Goal: Communication & Community: Answer question/provide support

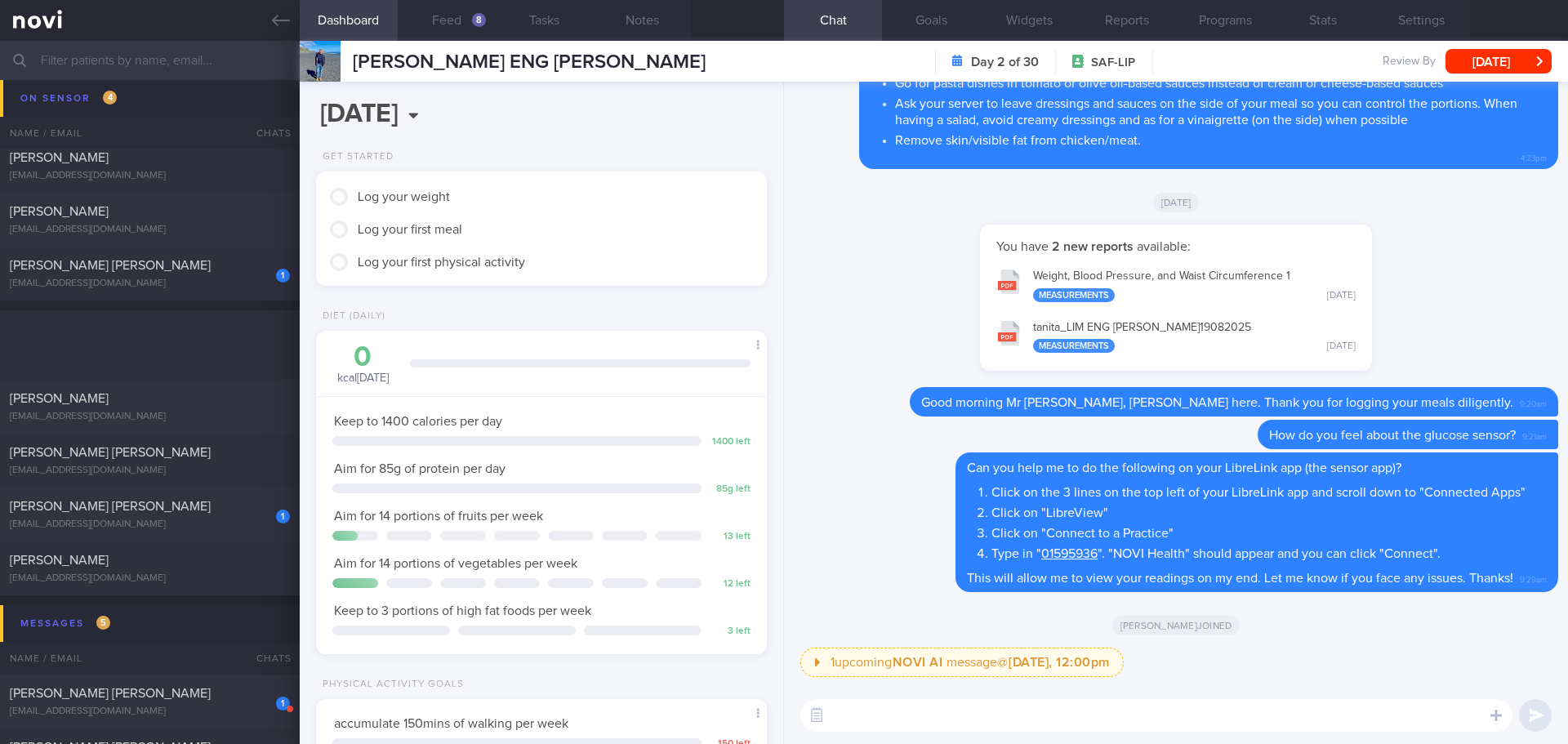
scroll to position [4491, 0]
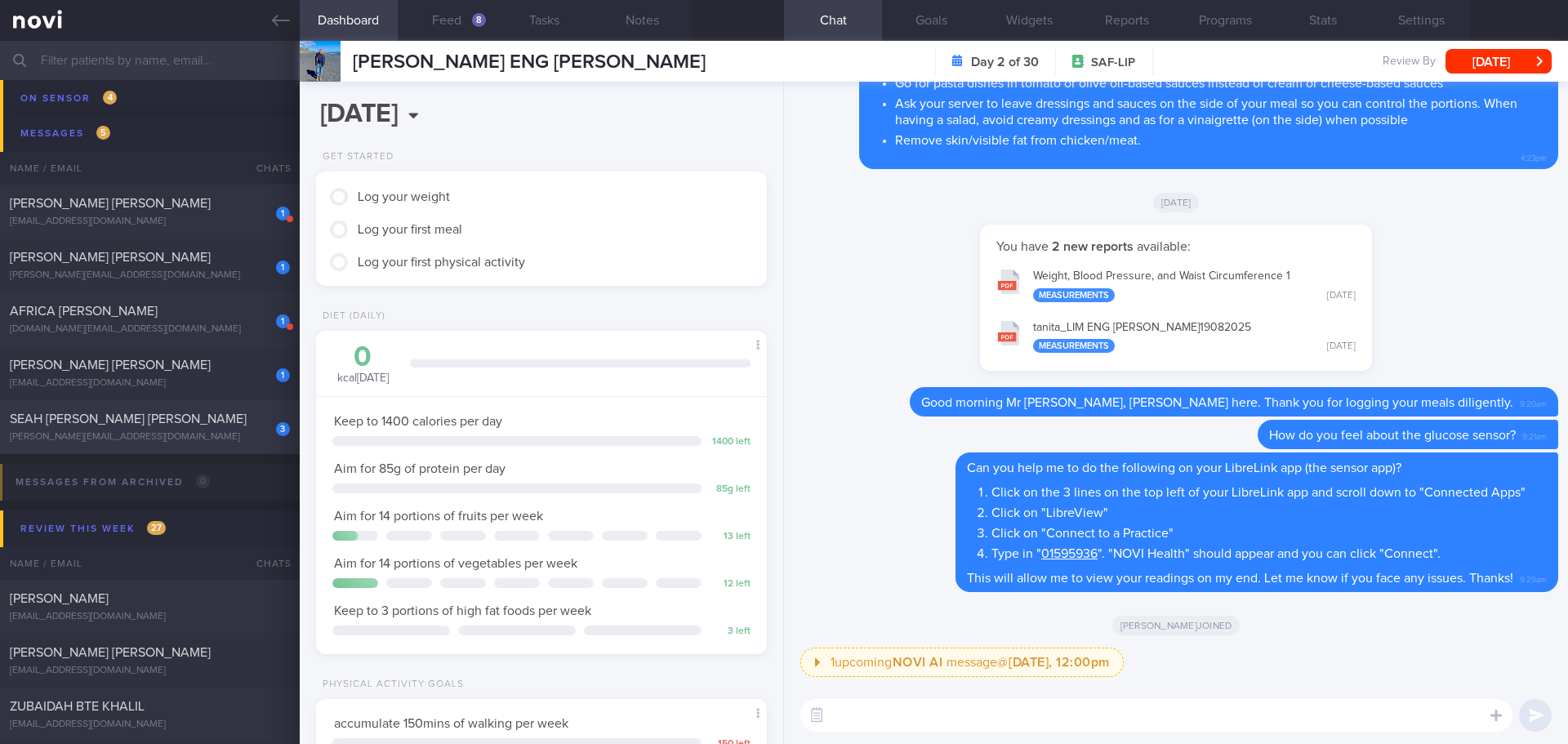
click at [173, 430] on div "3 SEAH KWEE BOON TERENCE terence_boon@yahoo.com.sg" at bounding box center [150, 427] width 300 height 33
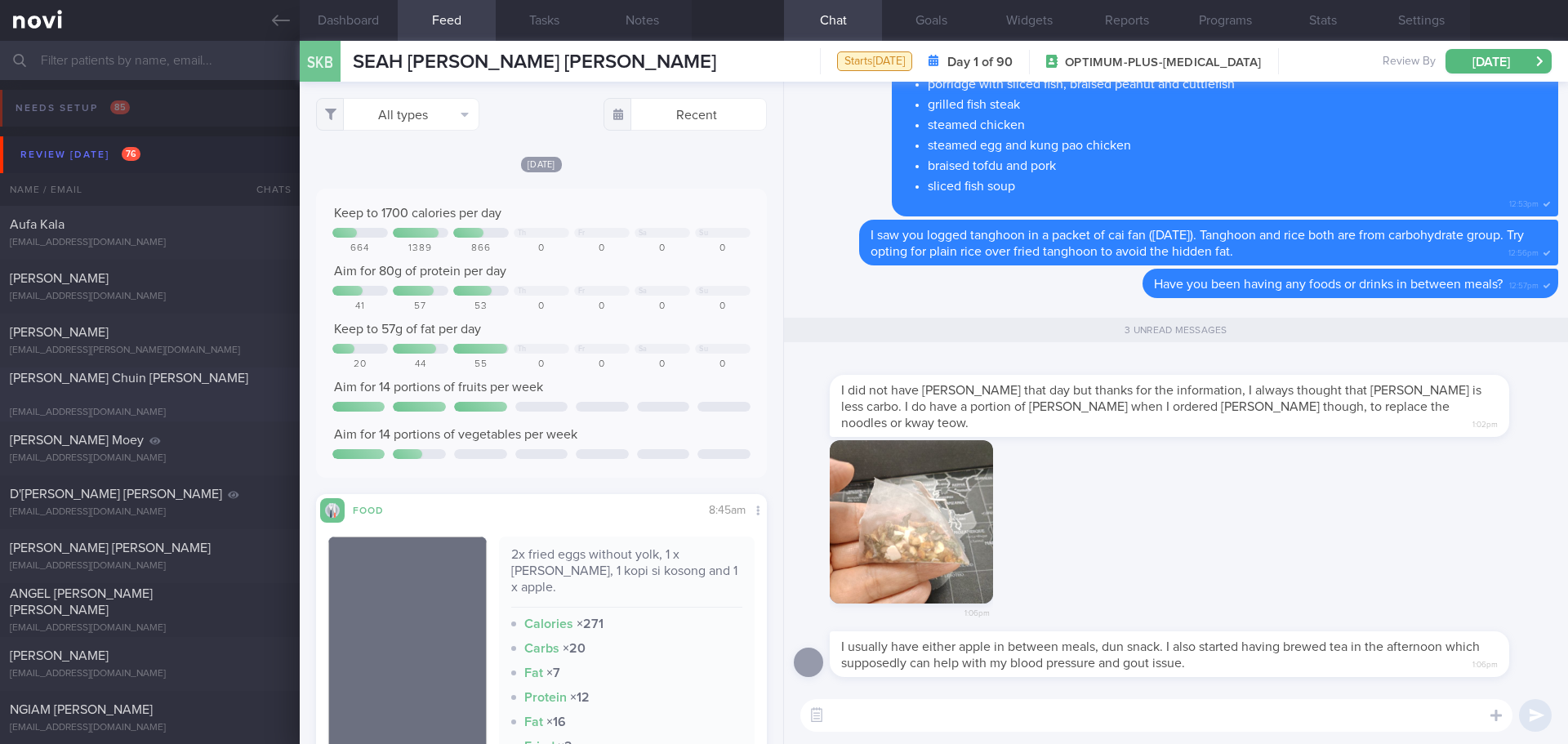
drag, startPoint x: 94, startPoint y: 384, endPoint x: 1, endPoint y: 414, distance: 97.7
click at [94, 384] on span "[PERSON_NAME] Chuin [PERSON_NAME]" at bounding box center [128, 377] width 238 height 13
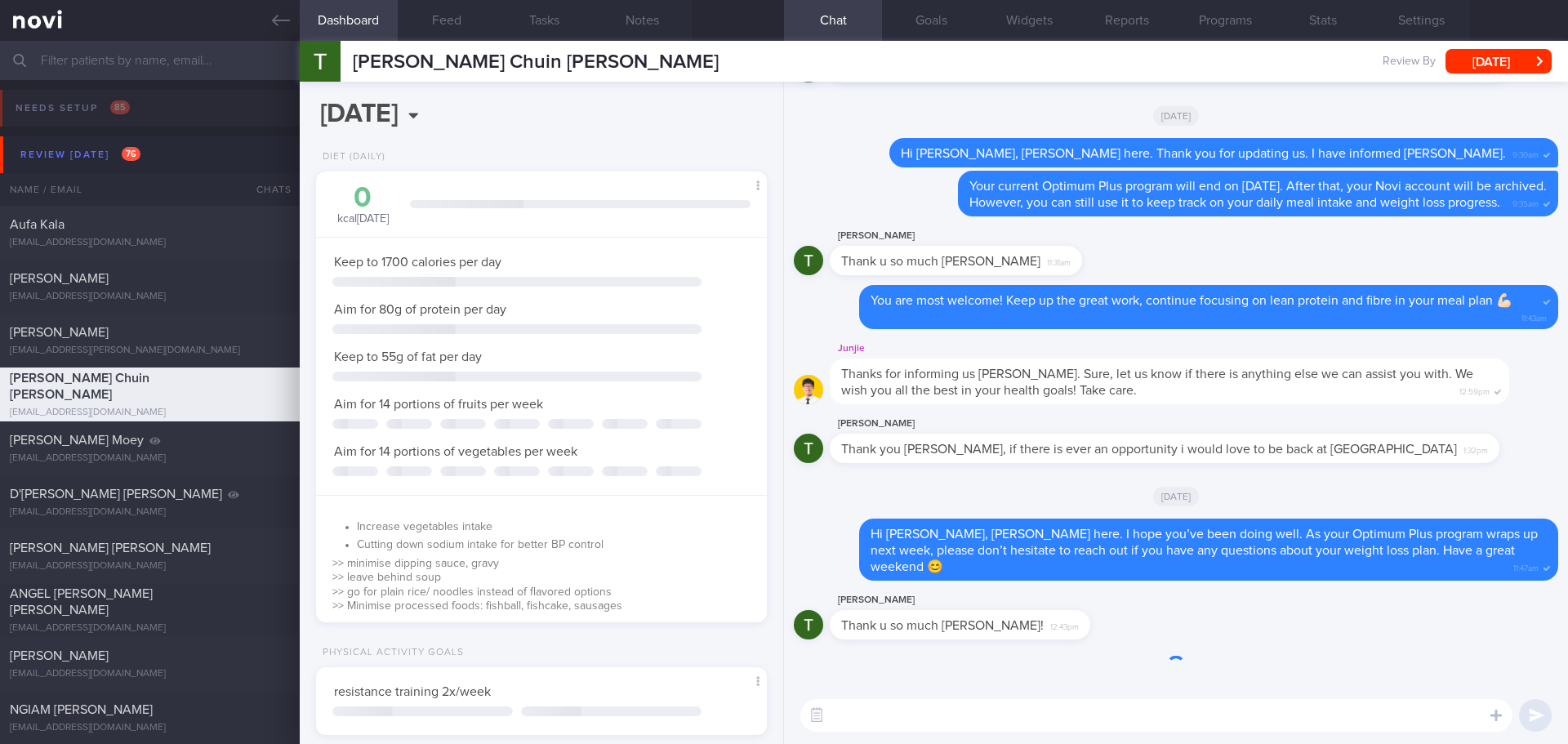
scroll to position [228, 410]
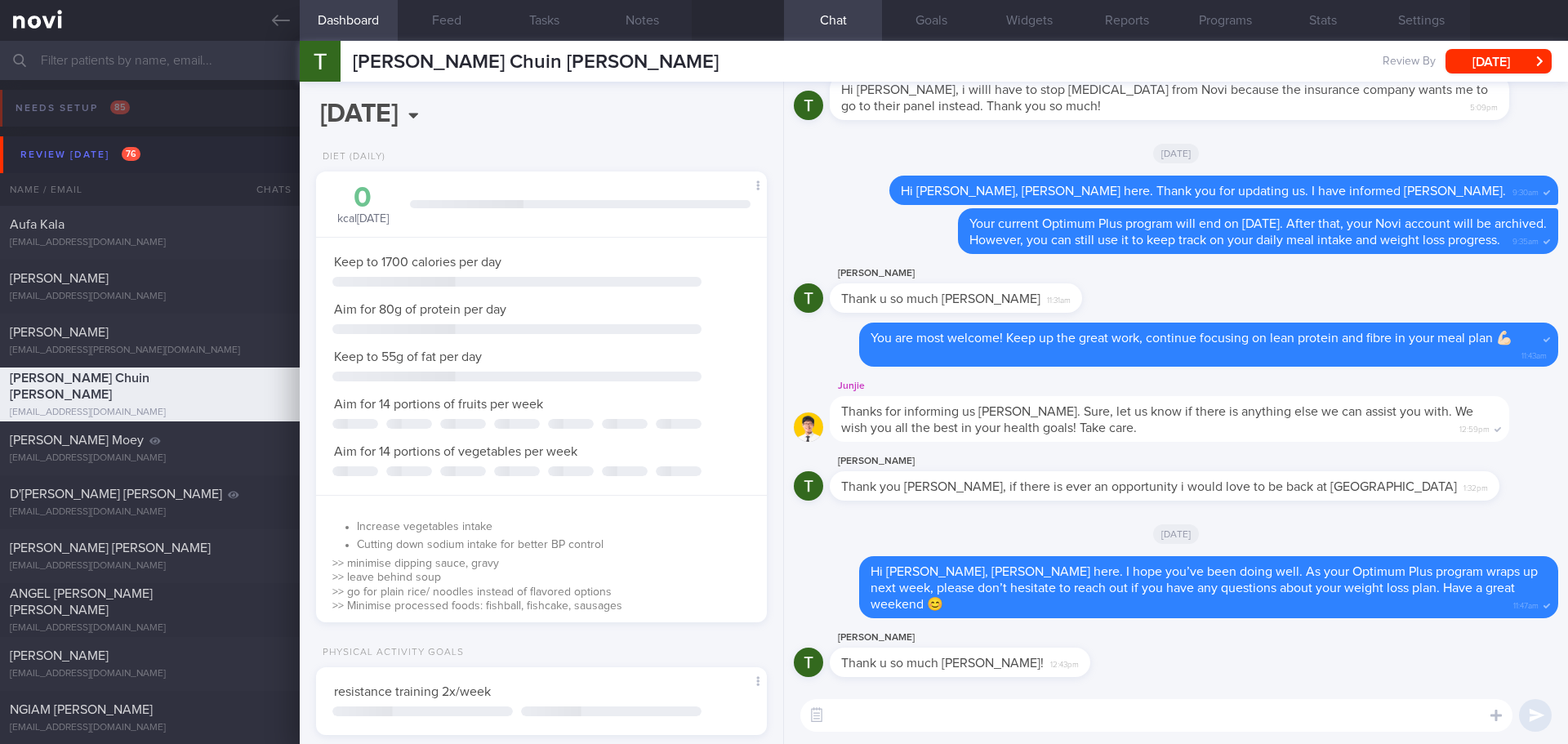
click at [1442, 497] on div "TimoTeo Teo Thank you Dr Yeo, if there is ever an opportunity i would love to b…" at bounding box center [1175, 481] width 764 height 59
click at [1384, 495] on div "TimoTeo Teo Thank you Dr Yeo, if there is ever an opportunity i would love to b…" at bounding box center [1189, 476] width 719 height 49
click at [279, 14] on icon at bounding box center [281, 20] width 18 height 18
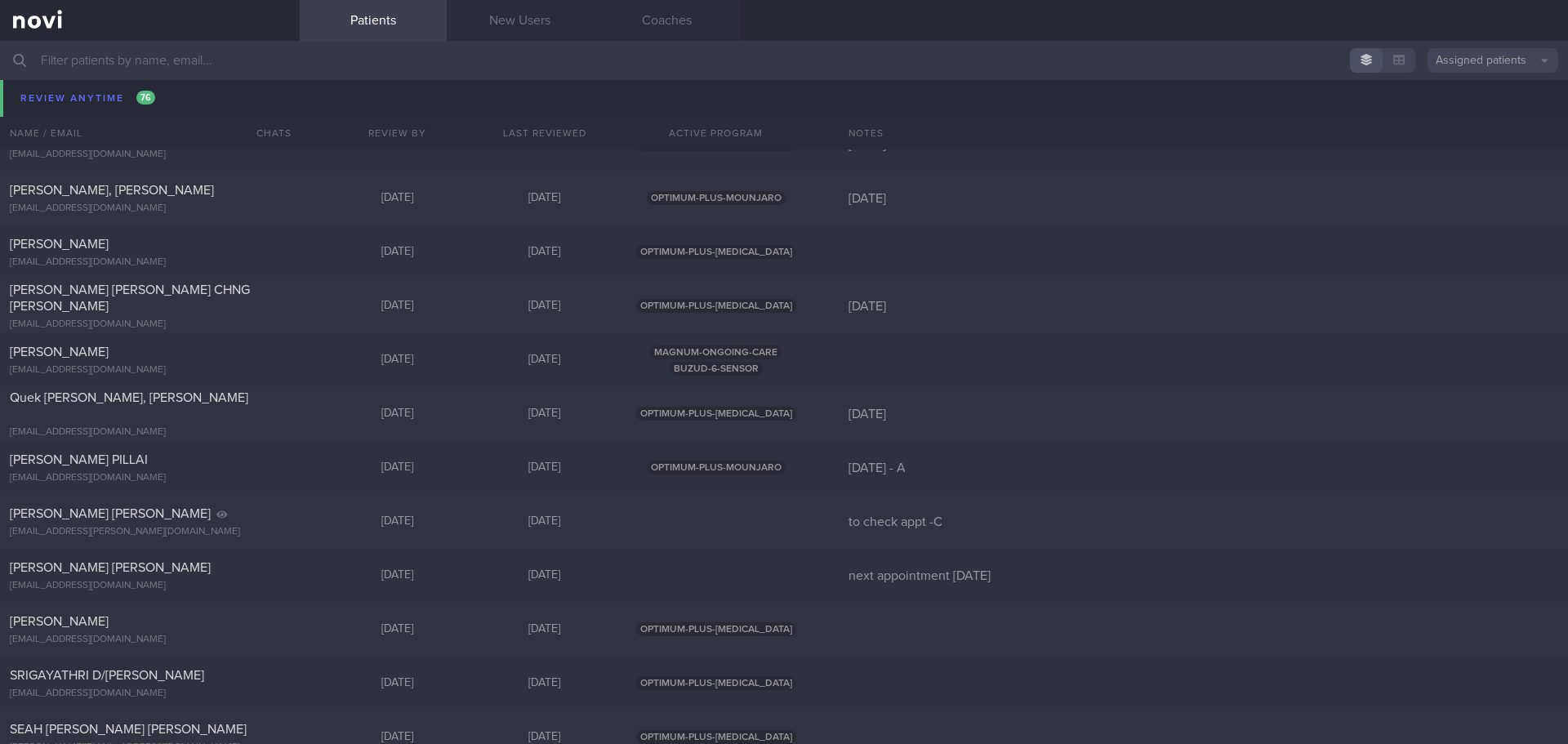
scroll to position [7104, 0]
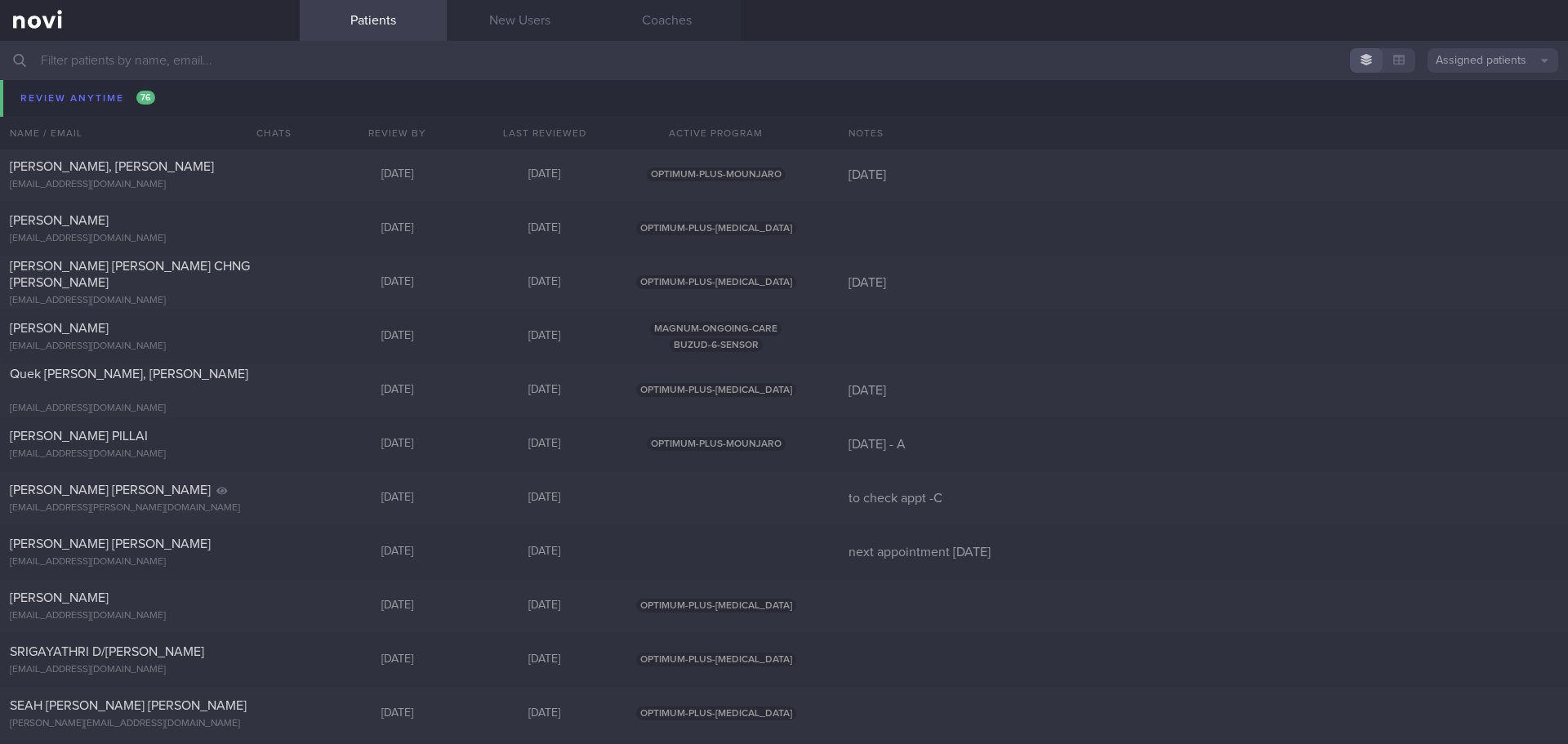
click at [860, 135] on div "Magdalene Soh Xiang Yun m6rpqjt8qm@privaterelay.appleid.com Thu, 28 Aug 15 days…" at bounding box center [784, 121] width 1568 height 54
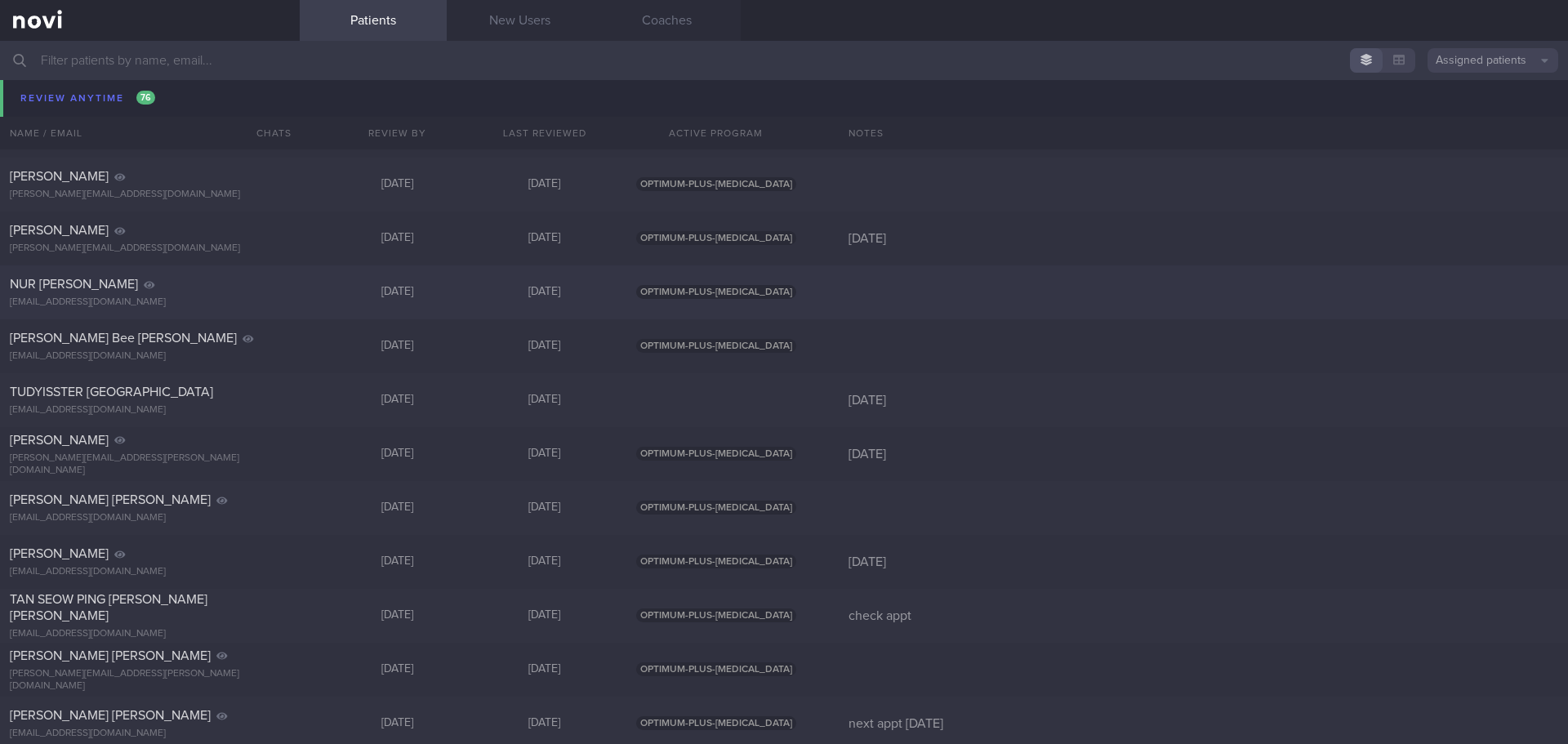
scroll to position [8788, 0]
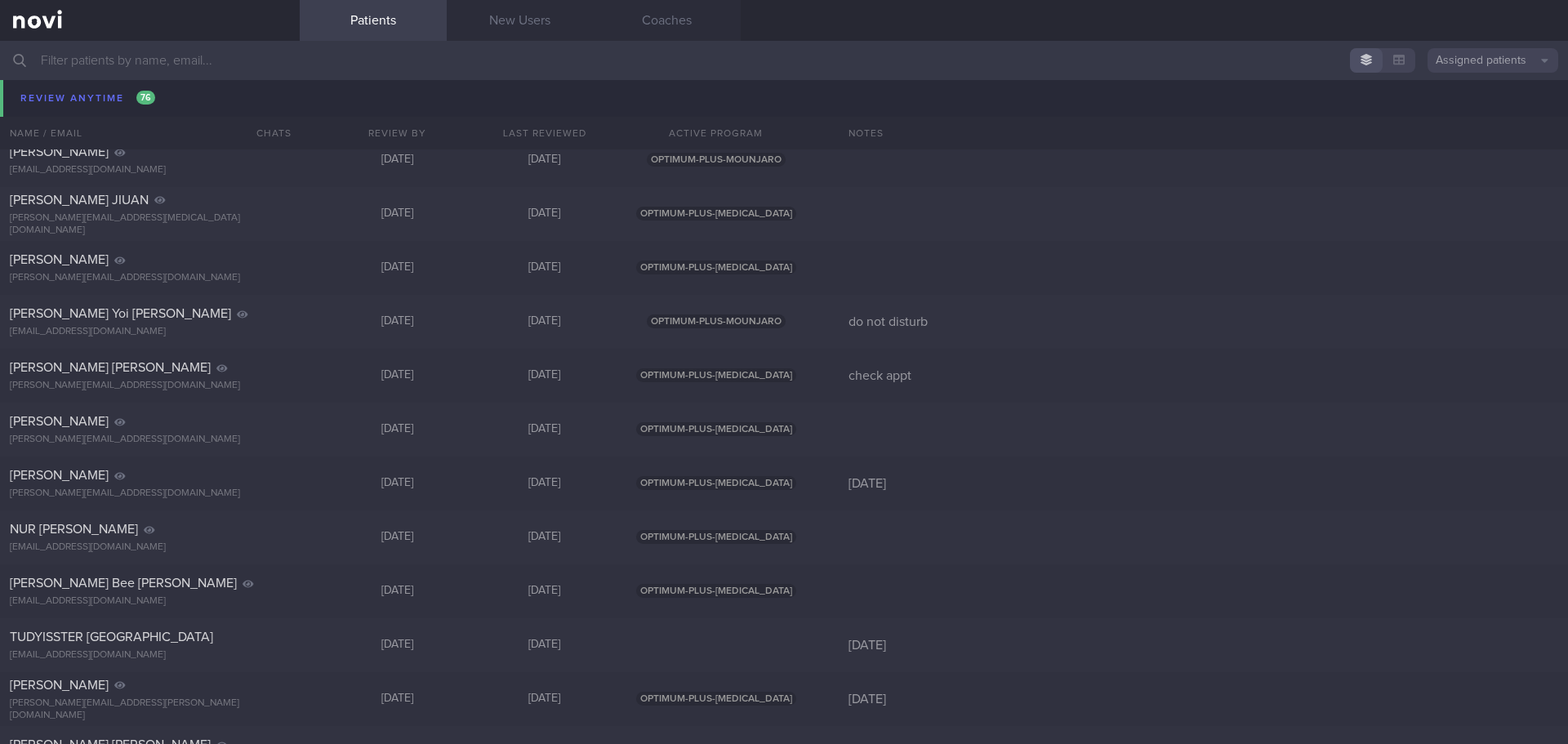
click at [56, 100] on span "[PERSON_NAME] [PERSON_NAME] ([PERSON_NAME])" at bounding box center [110, 98] width 201 height 29
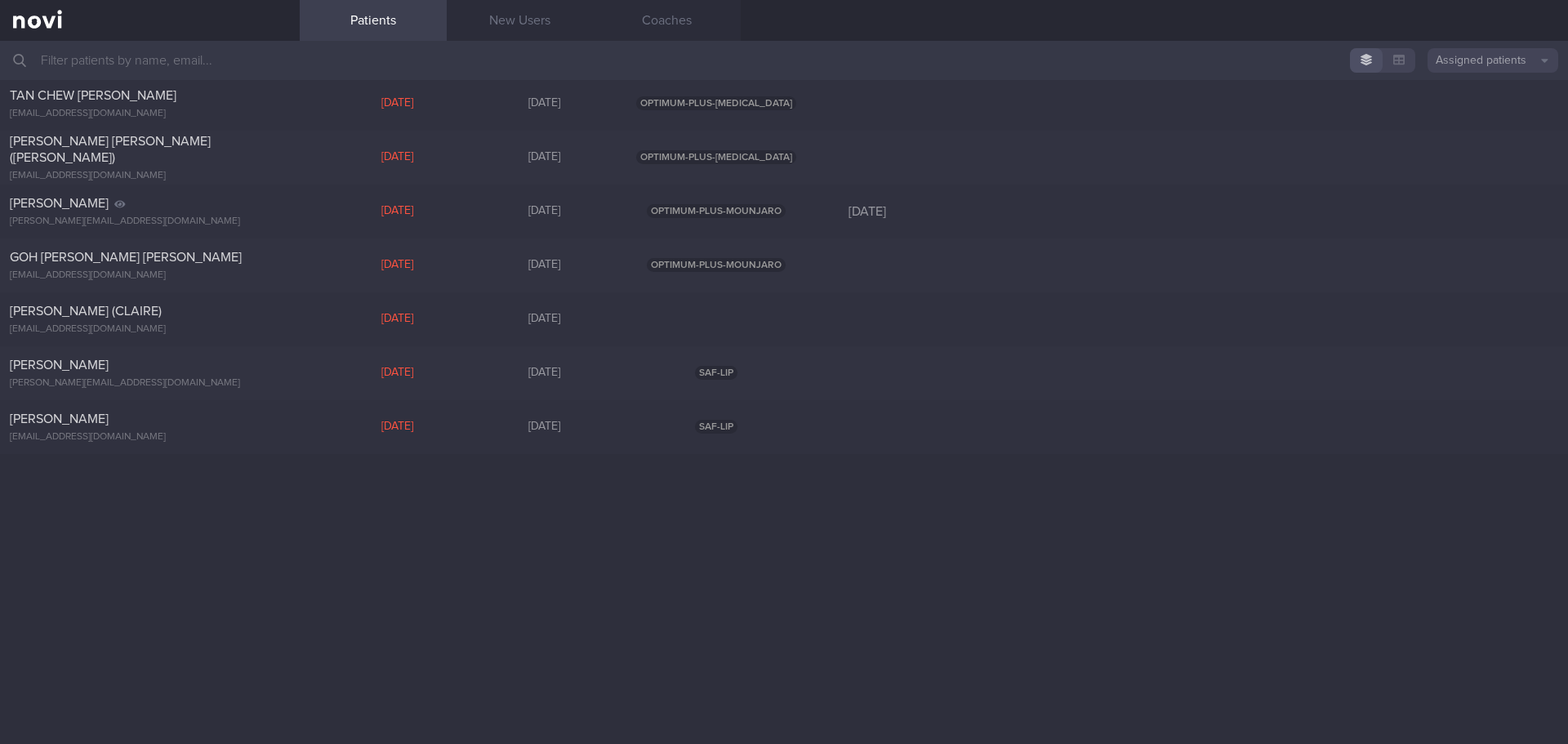
scroll to position [0, 0]
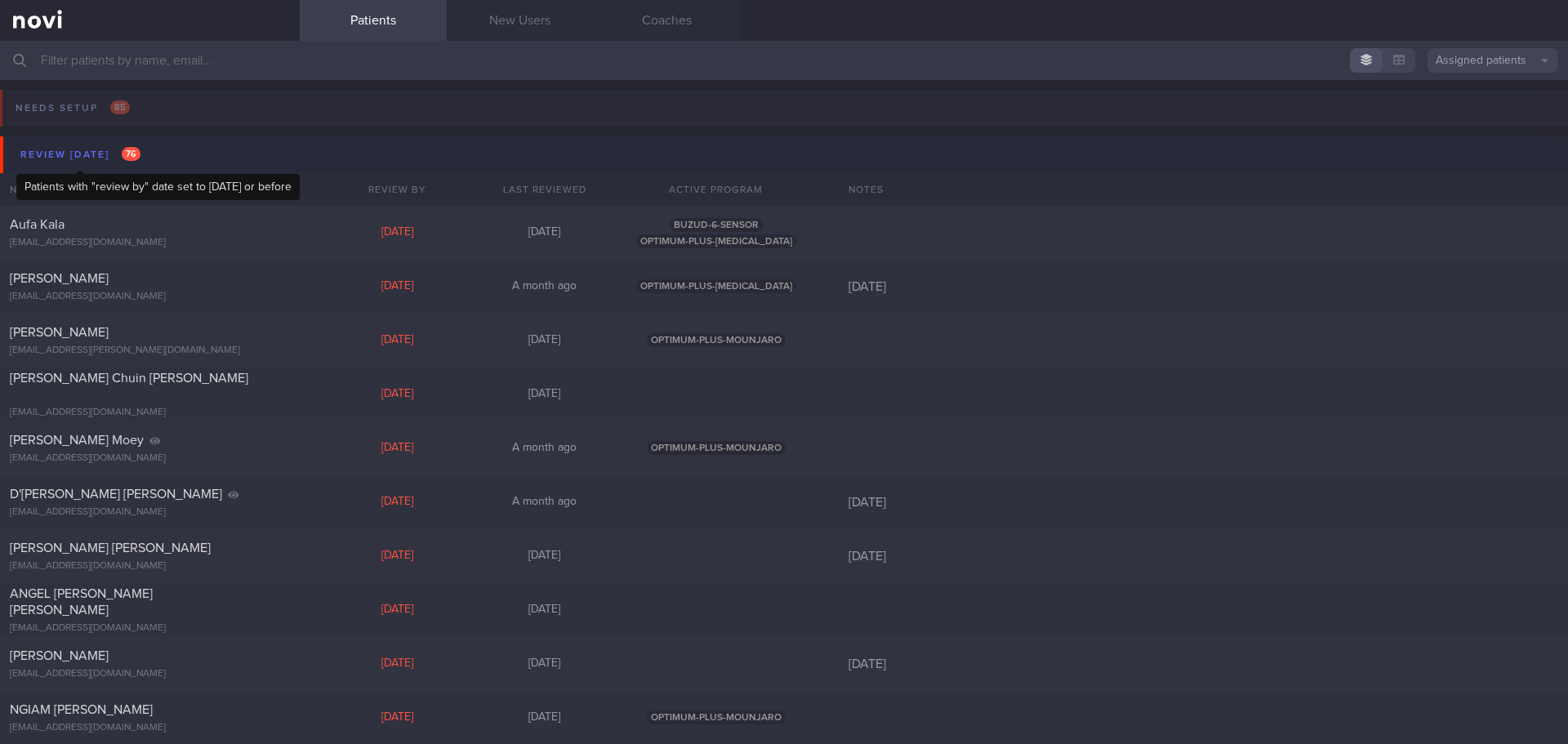
click at [93, 159] on div "Review today 76" at bounding box center [81, 154] width 128 height 22
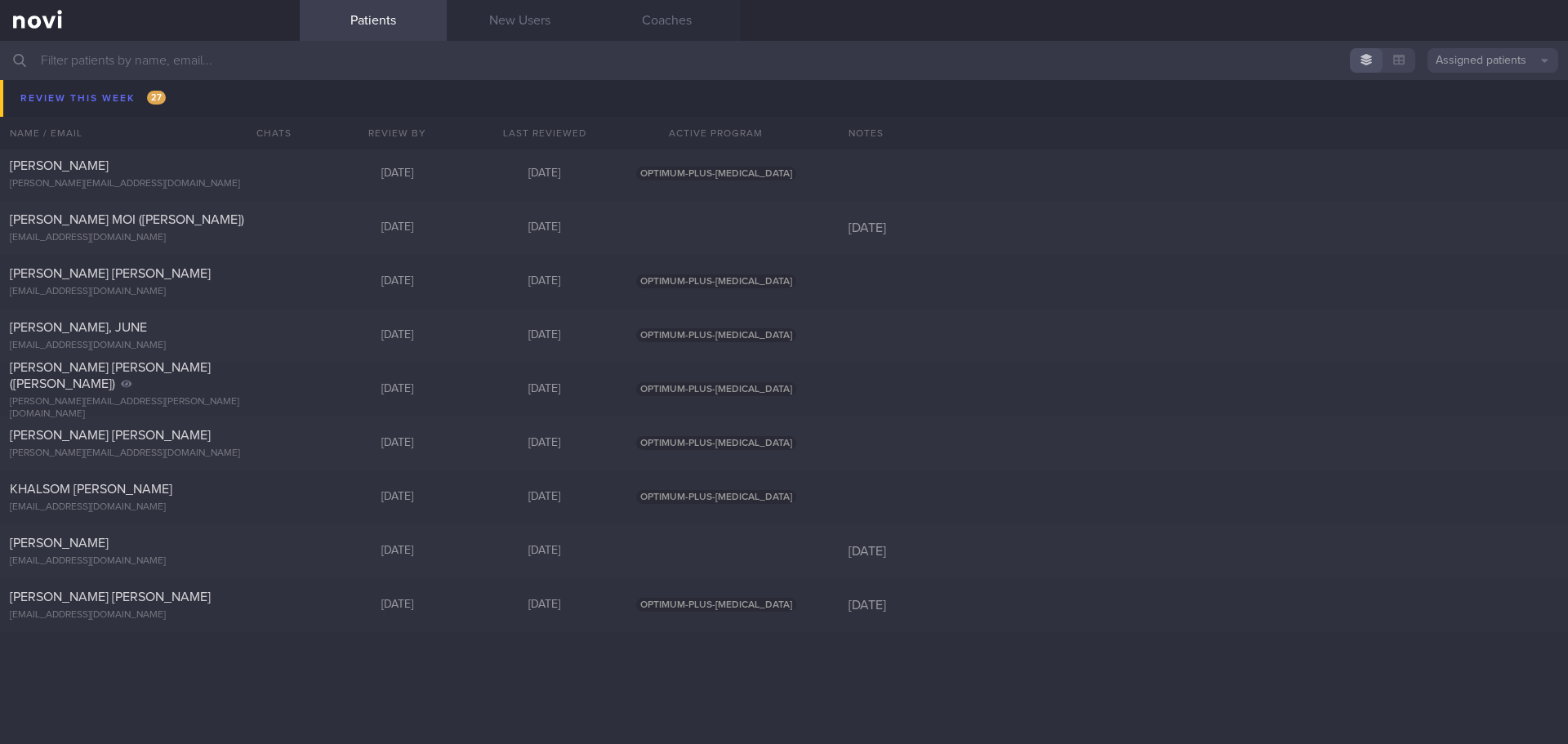
scroll to position [980, 0]
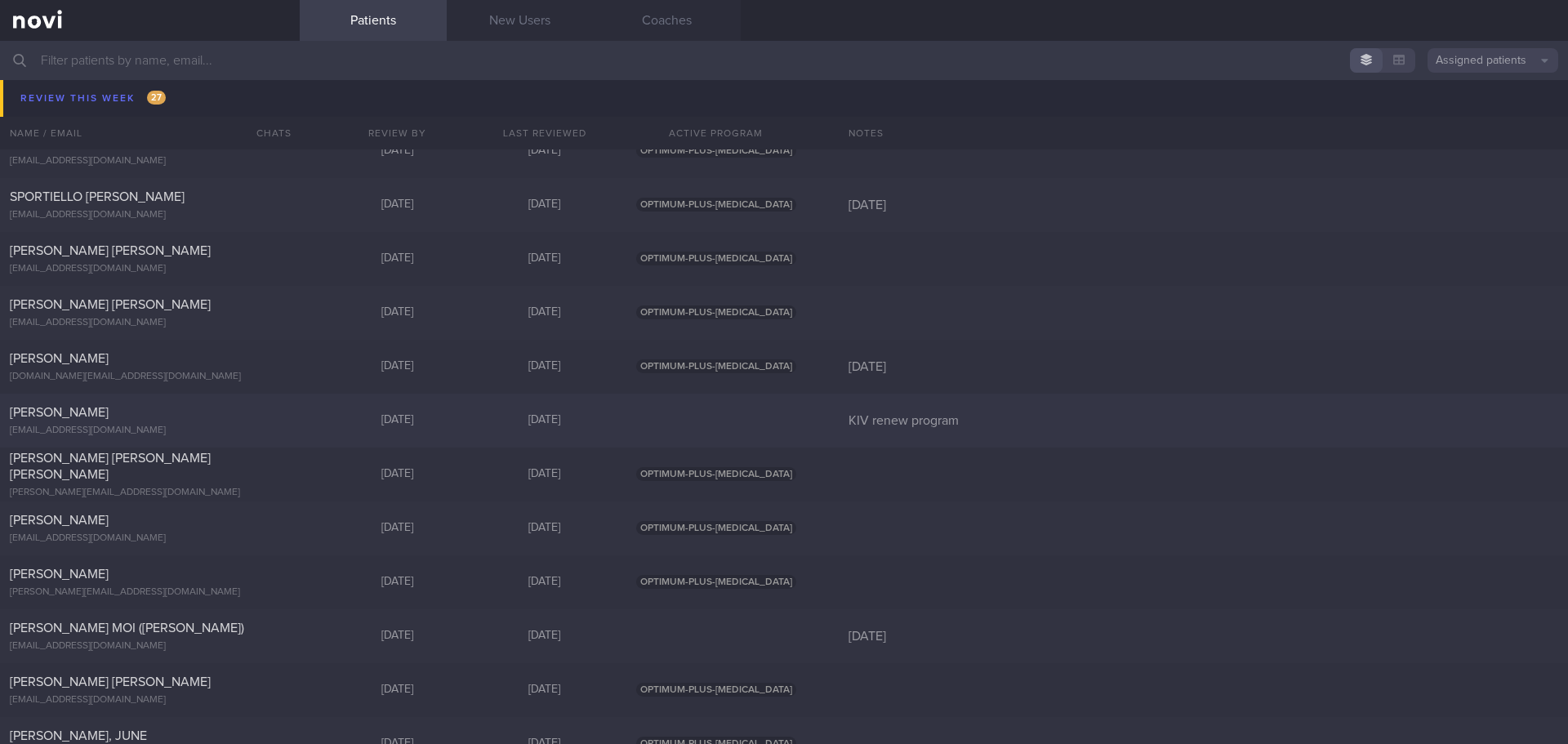
click at [748, 414] on div at bounding box center [716, 420] width 196 height 15
select select "7"
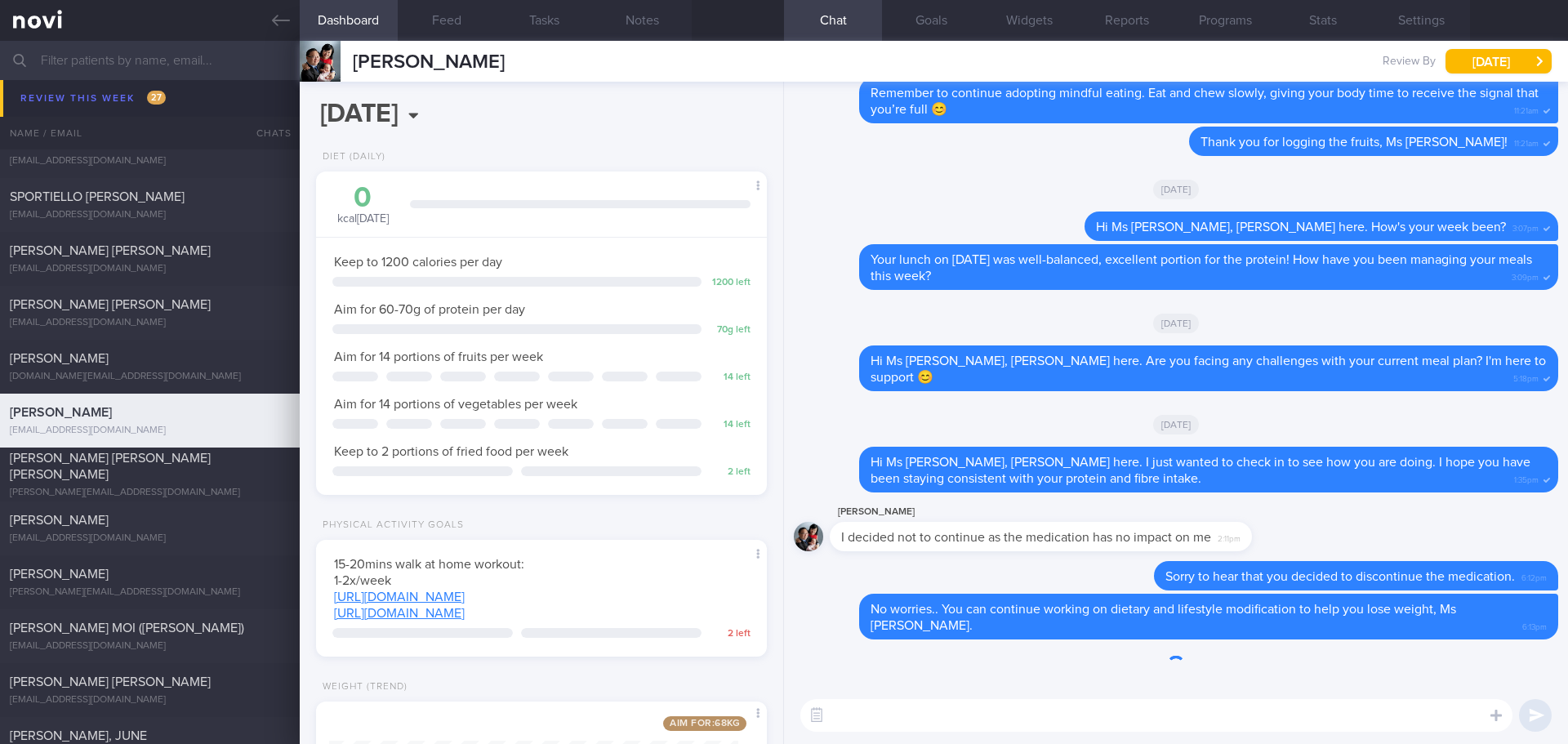
scroll to position [228, 410]
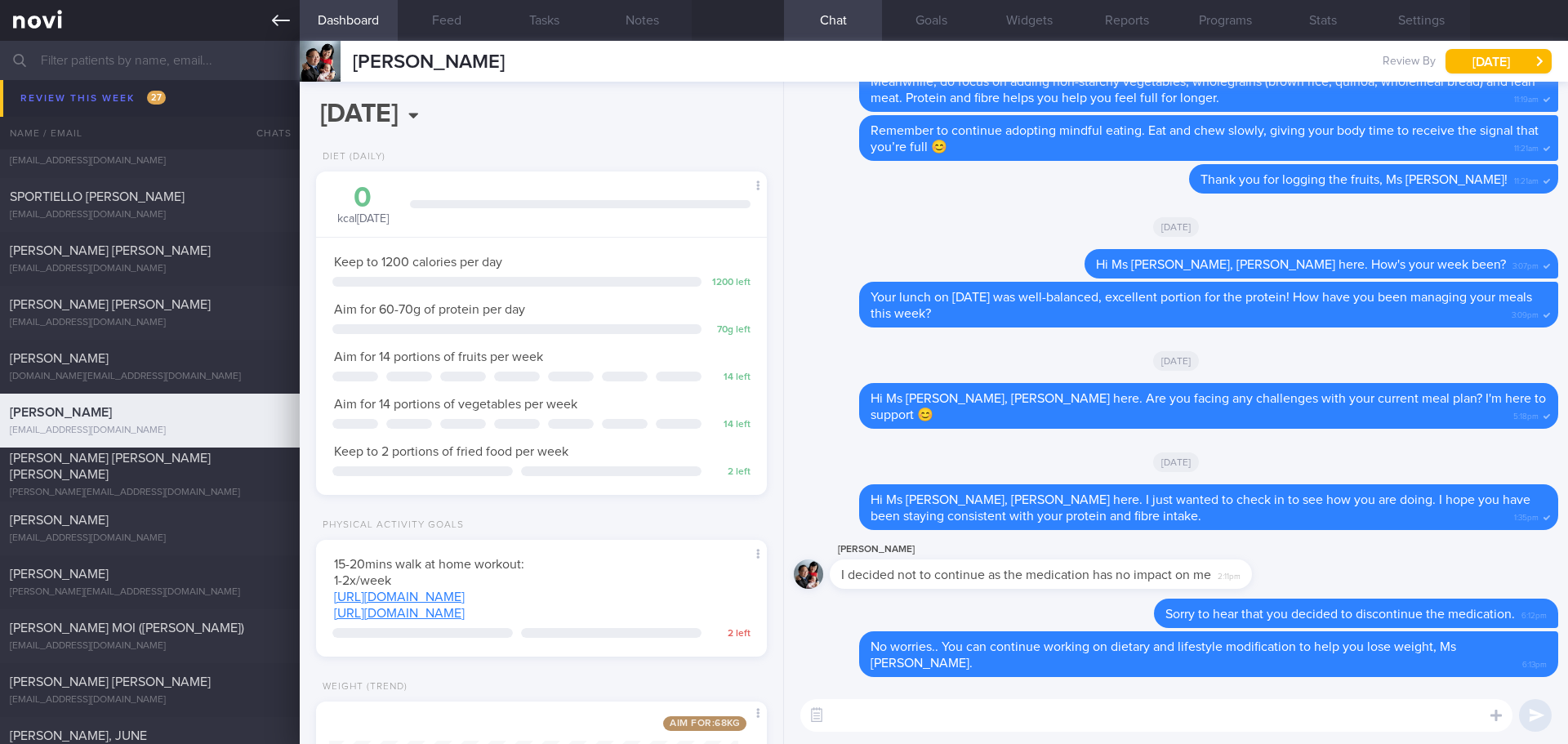
click at [287, 20] on icon at bounding box center [281, 20] width 18 height 18
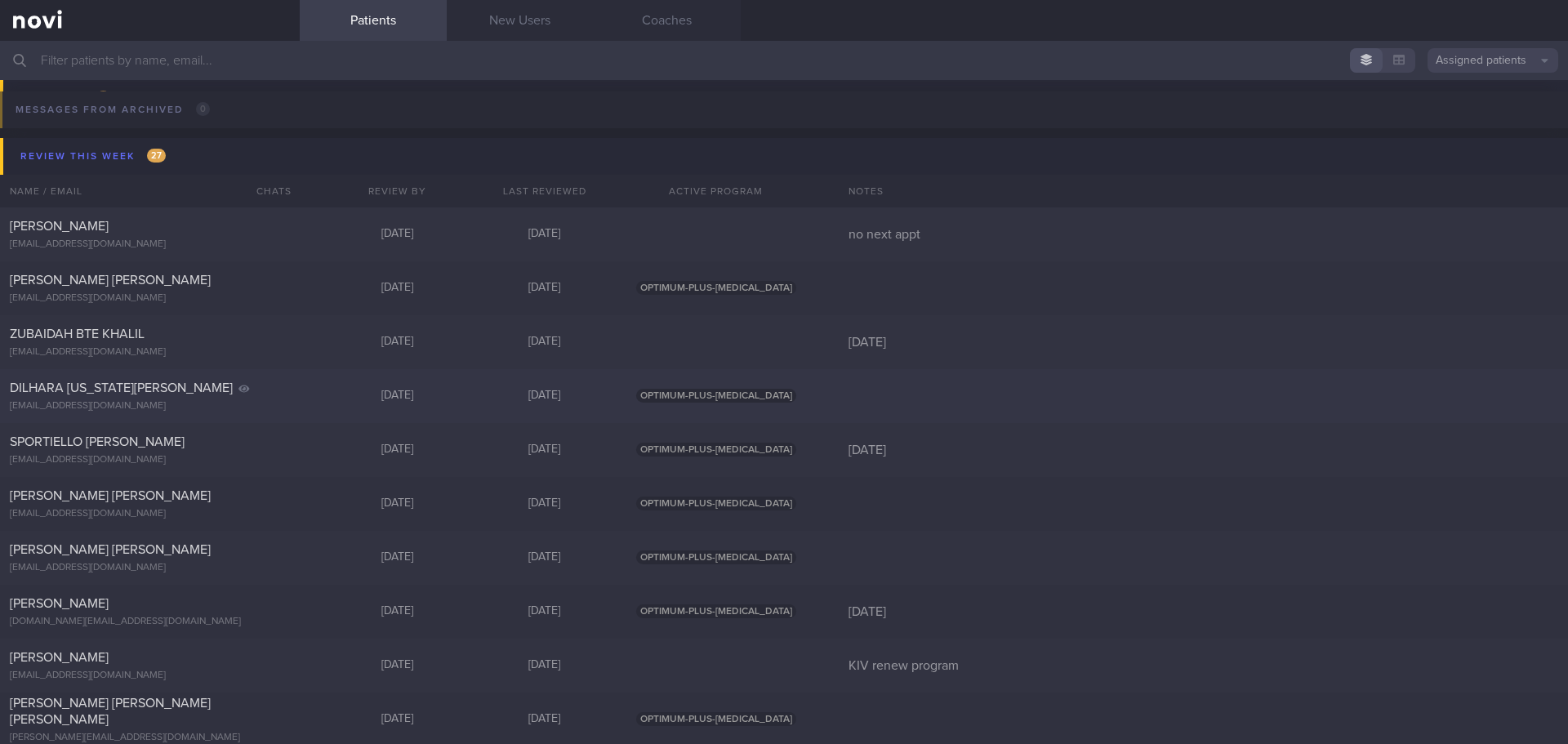
scroll to position [653, 0]
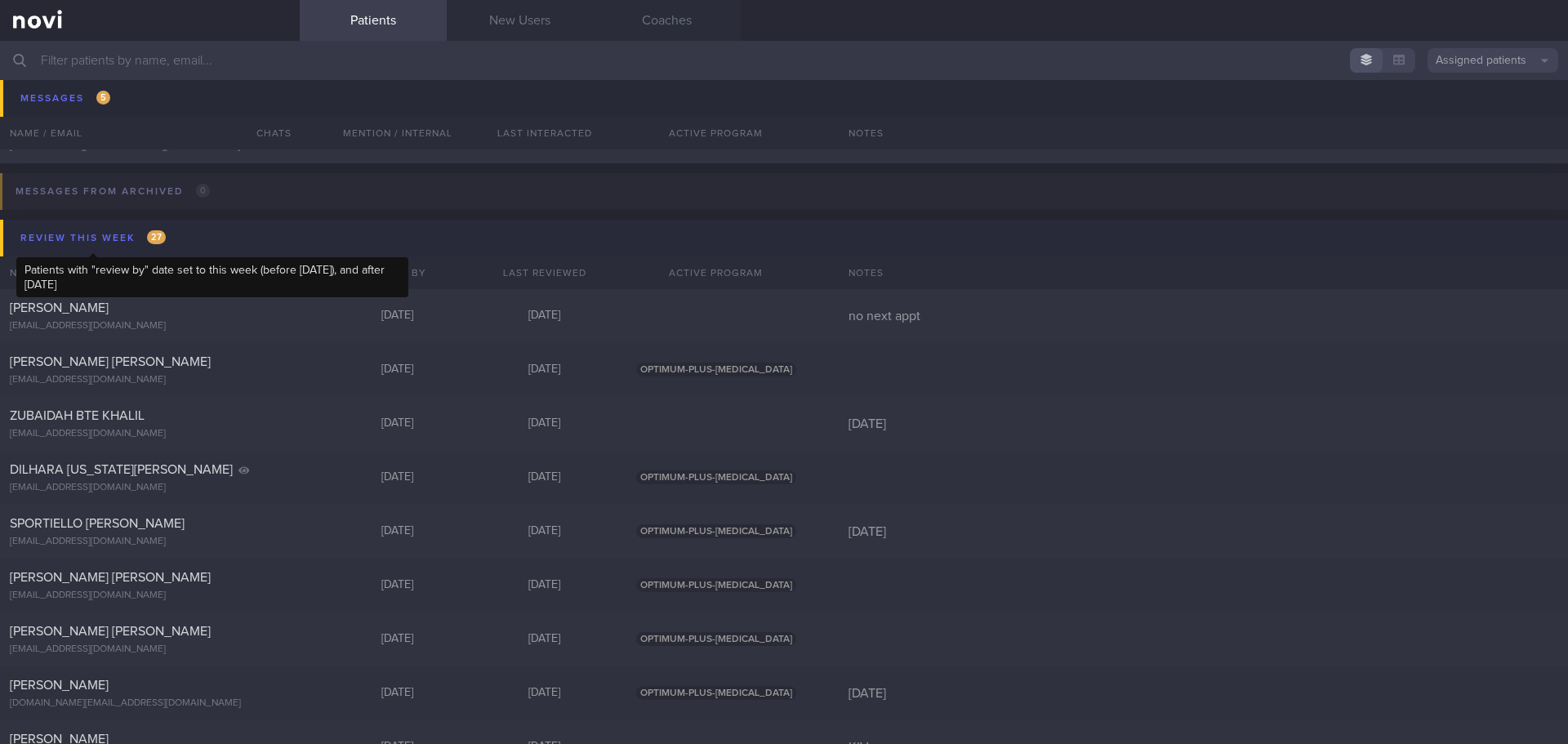
click at [91, 238] on div "Review this week 27" at bounding box center [93, 238] width 154 height 22
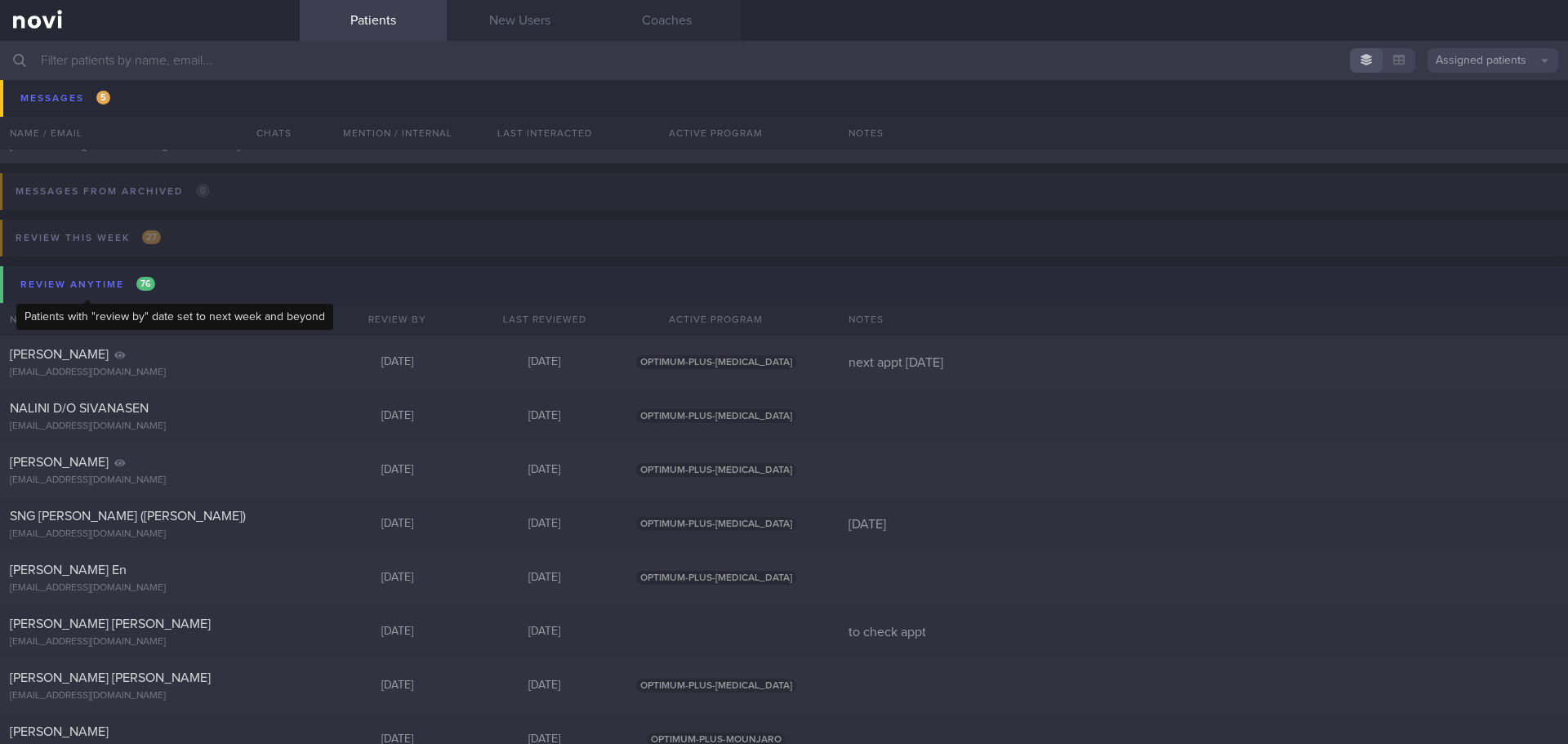
click at [85, 276] on div "Review anytime 76" at bounding box center [88, 284] width 143 height 22
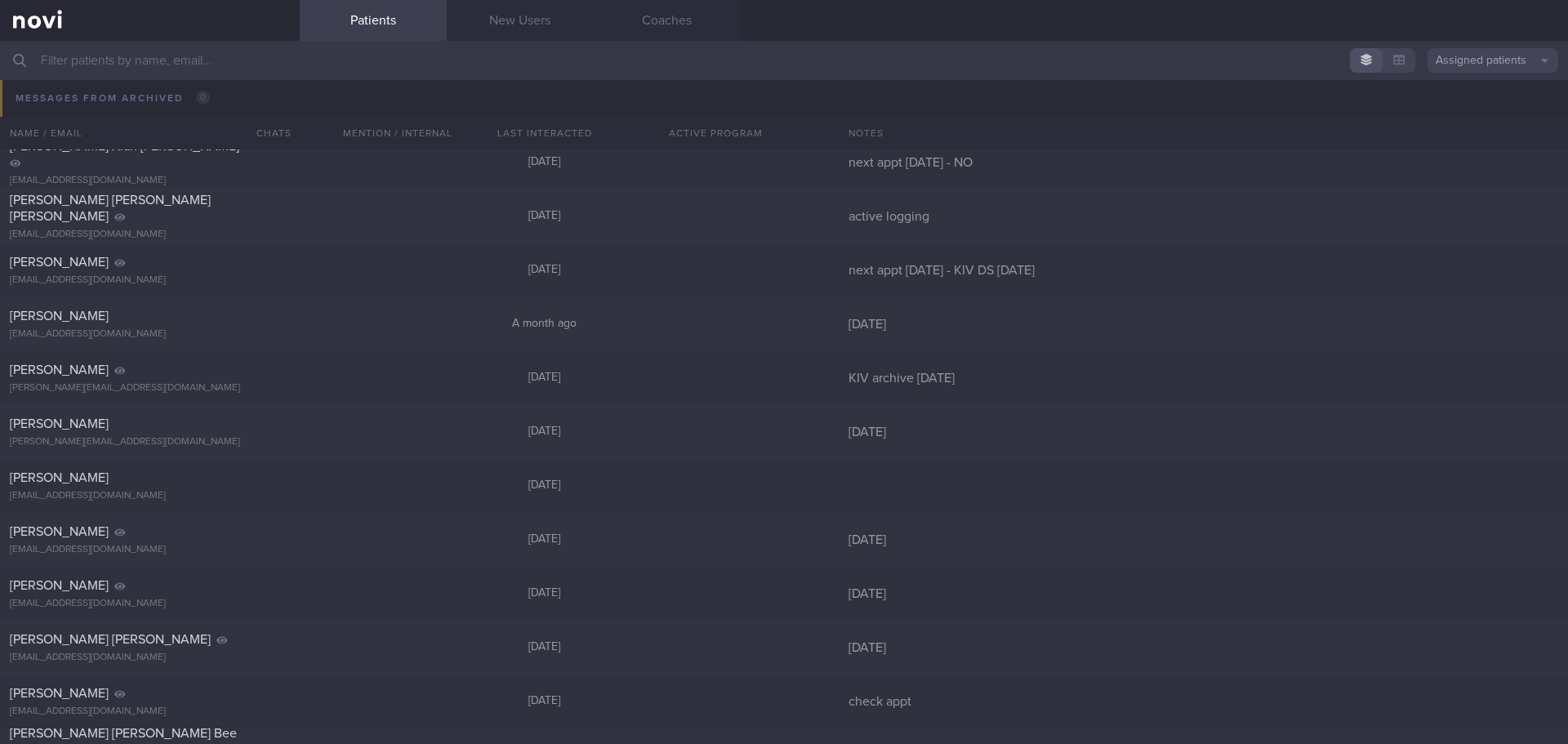
scroll to position [734, 0]
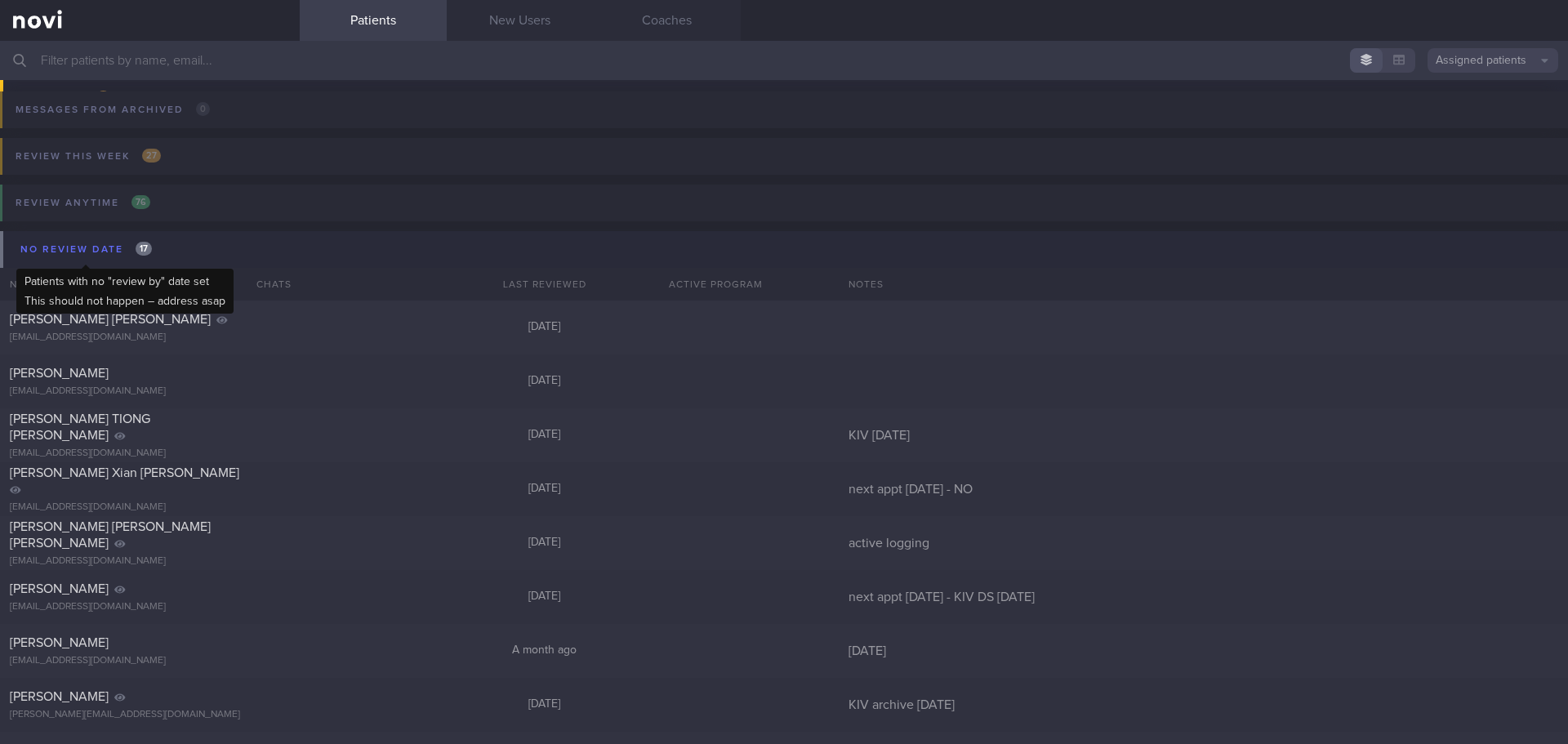
click at [101, 253] on div "No review date 17" at bounding box center [86, 249] width 140 height 22
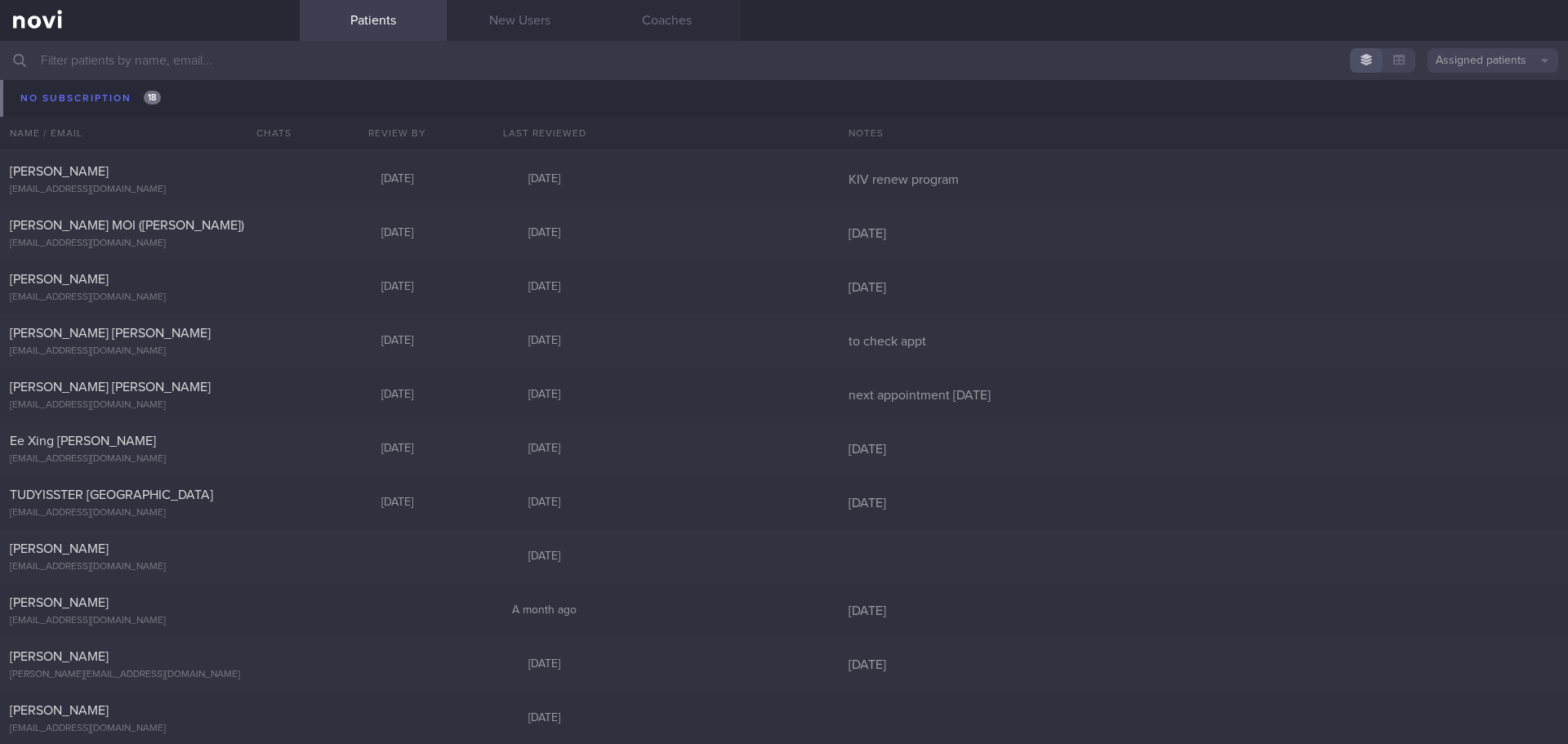
scroll to position [1362, 0]
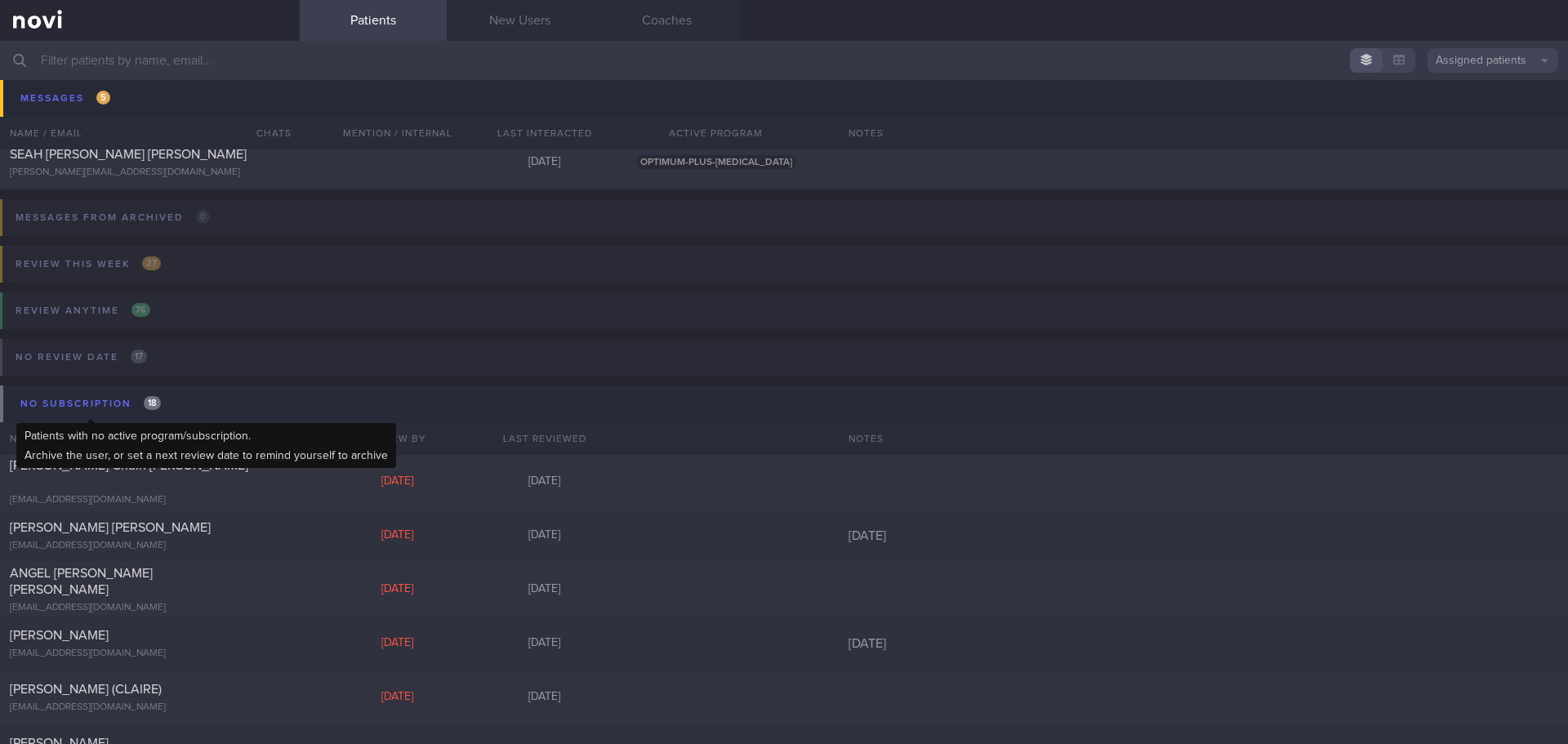
click at [106, 398] on div "No subscription 18" at bounding box center [90, 403] width 148 height 22
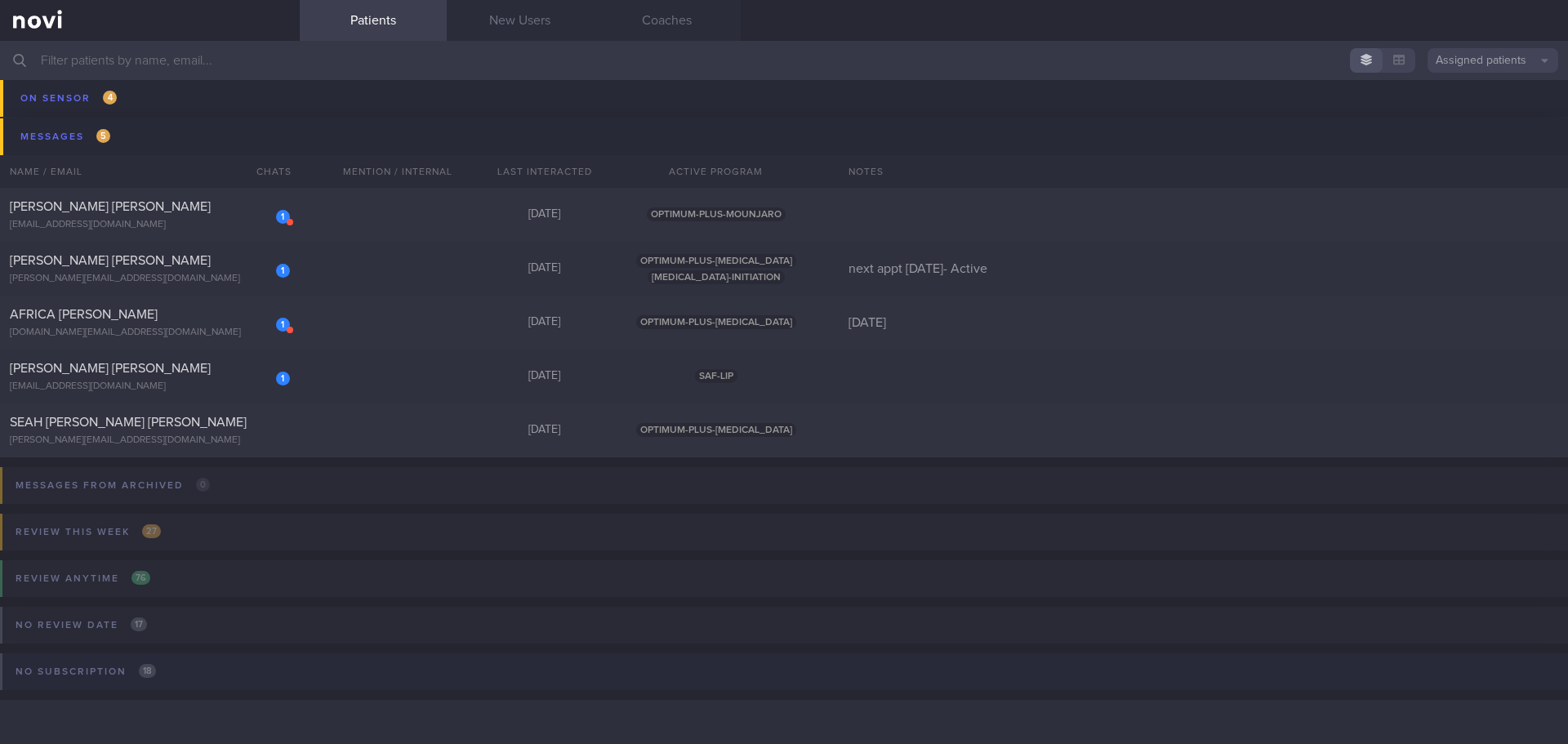
scroll to position [359, 0]
drag, startPoint x: 177, startPoint y: 430, endPoint x: 612, endPoint y: 349, distance: 442.5
click at [177, 430] on div "SEAH KWEE BOON TERENCE terence_boon@yahoo.com.sg" at bounding box center [150, 430] width 300 height 33
select select "7"
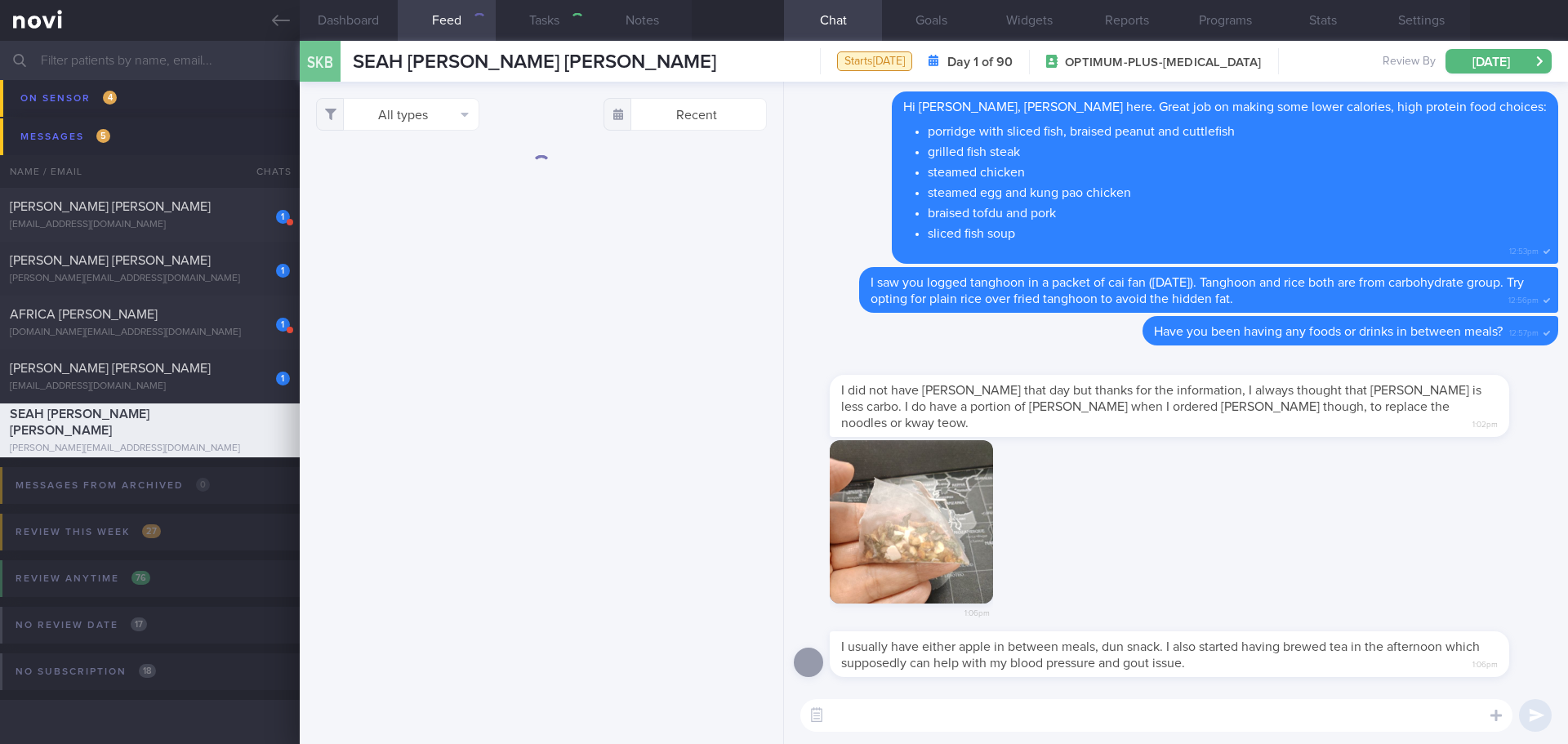
click at [1128, 532] on div "1:06pm" at bounding box center [1175, 536] width 764 height 192
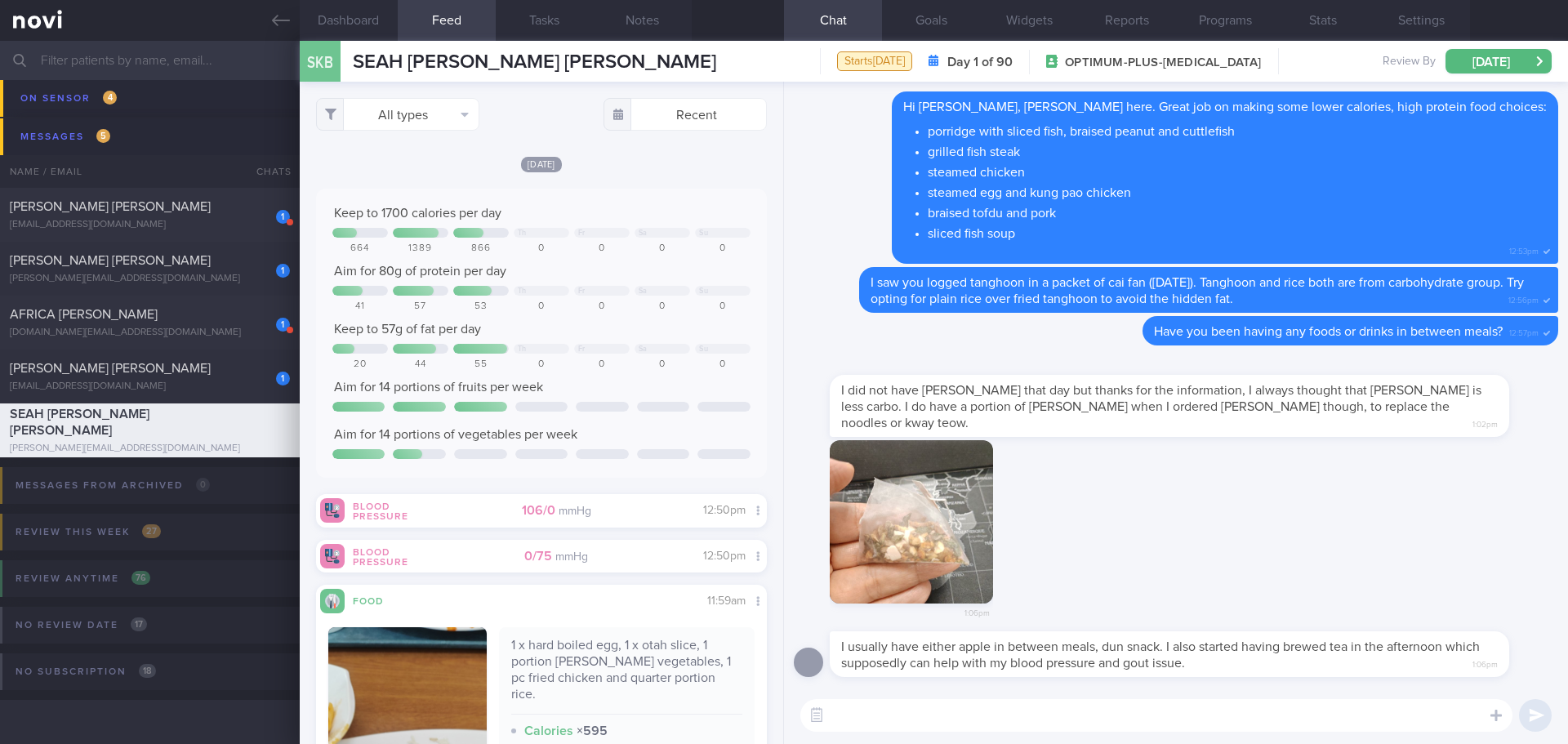
click at [1128, 525] on div "1:06pm" at bounding box center [1175, 536] width 764 height 192
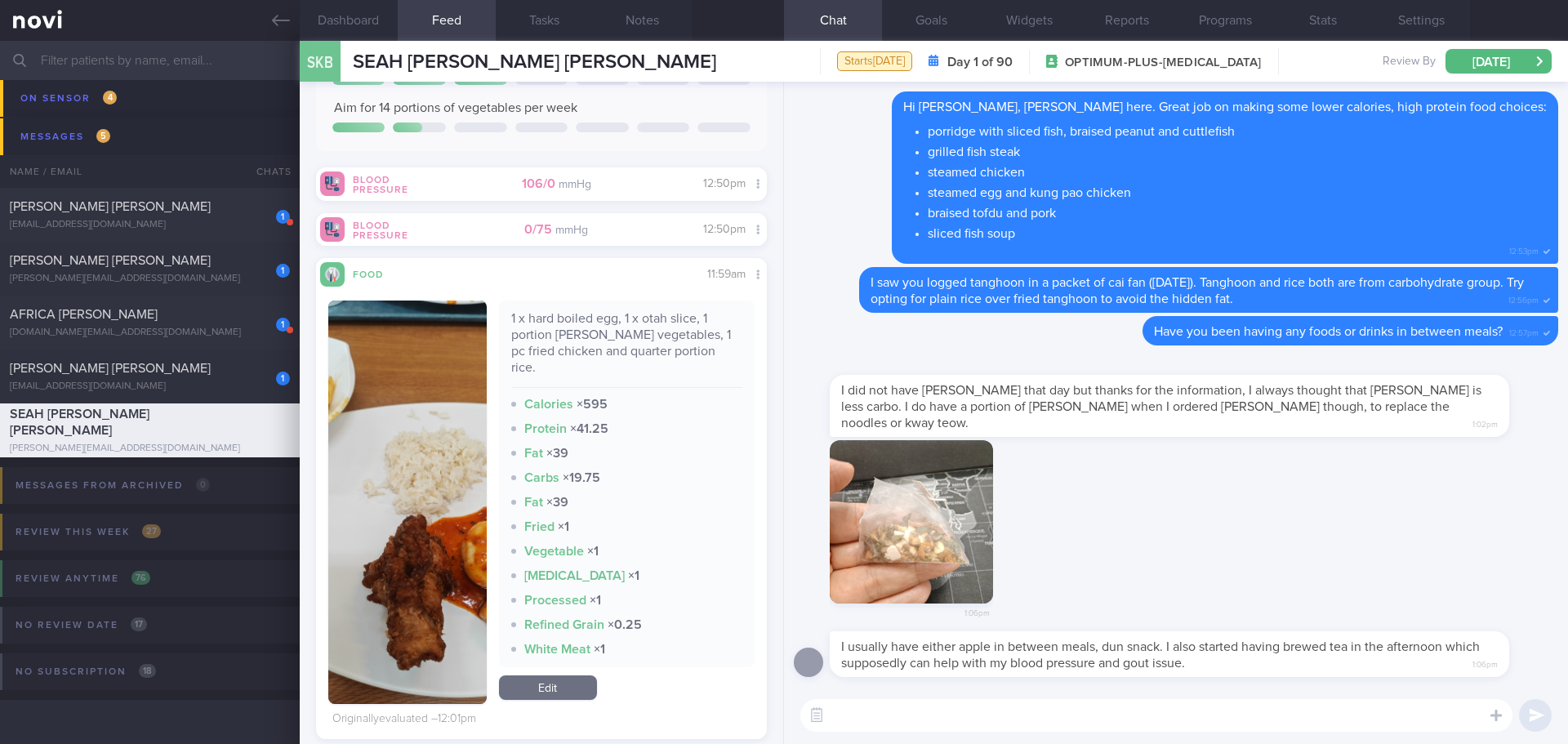
click at [436, 426] on button "button" at bounding box center [408, 502] width 159 height 403
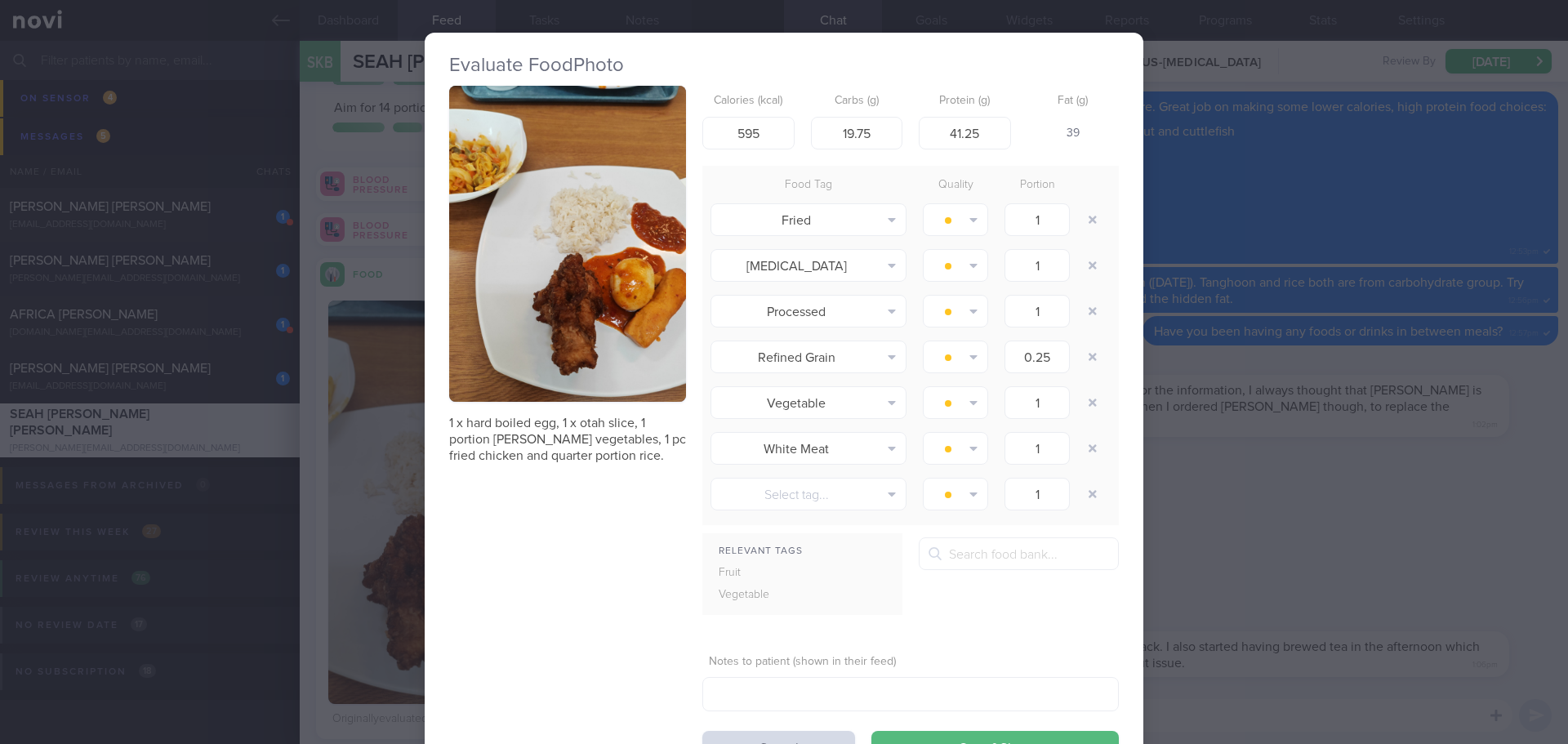
click at [551, 245] on button "button" at bounding box center [567, 244] width 237 height 316
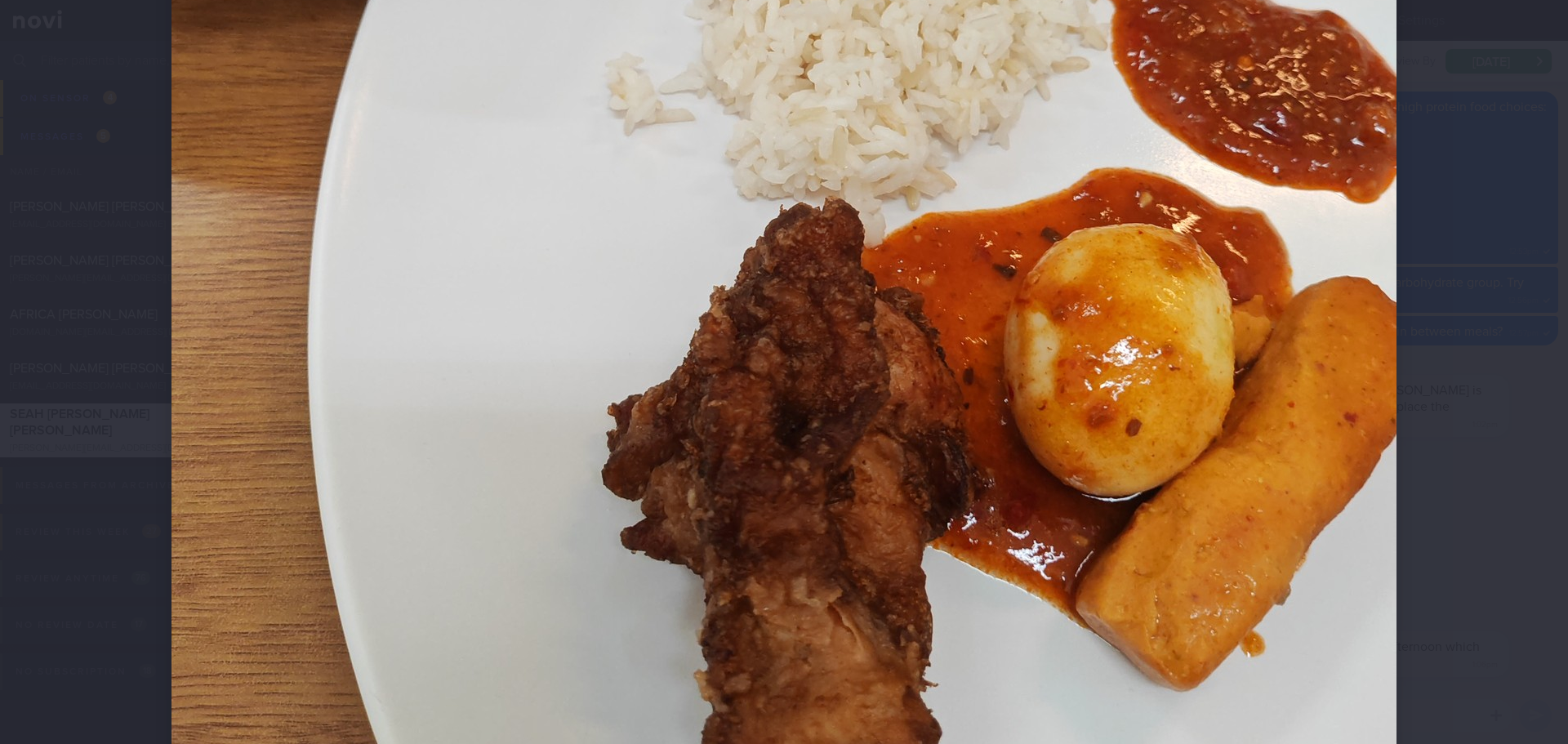
scroll to position [734, 0]
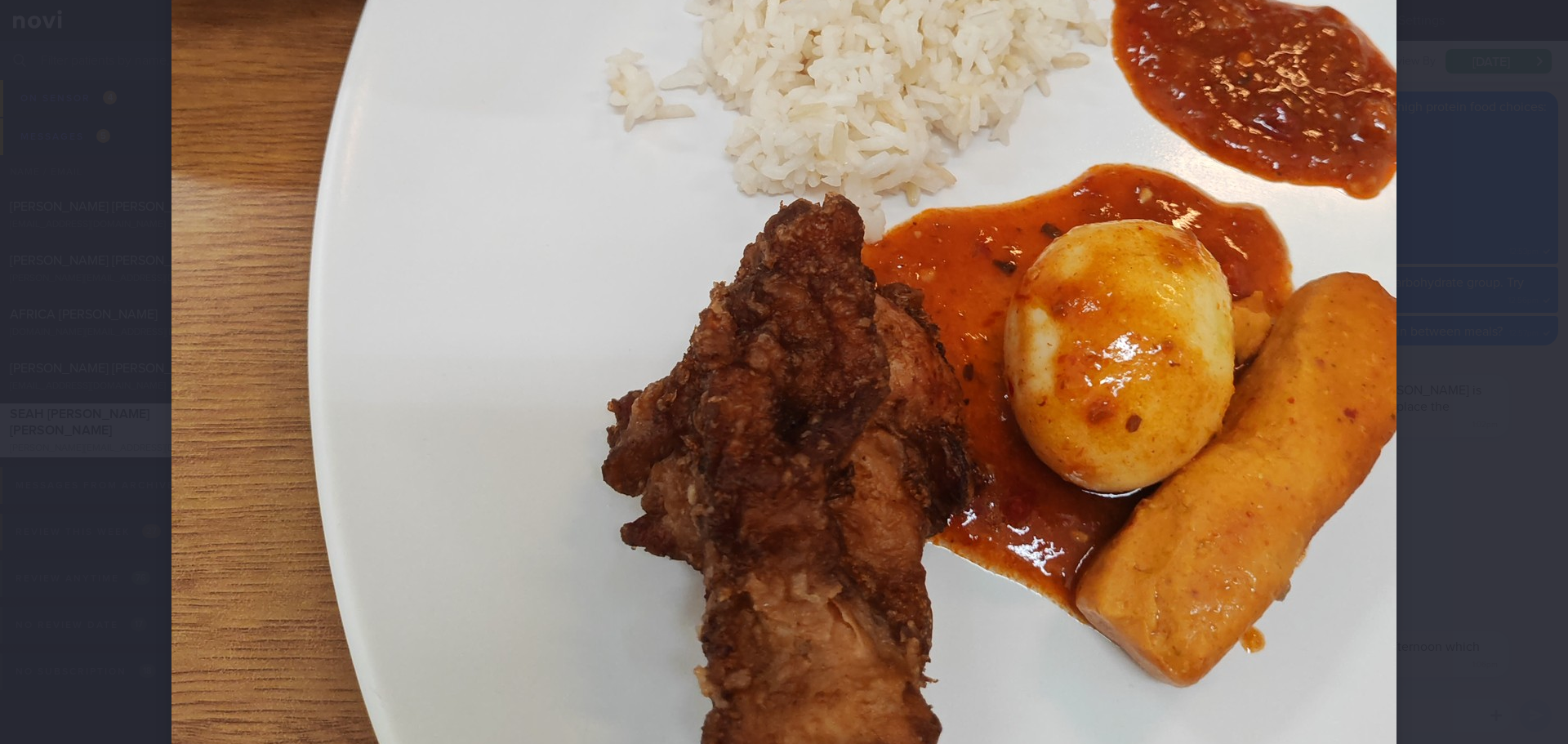
click at [1446, 355] on div at bounding box center [783, 147] width 1356 height 1764
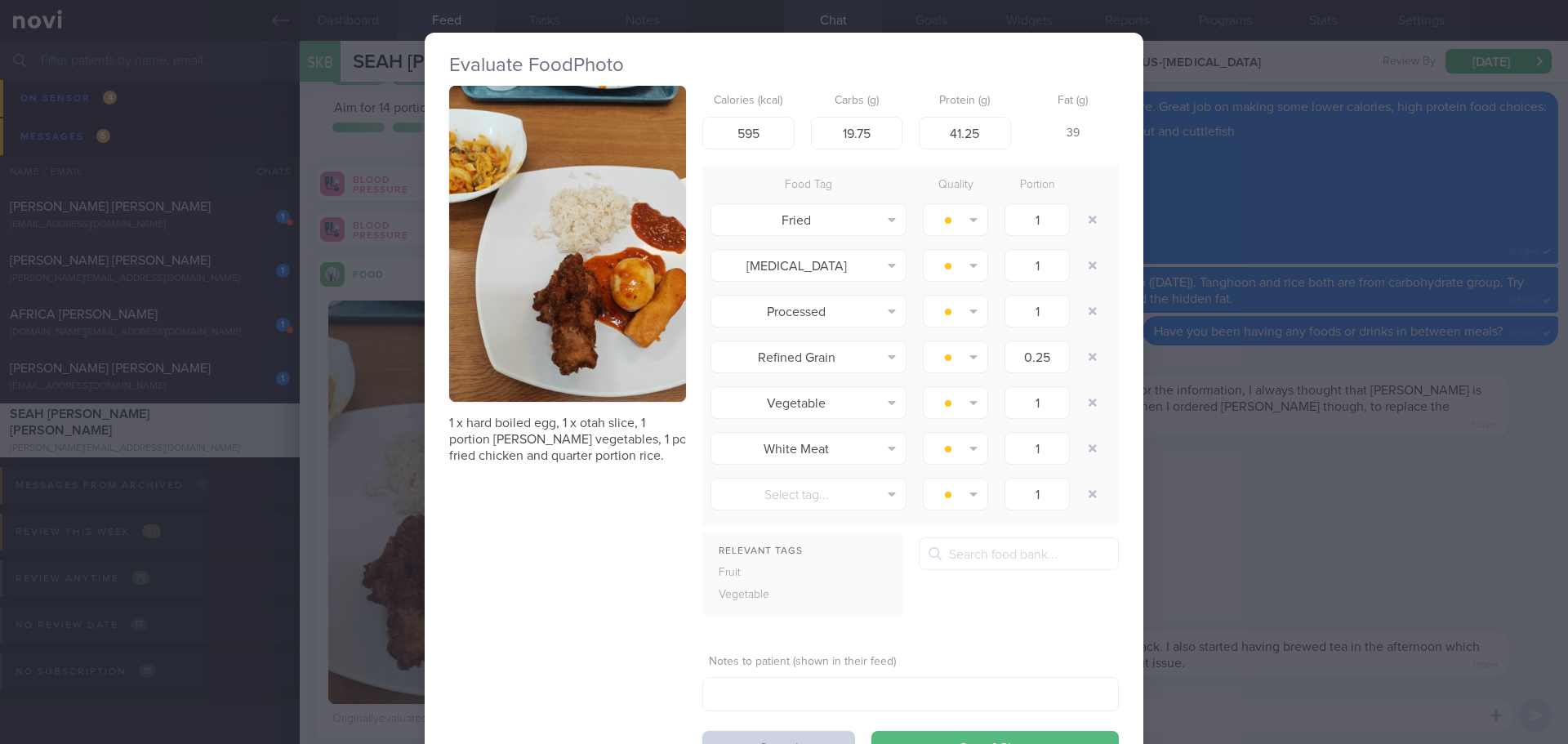
click at [836, 734] on button "Cancel" at bounding box center [779, 747] width 153 height 33
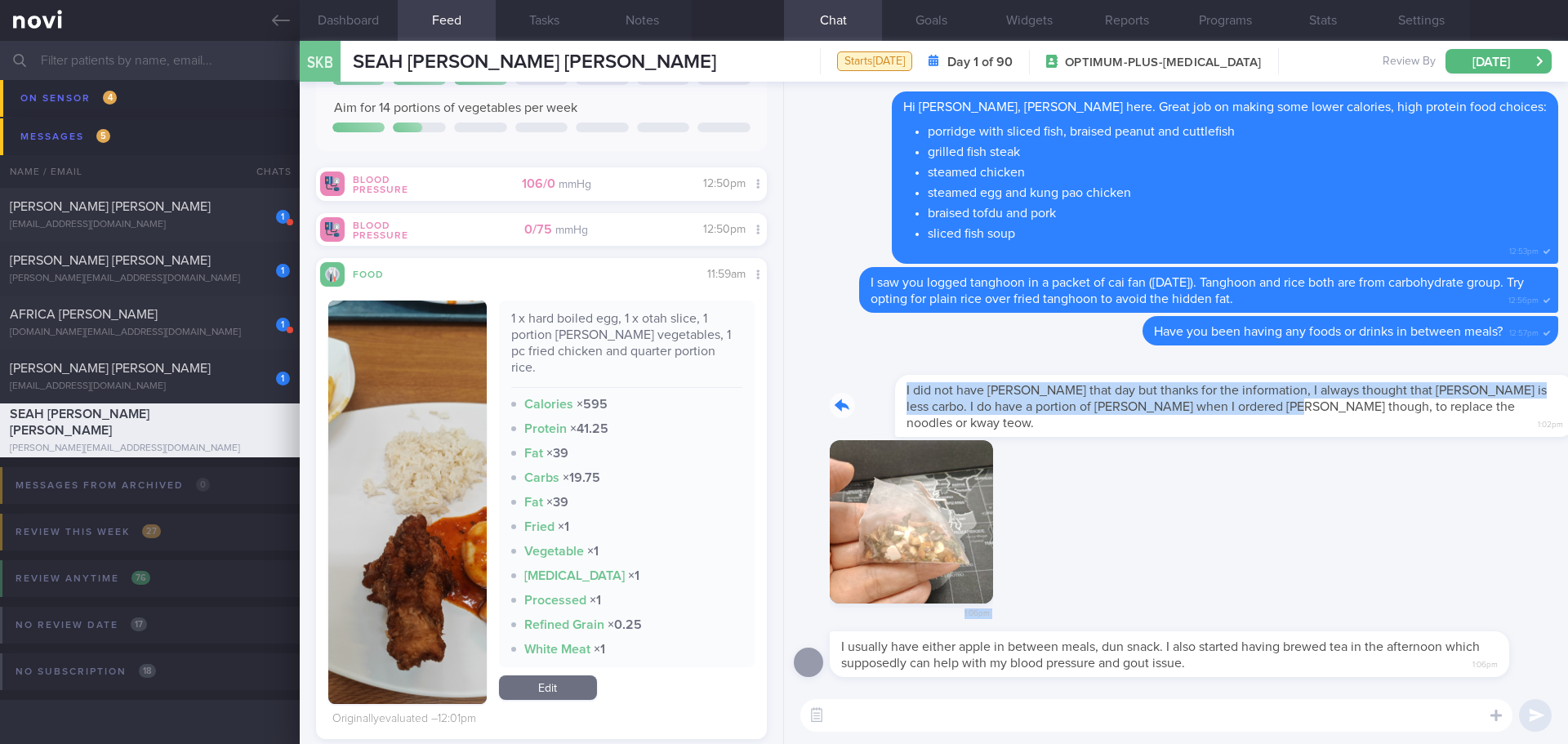
drag, startPoint x: 1205, startPoint y: 435, endPoint x: 1335, endPoint y: 441, distance: 130.1
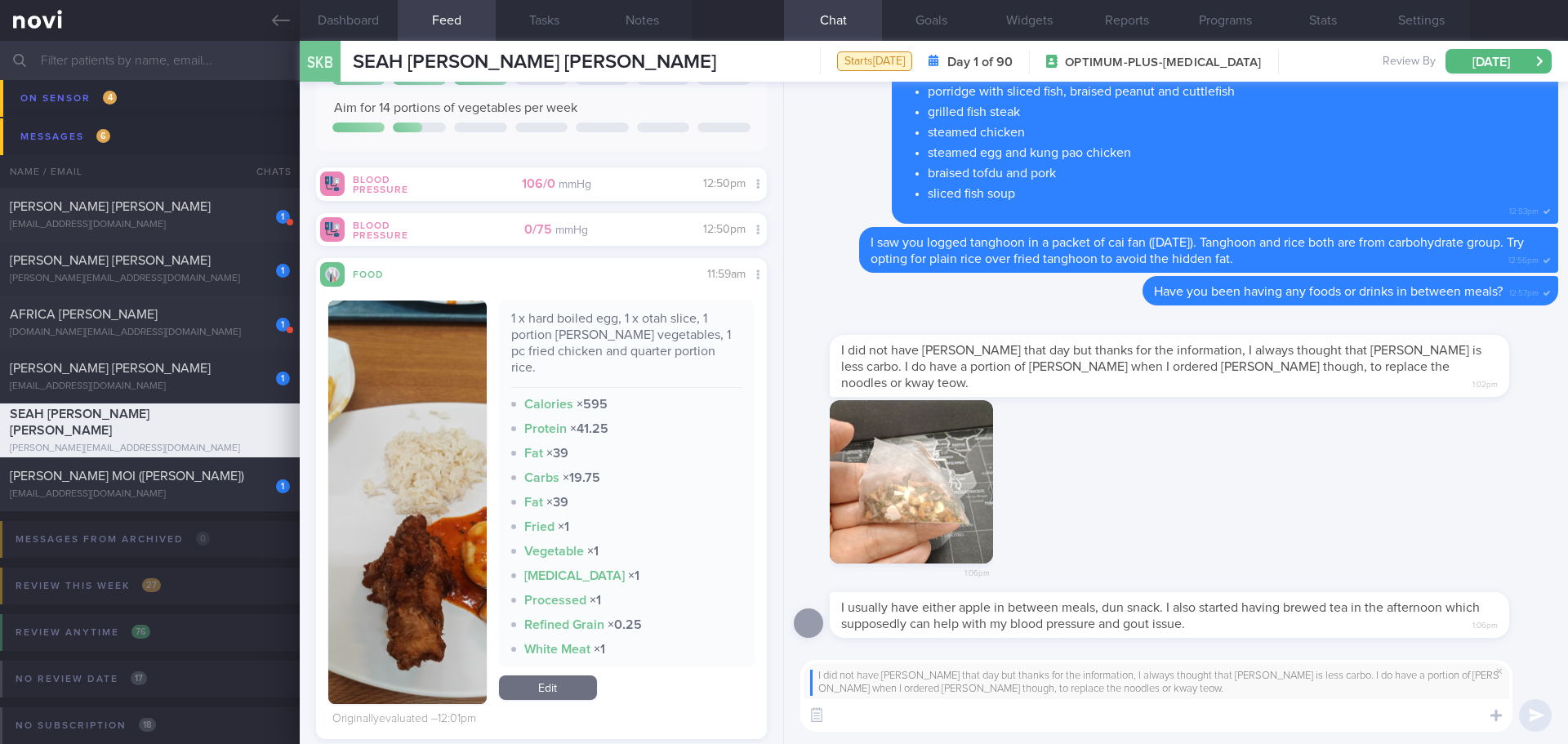
click at [1109, 721] on textarea at bounding box center [1156, 715] width 712 height 33
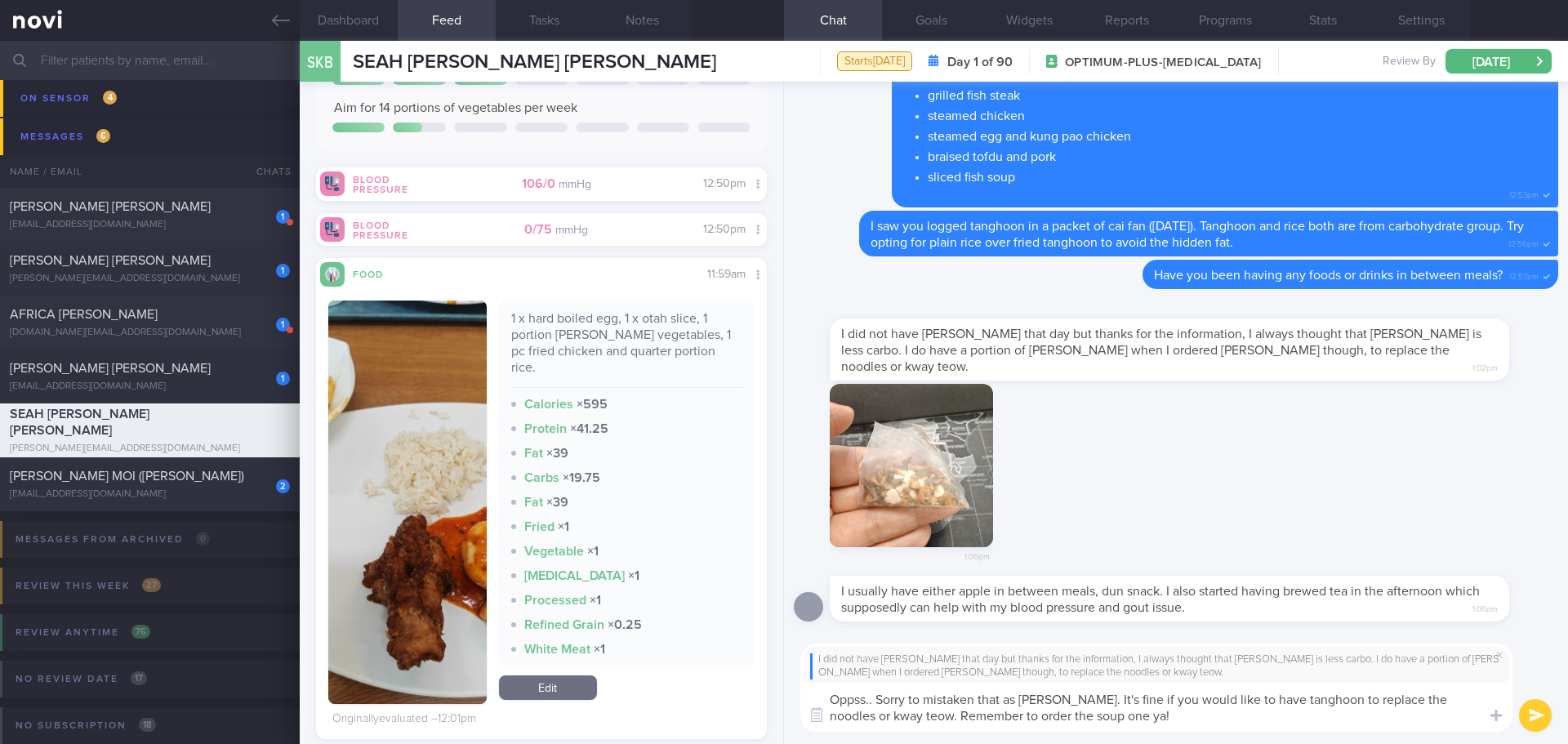
type textarea "Oppss.. Sorry to mistaken that as tanghoon. It's fine if you would like to have…"
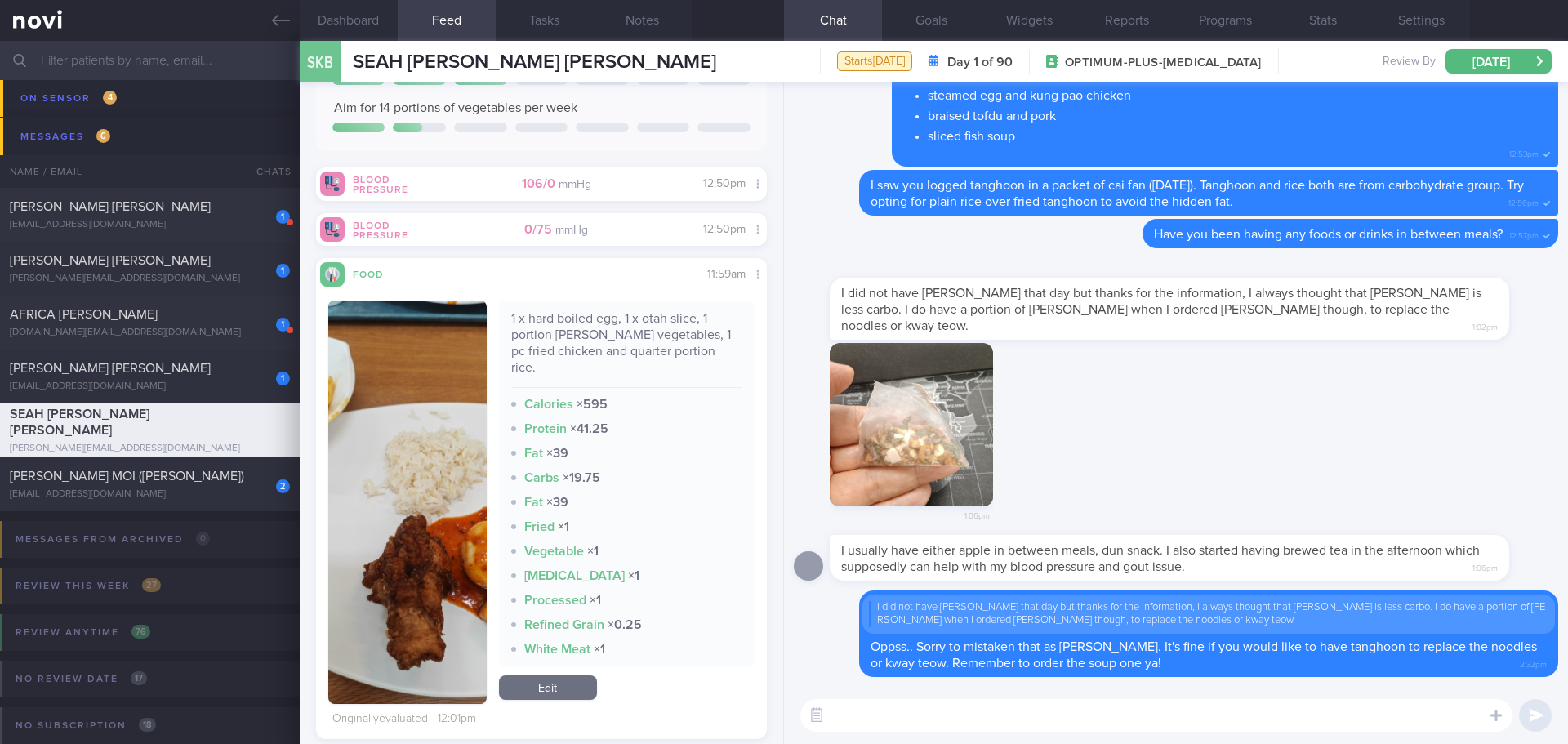
click at [899, 371] on button "button" at bounding box center [911, 424] width 163 height 163
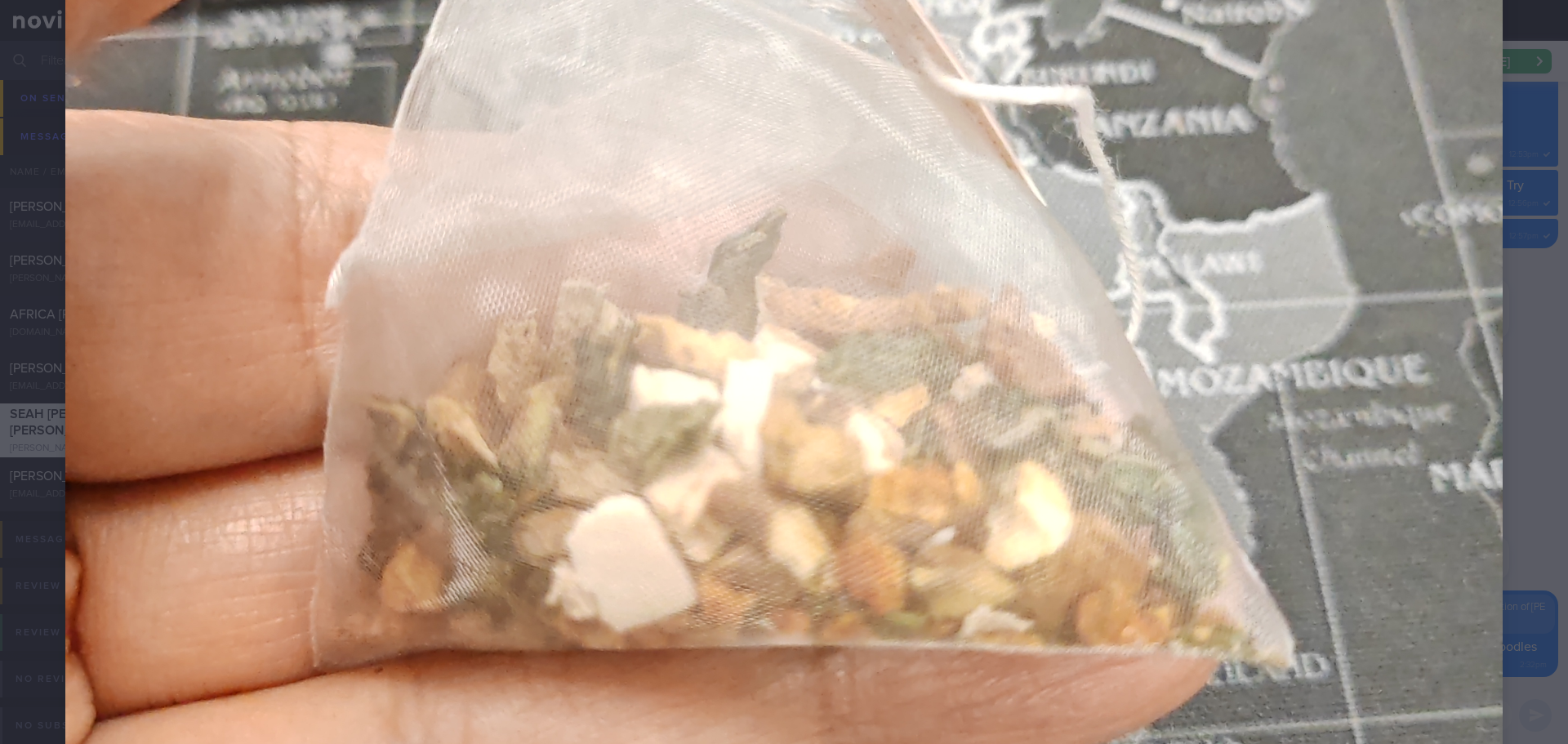
scroll to position [898, 0]
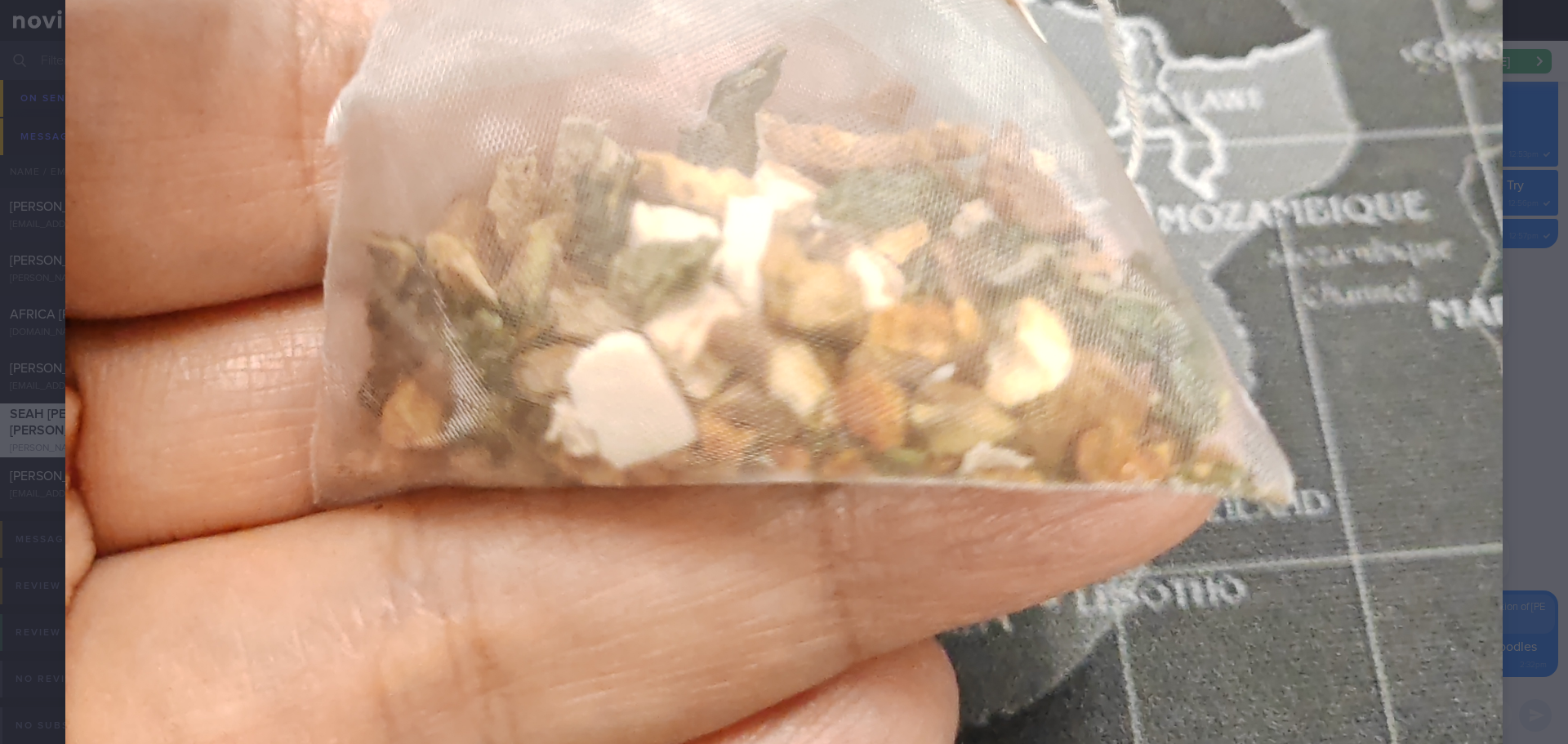
click at [1531, 372] on div at bounding box center [784, 125] width 1568 height 2047
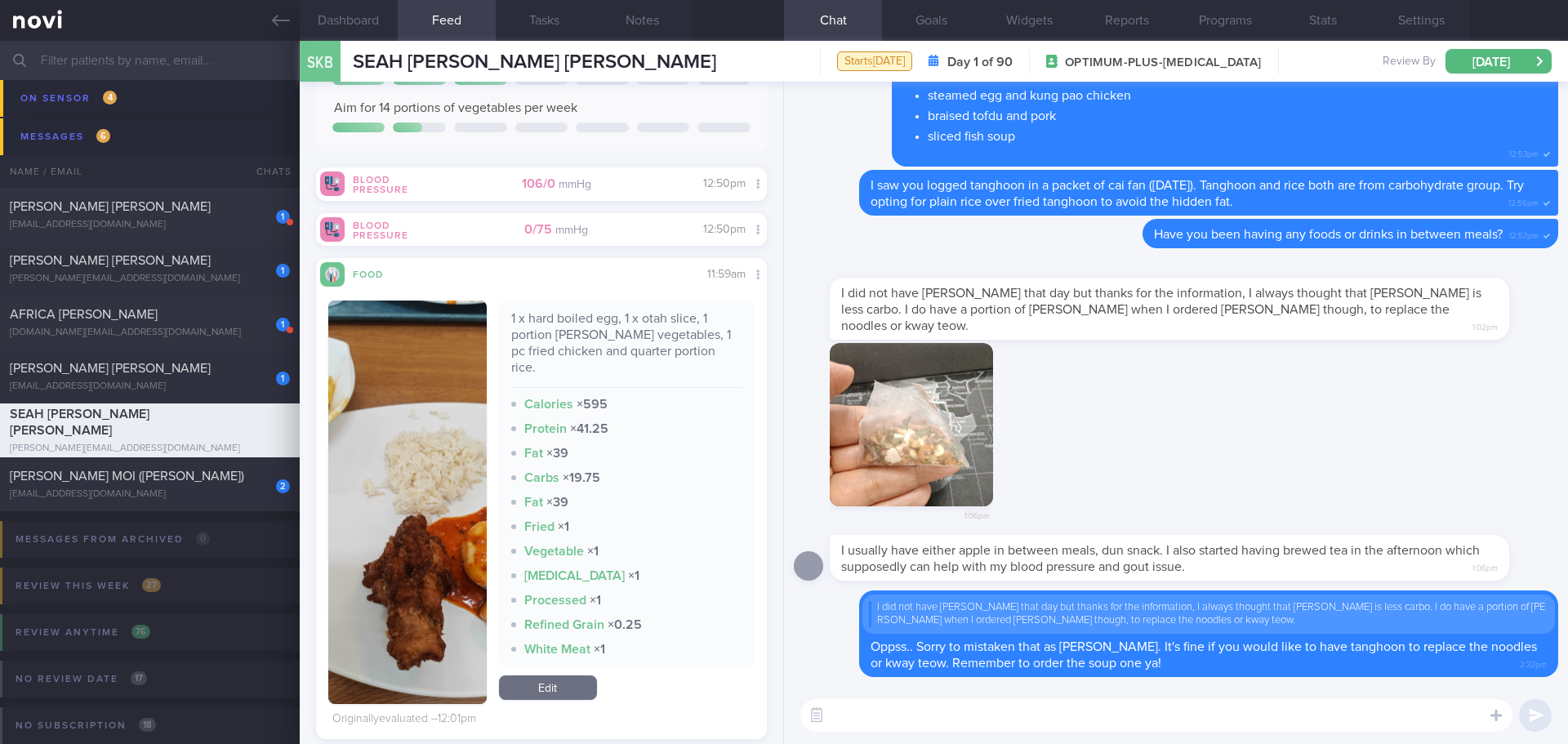
click at [1378, 399] on div "1:06pm" at bounding box center [1175, 438] width 764 height 192
click at [973, 715] on textarea at bounding box center [1156, 715] width 712 height 33
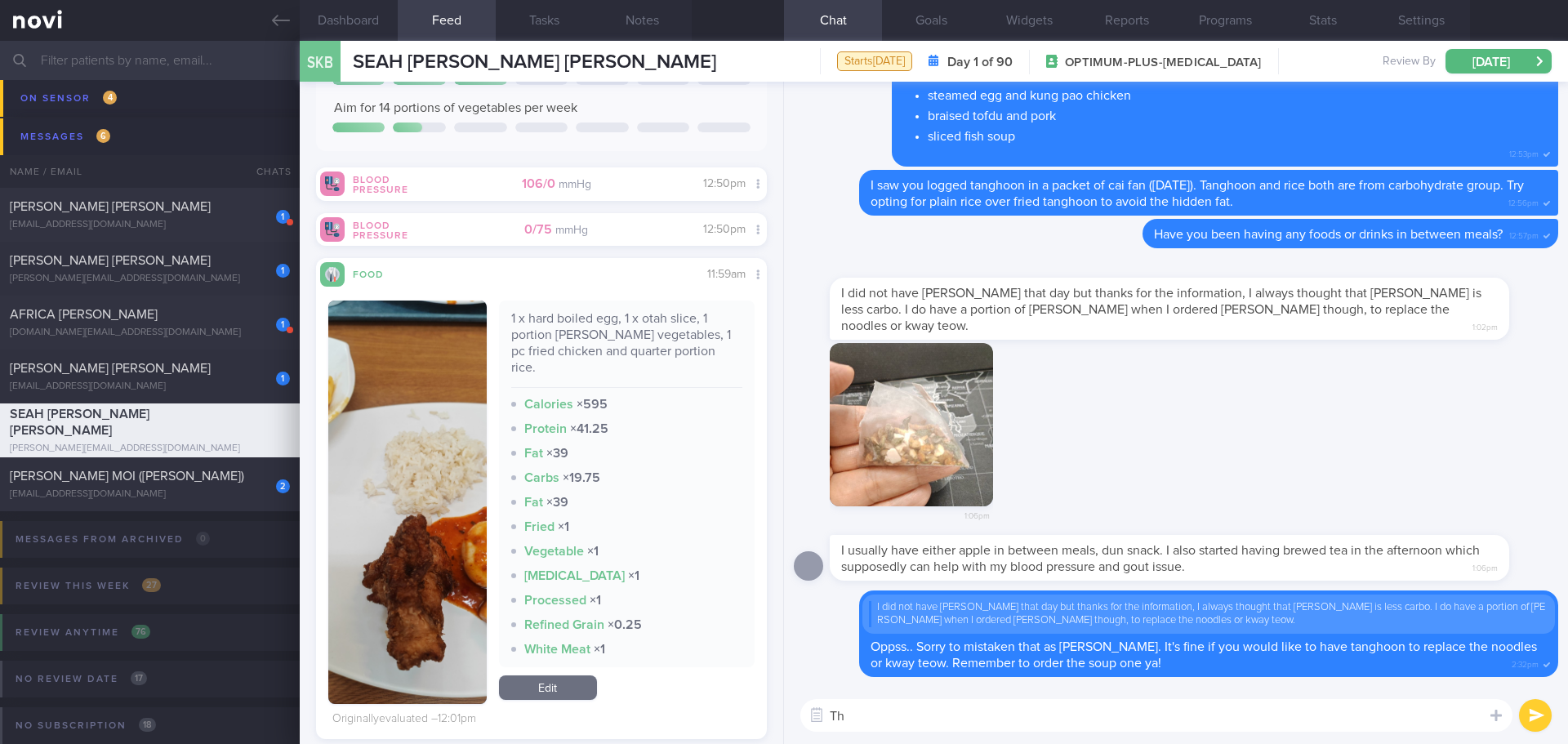
type textarea "T"
type textarea "G"
click at [917, 718] on textarea "Good choice of having apple in between meals." at bounding box center [1156, 715] width 712 height 33
type textarea "Good choice on having apple in between meals."
click at [1124, 720] on textarea "Good choice on having apple in between meals." at bounding box center [1156, 715] width 712 height 33
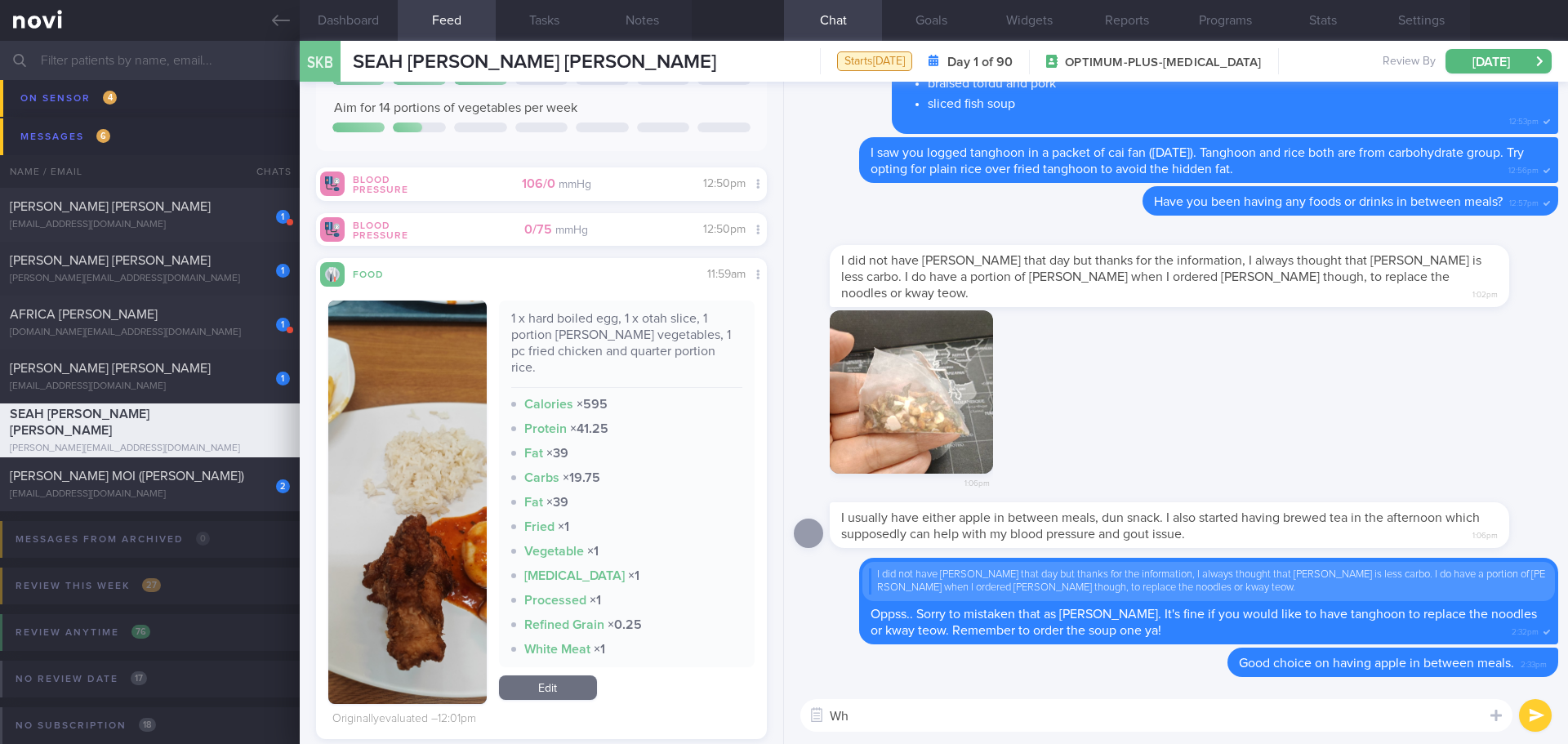
type textarea "W"
type textarea "D"
type textarea "I"
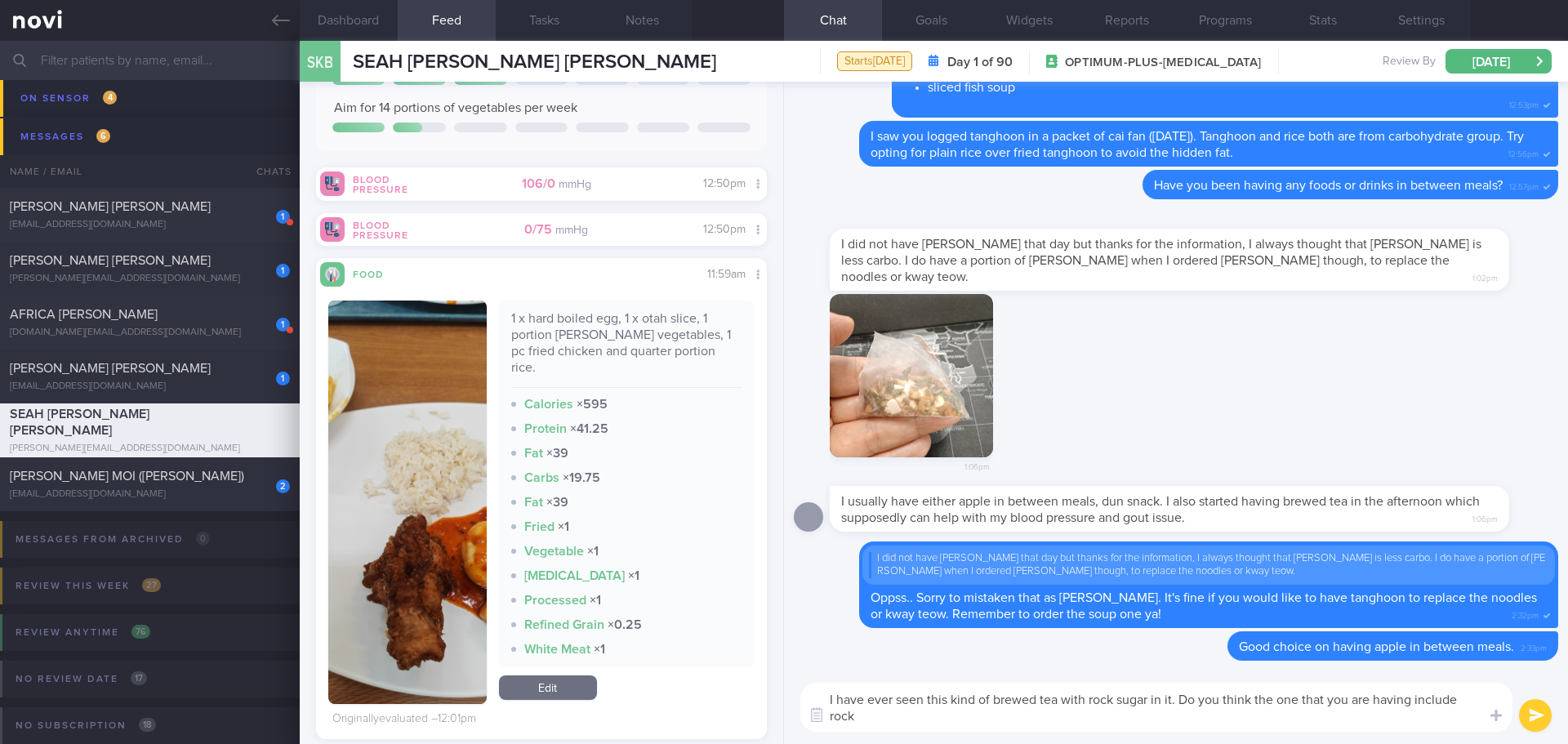
scroll to position [0, 0]
click at [923, 721] on textarea "I have ever seen this kind of brewed tea with rock sugar in it. Do you think th…" at bounding box center [1156, 707] width 712 height 49
click at [923, 718] on textarea "I have ever seen this kind of brewed tea with rock sugar in it. Do you think th…" at bounding box center [1156, 707] width 712 height 49
click at [921, 698] on textarea "I have ever seen this kind of brewed tea with rock sugar in it. Do you think th…" at bounding box center [1156, 707] width 712 height 49
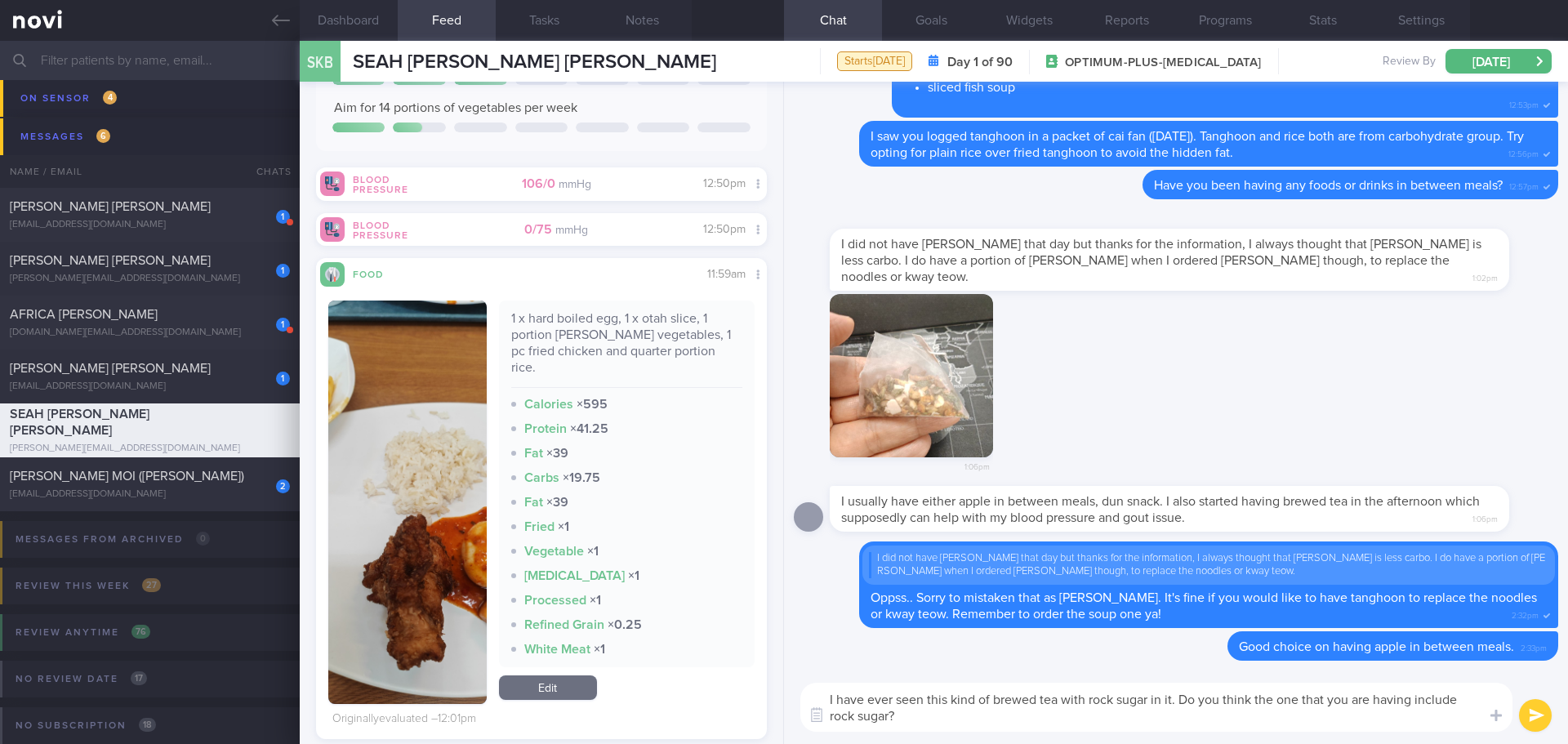
click at [921, 709] on textarea "I have ever seen this kind of brewed tea with rock sugar in it. Do you think th…" at bounding box center [1156, 707] width 712 height 49
drag, startPoint x: 923, startPoint y: 702, endPoint x: 835, endPoint y: 697, distance: 88.1
click at [835, 697] on textarea "I have ever seen this kind of brewed tea with rock sugar in it. Do you think th…" at bounding box center [1156, 707] width 712 height 49
click at [938, 732] on div "I came across this kind of brewed tea with rock sugar in it. Do you think the o…" at bounding box center [1176, 707] width 784 height 74
click at [942, 726] on textarea "I came across this kind of brewed tea with rock sugar in it. Do you think the o…" at bounding box center [1156, 707] width 712 height 49
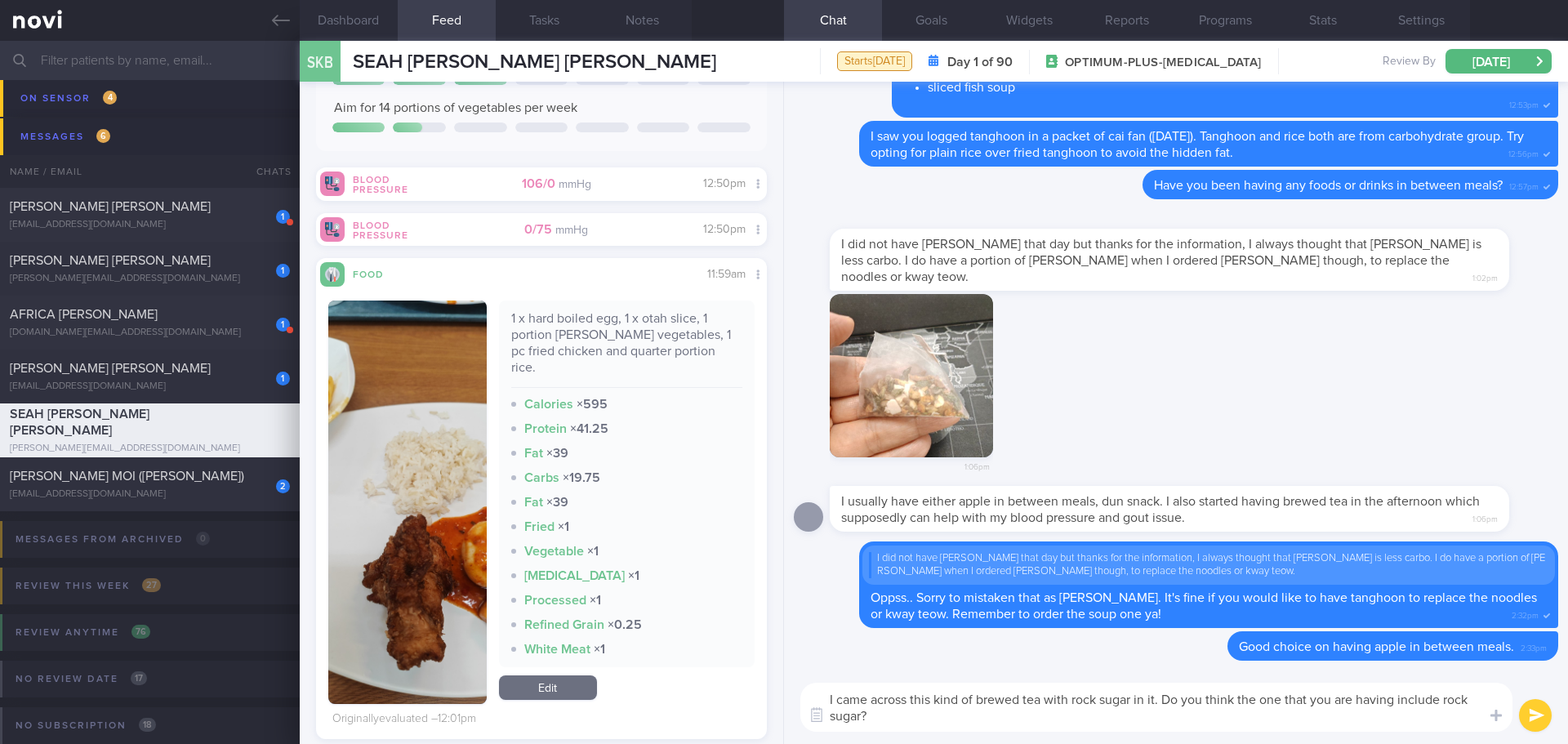
click at [1055, 722] on textarea "I came across this kind of brewed tea with rock sugar in it. Do you think the o…" at bounding box center [1156, 707] width 712 height 49
drag, startPoint x: 1118, startPoint y: 724, endPoint x: 1129, endPoint y: 725, distance: 11.0
click at [1129, 725] on textarea "I came across this kind of brewed tea with rock sugar in it. Do you think the o…" at bounding box center [1156, 707] width 712 height 49
click at [1192, 725] on textarea "I came across this kind of brewed tea with rock sugar in it. Do you think the o…" at bounding box center [1156, 707] width 712 height 49
click at [1230, 725] on textarea "I came across this kind of brewed tea with rock sugar in it. Do you think the o…" at bounding box center [1156, 707] width 712 height 49
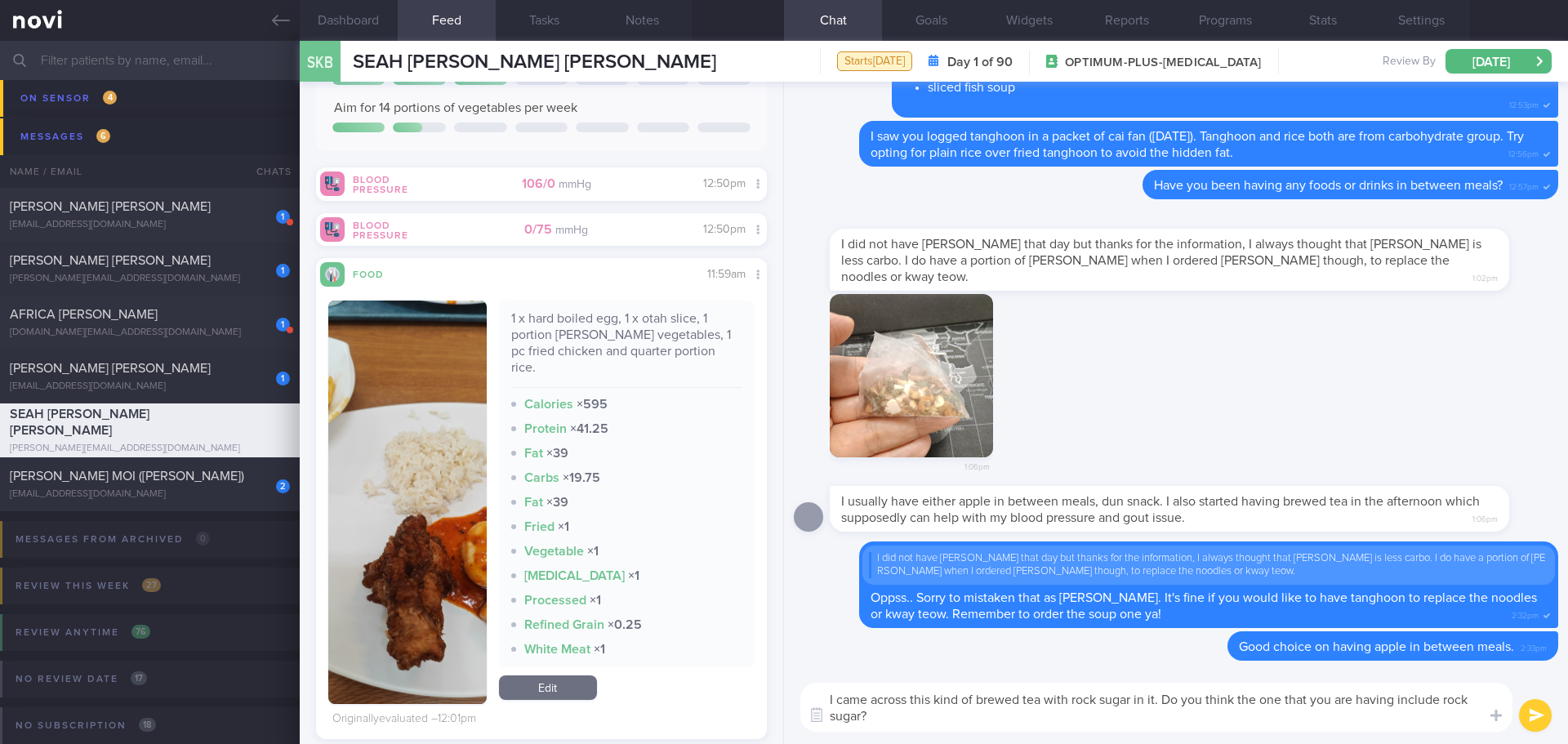
click at [1271, 726] on textarea "I came across this kind of brewed tea with rock sugar in it. Do you think the o…" at bounding box center [1156, 707] width 712 height 49
click at [1325, 721] on textarea "I came across this kind of brewed tea with rock sugar in it. Do you think the o…" at bounding box center [1156, 707] width 712 height 49
click at [1359, 721] on textarea "I came across this kind of brewed tea with rock sugar in it. Do you think the o…" at bounding box center [1156, 707] width 712 height 49
click at [1441, 700] on textarea "I came across this kind of brewed tea with rock sugar in it. Do you think the o…" at bounding box center [1156, 707] width 712 height 49
type textarea "I came across this kind of brewed tea with rock sugar in it. Do you think the o…"
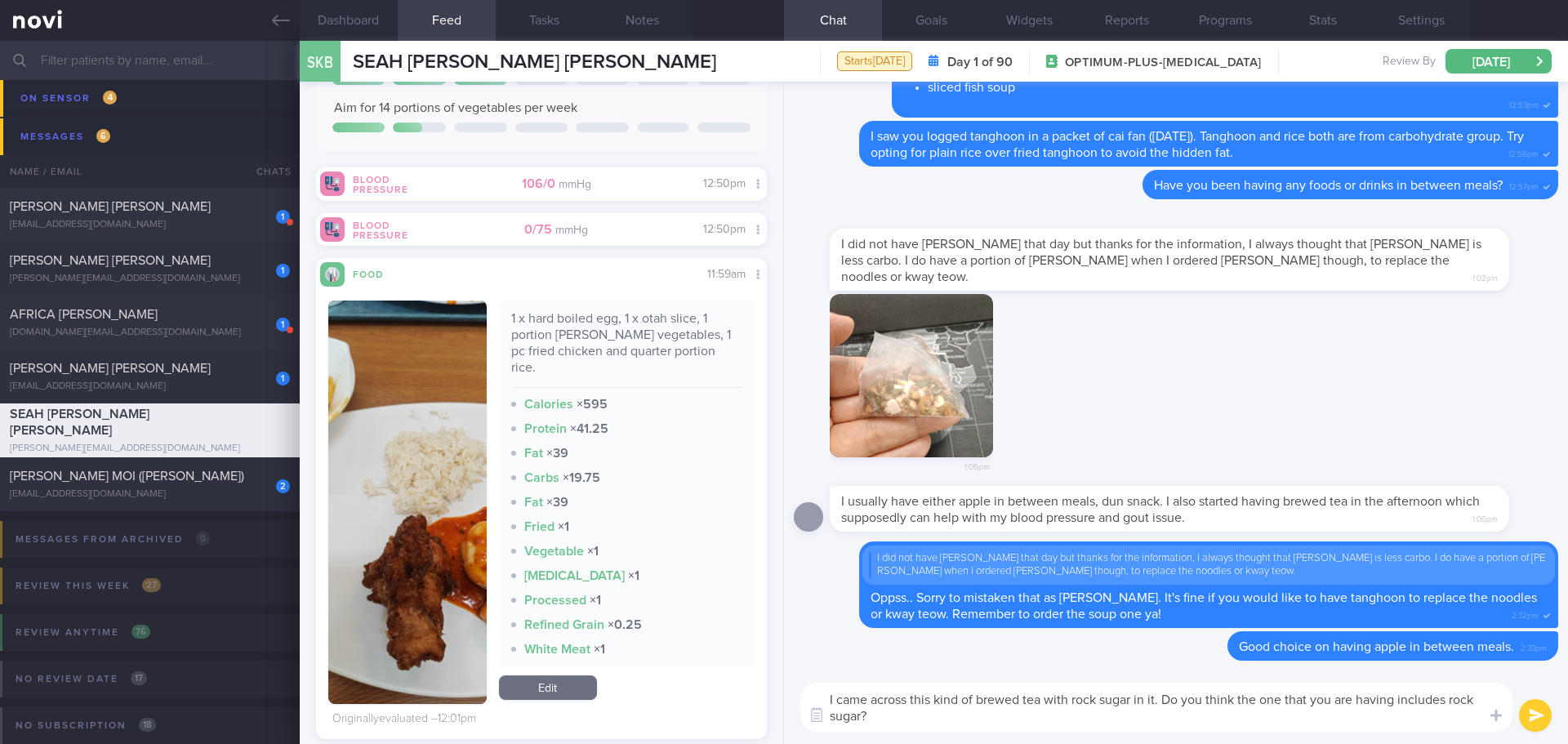
click at [1529, 715] on button "submit" at bounding box center [1535, 715] width 33 height 33
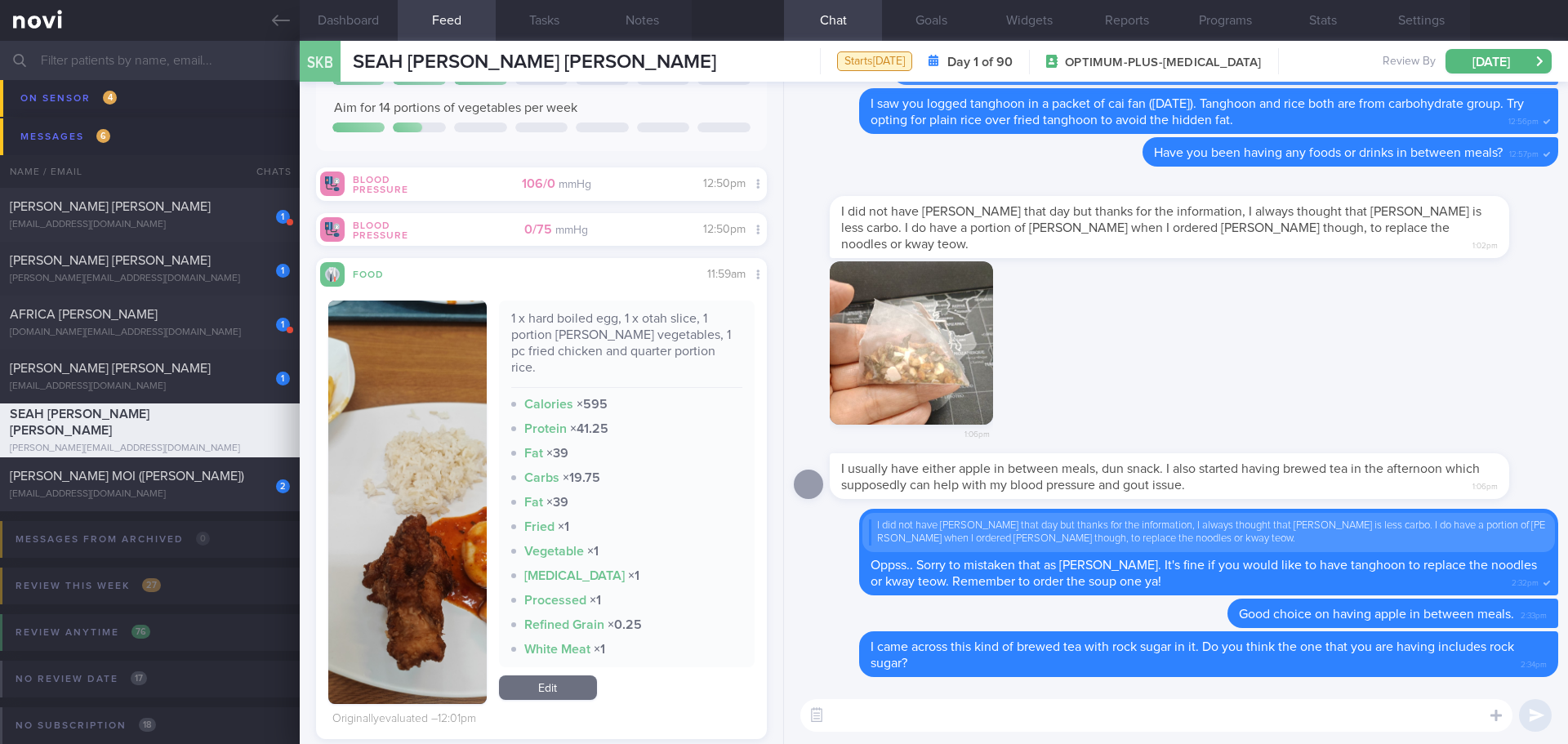
click at [1152, 709] on textarea at bounding box center [1156, 715] width 712 height 33
click at [1150, 709] on textarea at bounding box center [1156, 715] width 712 height 33
click at [1150, 710] on textarea at bounding box center [1156, 715] width 712 height 33
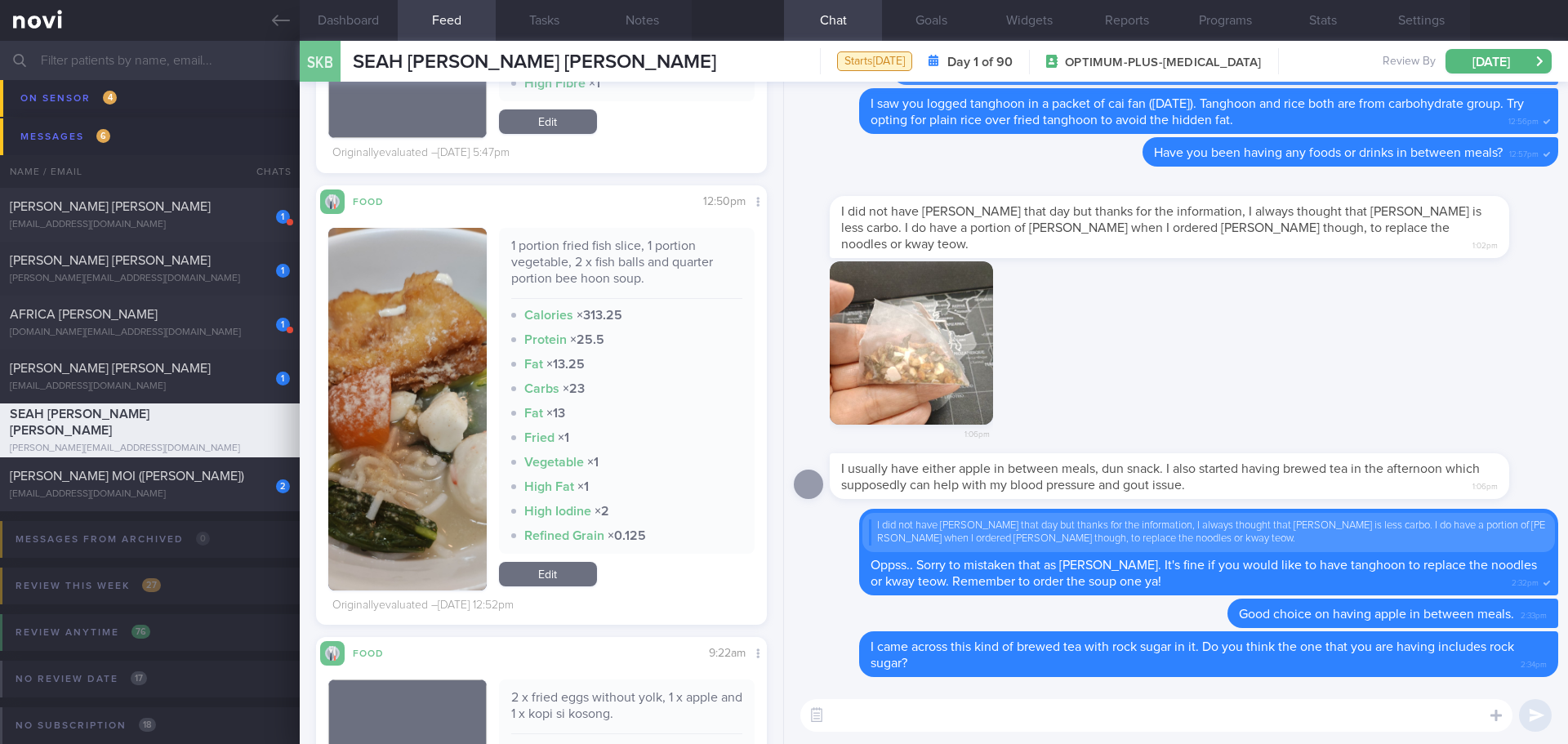
scroll to position [4245, 0]
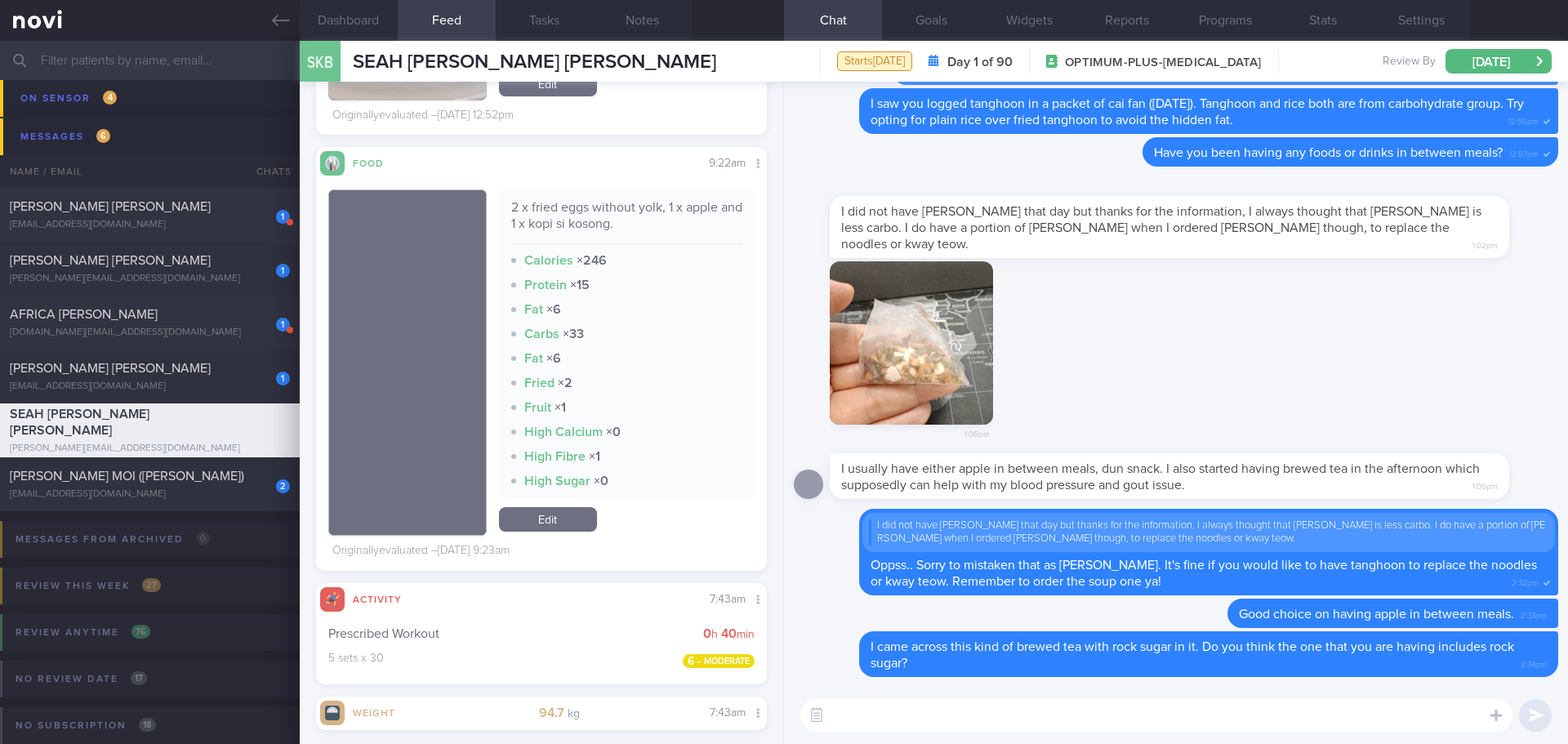
click at [873, 712] on textarea at bounding box center [1156, 715] width 712 height 33
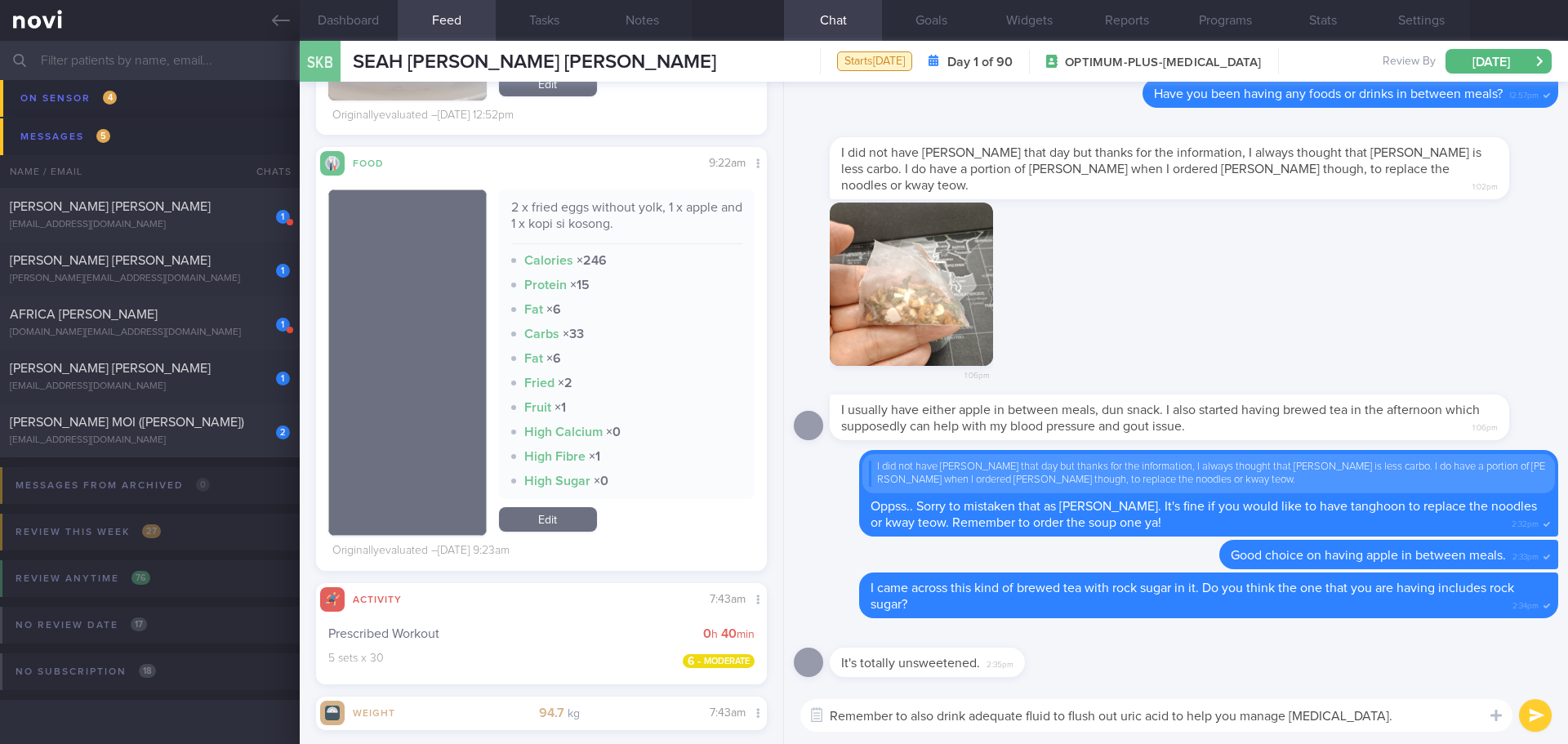
click at [1173, 718] on textarea "Remember to also drink adequate fluid to flush out uric acid to help you manage…" at bounding box center [1156, 715] width 712 height 33
click at [1393, 709] on textarea "Remember to also drink adequate fluid to flush out uric acid through urine, thi…" at bounding box center [1156, 715] width 712 height 33
type textarea "Remember to also drink adequate fluid to flush out uric acid through urine, thi…"
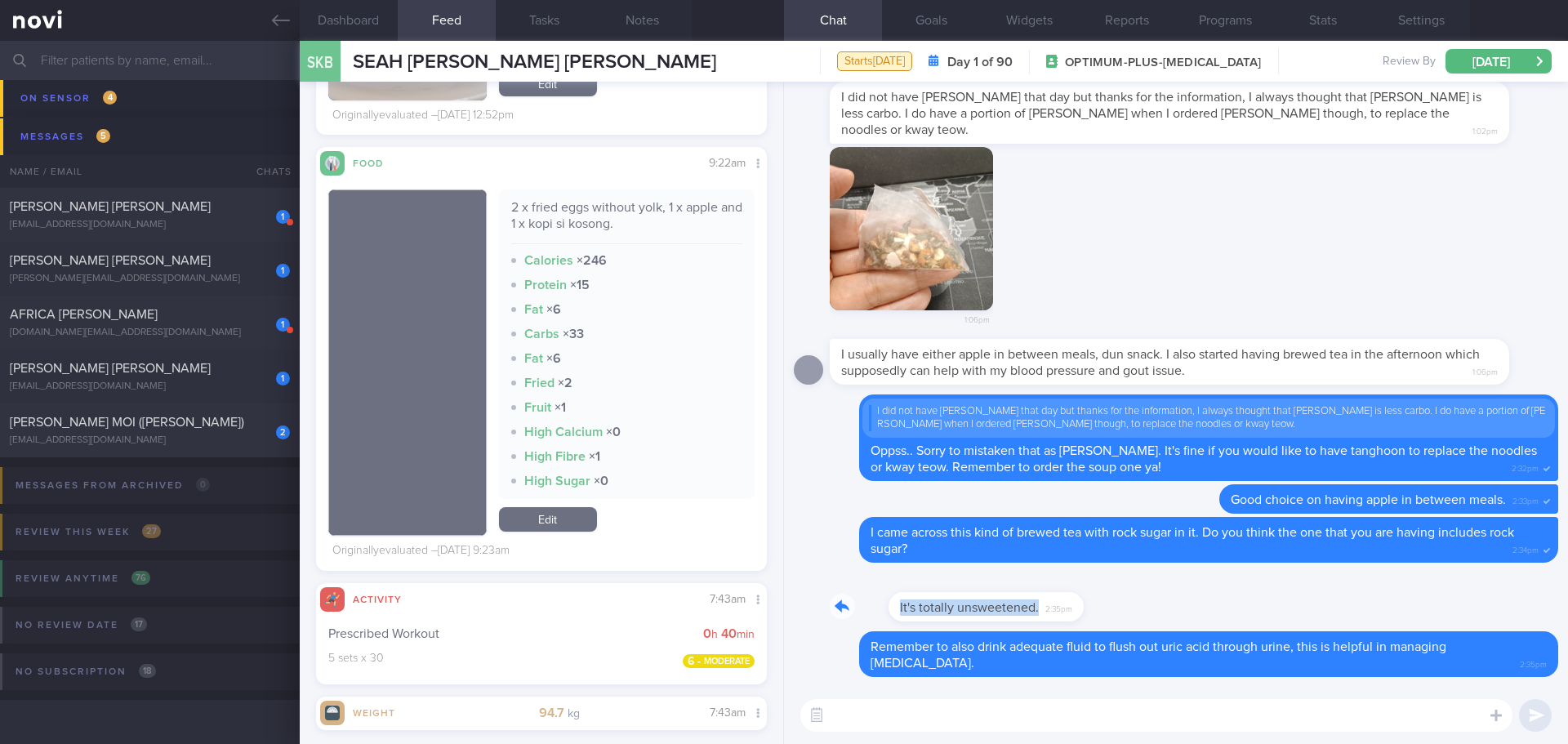
drag, startPoint x: 1016, startPoint y: 629, endPoint x: 1113, endPoint y: 628, distance: 97.0
click at [1113, 628] on div "It's totally unsweetened. 2:35pm" at bounding box center [1175, 602] width 764 height 59
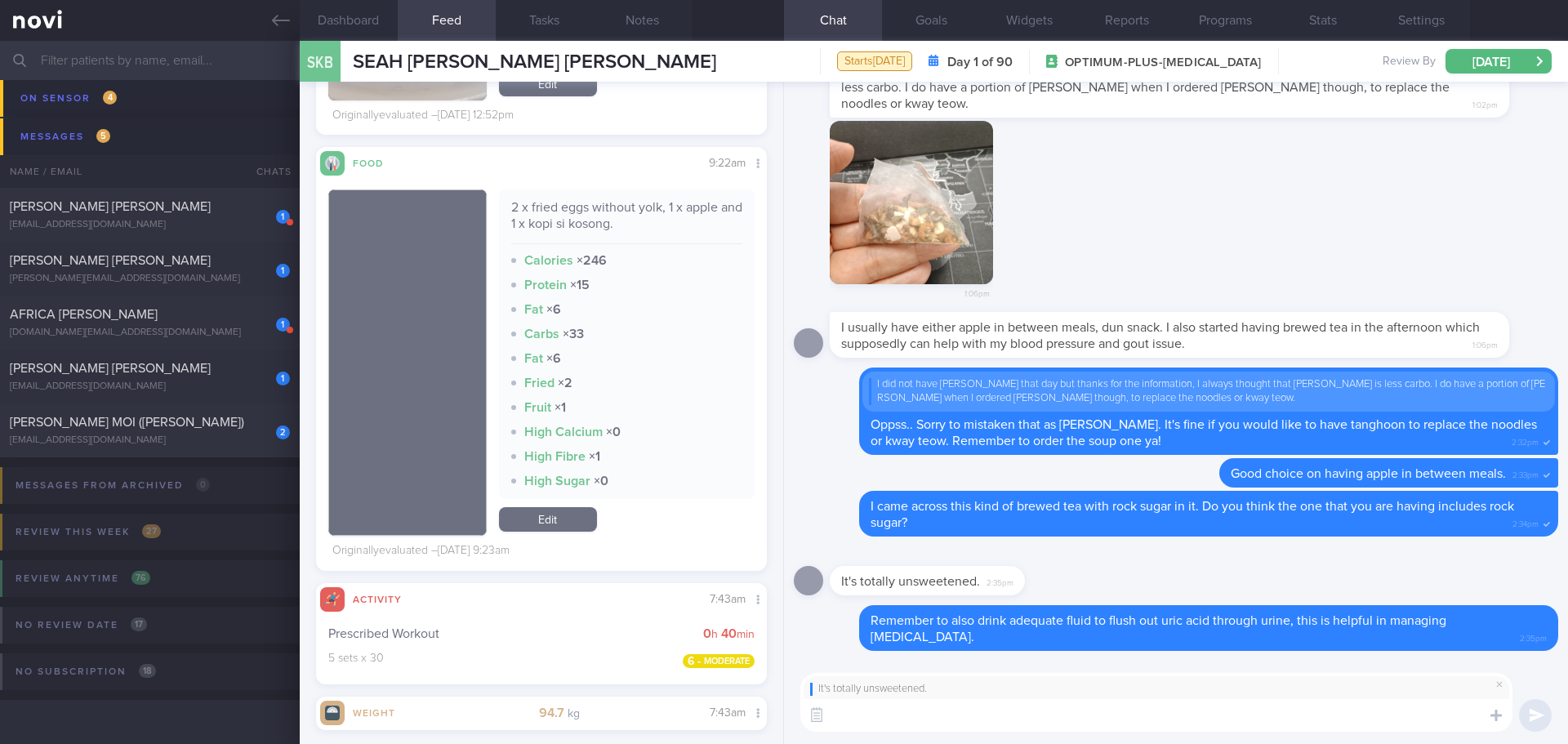
click at [1075, 720] on textarea at bounding box center [1156, 715] width 712 height 33
click at [1369, 728] on textarea "Great! If you have the box, can just double check the ingredient list 😊" at bounding box center [1156, 715] width 712 height 33
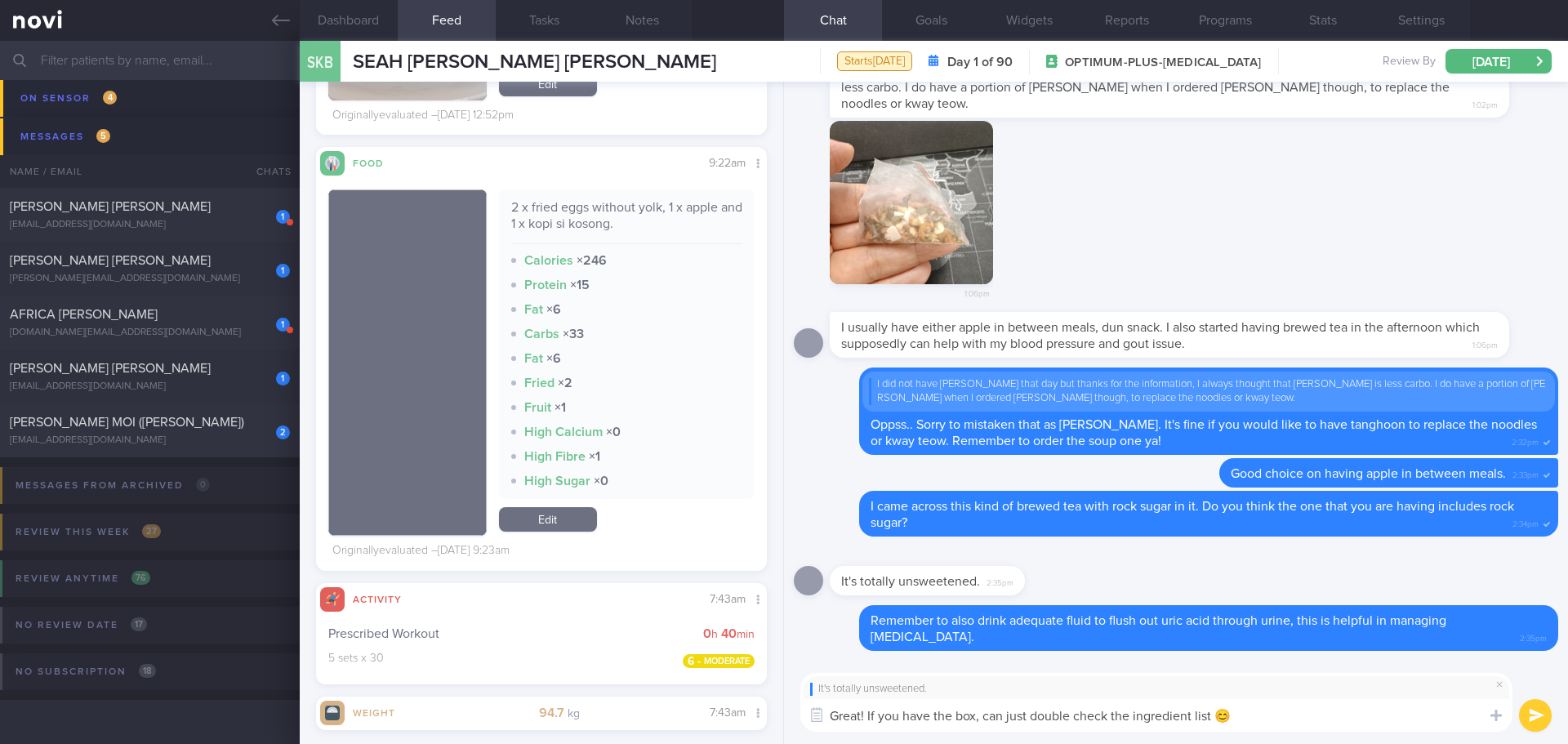
type textarea "Great! If you have the box, can just double check the ingredient list 😊"
click at [1529, 717] on button "submit" at bounding box center [1535, 715] width 33 height 33
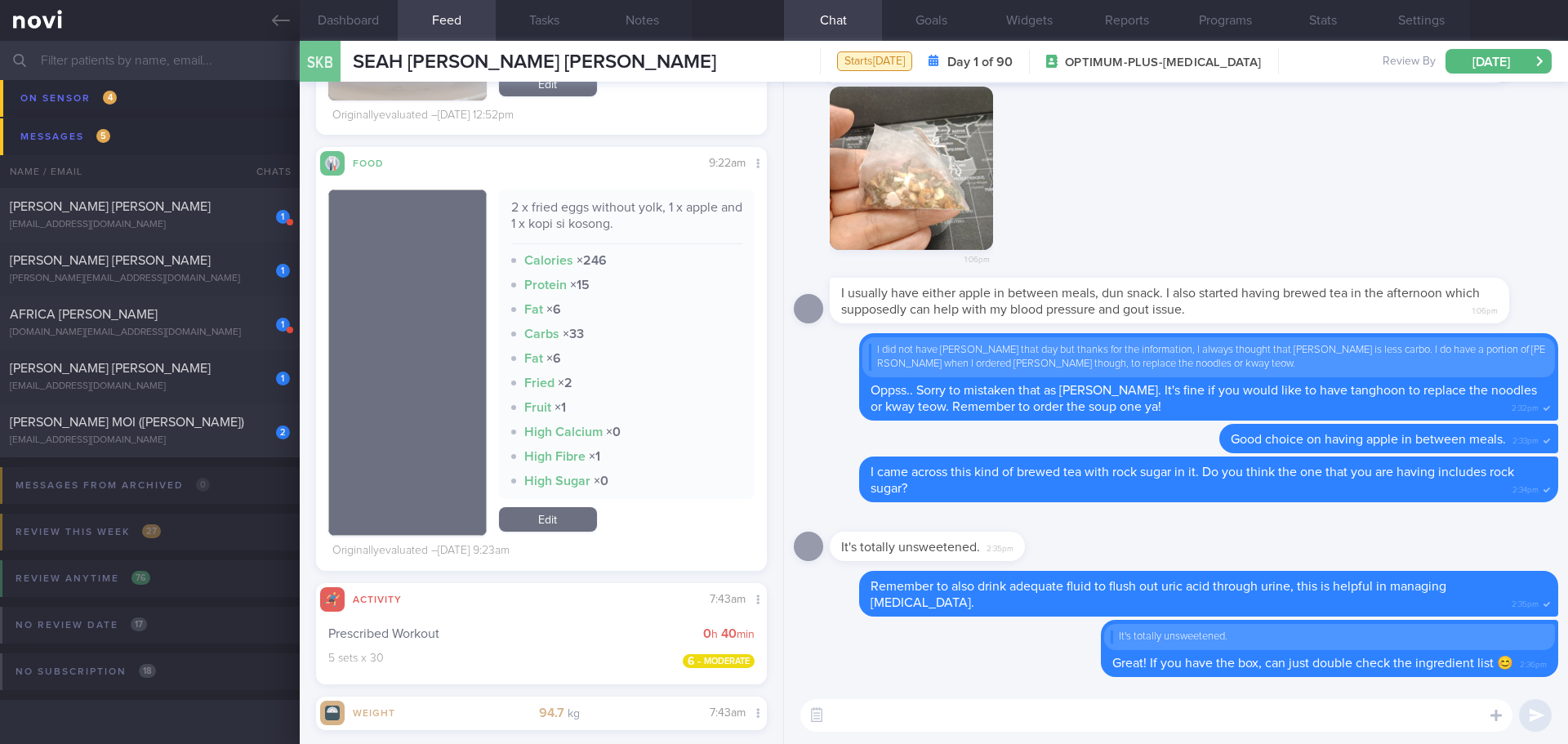
click at [205, 373] on div "[PERSON_NAME] [PERSON_NAME]" at bounding box center [147, 368] width 276 height 16
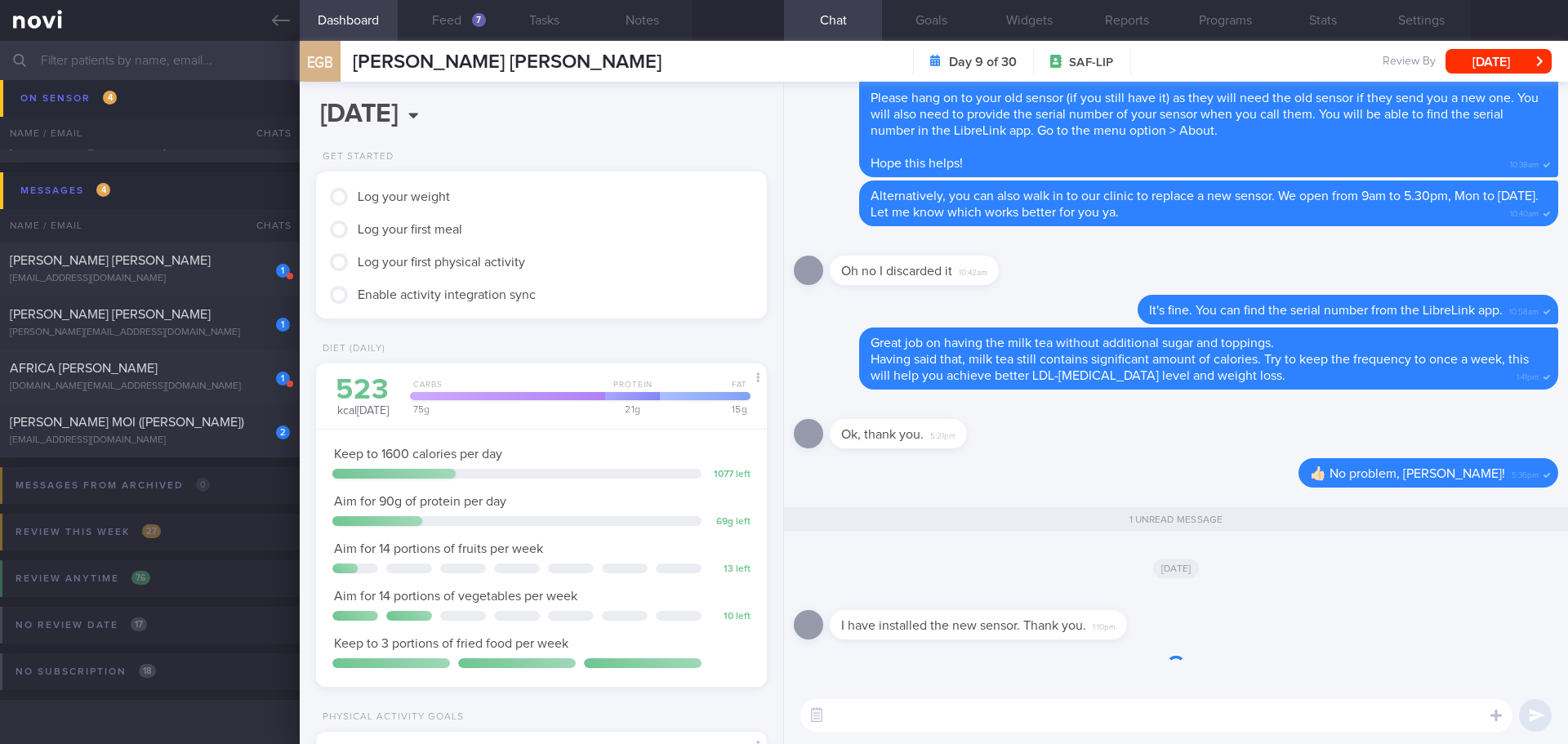
scroll to position [305, 0]
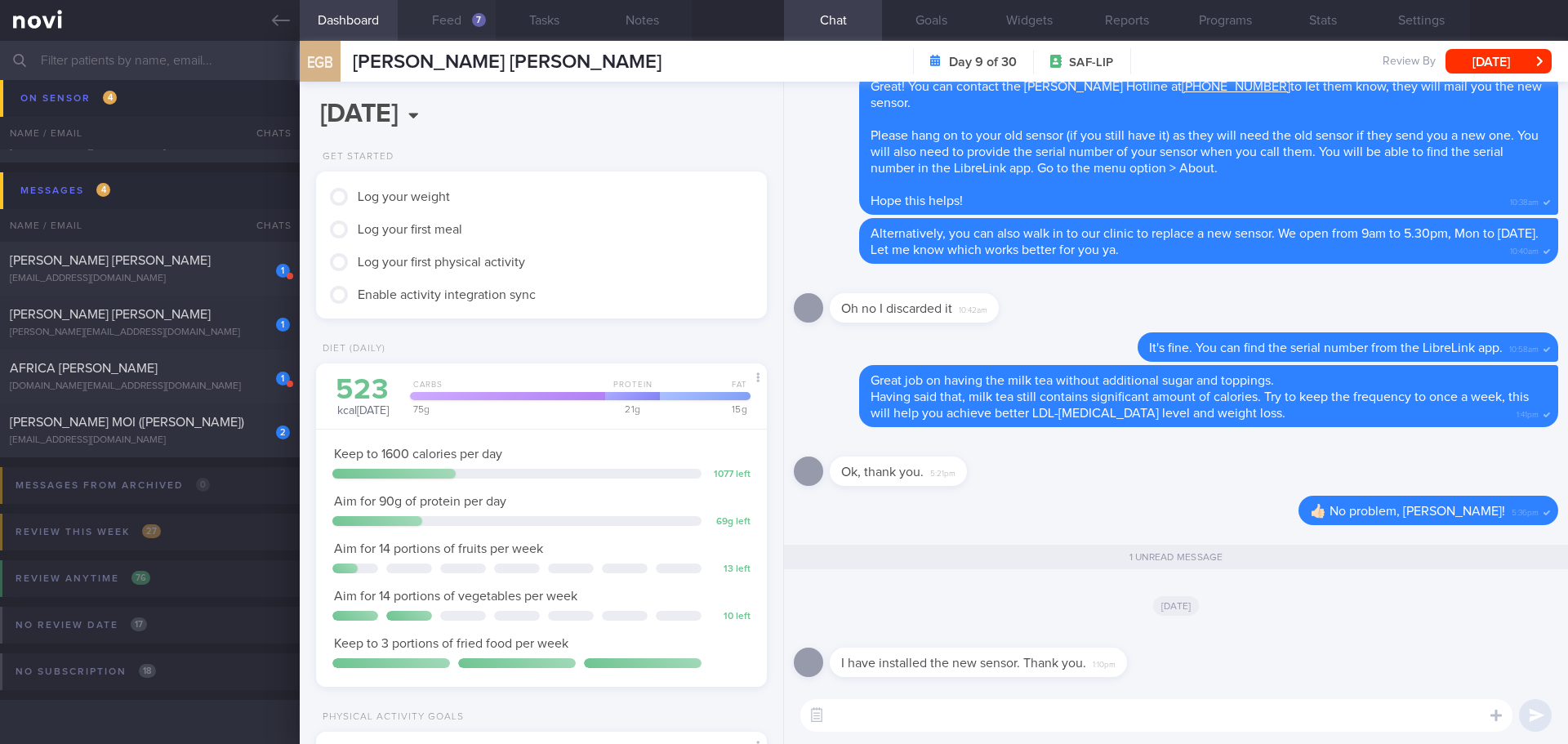
click at [448, 24] on button "Feed 7" at bounding box center [447, 20] width 98 height 41
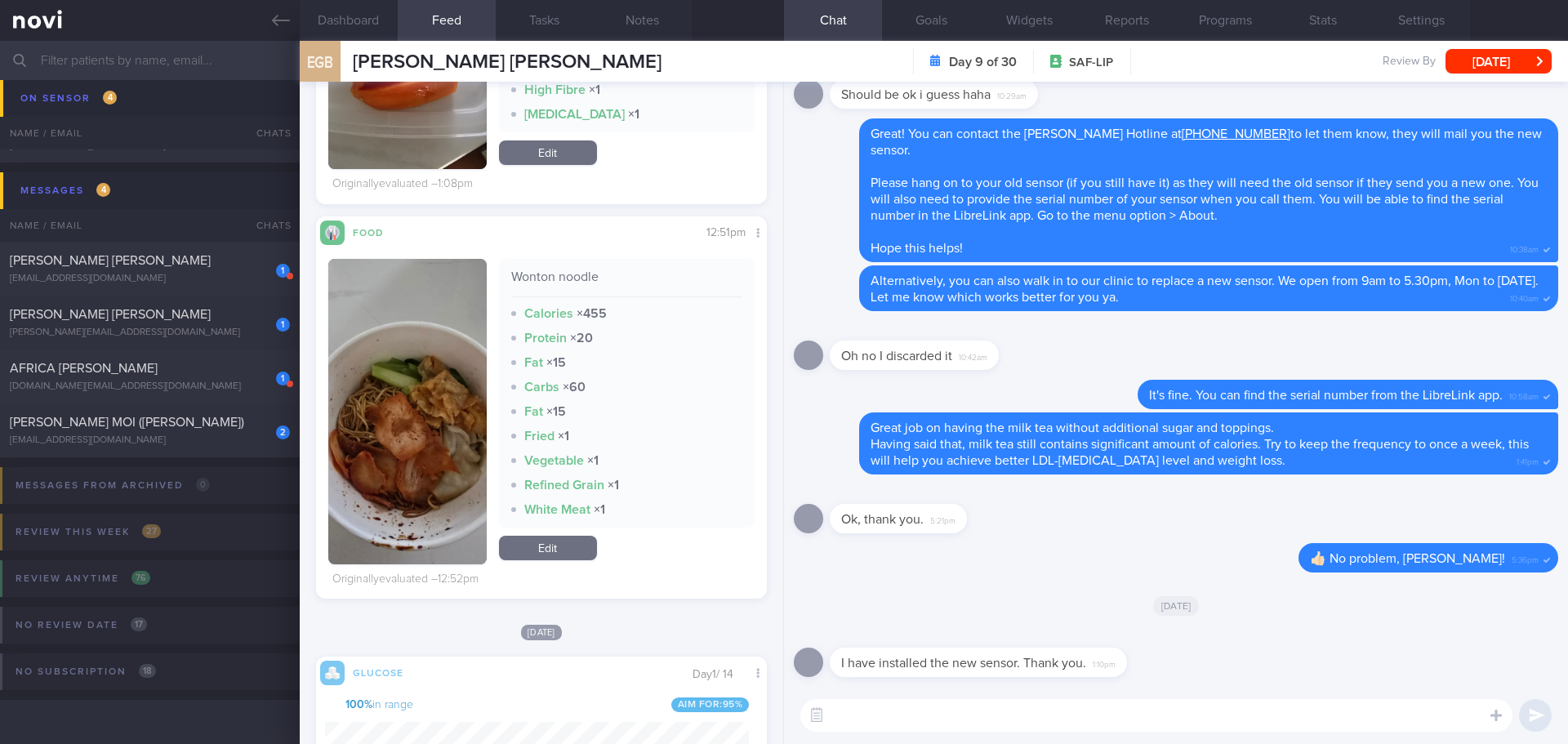
scroll to position [898, 0]
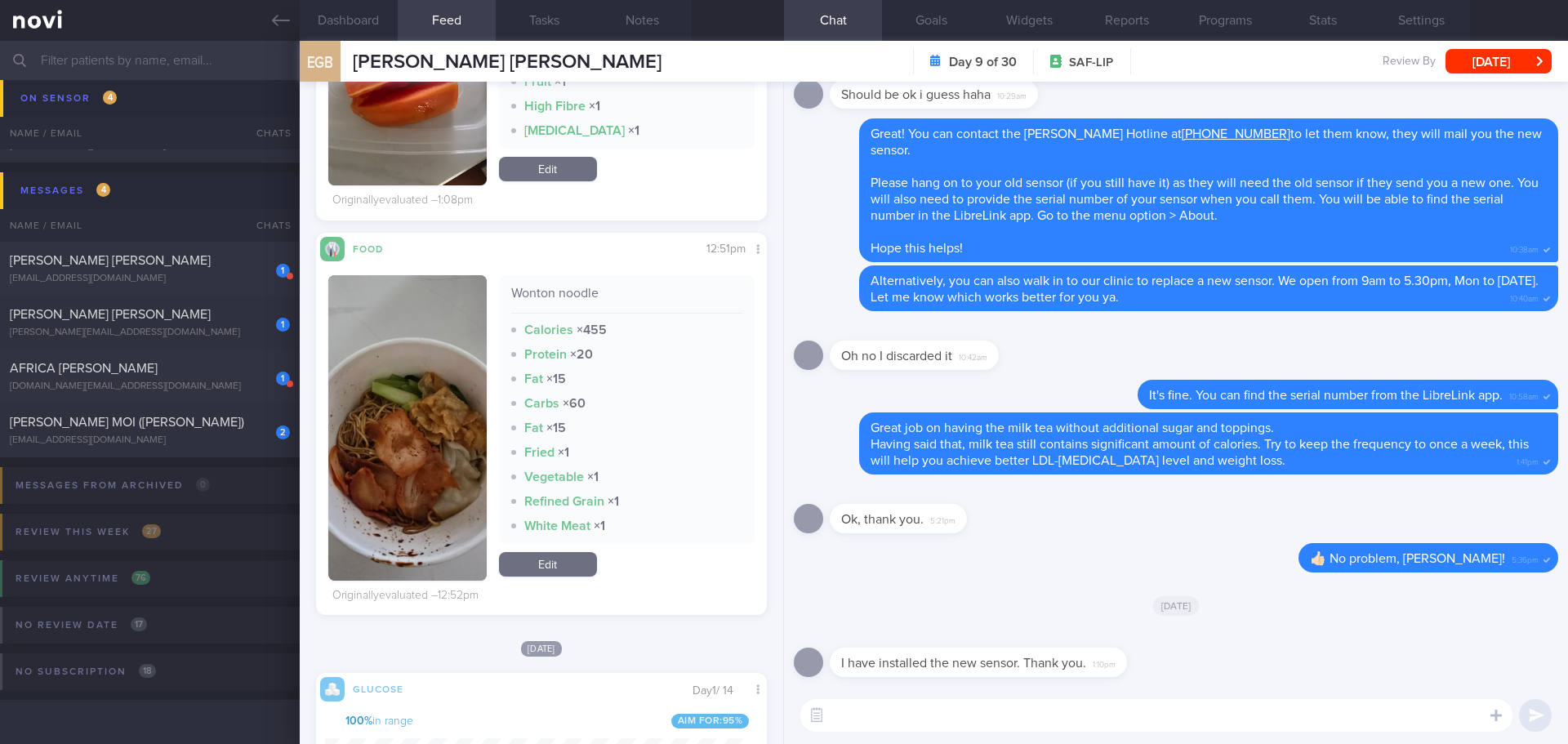
click at [413, 450] on button "button" at bounding box center [408, 427] width 159 height 305
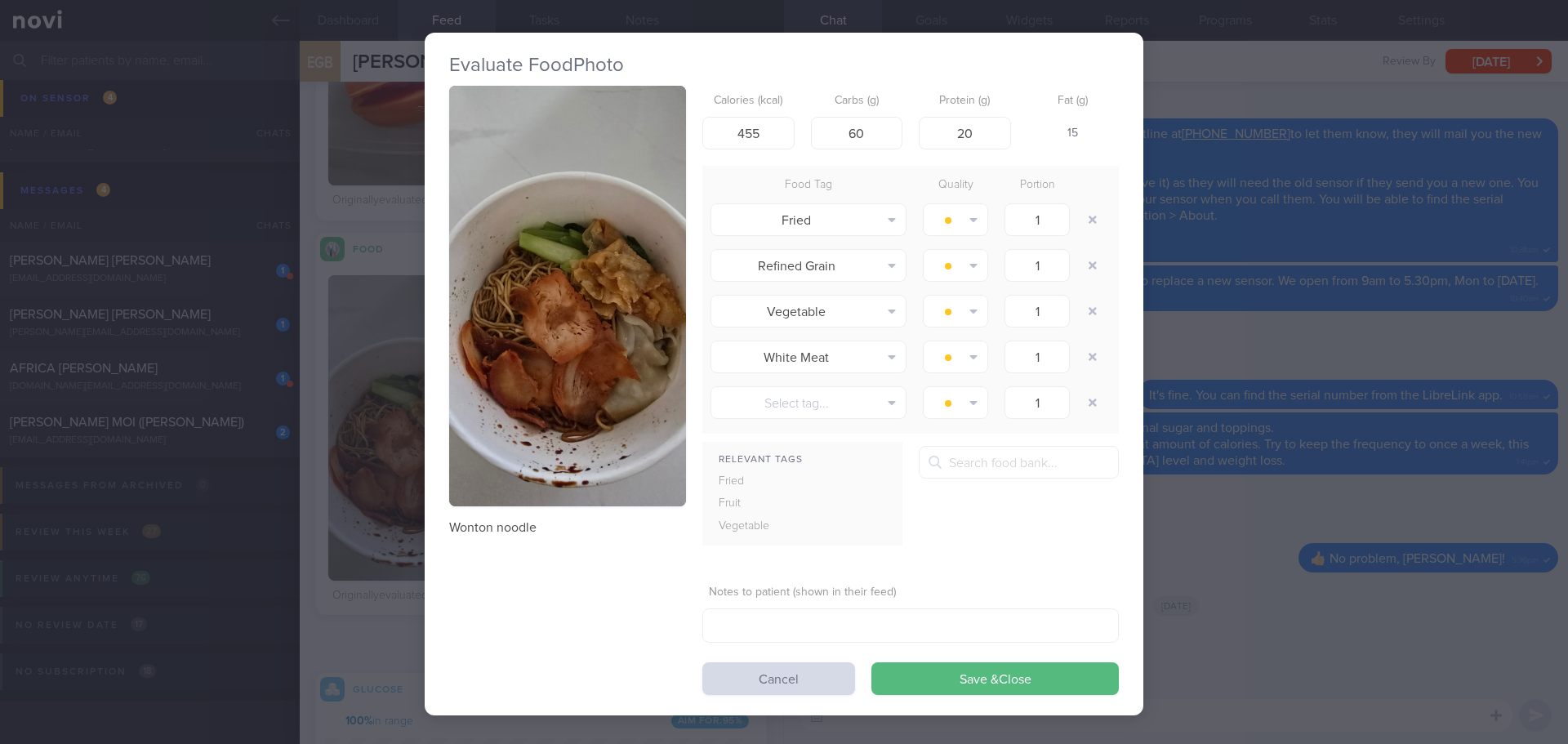
click at [524, 286] on button "button" at bounding box center [567, 296] width 237 height 421
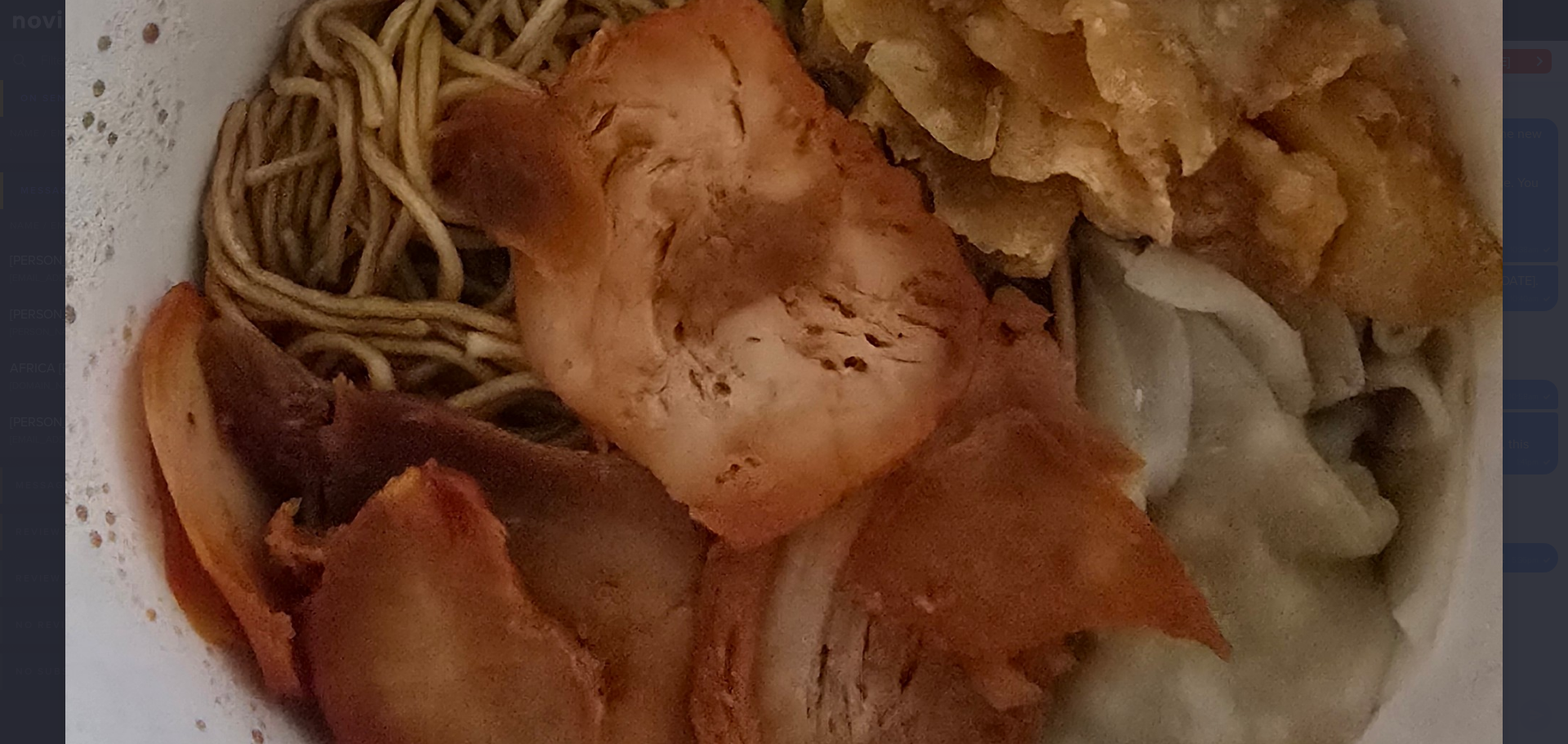
scroll to position [1307, 0]
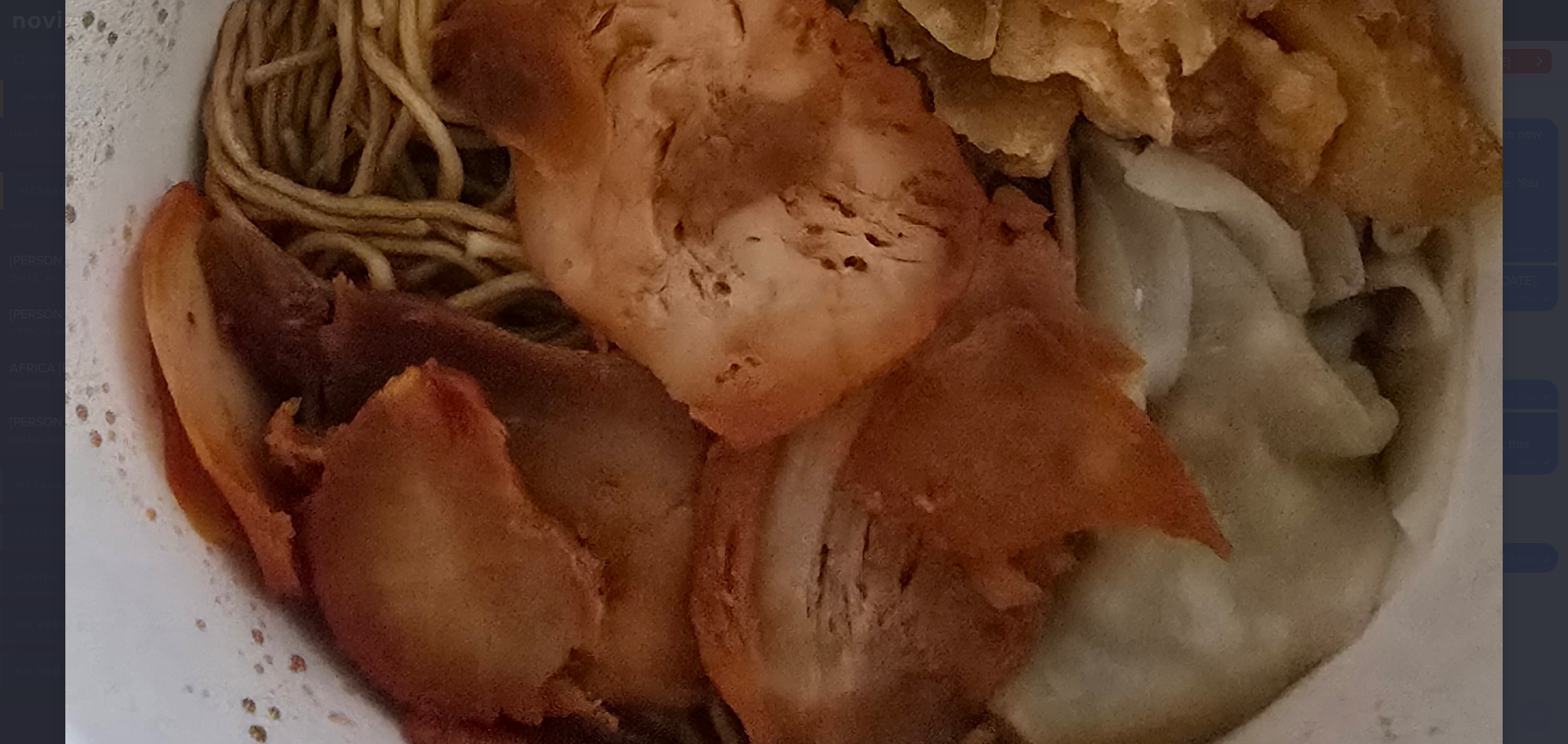
click at [1522, 382] on div at bounding box center [784, 35] width 1568 height 2683
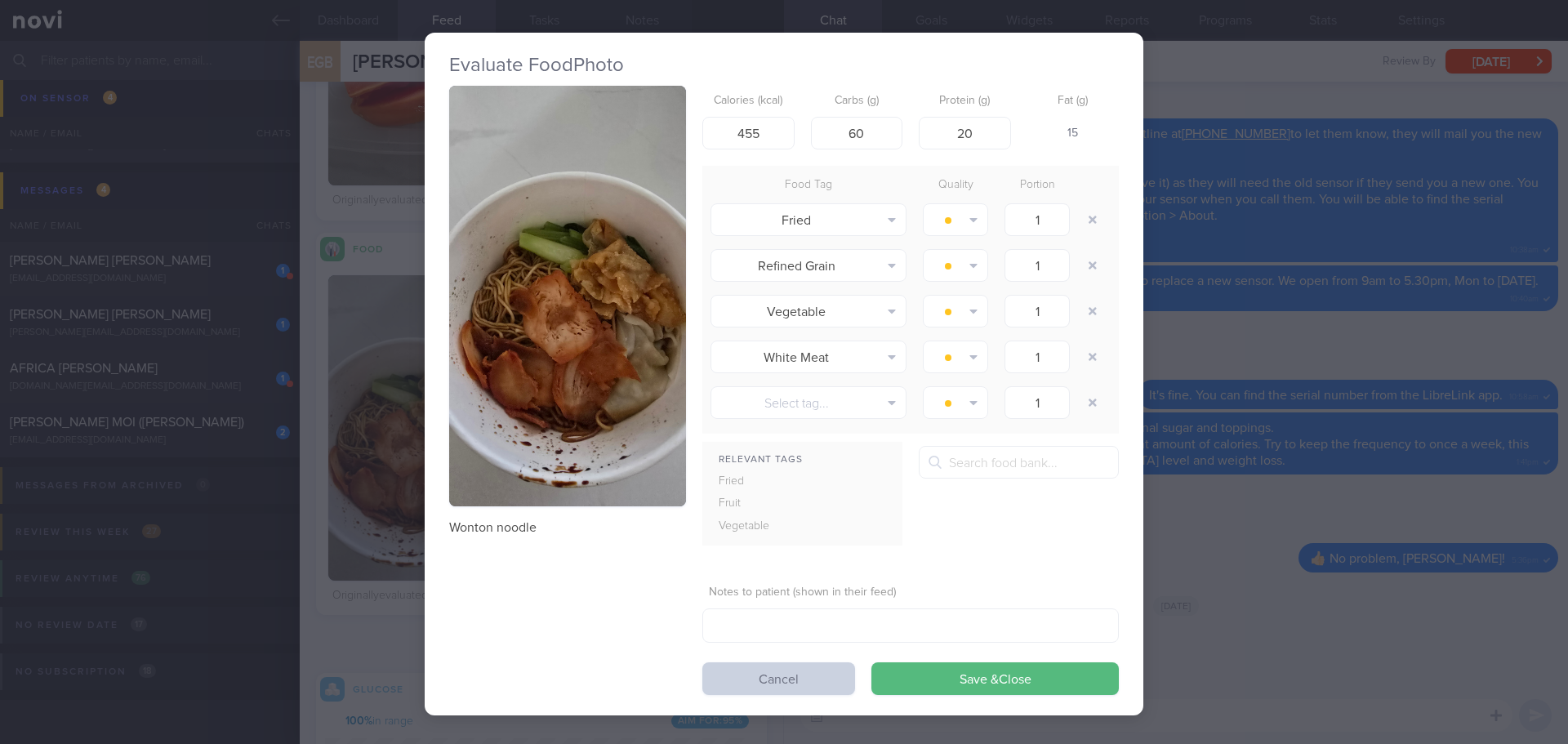
click at [736, 674] on button "Cancel" at bounding box center [779, 679] width 153 height 33
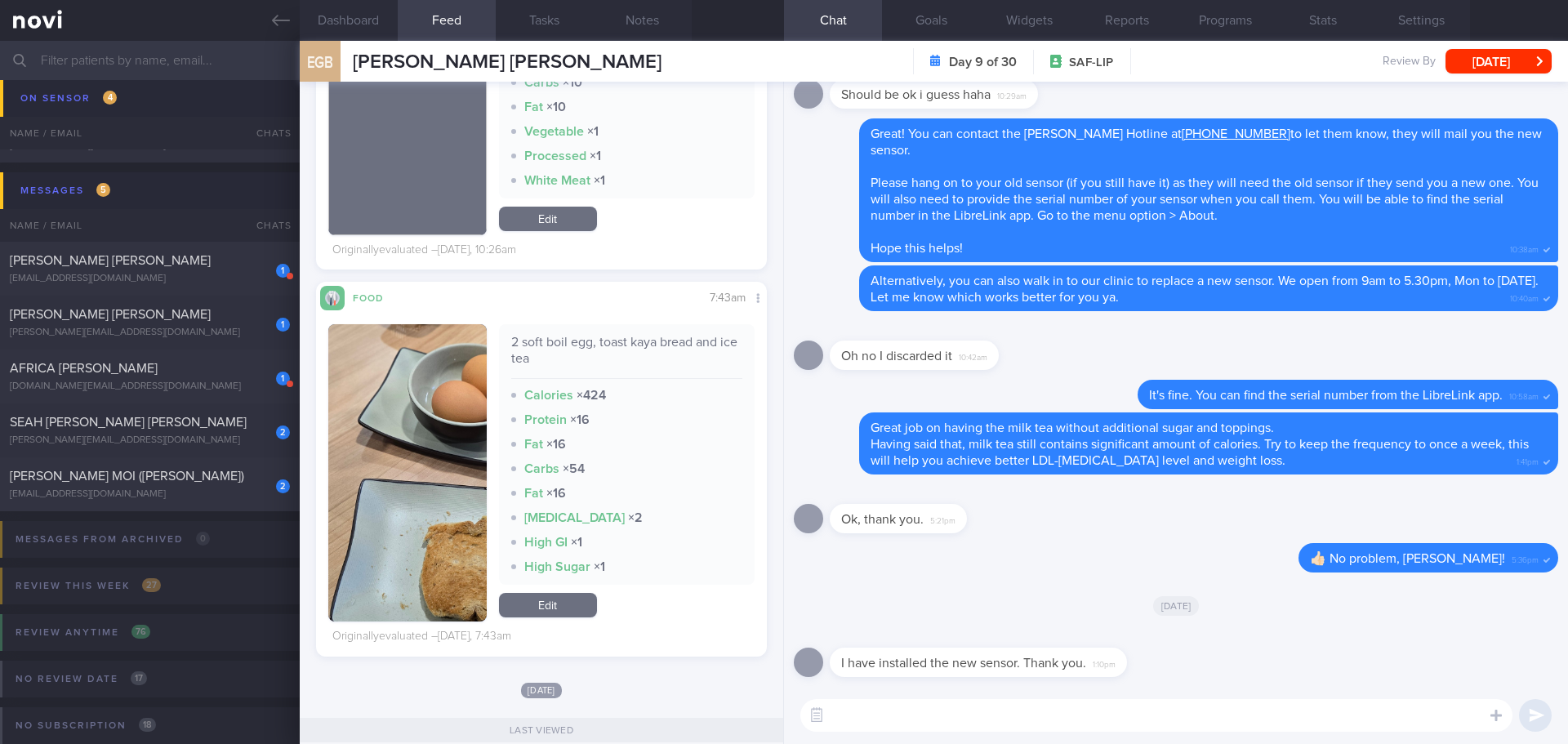
scroll to position [2450, 0]
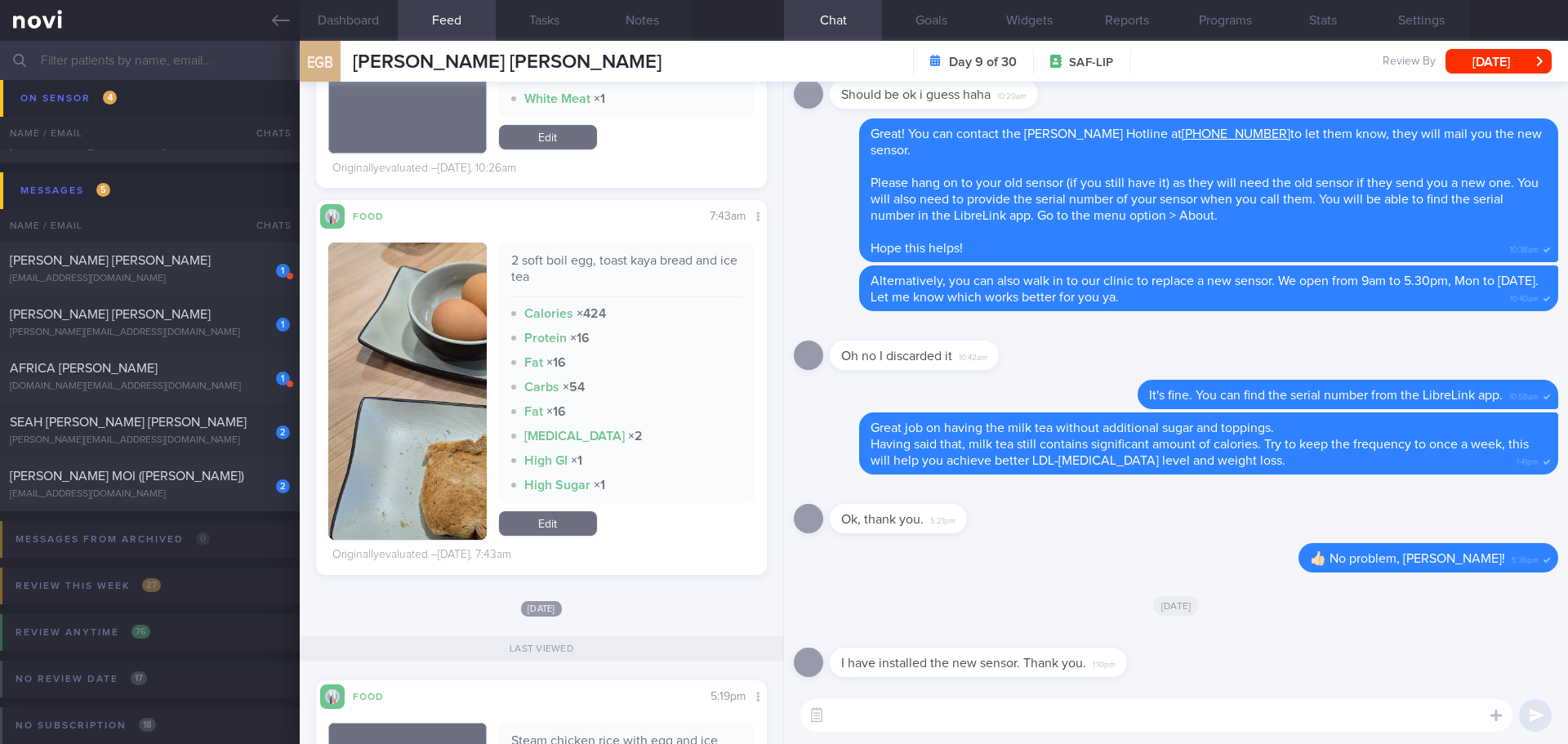
drag, startPoint x: 428, startPoint y: 303, endPoint x: 441, endPoint y: 294, distance: 15.8
click at [428, 303] on img "button" at bounding box center [408, 391] width 159 height 297
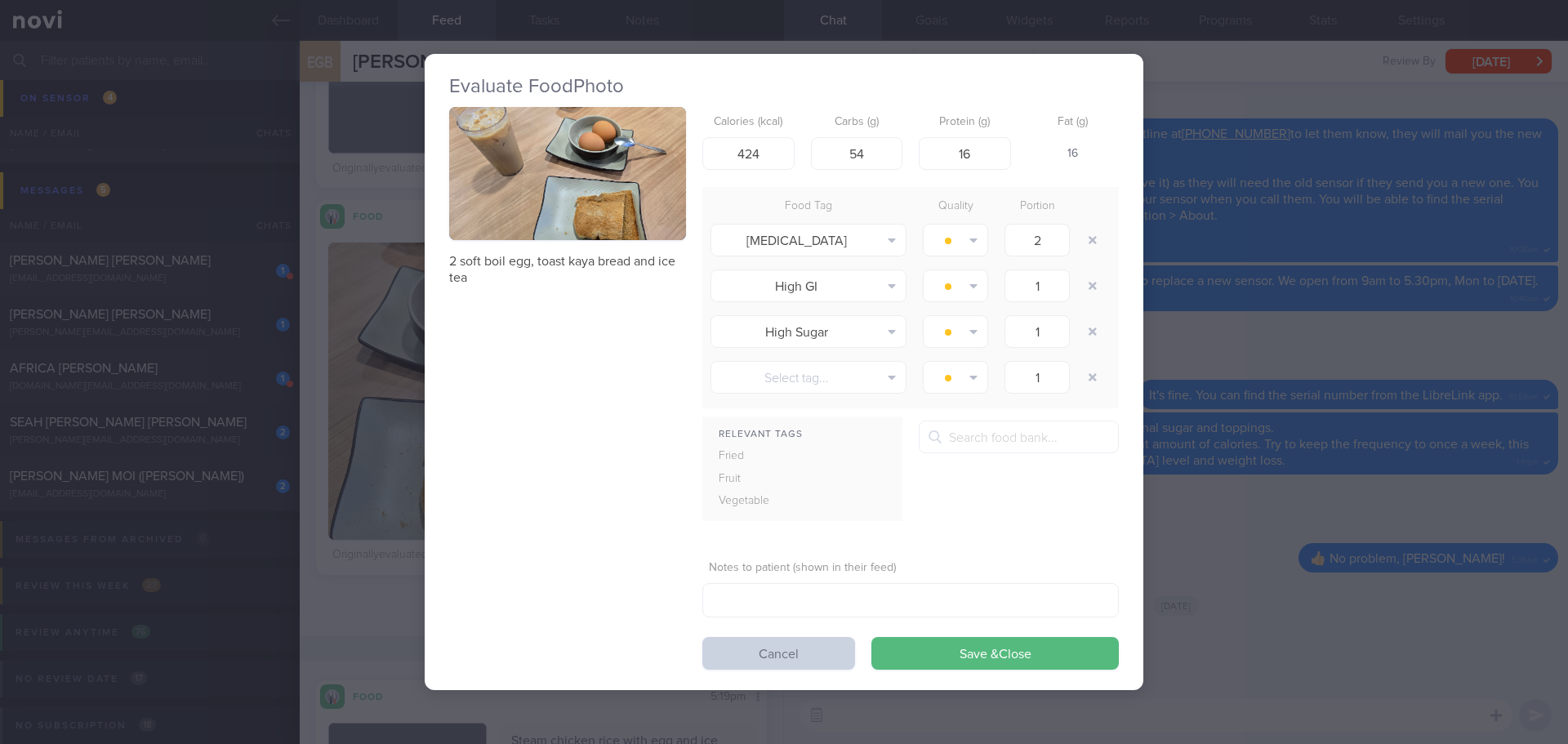
click at [804, 656] on button "Cancel" at bounding box center [779, 653] width 153 height 33
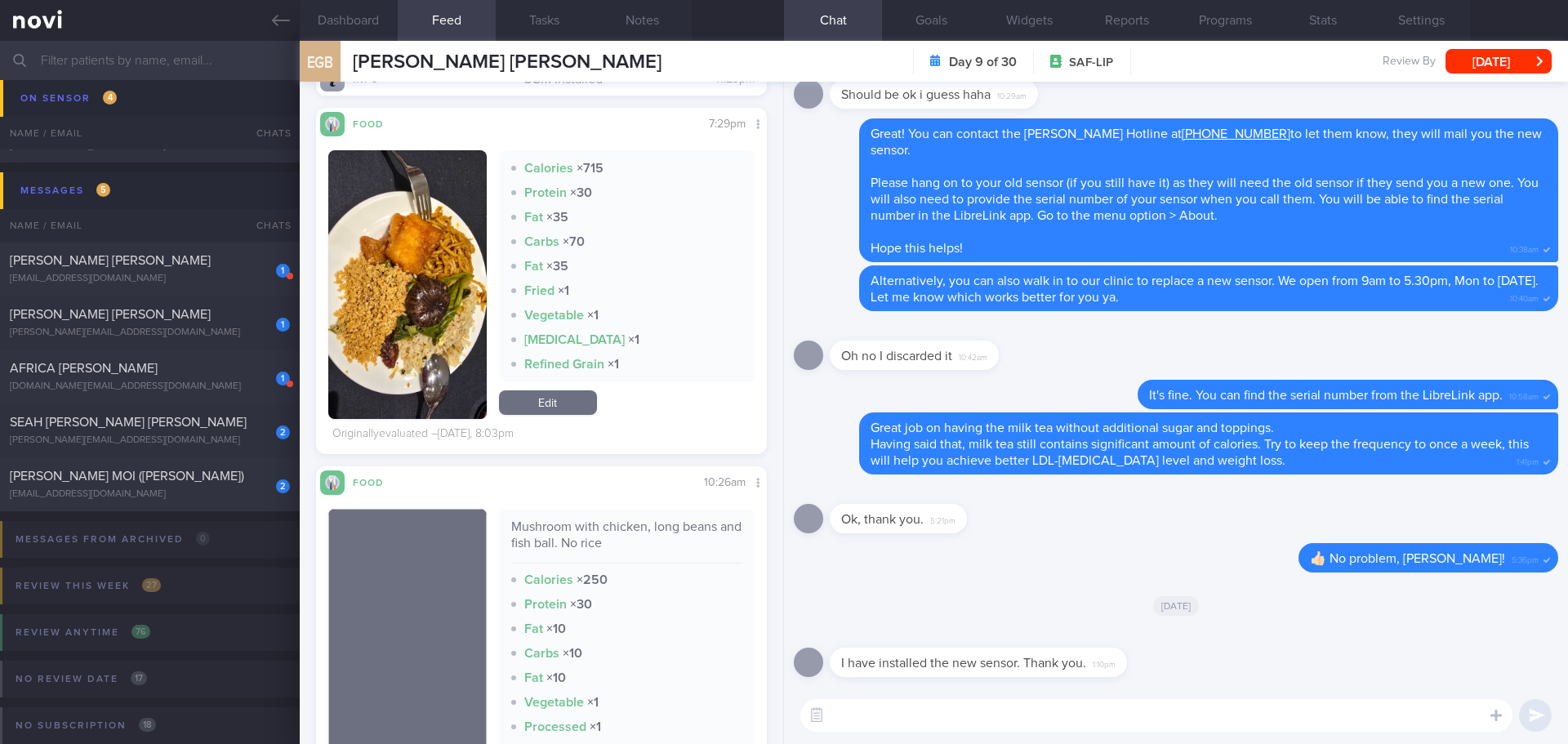
scroll to position [1796, 0]
click at [395, 308] on button "button" at bounding box center [408, 285] width 159 height 269
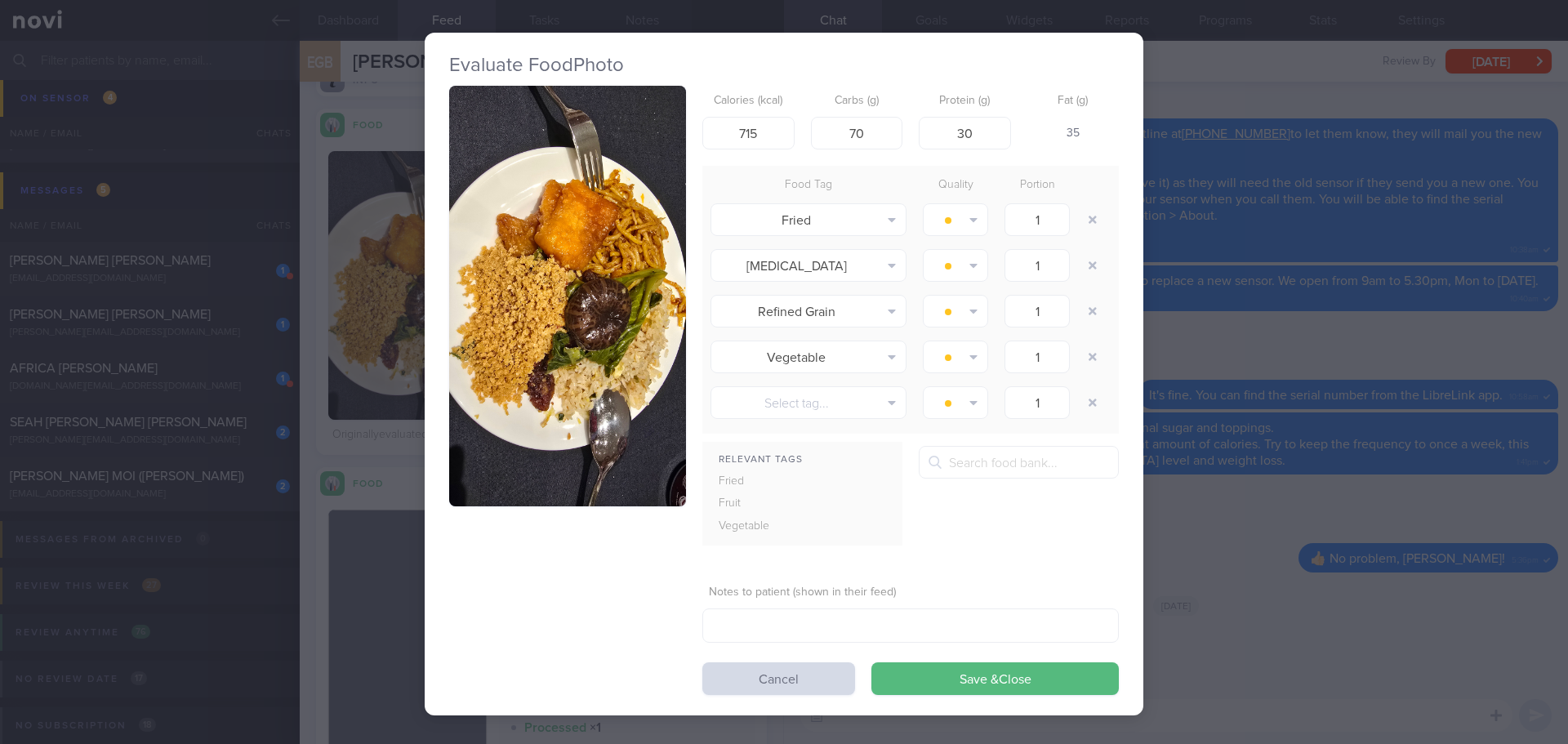
click at [506, 267] on button "button" at bounding box center [567, 296] width 237 height 421
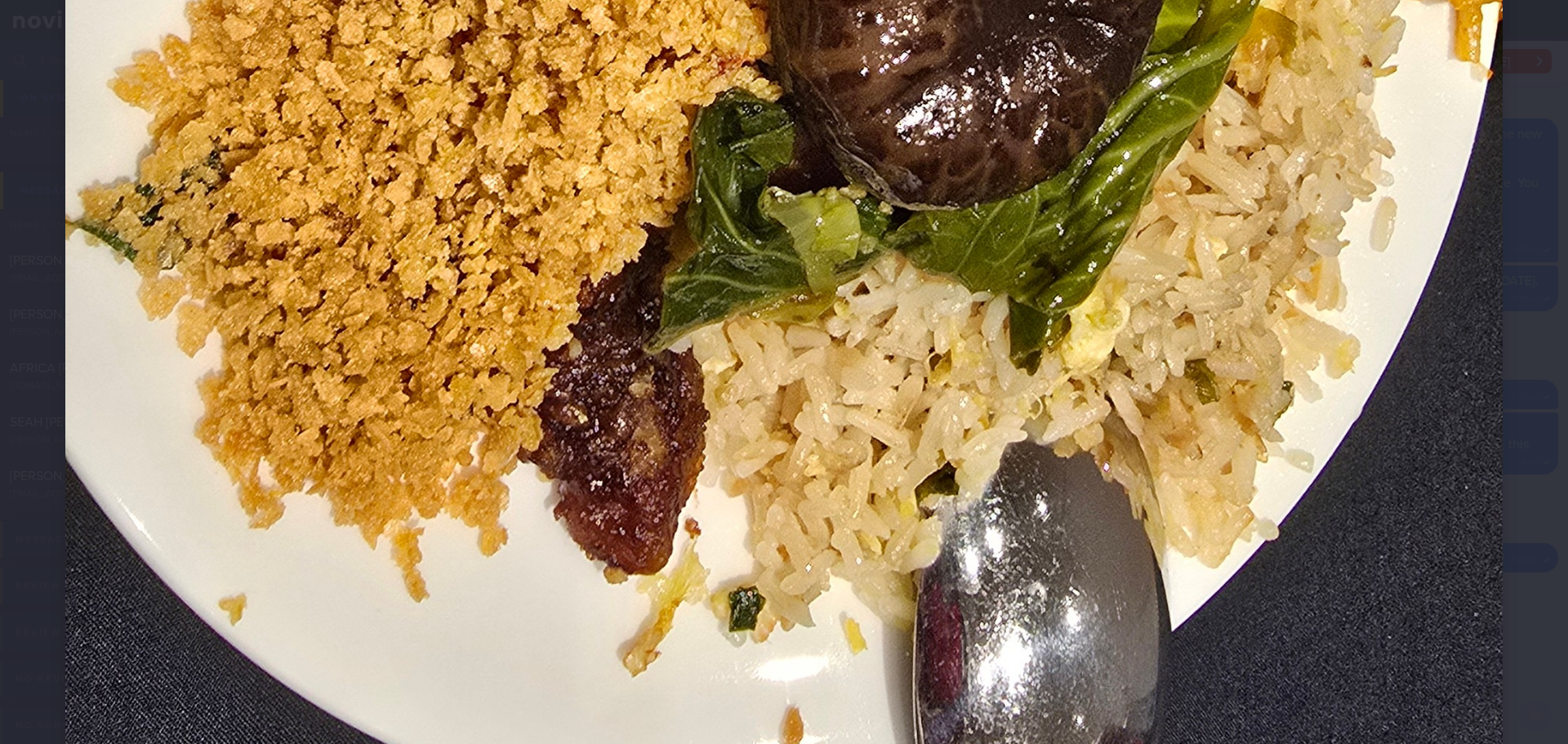
scroll to position [1470, 0]
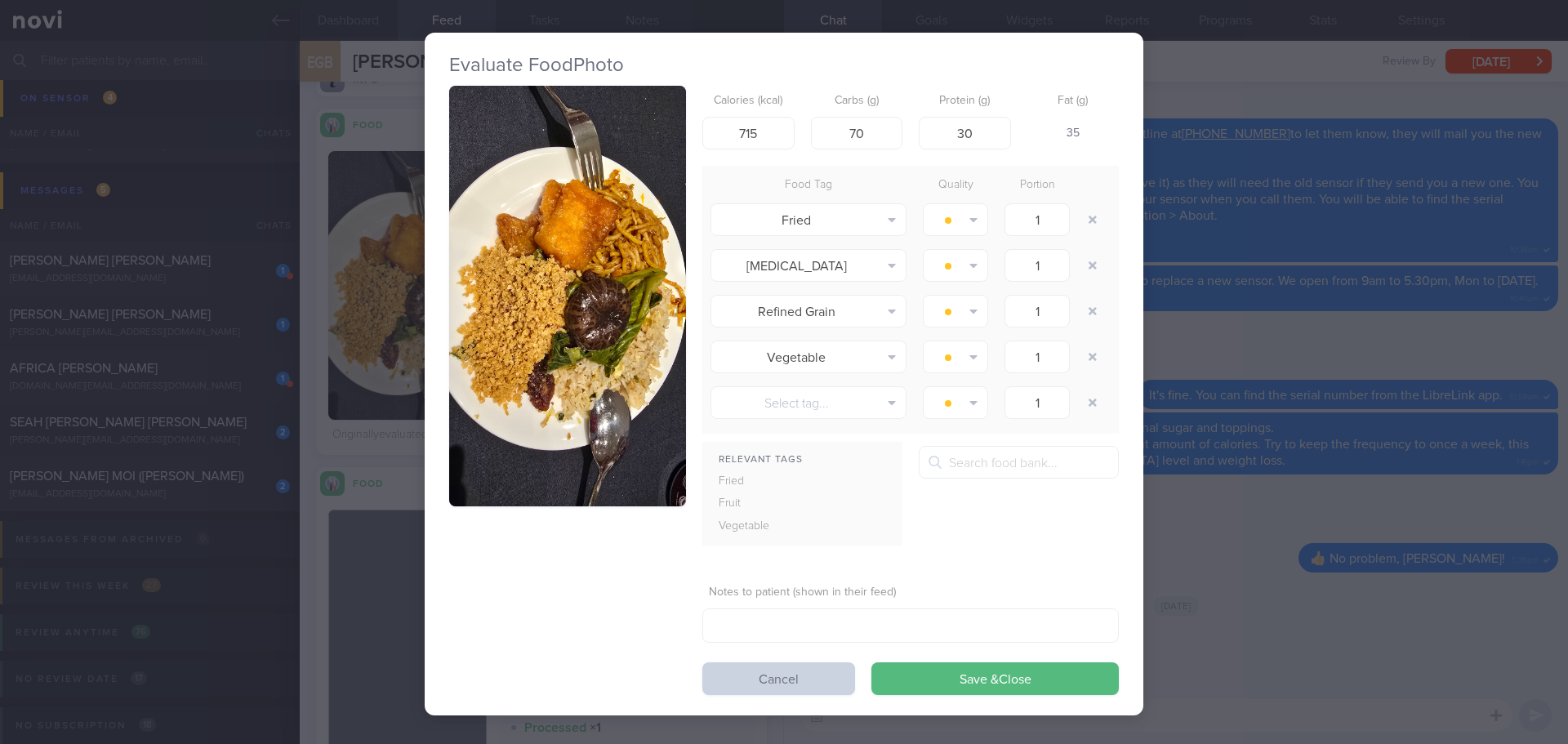
click at [818, 686] on button "Cancel" at bounding box center [779, 679] width 153 height 33
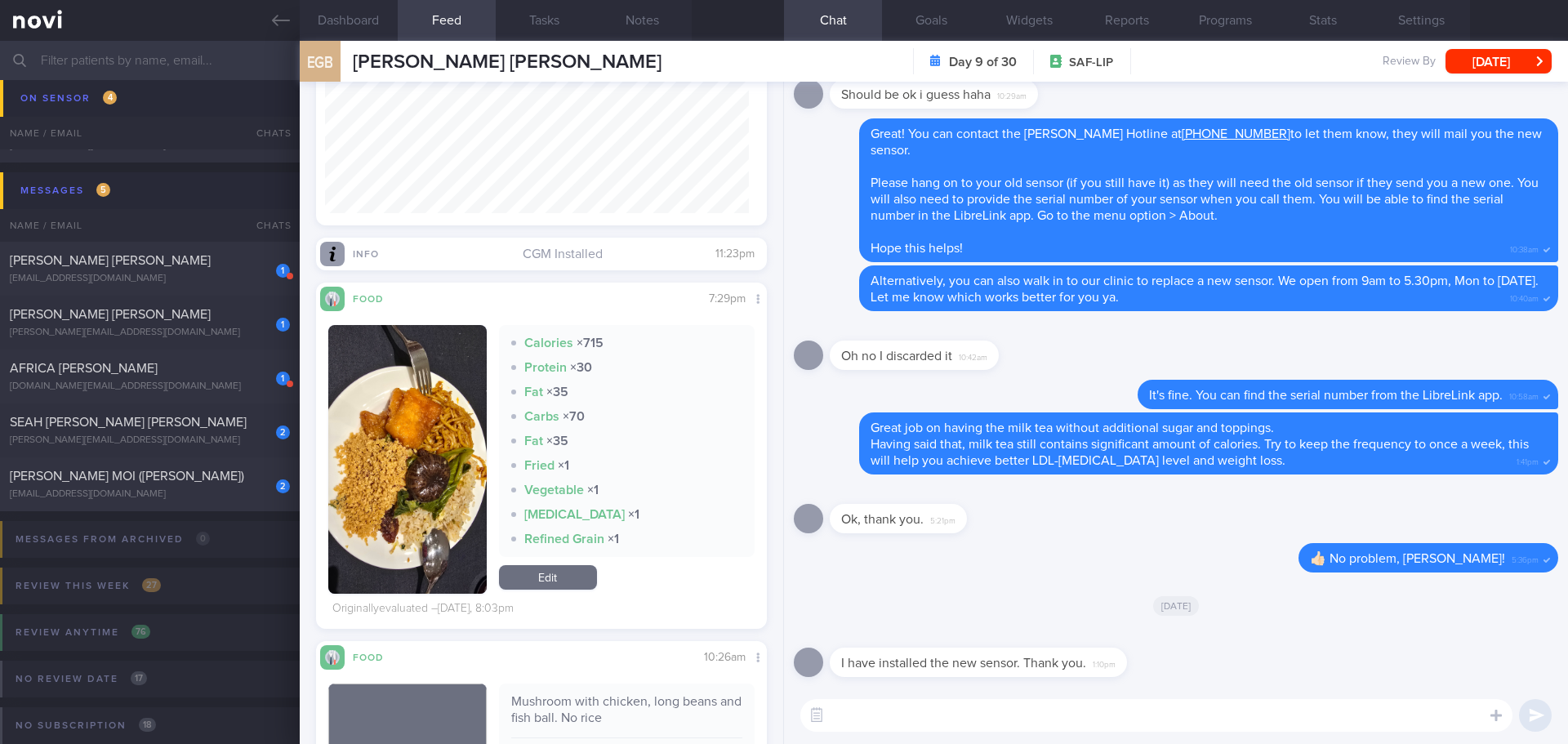
scroll to position [1551, 0]
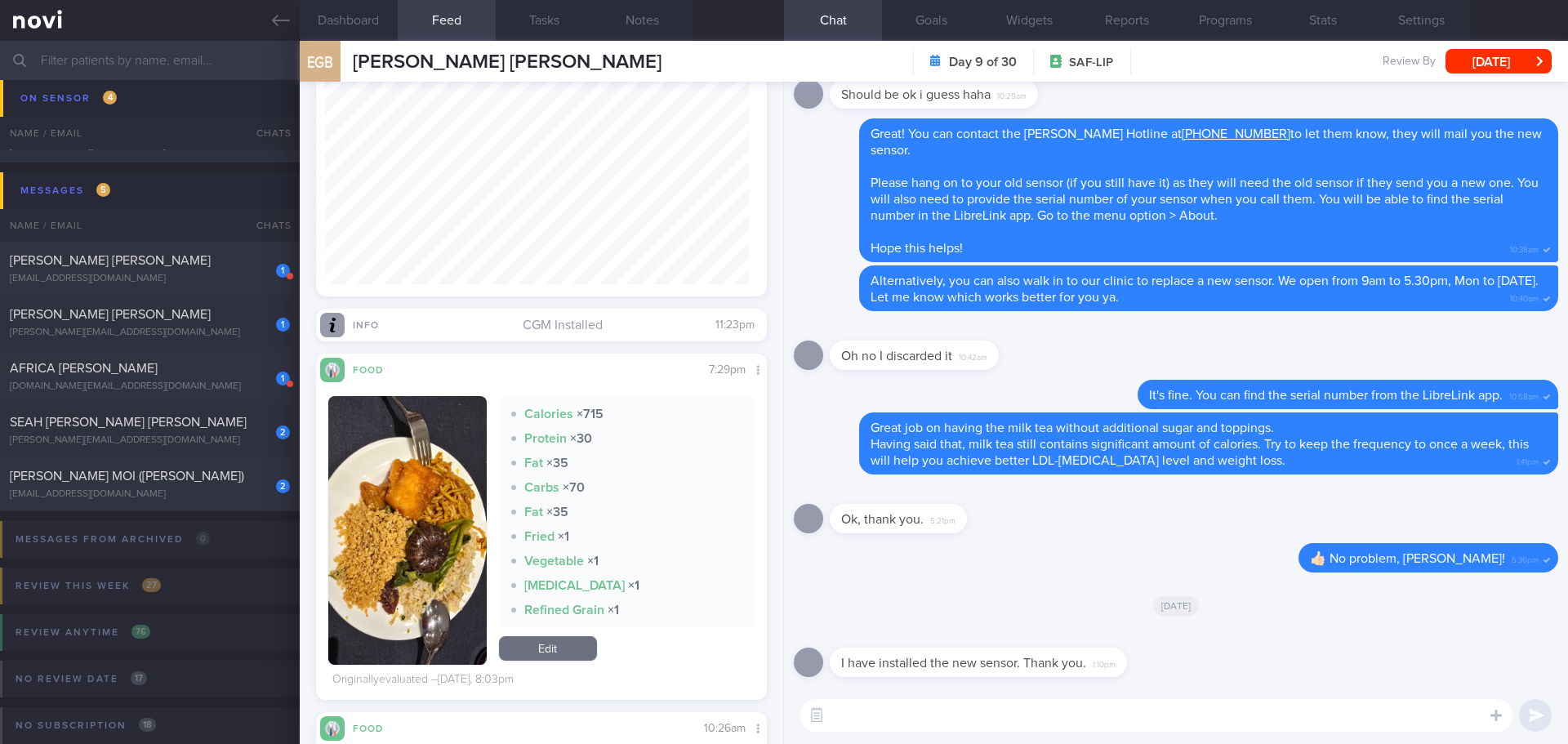
click at [1028, 720] on textarea at bounding box center [1156, 715] width 712 height 33
click at [1026, 716] on textarea at bounding box center [1156, 715] width 712 height 33
type textarea "Hi [PERSON_NAME], thanks for updating me."
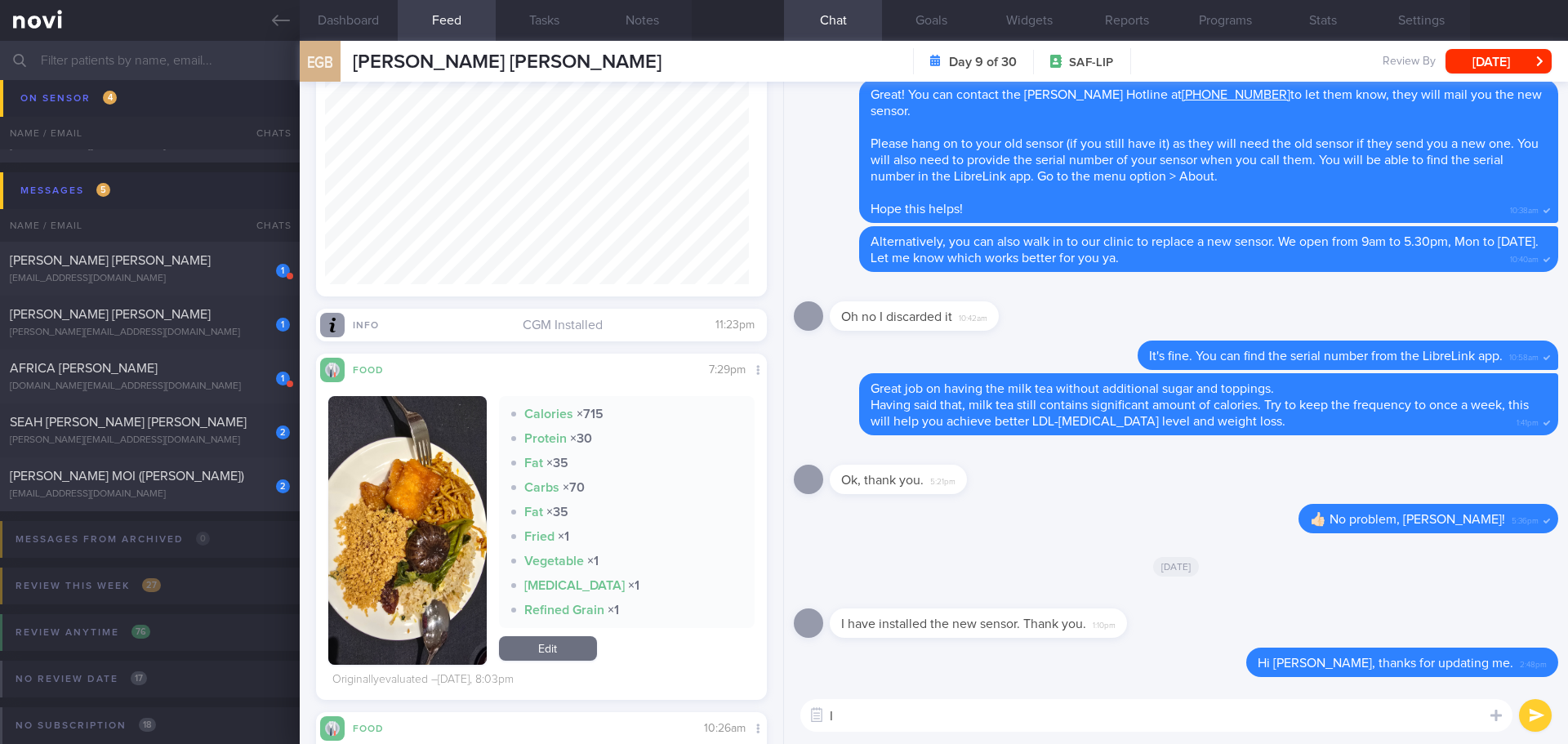
type textarea "I"
type textarea "Y"
type textarea "D"
type textarea "Y"
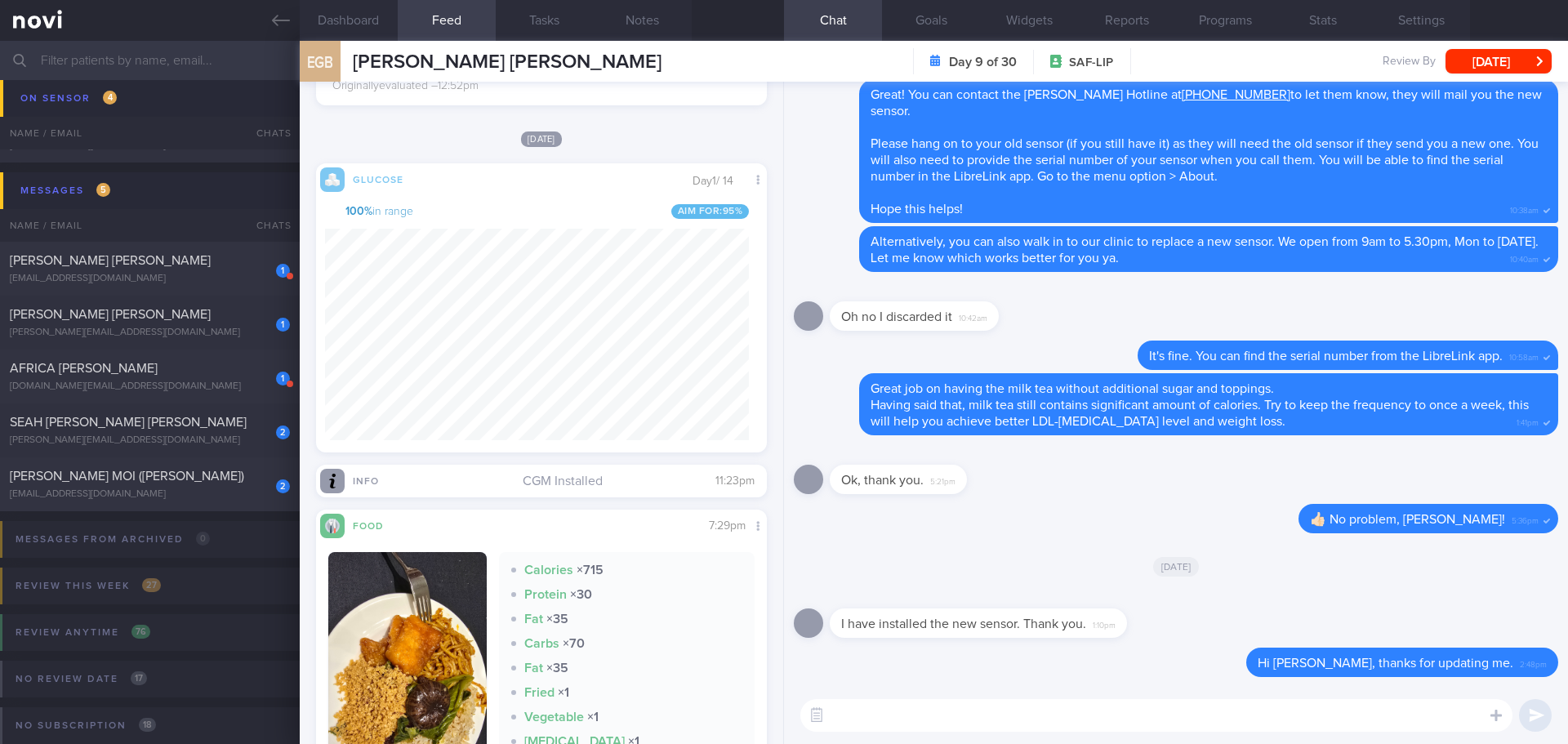
scroll to position [1645, 0]
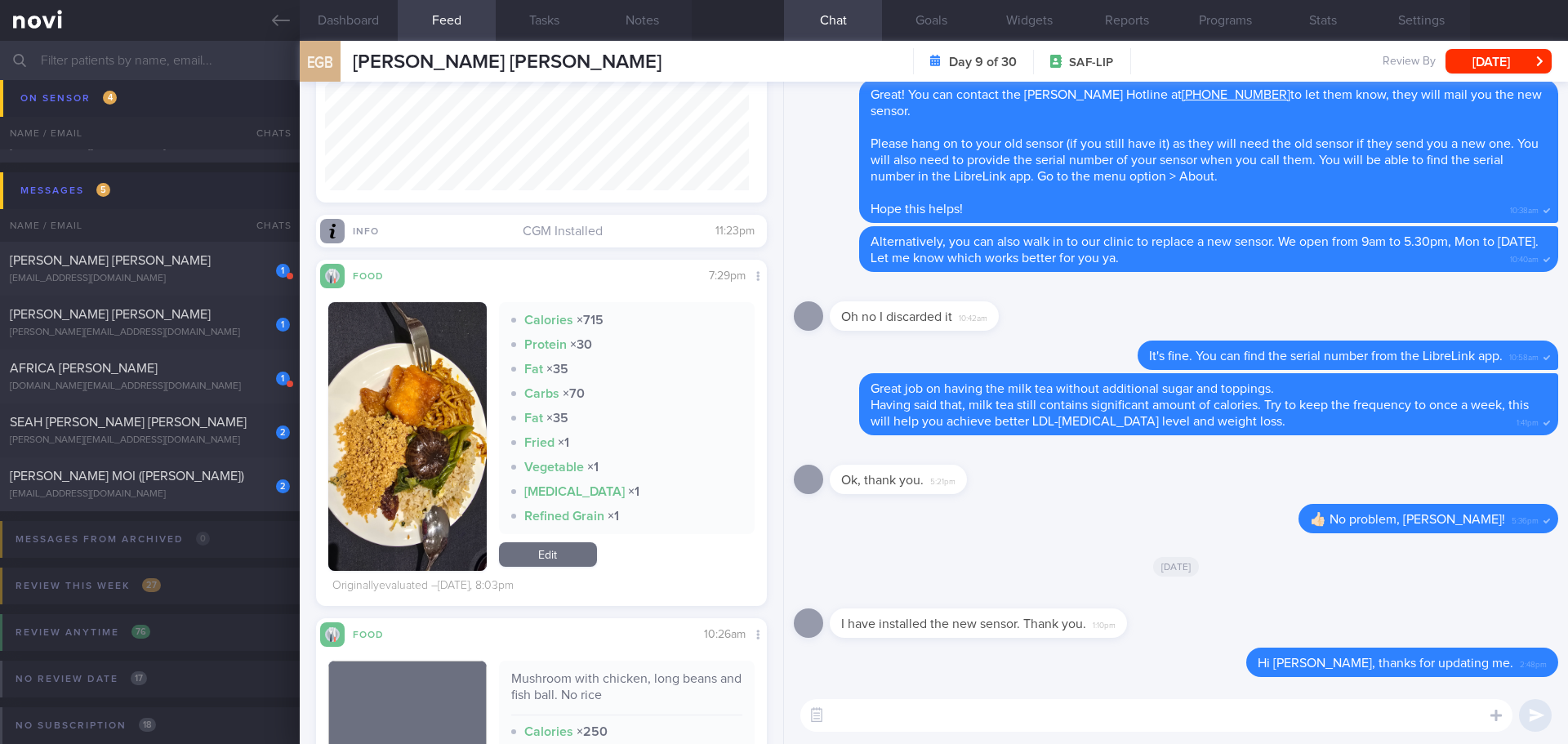
click at [930, 708] on textarea at bounding box center [1156, 715] width 712 height 33
type textarea "I"
type textarea "For your [DATE] dinner, may I just check what was the tiny bits on the plate?"
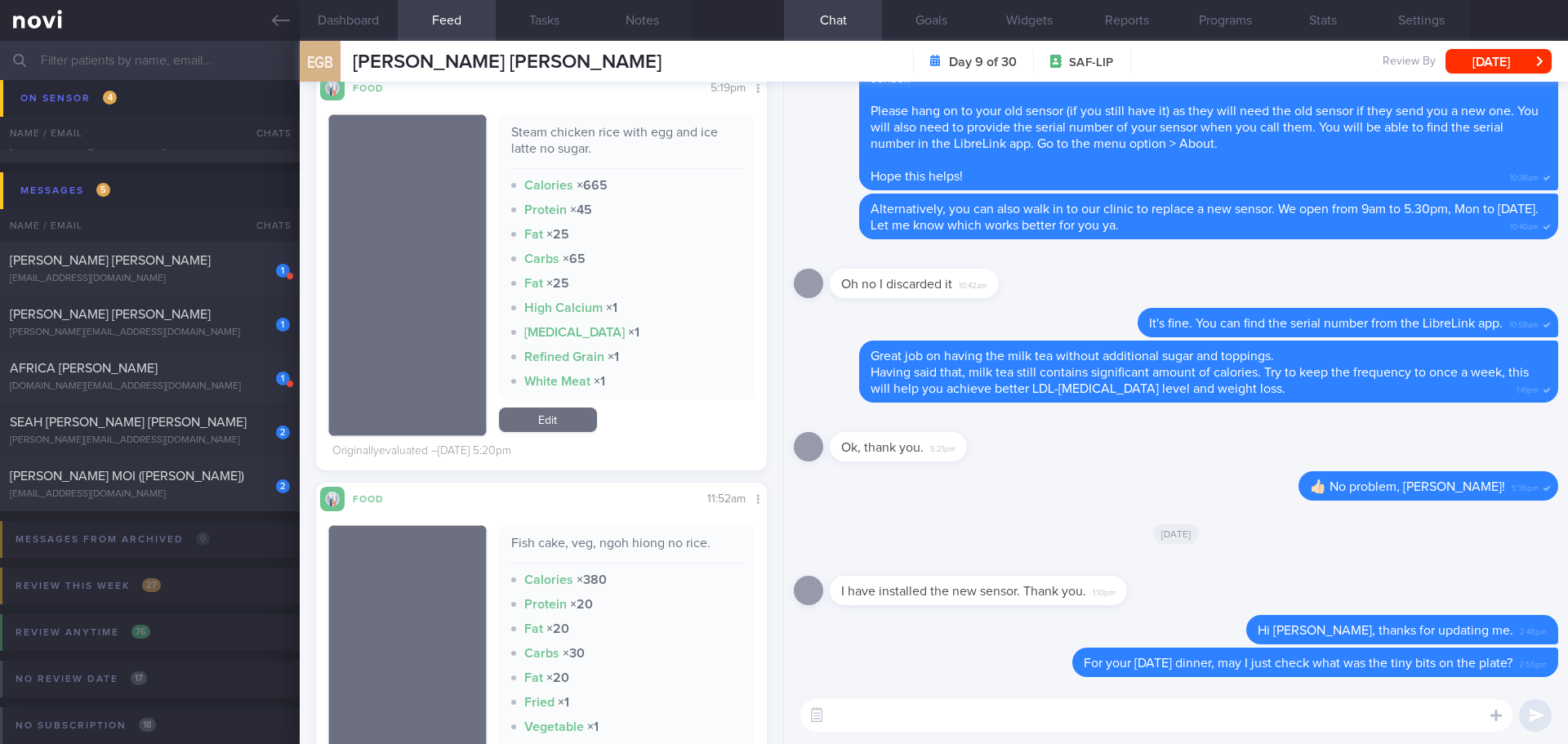
scroll to position [267, 425]
click at [206, 421] on div "SEAH [PERSON_NAME] [PERSON_NAME]" at bounding box center [147, 421] width 276 height 16
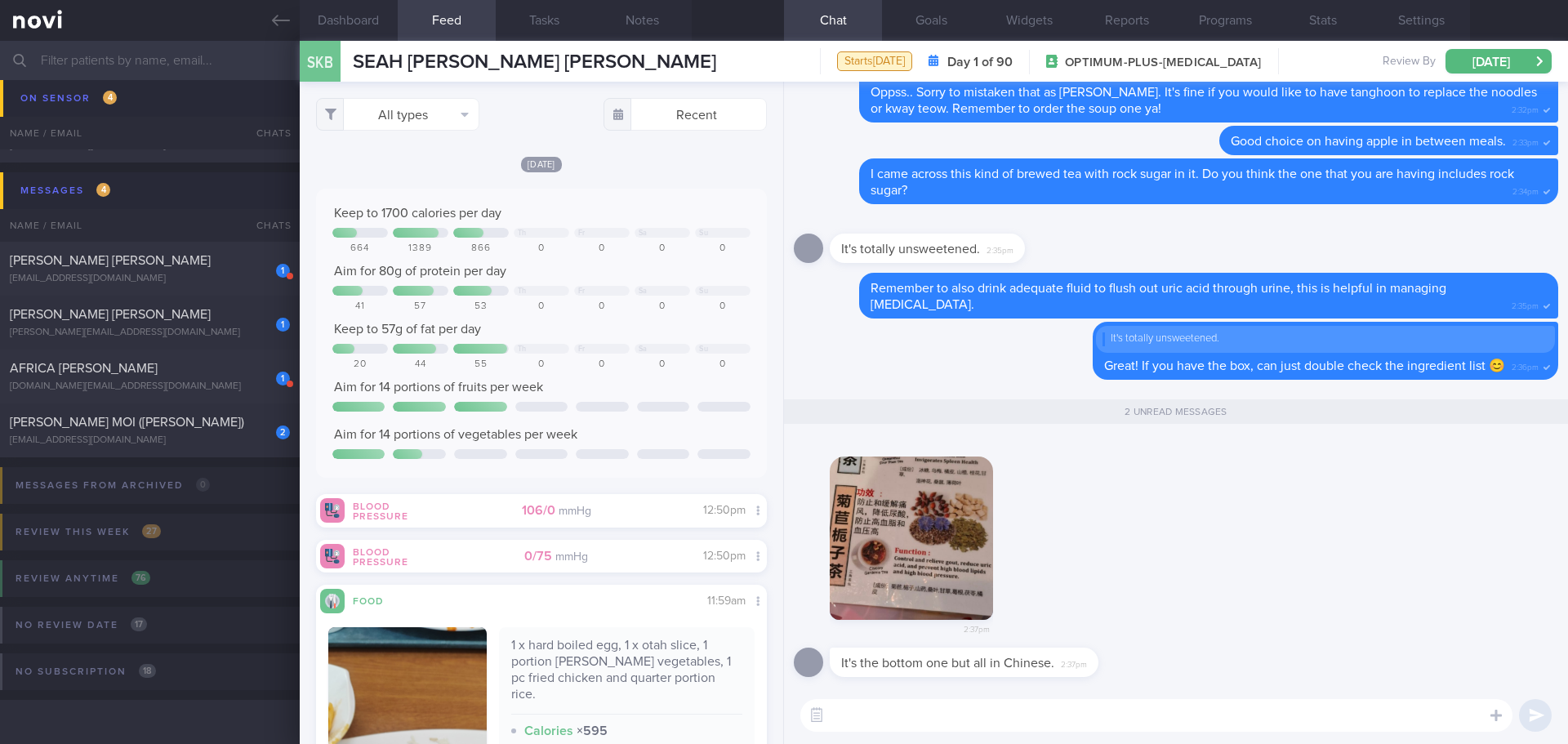
click at [938, 534] on button "button" at bounding box center [911, 538] width 163 height 163
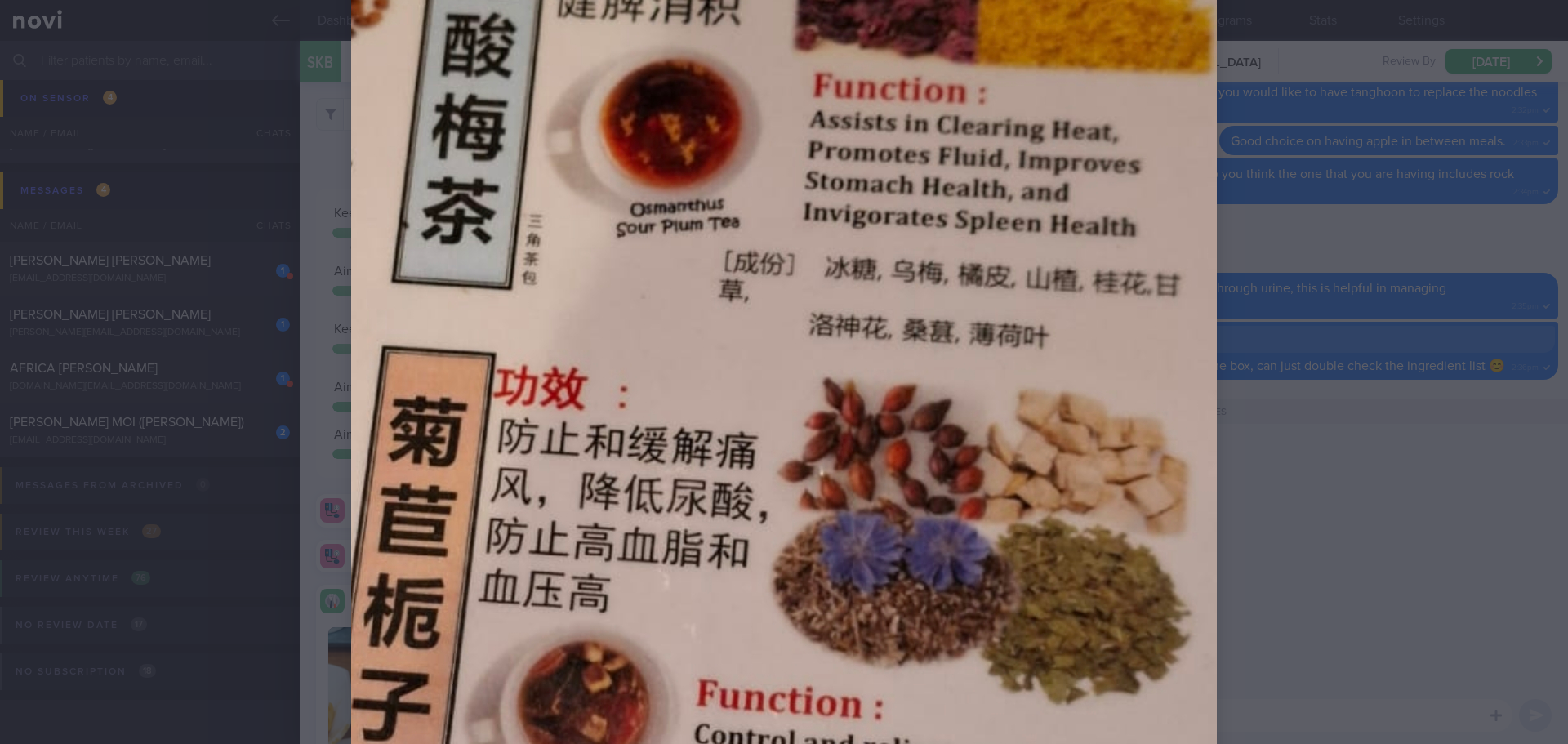
scroll to position [408, 0]
click at [1356, 531] on div at bounding box center [784, 372] width 1568 height 744
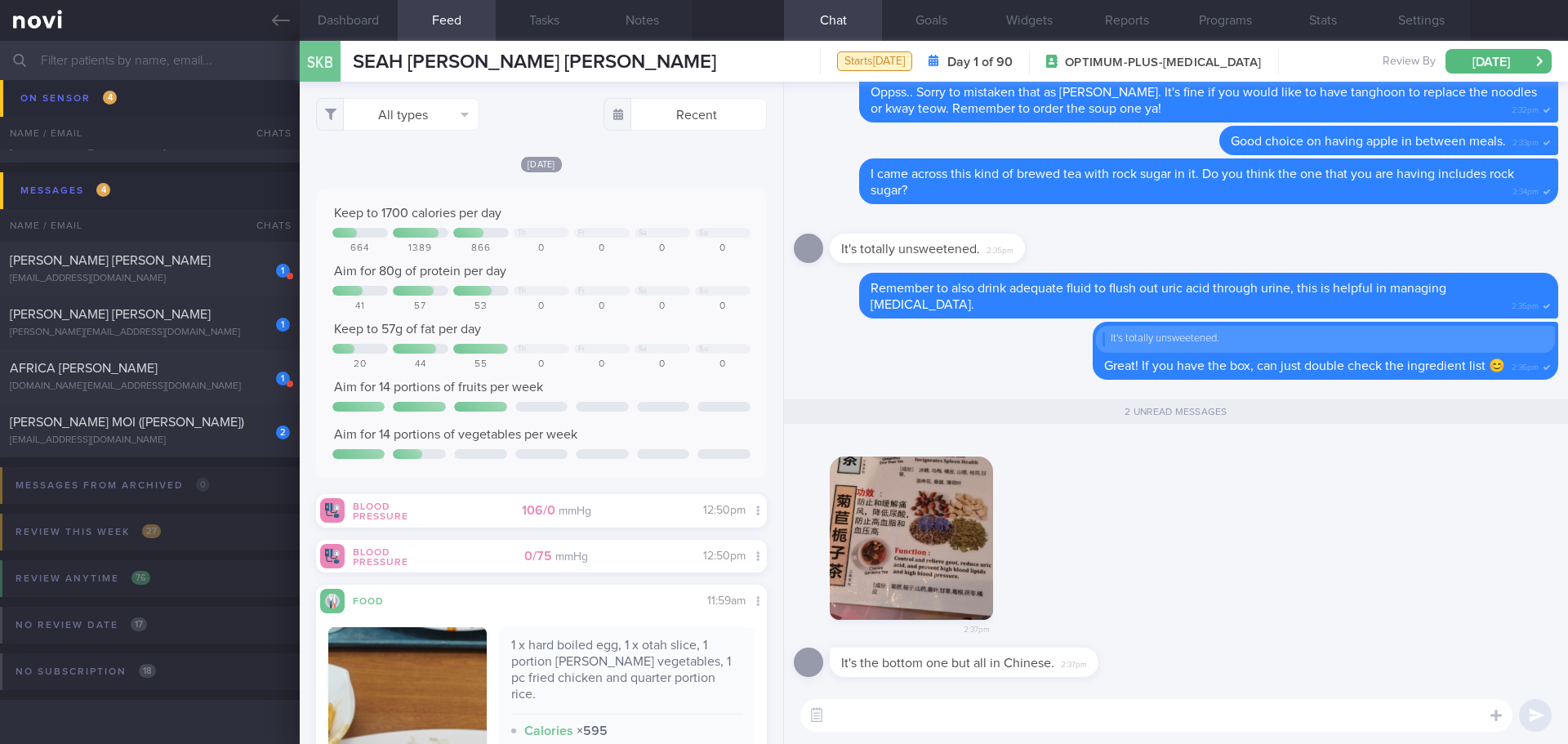
click at [1084, 728] on textarea at bounding box center [1156, 715] width 712 height 33
type textarea "O"
type textarea "Thanks for sharing, Terence."
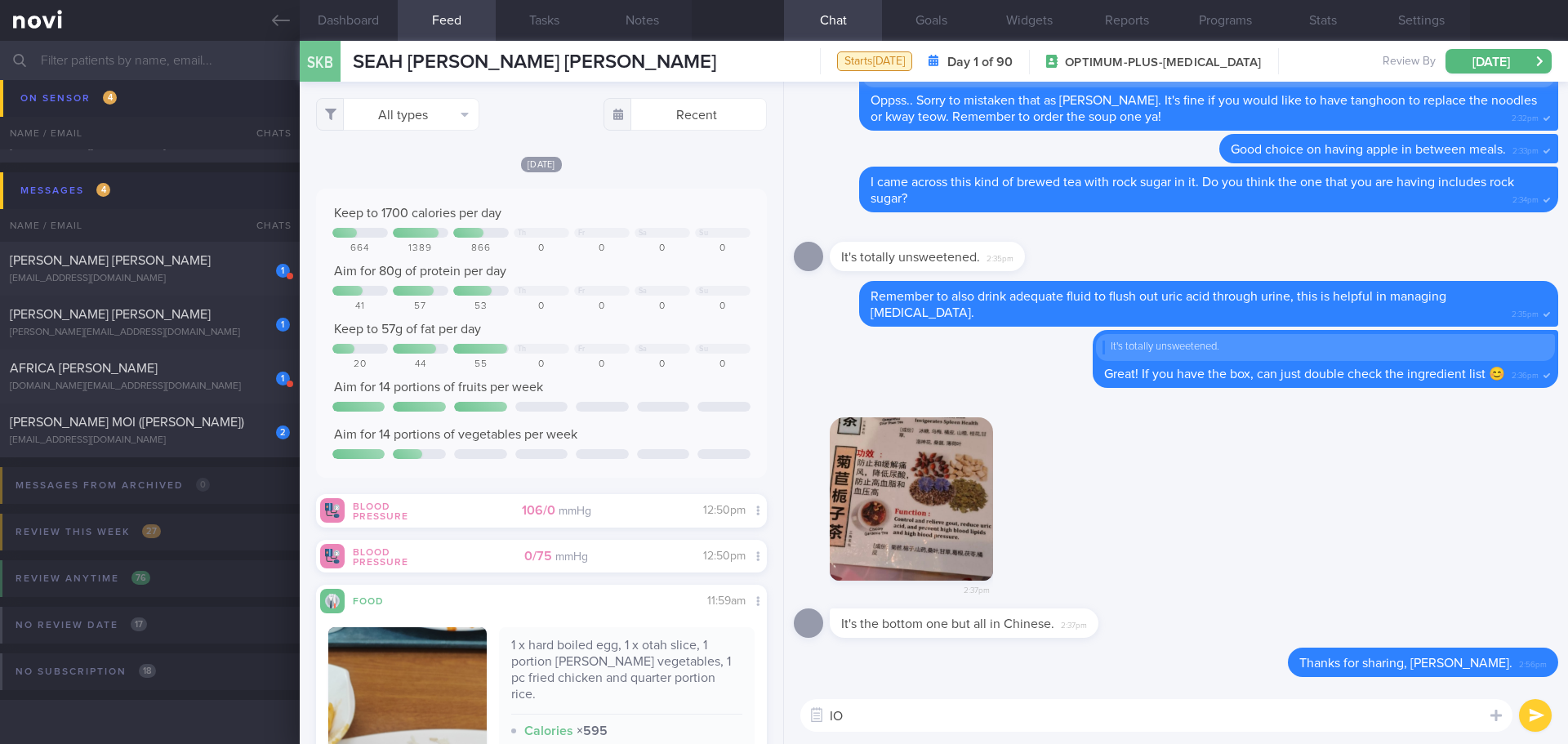
type textarea "I"
click at [1206, 720] on textarea "The first ingredient is" at bounding box center [1156, 715] width 712 height 33
click at [1206, 720] on textarea "The first ingredient is 冰糖，" at bounding box center [1156, 715] width 712 height 33
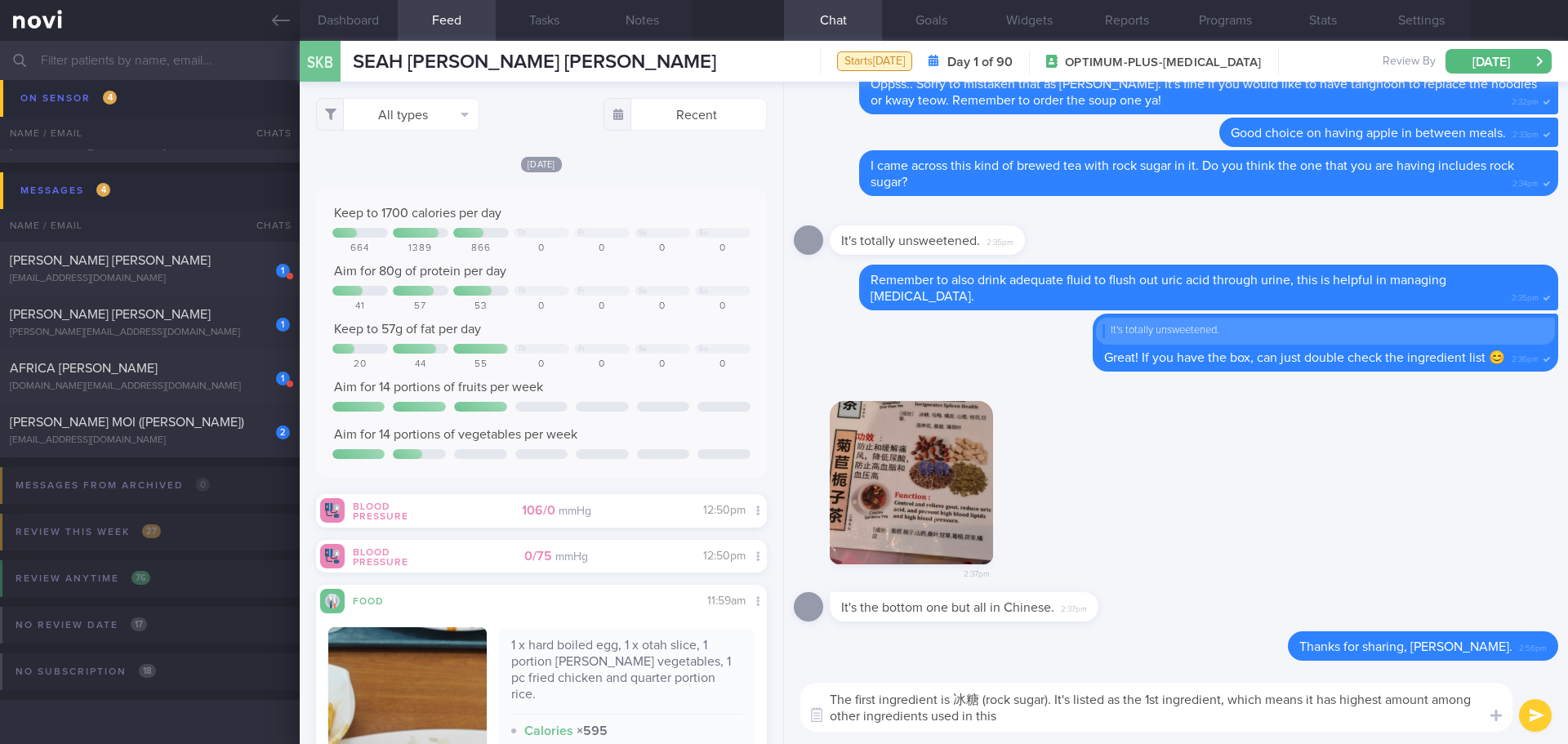
click at [1343, 700] on textarea "The first ingredient is 冰糖 (rock sugar). It's listed as the 1st ingredient, whi…" at bounding box center [1156, 707] width 712 height 49
click at [1323, 727] on textarea "The first ingredient is 冰糖 (rock sugar). It's listed as the 1st ingredient, whi…" at bounding box center [1156, 707] width 712 height 49
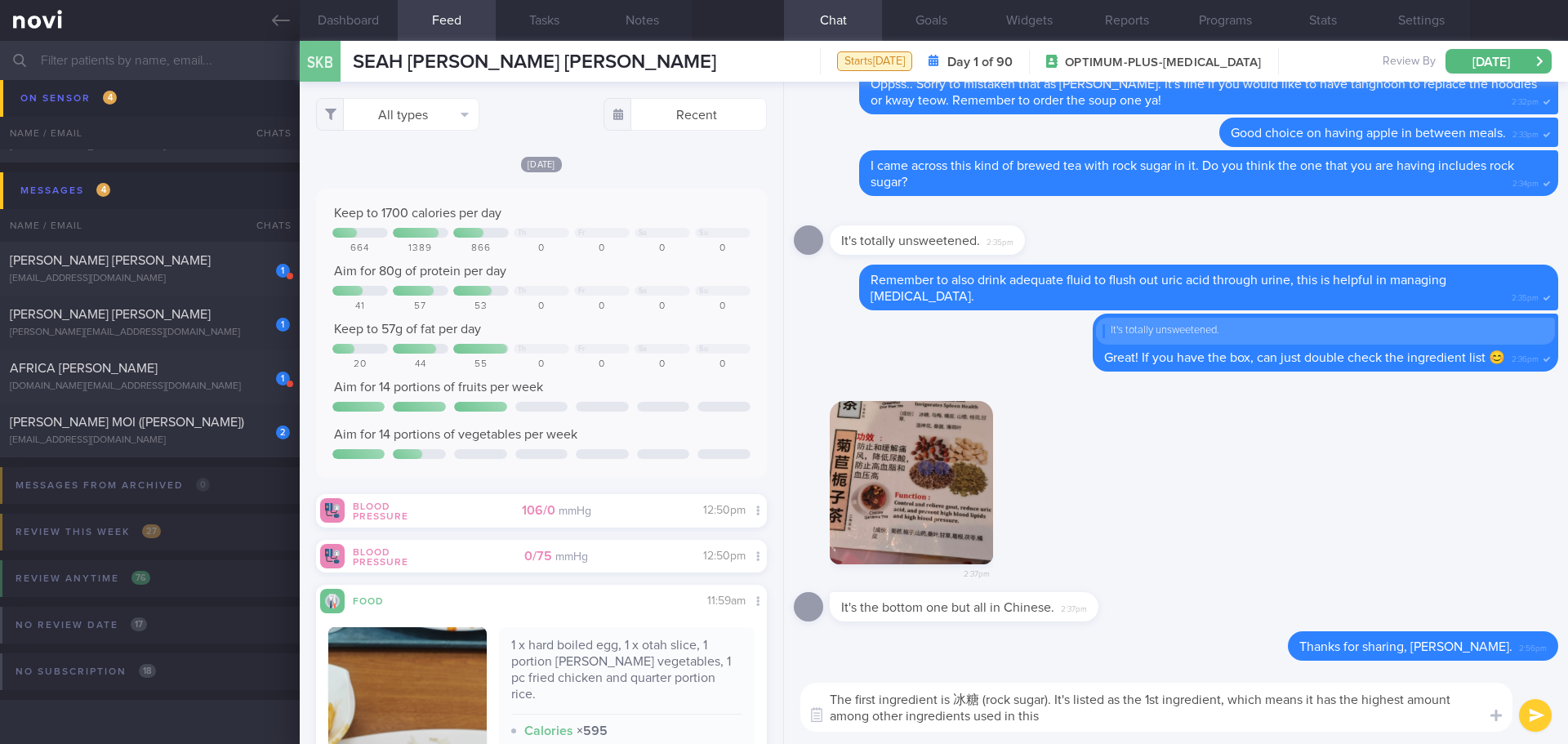
click at [871, 716] on textarea "The first ingredient is 冰糖 (rock sugar). It's listed as the 1st ingredient, whi…" at bounding box center [1156, 707] width 712 height 49
click at [1071, 721] on textarea "The first ingredient is 冰糖 (rock sugar). It's listed as the 1st ingredient, whi…" at bounding box center [1156, 707] width 712 height 49
type textarea "The first ingredient is 冰糖 (rock sugar). It's listed as the 1st ingredient, whi…"
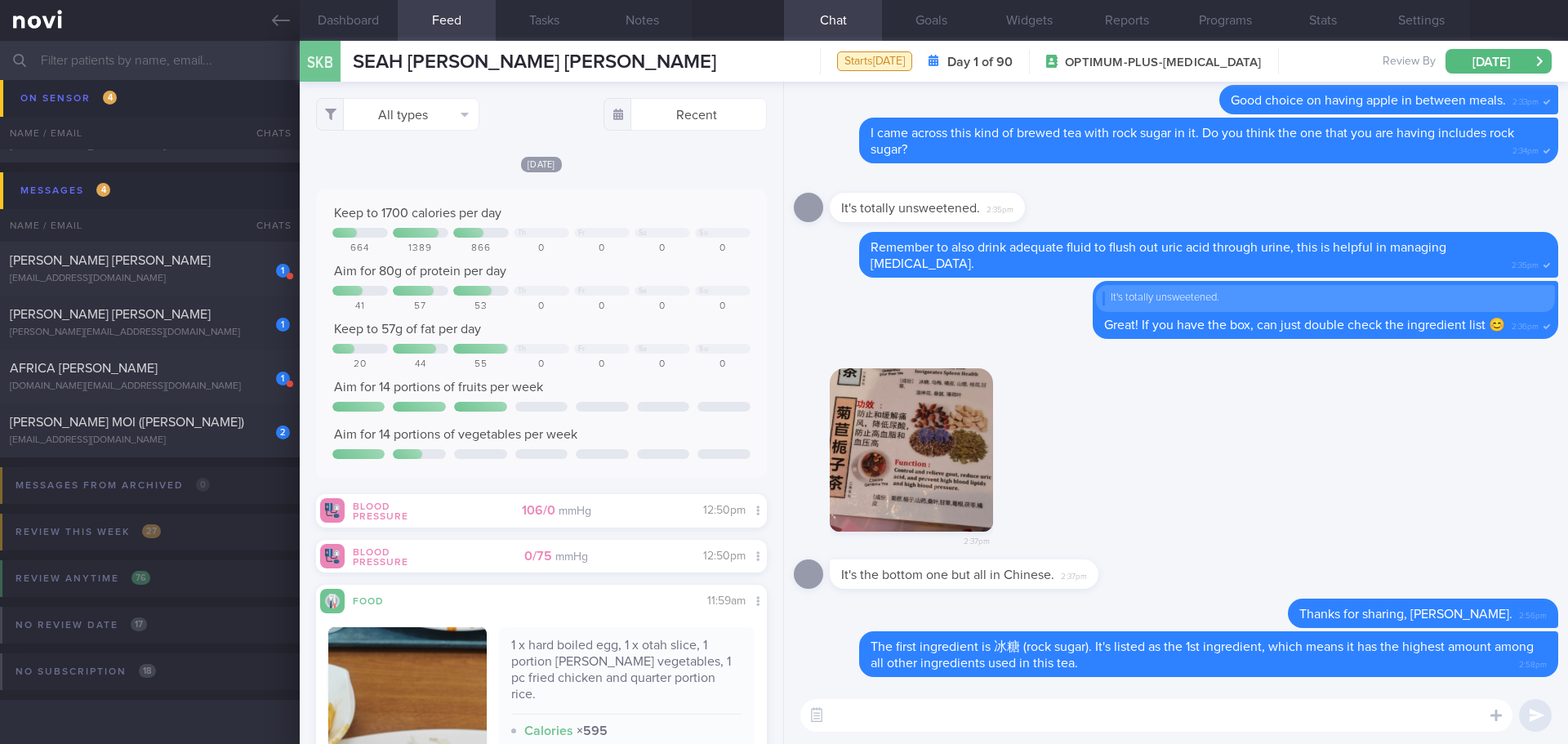
type textarea "🥲"
type textarea "🙈🙈"
click at [1530, 716] on button "submit" at bounding box center [1535, 715] width 33 height 33
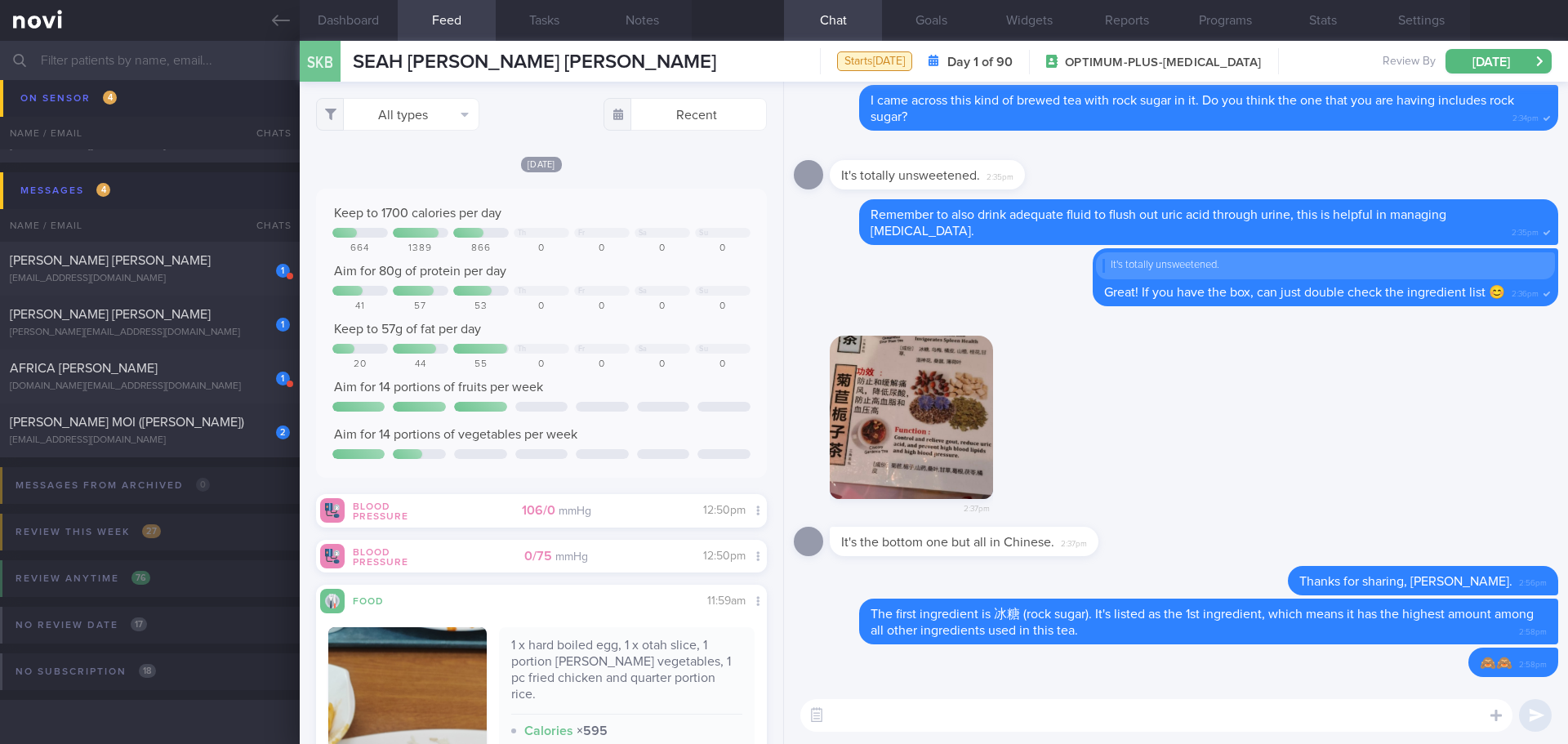
click at [930, 412] on button "button" at bounding box center [911, 417] width 163 height 163
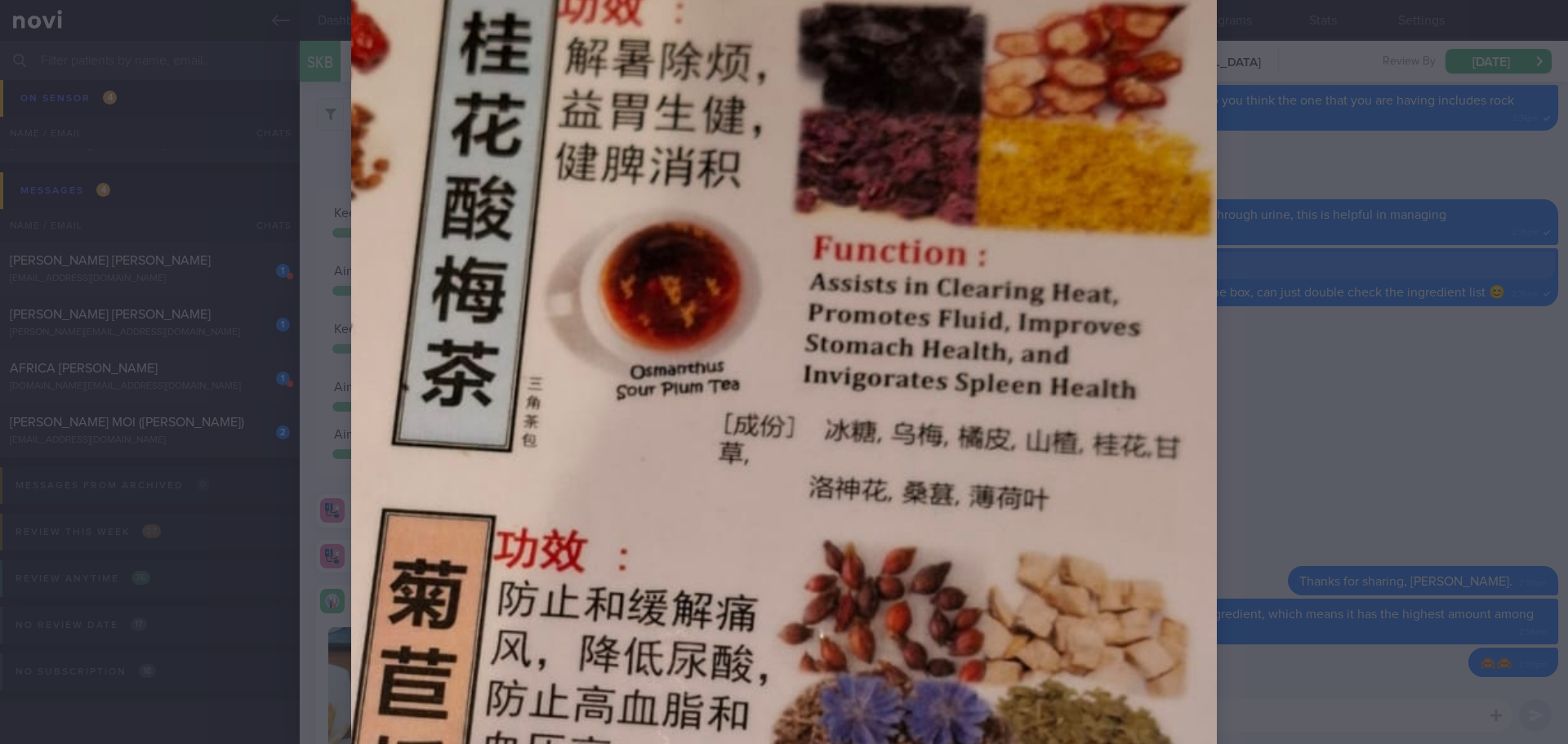
scroll to position [896, 0]
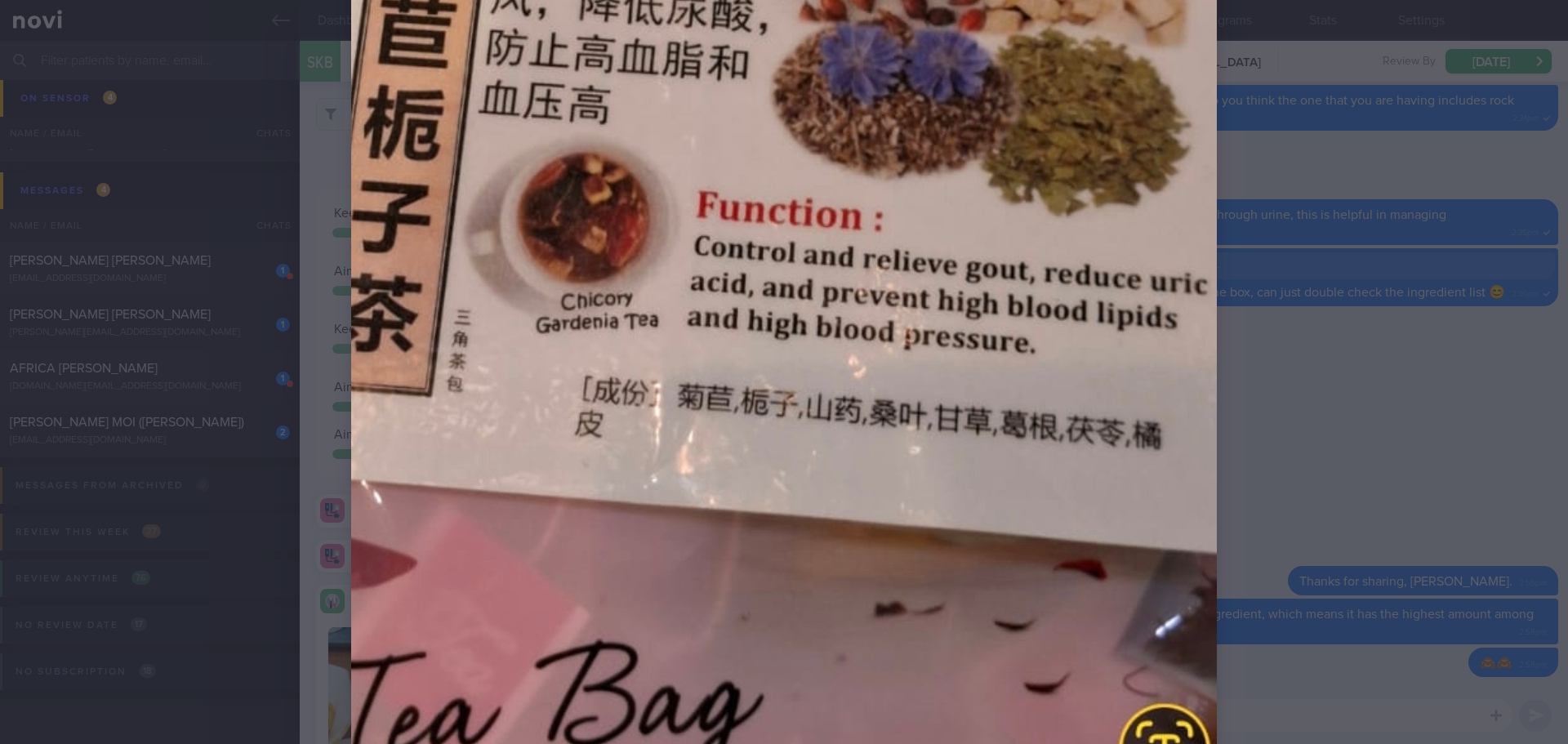
click at [1475, 493] on div at bounding box center [784, 372] width 1568 height 744
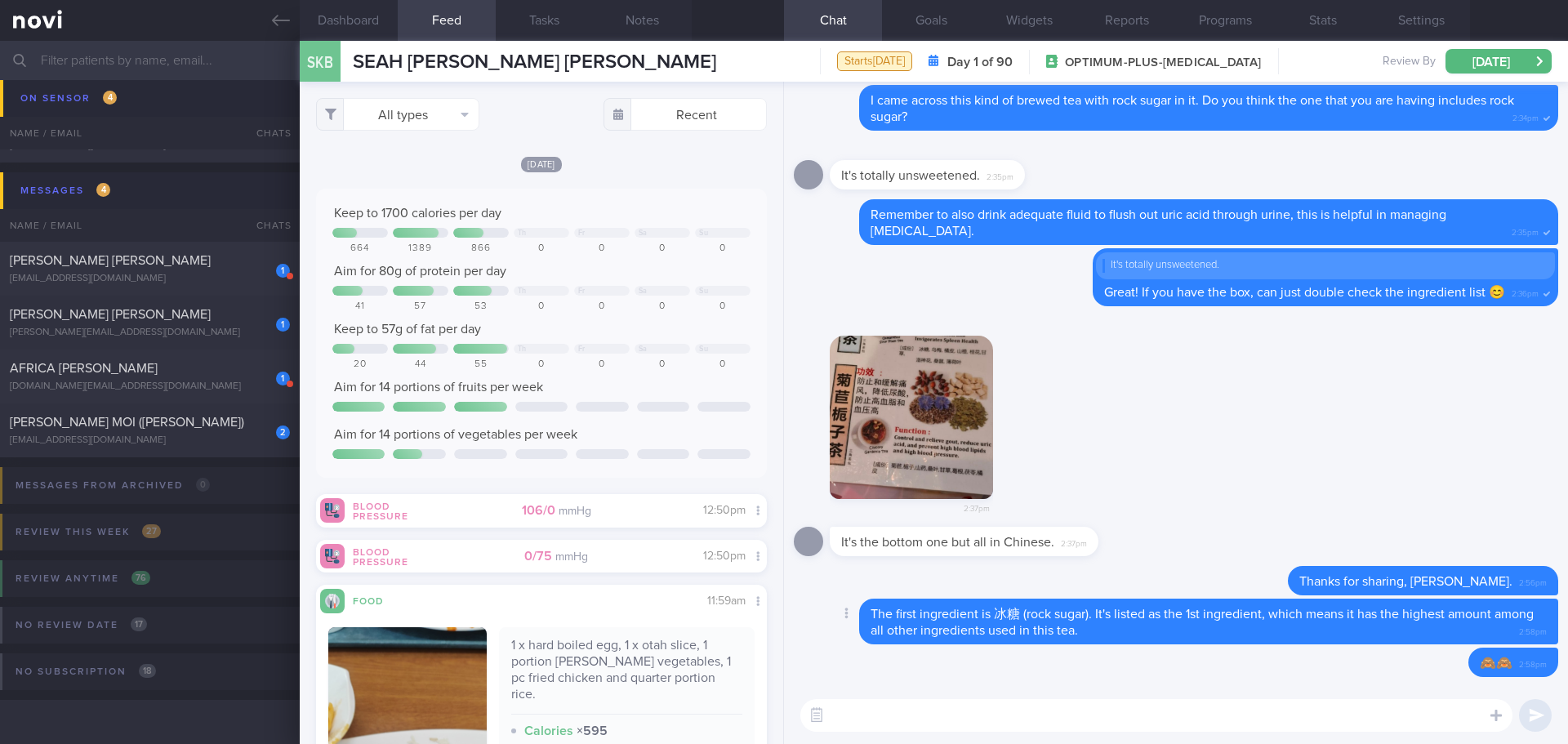
click at [1489, 636] on div "The first ingredient is 冰糖 (rock sugar). It's listed as the 1st ingredient, whi…" at bounding box center [1209, 621] width 699 height 46
click at [836, 580] on button "Delete" at bounding box center [826, 580] width 66 height 24
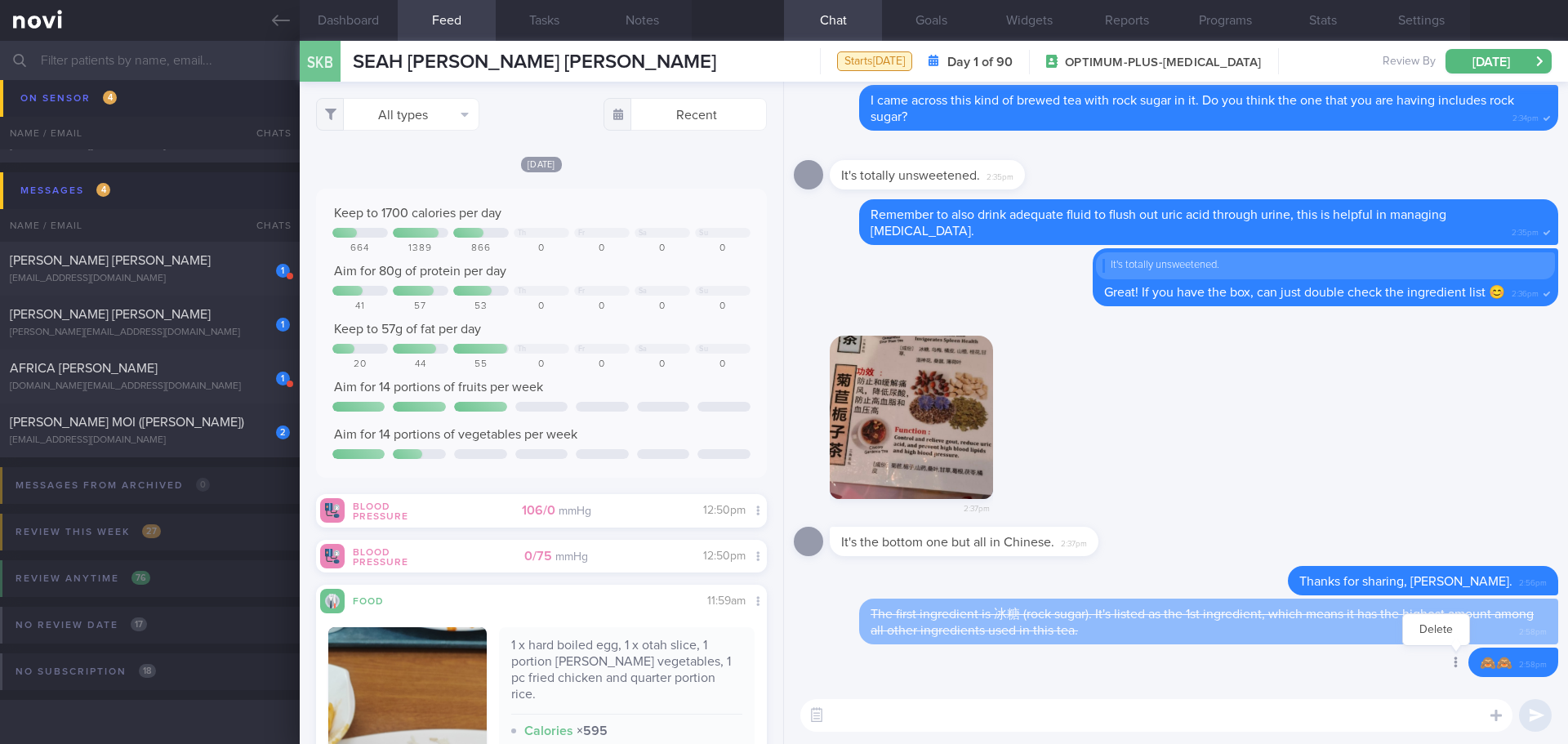
click at [1449, 663] on div at bounding box center [1454, 663] width 29 height 30
click at [1441, 668] on div at bounding box center [1454, 663] width 29 height 30
click at [1421, 631] on button "Delete" at bounding box center [1436, 630] width 66 height 24
click at [909, 428] on button "button" at bounding box center [911, 417] width 163 height 163
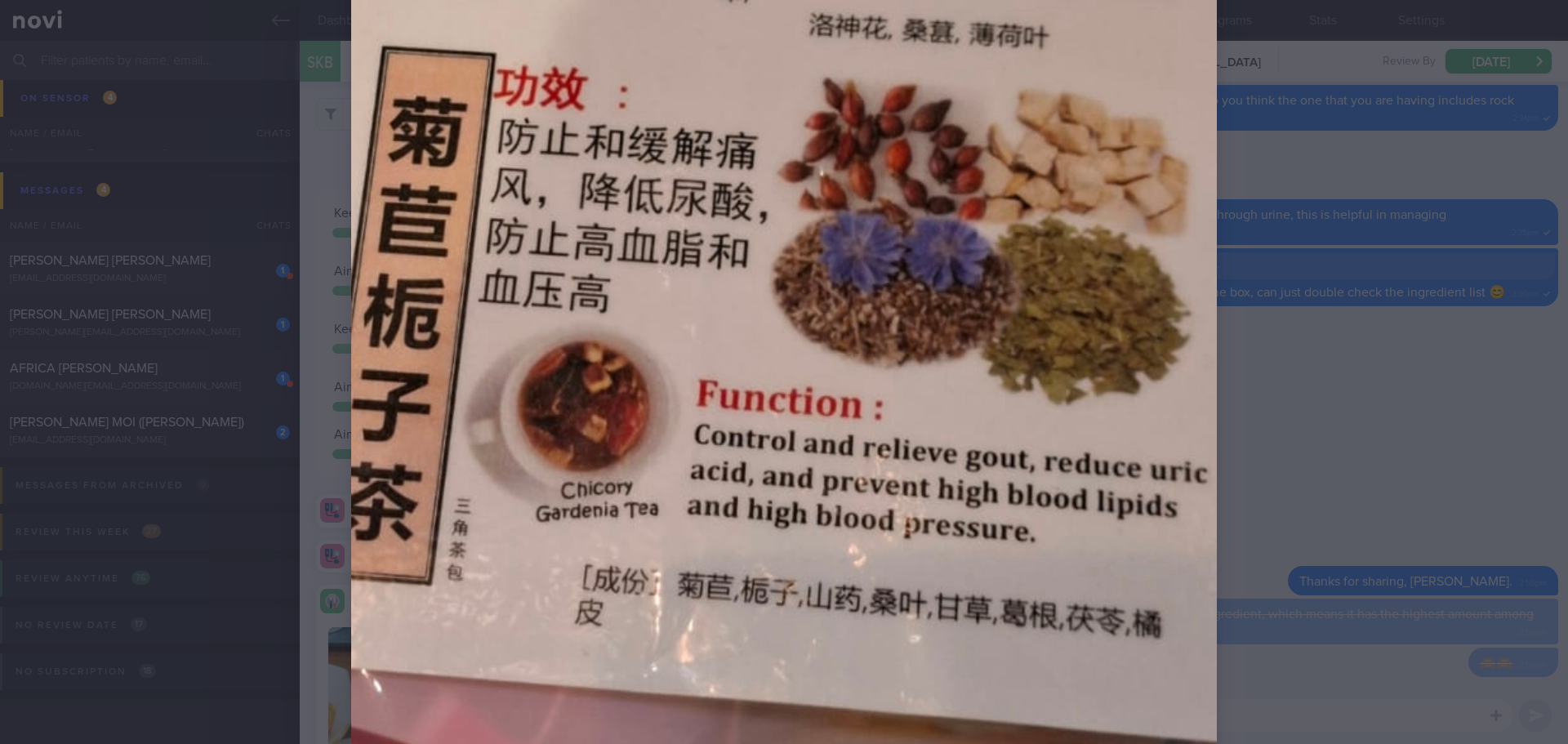
scroll to position [653, 0]
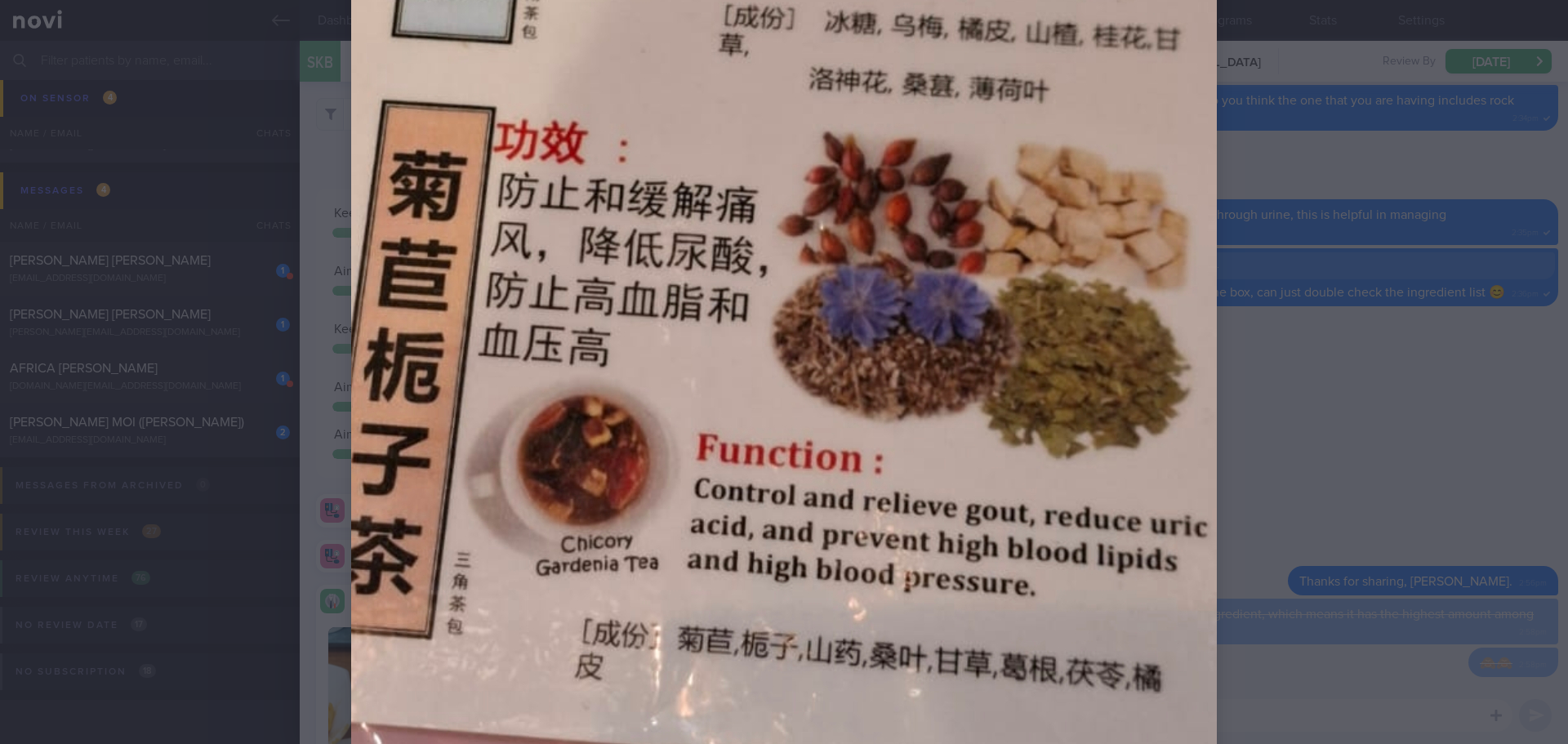
click at [1248, 471] on div at bounding box center [784, 382] width 996 height 2071
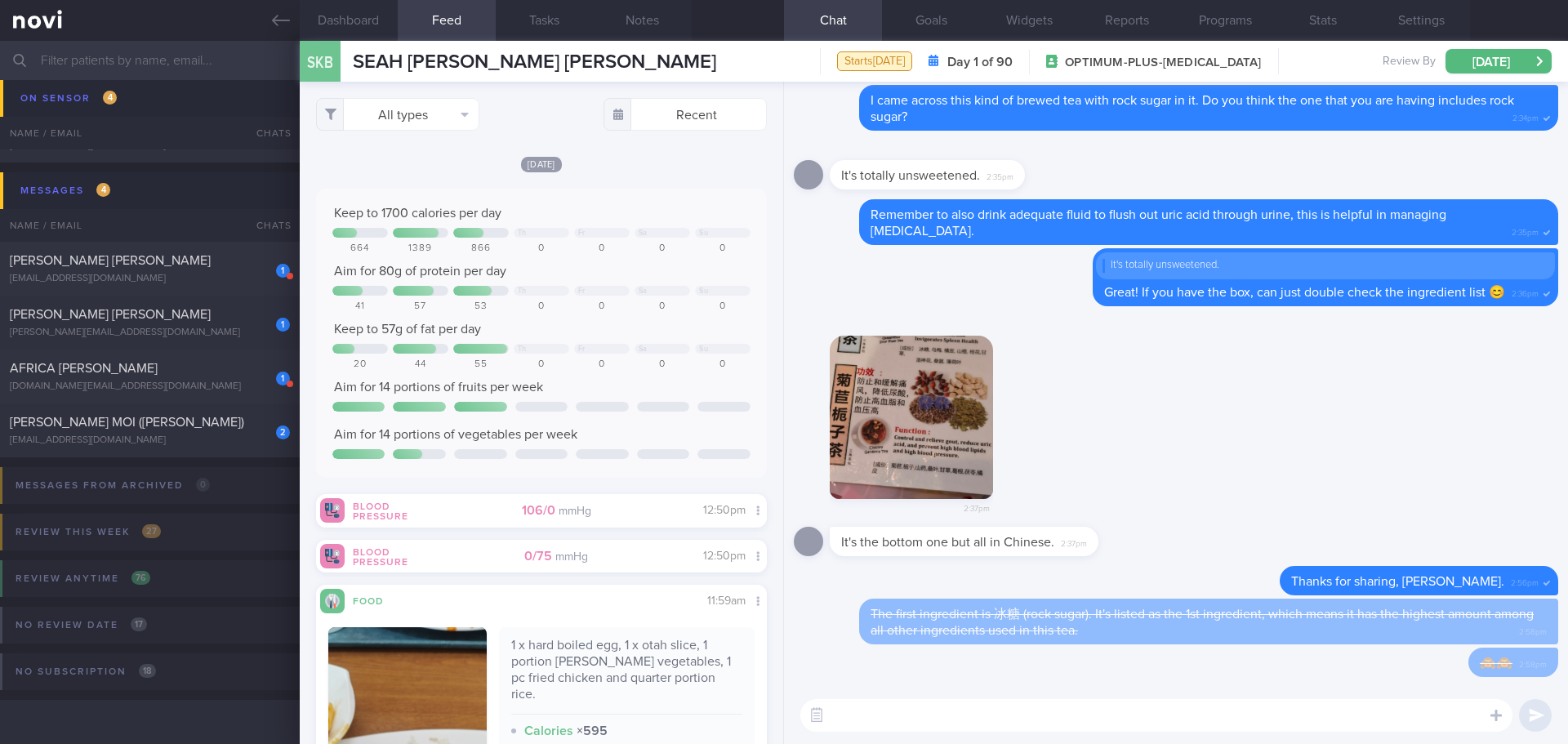
click at [1059, 723] on textarea at bounding box center [1156, 715] width 712 height 33
click at [920, 408] on button "button" at bounding box center [911, 417] width 163 height 163
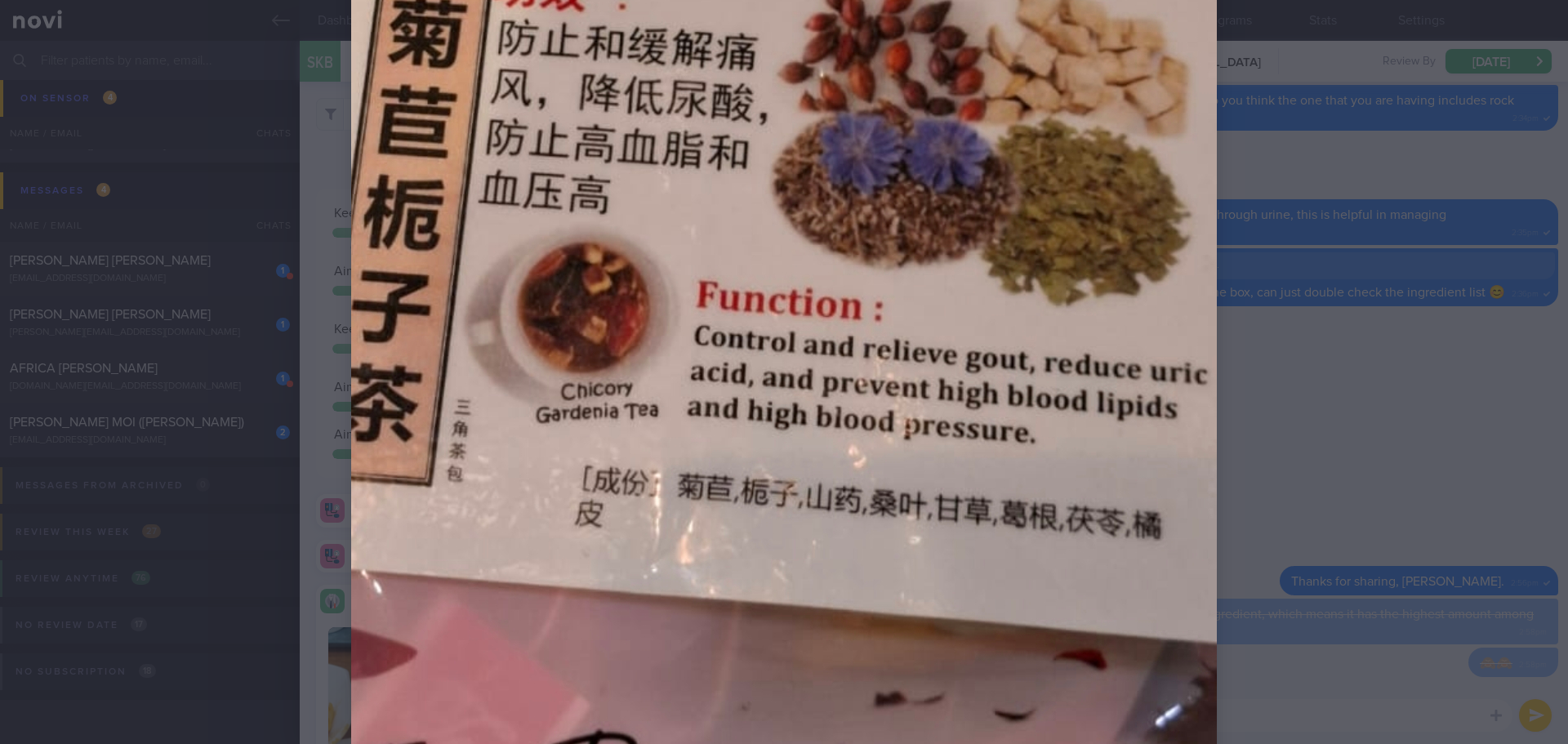
scroll to position [1061, 0]
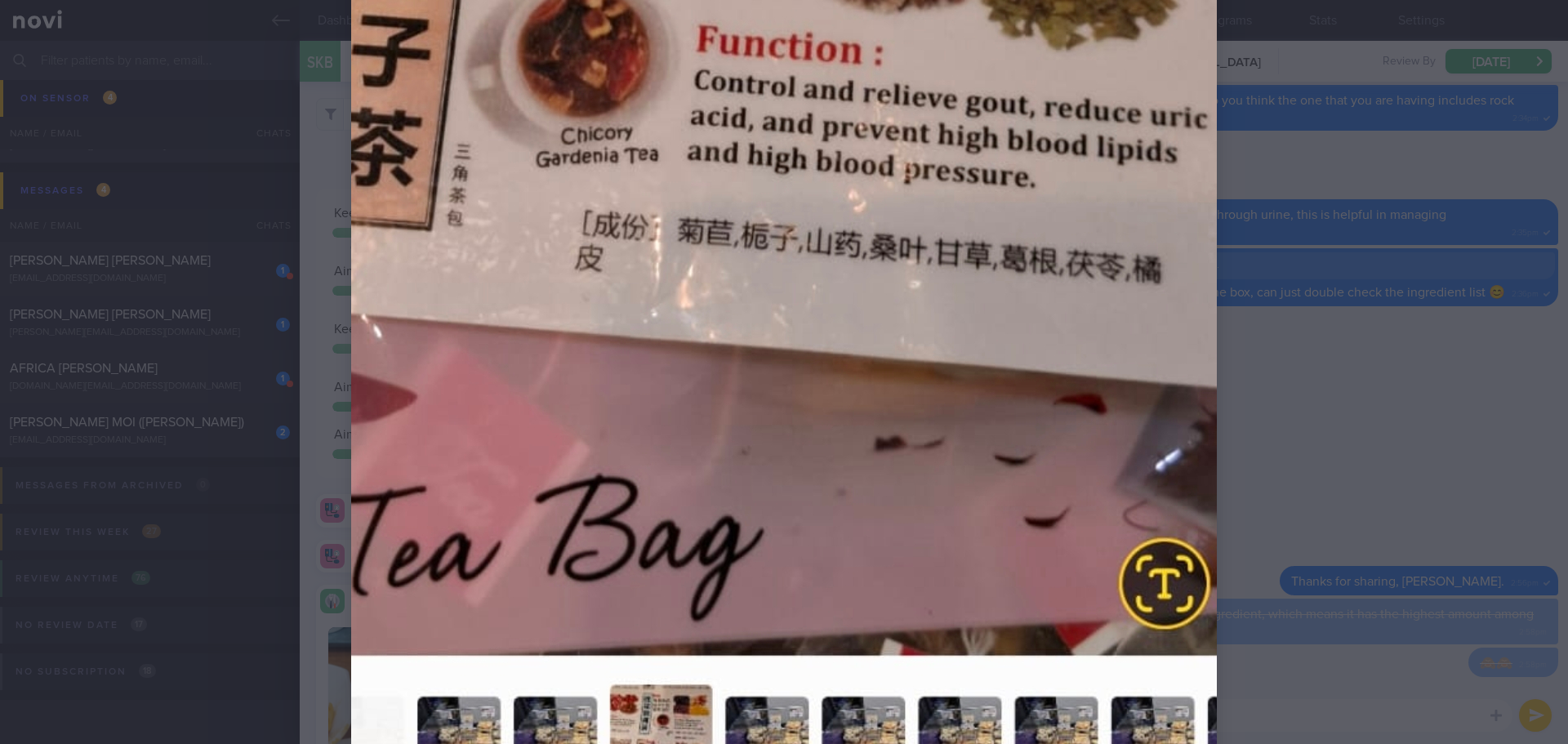
click at [1316, 368] on div at bounding box center [784, 372] width 1568 height 744
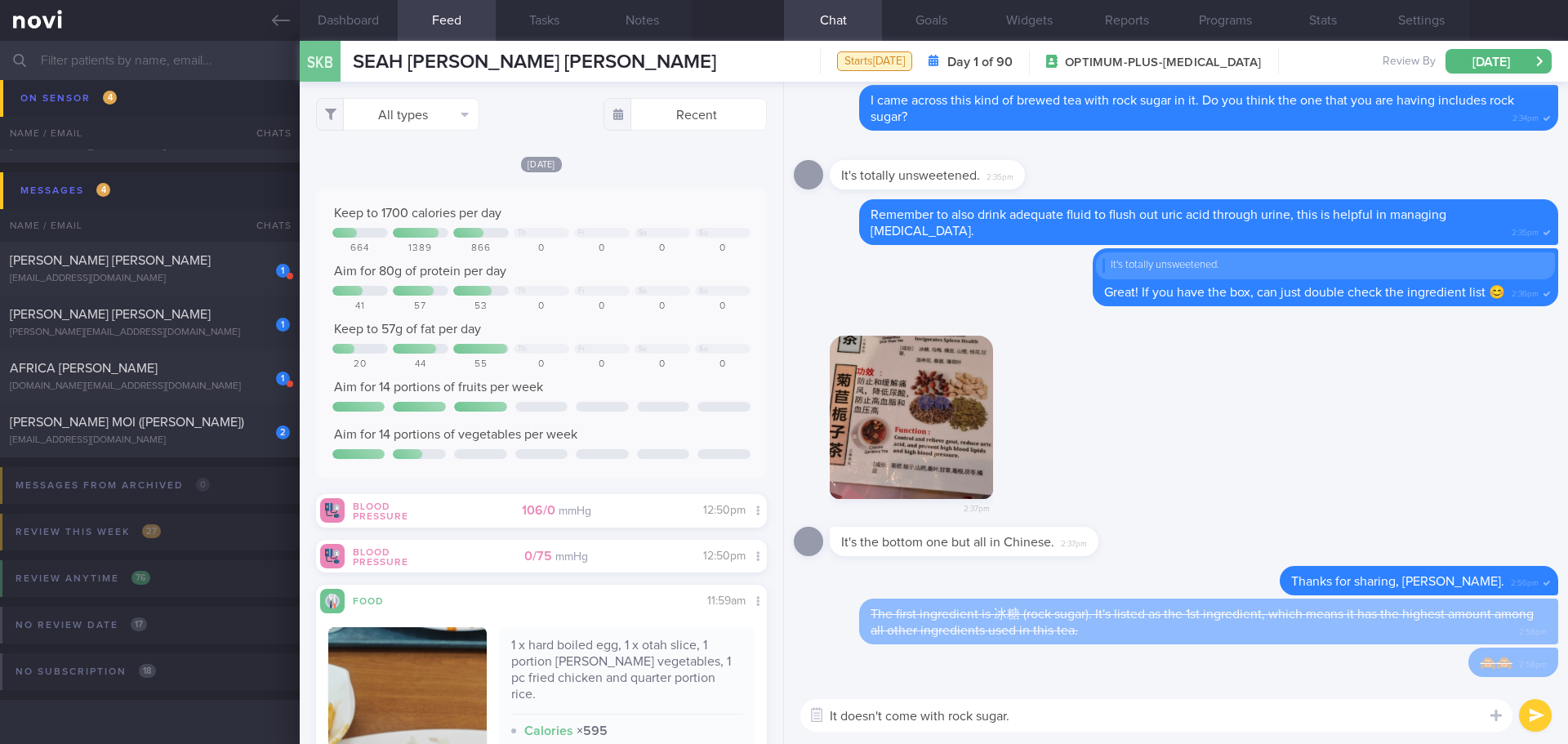
click at [1053, 713] on textarea "It doesn't come with rock sugar." at bounding box center [1156, 715] width 712 height 33
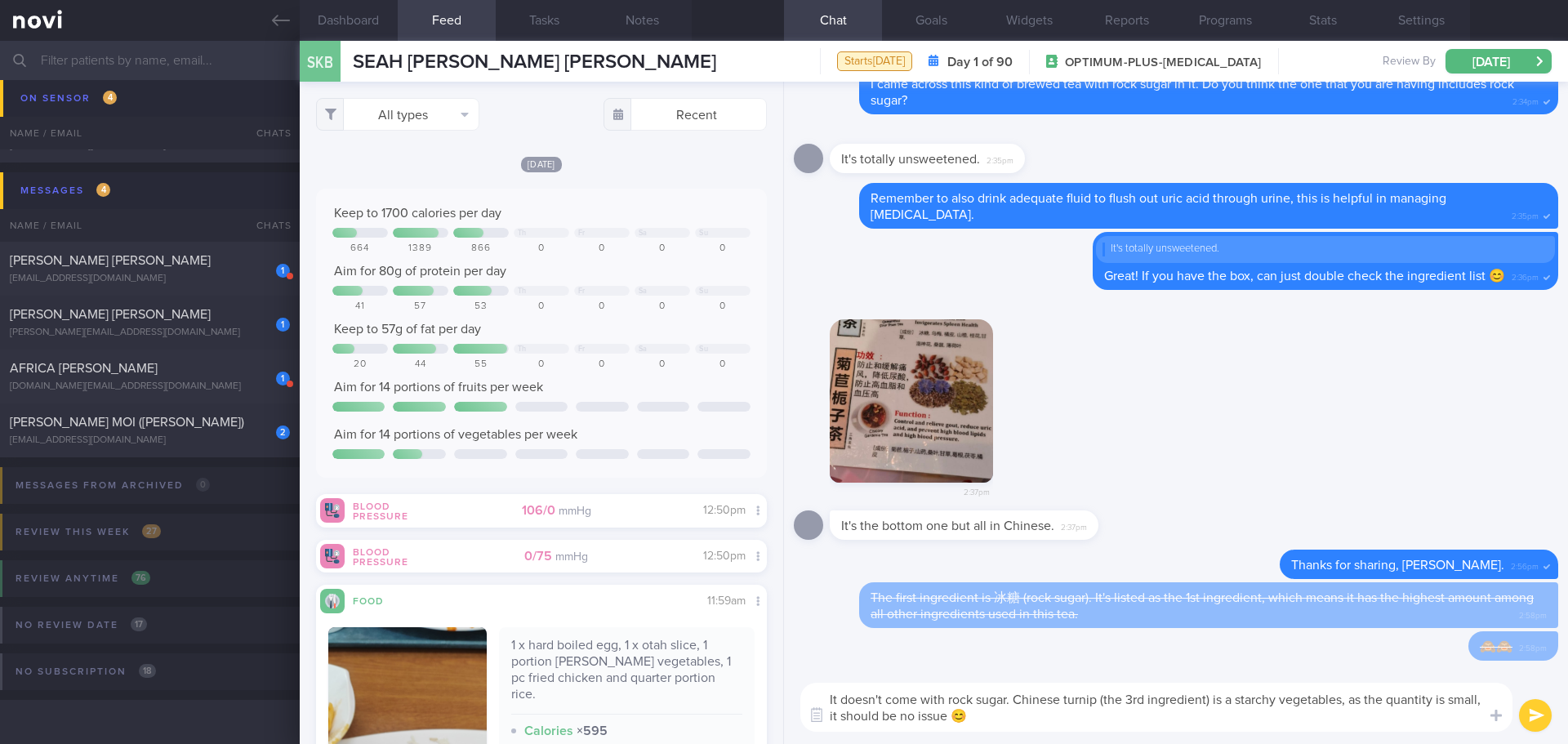
click at [1102, 719] on textarea "It doesn't come with rock sugar. Chinese turnip (the 3rd ingredient) is a starc…" at bounding box center [1156, 707] width 712 height 49
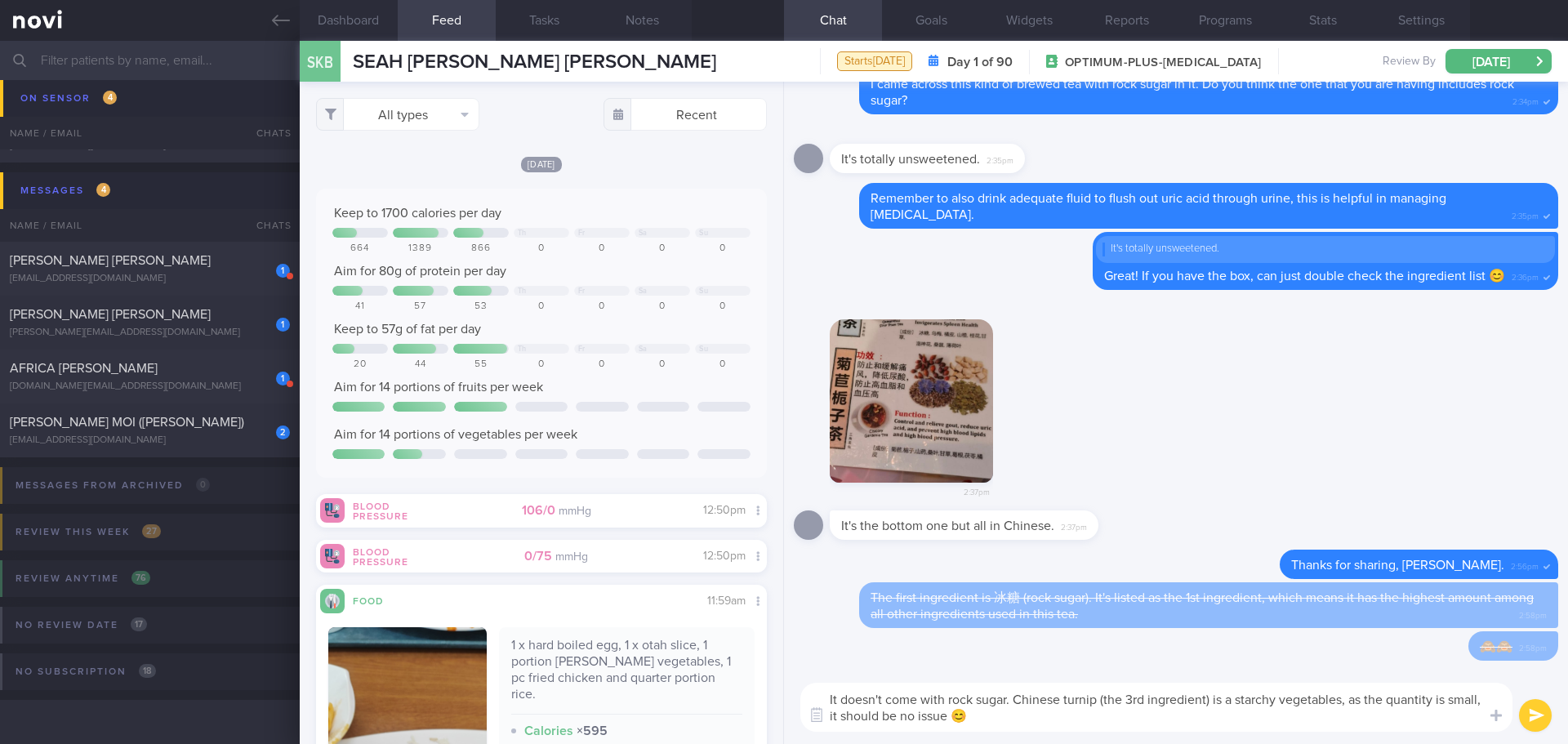
drag, startPoint x: 1097, startPoint y: 695, endPoint x: 1064, endPoint y: 702, distance: 33.7
click at [1064, 702] on textarea "It doesn't come with rock sugar. Chinese turnip (the 3rd ingredient) is a starc…" at bounding box center [1156, 707] width 712 height 49
type textarea "It doesn't come with rock sugar. Chinese yam (the 3rd ingredient) is a starchy …"
click at [1534, 711] on button "submit" at bounding box center [1535, 715] width 33 height 33
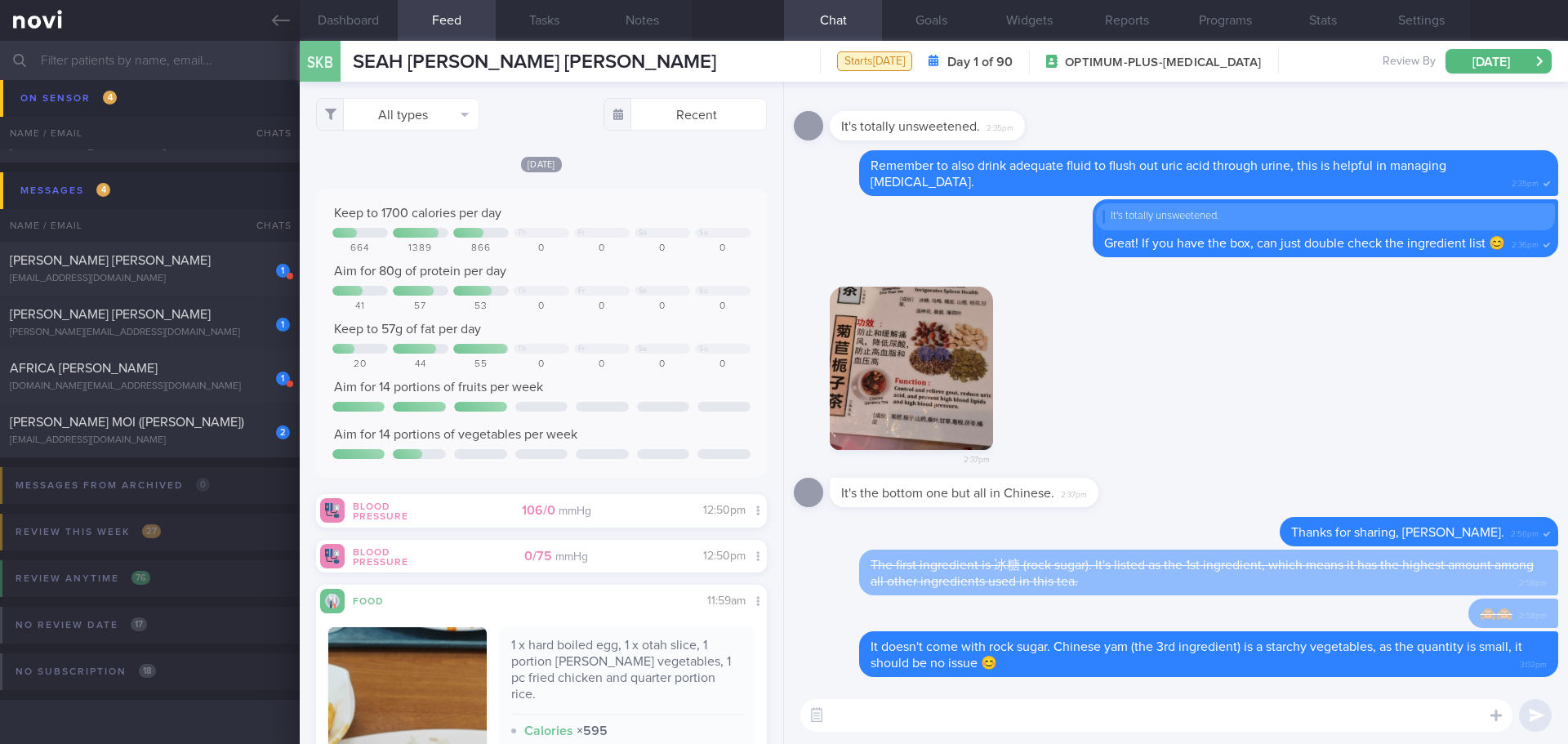
click at [1205, 721] on textarea at bounding box center [1156, 715] width 712 height 33
click at [231, 426] on div "[PERSON_NAME] MOI ([PERSON_NAME])" at bounding box center [147, 421] width 276 height 16
type input "[DATE]"
checkbox input "false"
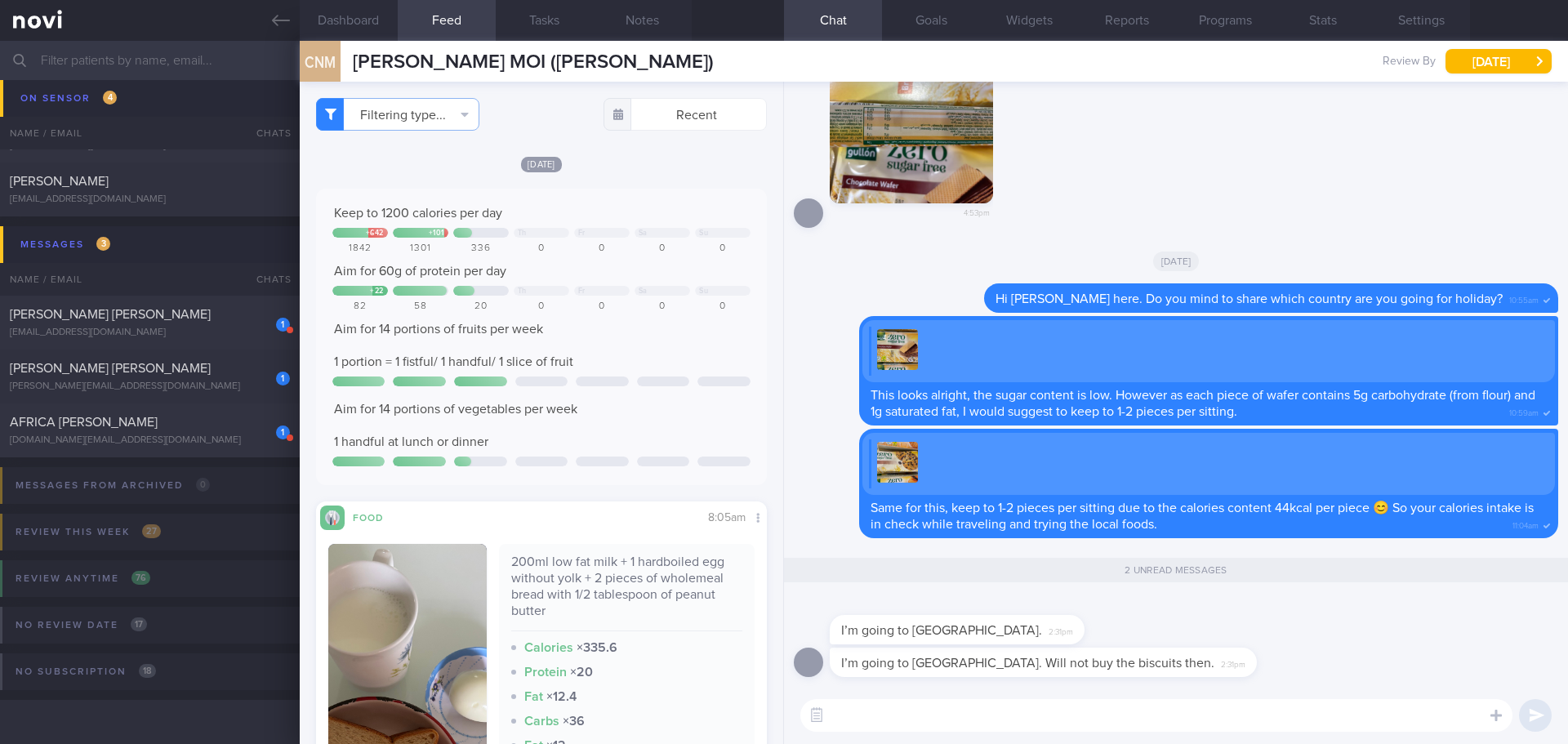
click at [872, 714] on textarea at bounding box center [1156, 715] width 712 height 33
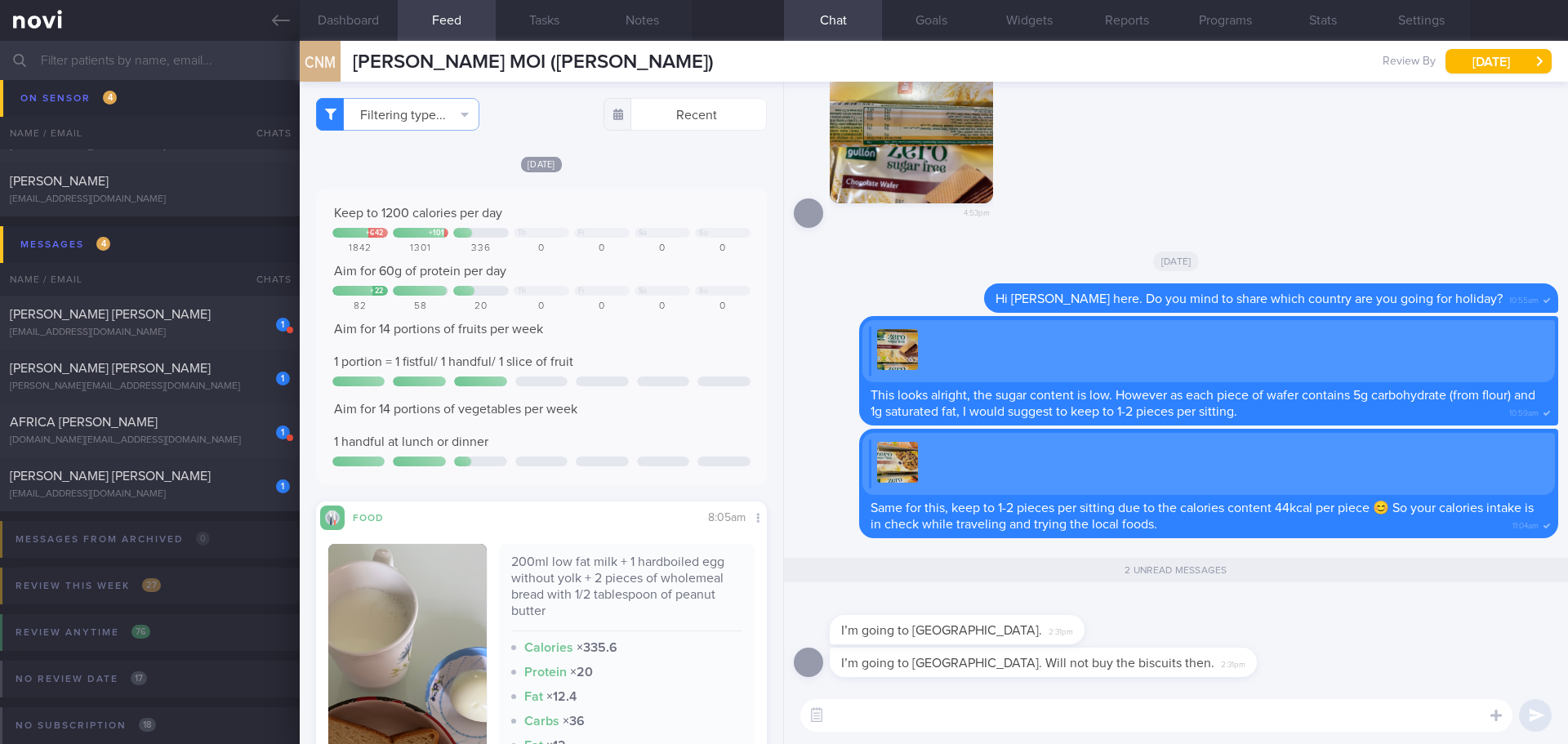
click at [872, 714] on textarea at bounding box center [1156, 715] width 712 height 33
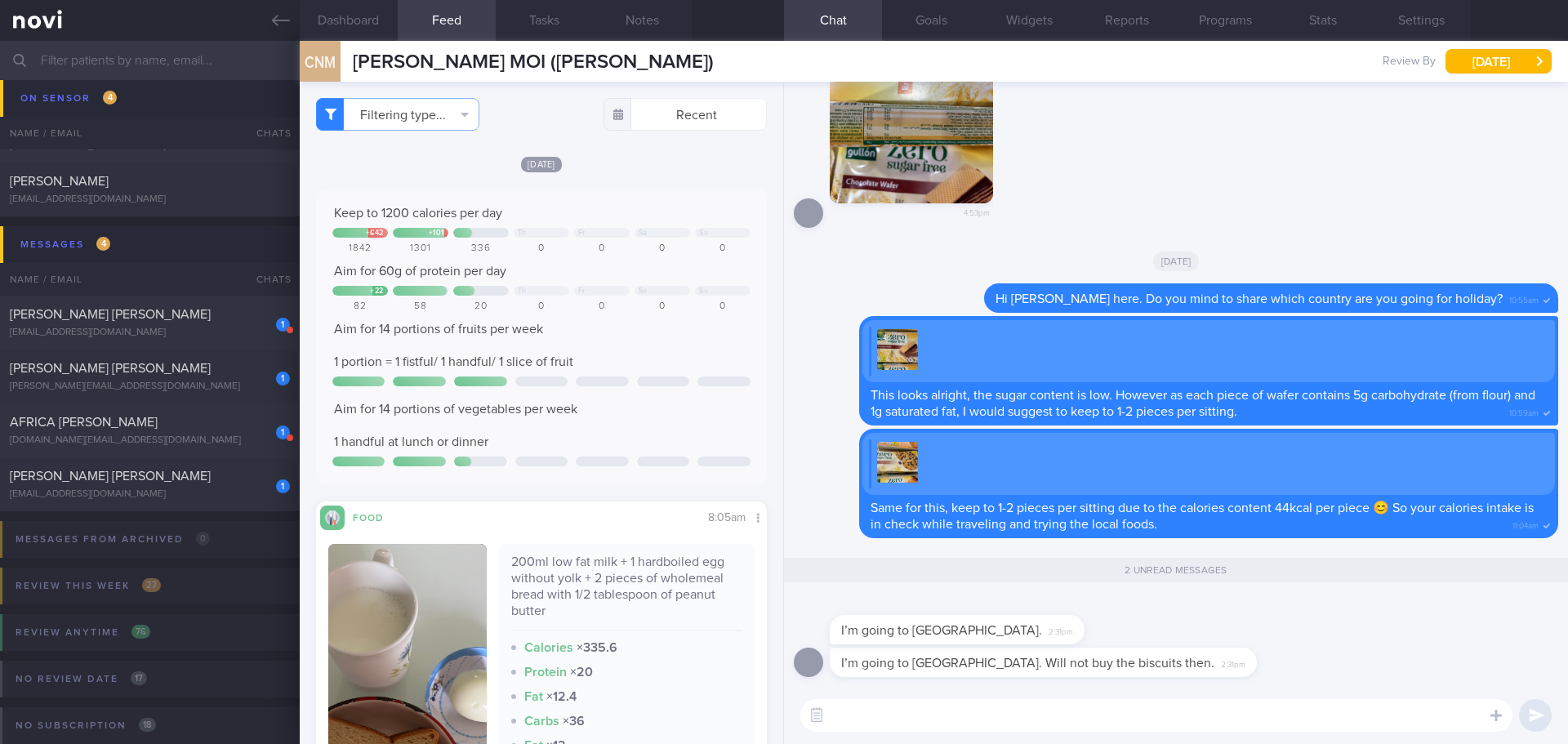
click at [872, 714] on textarea at bounding box center [1156, 715] width 712 height 33
type textarea "O"
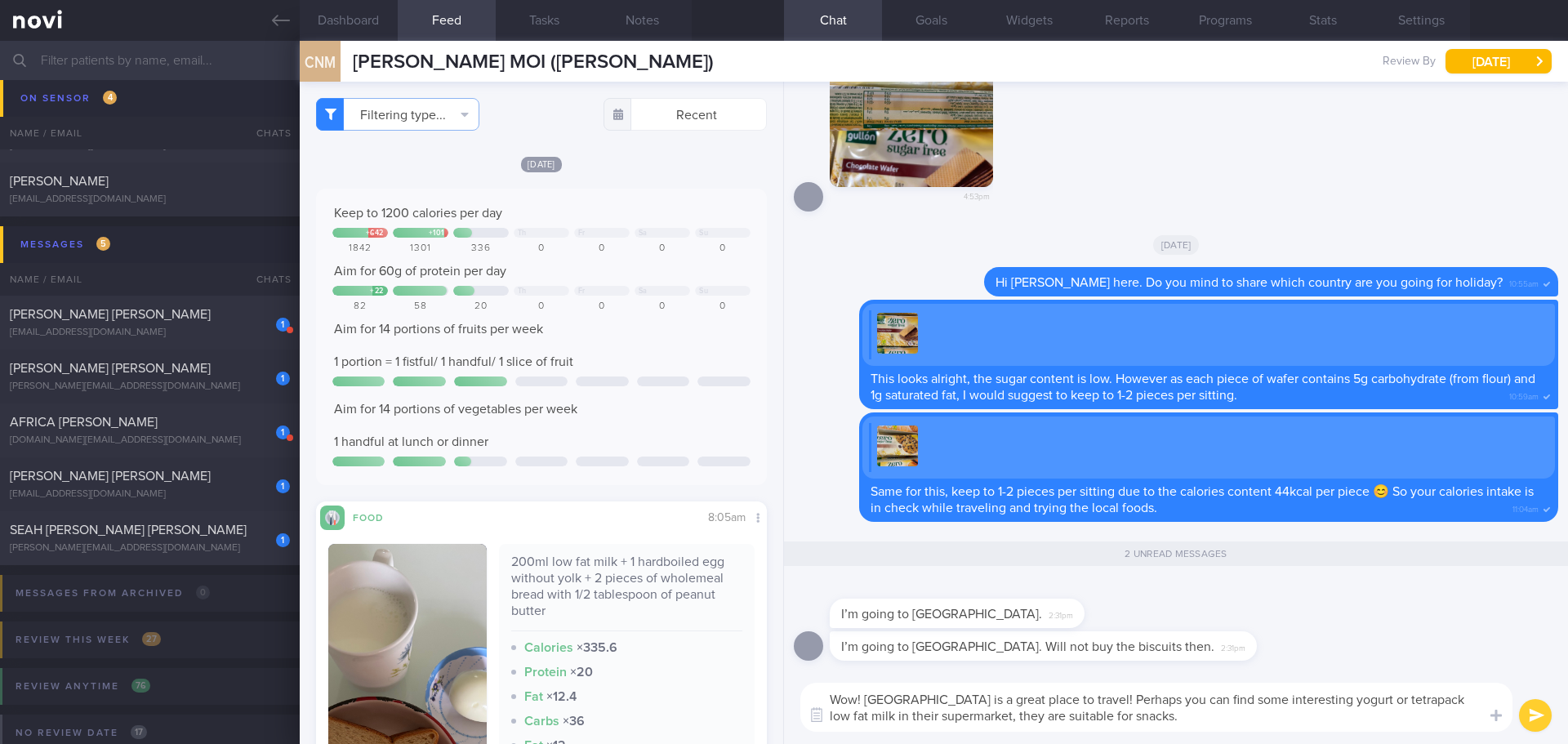
type textarea "Wow! [GEOGRAPHIC_DATA] is a great place to travel! Perhaps you can find some in…"
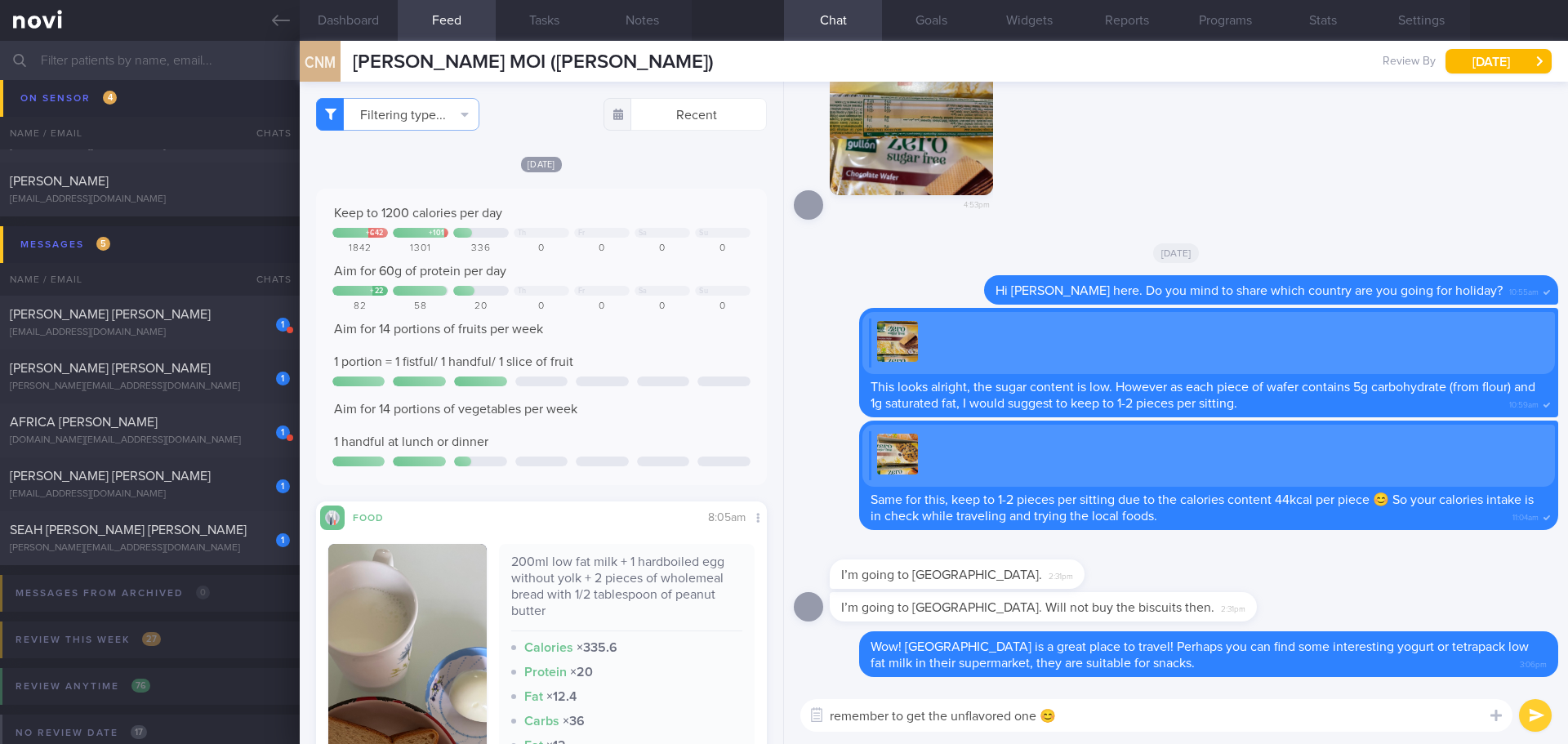
type textarea "remember to get the unflavored one 😊"
click at [1535, 714] on button "submit" at bounding box center [1535, 715] width 33 height 33
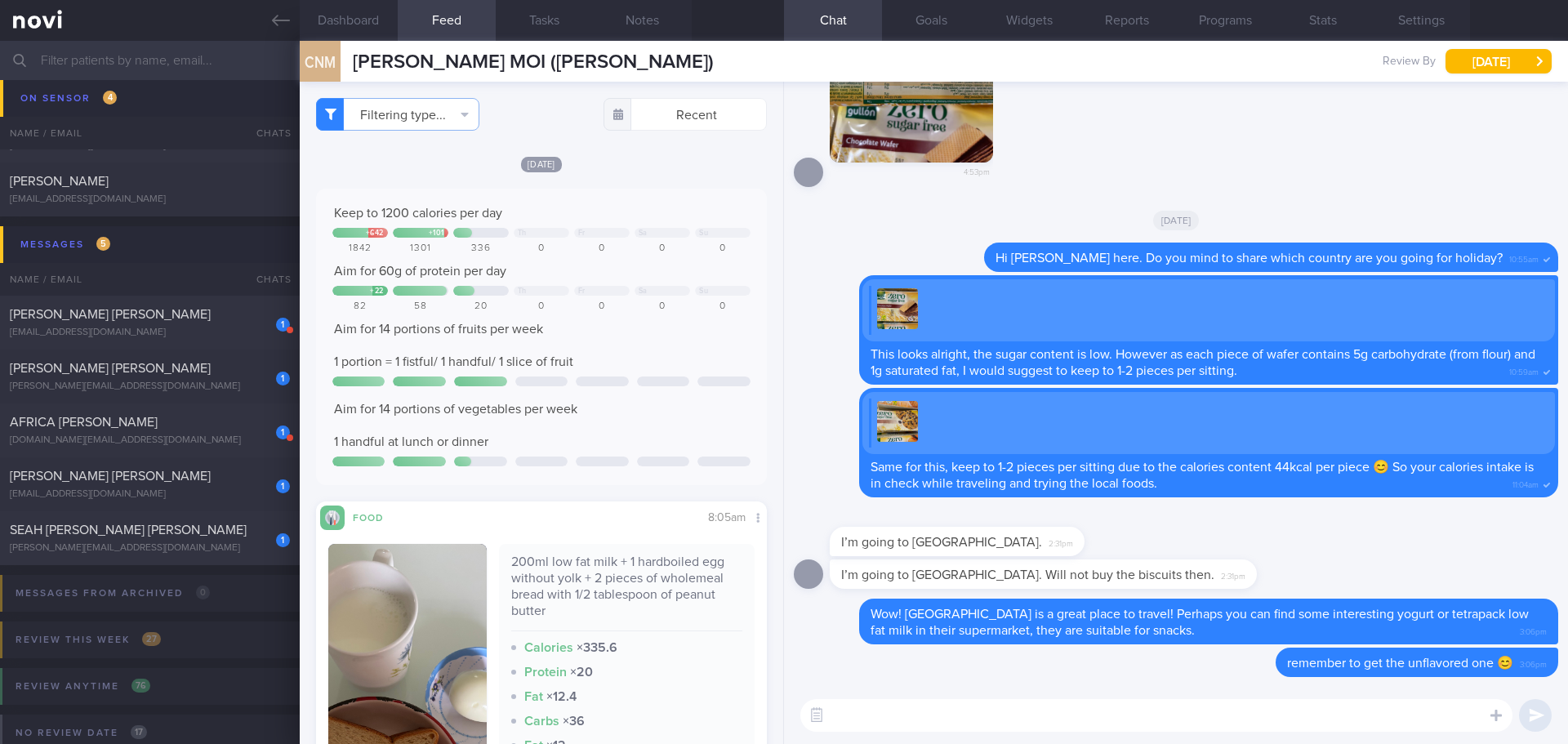
click at [1196, 716] on textarea at bounding box center [1156, 715] width 712 height 33
click at [140, 544] on div "[PERSON_NAME][EMAIL_ADDRESS][DOMAIN_NAME]" at bounding box center [149, 548] width 280 height 12
checkbox input "true"
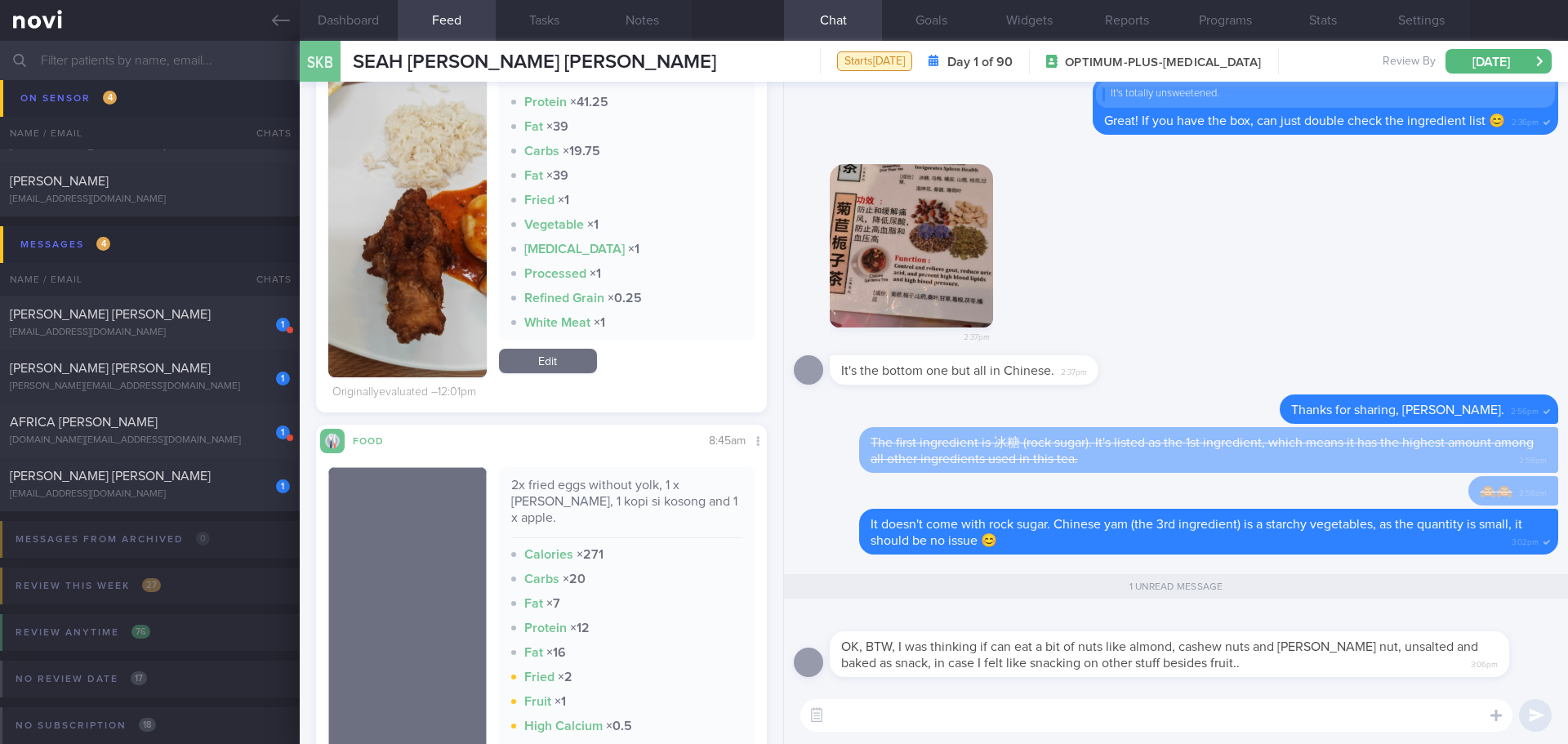
scroll to position [817, 0]
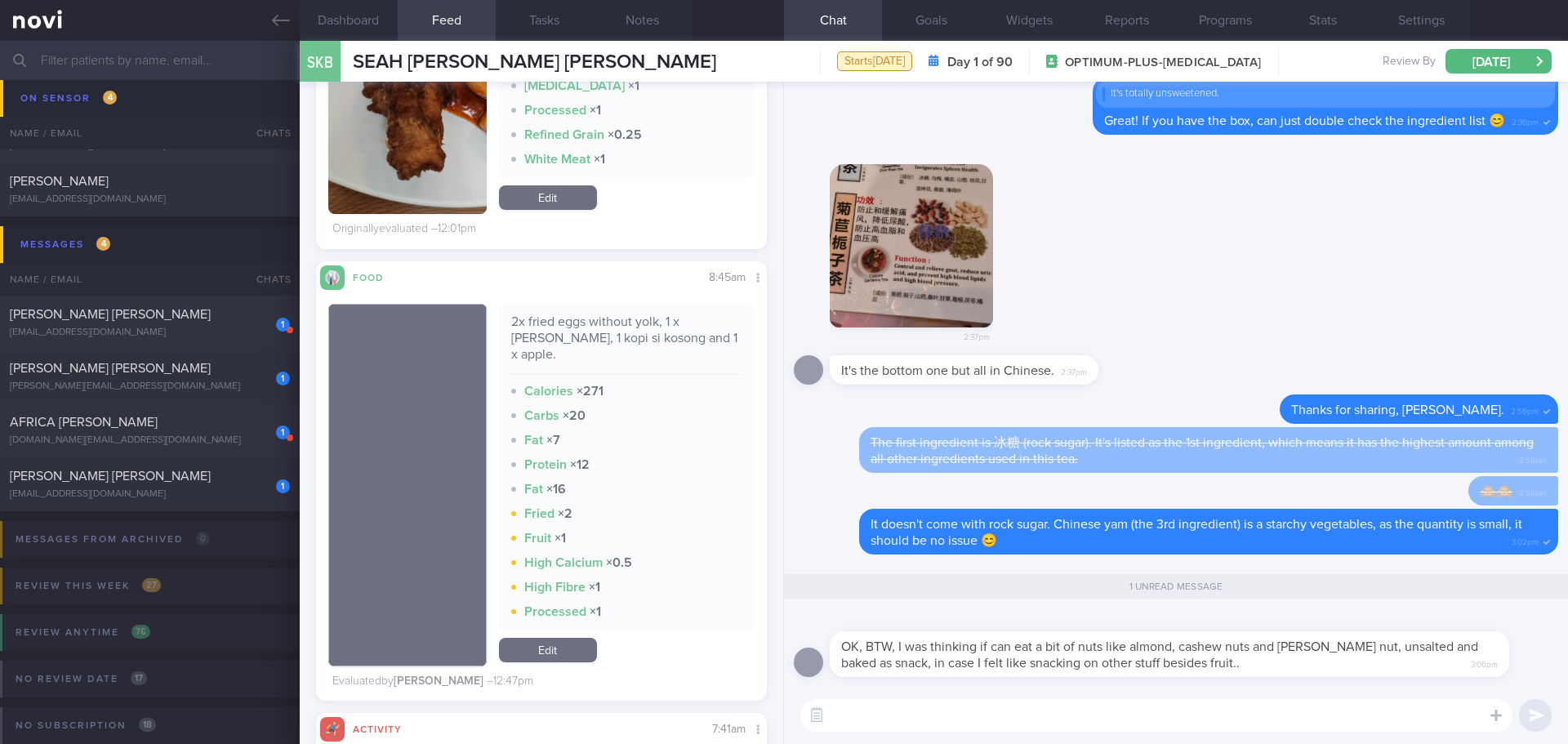
click at [1028, 712] on textarea at bounding box center [1156, 715] width 712 height 33
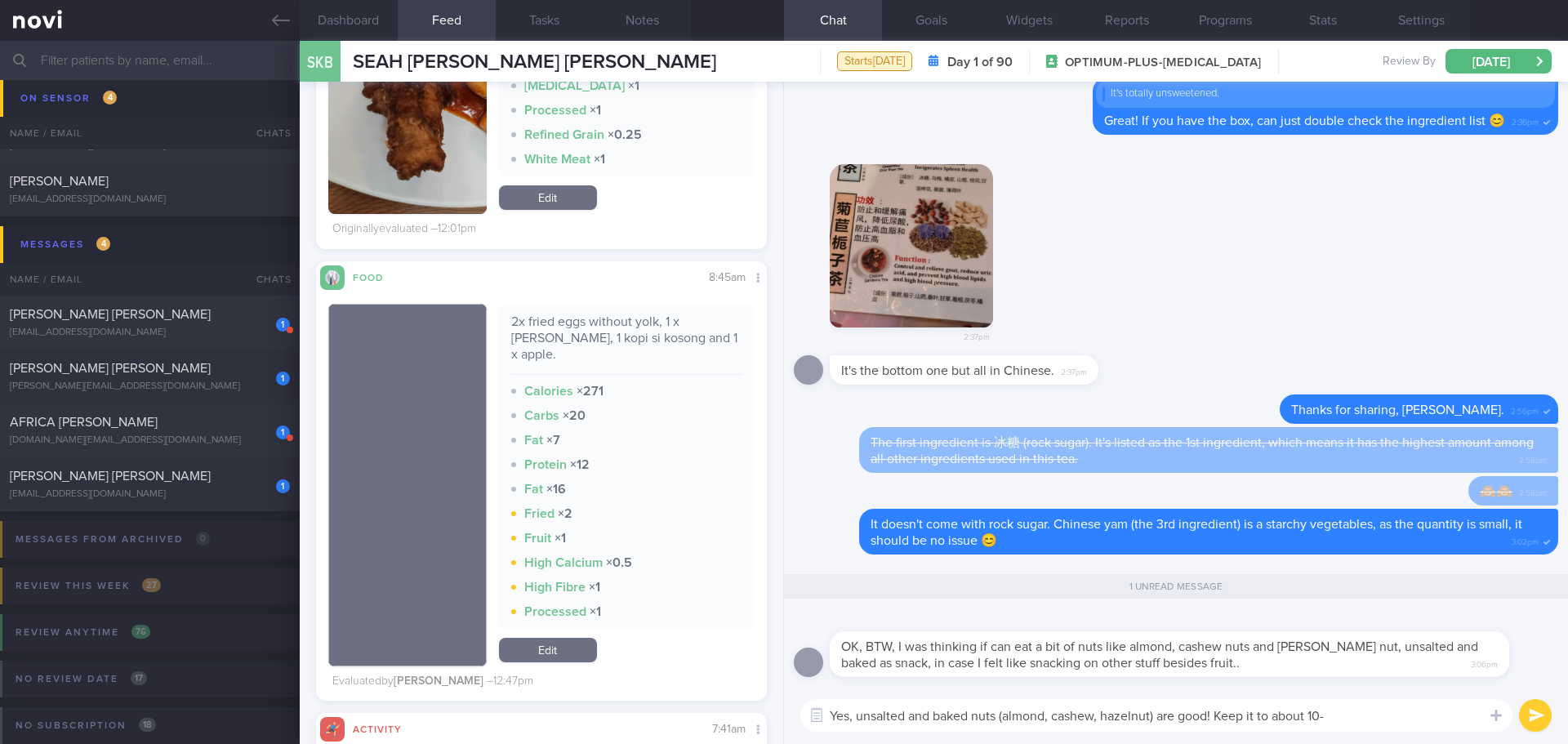
click at [1339, 720] on textarea "Yes, unsalted and baked nuts (almond, cashew, hazelnut) are good! Keep it to ab…" at bounding box center [1156, 715] width 712 height 33
type textarea "Yes, unsalted and baked nuts (almond, cashew, hazelnut) are good! Keep it to ab…"
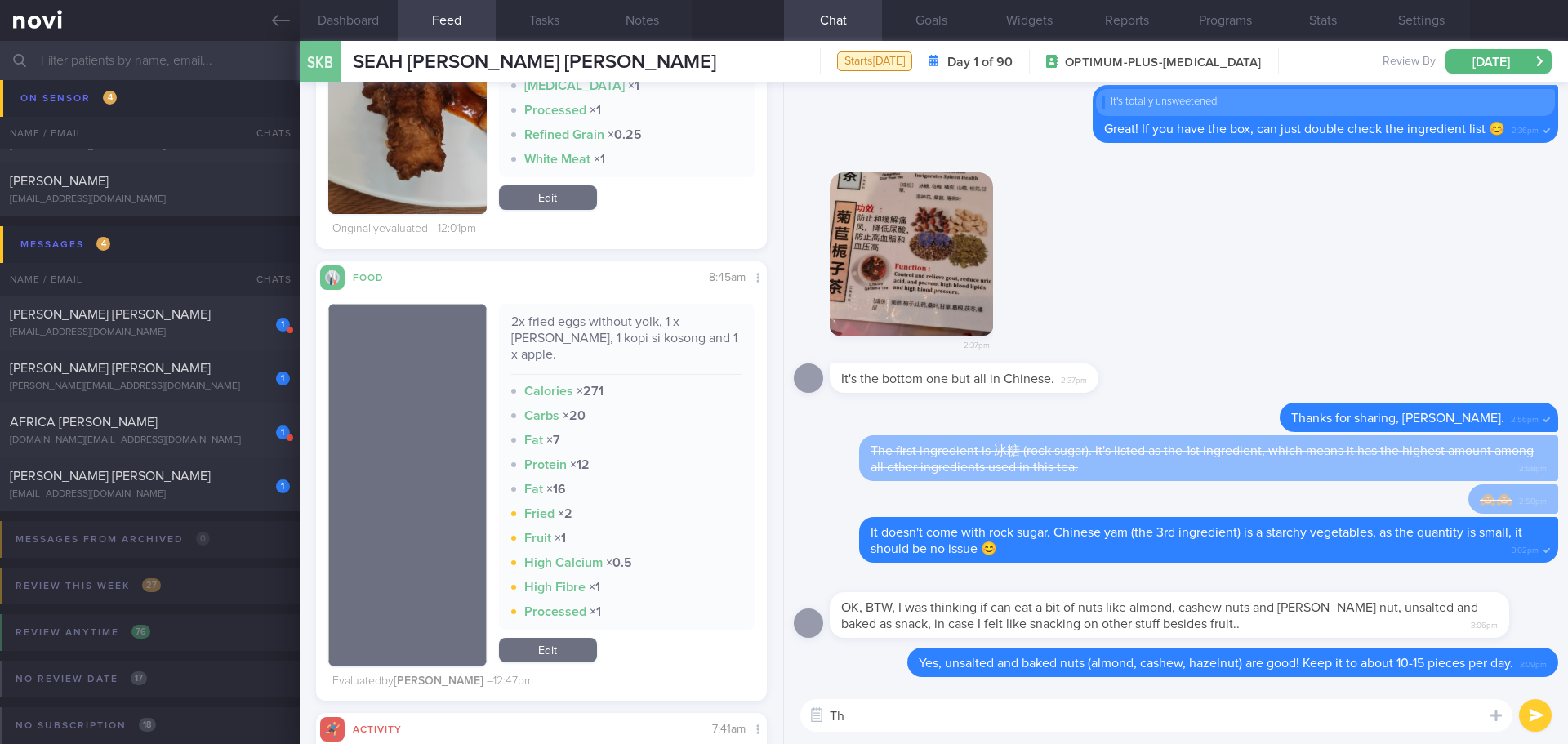
type textarea "T"
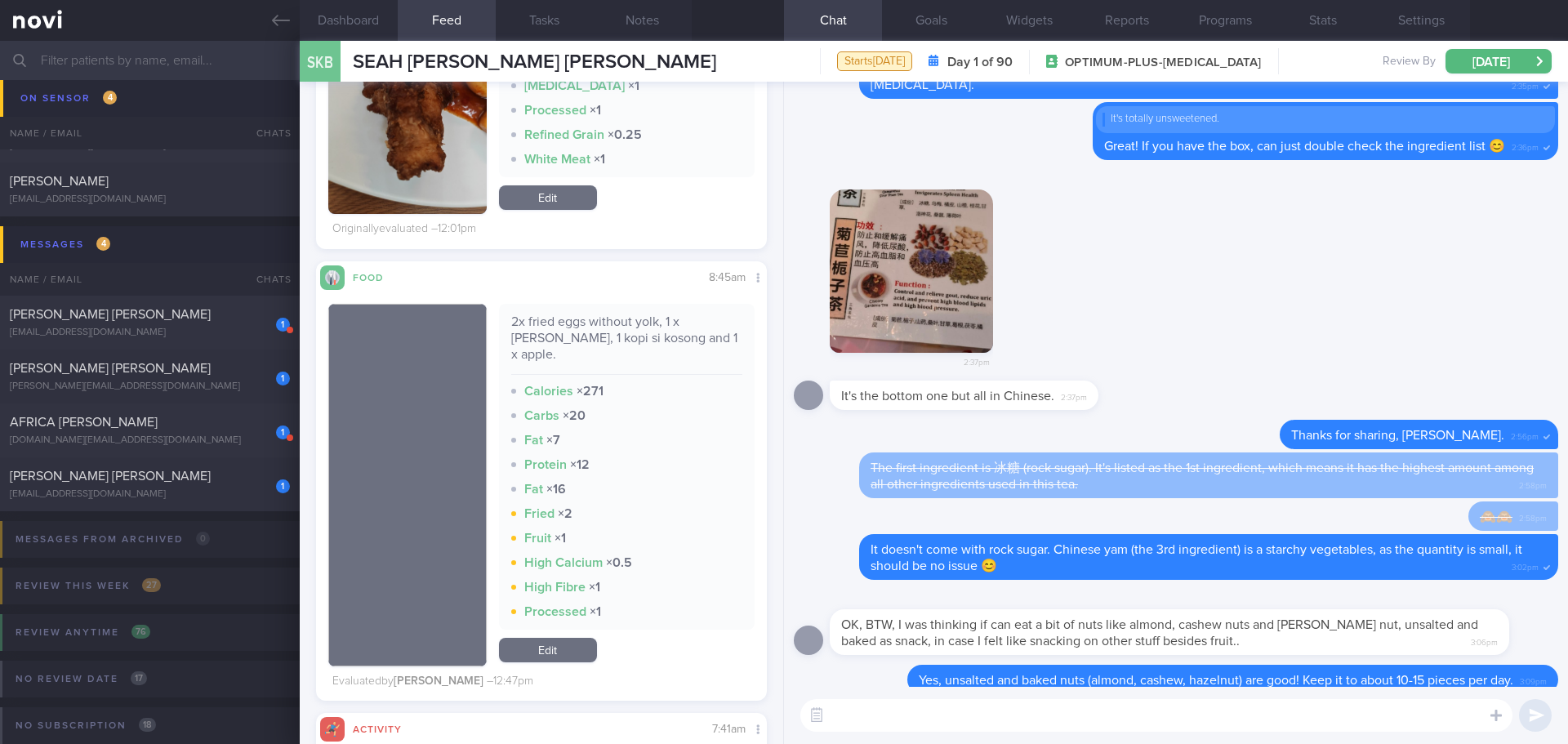
scroll to position [1, 0]
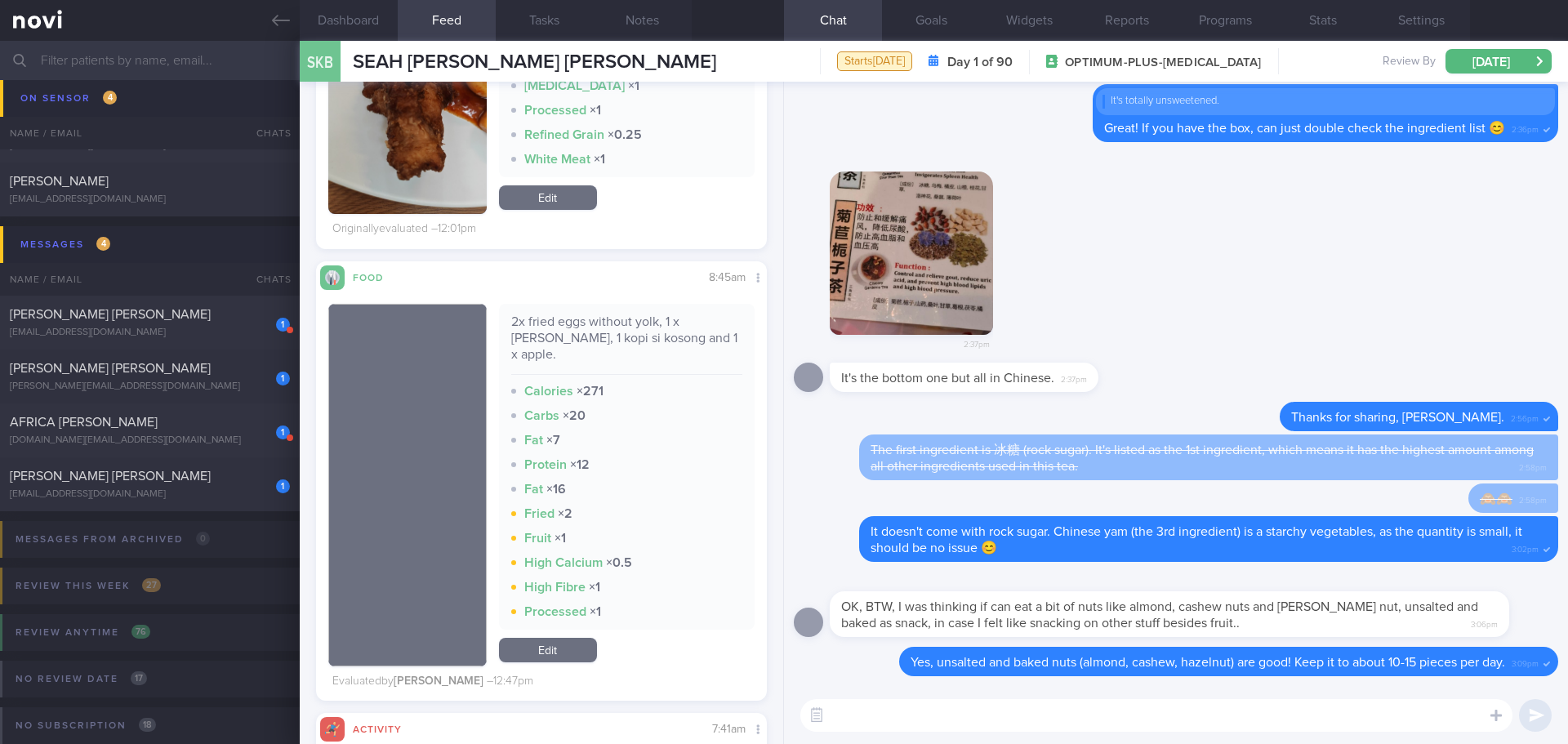
click at [1171, 715] on textarea at bounding box center [1156, 715] width 712 height 33
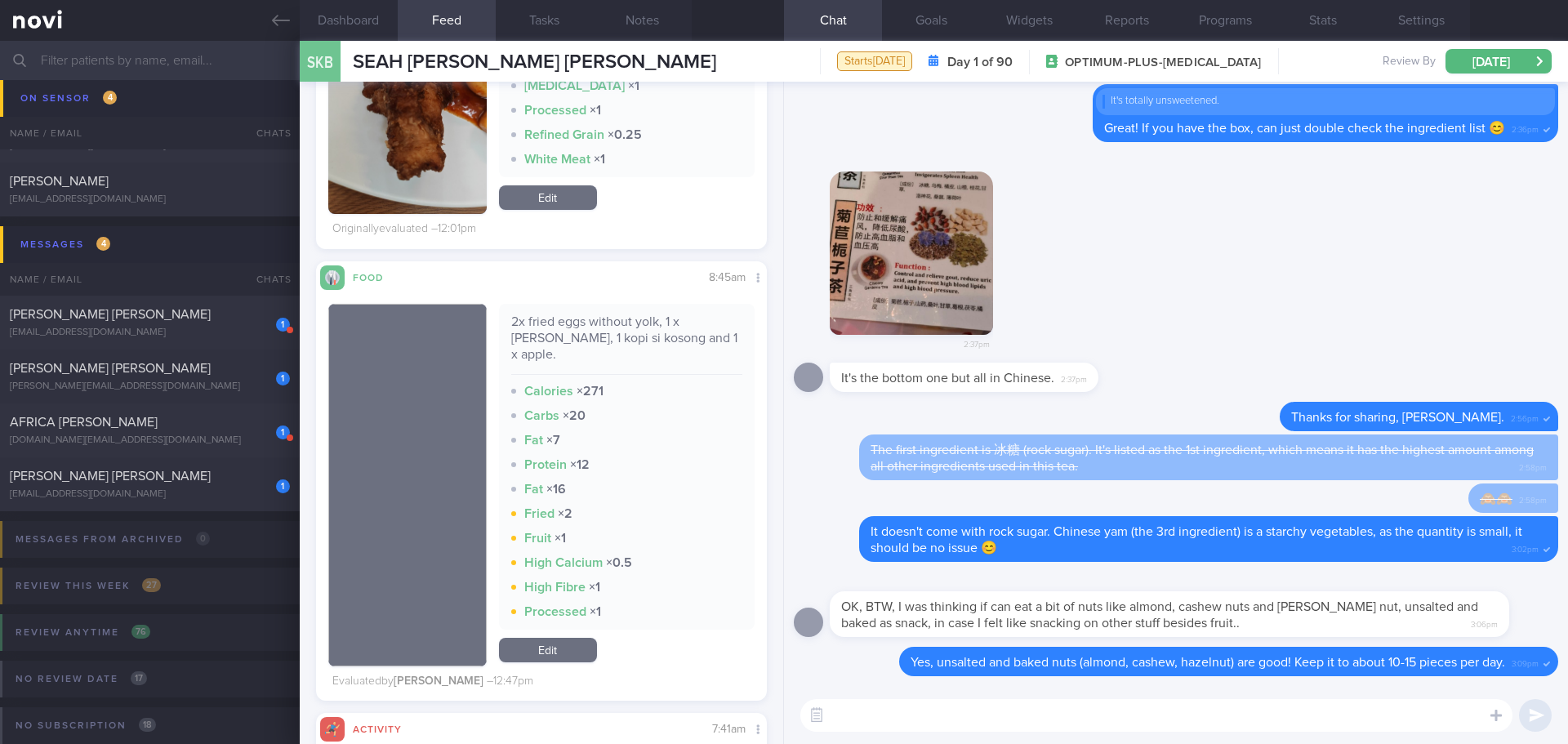
click at [1171, 715] on textarea at bounding box center [1156, 715] width 712 height 33
type textarea "F"
type textarea "A"
type textarea "I"
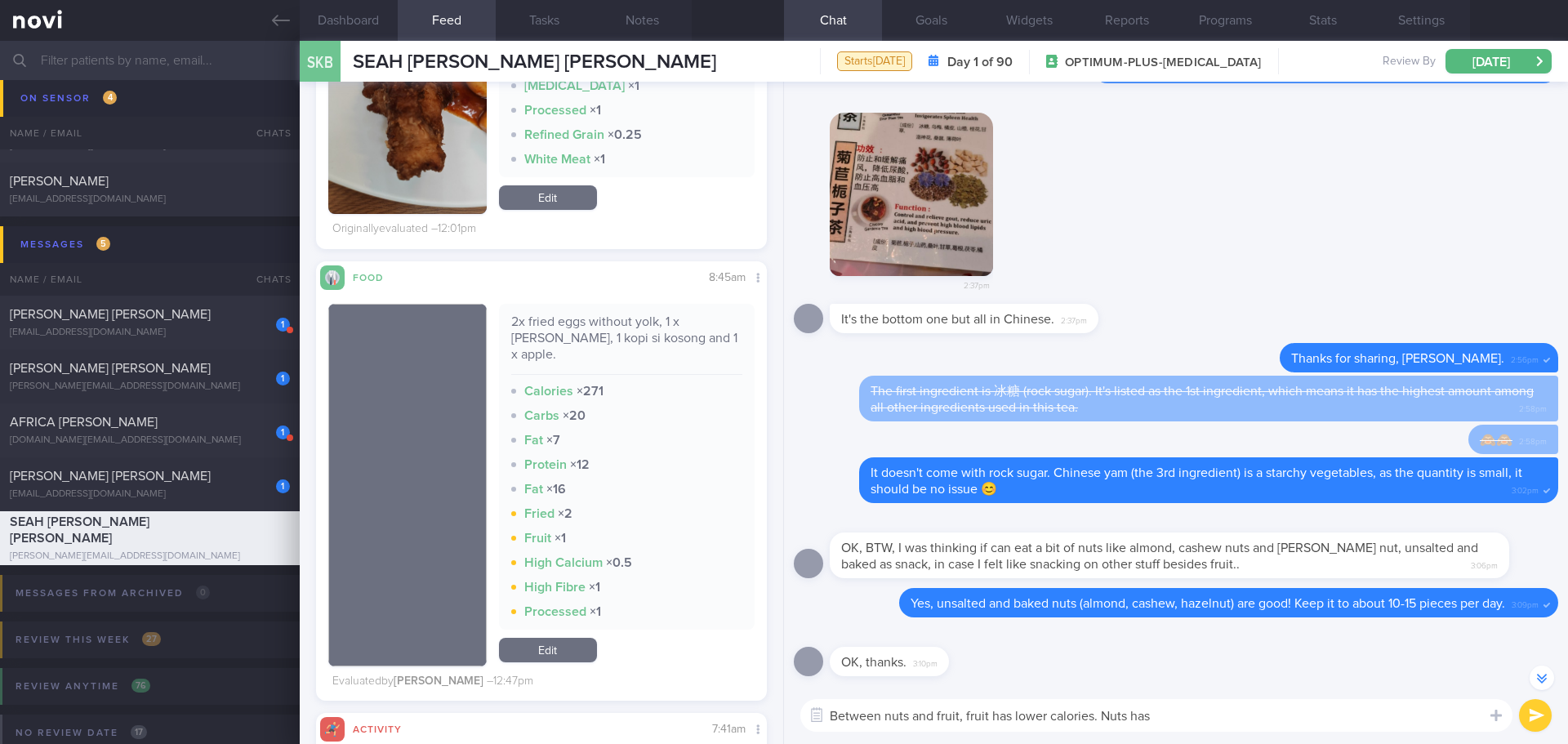
scroll to position [-58, 0]
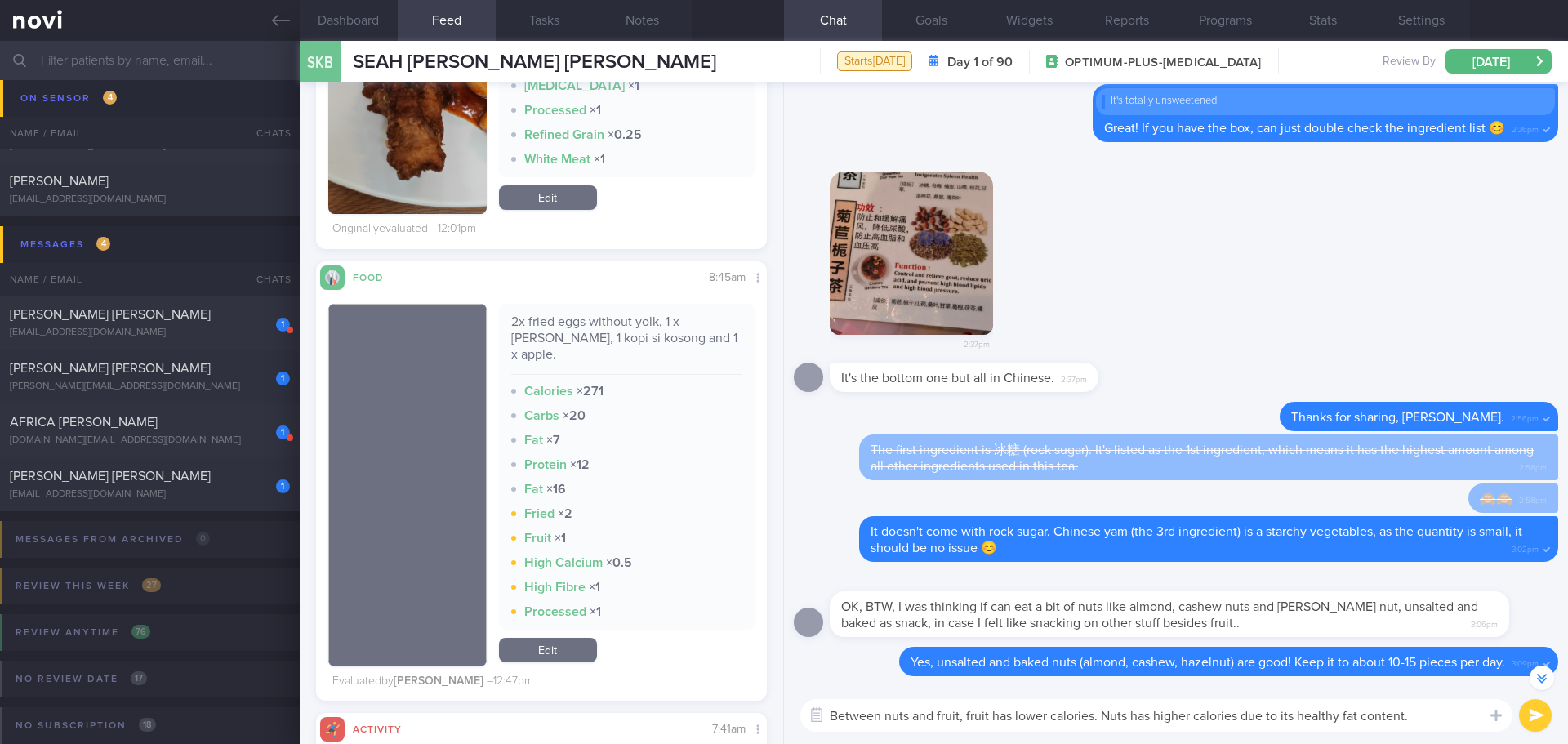
click at [1101, 716] on textarea "Between nuts and fruit, fruit has lower calories. Nuts has higher calories due …" at bounding box center [1156, 715] width 712 height 33
click at [1415, 714] on textarea "Between nuts and fruit, fruit has lower calories. Nuts has higher calories due …" at bounding box center [1156, 715] width 712 height 33
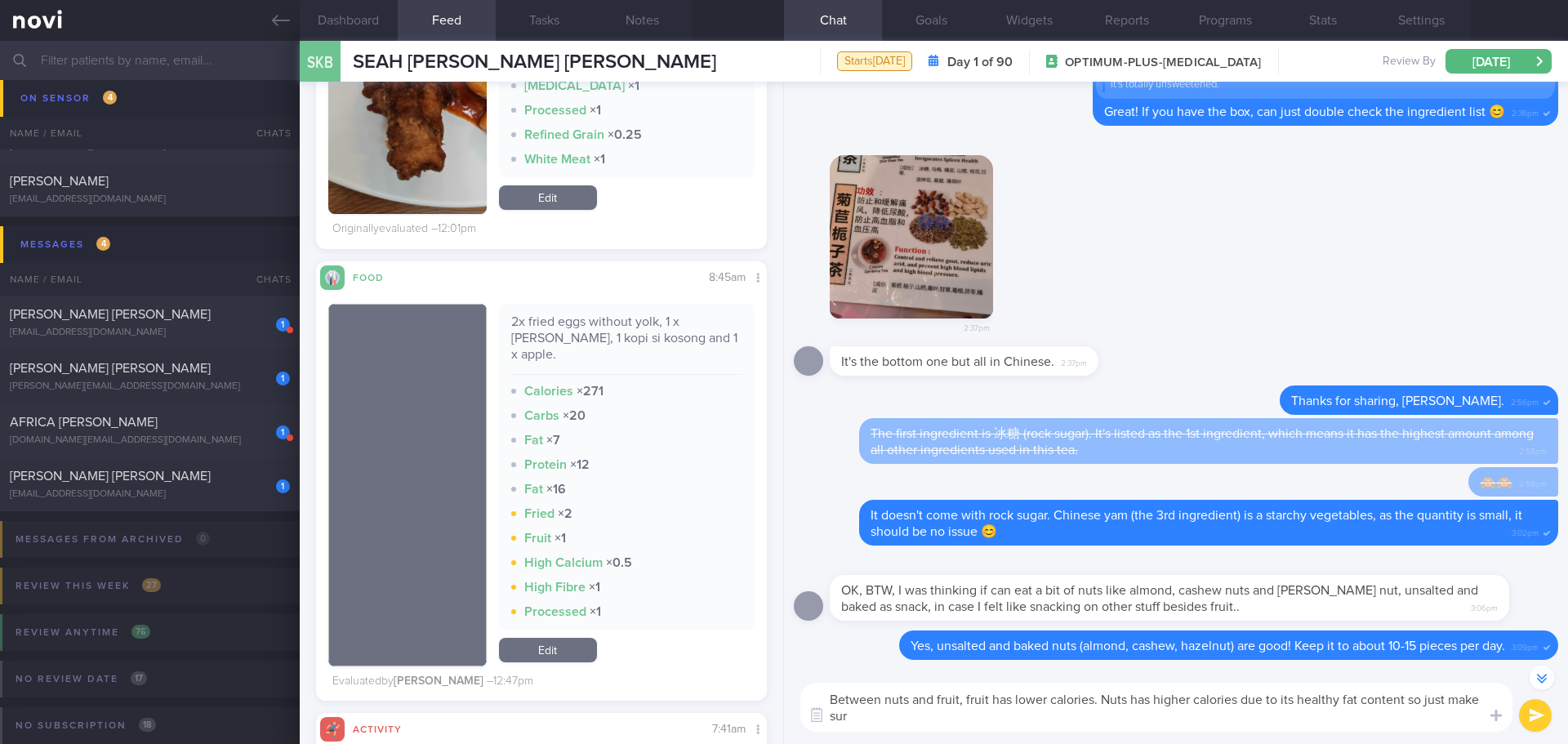
scroll to position [-75, 0]
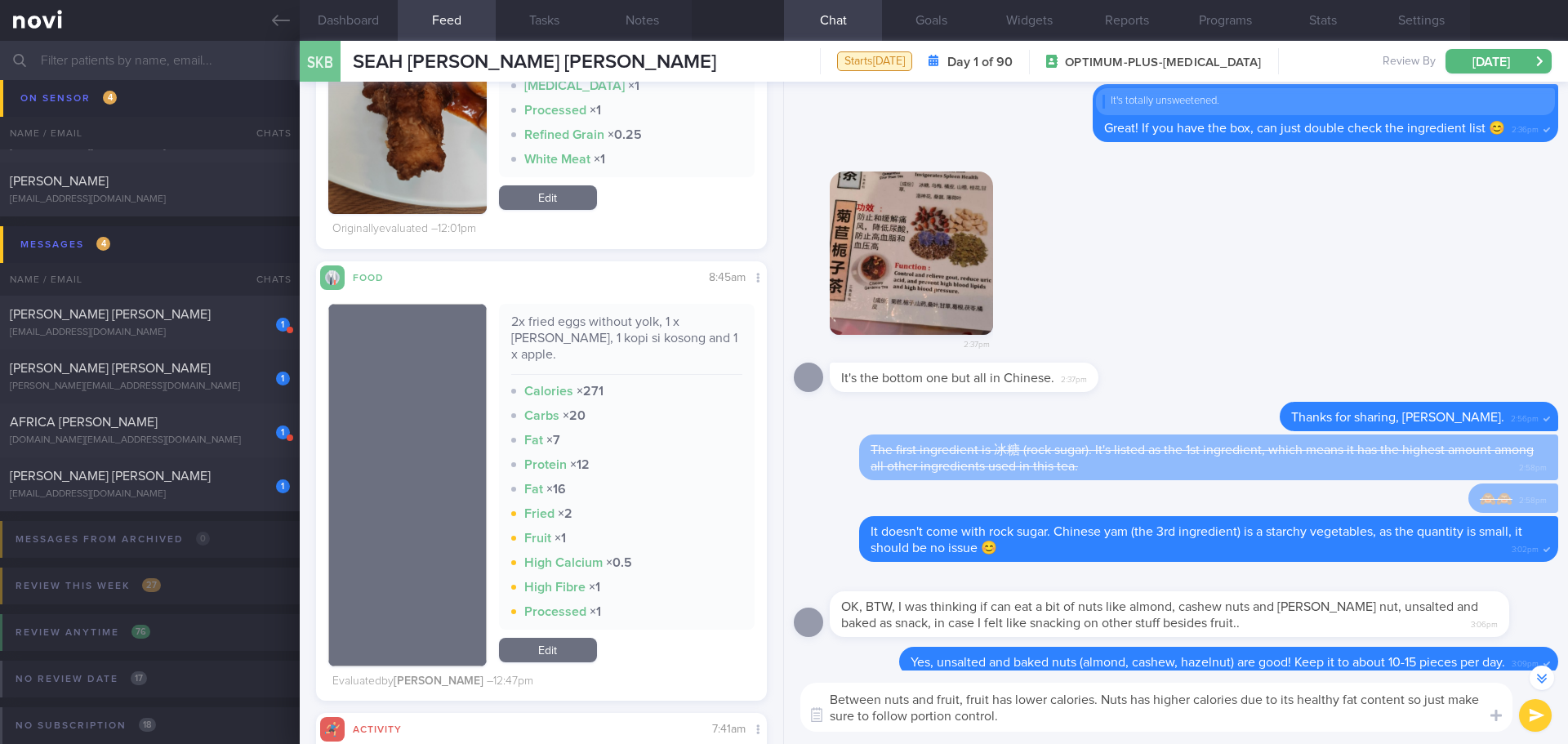
click at [1204, 727] on textarea "Between nuts and fruit, fruit has lower calories. Nuts has higher calories due …" at bounding box center [1156, 707] width 712 height 49
click at [1200, 721] on textarea "Between nuts and fruit, fruit has lower calories. Nuts has higher calories due …" at bounding box center [1156, 707] width 712 height 49
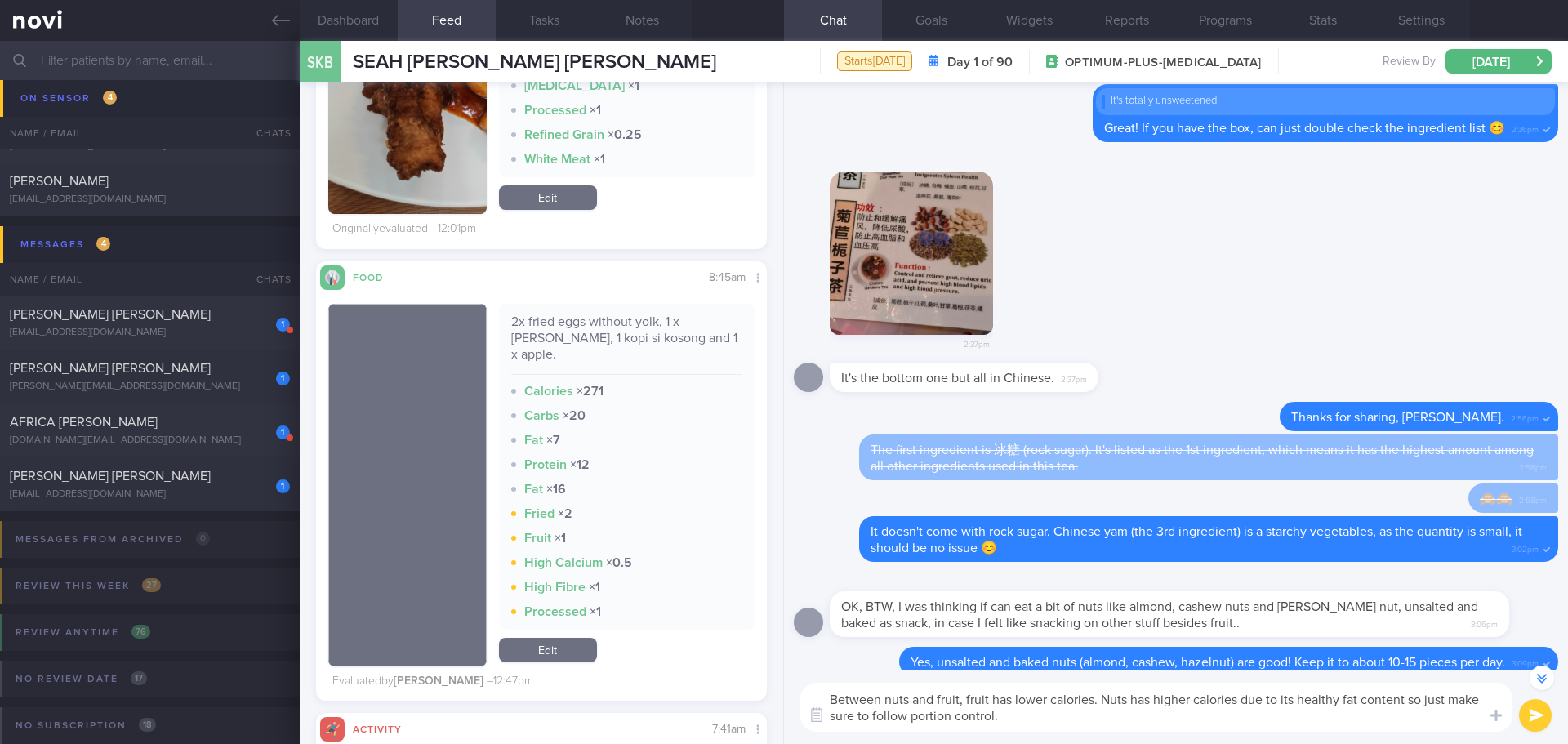
click at [1199, 721] on textarea "Between nuts and fruit, fruit has lower calories. Nuts has higher calories due …" at bounding box center [1156, 707] width 712 height 49
click at [1237, 718] on textarea "Between nuts and fruit, fruit has lower calories. Nuts has higher calories due …" at bounding box center [1156, 707] width 712 height 49
click at [1408, 720] on textarea "Between nuts and fruit, fruit has lower calories. Nuts has higher calories due …" at bounding box center [1156, 707] width 712 height 49
type textarea "Between nuts and fruit, fruit has lower calories. Nuts has higher calories due …"
click at [1533, 712] on button "submit" at bounding box center [1535, 715] width 33 height 33
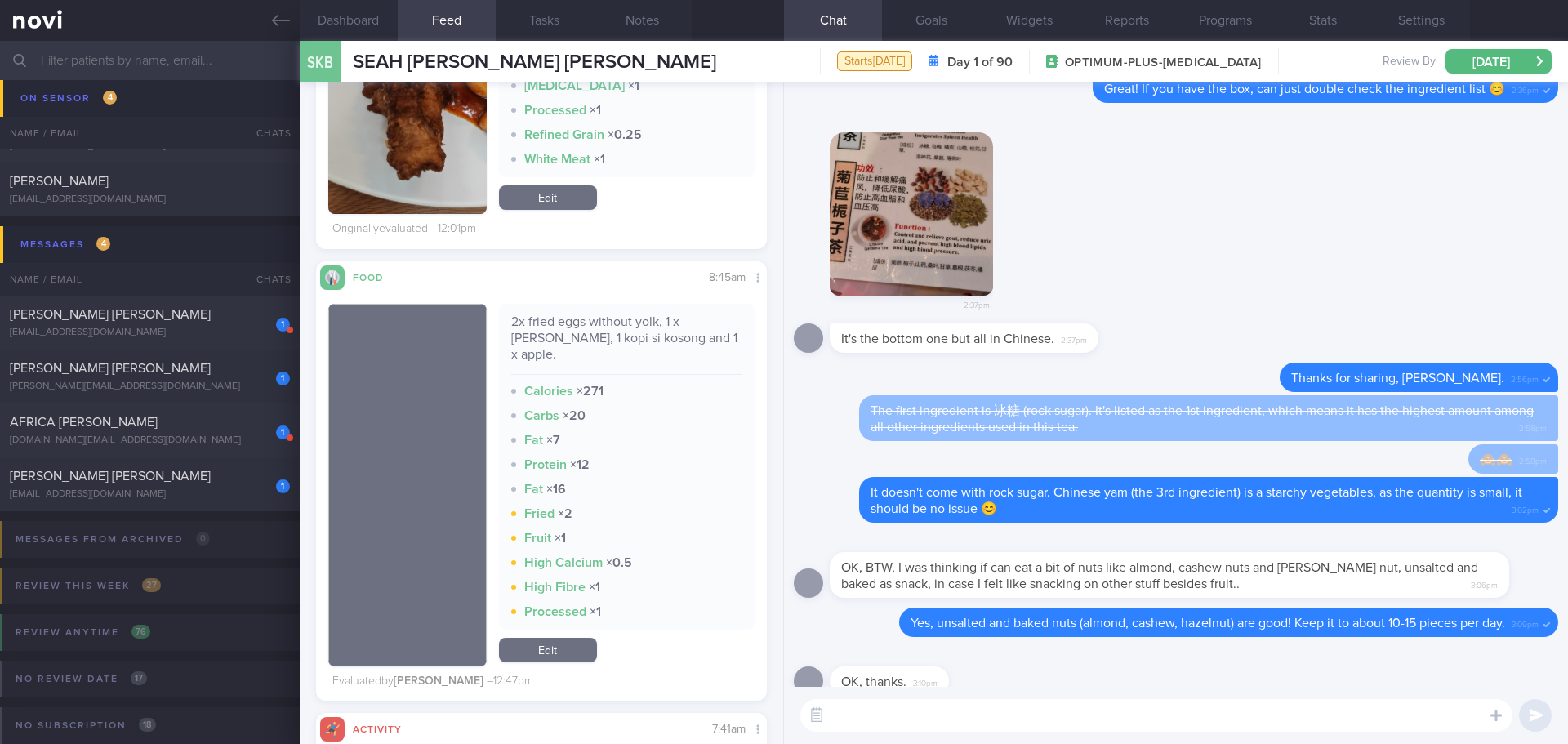
scroll to position [0, 0]
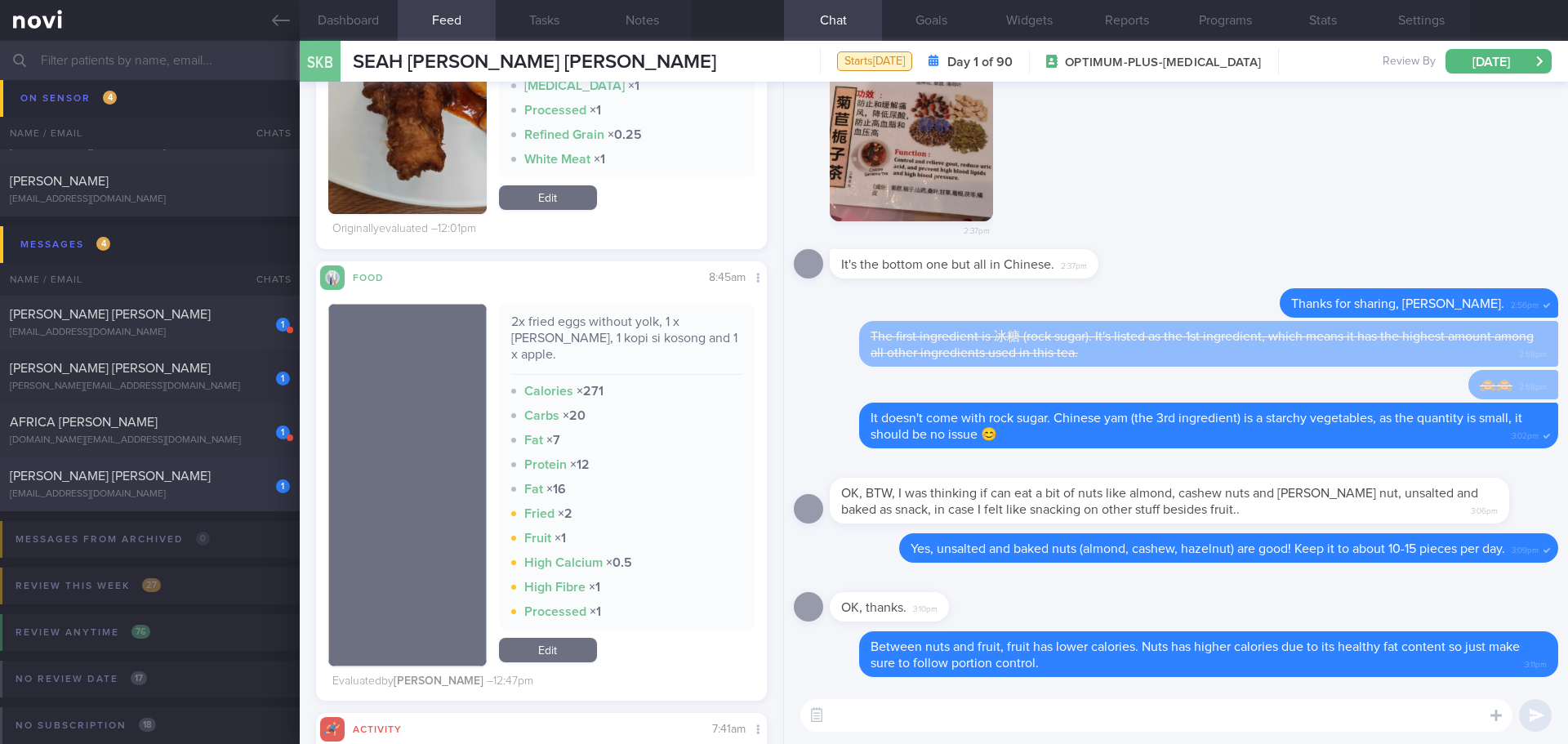
click at [188, 486] on div "1 EUGENE GNOH BOHAN eugenegnohbohan@hotmail.com" at bounding box center [150, 485] width 300 height 33
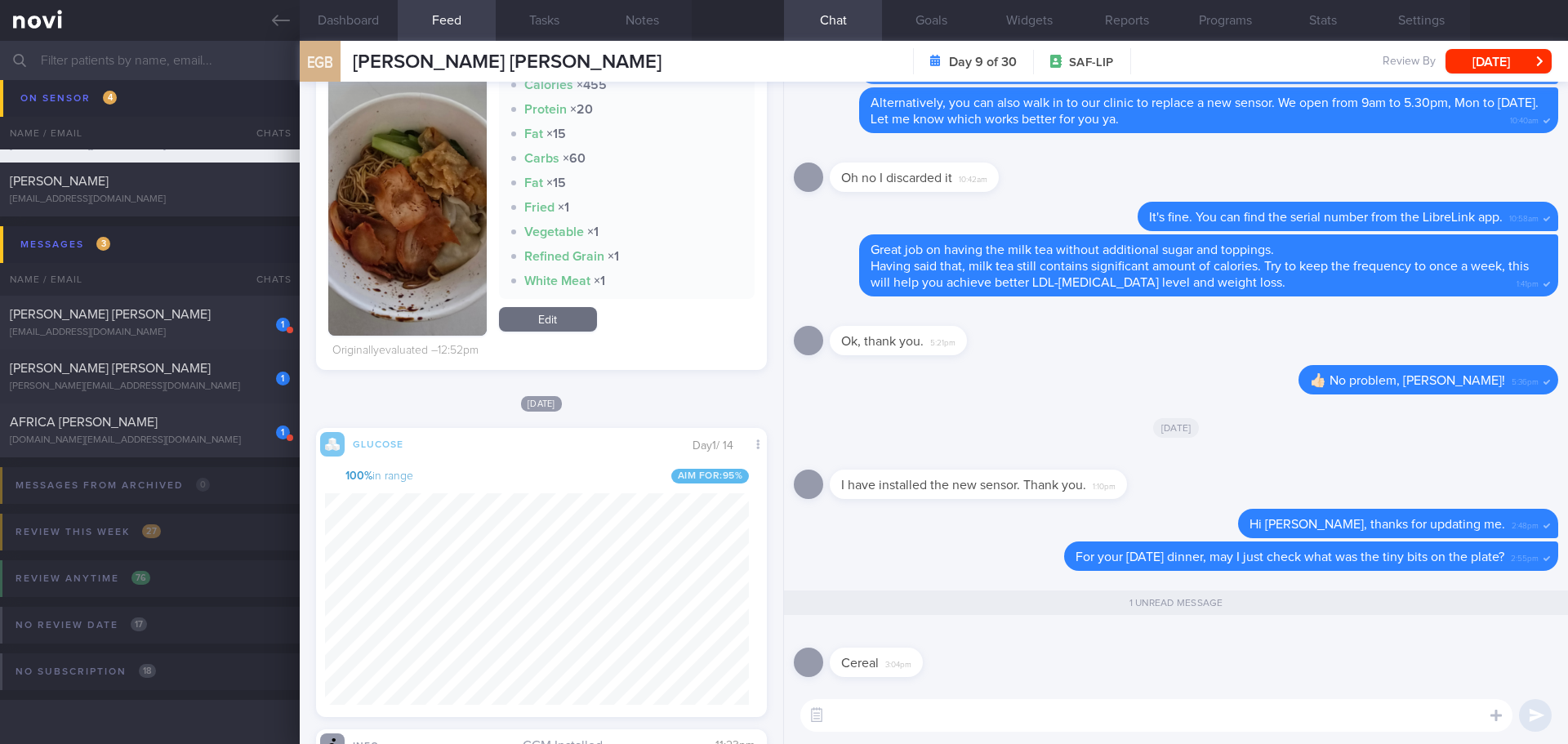
scroll to position [1470, 0]
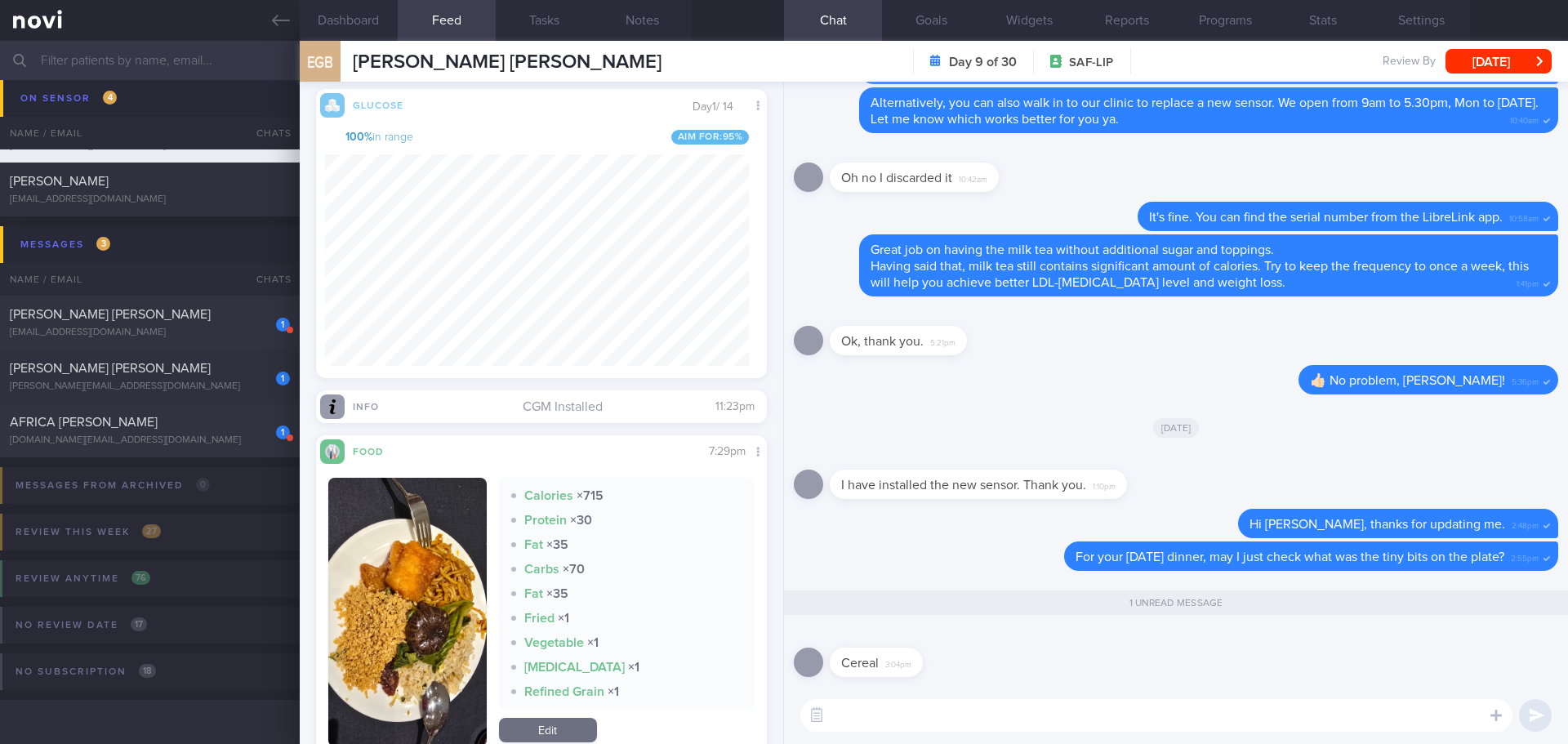
click at [389, 559] on button "button" at bounding box center [408, 612] width 159 height 269
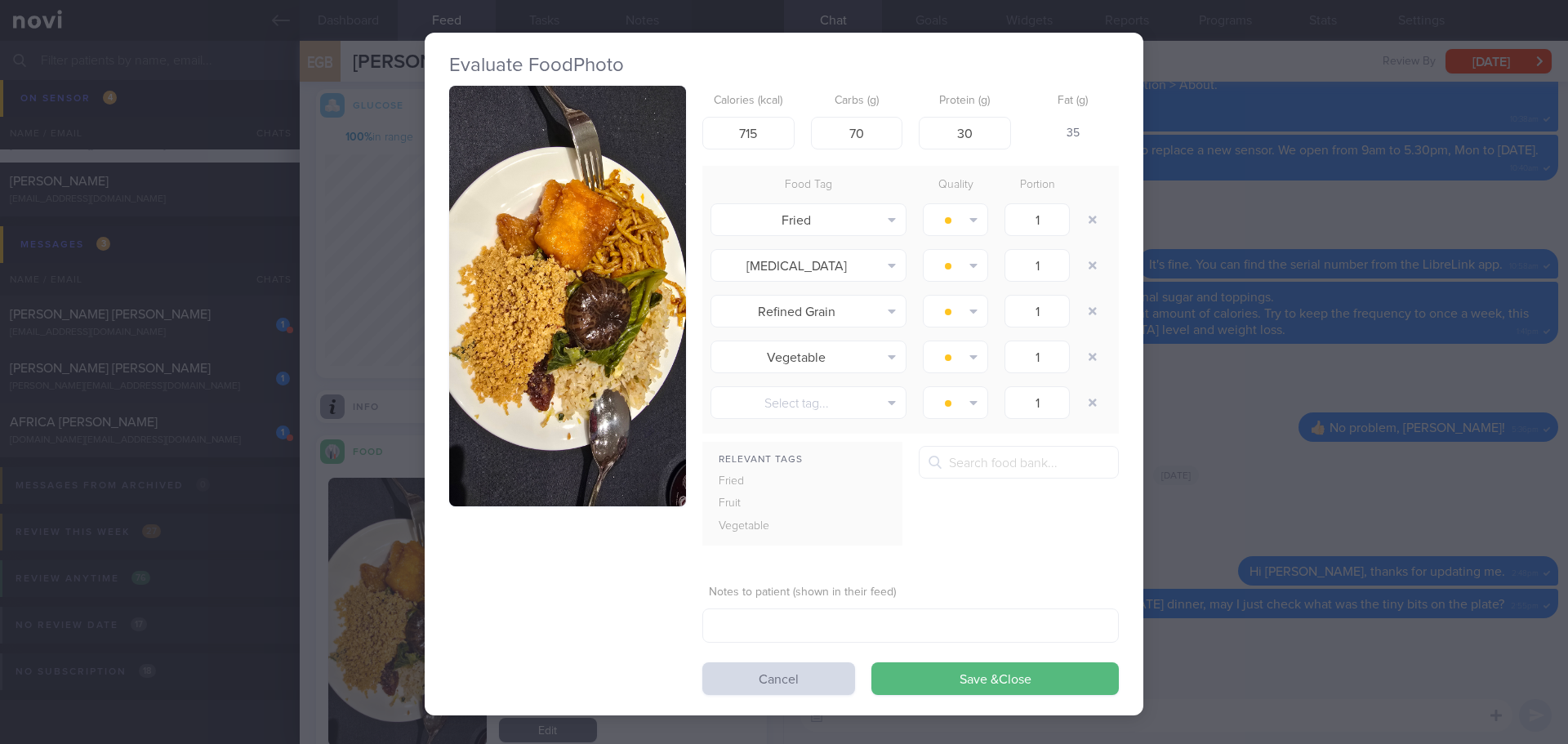
click at [508, 362] on button "button" at bounding box center [567, 296] width 237 height 421
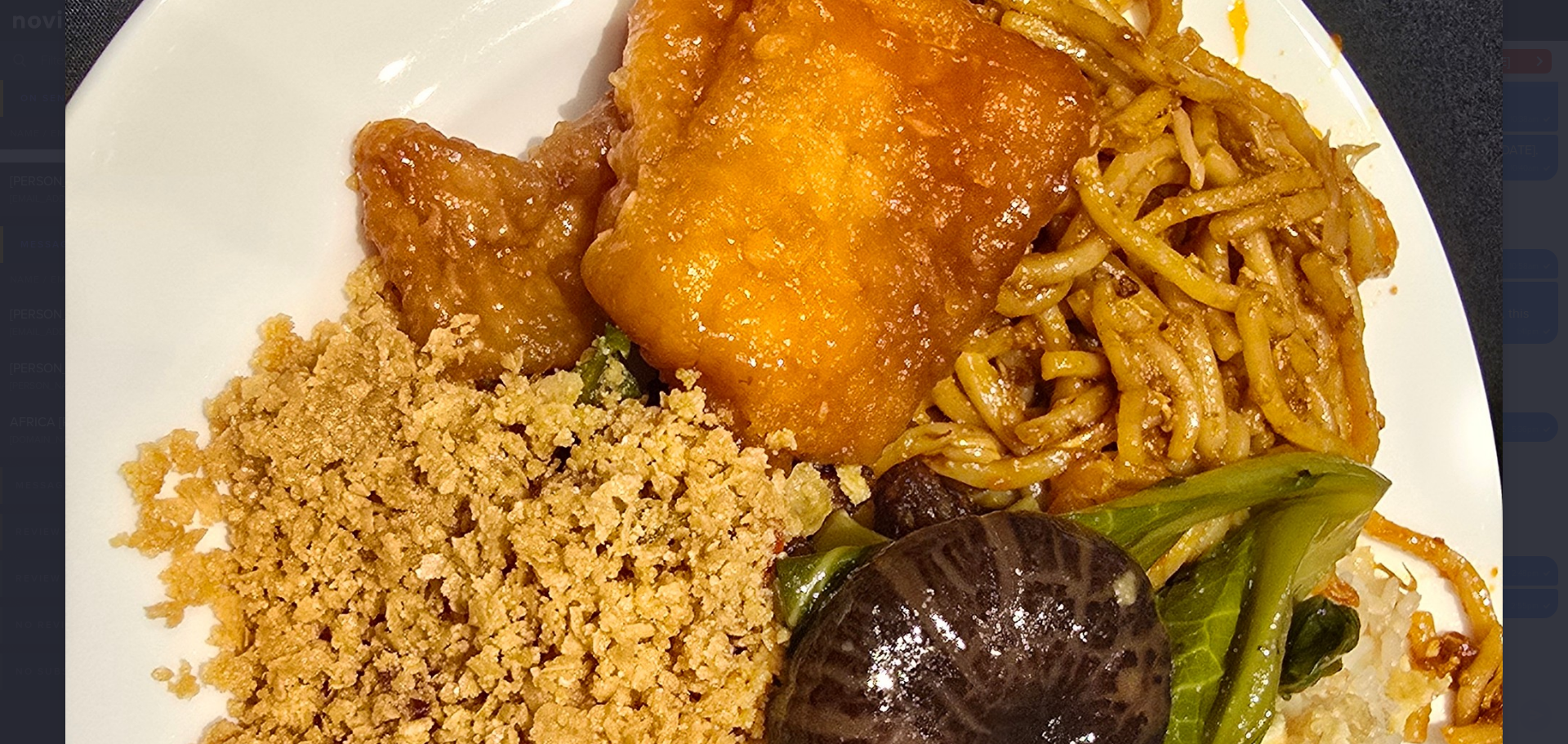
scroll to position [490, 0]
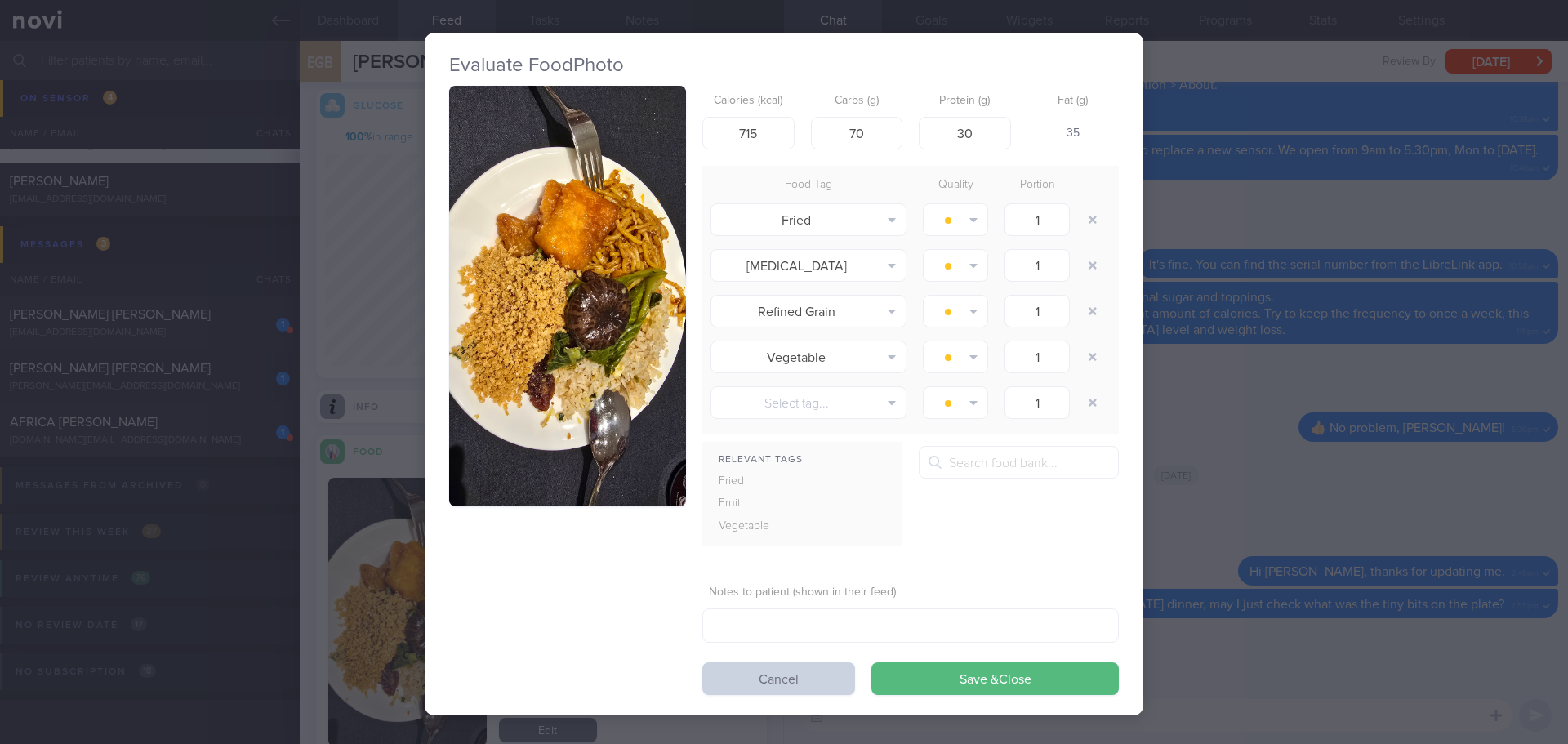
click at [761, 675] on button "Cancel" at bounding box center [779, 679] width 153 height 33
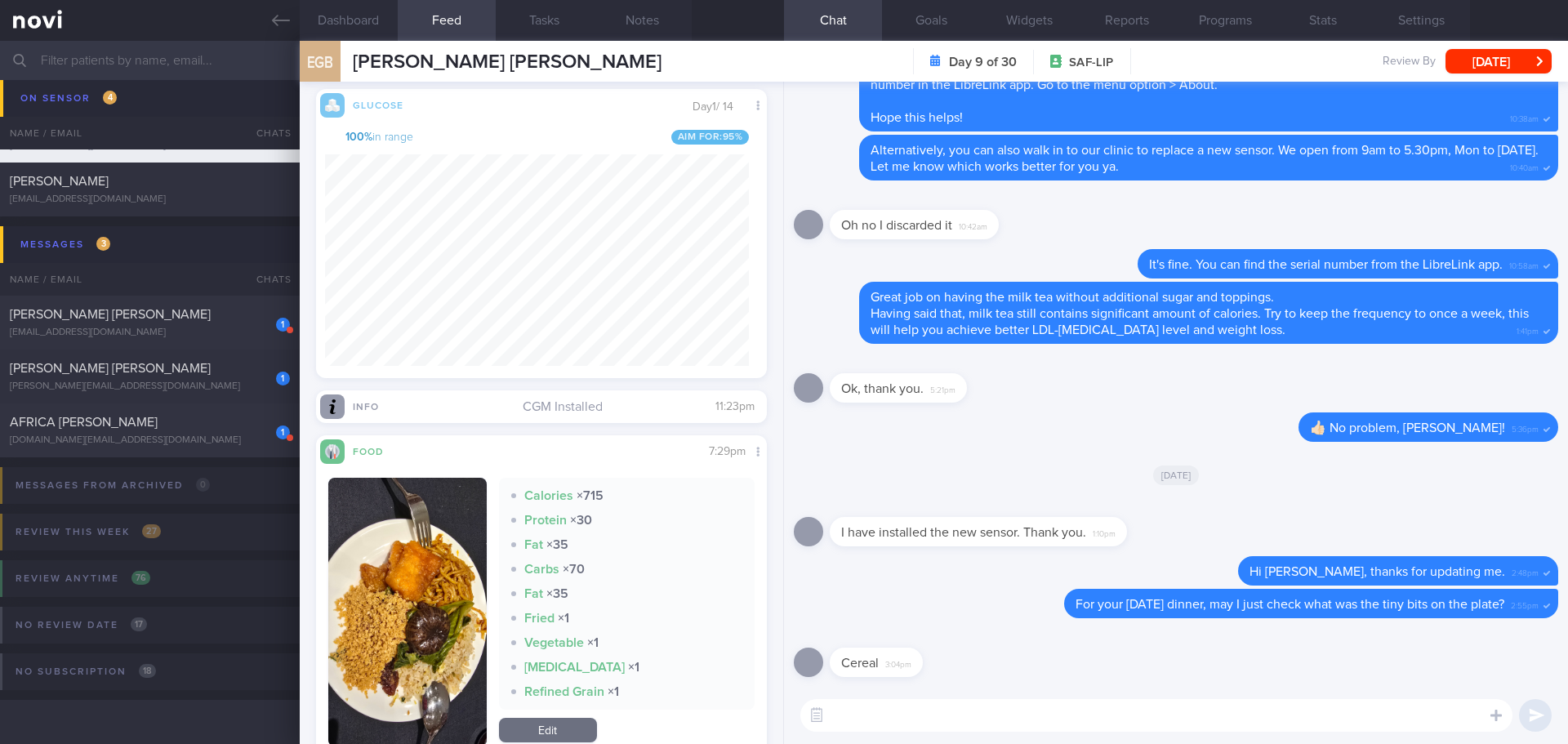
click at [901, 713] on textarea at bounding box center [1156, 715] width 712 height 33
type textarea "O"
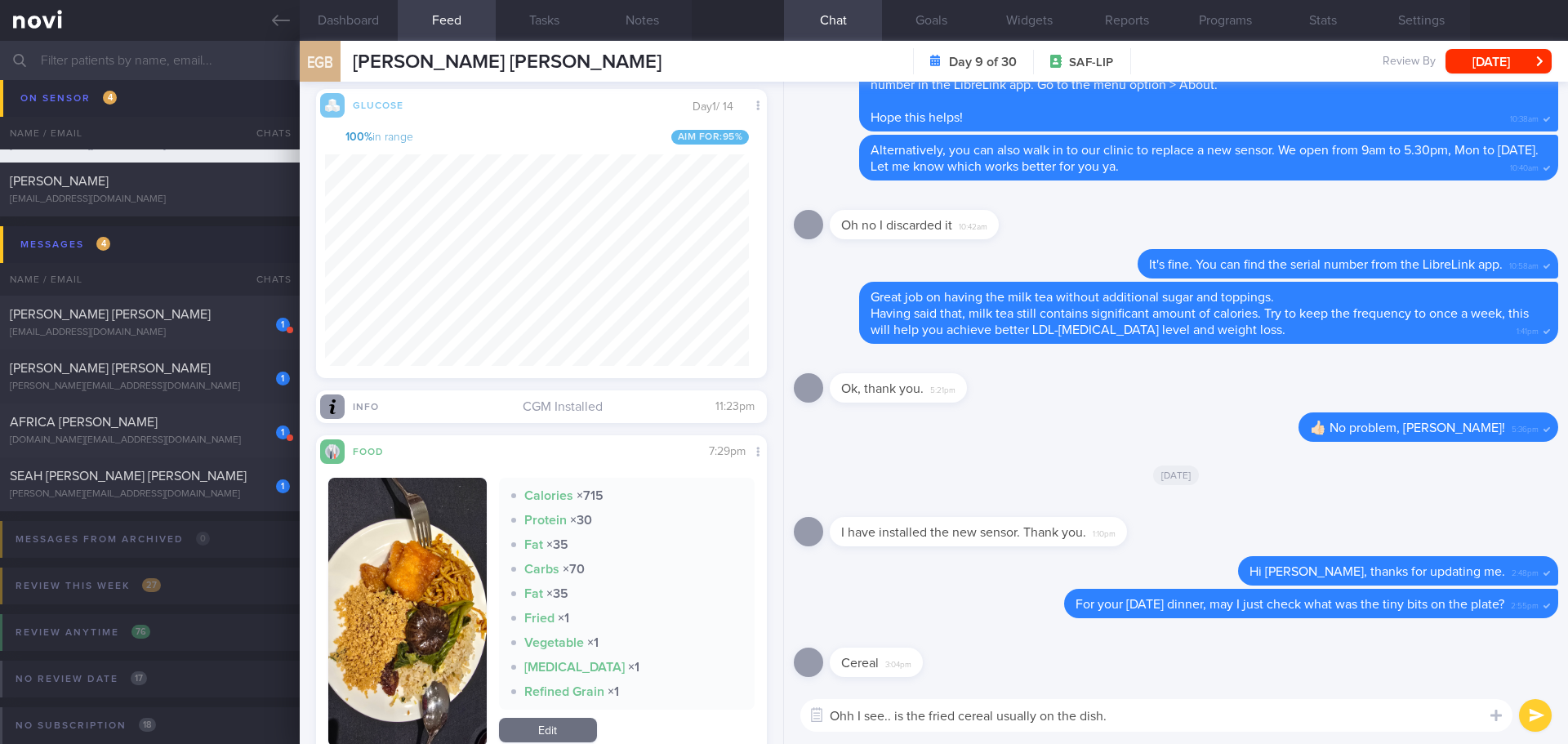
click at [1167, 721] on textarea "Ohh I see.. is the fried cereal usually on the dish." at bounding box center [1156, 715] width 712 height 33
drag, startPoint x: 1166, startPoint y: 721, endPoint x: 1042, endPoint y: 720, distance: 124.0
click at [1042, 720] on textarea "Ohh I see.. is the fried cereal usually on the dish." at bounding box center [1156, 715] width 712 height 33
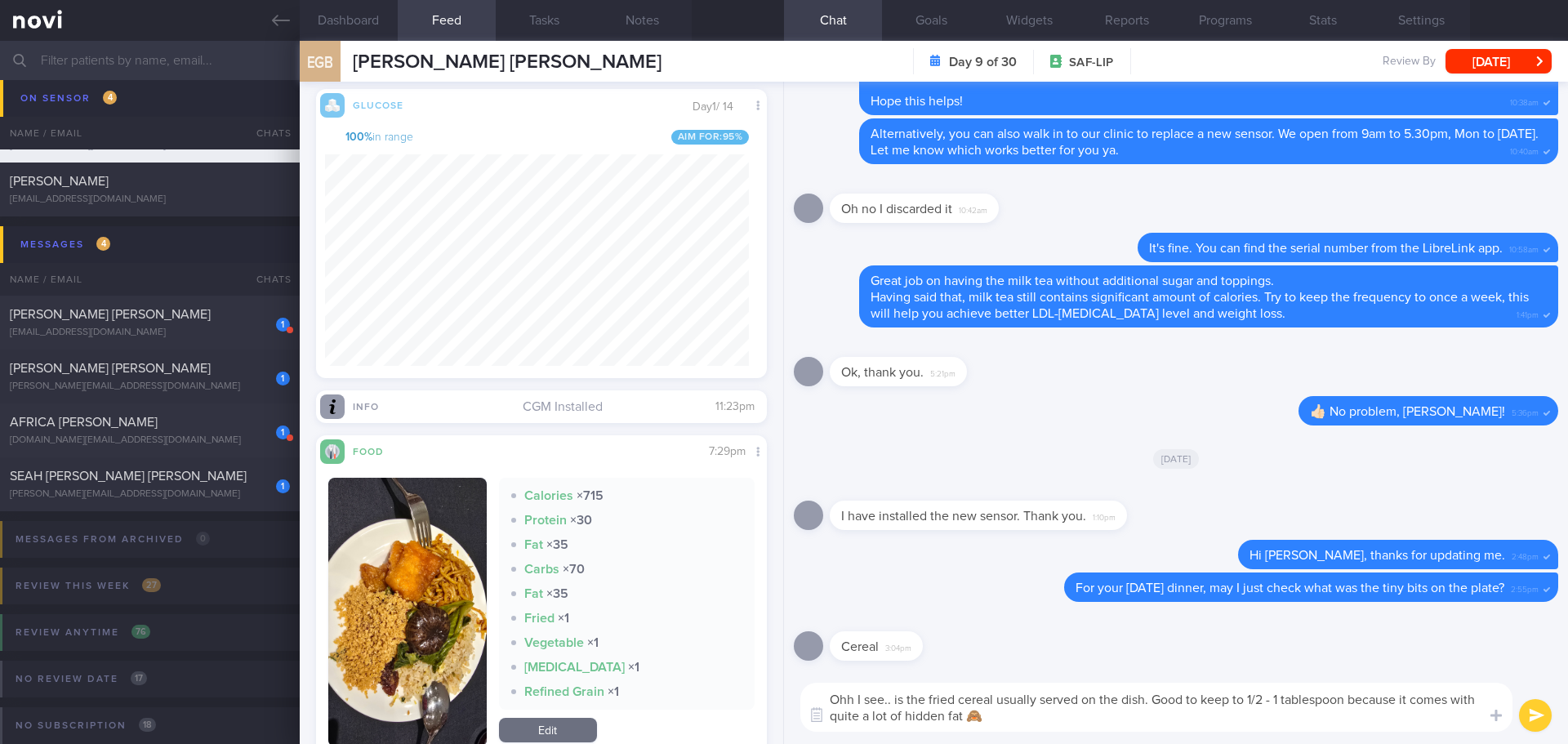
type textarea "Ohh I see.. is the fried cereal usually served on the dish. Good to keep to 1/2…"
click at [1069, 733] on div "Ohh I see.. is the fried cereal usually served on the dish. Good to keep to 1/2…" at bounding box center [1176, 707] width 784 height 74
click at [1075, 721] on textarea "Ohh I see.. is the fried cereal usually served on the dish. Good to keep to 1/2…" at bounding box center [1156, 707] width 712 height 49
click at [1093, 723] on textarea "Ohh I see.. is the fried cereal usually served on the dish. Good to keep to 1/2…" at bounding box center [1156, 707] width 712 height 49
click at [1108, 723] on textarea "Ohh I see.. is the fried cereal usually served on the dish. Good to keep to 1/2…" at bounding box center [1156, 707] width 712 height 49
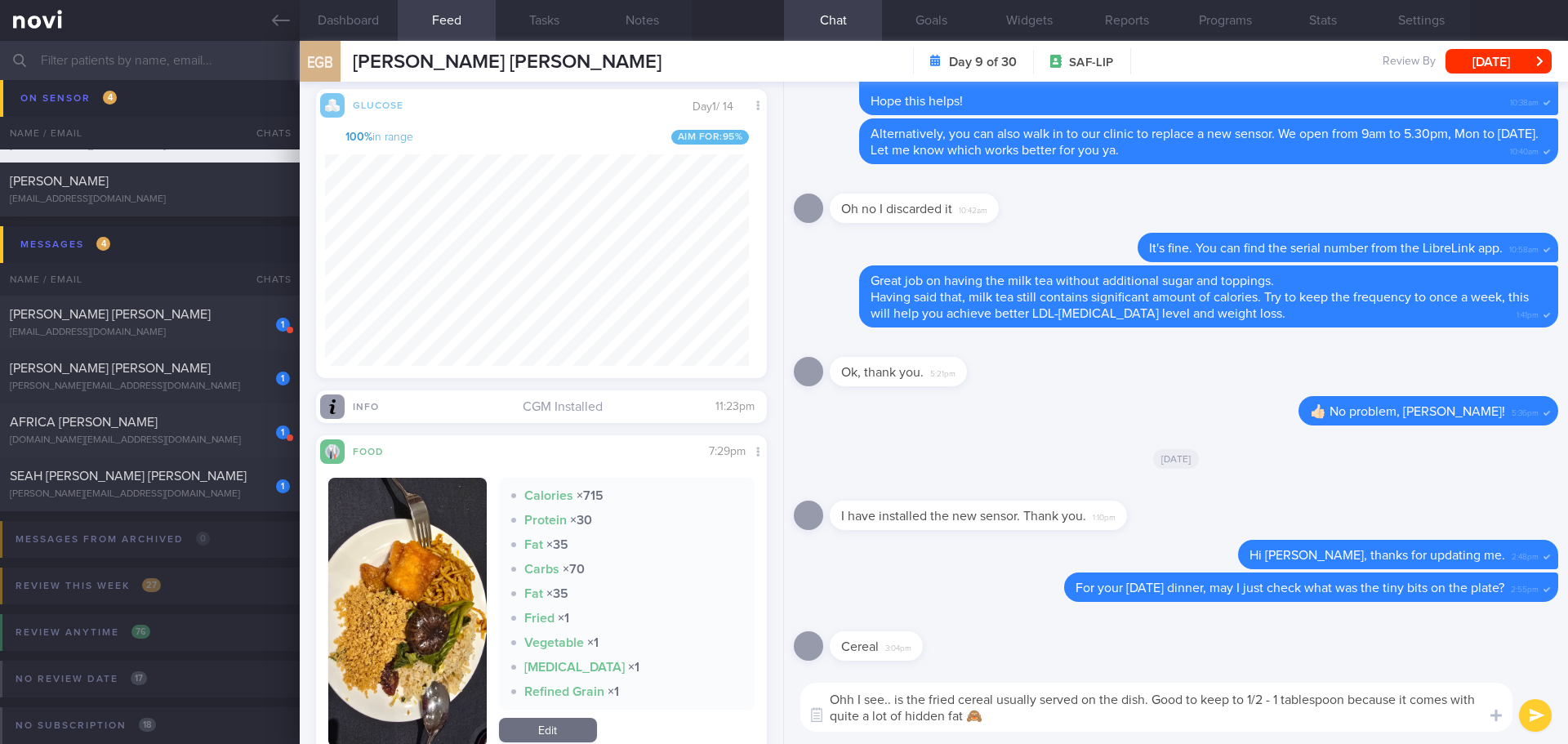
click at [1109, 723] on textarea "Ohh I see.. is the fried cereal usually served on the dish. Good to keep to 1/2…" at bounding box center [1156, 707] width 712 height 49
click at [1115, 723] on textarea "Ohh I see.. is the fried cereal usually served on the dish. Good to keep to 1/2…" at bounding box center [1156, 707] width 712 height 49
click at [1128, 722] on textarea "Ohh I see.. is the fried cereal usually served on the dish. Good to keep to 1/2…" at bounding box center [1156, 707] width 712 height 49
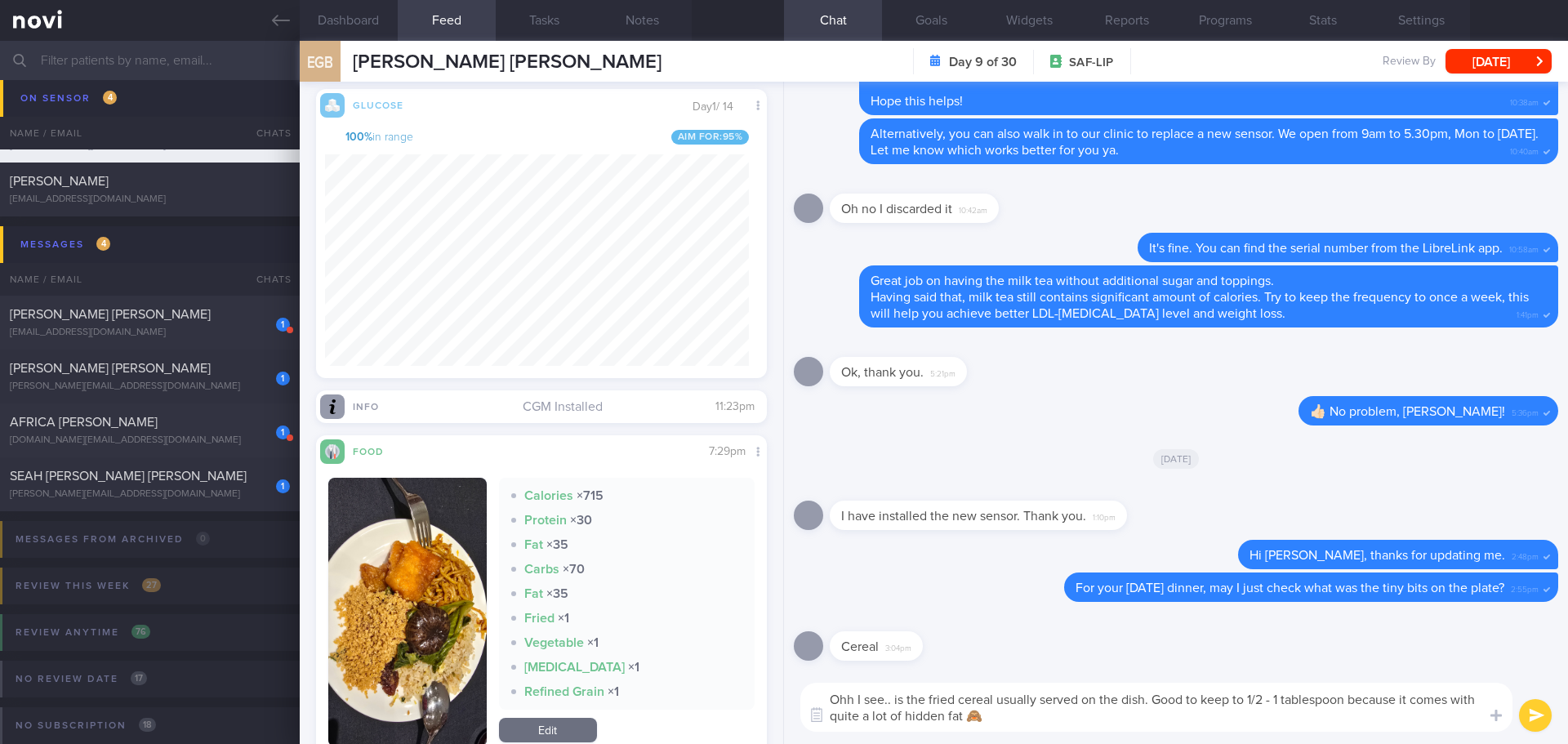
click at [1128, 722] on textarea "Ohh I see.. is the fried cereal usually served on the dish. Good to keep to 1/2…" at bounding box center [1156, 707] width 712 height 49
click at [1257, 728] on textarea "Ohh I see.. is the fried cereal usually served on the dish. Good to keep to 1/2…" at bounding box center [1156, 707] width 712 height 49
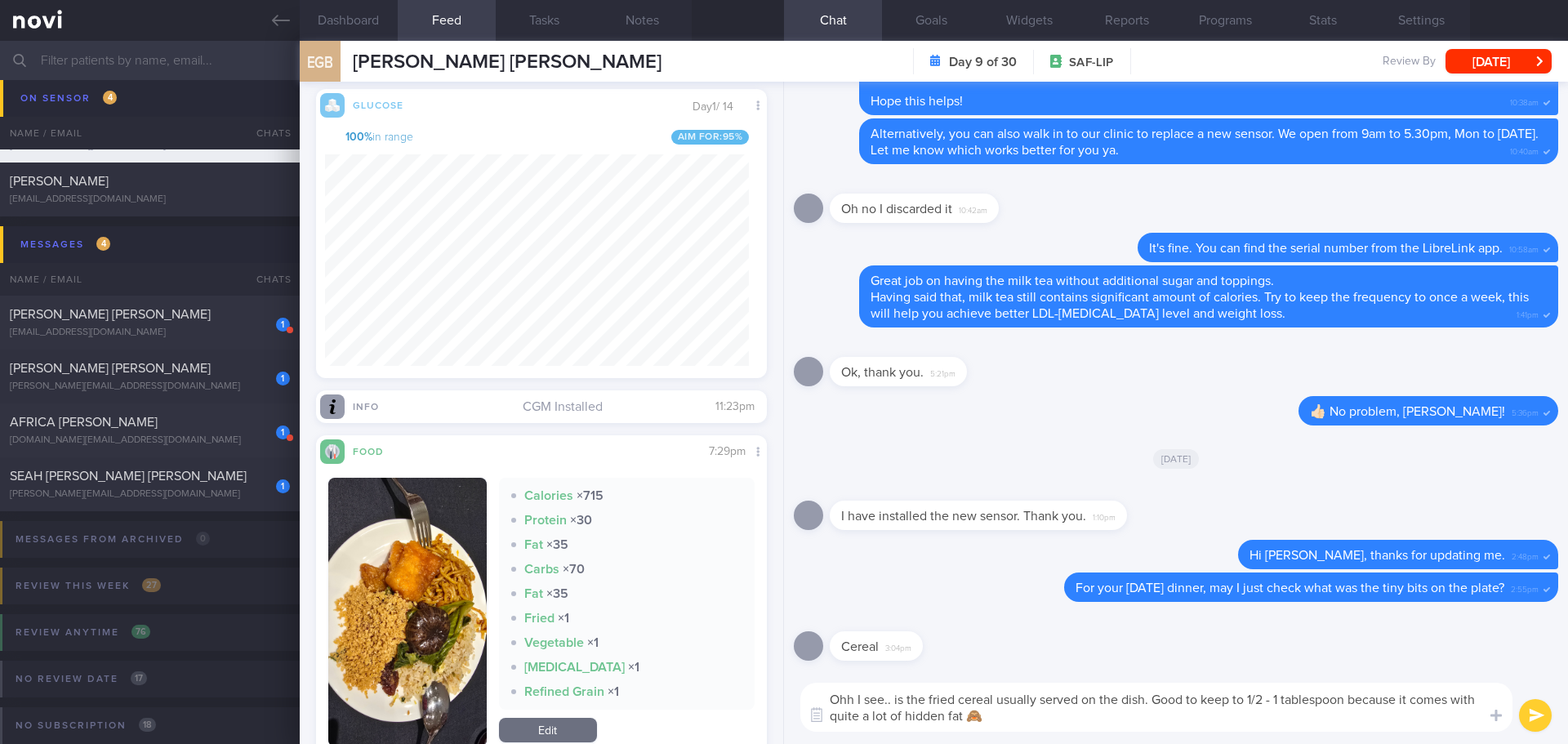
click at [1257, 728] on textarea "Ohh I see.. is the fried cereal usually served on the dish. Good to keep to 1/2…" at bounding box center [1156, 707] width 712 height 49
click at [1528, 723] on button "submit" at bounding box center [1535, 715] width 33 height 33
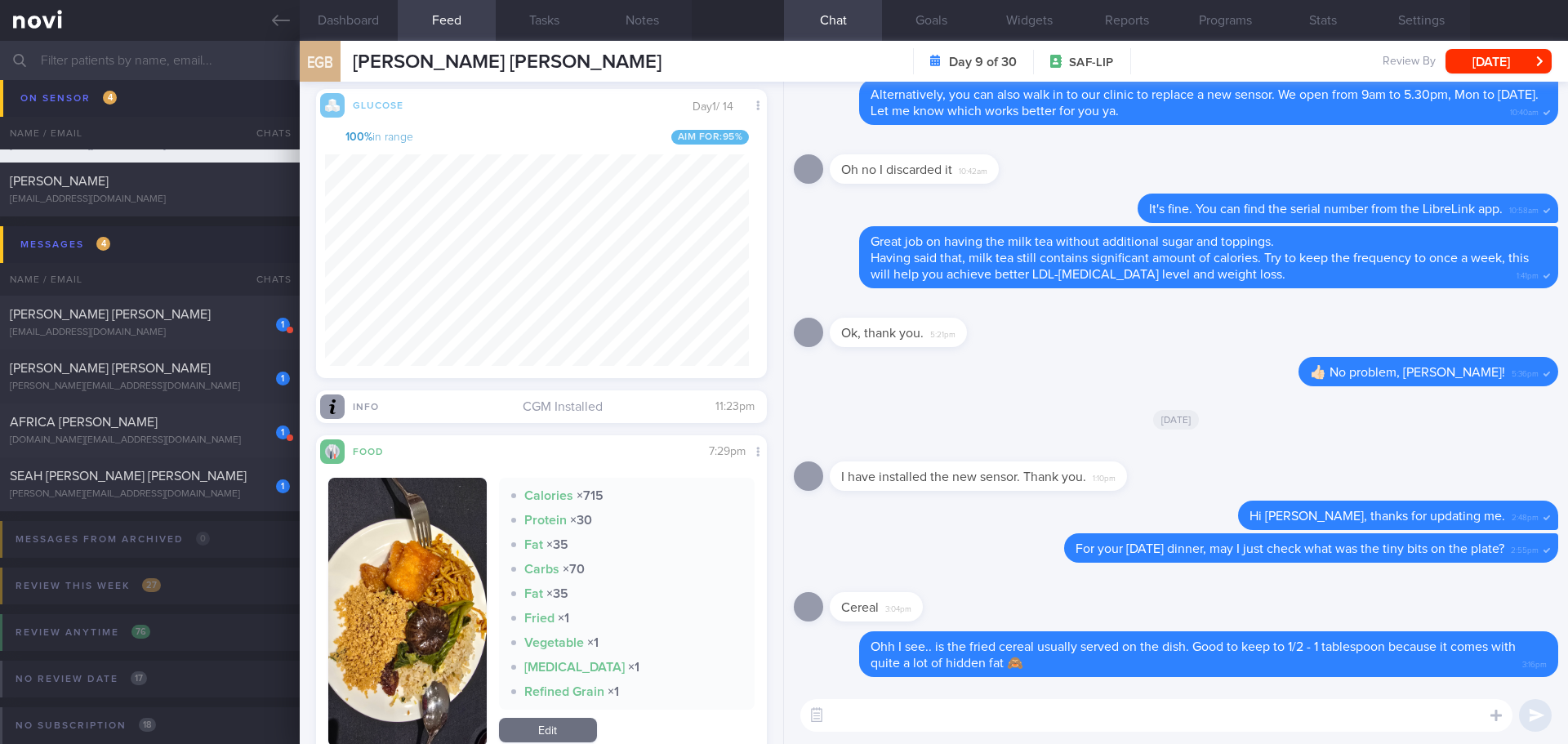
click at [1421, 724] on textarea at bounding box center [1156, 715] width 712 height 33
click at [167, 483] on div "SEAH [PERSON_NAME] [PERSON_NAME]" at bounding box center [147, 476] width 276 height 16
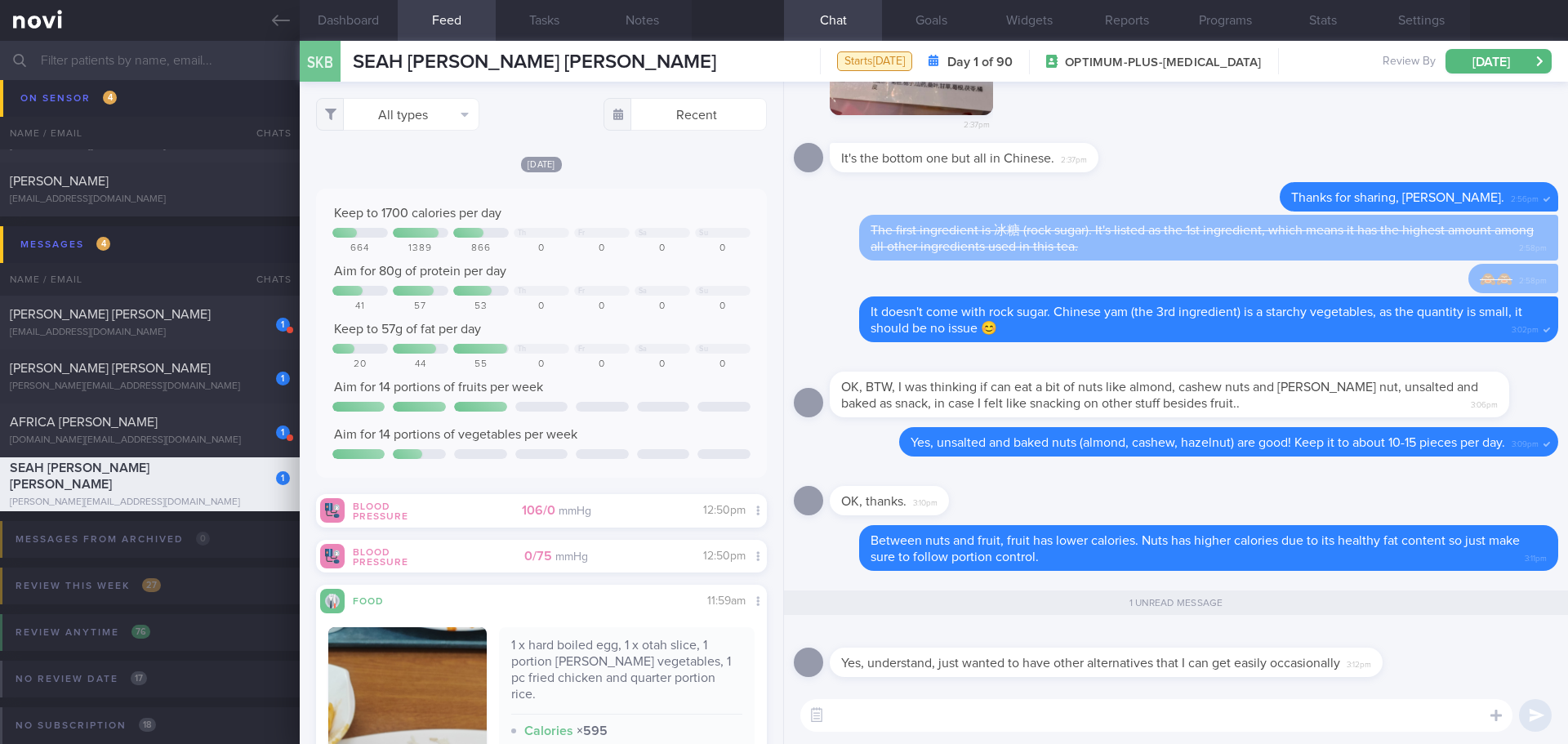
scroll to position [1, 0]
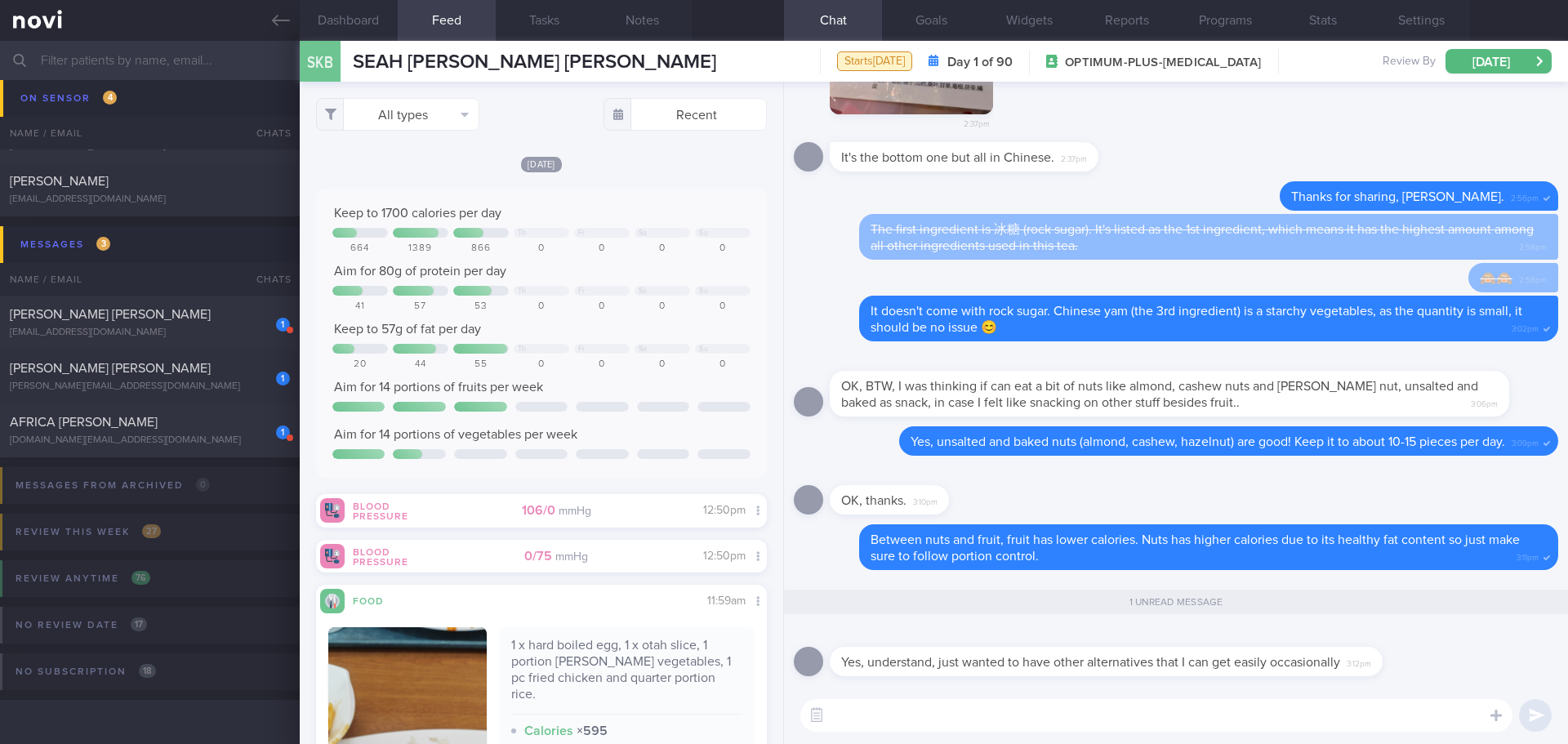
click at [1087, 718] on textarea at bounding box center [1156, 715] width 712 height 33
type textarea "N"
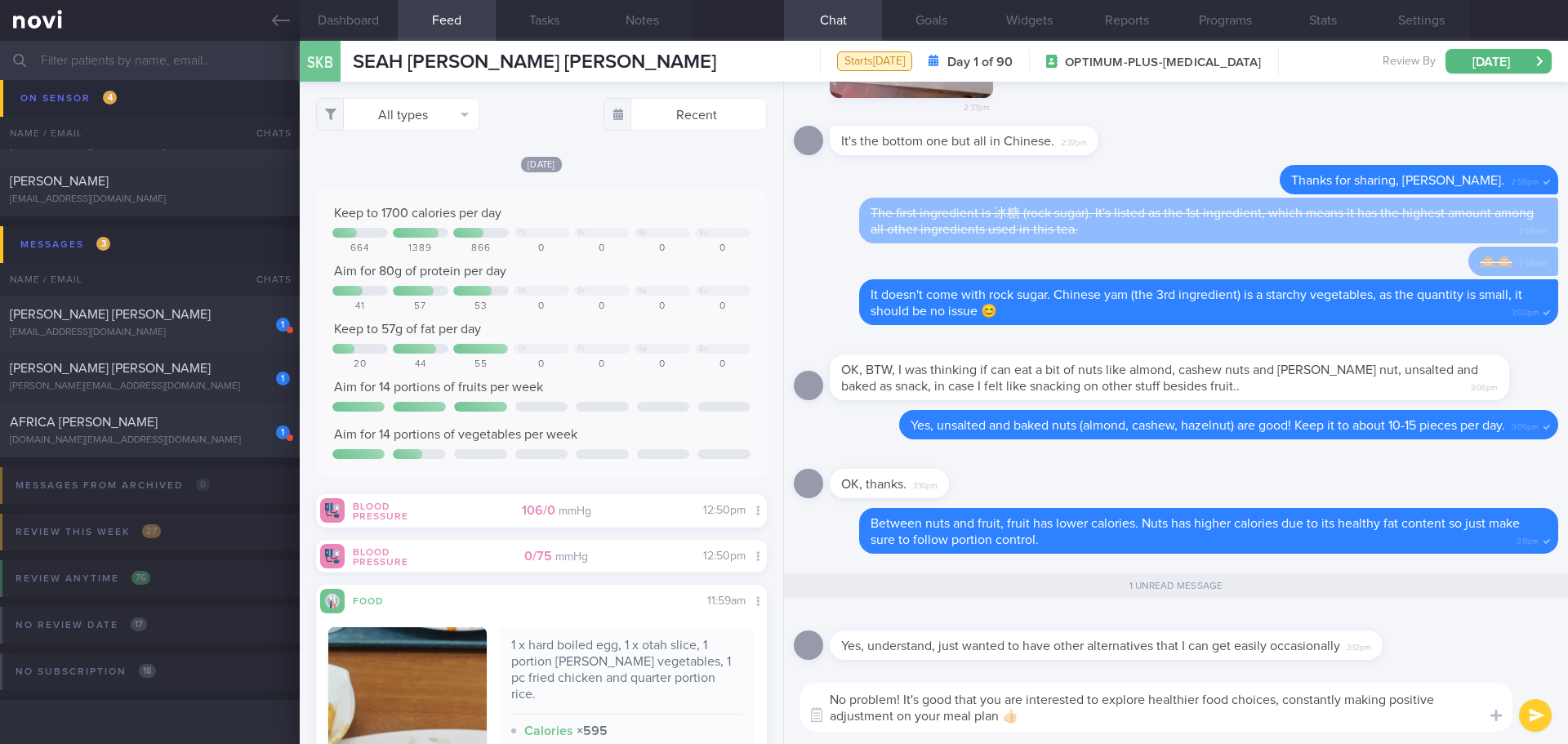
click at [1047, 721] on textarea "No problem! It's good that you are interested to explore healthier food choices…" at bounding box center [1156, 707] width 712 height 49
click at [1038, 714] on textarea "No problem! It's good that you are interested to explore healthier food choices…" at bounding box center [1156, 707] width 712 height 49
type textarea "No problem! It's good that you are interested to explore healthier food choices…"
click at [1545, 715] on button "submit" at bounding box center [1535, 715] width 33 height 33
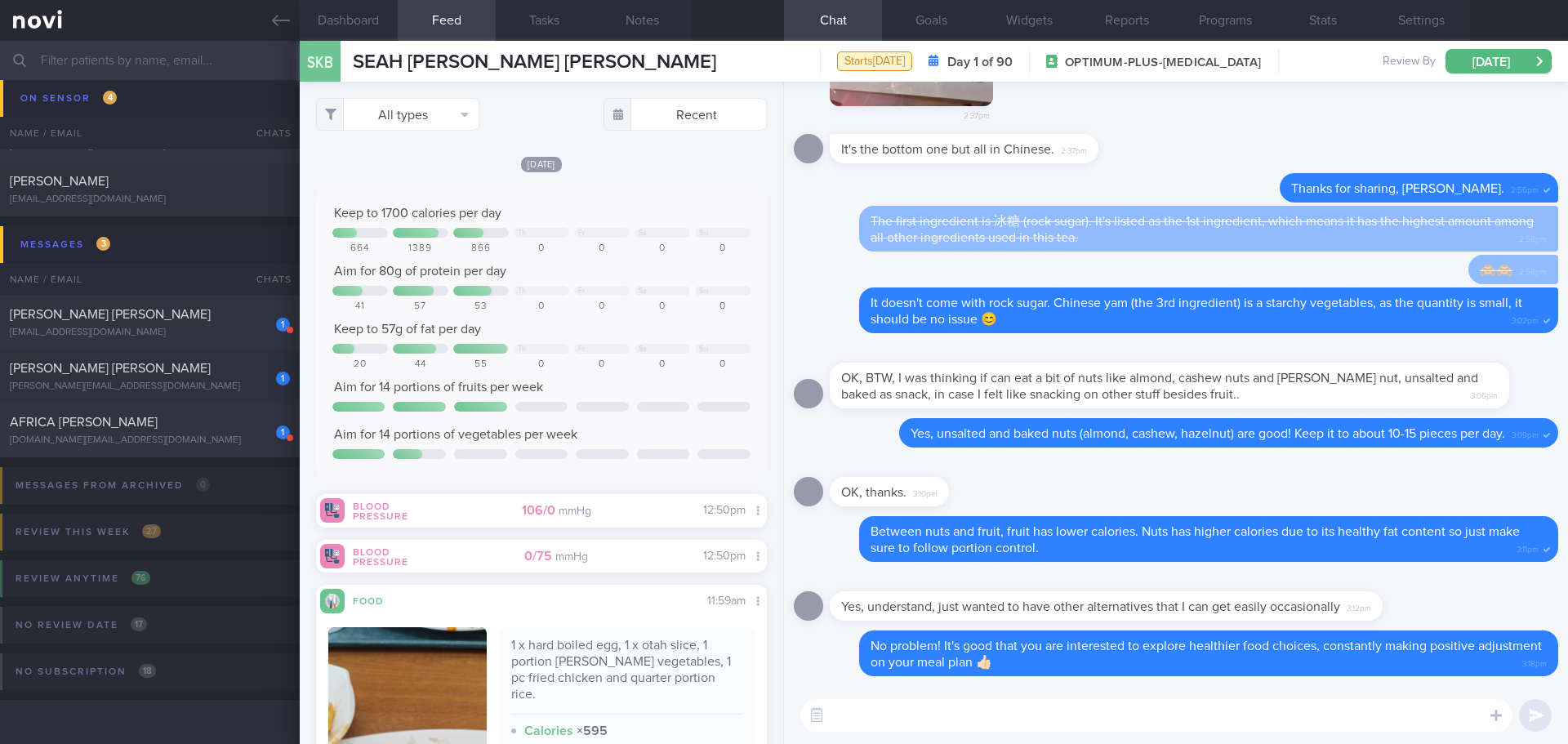
scroll to position [0, 0]
click at [200, 376] on div "1 ANG TSENG KUOK MELVIN melvin.ang@gmail.com" at bounding box center [150, 376] width 300 height 33
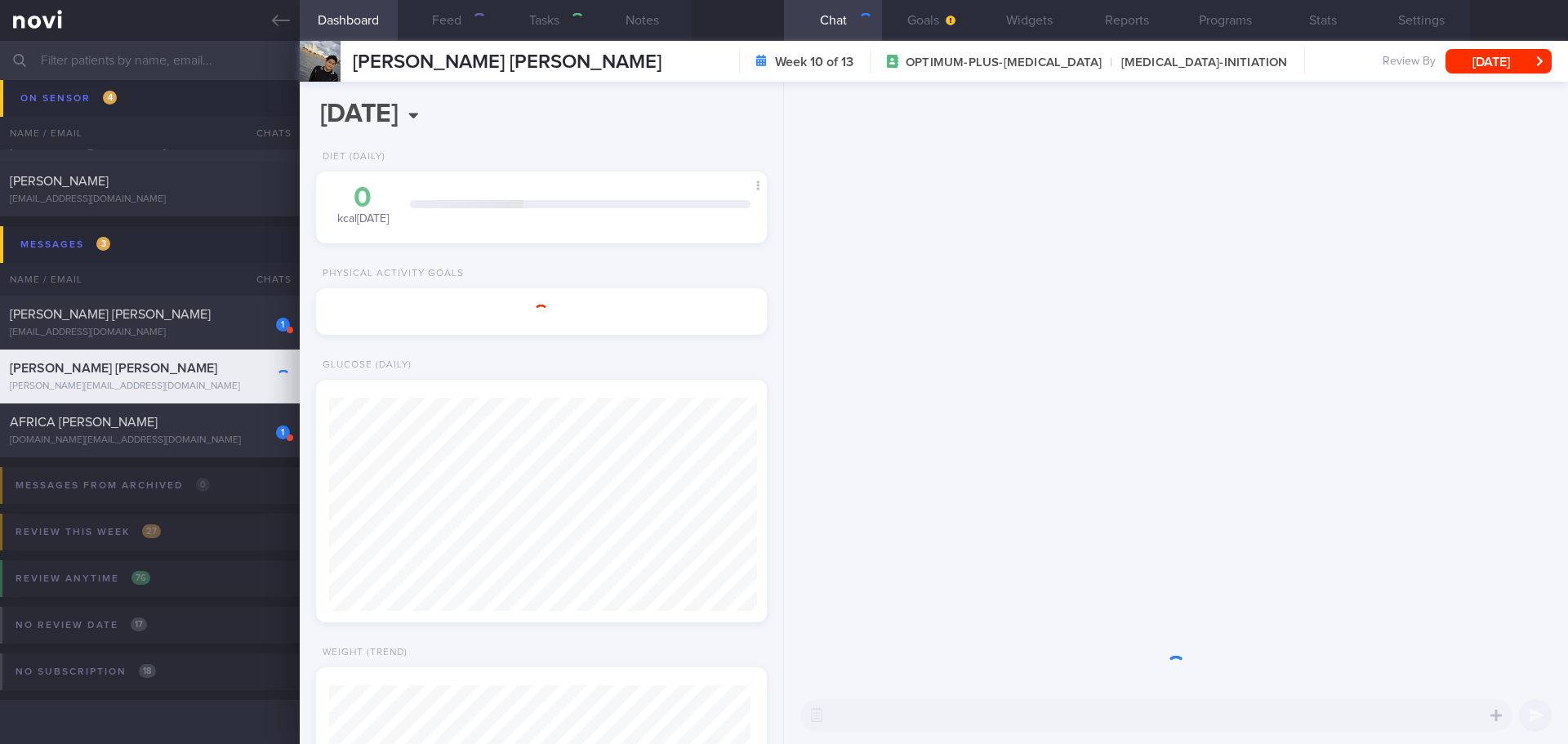
type input "next appt [DATE]- Active"
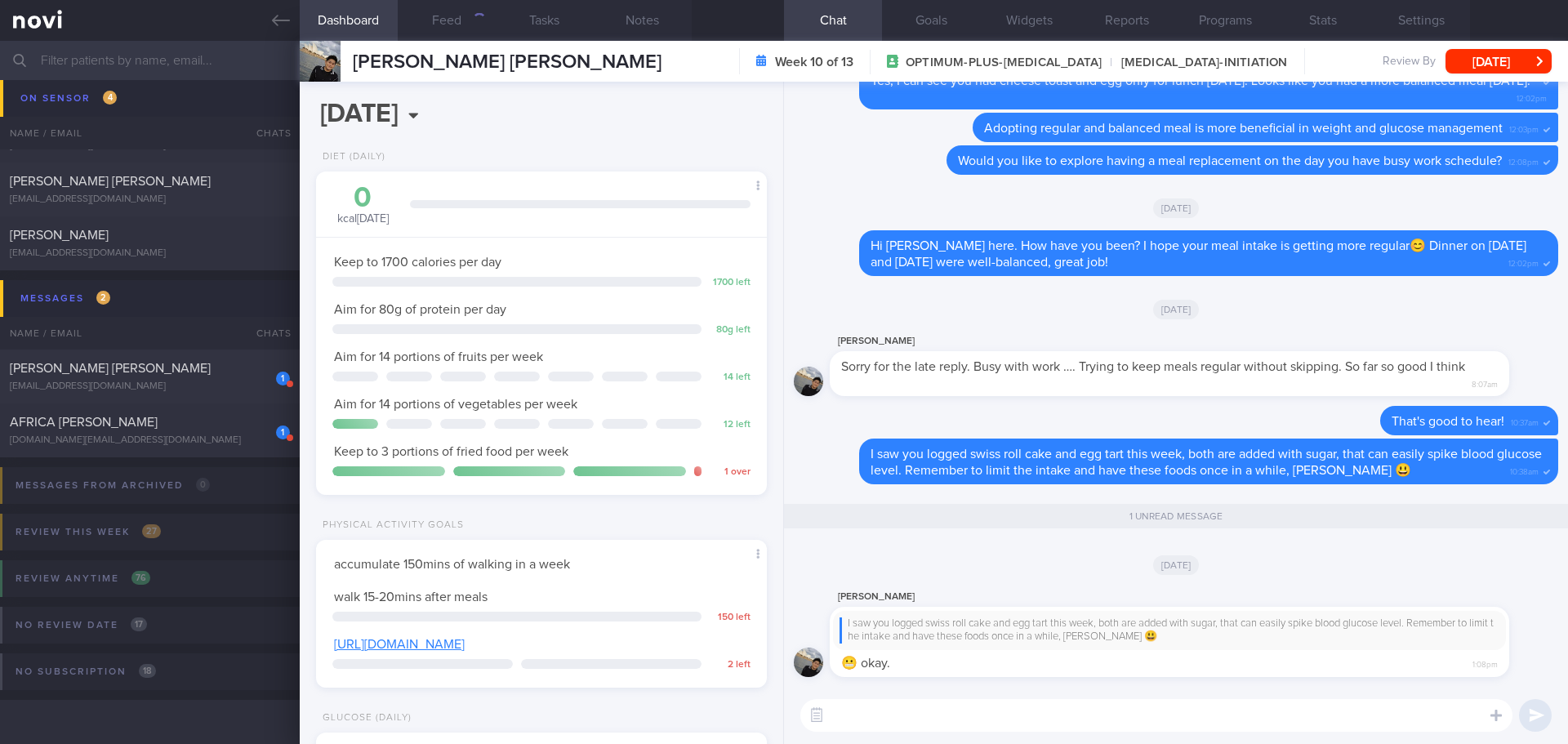
scroll to position [198, 0]
click at [428, 21] on button "Feed" at bounding box center [447, 20] width 98 height 41
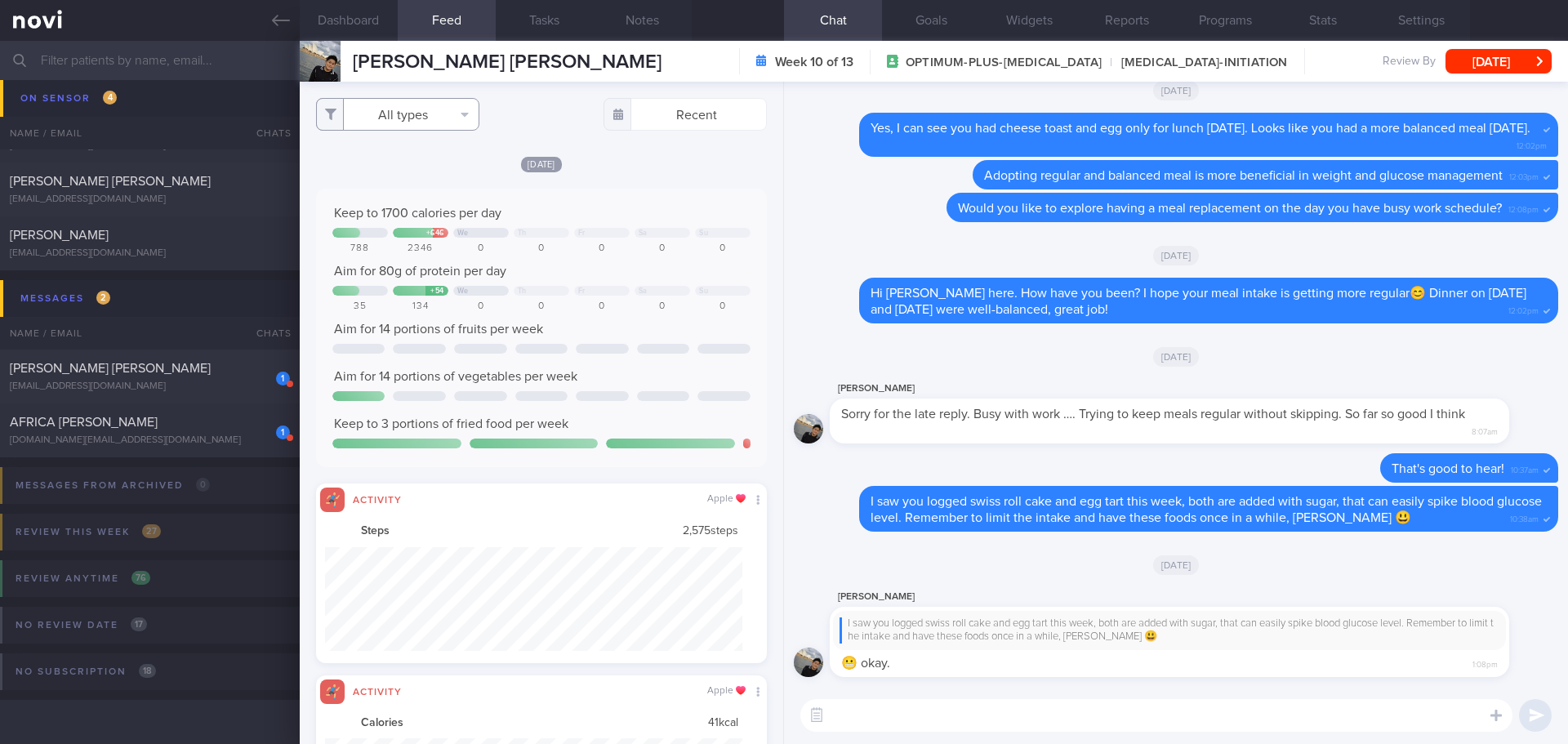
click at [383, 111] on button "All types" at bounding box center [397, 114] width 163 height 33
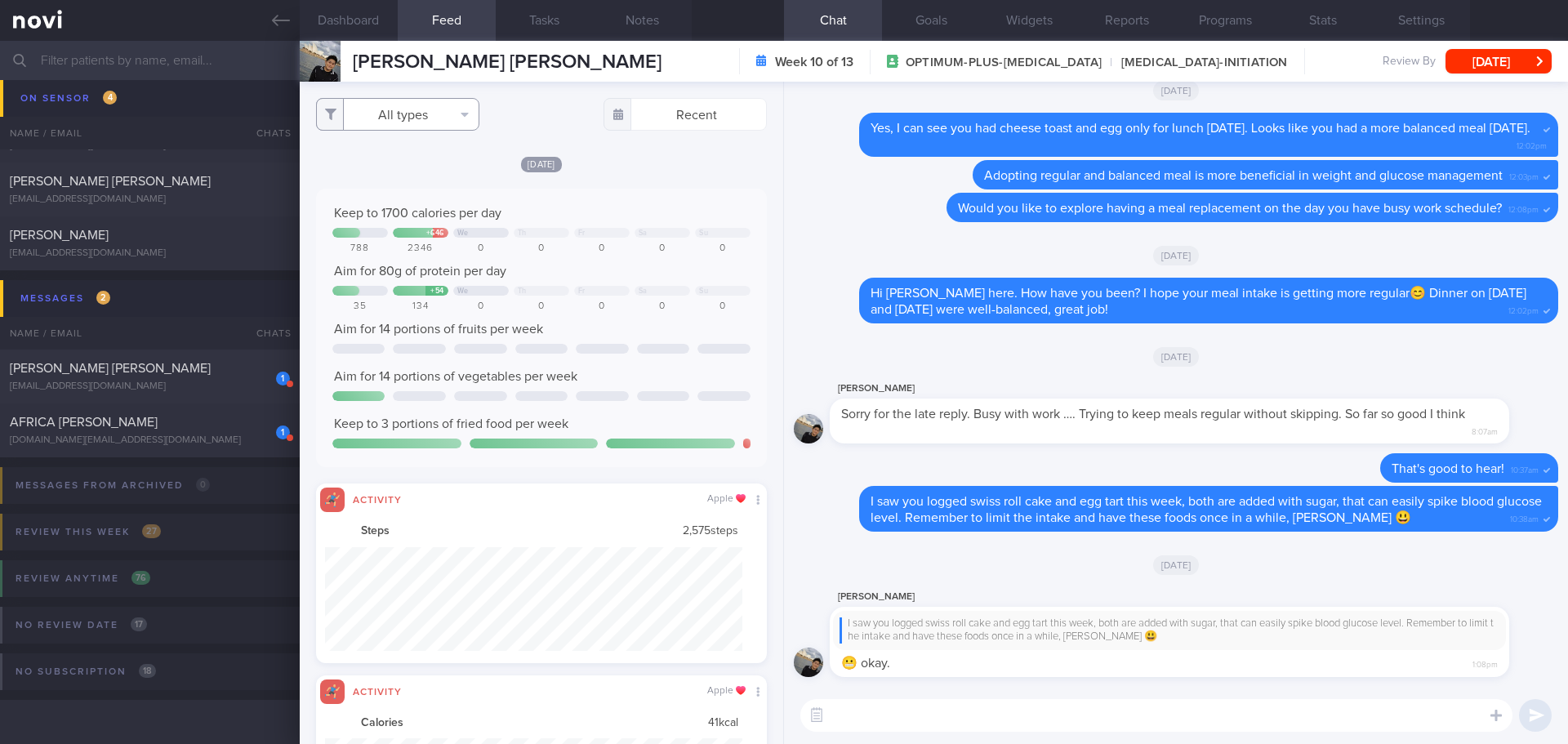
click at [389, 114] on button "All types" at bounding box center [397, 114] width 163 height 33
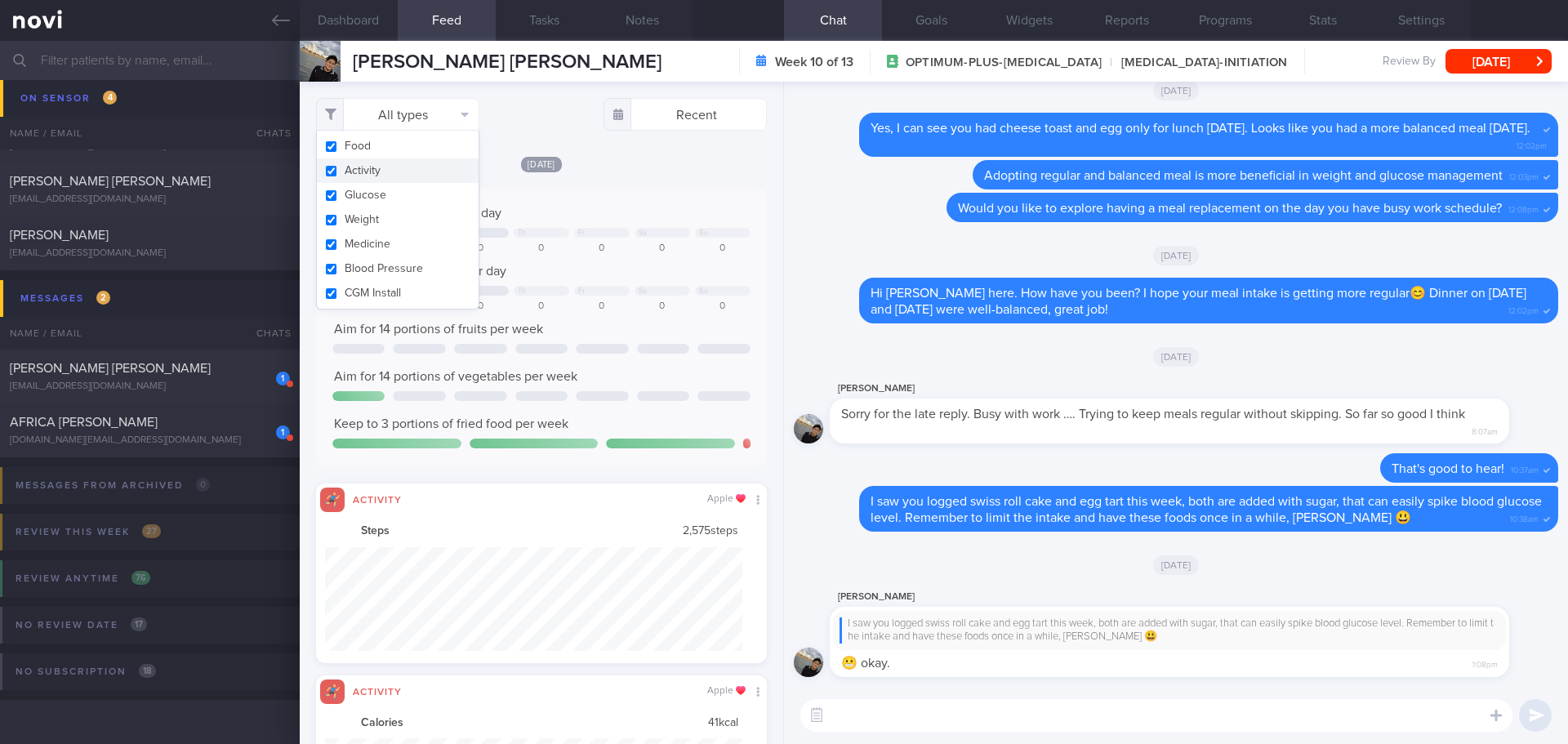
click at [395, 170] on button "Activity" at bounding box center [397, 171] width 161 height 24
checkbox input "false"
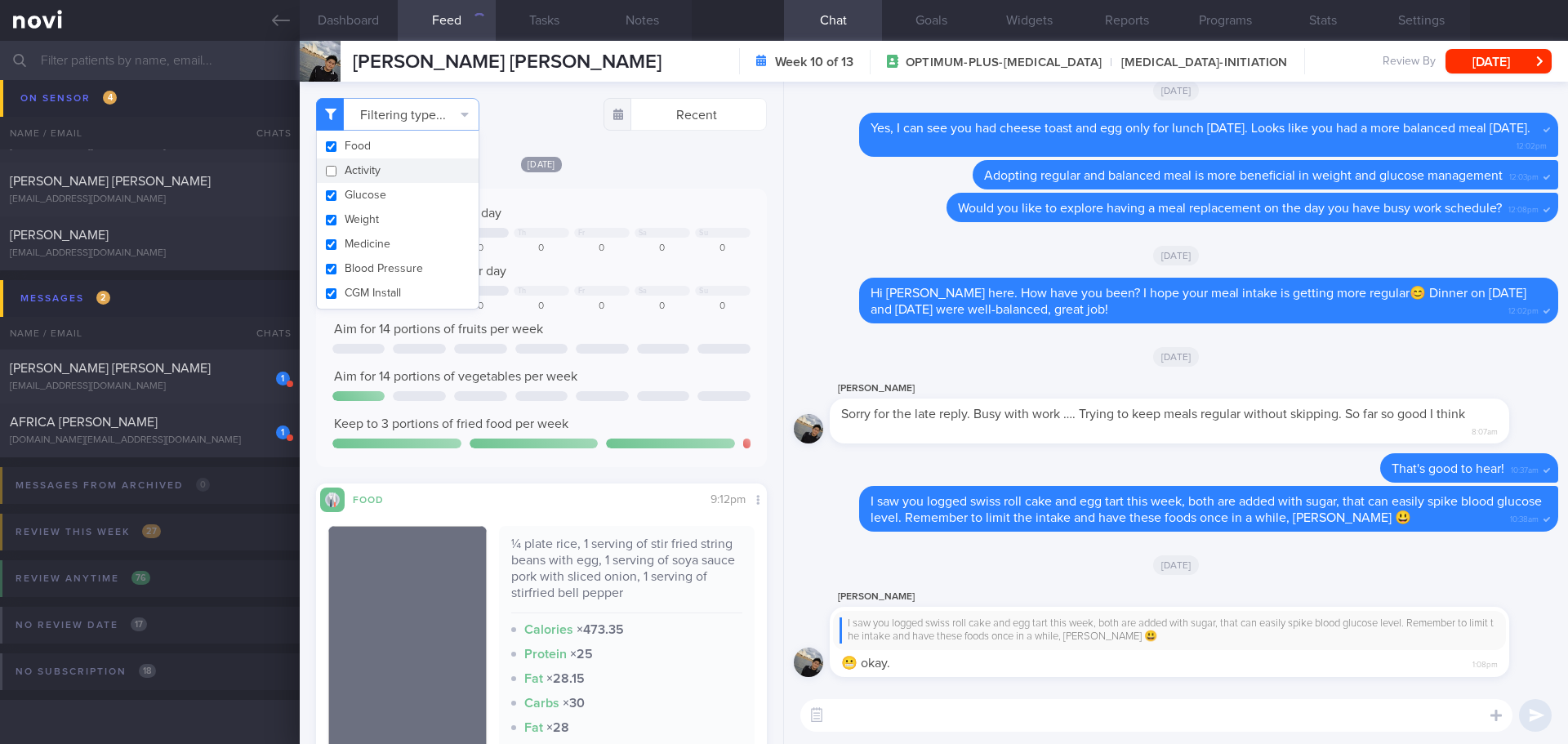
click at [628, 163] on div "[DATE]" at bounding box center [541, 164] width 451 height 17
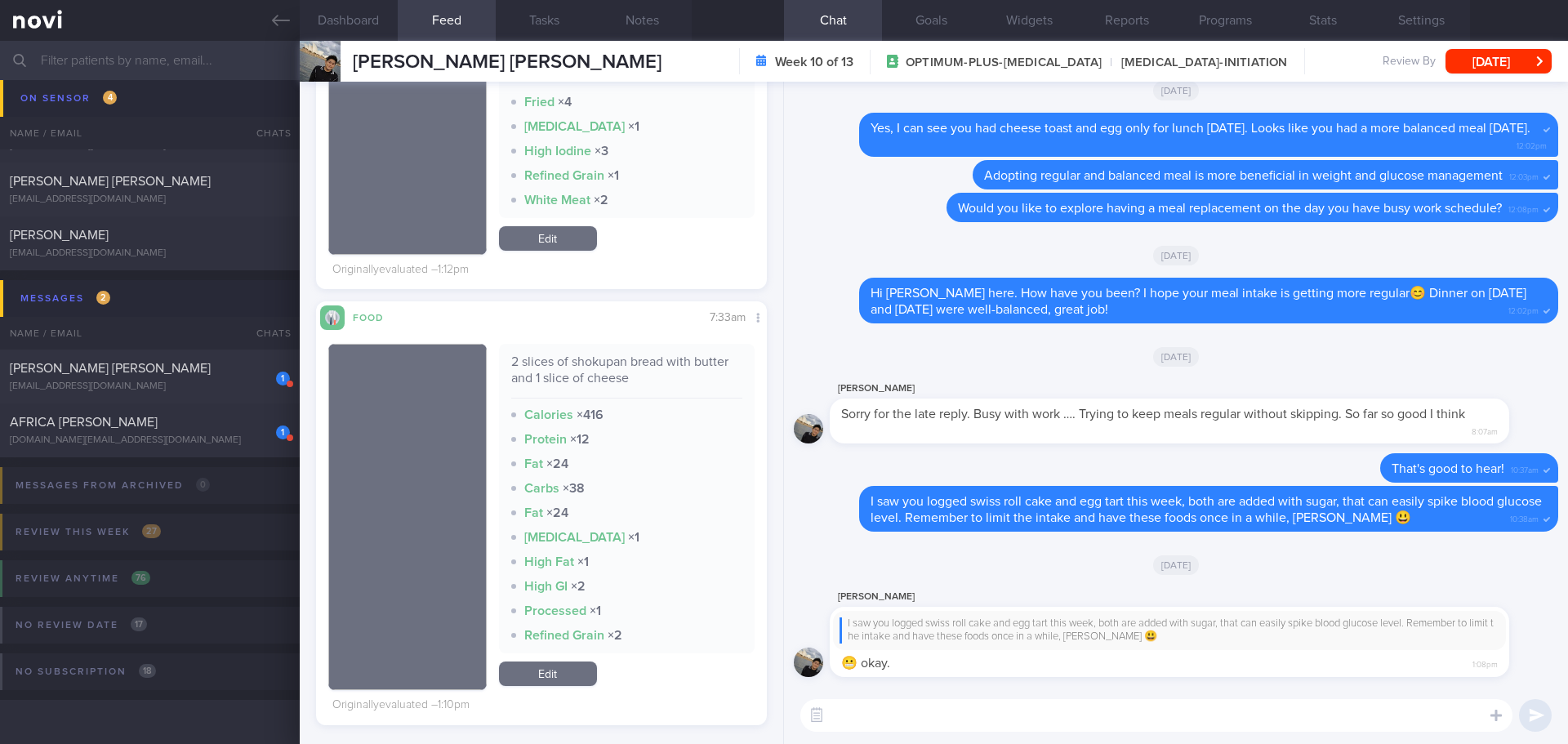
scroll to position [1470, 0]
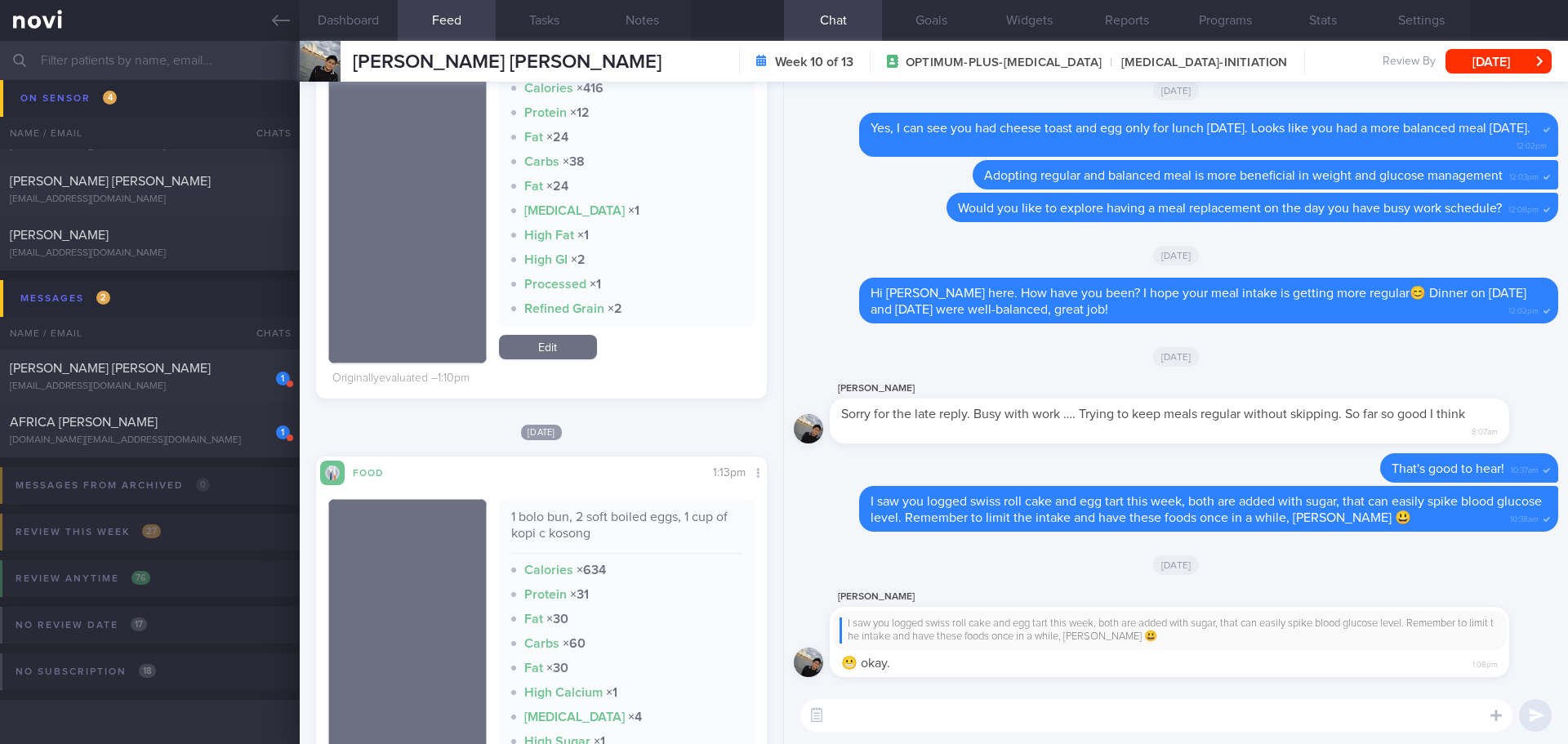
click at [1009, 725] on textarea at bounding box center [1156, 715] width 712 height 33
type textarea "Hi Melvin, did you manage to check blood glucose level over the past 1-2 weeks?"
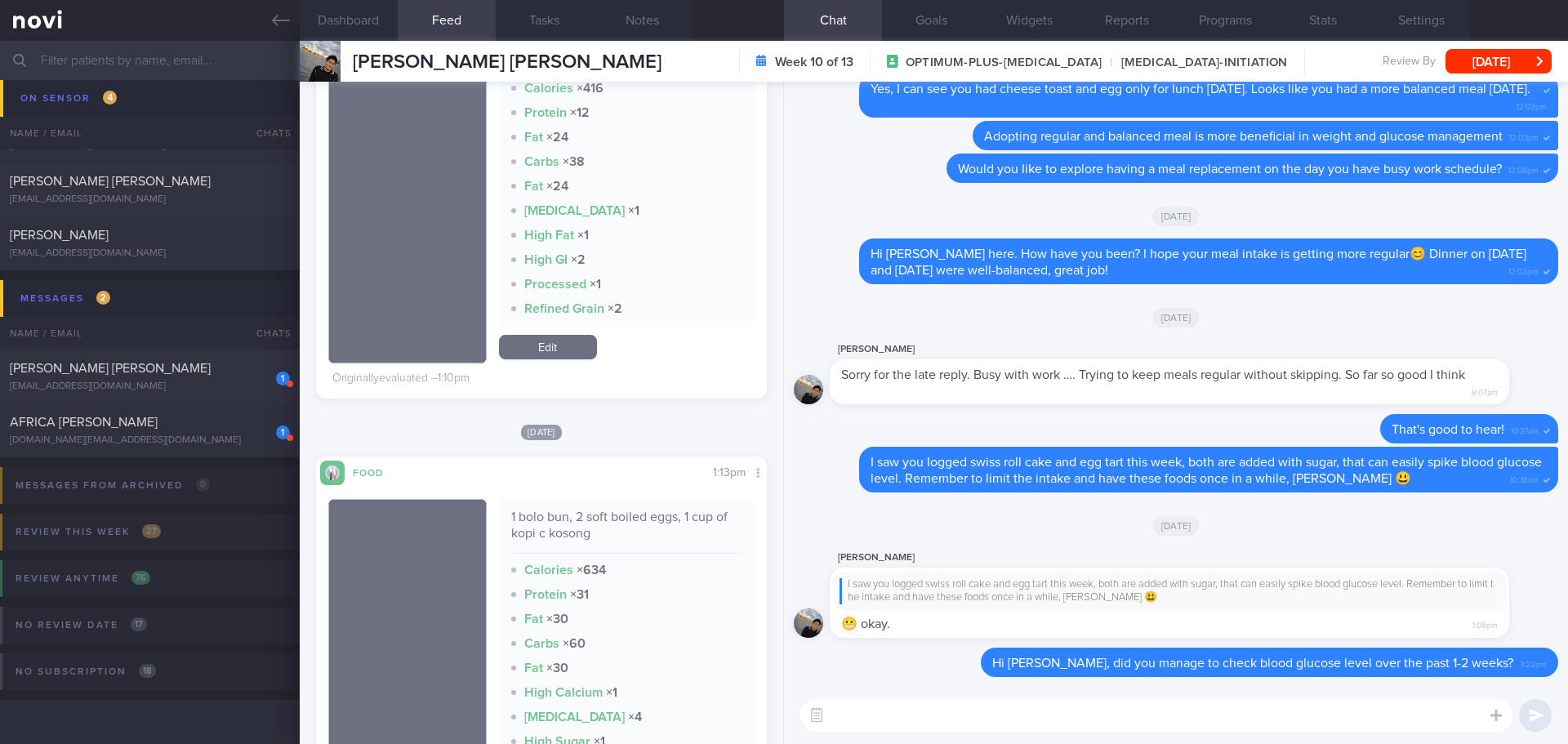
click at [137, 56] on input "text" at bounding box center [784, 60] width 1568 height 39
click at [270, 23] on link at bounding box center [150, 20] width 300 height 41
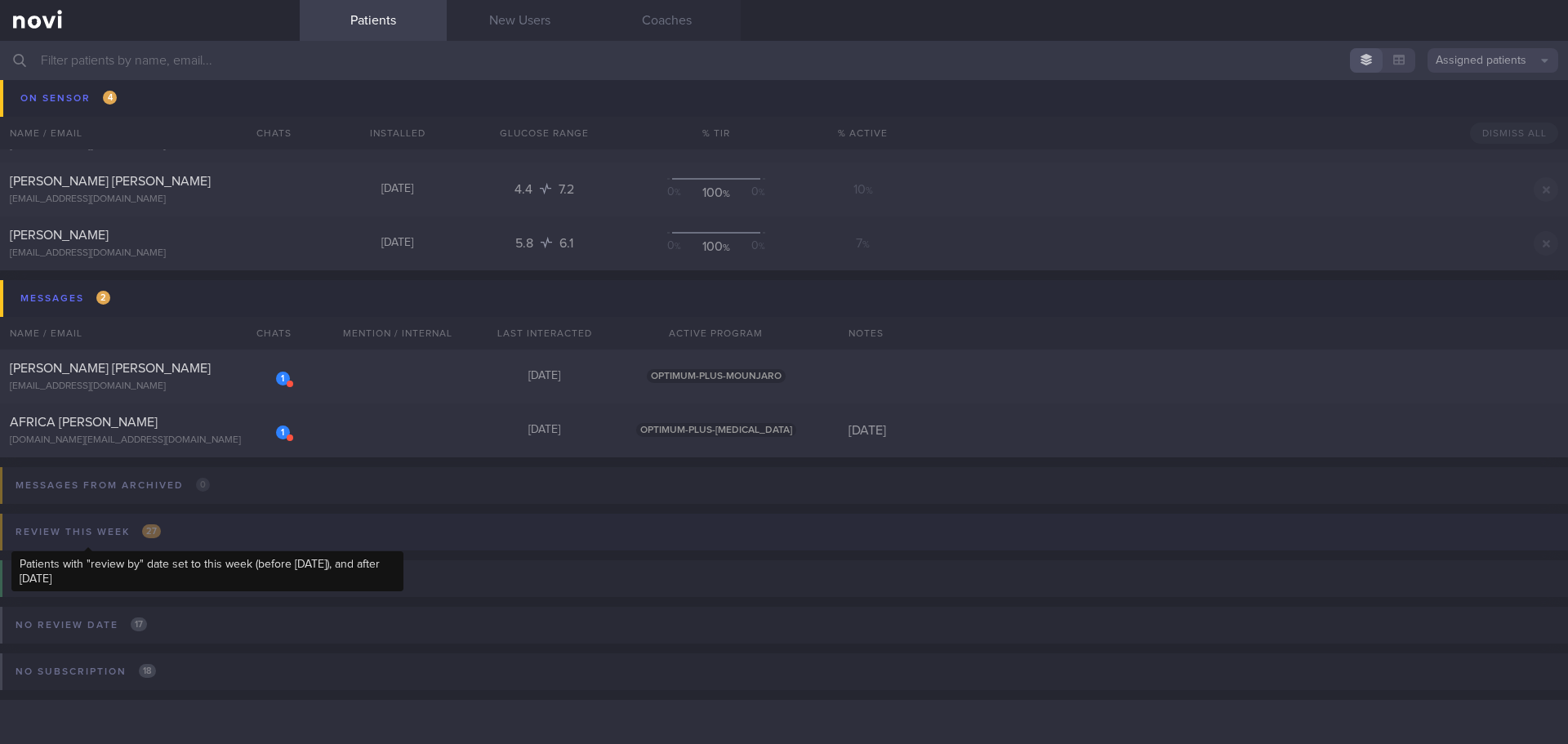
click at [121, 523] on div "Review this week 27" at bounding box center [88, 532] width 154 height 22
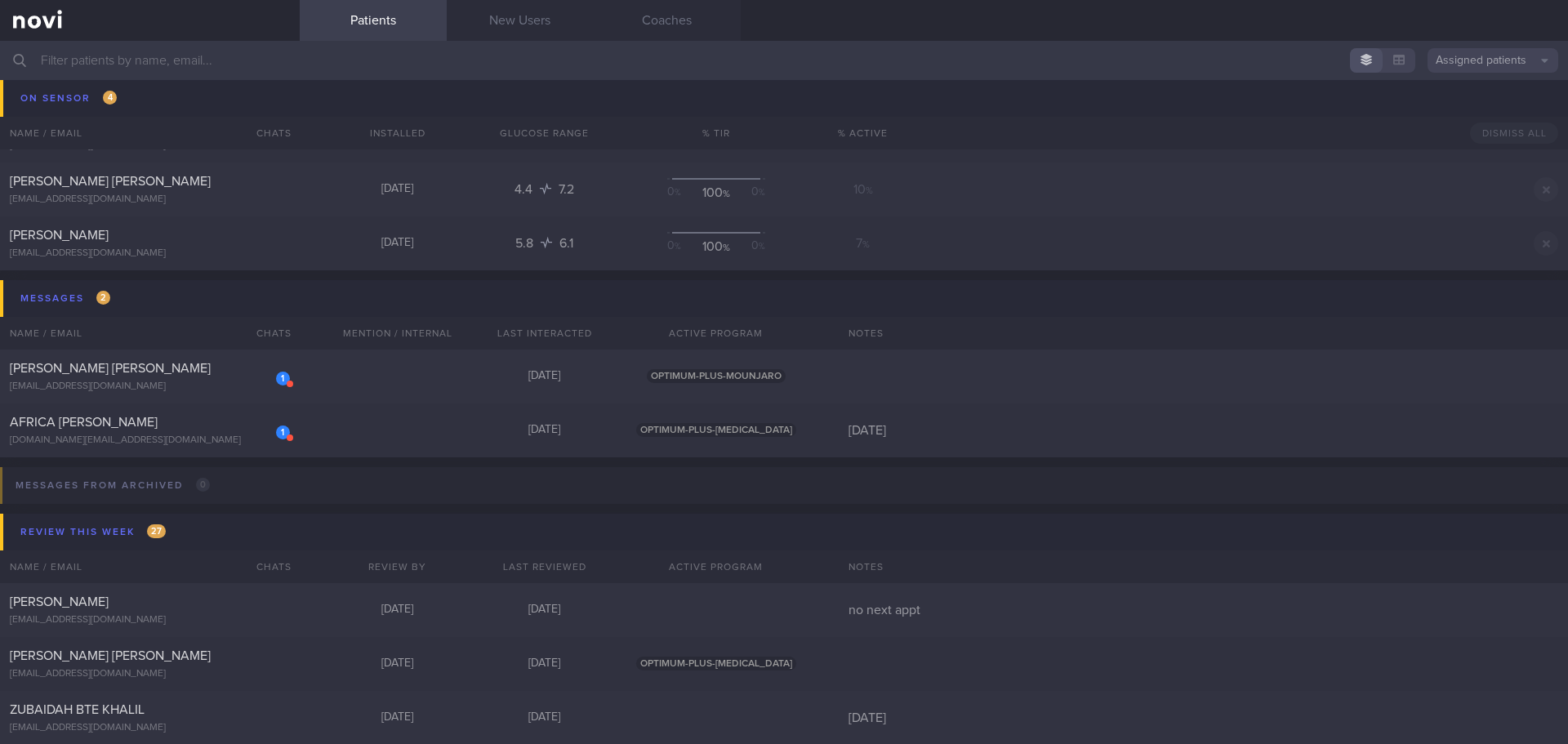
click at [89, 96] on div "[EMAIL_ADDRESS][DOMAIN_NAME]" at bounding box center [149, 92] width 280 height 12
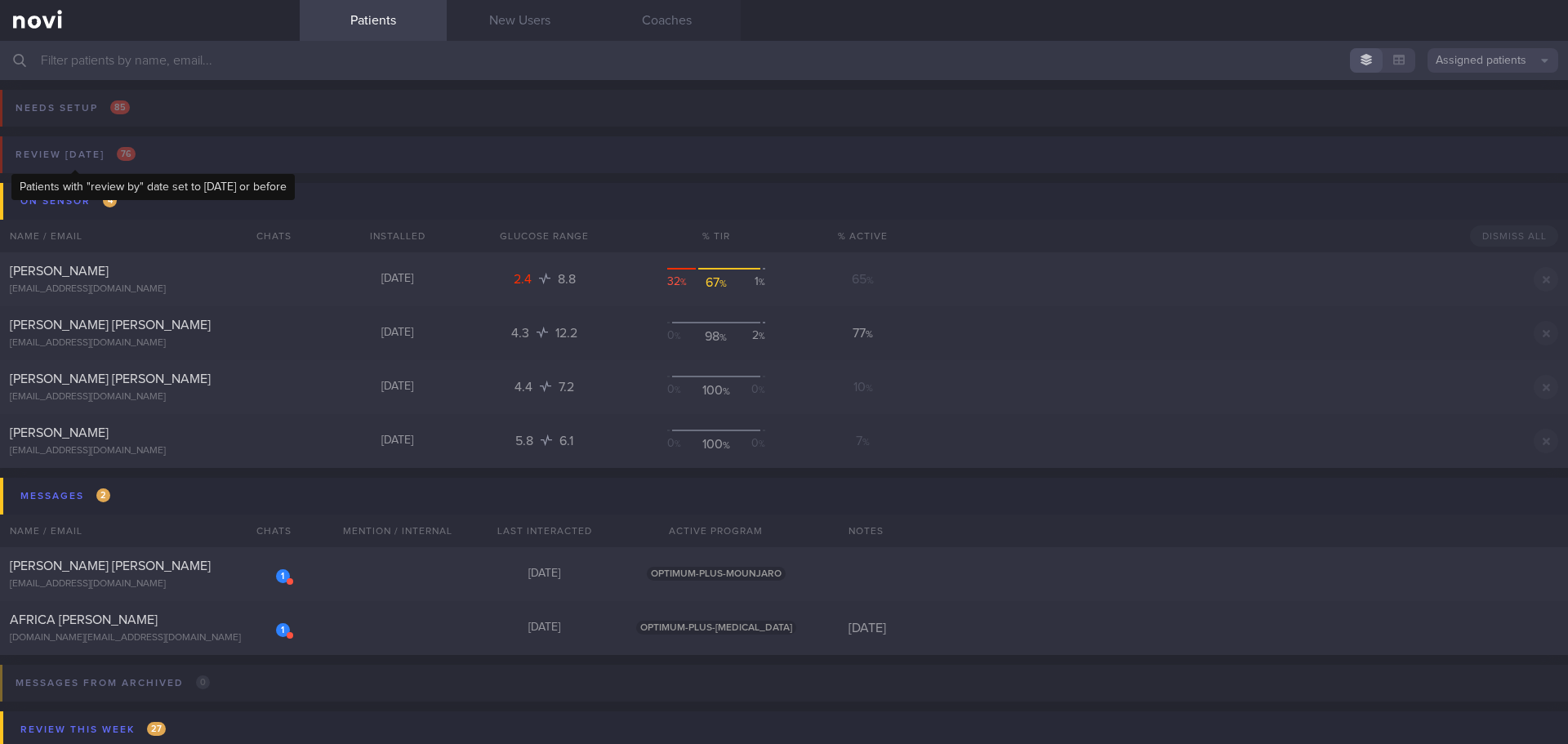
click at [56, 157] on div "Review today 76" at bounding box center [75, 154] width 128 height 22
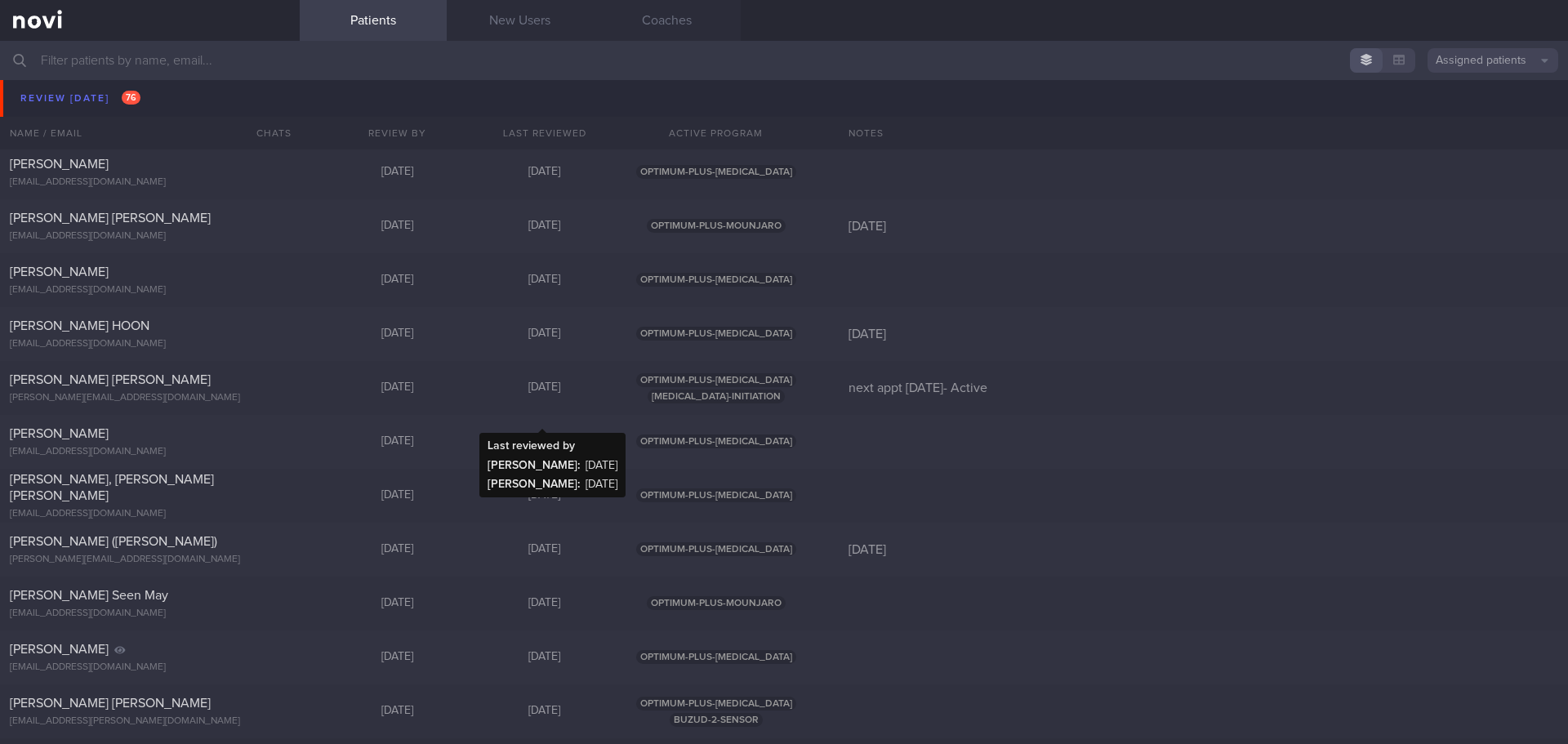
scroll to position [3021, 0]
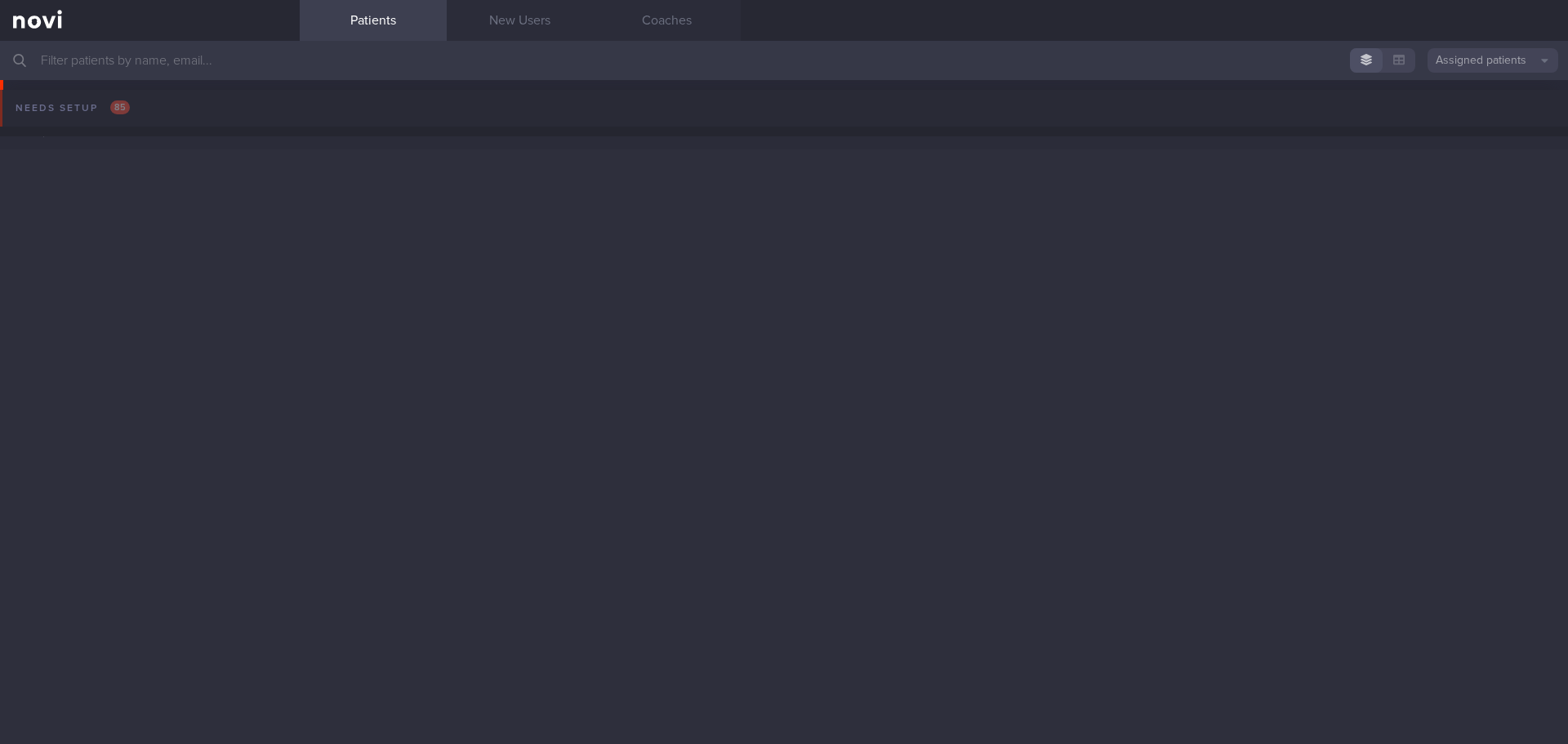
scroll to position [3021, 0]
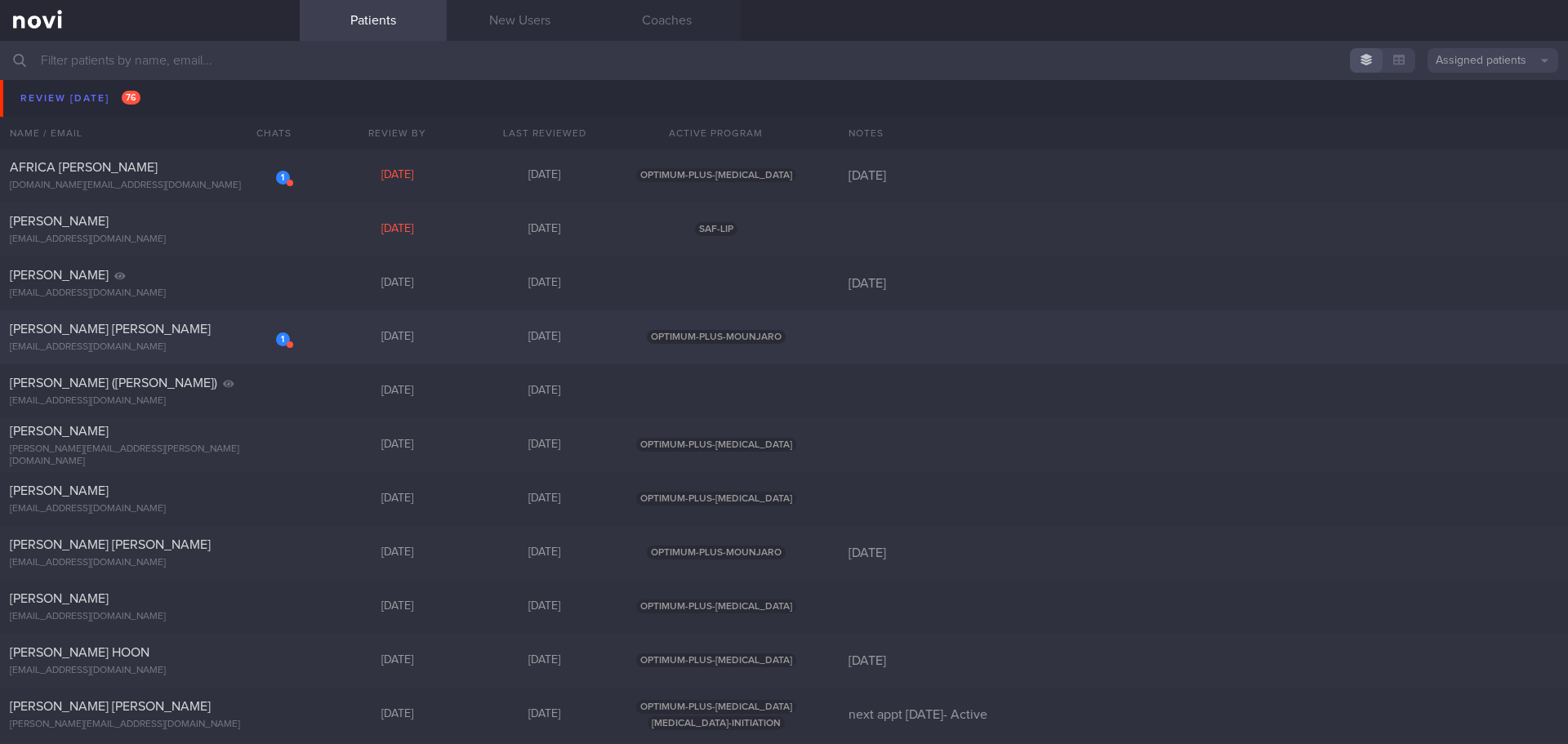
click at [195, 347] on div "[EMAIL_ADDRESS][DOMAIN_NAME]" at bounding box center [149, 348] width 280 height 12
select select "7"
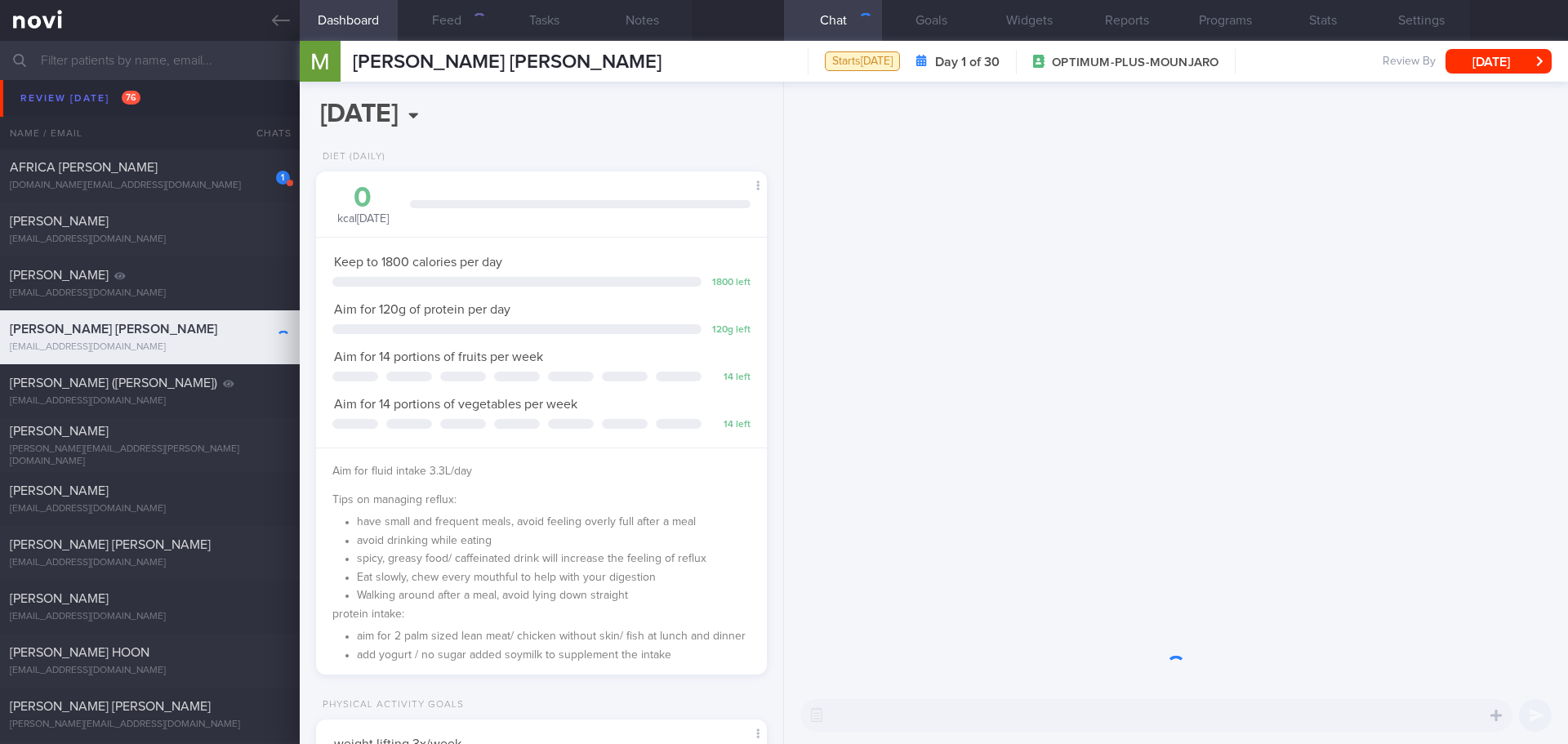
scroll to position [228, 410]
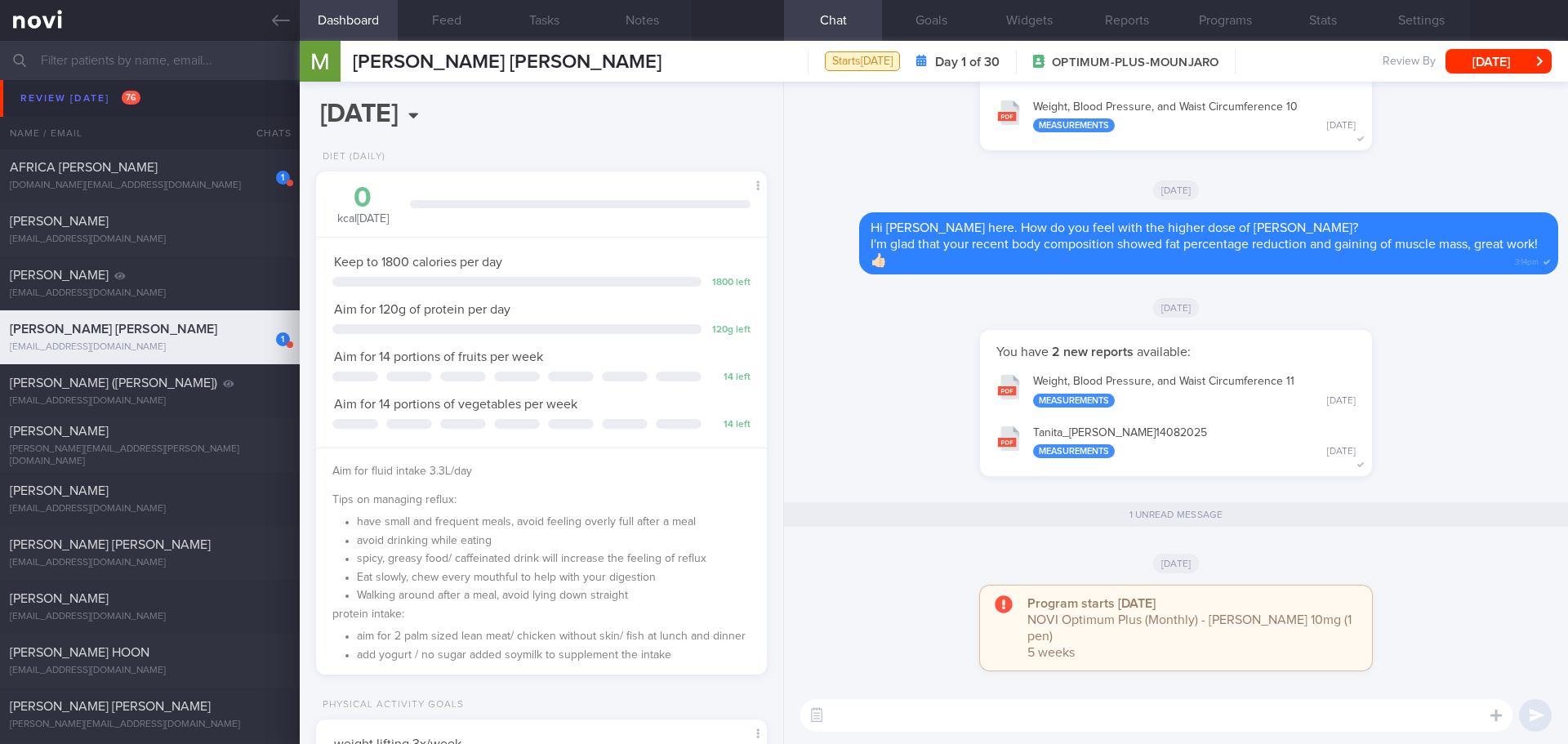
click at [1448, 417] on div "You have 2 new reports available: Weight, Blood Pressure, and Waist Circumferen…" at bounding box center [1175, 410] width 764 height 162
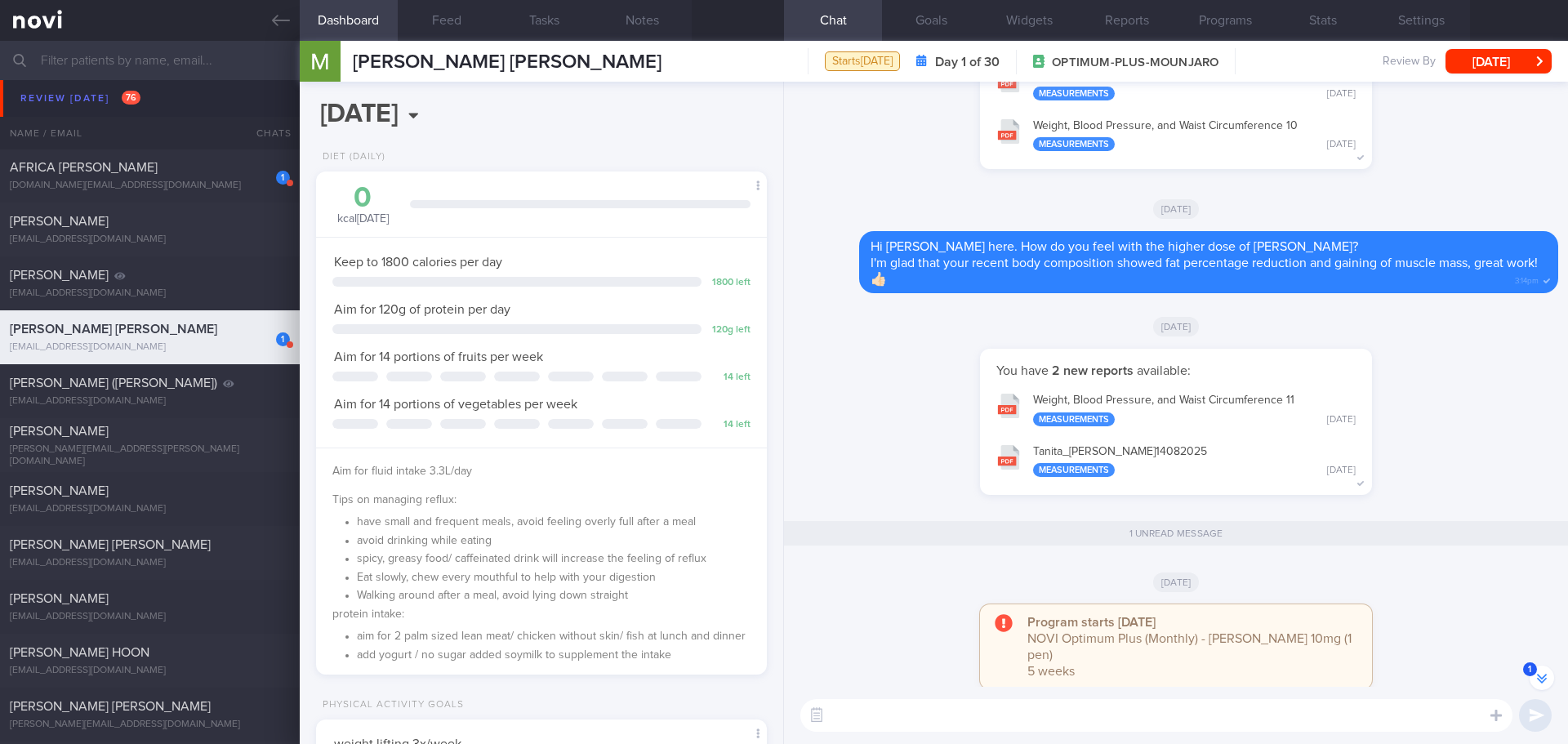
scroll to position [0, 0]
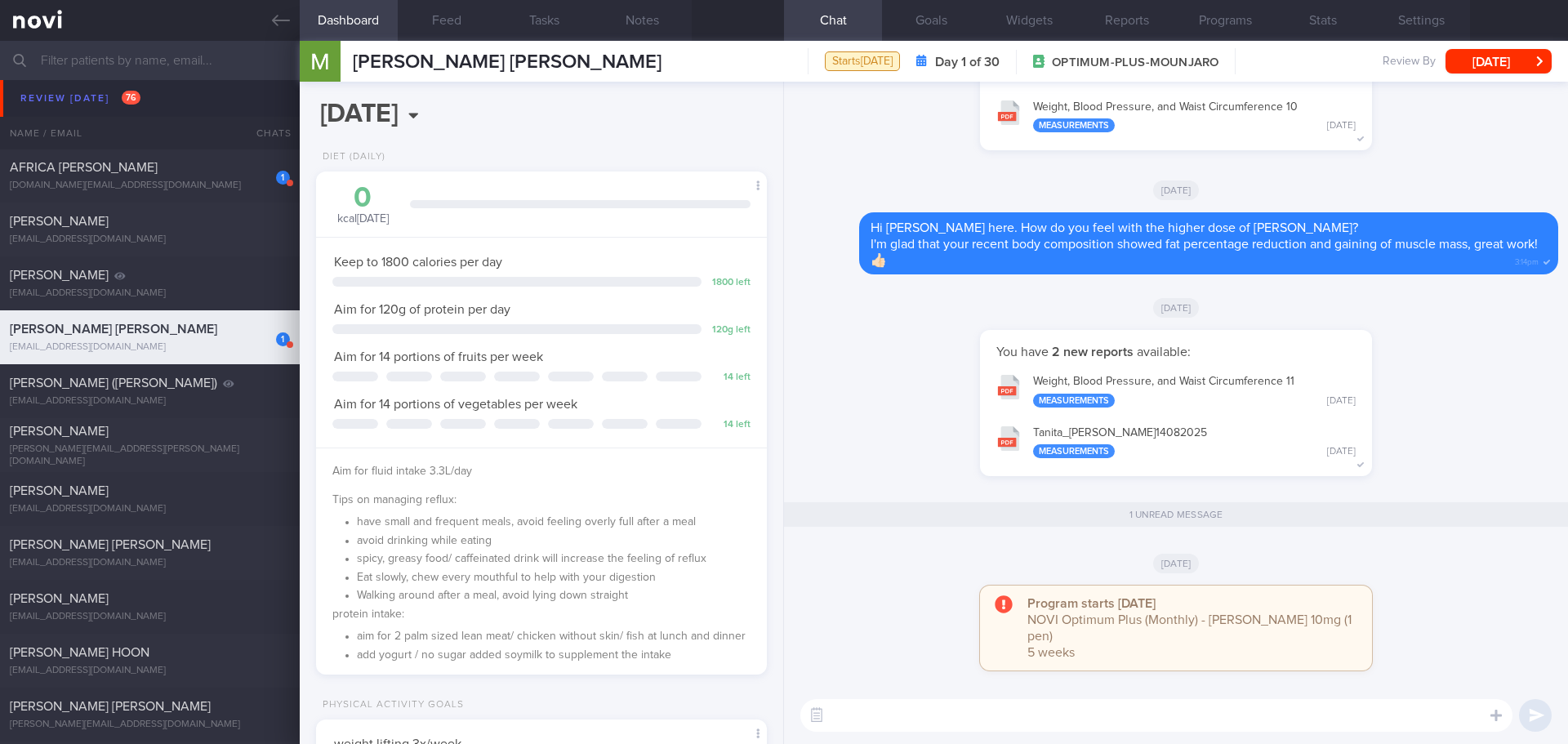
click at [1130, 421] on button "Tanita_ [PERSON_NAME] 14082025 Measurements [DATE]" at bounding box center [1175, 441] width 376 height 51
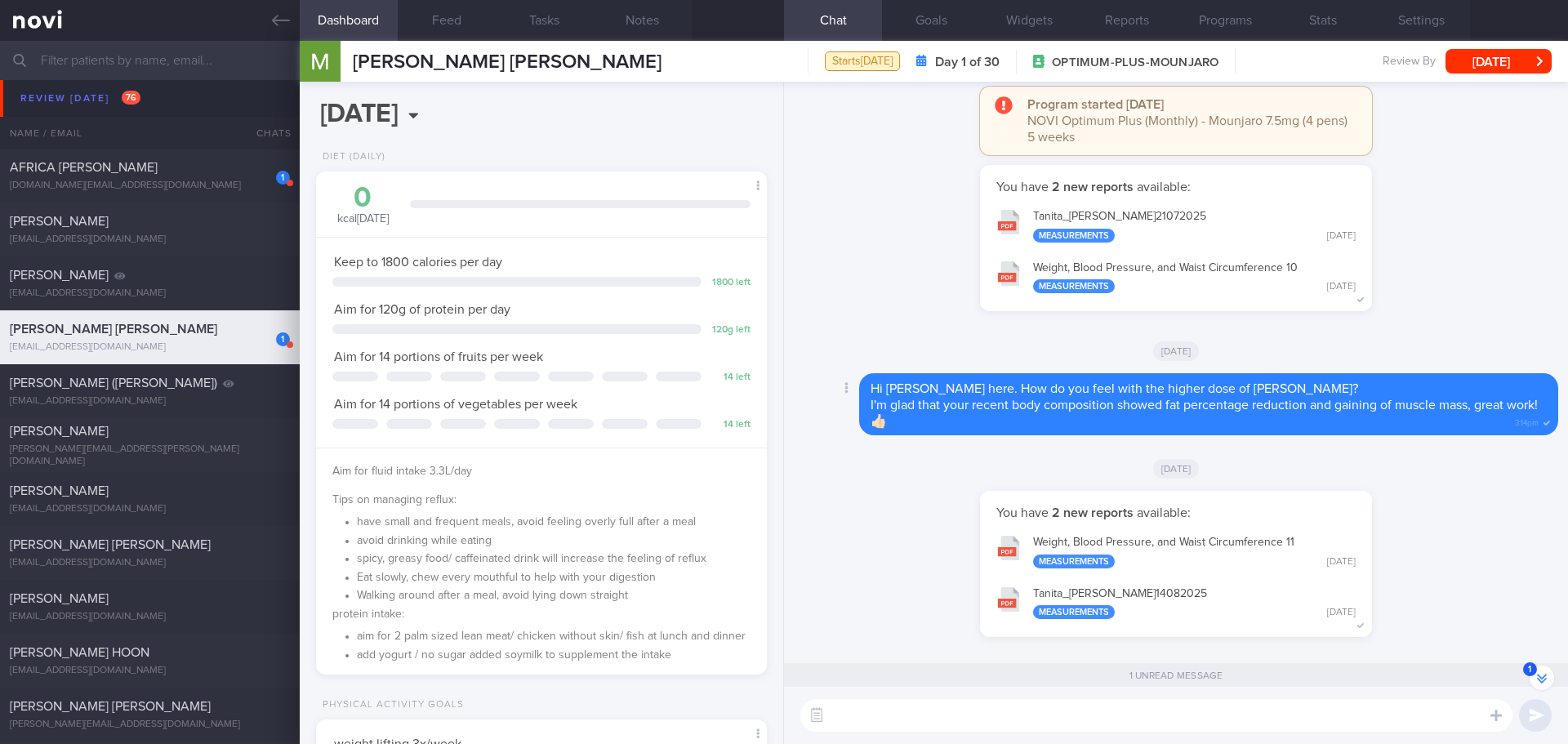
scroll to position [-245, 0]
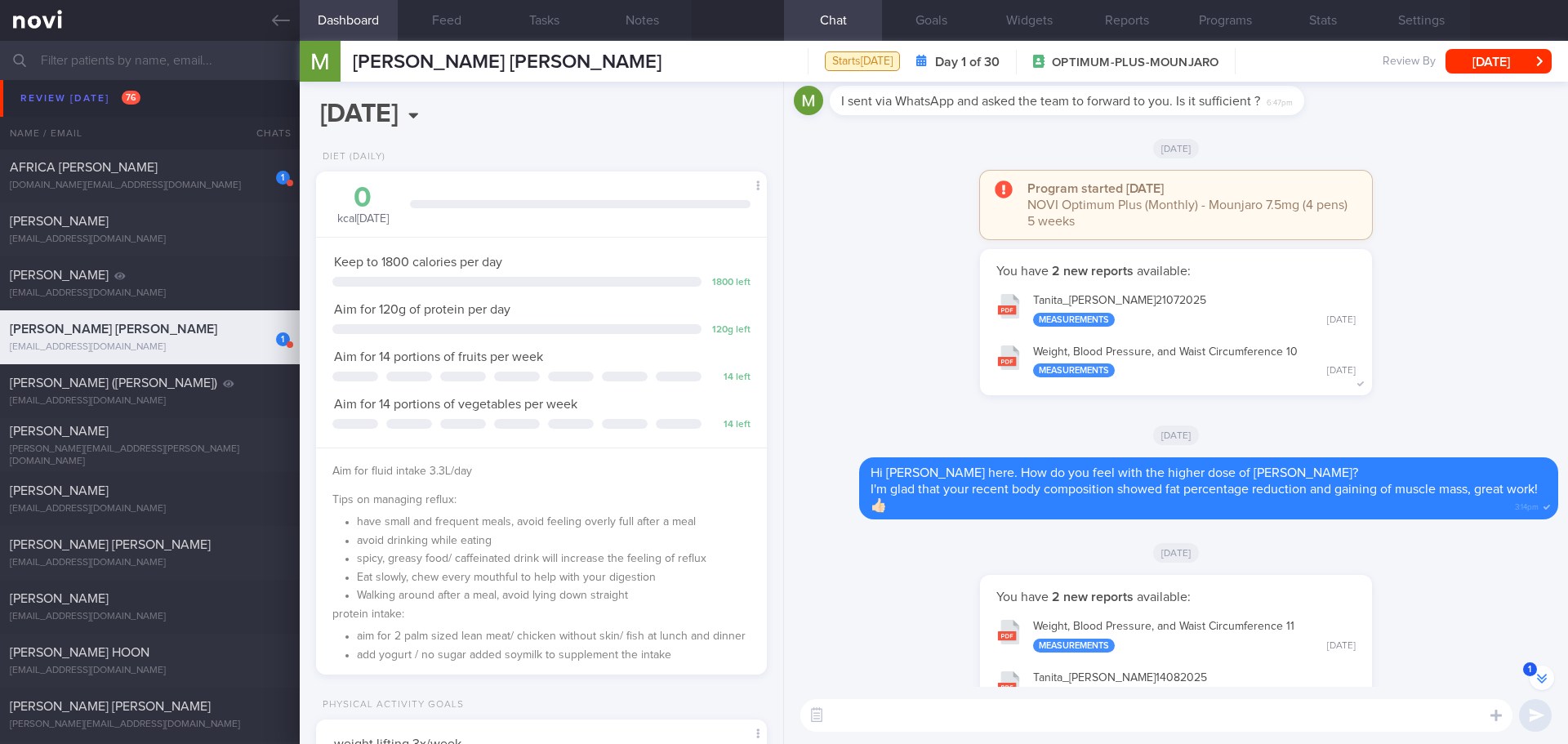
click at [1179, 296] on button "Tanita_ [PERSON_NAME] MATHEUS_ 21072025 Measurements [DATE]" at bounding box center [1175, 309] width 376 height 51
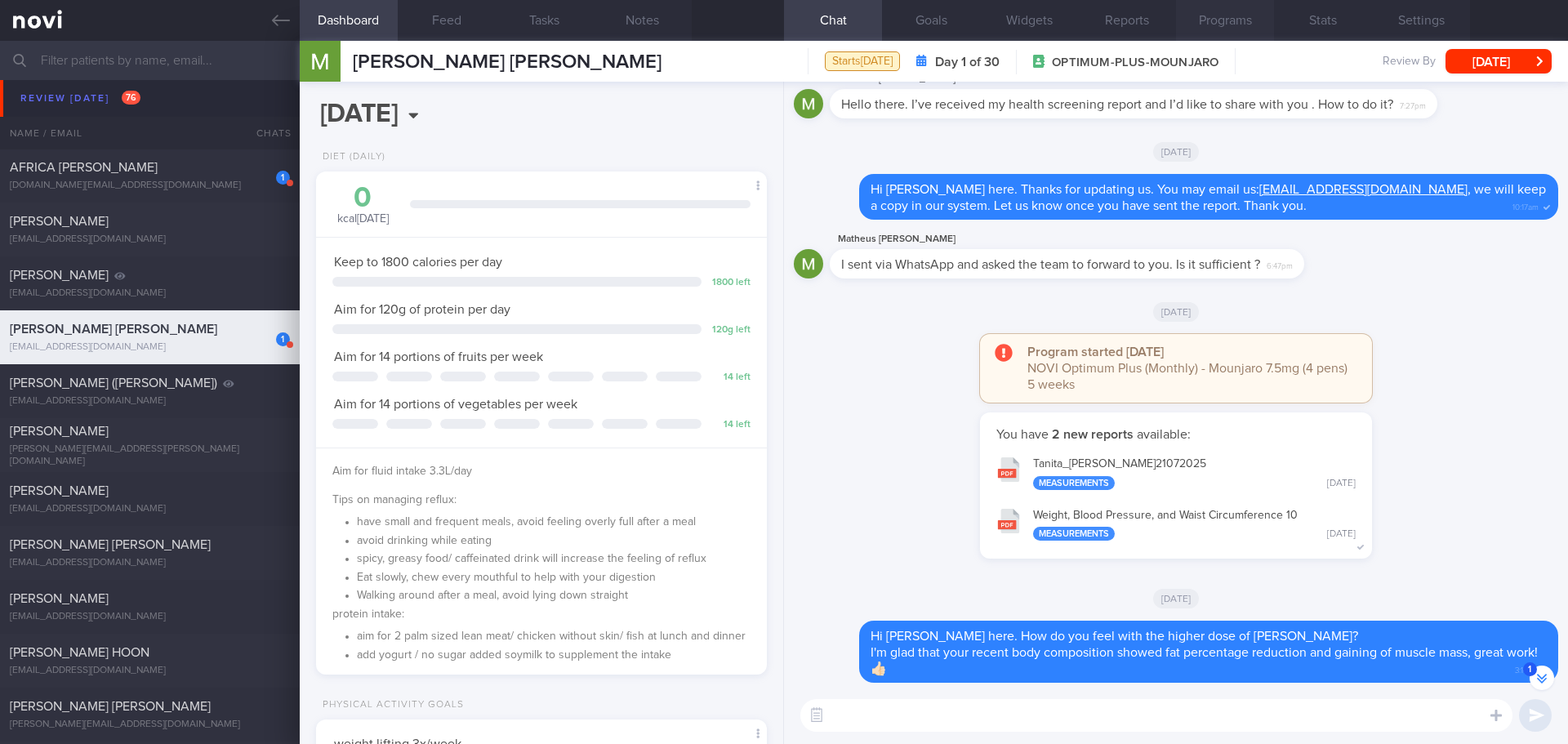
click at [1207, 21] on button "Programs" at bounding box center [1225, 20] width 98 height 41
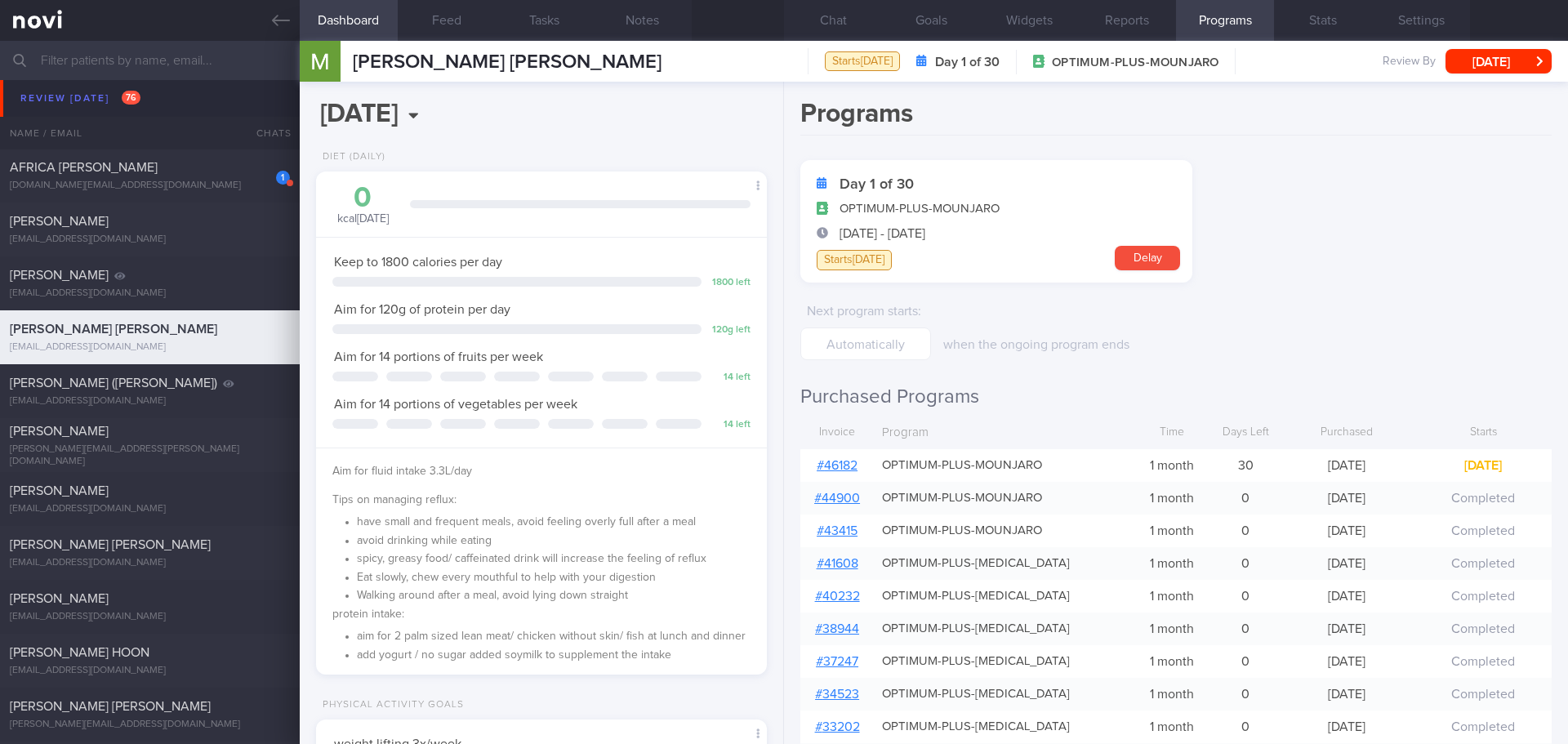
scroll to position [-361, 0]
click at [823, 471] on link "# 46182" at bounding box center [837, 465] width 41 height 13
click at [850, 9] on button "Chat" at bounding box center [833, 20] width 98 height 41
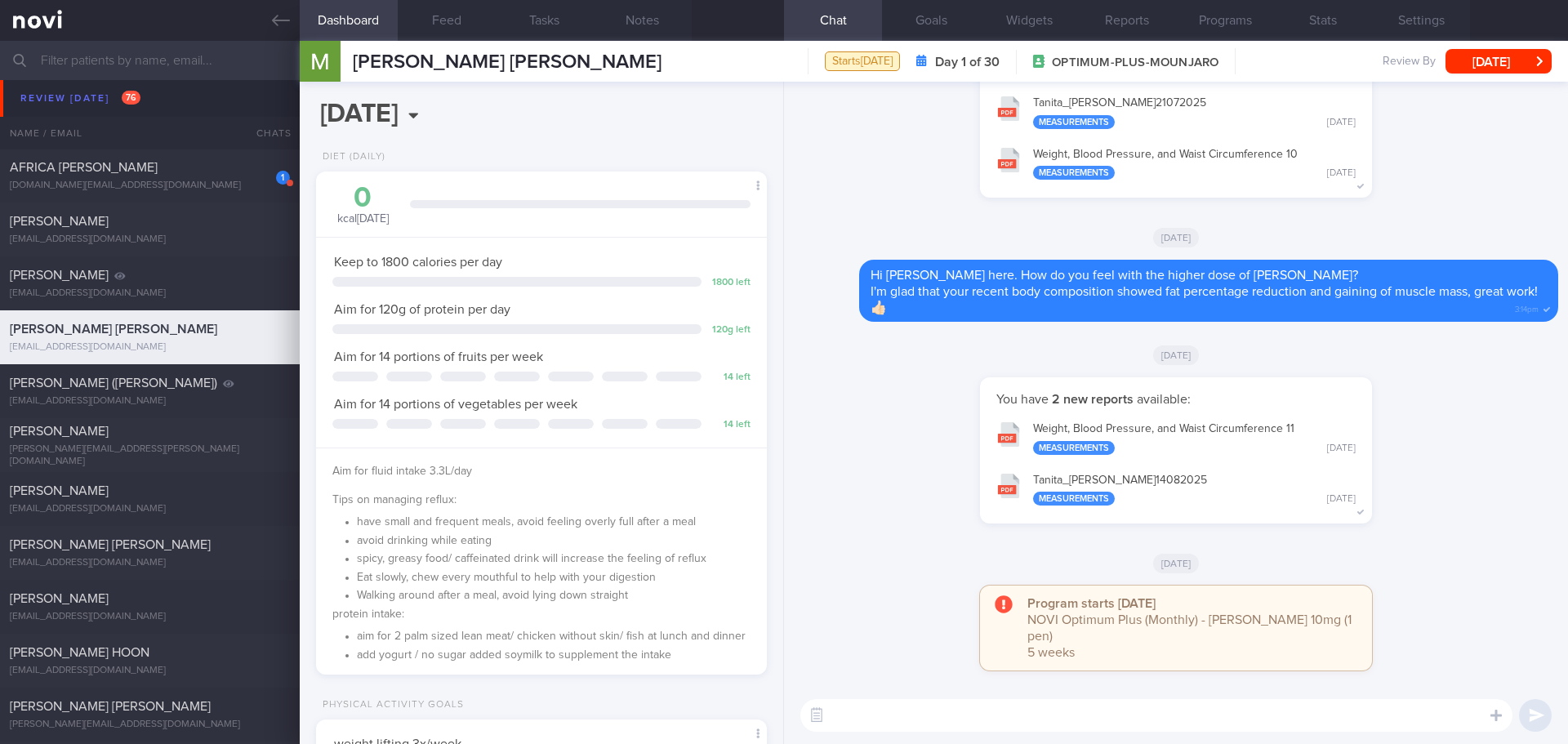
click at [909, 415] on div "You have 2 new reports available: Weight, Blood Pressure, and Waist Circumferen…" at bounding box center [1175, 458] width 764 height 162
click at [1022, 709] on textarea at bounding box center [1156, 715] width 712 height 33
click at [927, 705] on textarea at bounding box center [1156, 715] width 712 height 33
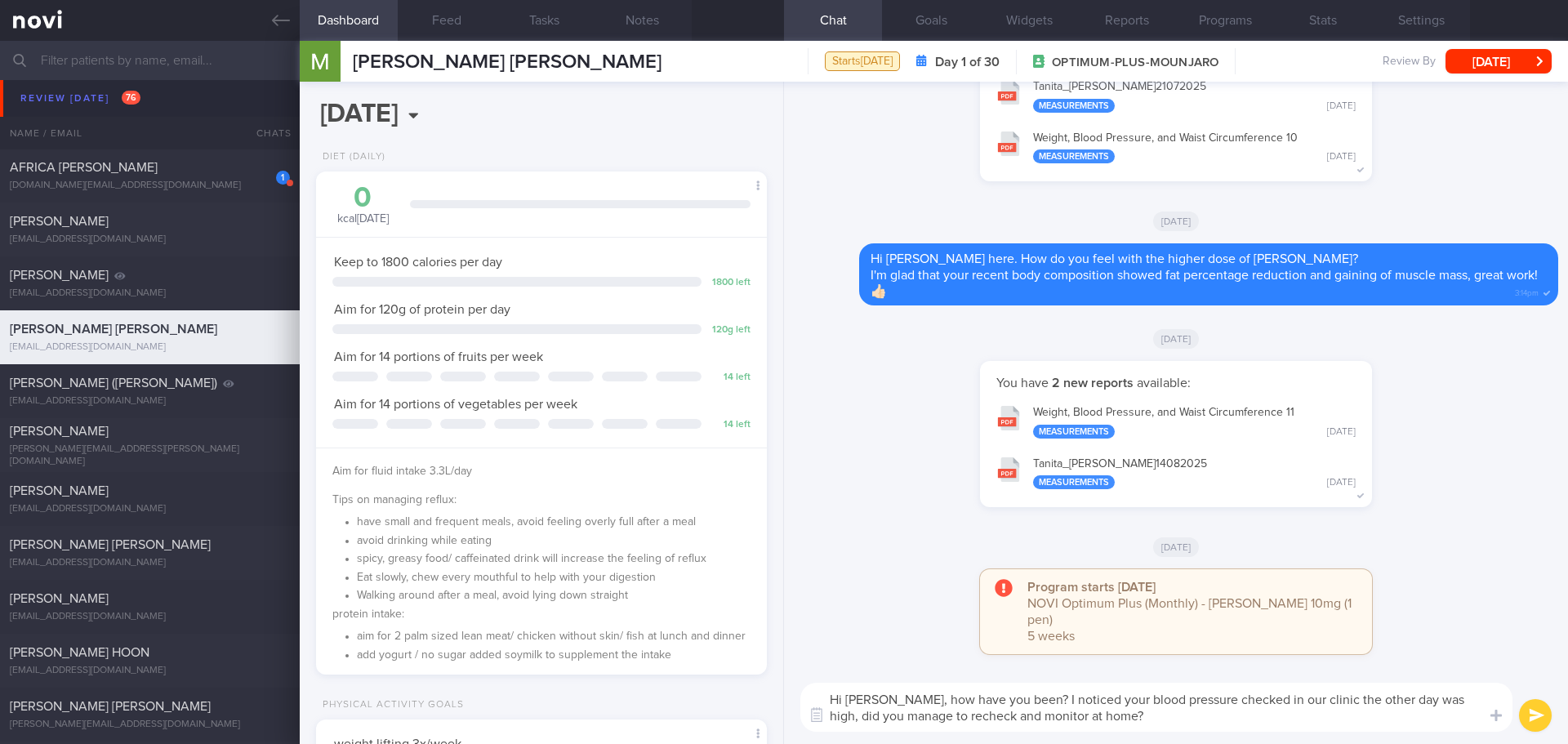
type textarea "Hi [PERSON_NAME], how have you been? I noticed your blood pressure checked in o…"
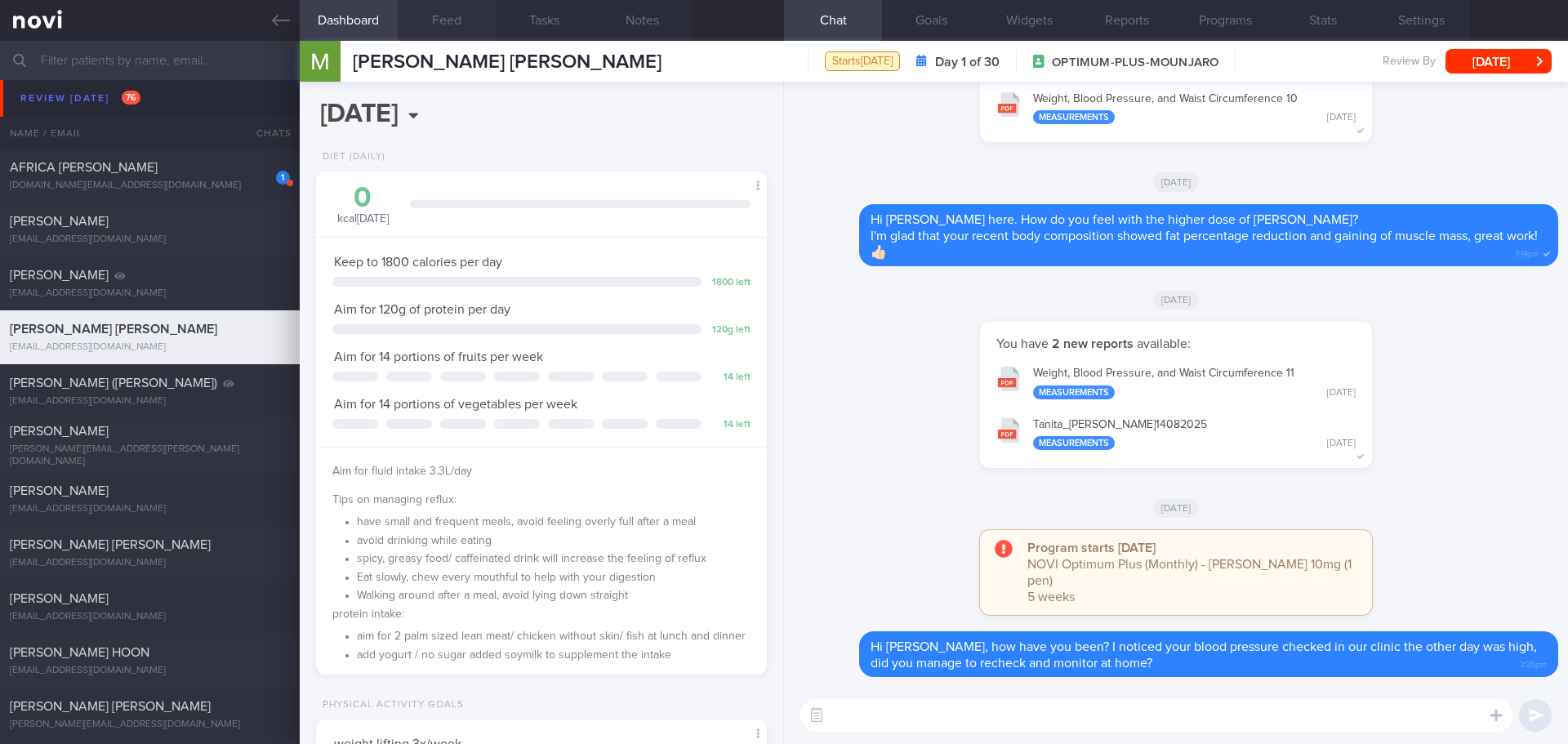
click at [428, 18] on button "Feed" at bounding box center [447, 20] width 98 height 41
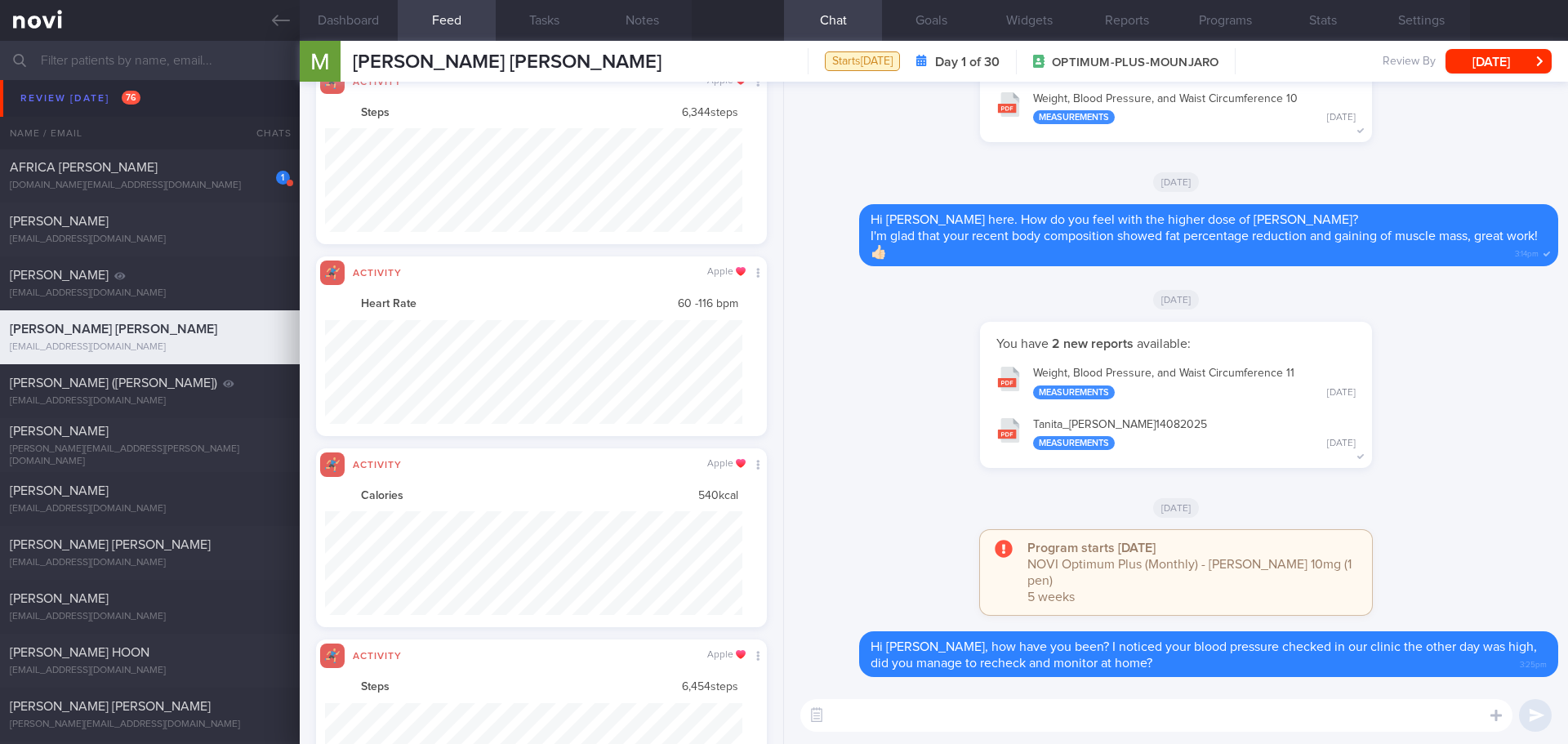
scroll to position [816378, 816181]
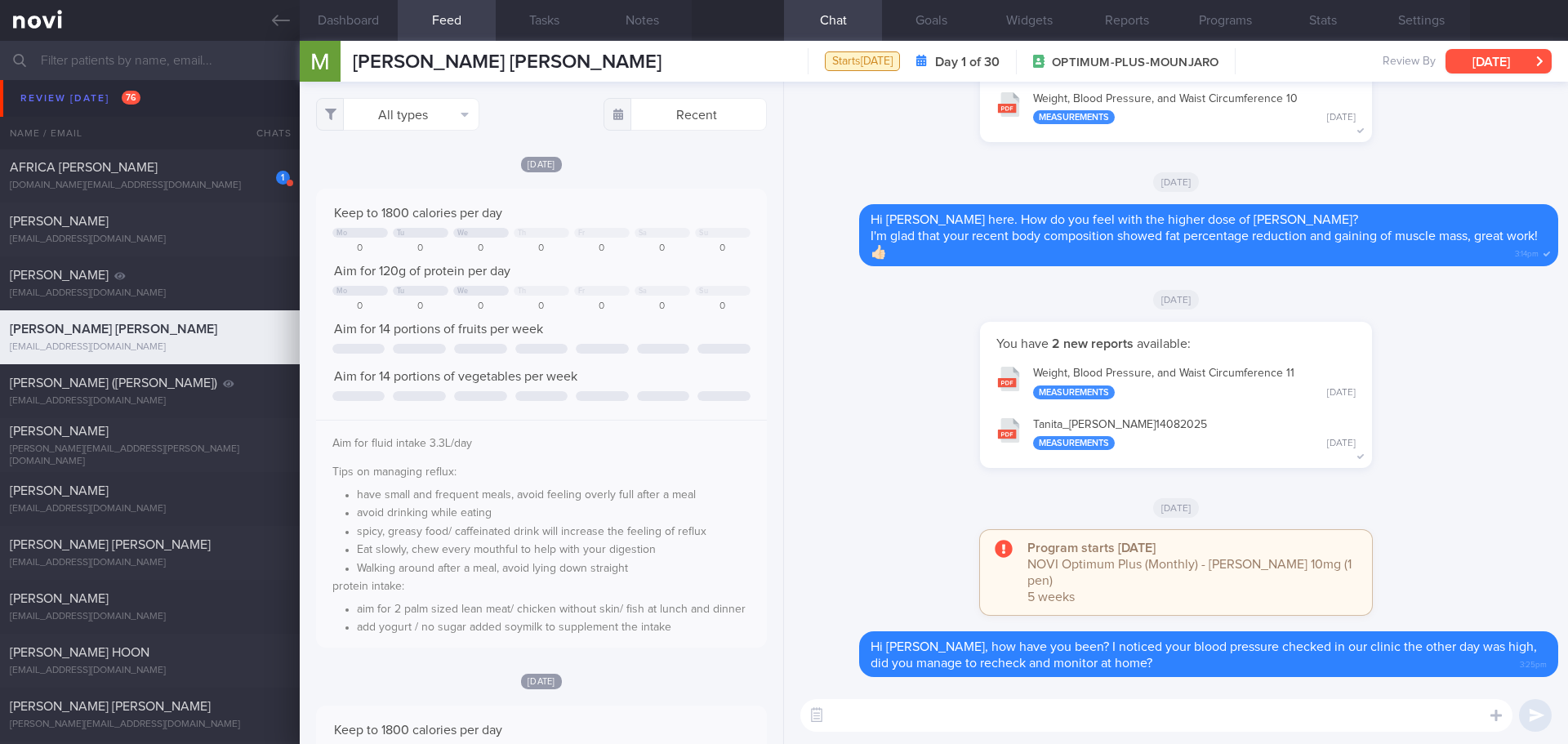
click at [1489, 61] on button "[DATE]" at bounding box center [1499, 61] width 106 height 24
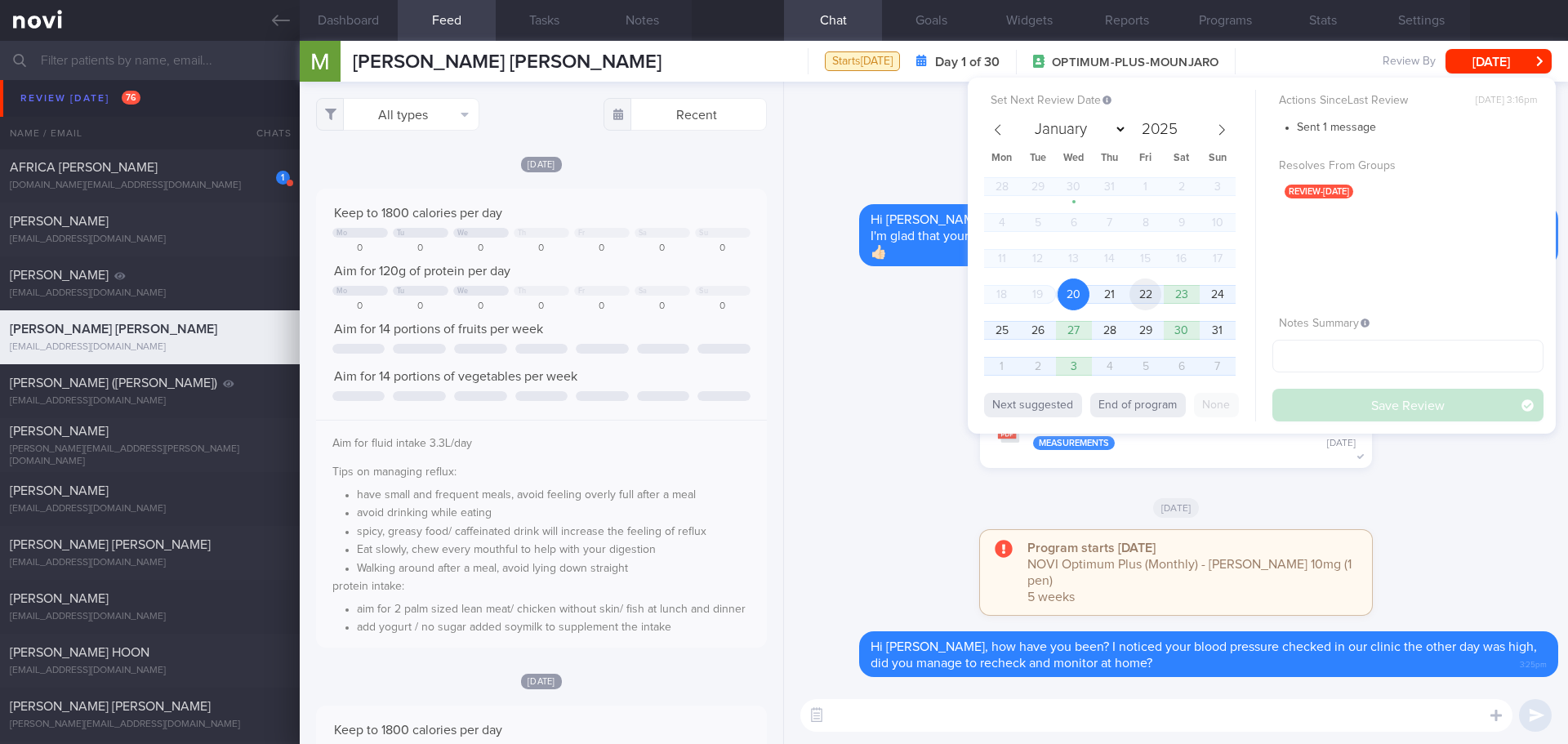
click at [1138, 295] on span "22" at bounding box center [1145, 294] width 32 height 32
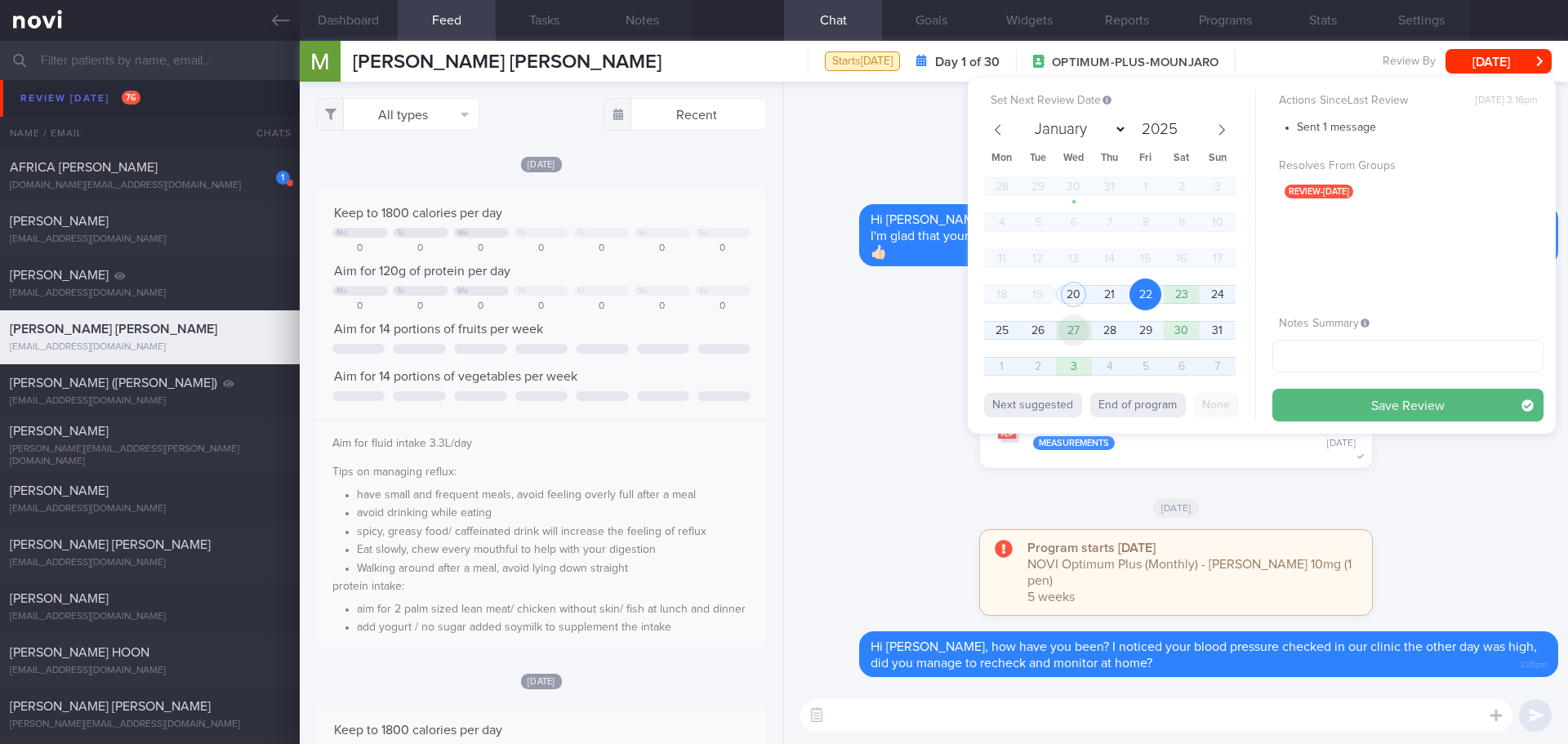
click at [1085, 330] on span "27" at bounding box center [1073, 330] width 32 height 32
click at [1308, 396] on button "Save Review" at bounding box center [1408, 405] width 271 height 33
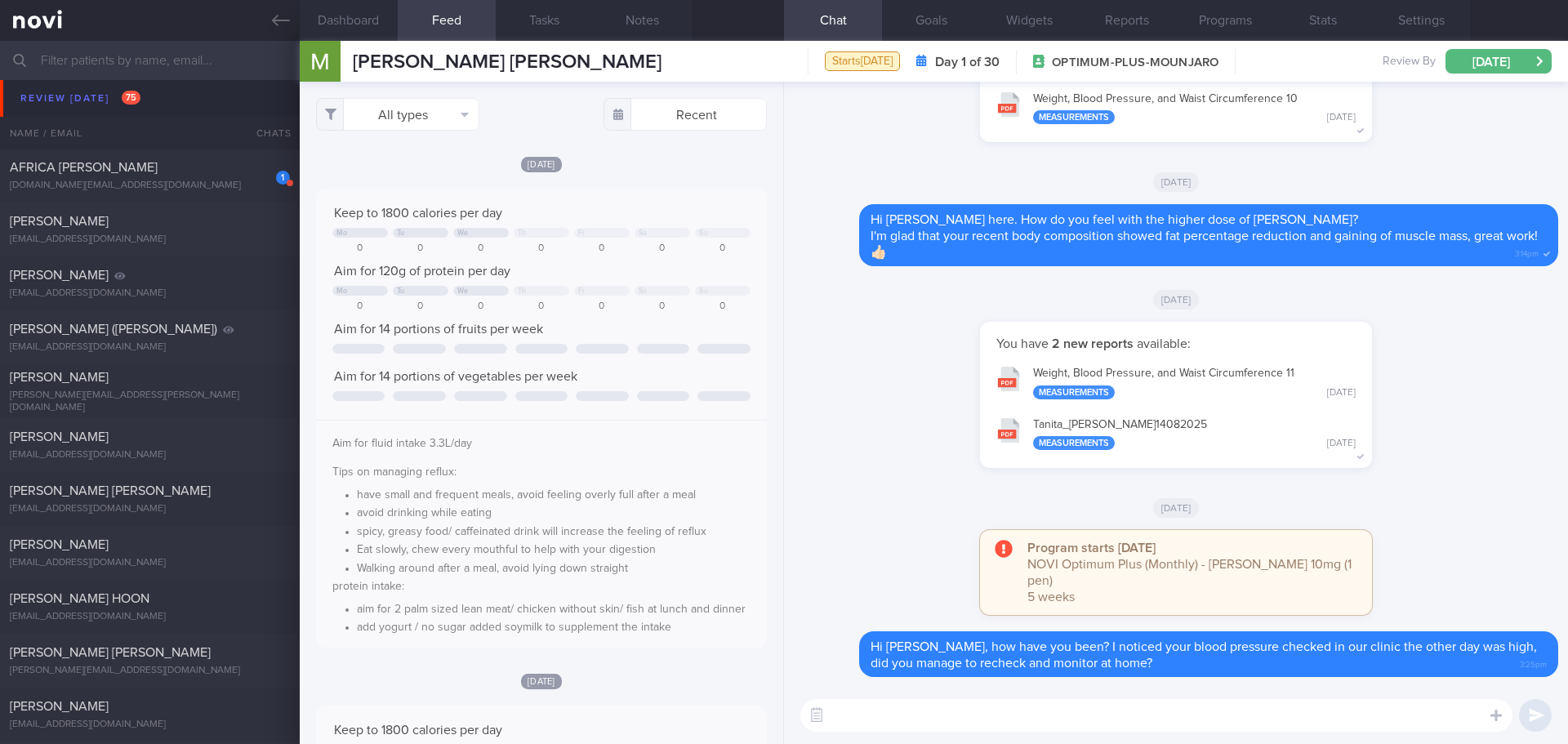
click at [912, 408] on div "You have 2 new reports available: Weight, Blood Pressure, and Waist Circumferen…" at bounding box center [1175, 402] width 764 height 162
click at [151, 167] on span "AFRICA [PERSON_NAME]" at bounding box center [83, 166] width 147 height 13
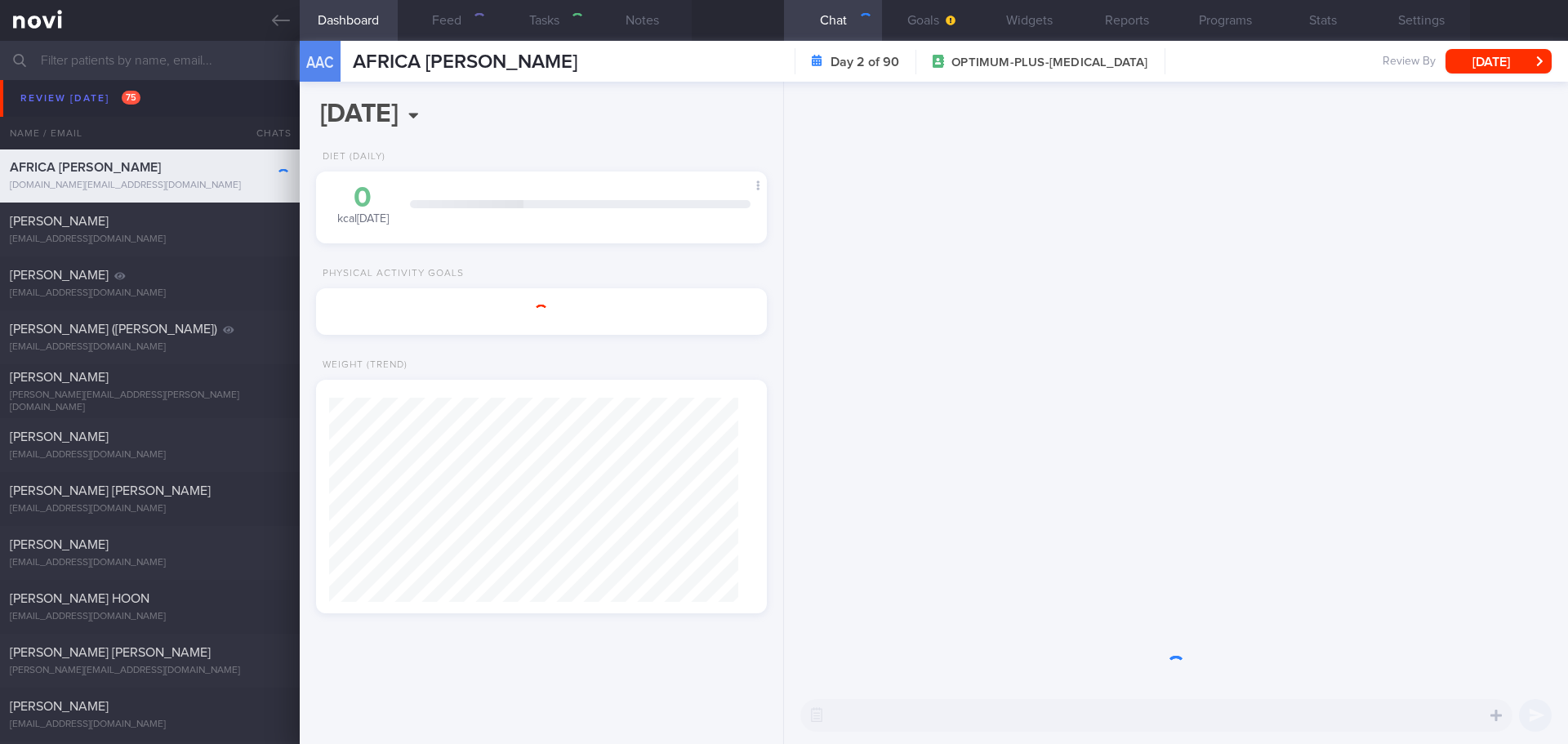
type input "[DATE]"
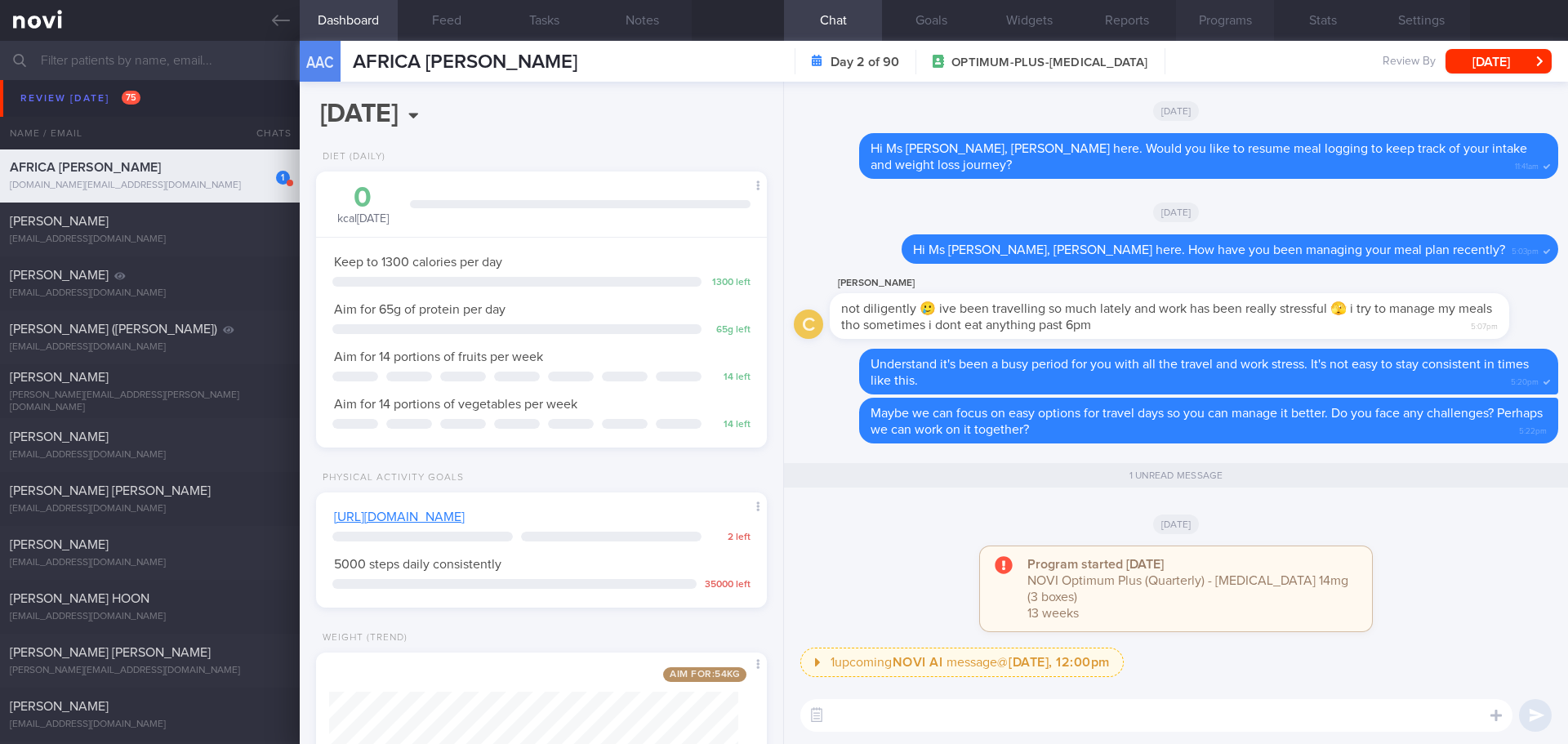
click at [1252, 27] on button "Programs" at bounding box center [1225, 20] width 98 height 41
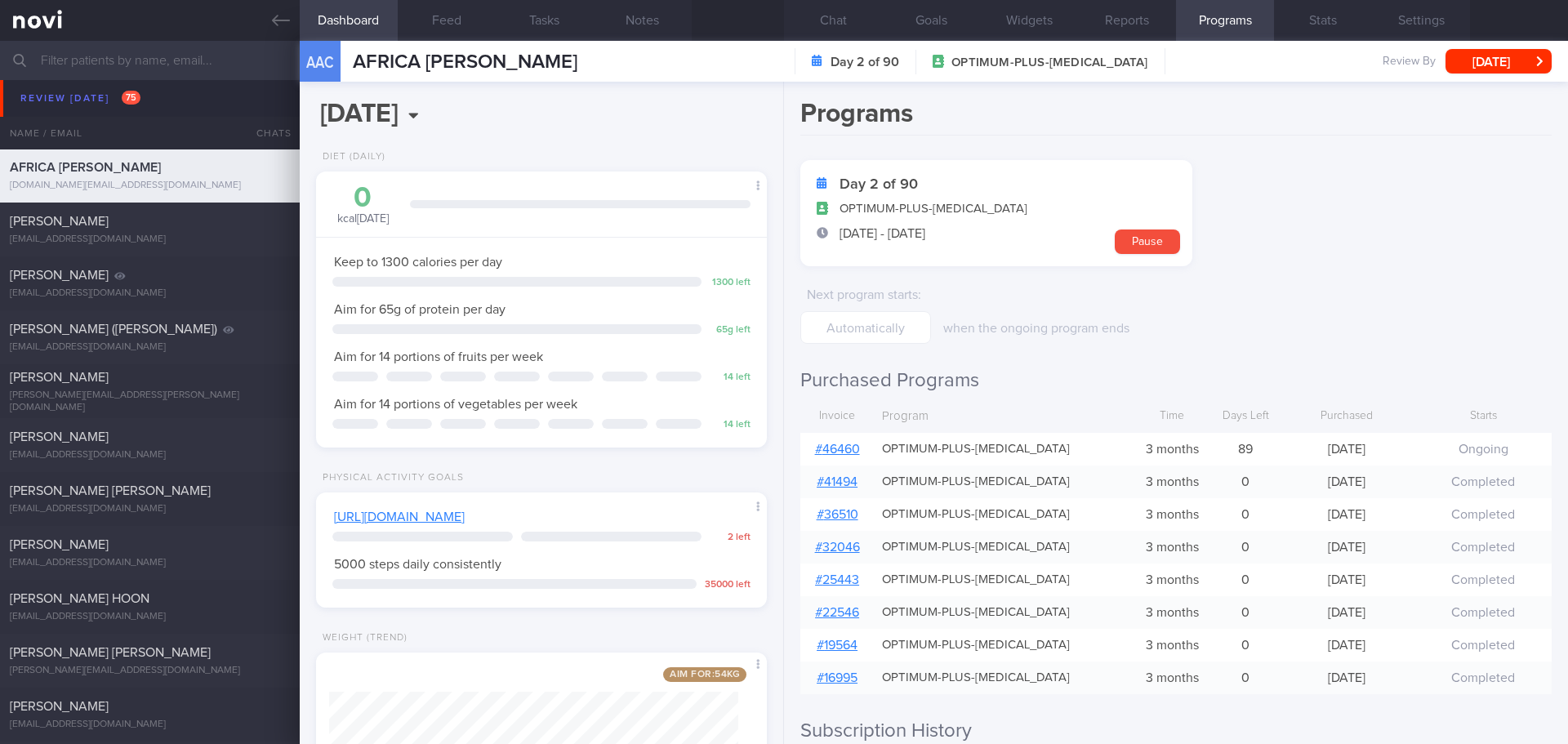
click at [833, 448] on link "# 46460" at bounding box center [838, 448] width 45 height 13
click at [1480, 56] on button "[DATE]" at bounding box center [1499, 61] width 106 height 24
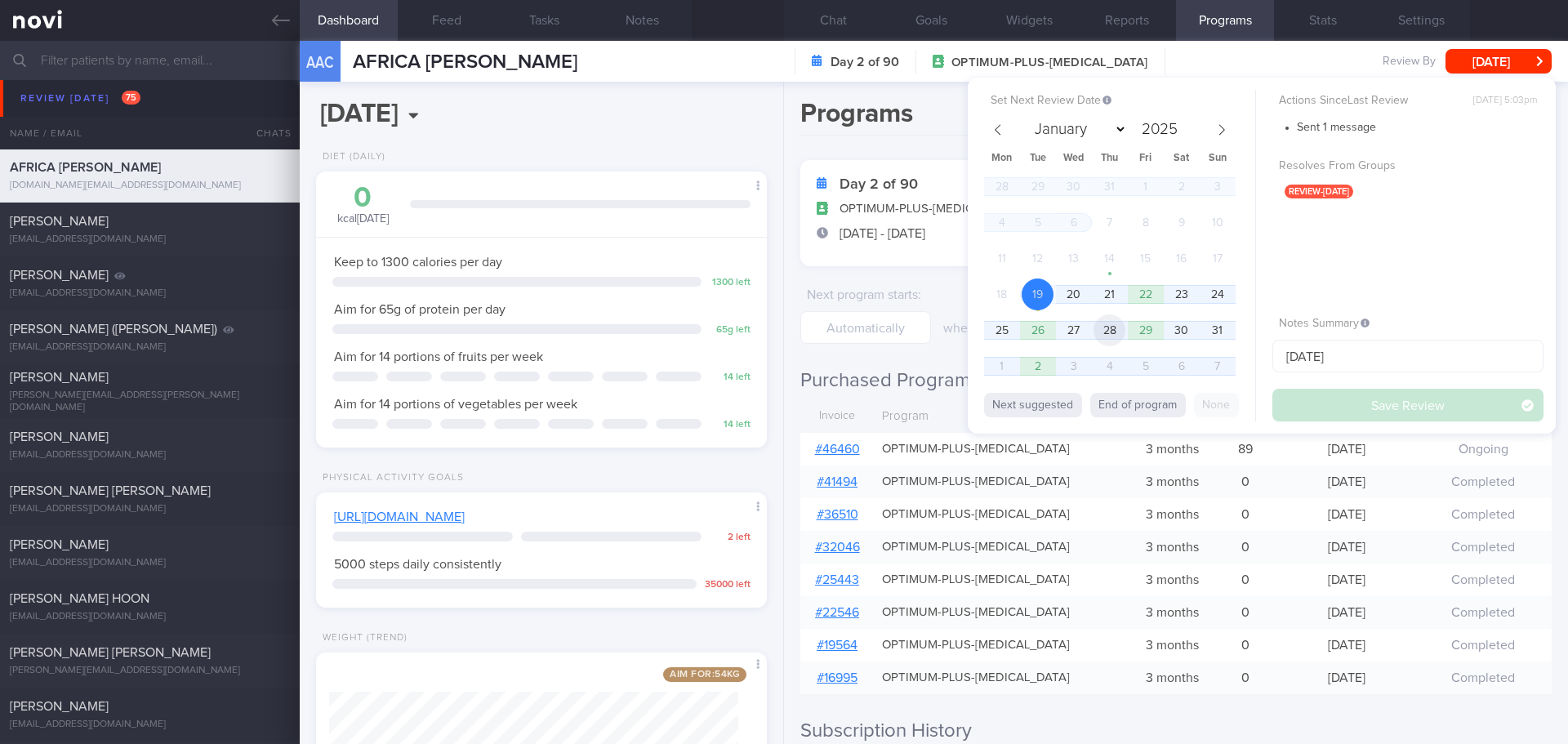
click at [1106, 325] on span "28" at bounding box center [1109, 330] width 32 height 32
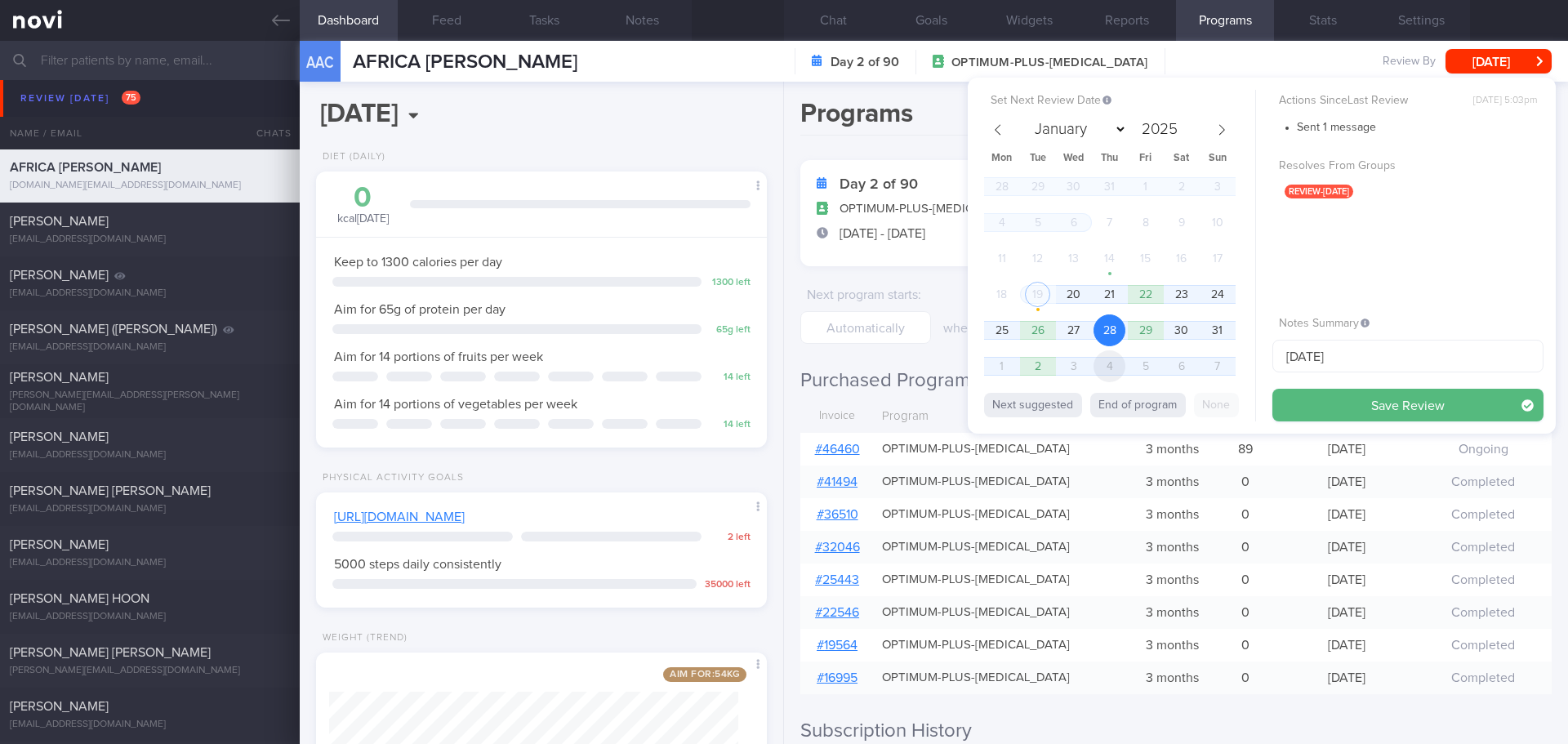
click at [1123, 359] on span "4" at bounding box center [1109, 366] width 32 height 32
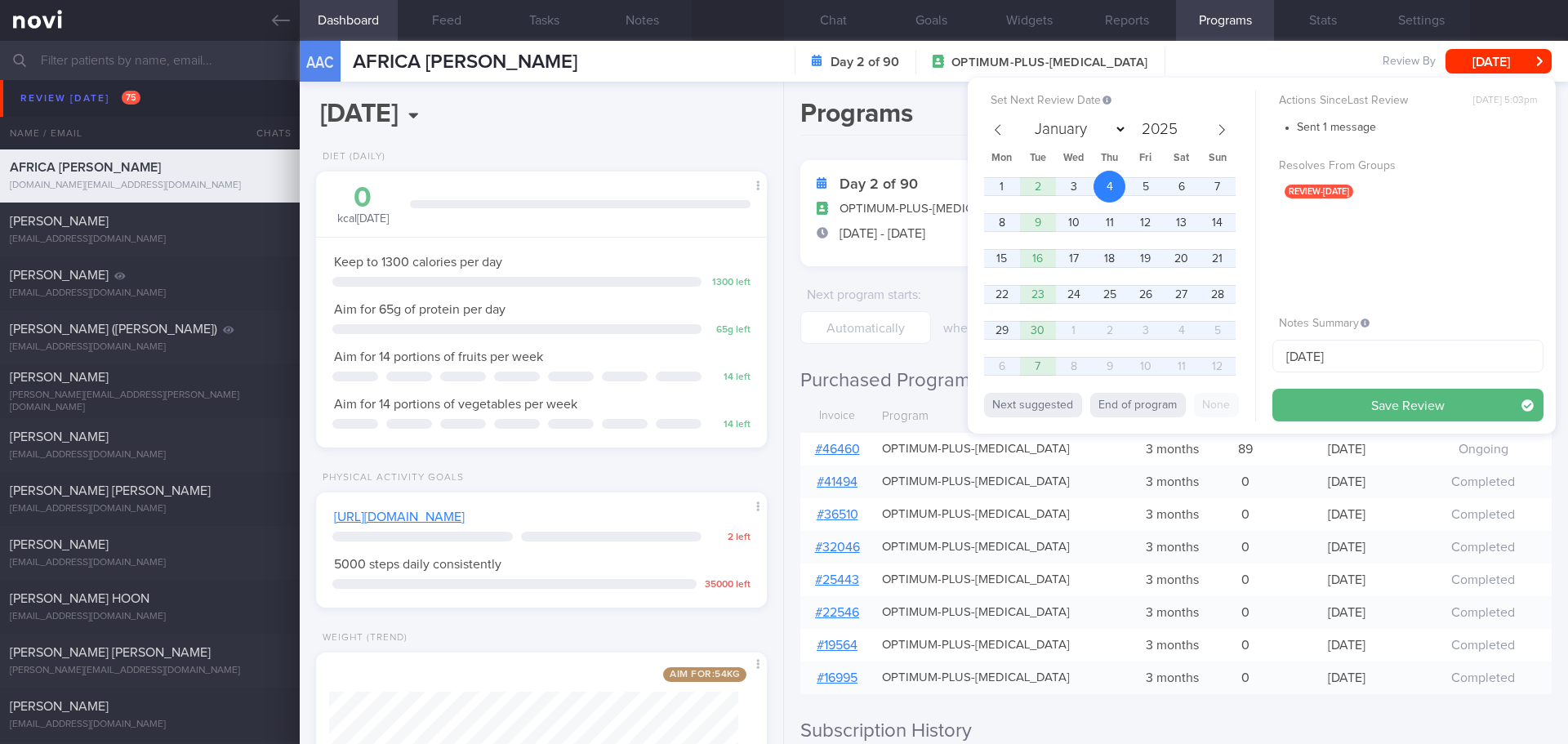
select select "8"
drag, startPoint x: 1363, startPoint y: 365, endPoint x: 1209, endPoint y: 362, distance: 154.0
click at [1210, 362] on div "Set Next Review Date [DATE] January February March April May June July August S…" at bounding box center [1262, 255] width 588 height 356
click at [1480, 408] on button "Save Review" at bounding box center [1408, 405] width 271 height 33
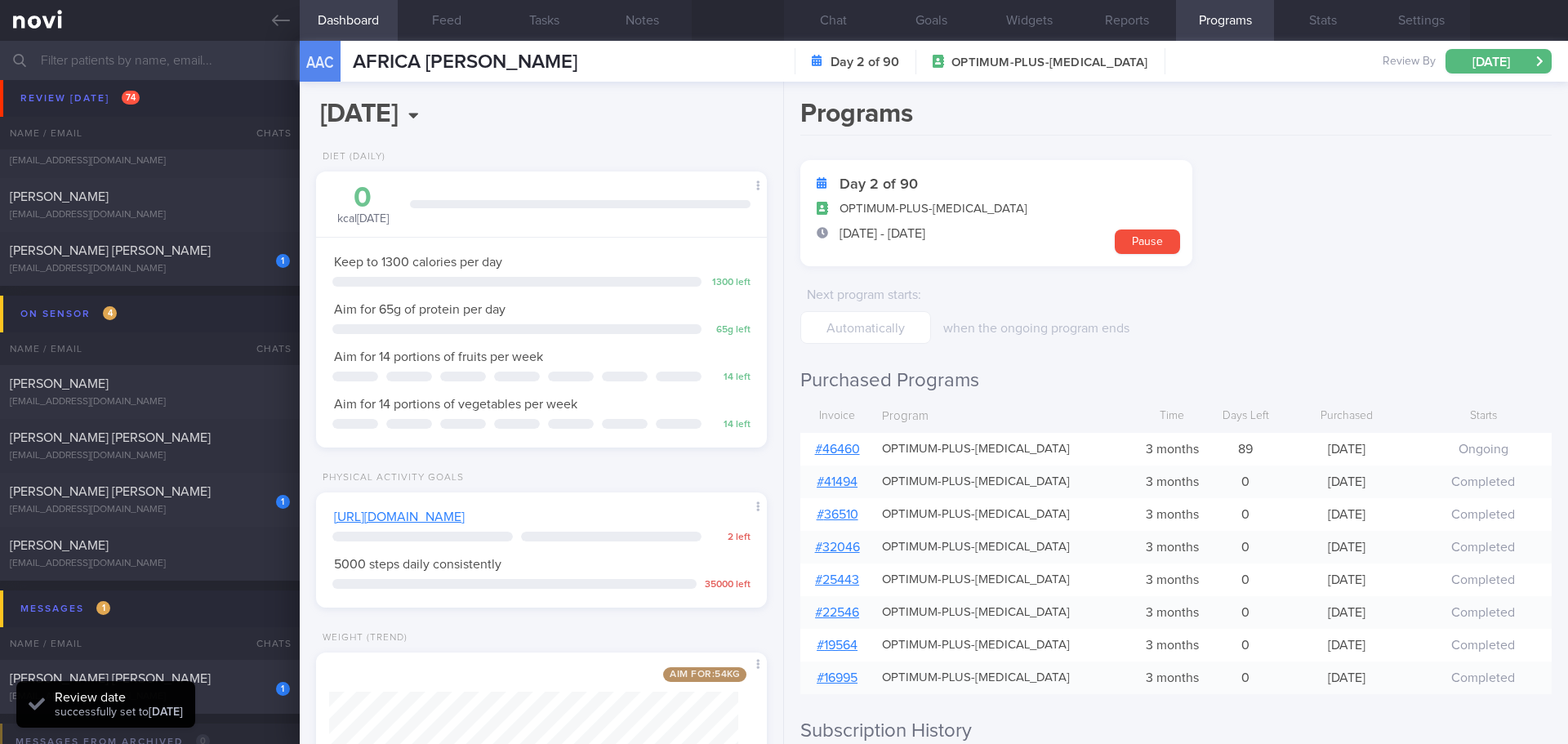
scroll to position [4001, 0]
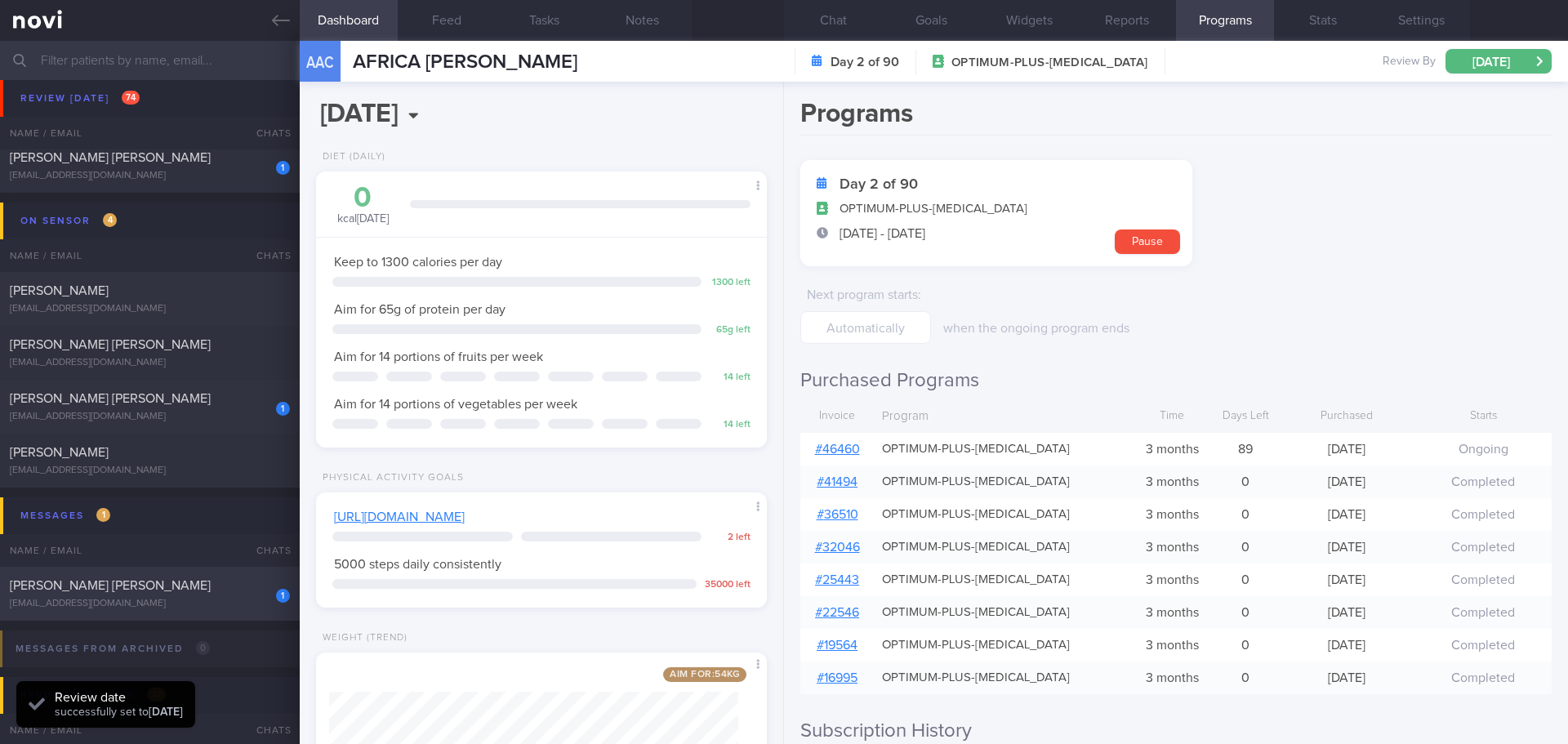
click at [139, 588] on span "[PERSON_NAME] [PERSON_NAME]" at bounding box center [110, 585] width 201 height 13
select select "7"
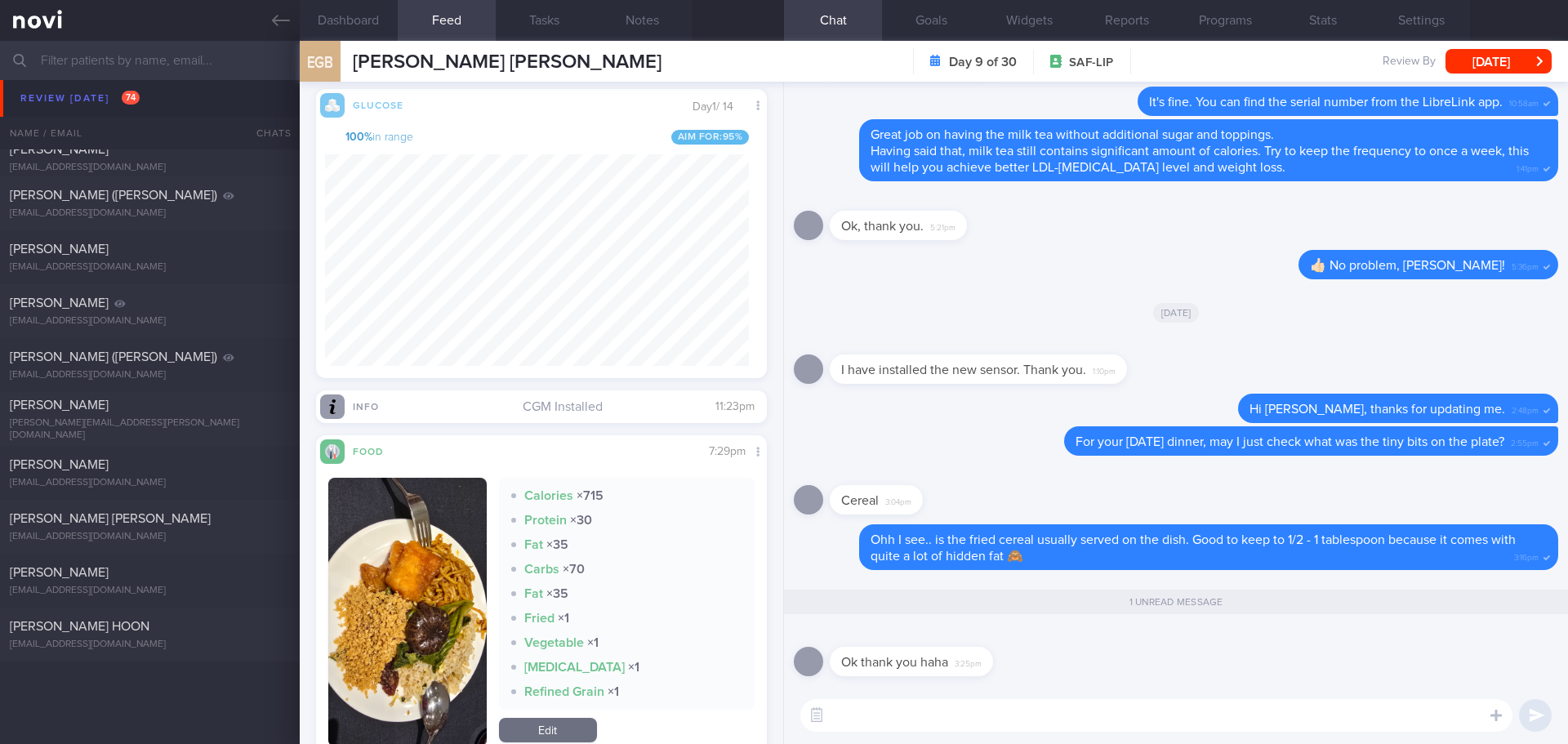
scroll to position [2544, 0]
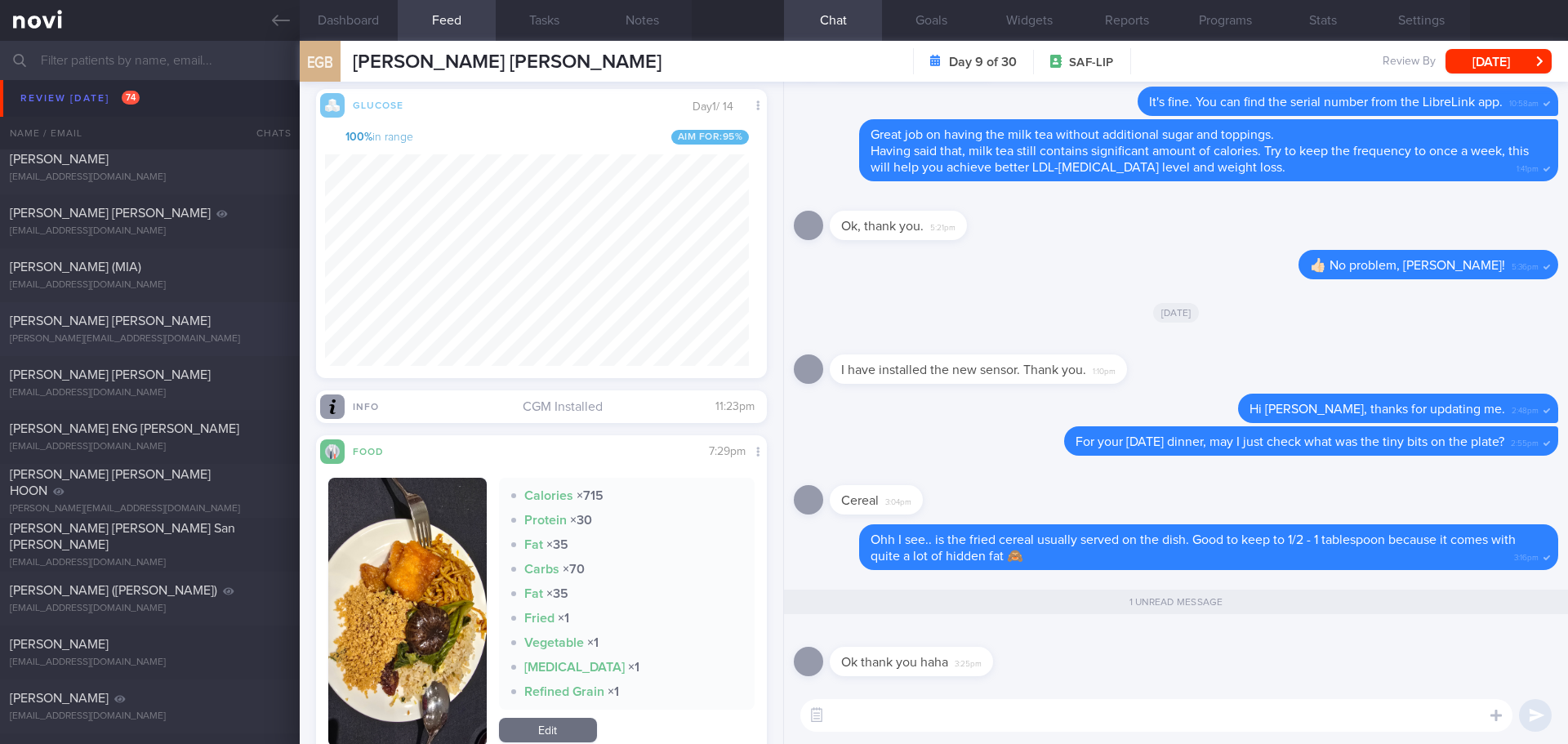
click at [175, 327] on div "[PERSON_NAME] [PERSON_NAME]" at bounding box center [147, 321] width 276 height 16
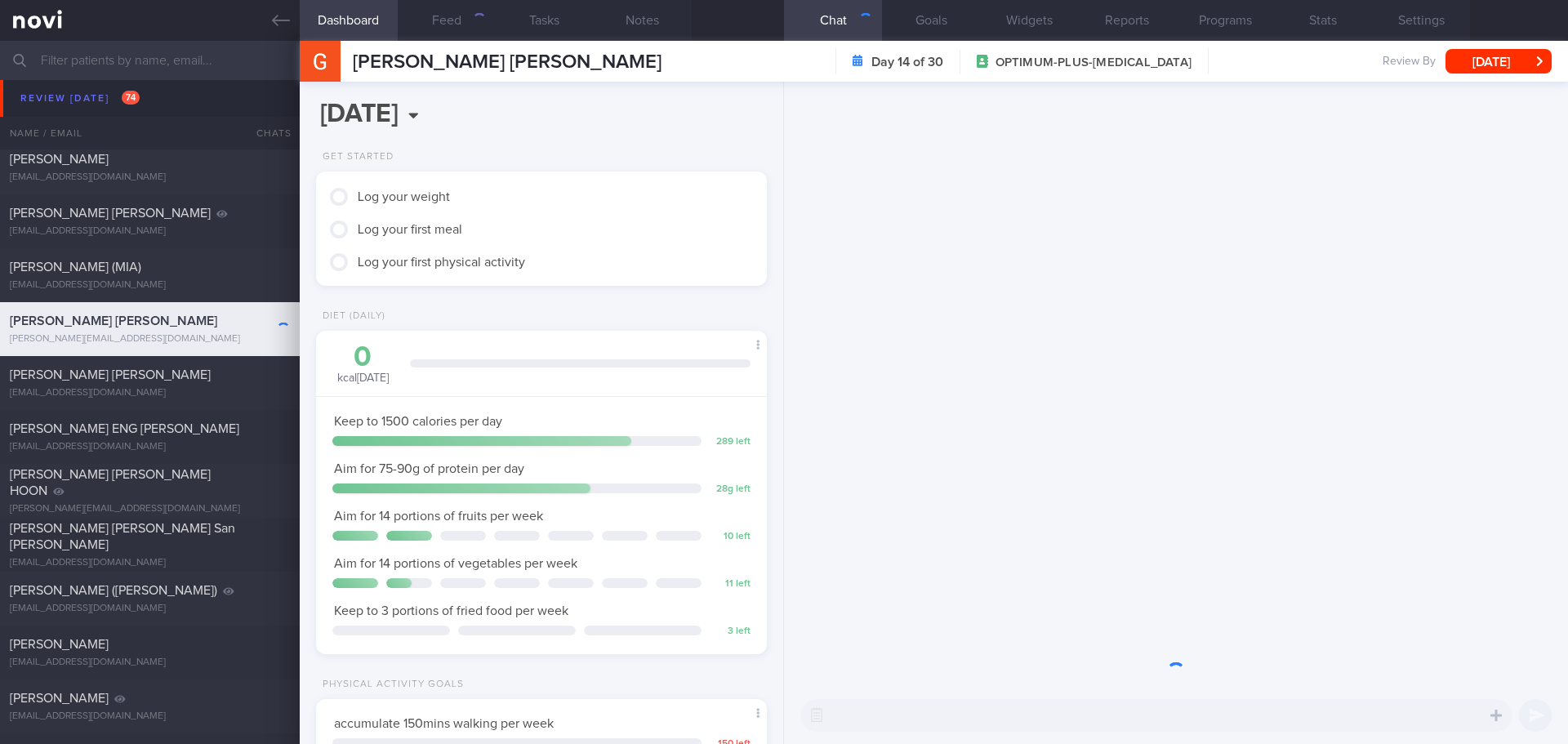
scroll to position [228, 410]
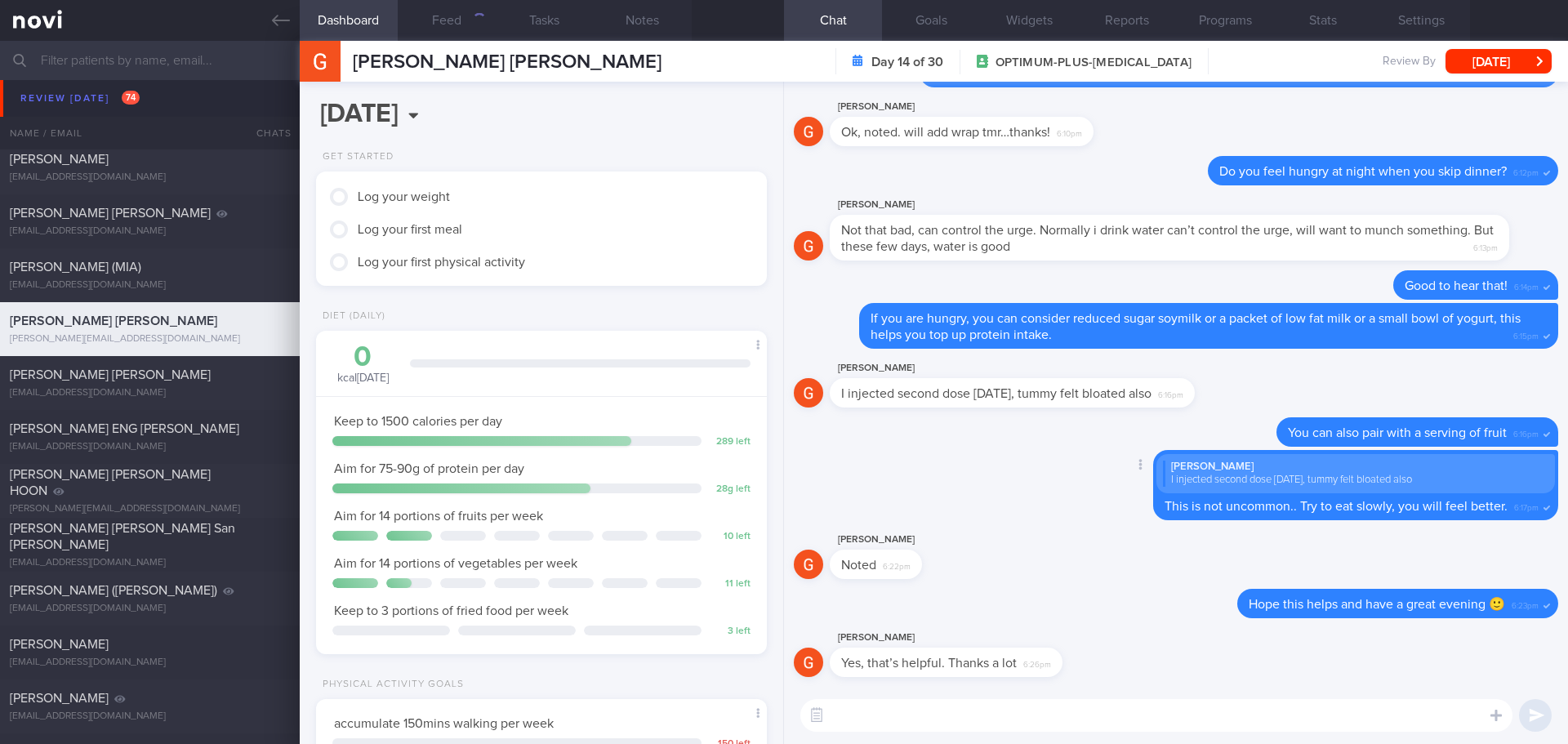
click at [1016, 529] on div "Delete [PERSON_NAME] I injected second dose [DATE], tummy felt bloated also Thi…" at bounding box center [1175, 490] width 764 height 81
click at [437, 21] on button "Feed" at bounding box center [447, 20] width 98 height 41
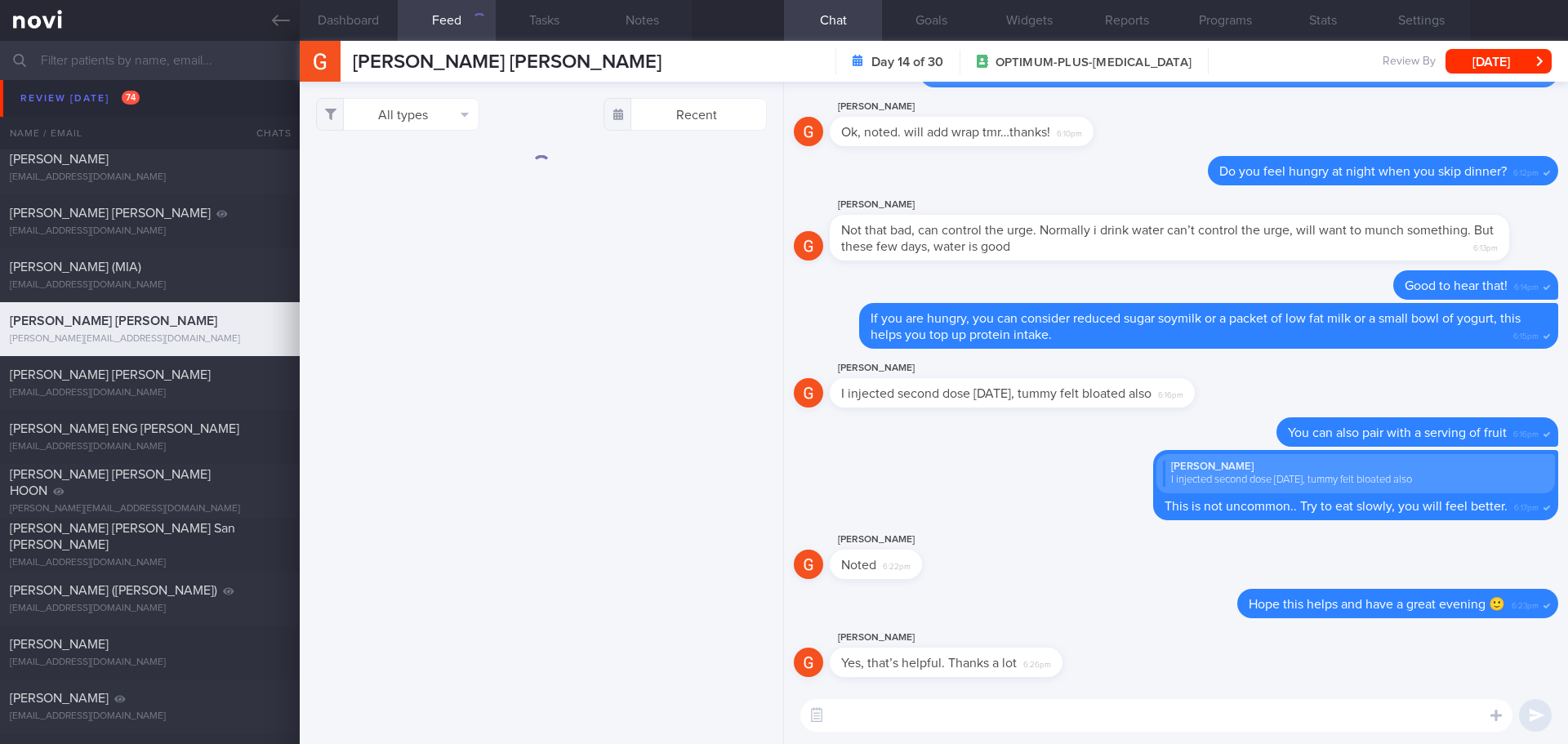
click at [1036, 722] on textarea at bounding box center [1156, 715] width 712 height 33
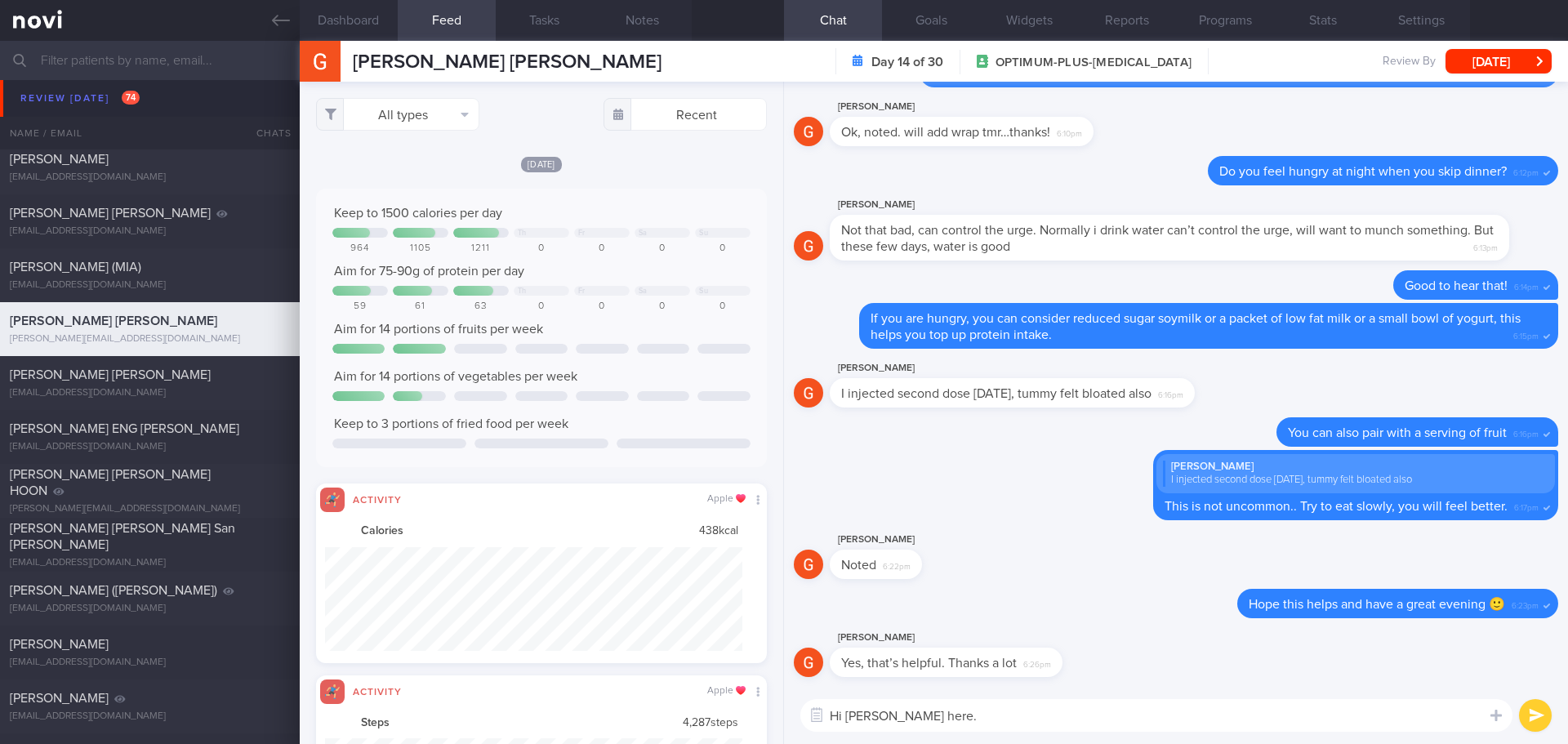
scroll to position [104, 418]
type textarea "Hi [PERSON_NAME] here."
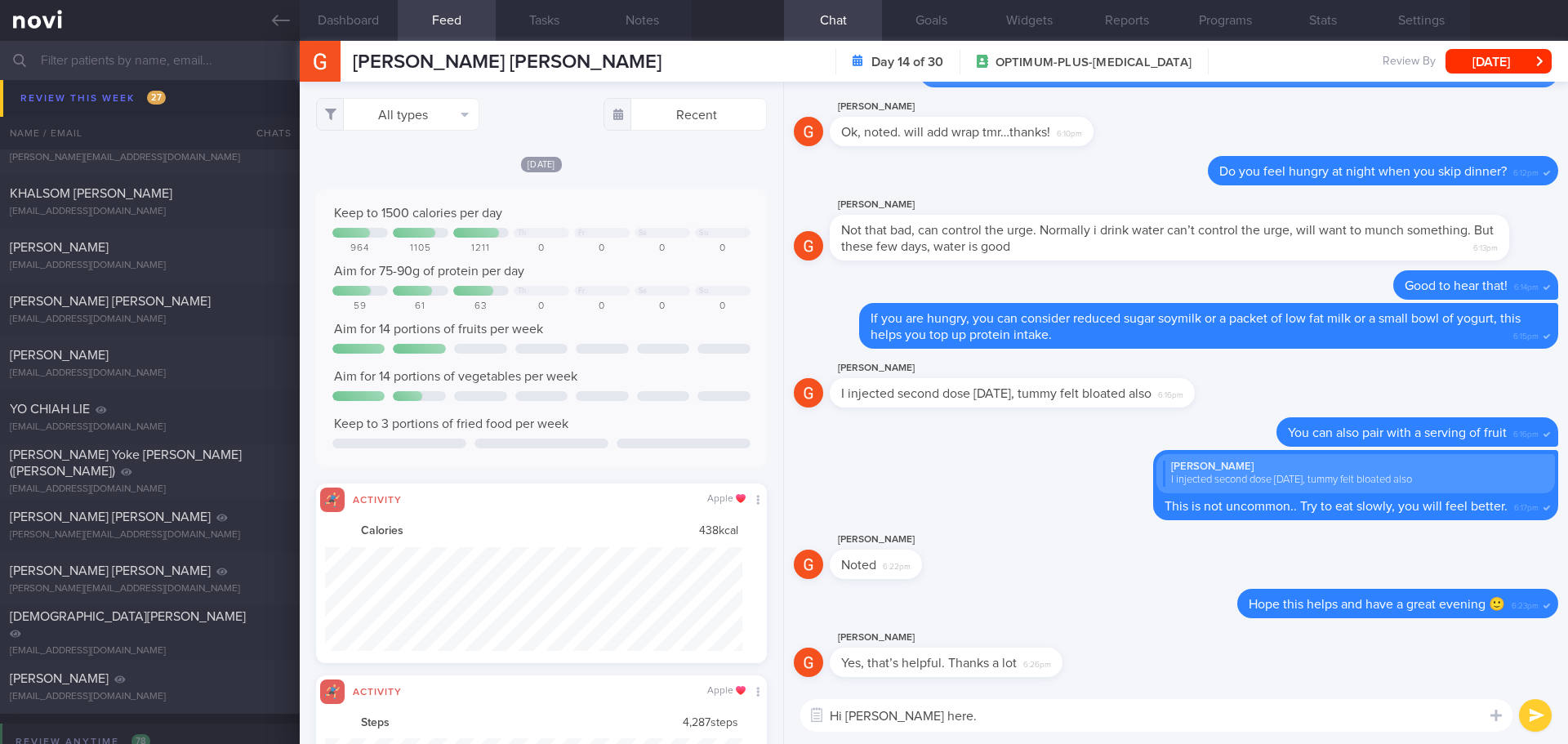
scroll to position [5565, 0]
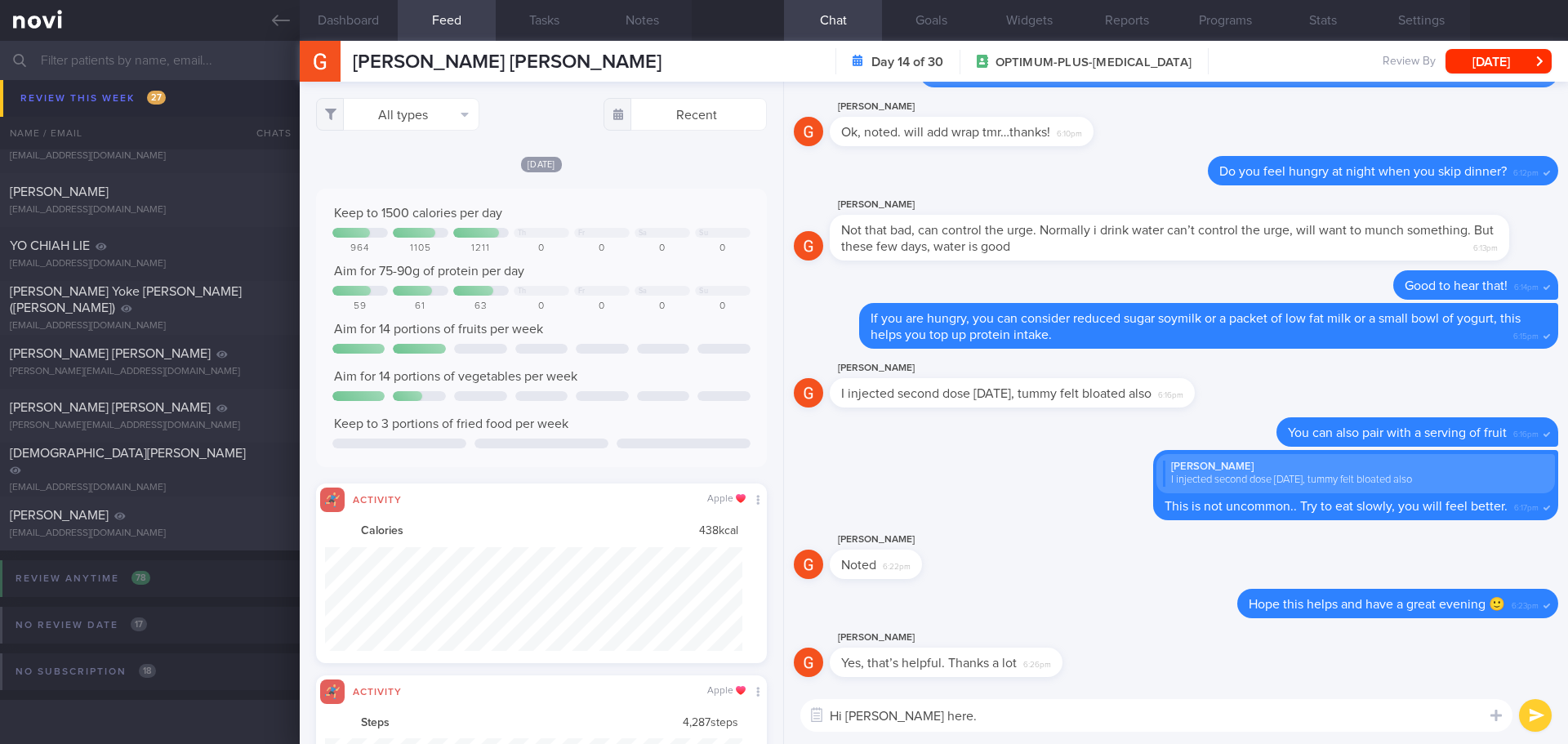
click at [1031, 722] on textarea "Hi [PERSON_NAME] here." at bounding box center [1156, 715] width 712 height 33
click at [604, 119] on div at bounding box center [617, 114] width 28 height 33
click at [608, 166] on div "[DATE]" at bounding box center [541, 164] width 451 height 17
drag, startPoint x: 420, startPoint y: 131, endPoint x: 419, endPoint y: 122, distance: 9.1
click at [420, 130] on div "All types Food Activity Glucose Weight Medicine Blood Pressure [MEDICAL_DATA] I…" at bounding box center [541, 413] width 483 height 662
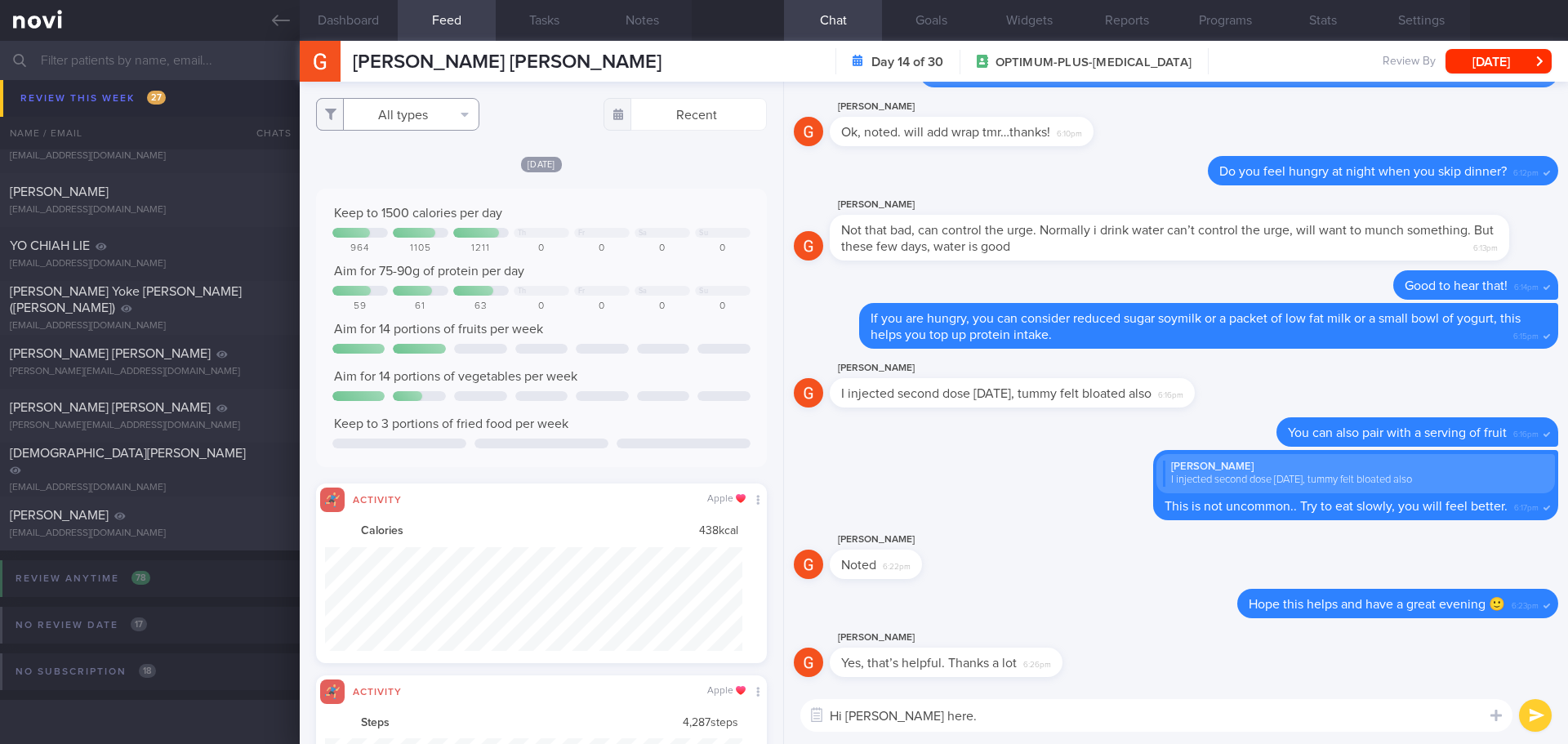
click at [417, 119] on button "All types" at bounding box center [397, 114] width 163 height 33
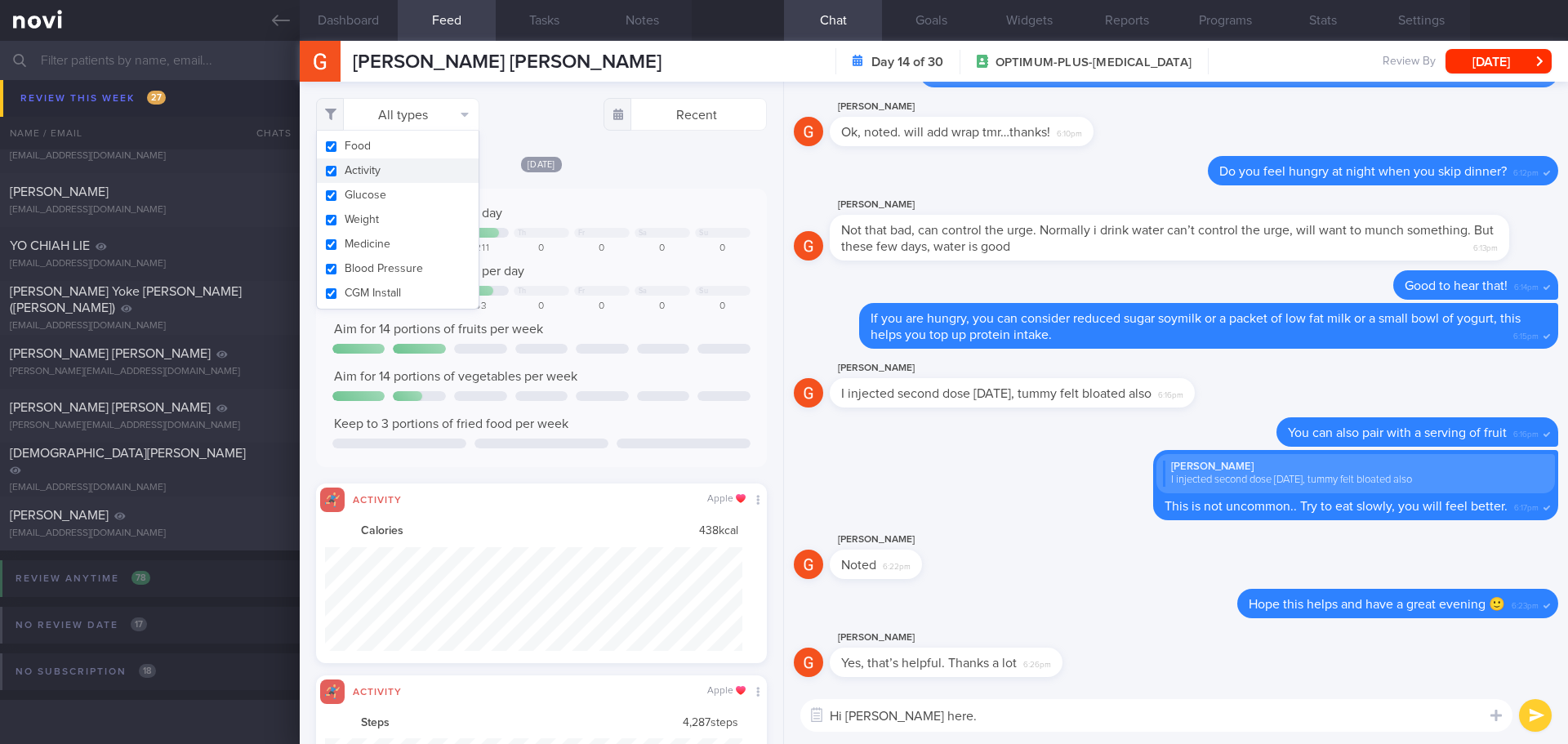
click at [388, 167] on button "Activity" at bounding box center [397, 171] width 161 height 24
checkbox input "false"
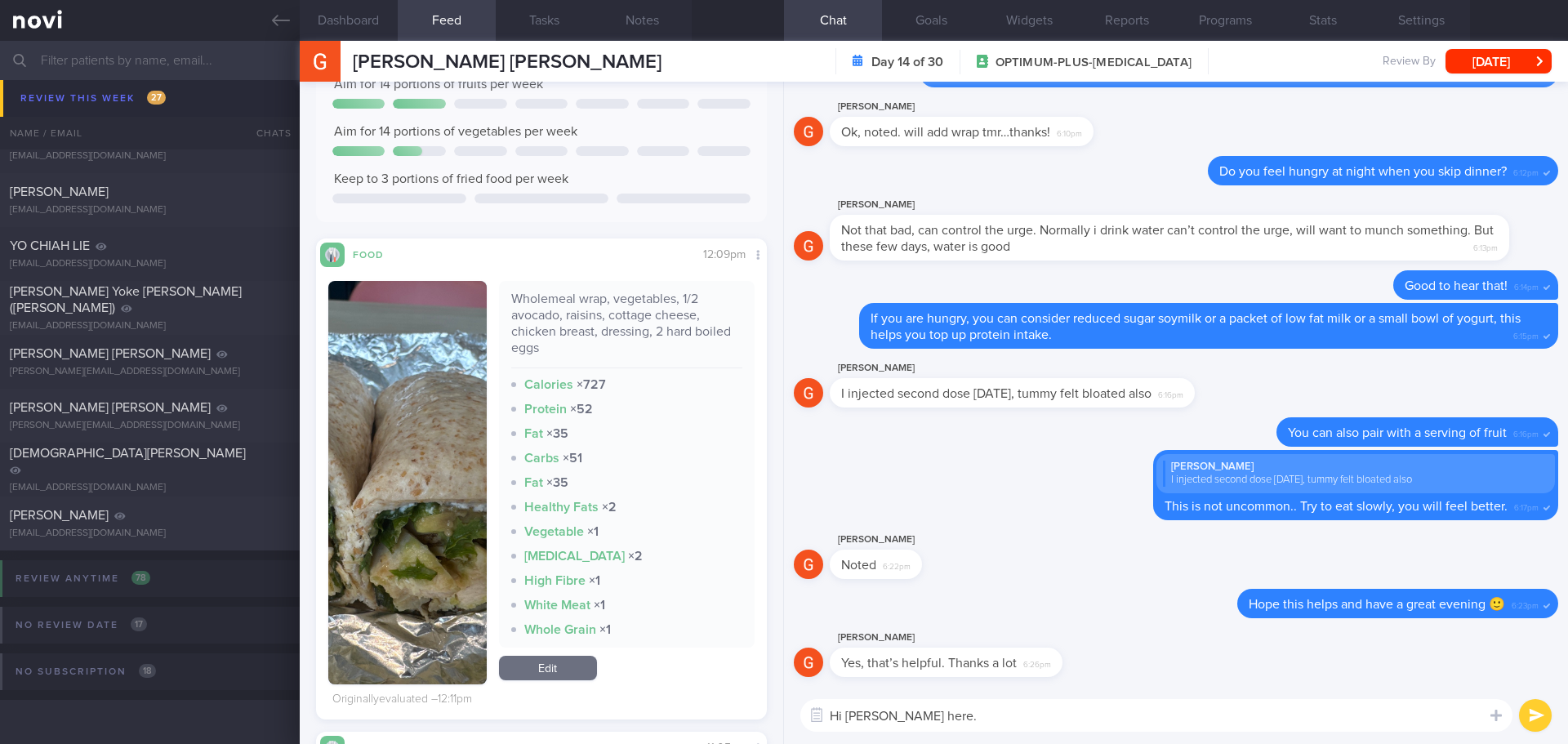
scroll to position [734, 0]
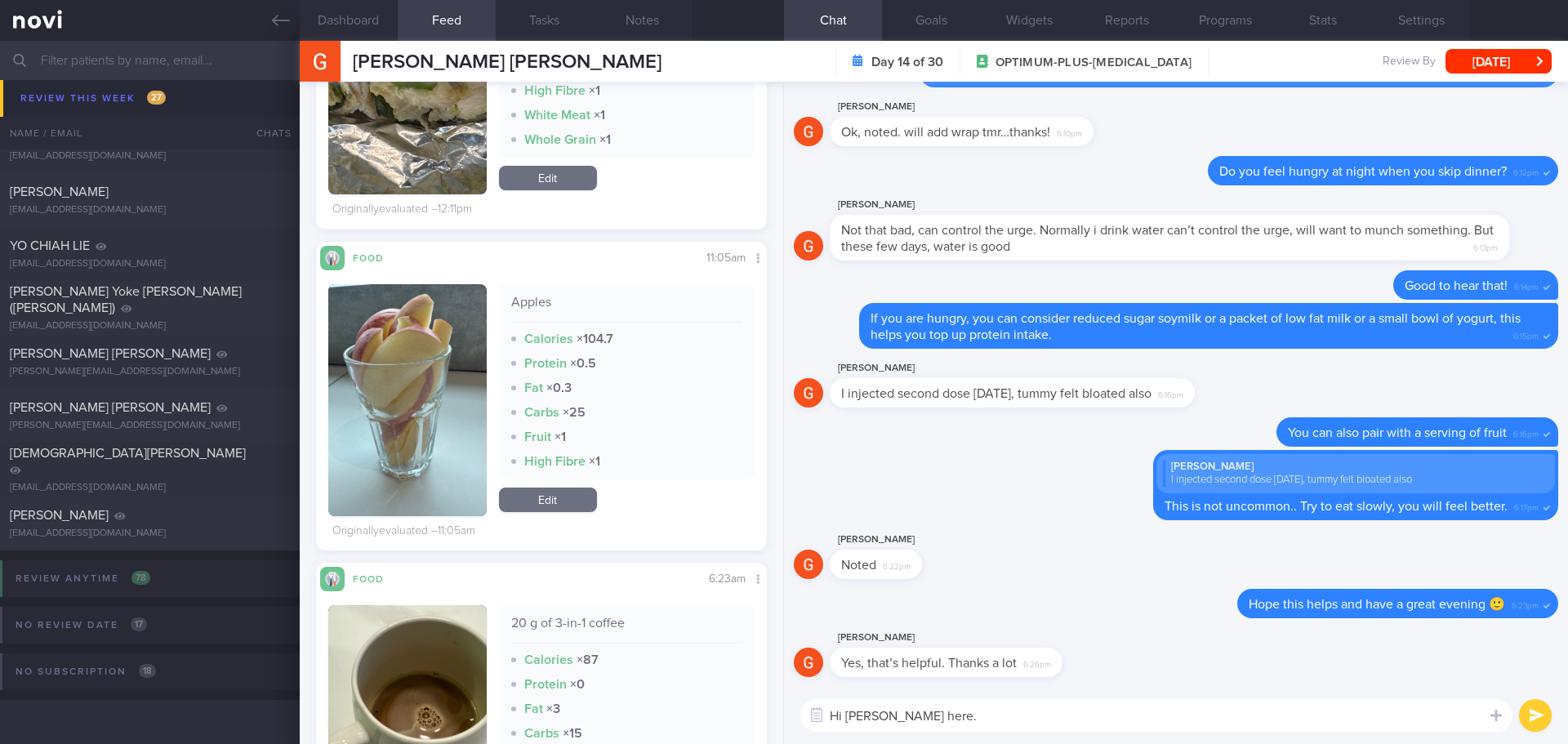
click at [386, 343] on button "button" at bounding box center [408, 400] width 159 height 232
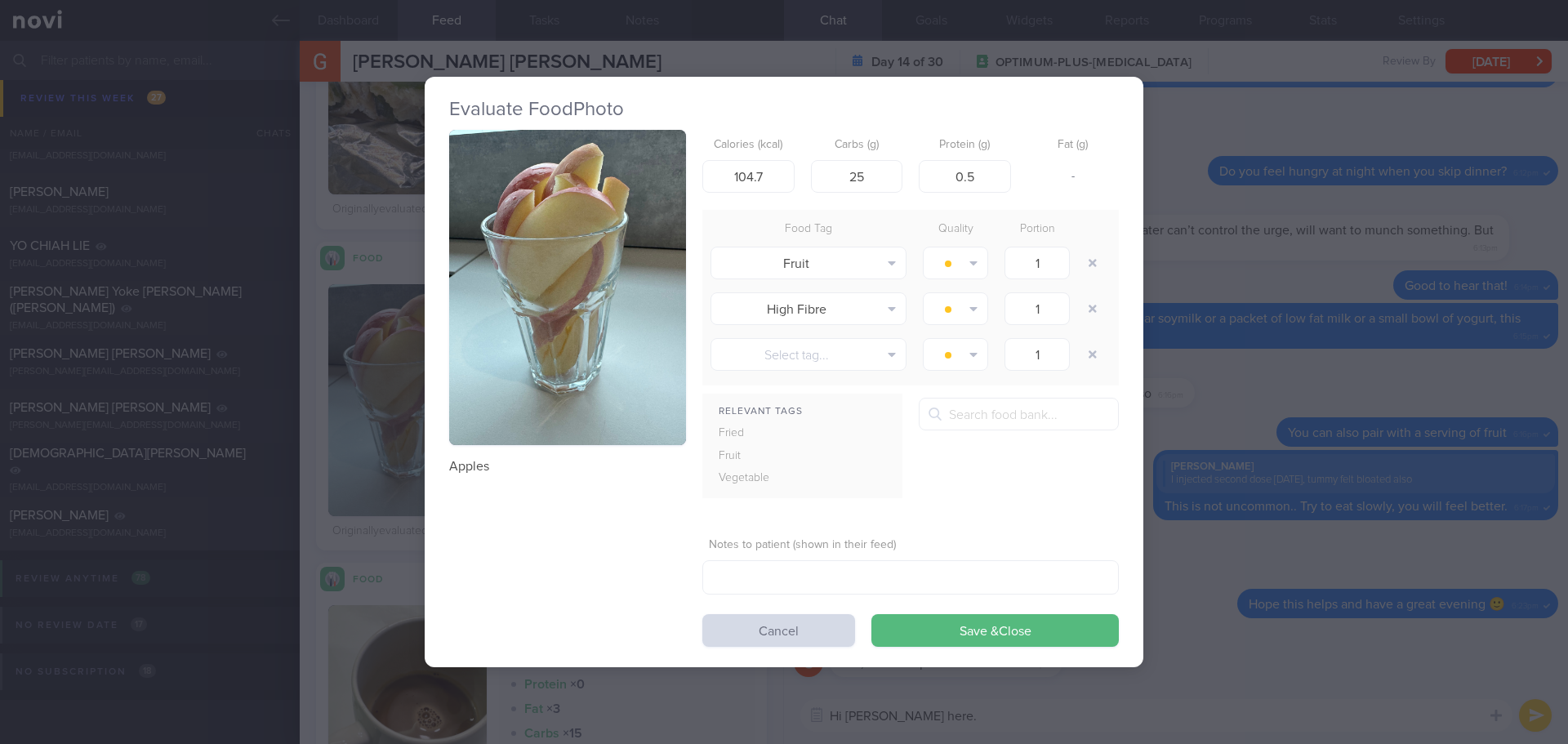
click at [497, 290] on button "button" at bounding box center [567, 288] width 237 height 316
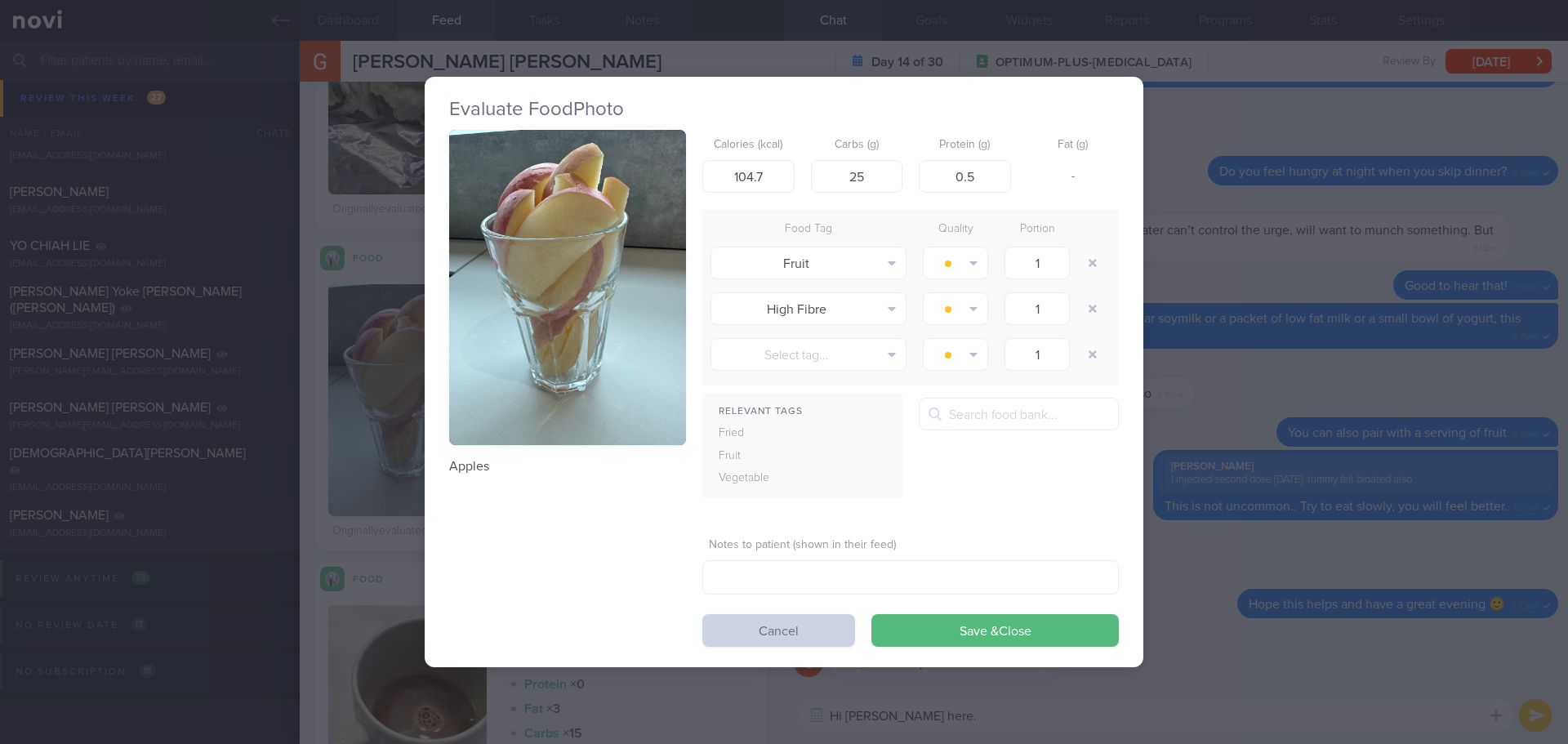
click at [810, 629] on button "Cancel" at bounding box center [779, 630] width 153 height 33
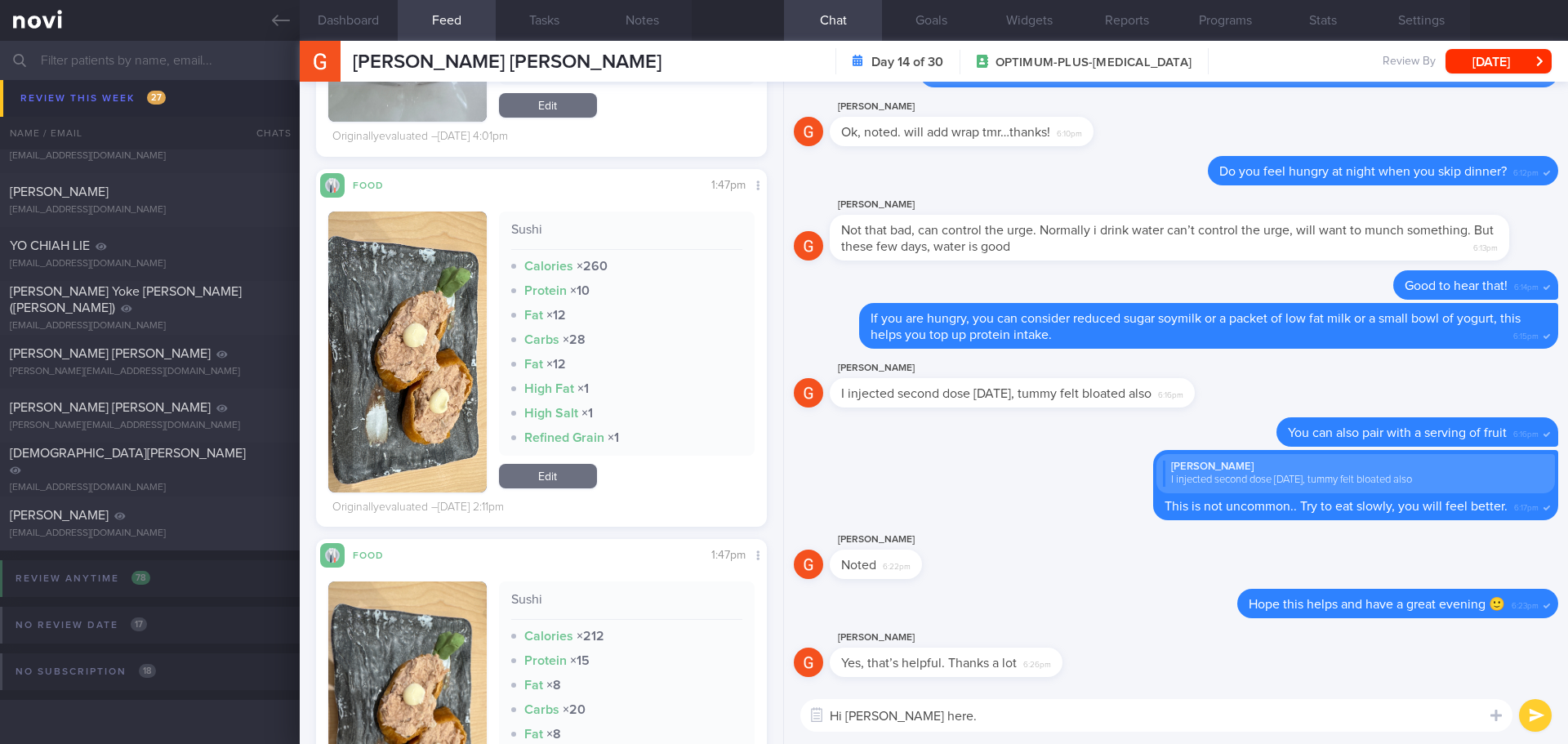
scroll to position [7430, 0]
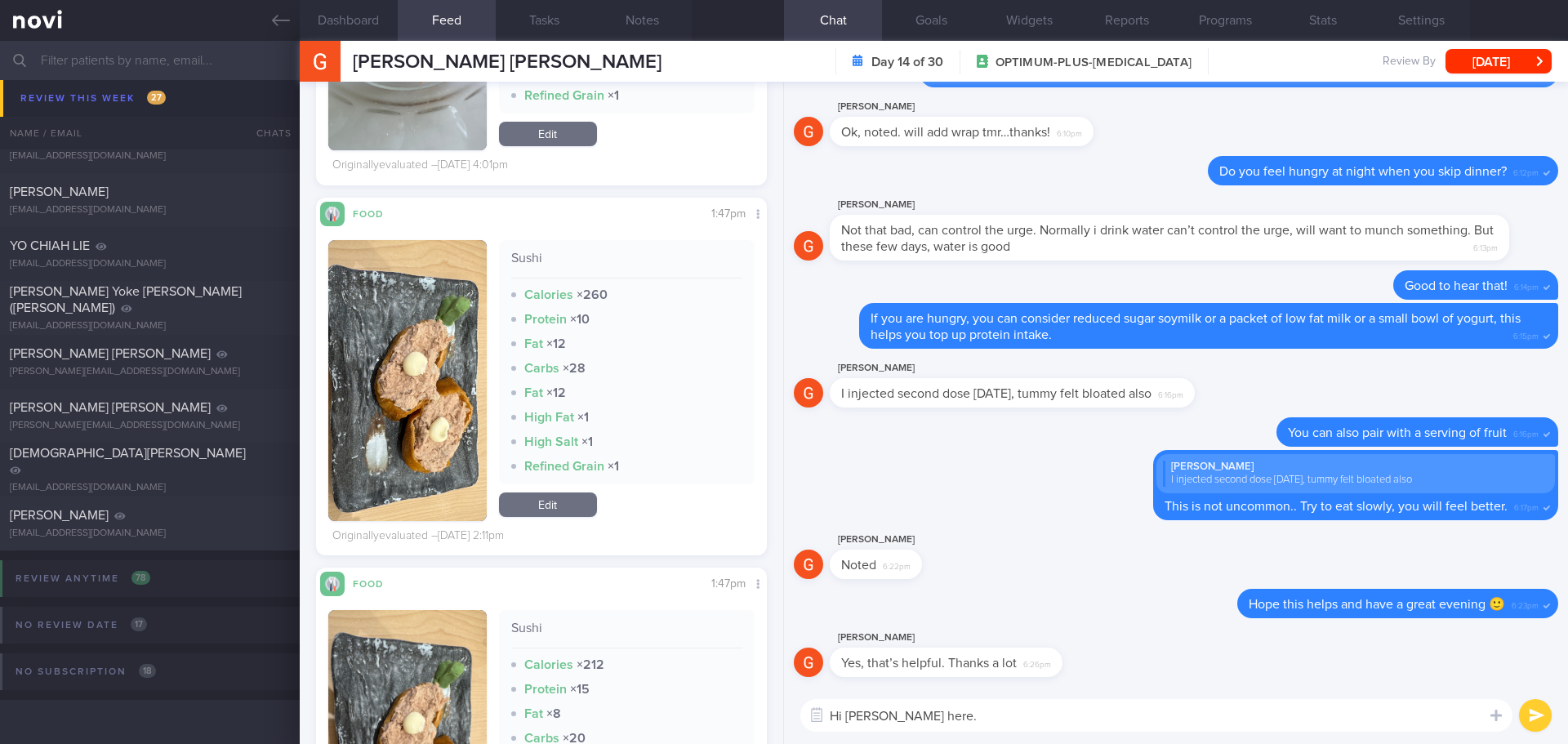
click at [1032, 725] on textarea "Hi [PERSON_NAME] here." at bounding box center [1156, 715] width 712 height 33
click at [1300, 716] on textarea "Hi [PERSON_NAME] here. How are you this week? Do you feel better with bloatedne…" at bounding box center [1156, 715] width 712 height 33
drag, startPoint x: 1300, startPoint y: 716, endPoint x: 1196, endPoint y: 706, distance: 104.5
click at [1196, 706] on textarea "Hi [PERSON_NAME] here. How are you this week? Do you feel better with bloatedne…" at bounding box center [1156, 715] width 712 height 33
click at [1314, 713] on textarea "Hi [PERSON_NAME] here. How are you this week? Do you feel better with bloatedne…" at bounding box center [1156, 715] width 712 height 33
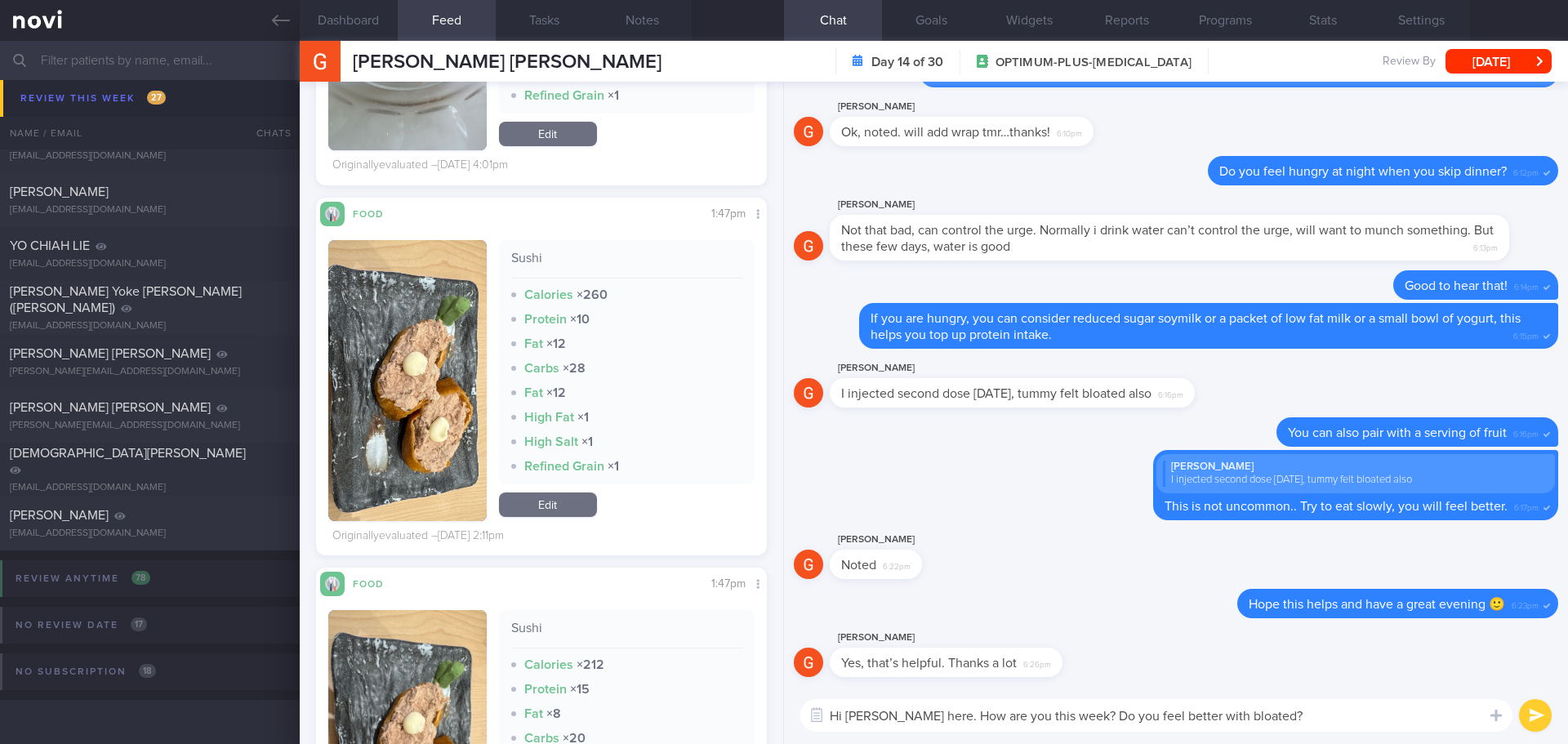
drag, startPoint x: 1314, startPoint y: 713, endPoint x: 976, endPoint y: 721, distance: 338.1
click at [976, 721] on textarea "Hi [PERSON_NAME] here. How are you this week? Do you feel better with bloated?" at bounding box center [1156, 715] width 712 height 33
click at [1282, 708] on textarea "Hi [PERSON_NAME] here. How are you this week? Do you feel better with bloated?" at bounding box center [1156, 715] width 712 height 33
click at [1303, 715] on textarea "Hi [PERSON_NAME] here. How are you this week? Do you feel better with bloated?" at bounding box center [1156, 715] width 712 height 33
drag, startPoint x: 1312, startPoint y: 711, endPoint x: 1219, endPoint y: 715, distance: 93.1
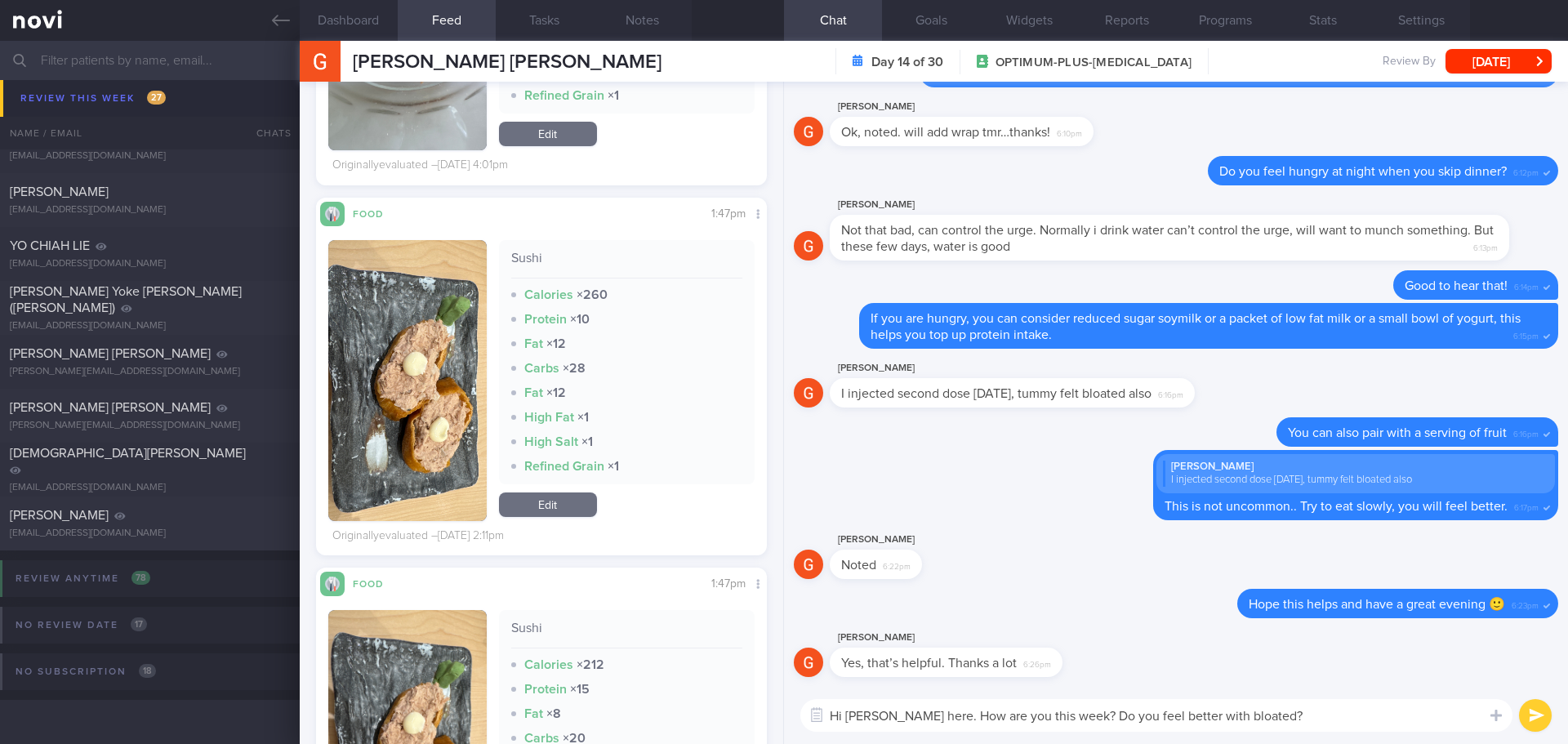
click at [1219, 715] on textarea "Hi [PERSON_NAME] here. How are you this week? Do you feel better with bloated?" at bounding box center [1156, 715] width 712 height 33
type textarea "Hi [PERSON_NAME] here. How are you this week? Do you feel less bloated?"
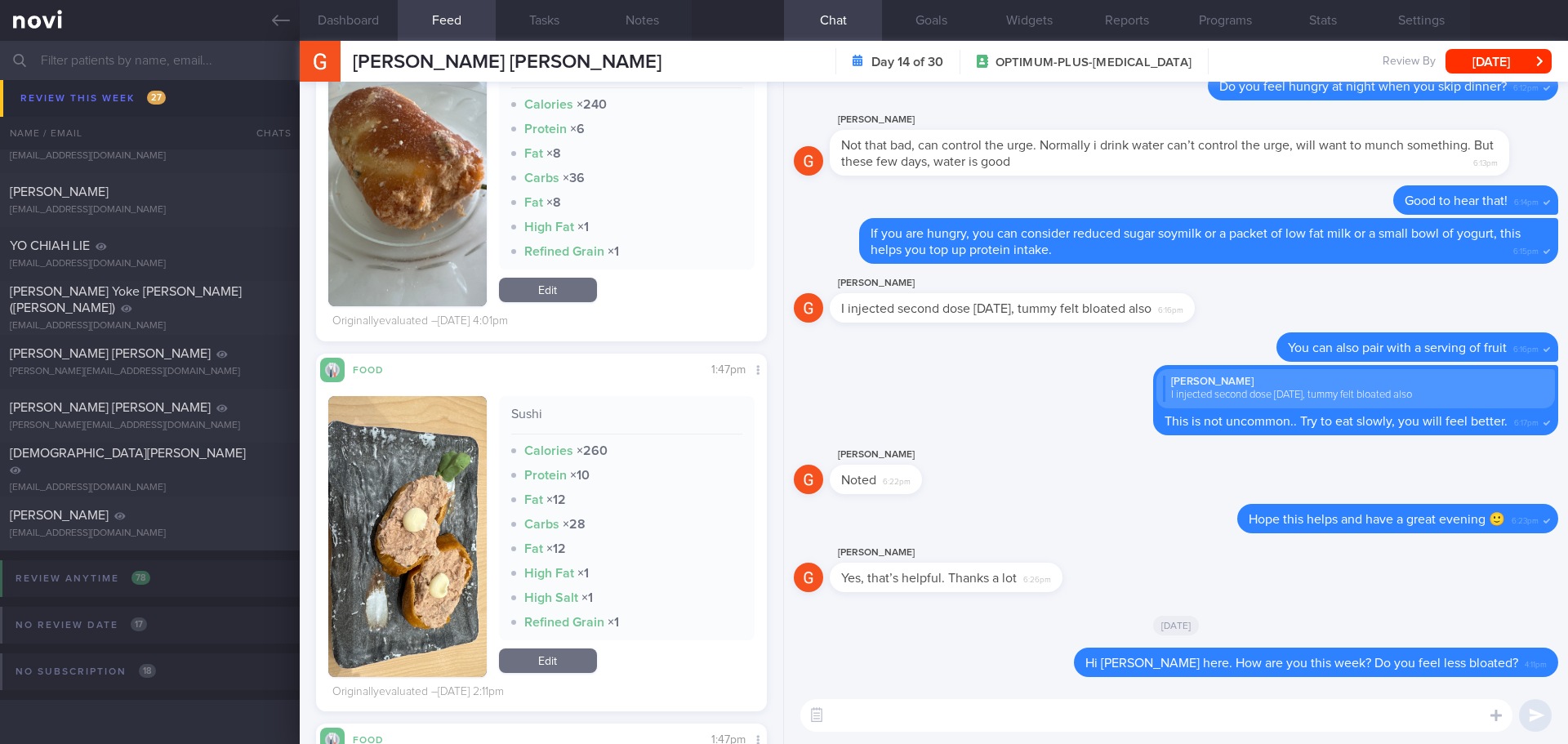
scroll to position [7022, 0]
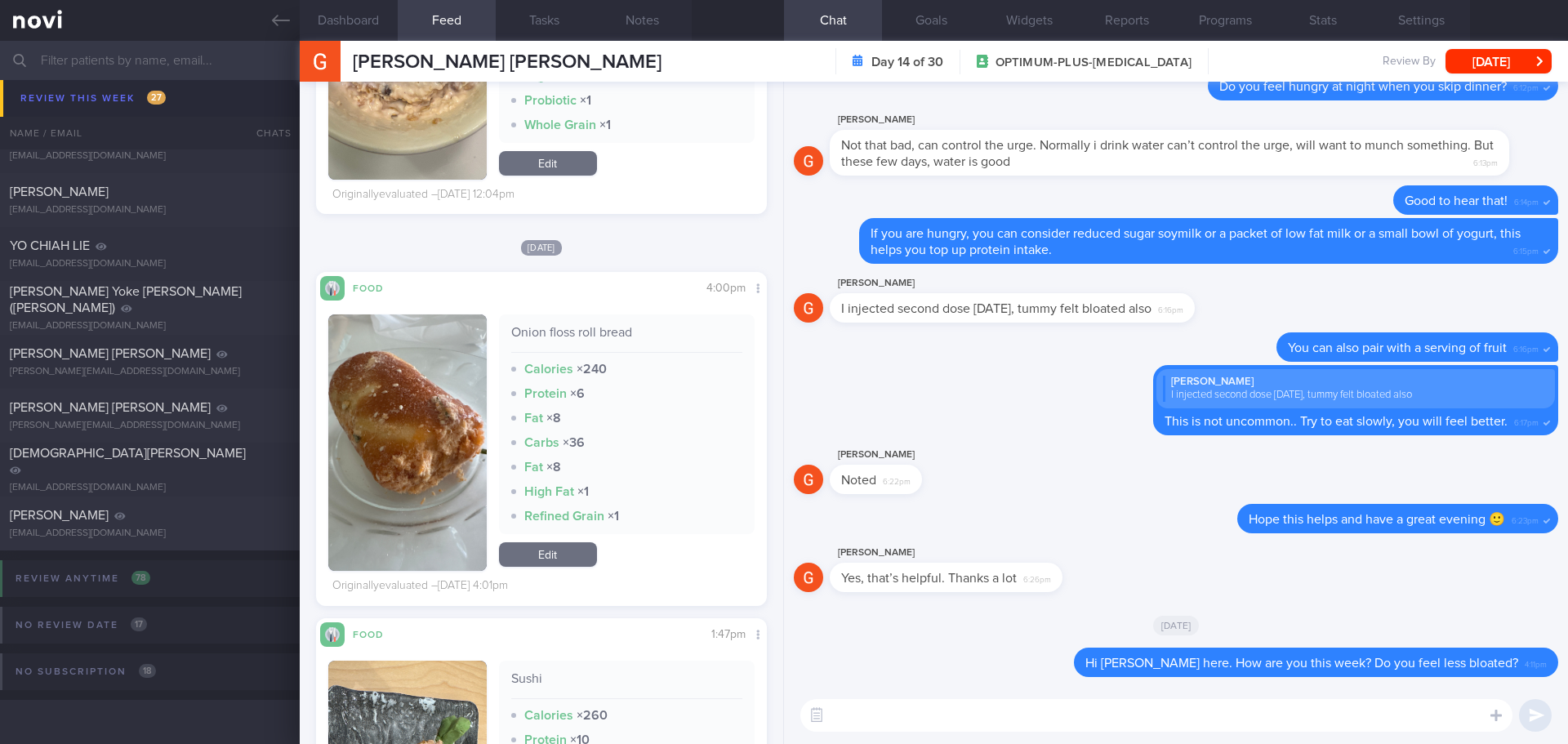
click at [448, 382] on button "button" at bounding box center [408, 443] width 159 height 257
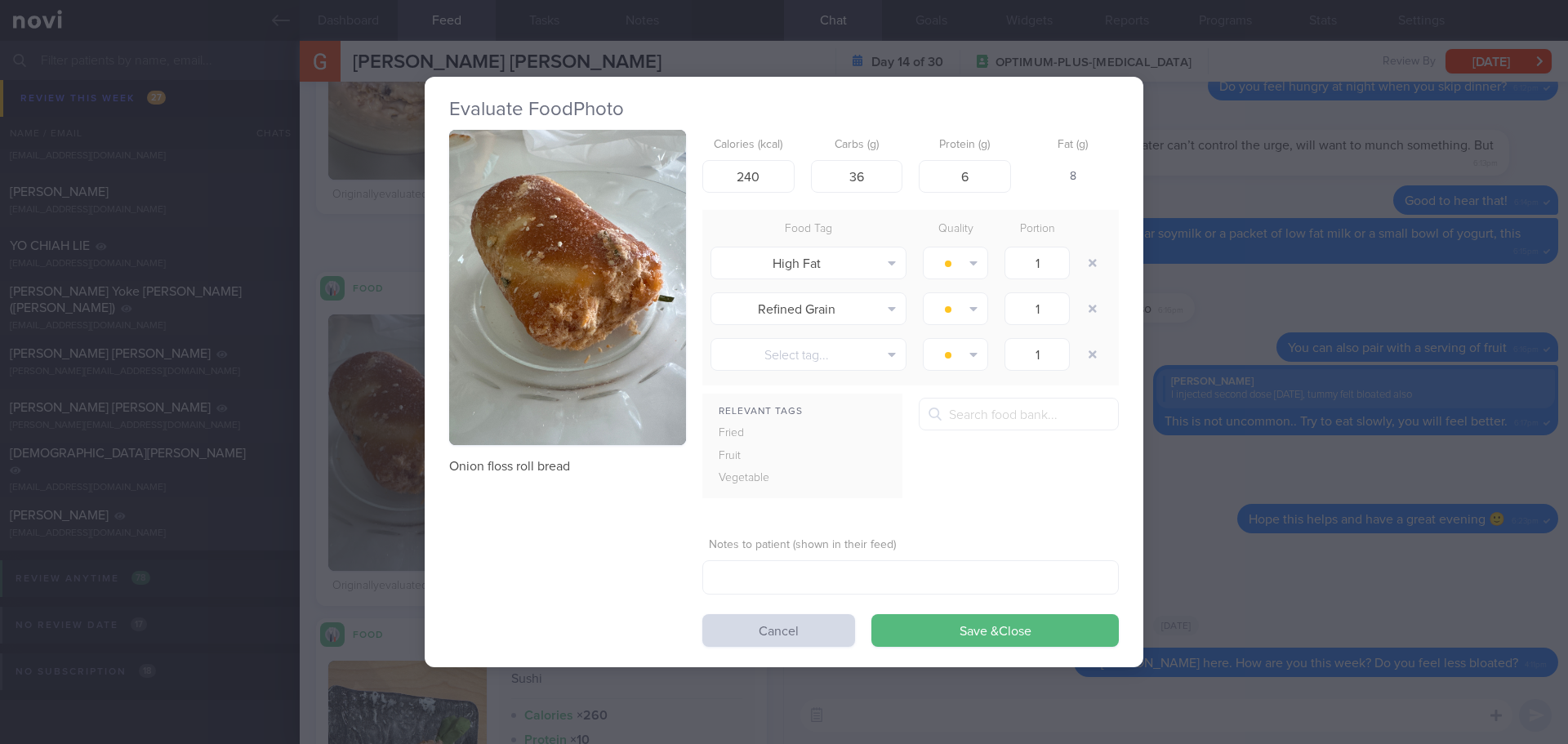
click at [511, 309] on button "button" at bounding box center [567, 288] width 237 height 316
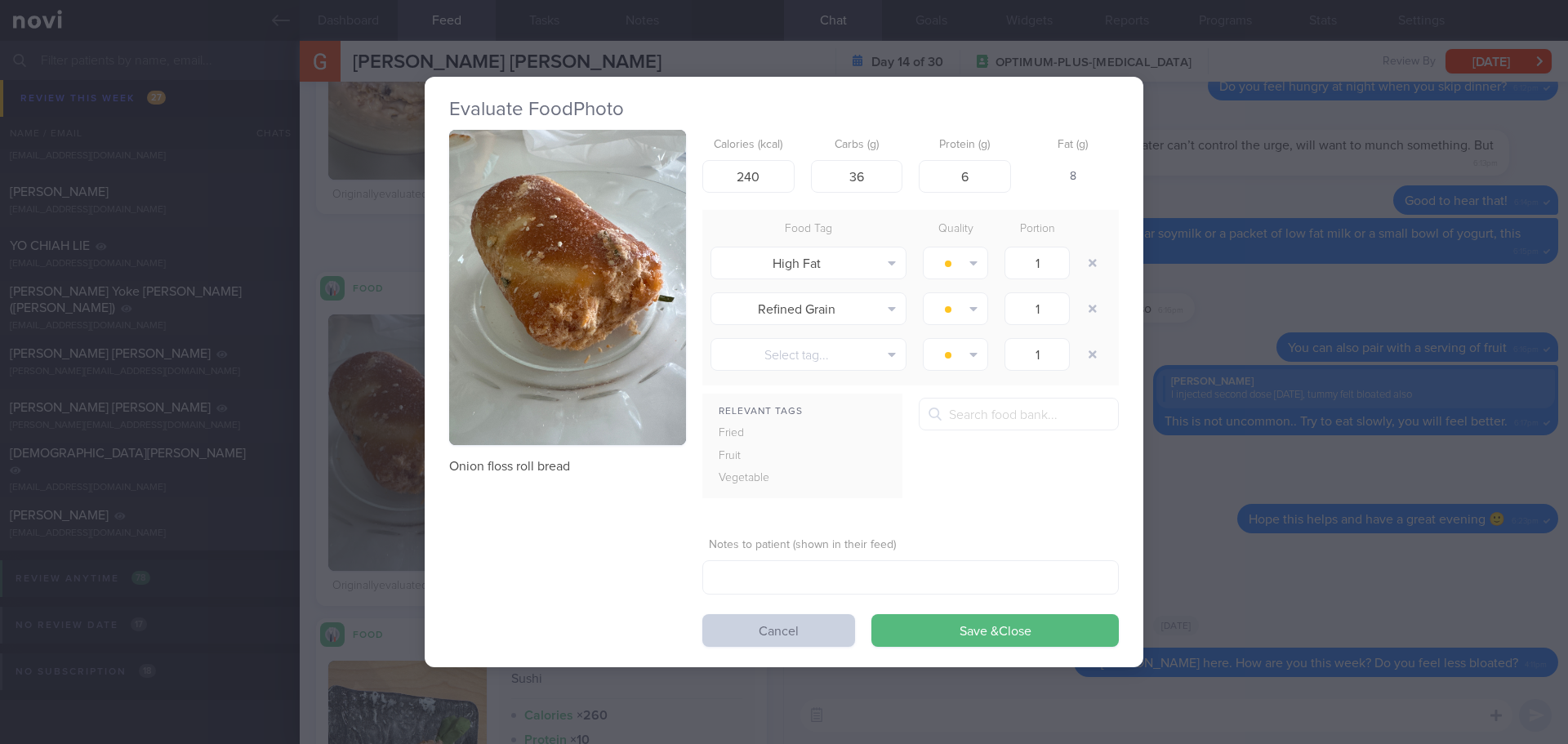
click at [830, 638] on button "Cancel" at bounding box center [779, 630] width 153 height 33
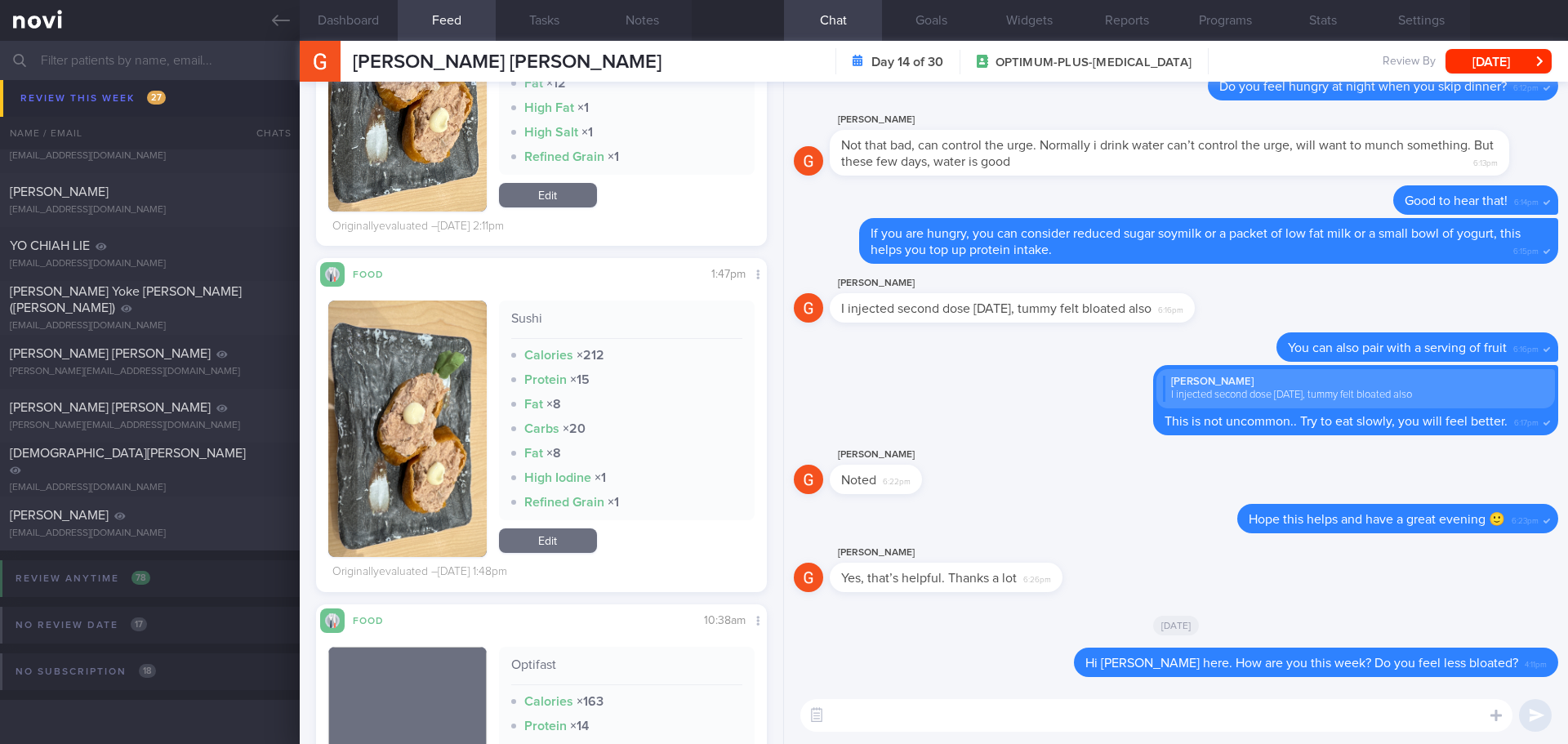
scroll to position [7920, 0]
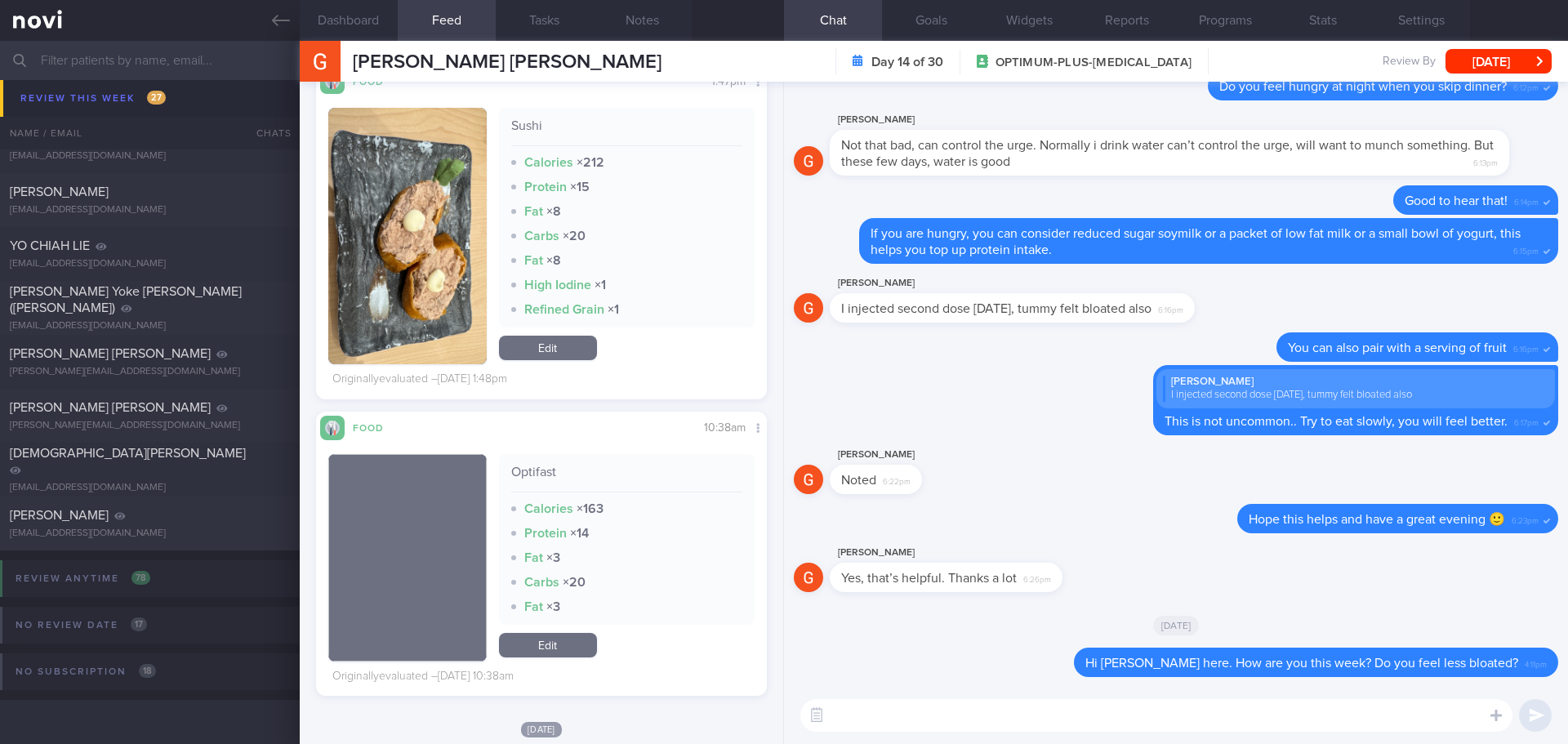
click at [872, 721] on textarea at bounding box center [1156, 715] width 712 height 33
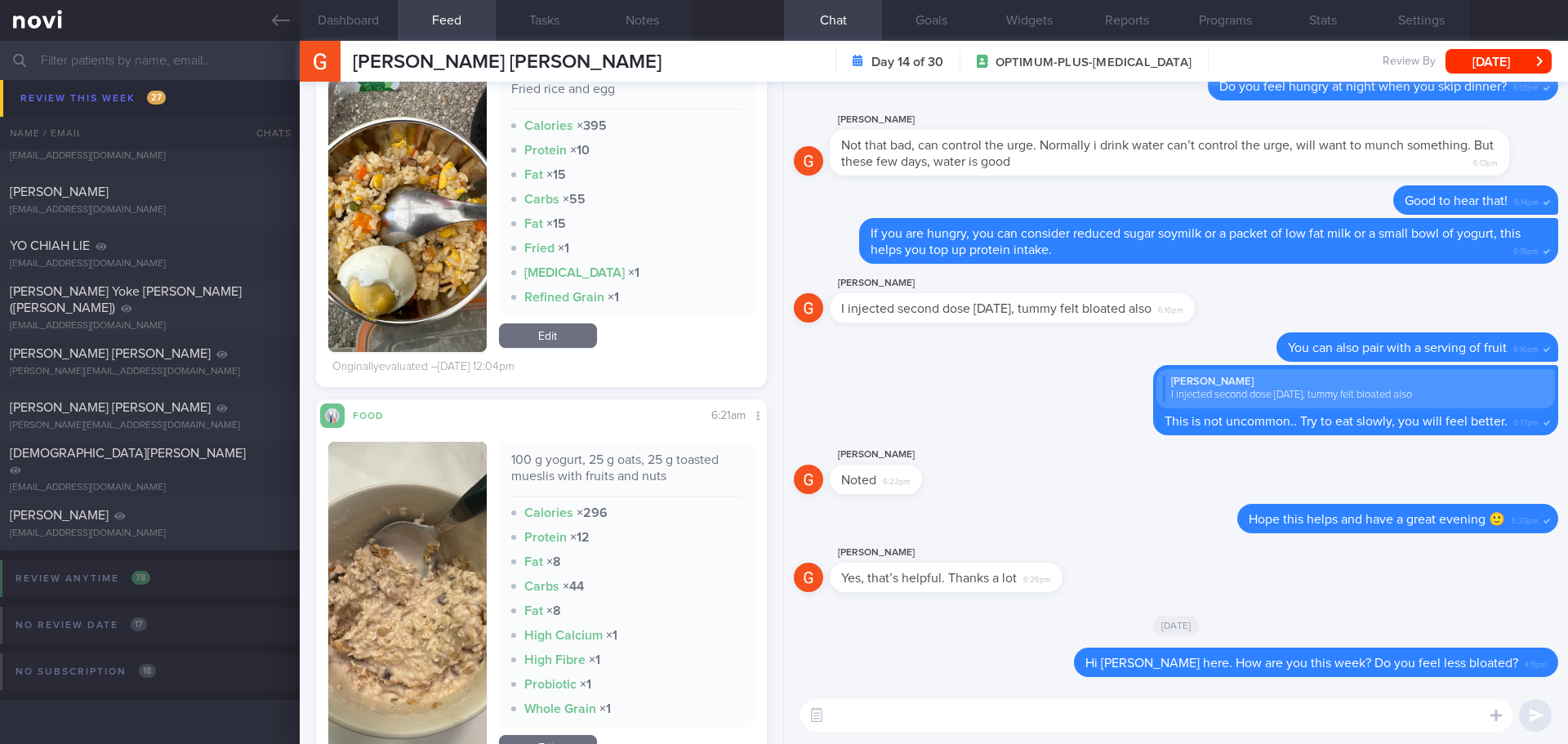
scroll to position [6287, 0]
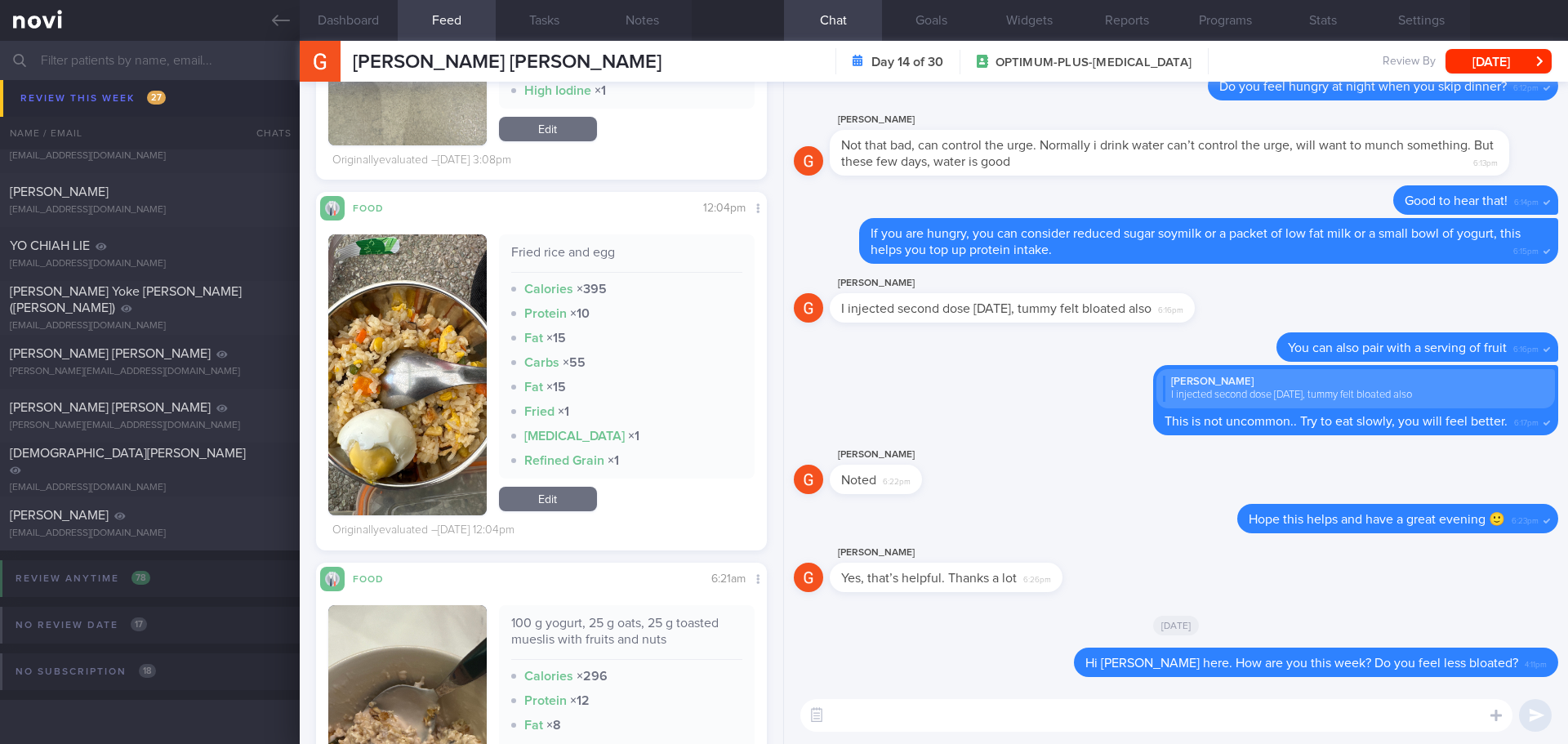
click at [459, 286] on button "button" at bounding box center [408, 375] width 159 height 281
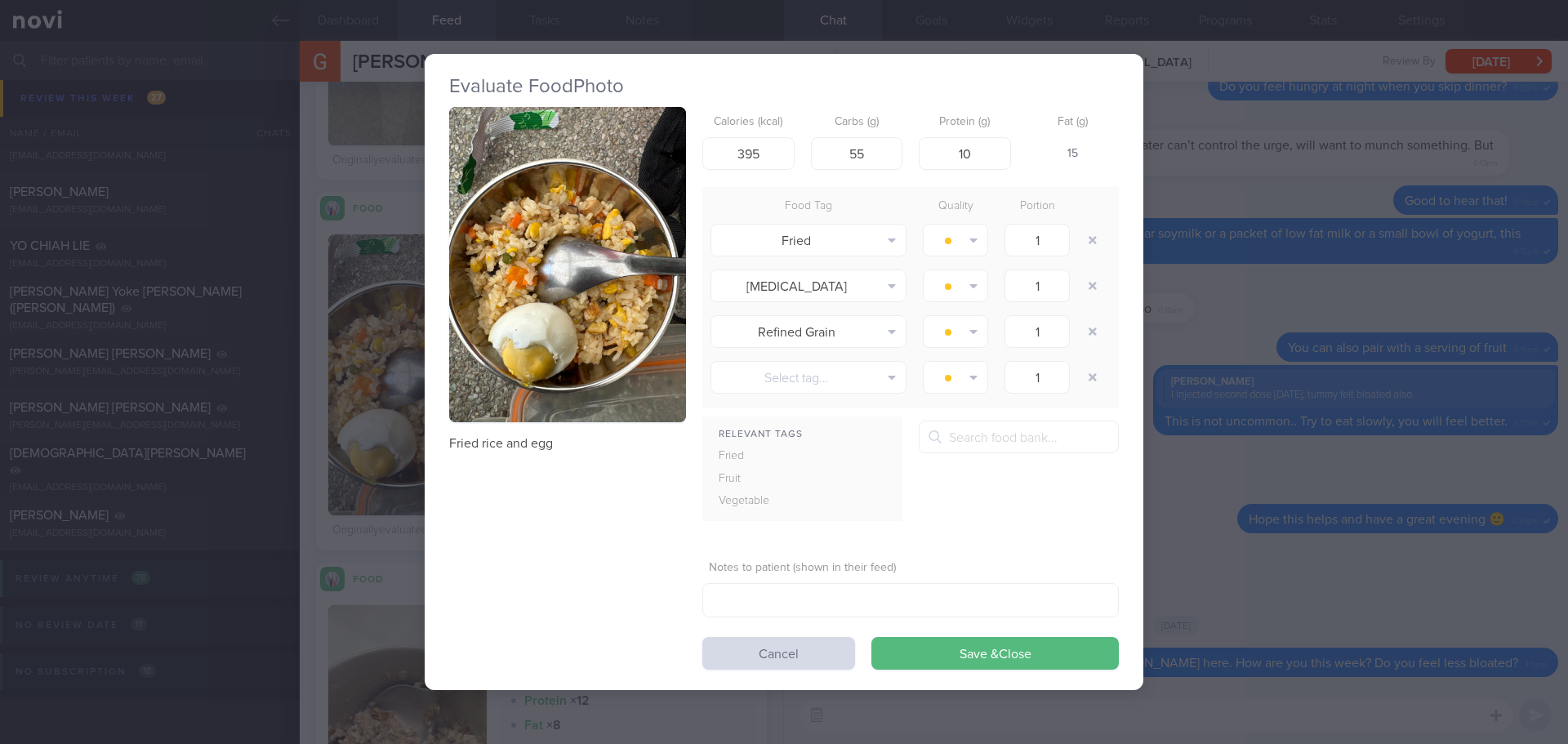
click at [509, 257] on button "button" at bounding box center [567, 264] width 237 height 316
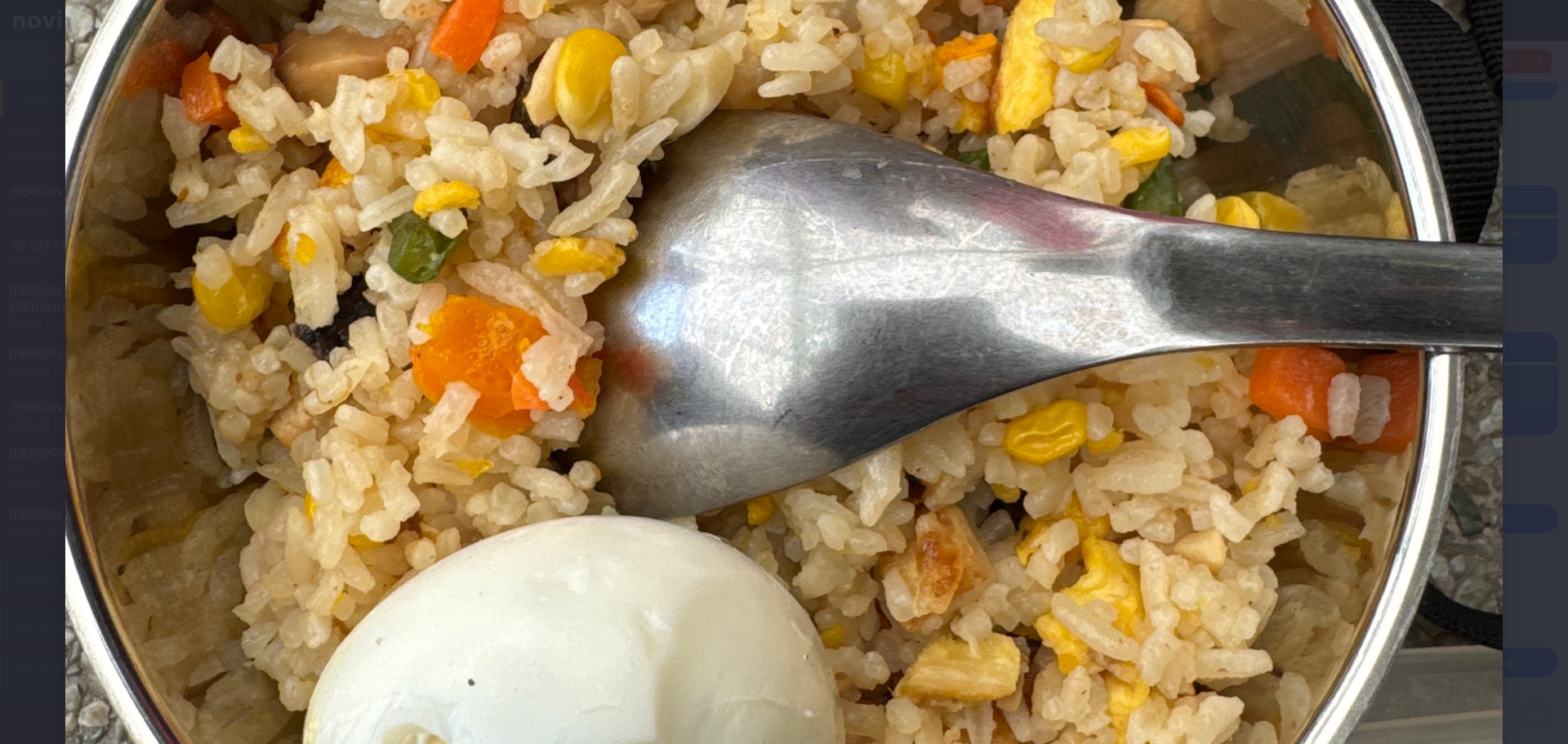
scroll to position [653, 0]
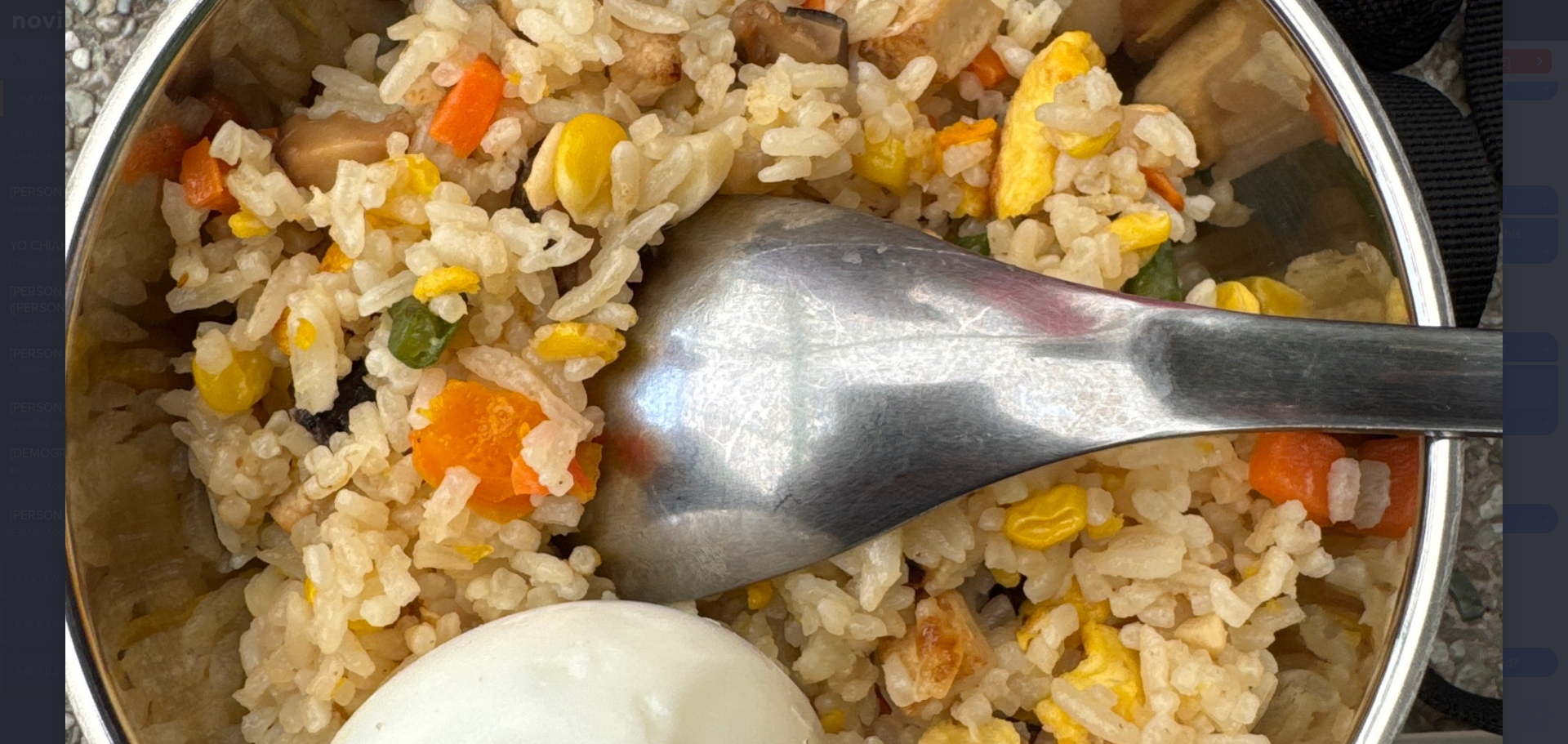
click at [1497, 356] on div at bounding box center [784, 370] width 1568 height 2047
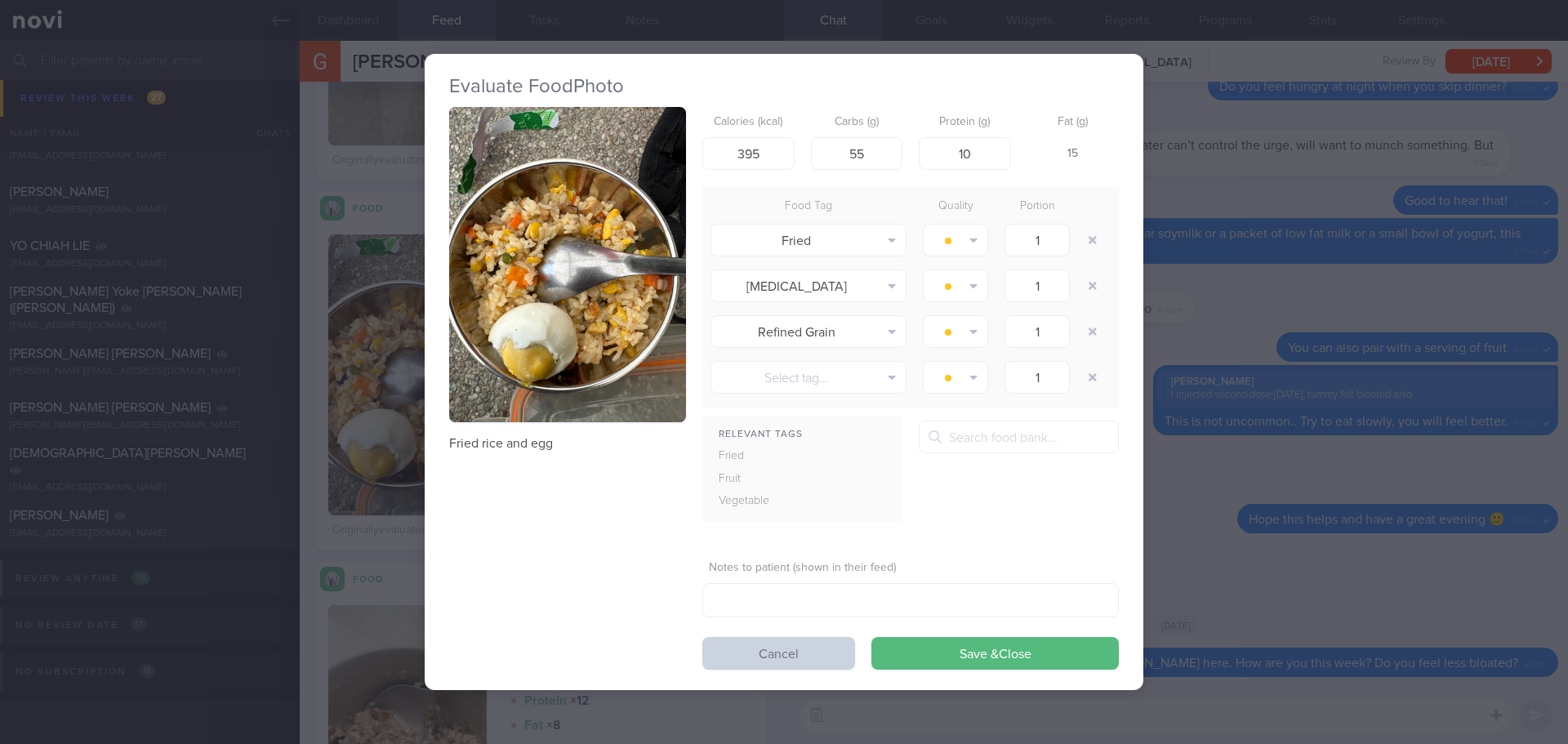
click at [812, 650] on button "Cancel" at bounding box center [779, 653] width 153 height 33
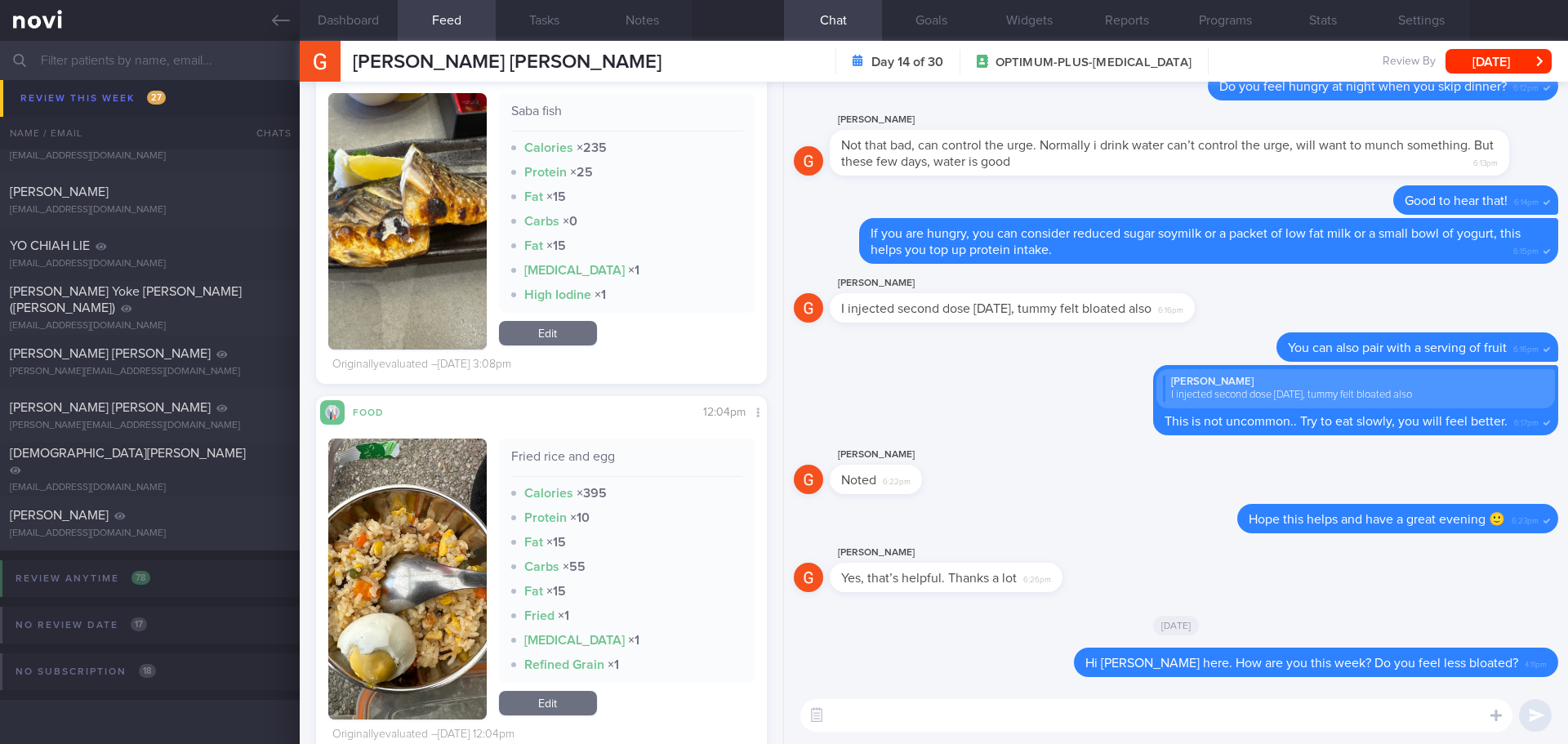
scroll to position [6451, 0]
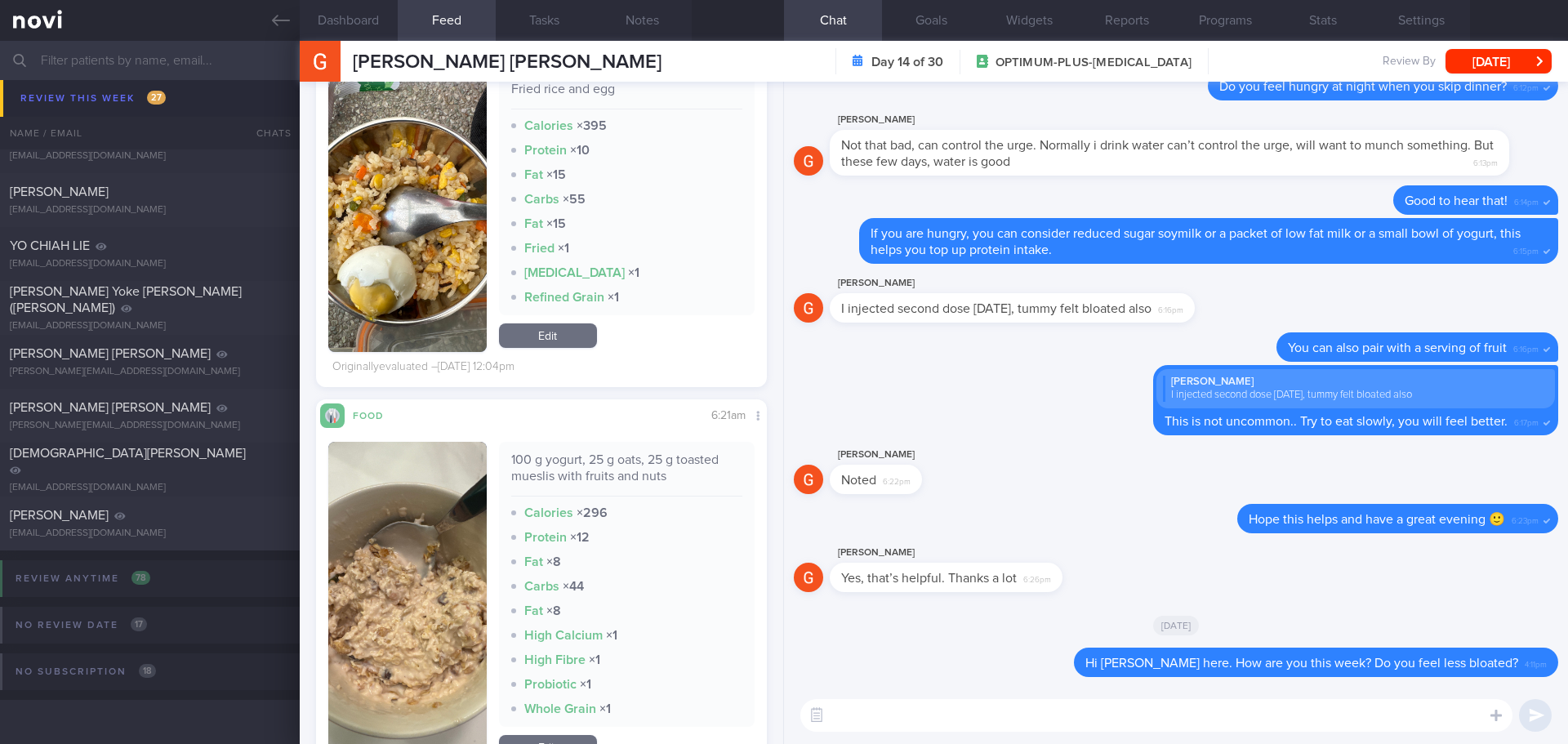
click at [866, 719] on textarea at bounding box center [1156, 715] width 712 height 33
type textarea "S"
type textarea "I"
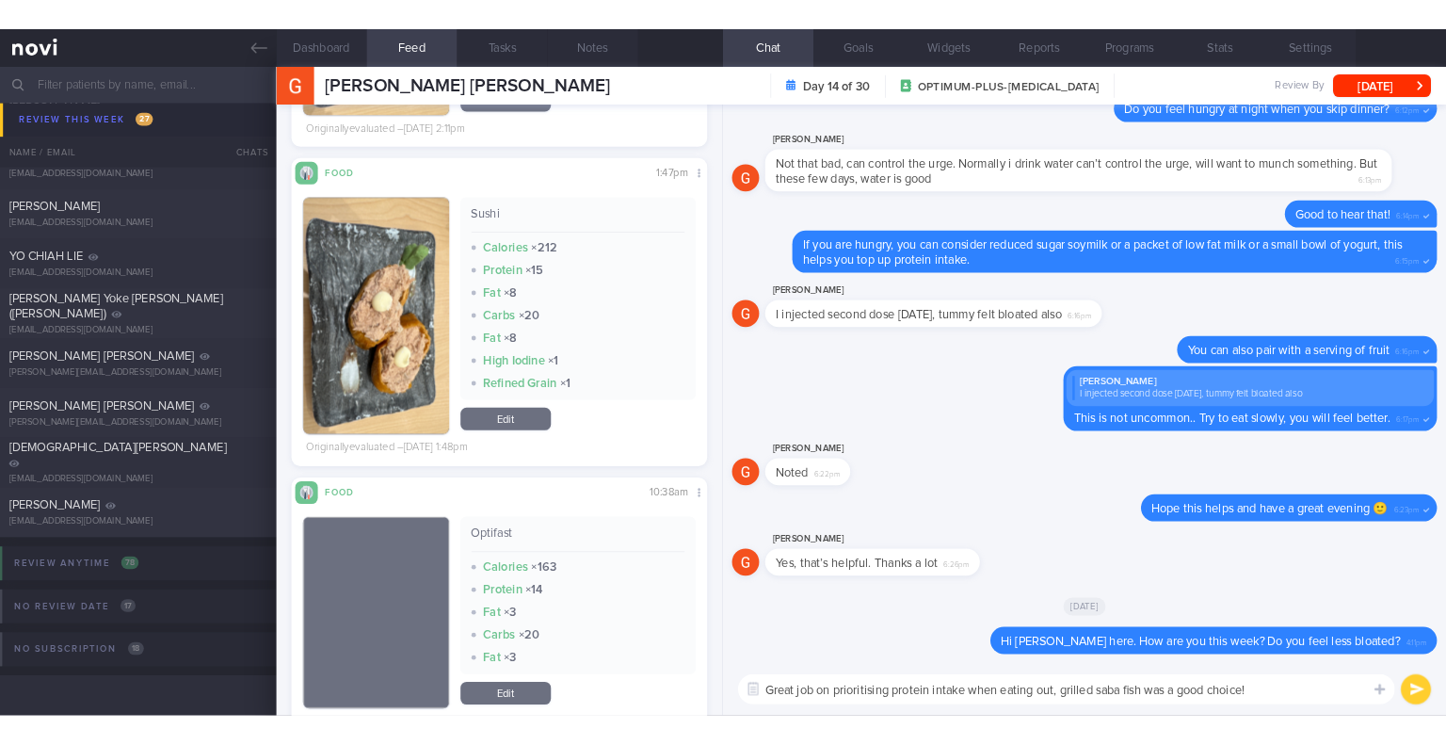
scroll to position [8851, 0]
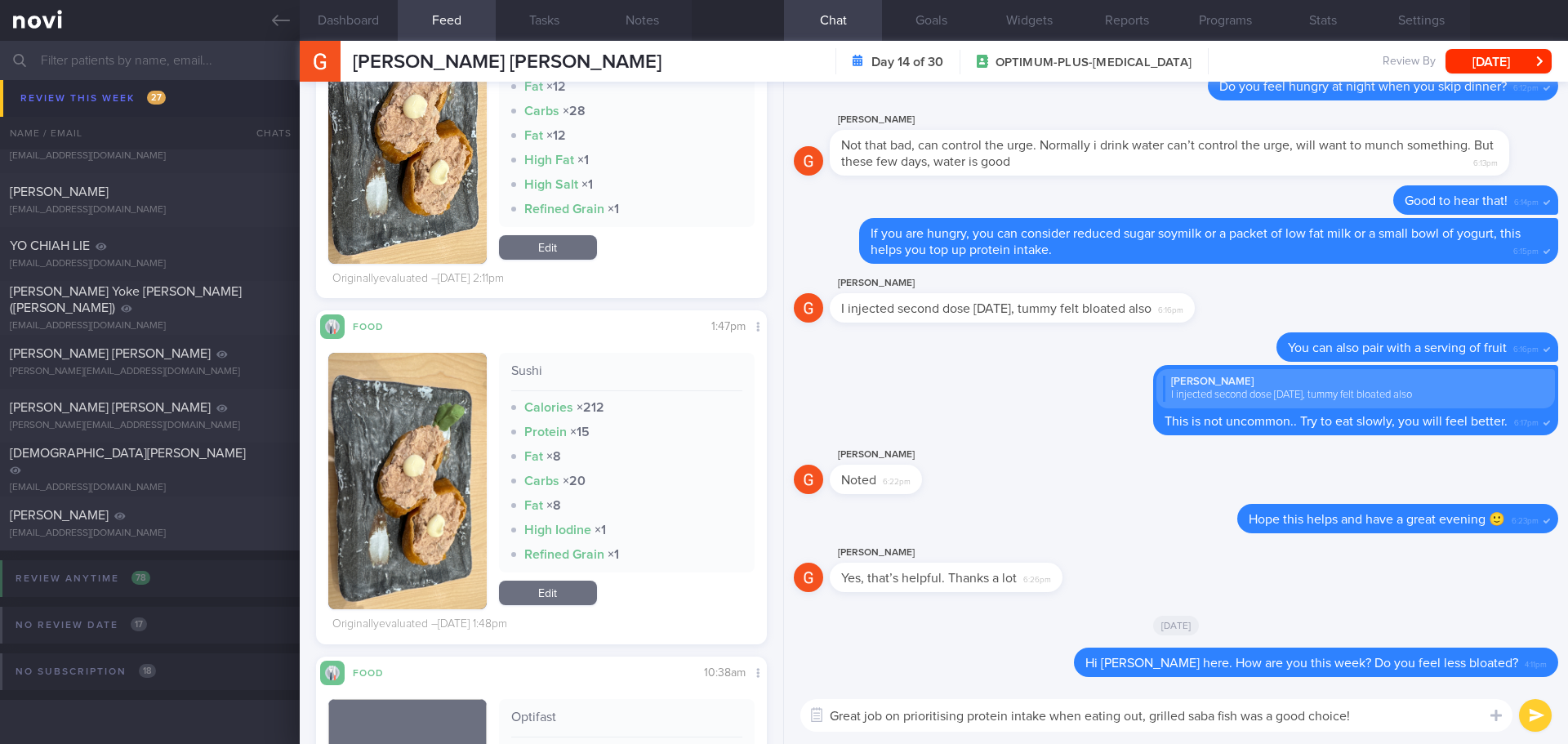
click at [1149, 718] on textarea "Great job on prioritising protein intake when eating out, grilled saba fish was…" at bounding box center [1156, 715] width 712 height 33
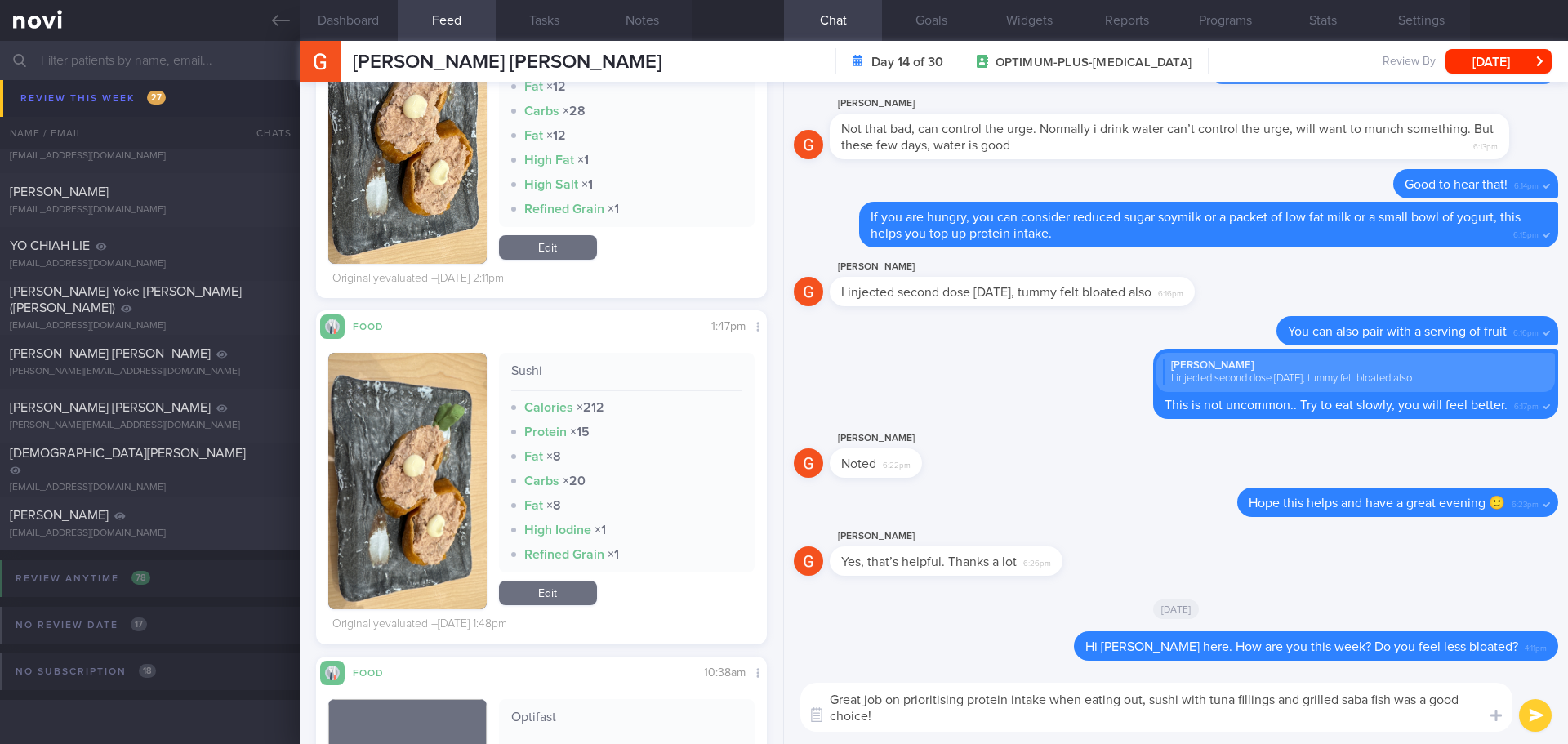
drag, startPoint x: 1415, startPoint y: 698, endPoint x: 1407, endPoint y: 703, distance: 9.4
click at [1407, 703] on textarea "Great job on prioritising protein intake when eating out, sushi with tuna filli…" at bounding box center [1156, 707] width 712 height 49
click at [1431, 700] on textarea "Great job on prioritising protein intake when eating out, sushi with tuna filli…" at bounding box center [1156, 707] width 712 height 49
drag, startPoint x: 1433, startPoint y: 700, endPoint x: 1396, endPoint y: 702, distance: 37.1
click at [1396, 702] on textarea "Great job on prioritising protein intake when eating out, sushi with tuna filli…" at bounding box center [1156, 707] width 712 height 49
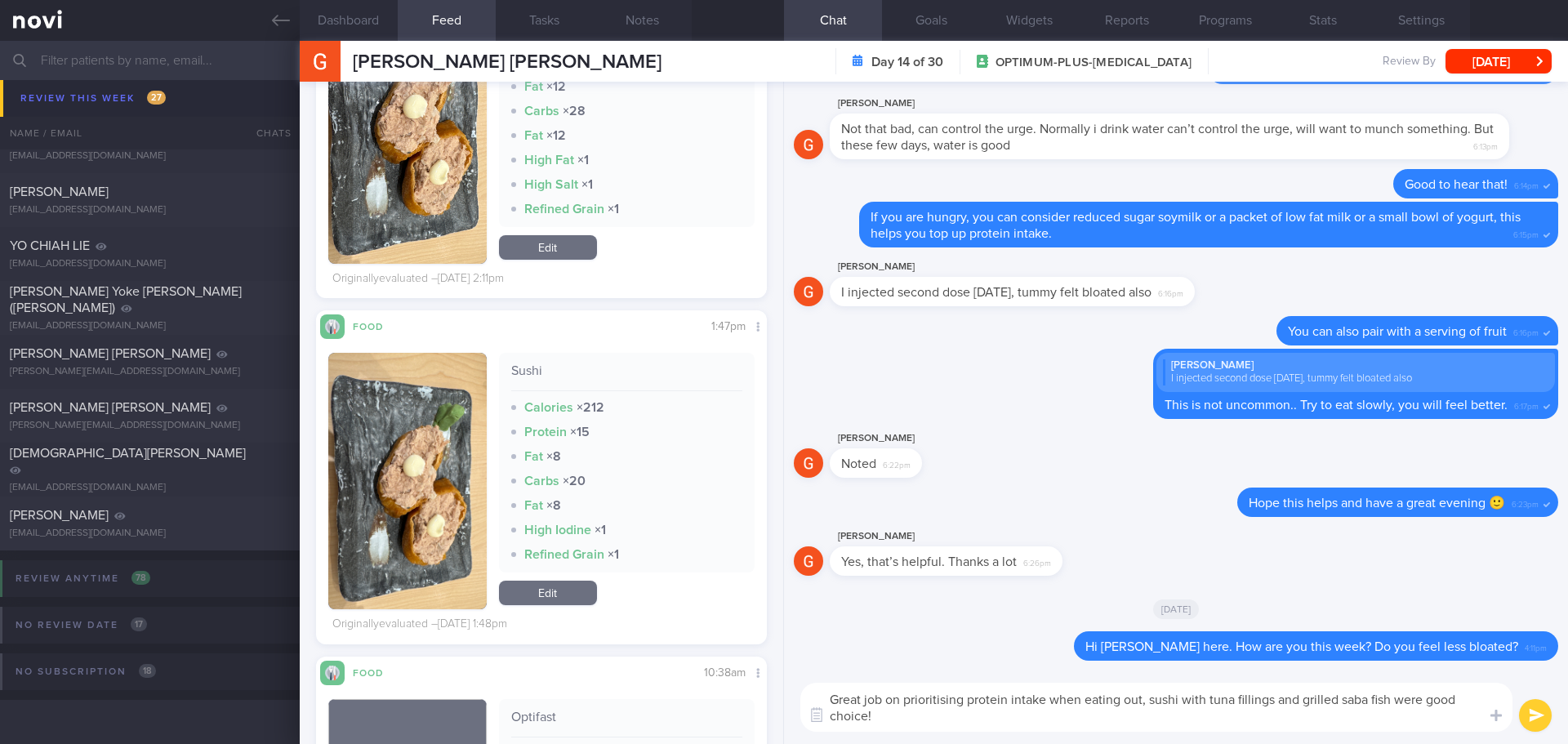
click at [868, 716] on textarea "Great job on prioritising protein intake when eating out, sushi with tuna filli…" at bounding box center [1156, 707] width 712 height 49
type textarea "Great job on prioritising protein intake when eating out, sushi with tuna filli…"
click at [1530, 720] on button "submit" at bounding box center [1535, 715] width 33 height 33
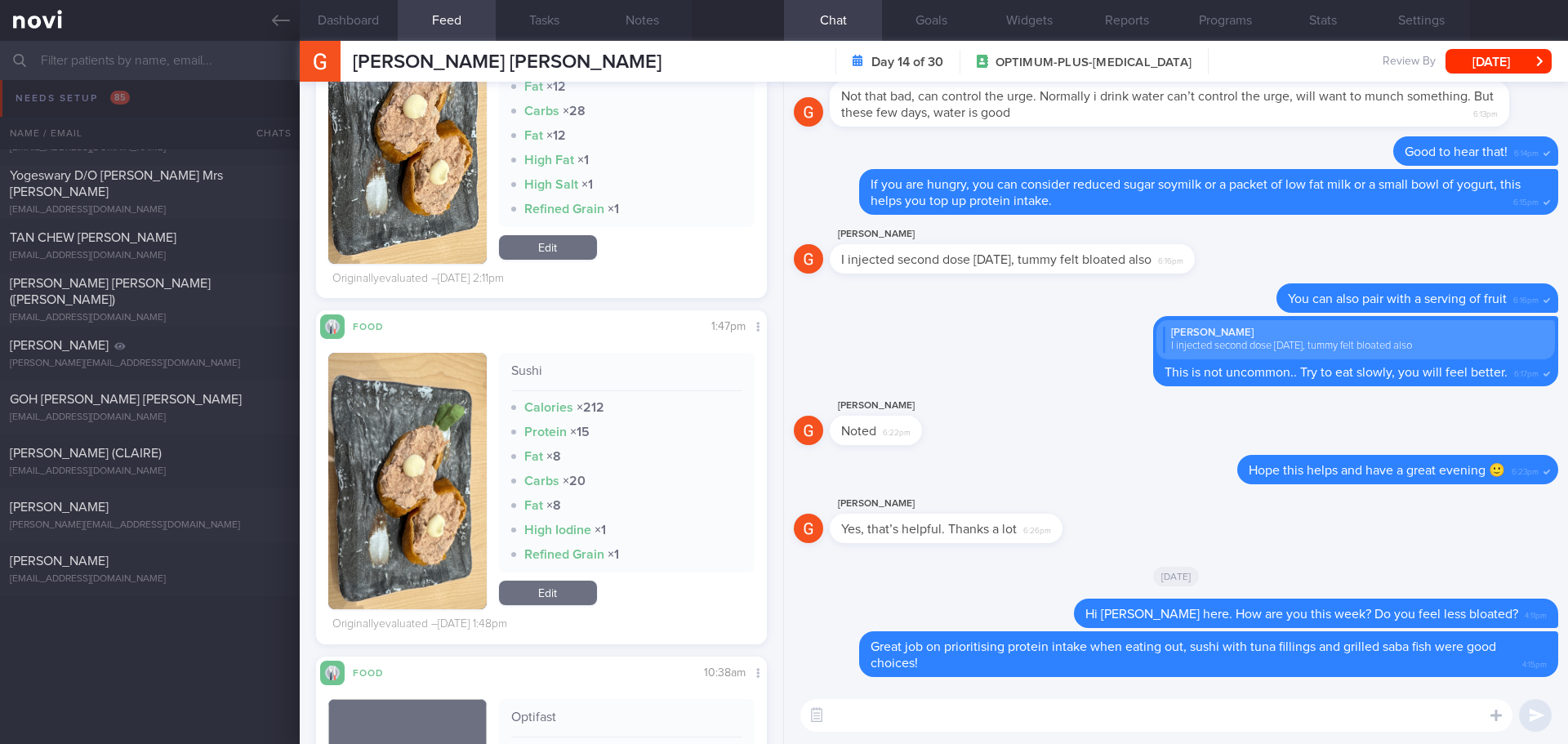
scroll to position [0, 0]
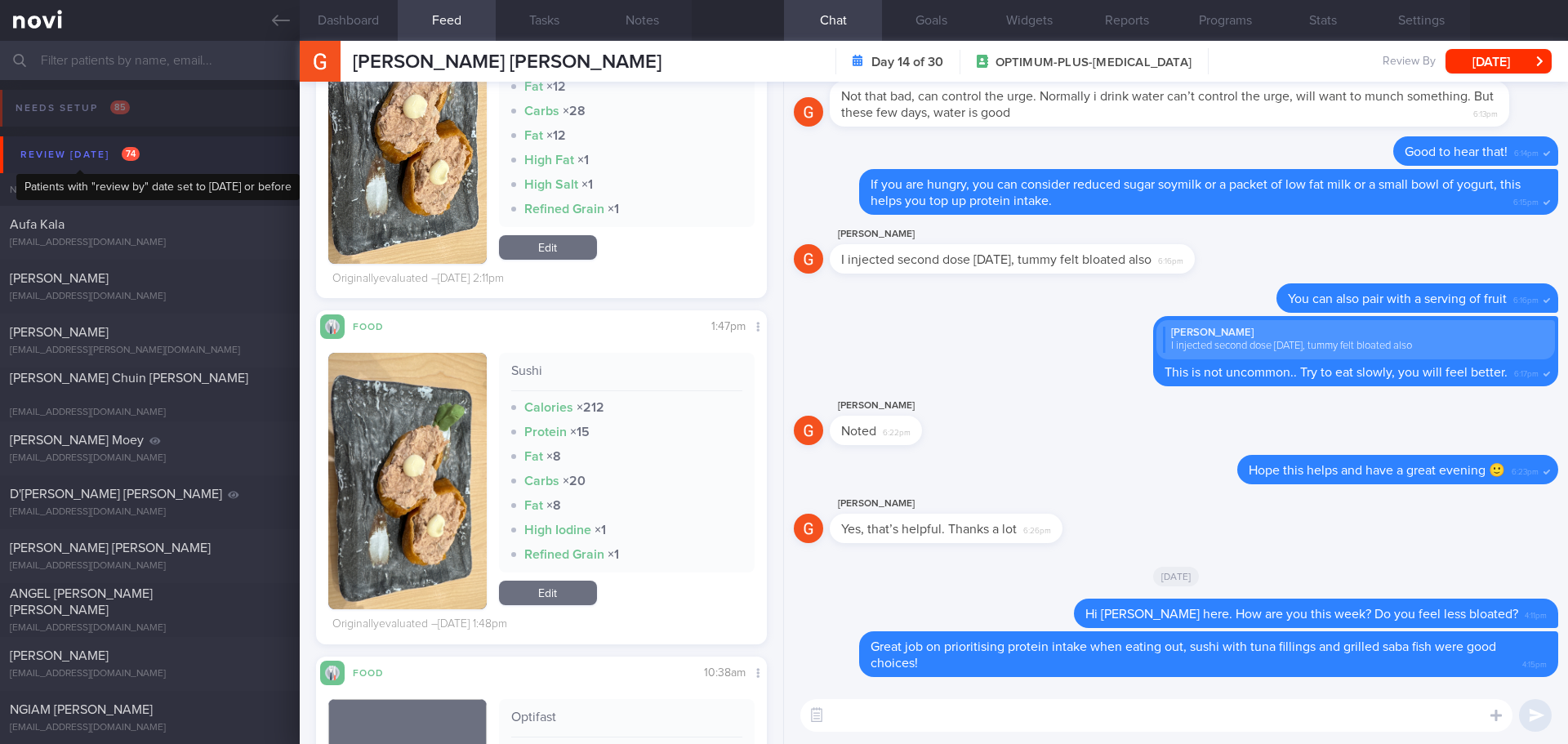
click at [93, 164] on div "Review [DATE] 74" at bounding box center [80, 154] width 127 height 22
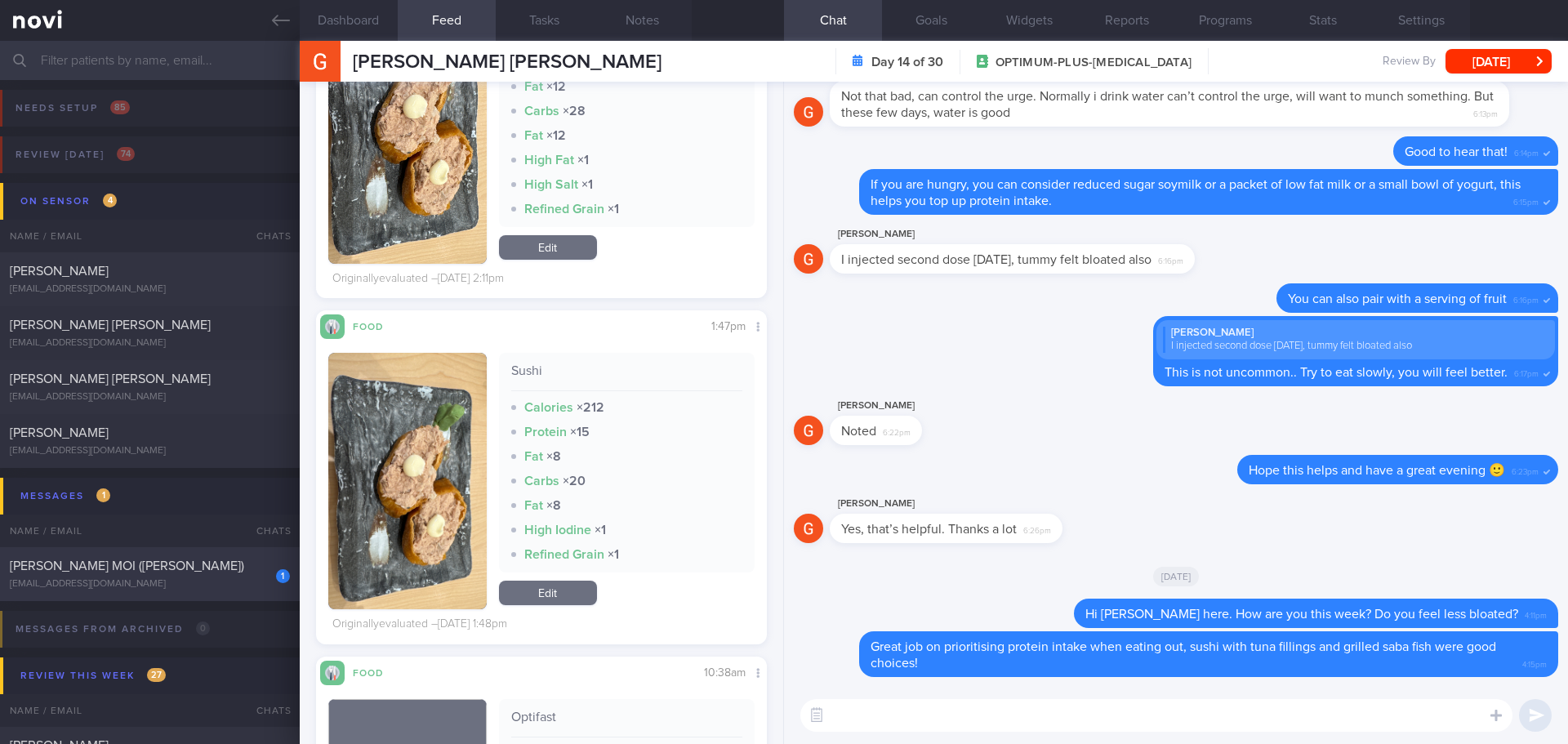
click at [182, 571] on span "[PERSON_NAME] MOI ([PERSON_NAME])" at bounding box center [127, 565] width 234 height 13
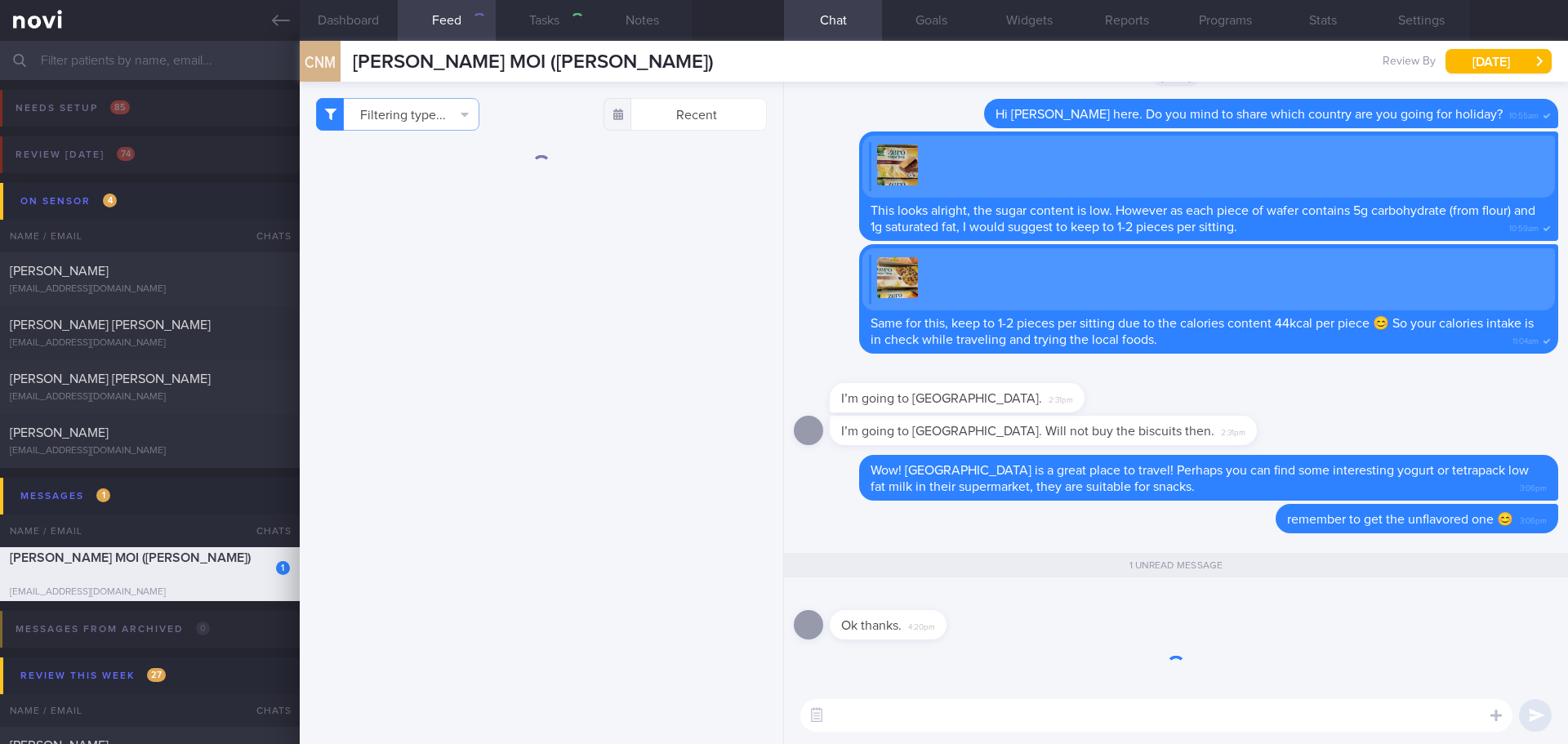
type input "[DATE]"
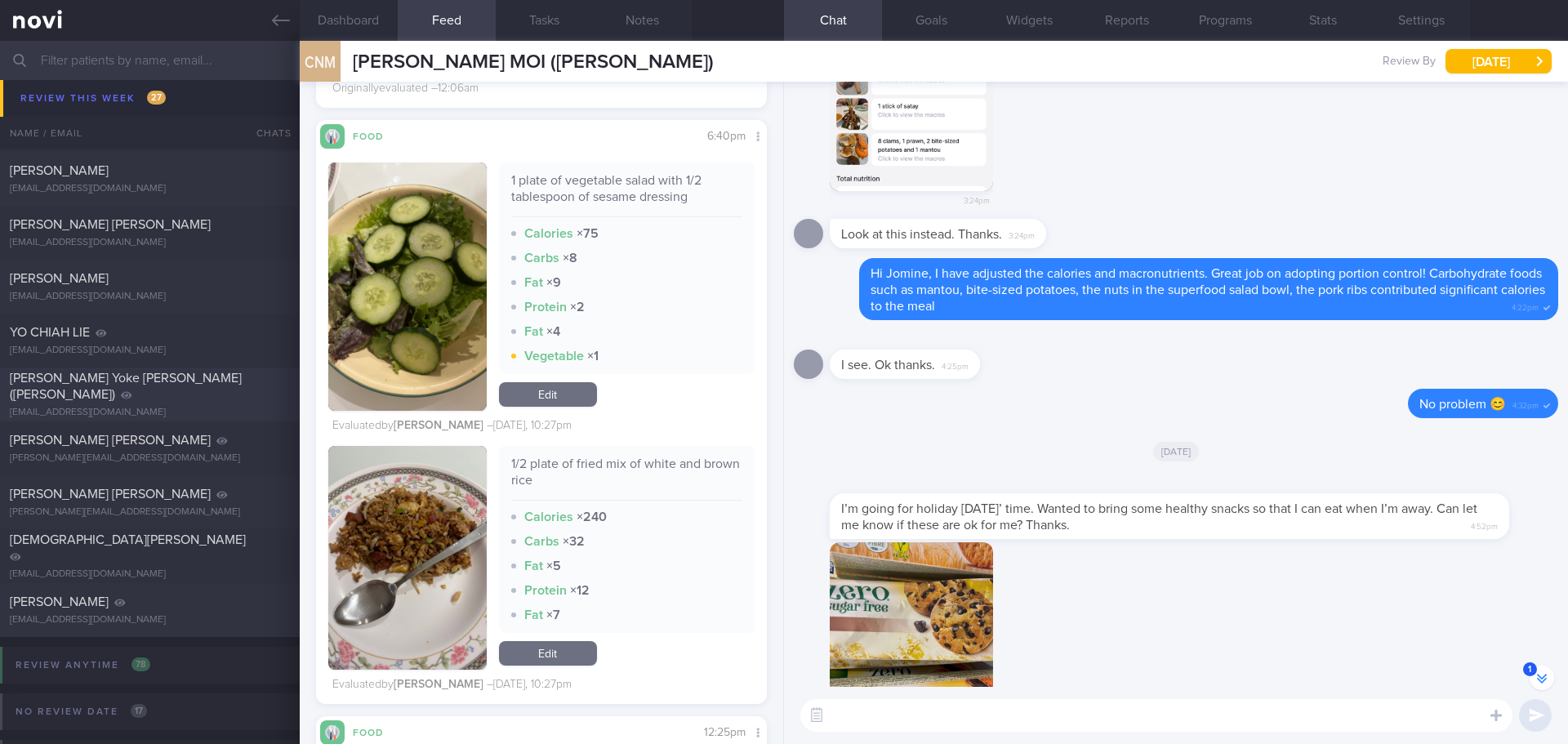
scroll to position [1577, 0]
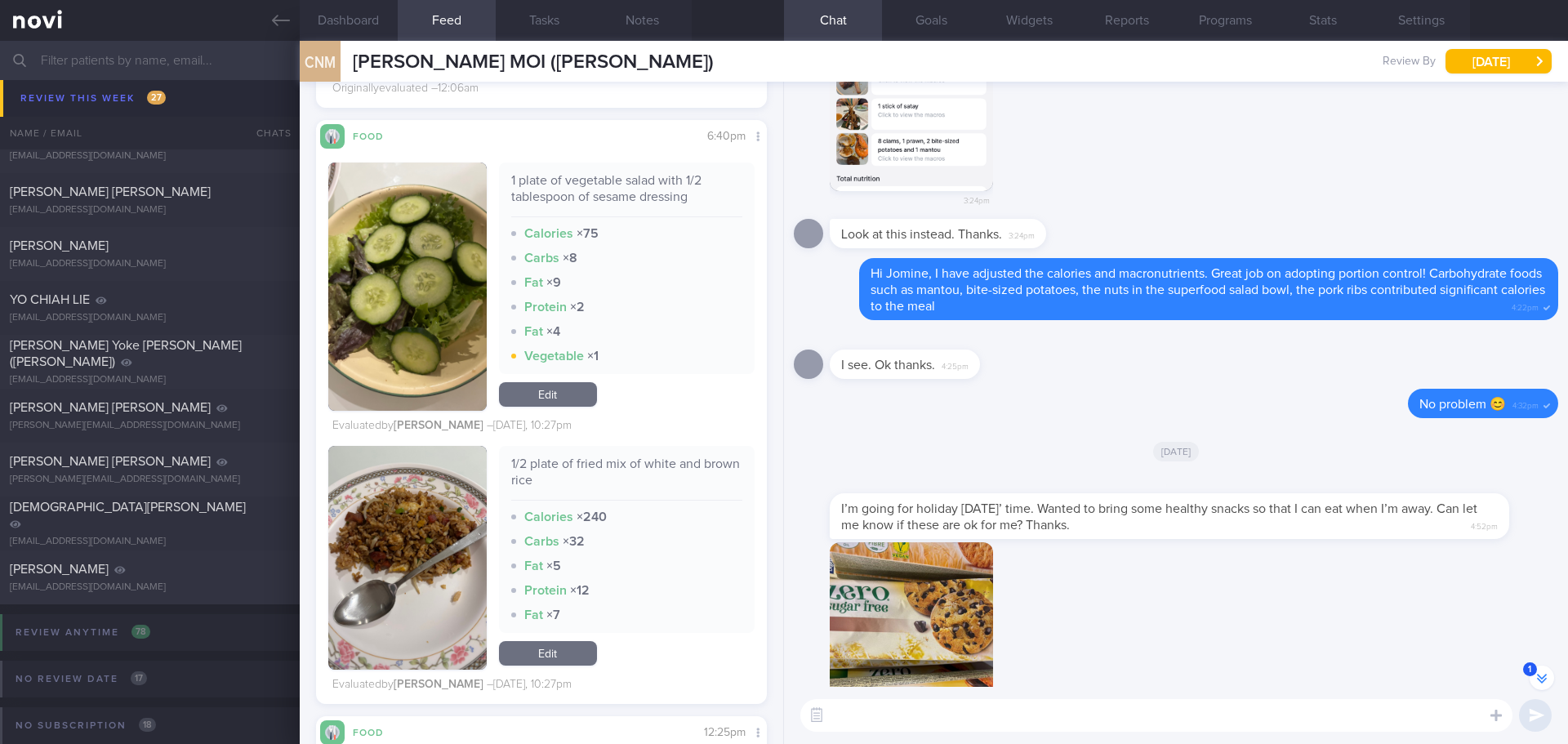
click at [198, 60] on input "text" at bounding box center [784, 60] width 1568 height 39
click at [268, 9] on link at bounding box center [150, 20] width 300 height 41
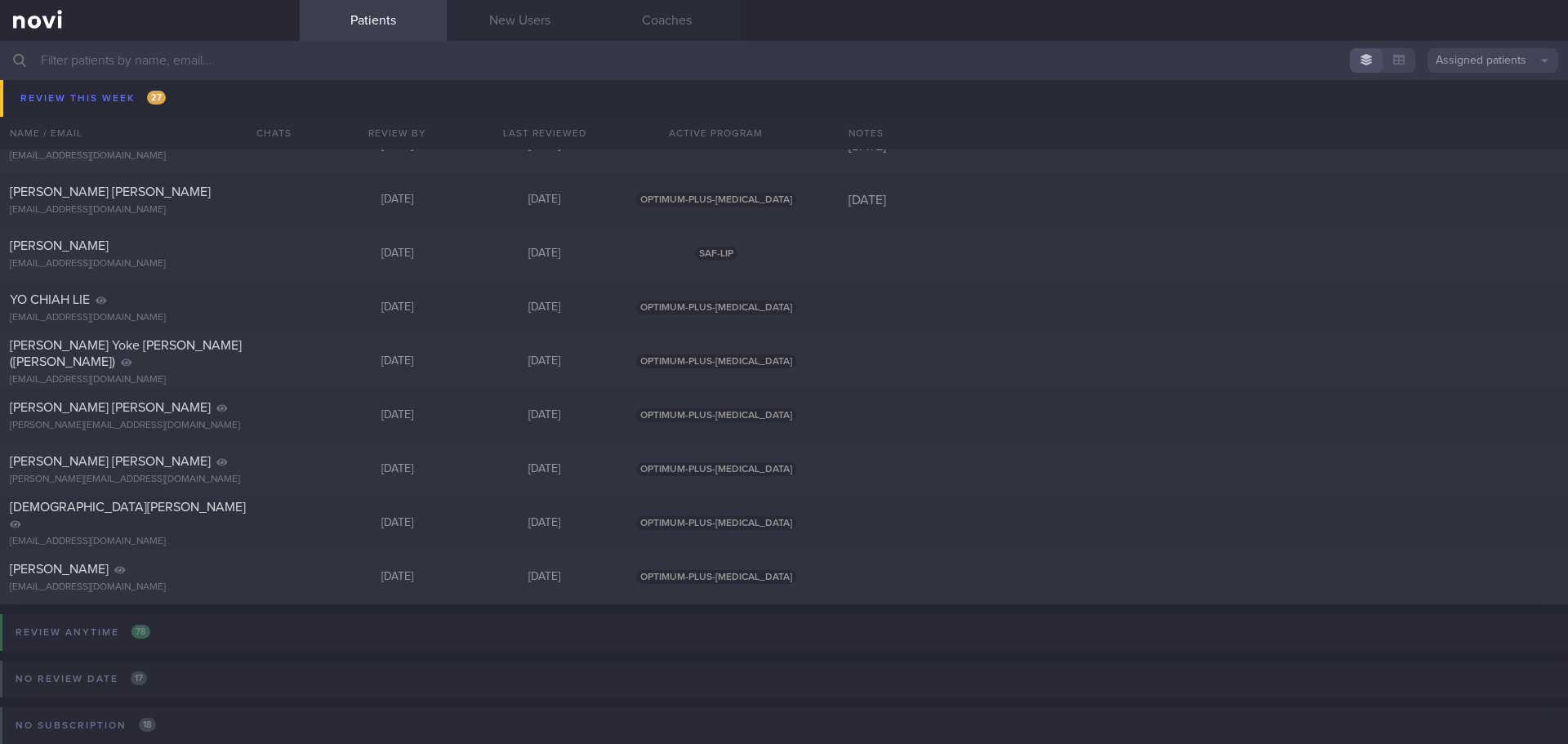
click at [233, 56] on input "text" at bounding box center [784, 60] width 1568 height 39
type input "[PERSON_NAME]"
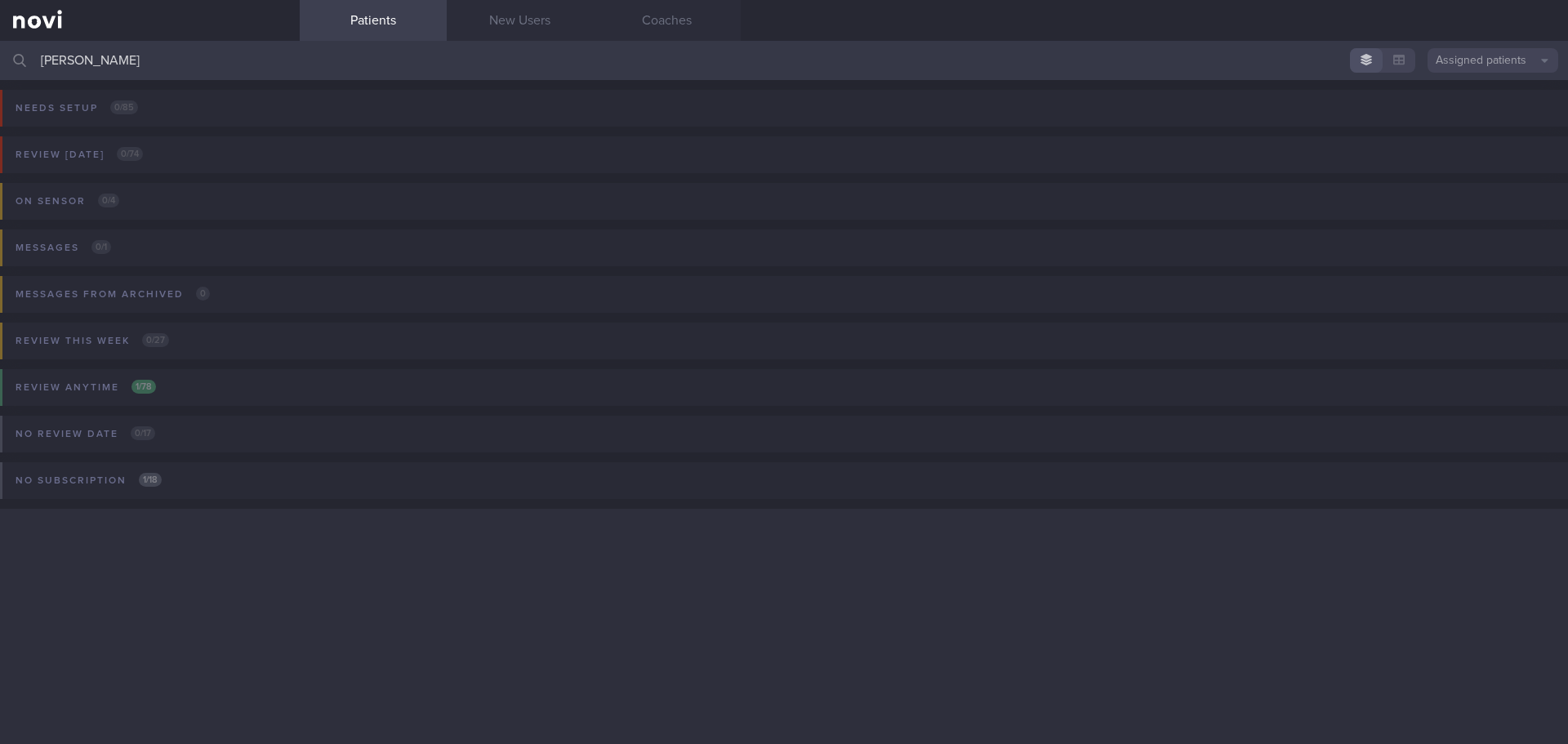
drag, startPoint x: 147, startPoint y: 58, endPoint x: -44, endPoint y: 67, distance: 191.2
click at [0, 67] on html "You are offline! Some functionality will be unavailable Patients New Users Coac…" at bounding box center [784, 372] width 1568 height 744
type input "[PERSON_NAME]"
click at [62, 388] on div "Review anytime 1 / 78" at bounding box center [85, 387] width 148 height 22
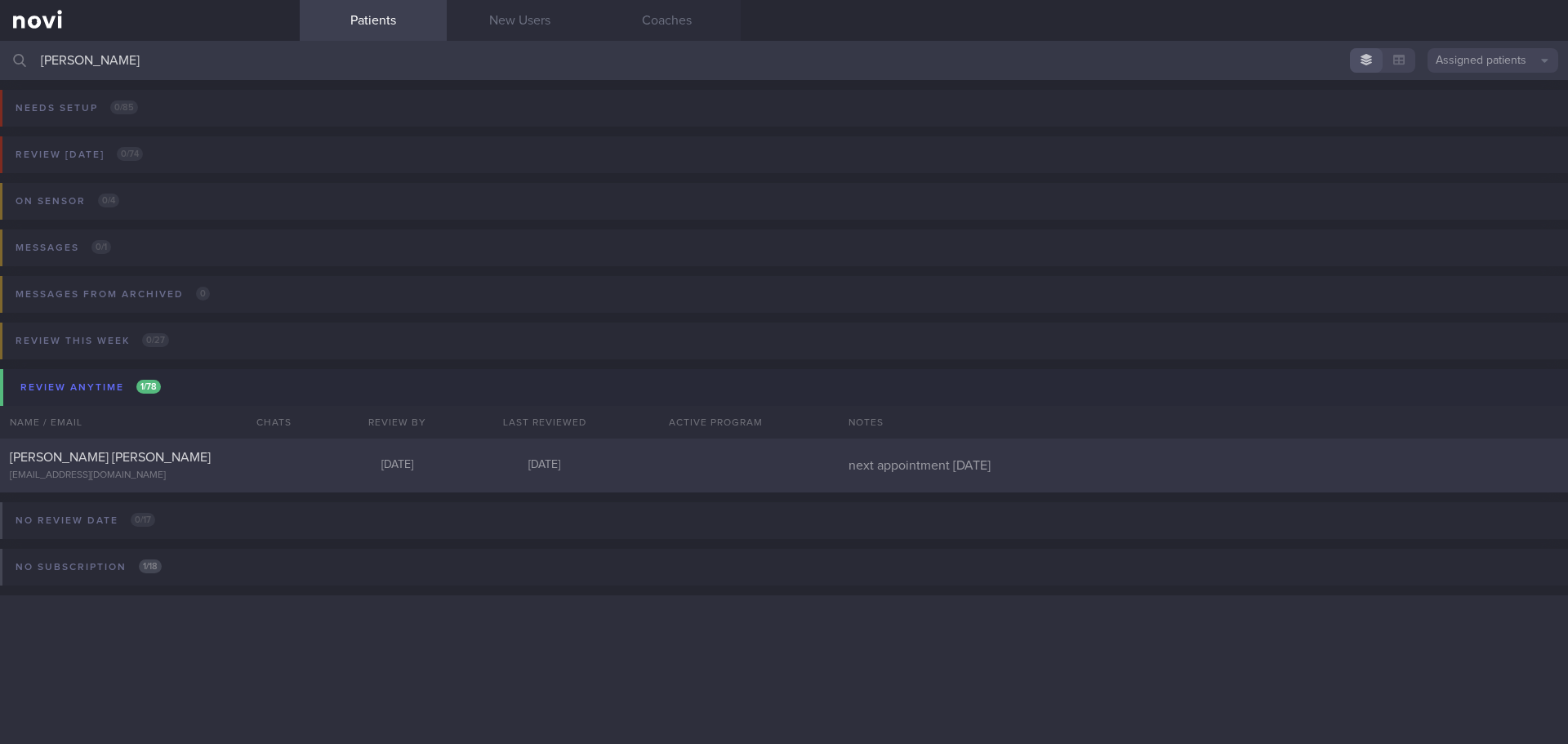
click at [134, 440] on div "[PERSON_NAME] [PERSON_NAME] [EMAIL_ADDRESS][DOMAIN_NAME] [DATE] [DATE] next app…" at bounding box center [784, 466] width 1568 height 54
select select "7"
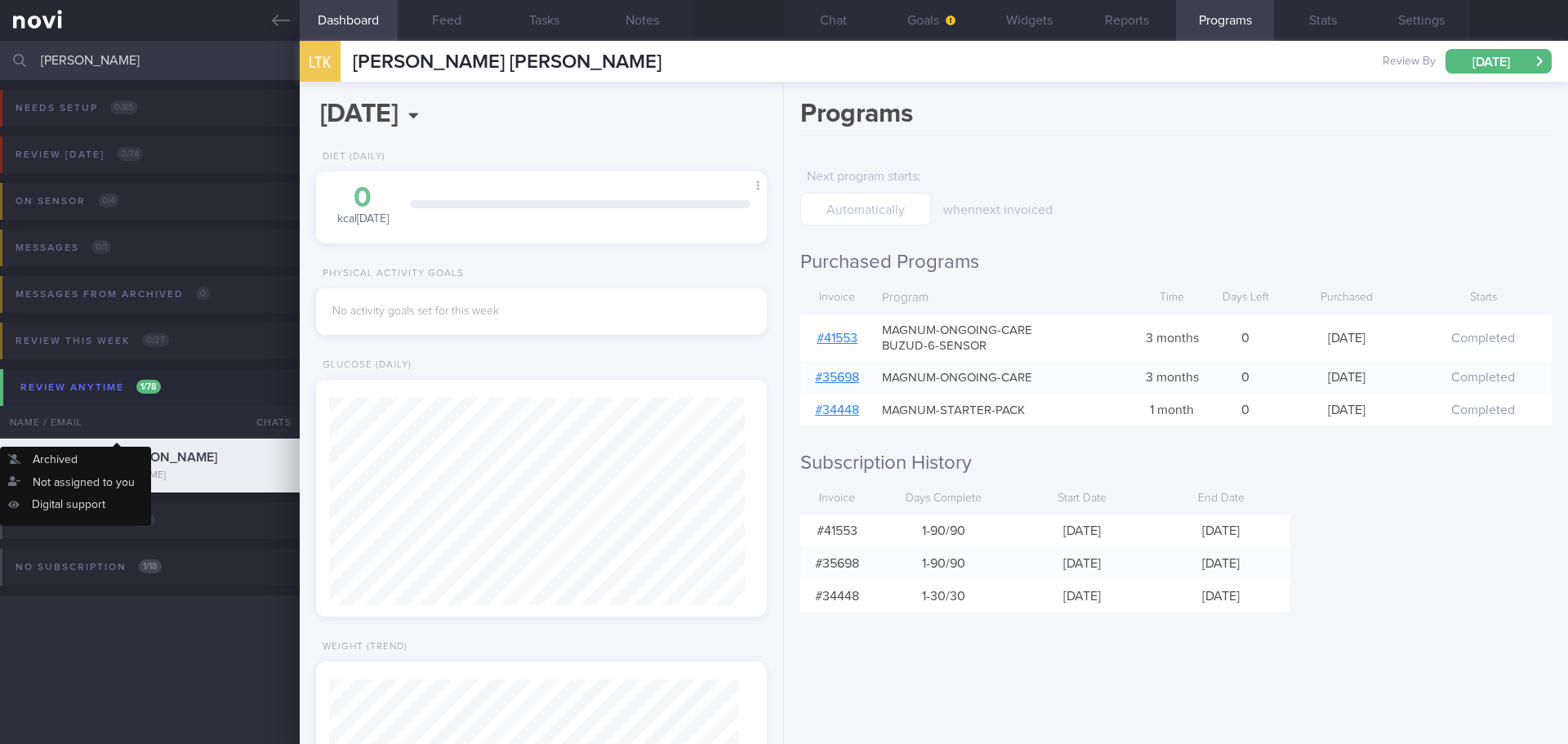
scroll to position [207, 416]
click at [833, 5] on button "Chat" at bounding box center [833, 20] width 98 height 41
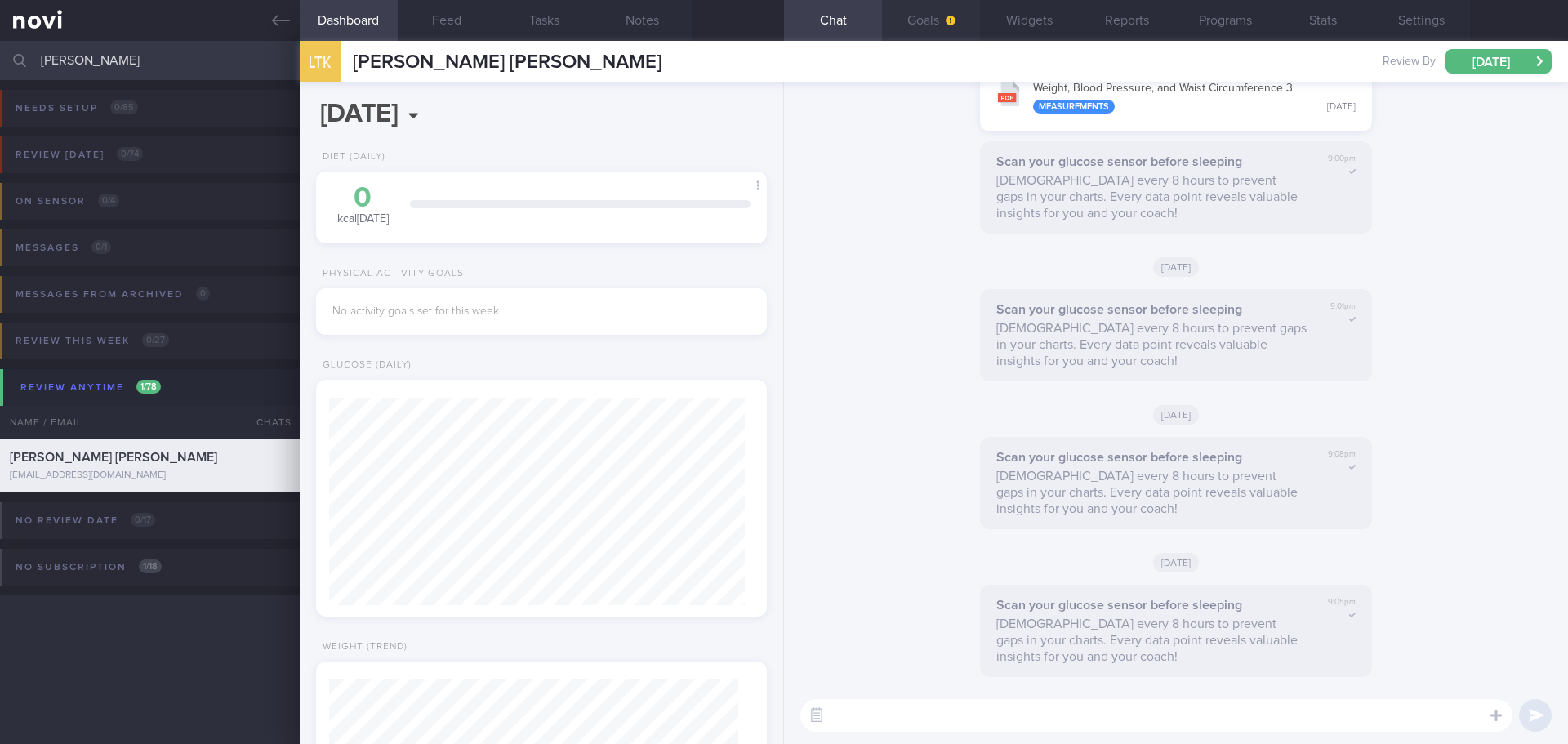
click at [919, 29] on button "Goals" at bounding box center [931, 20] width 98 height 41
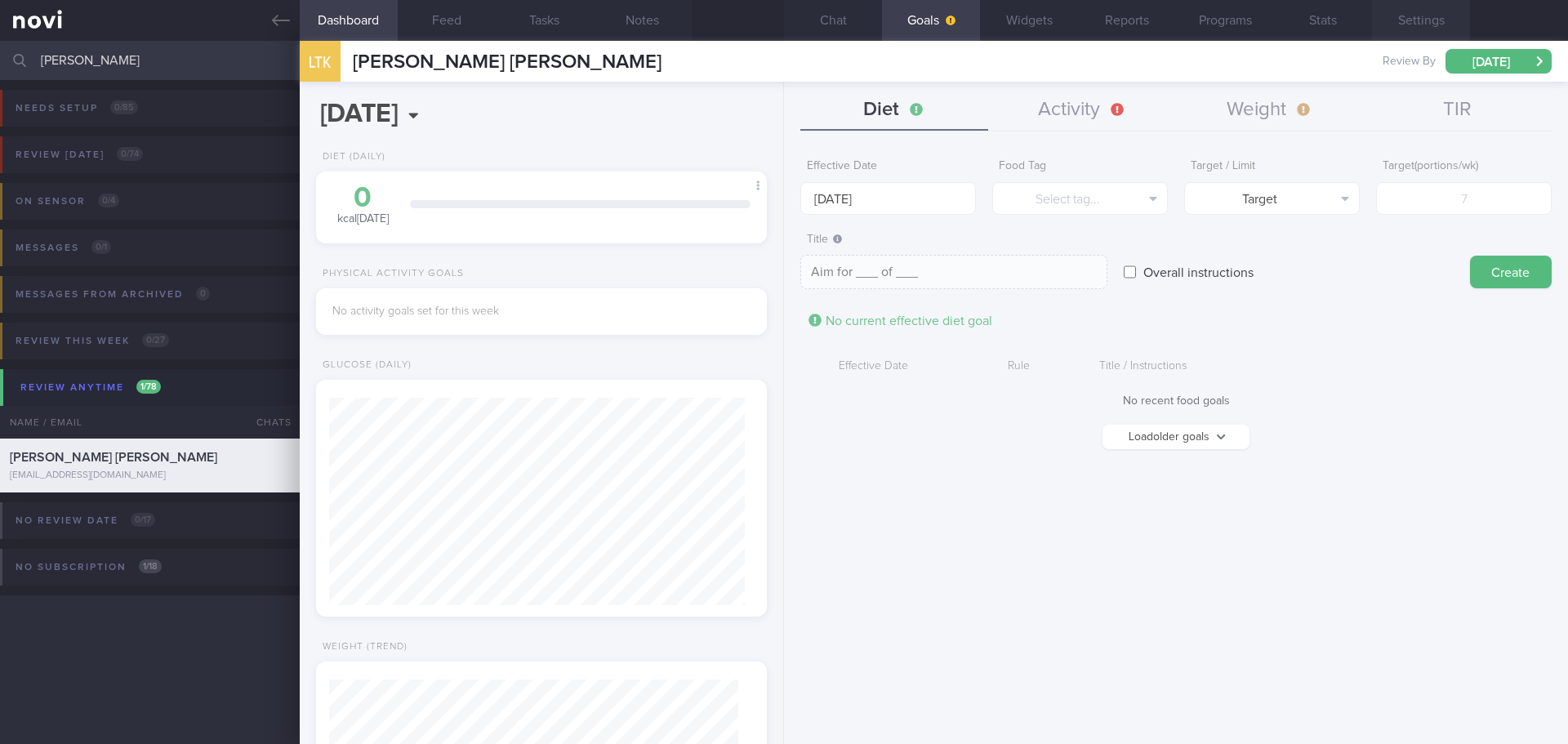
click at [1416, 24] on button "Settings" at bounding box center [1421, 20] width 98 height 41
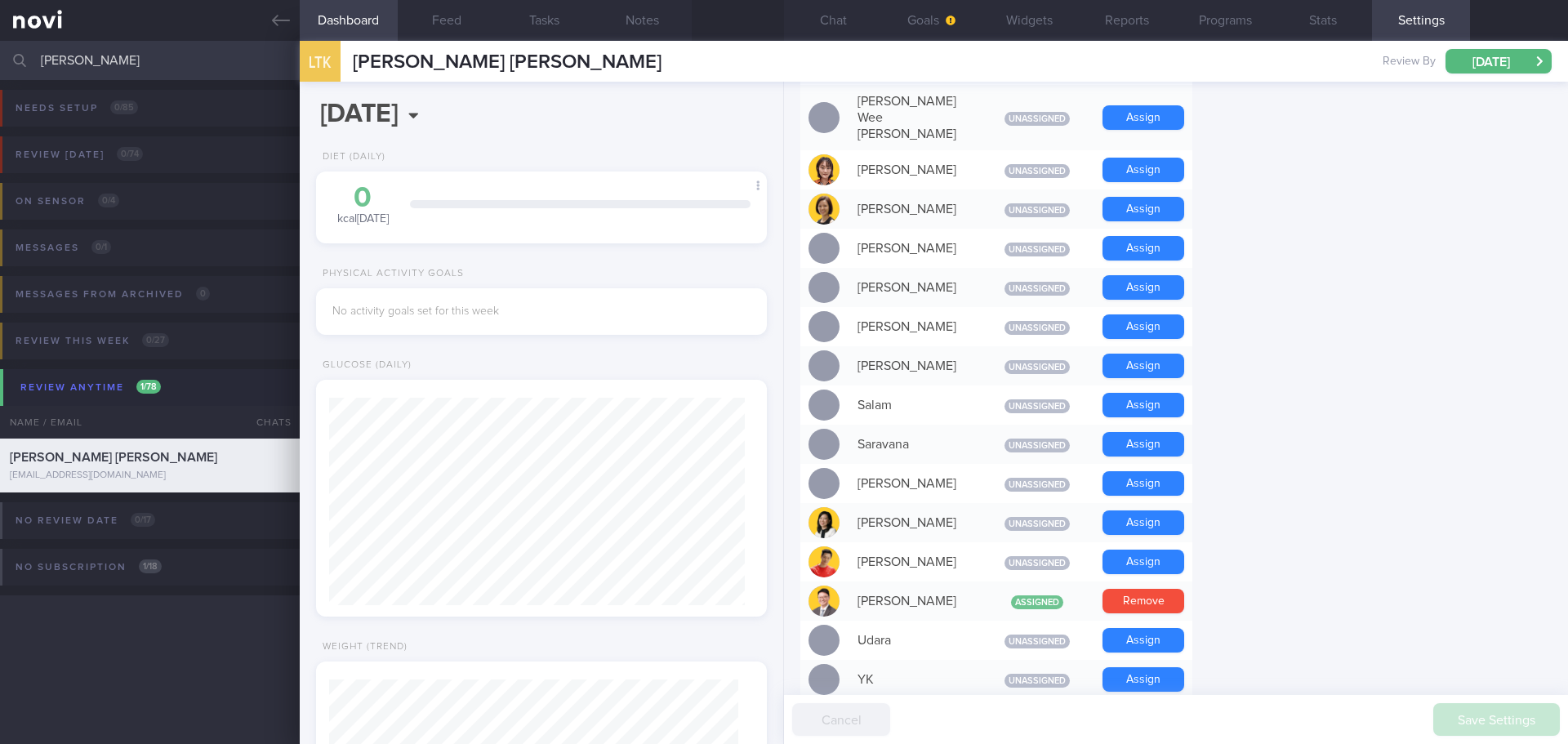
scroll to position [1405, 0]
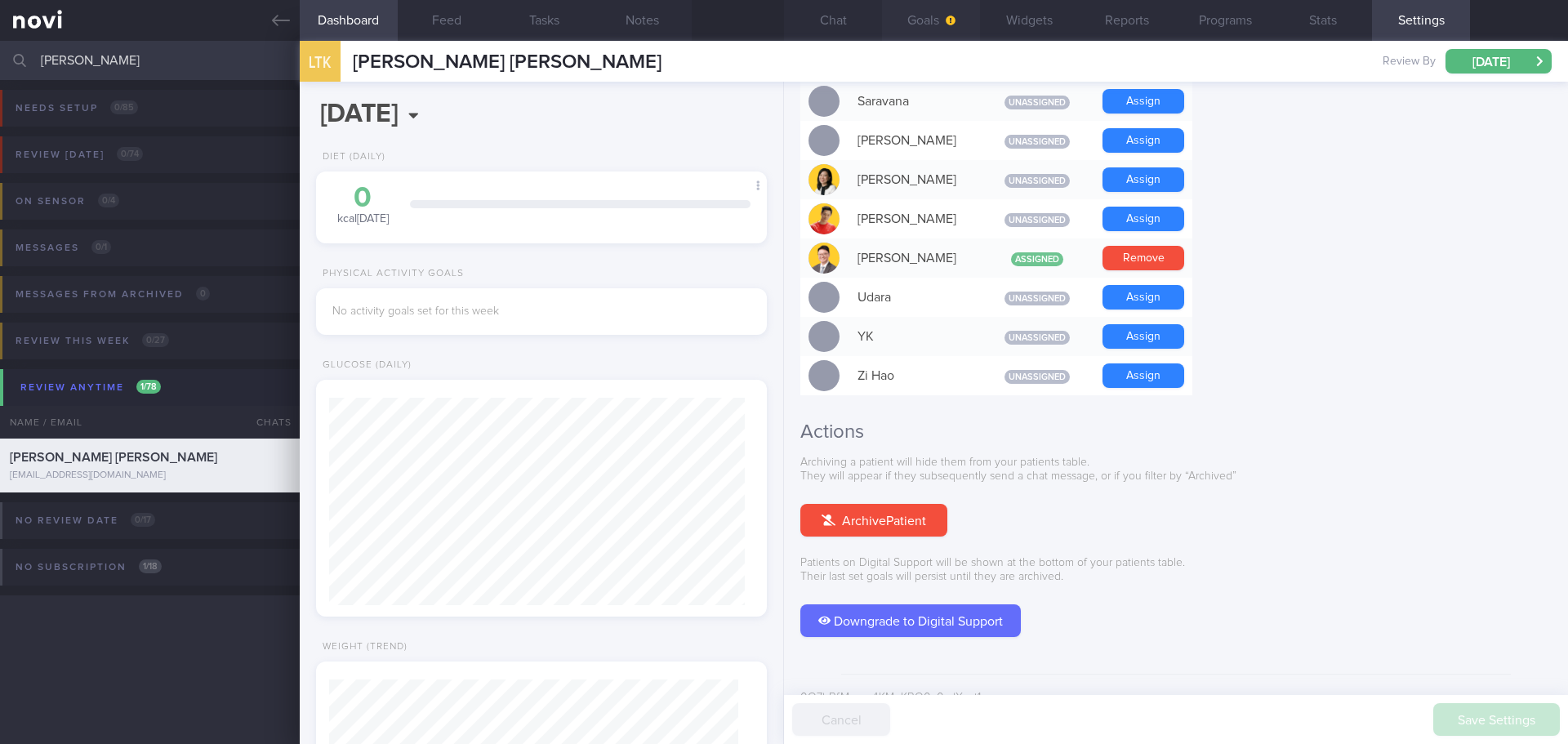
click at [909, 28] on button "Goals" at bounding box center [931, 20] width 98 height 41
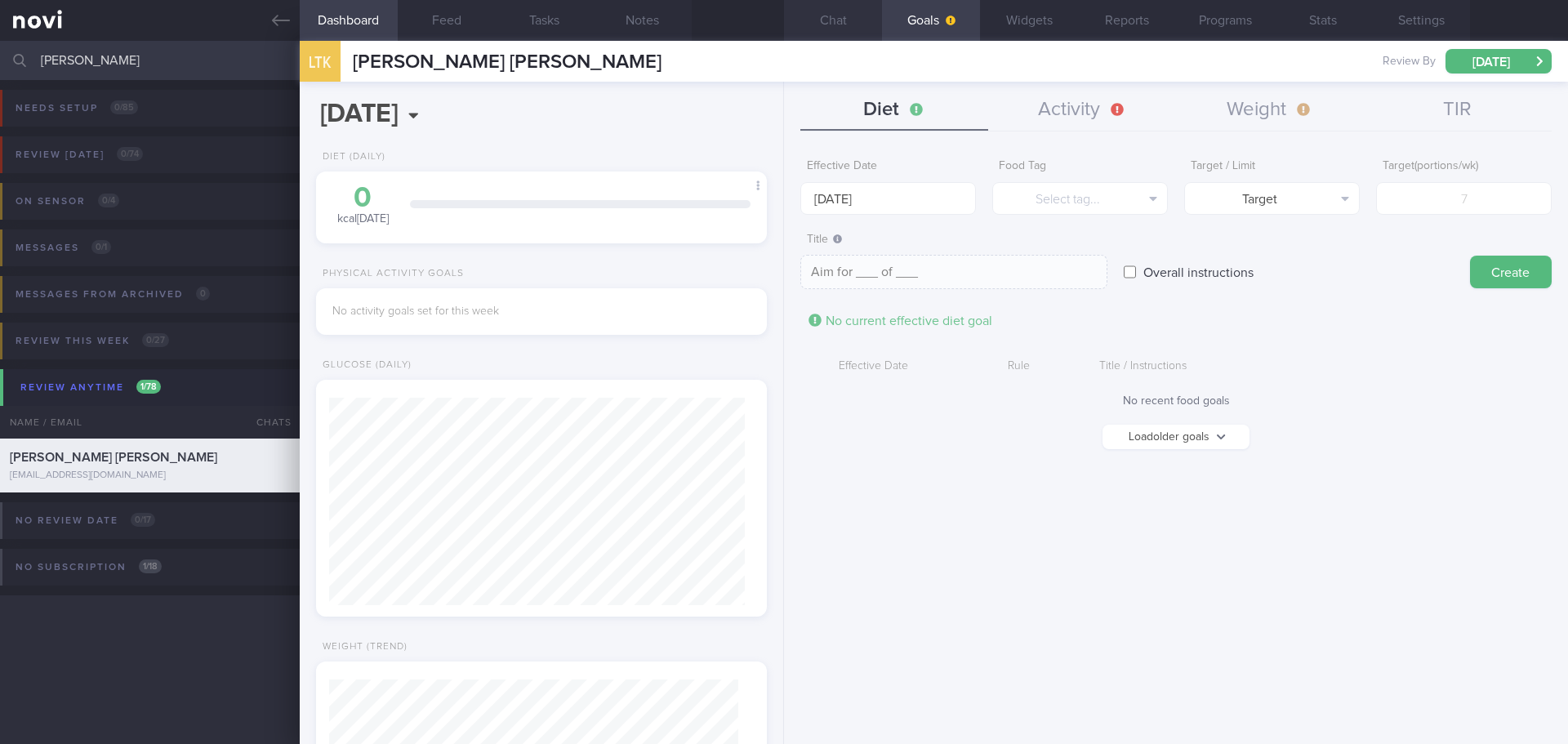
click at [840, 20] on button "Chat" at bounding box center [833, 20] width 98 height 41
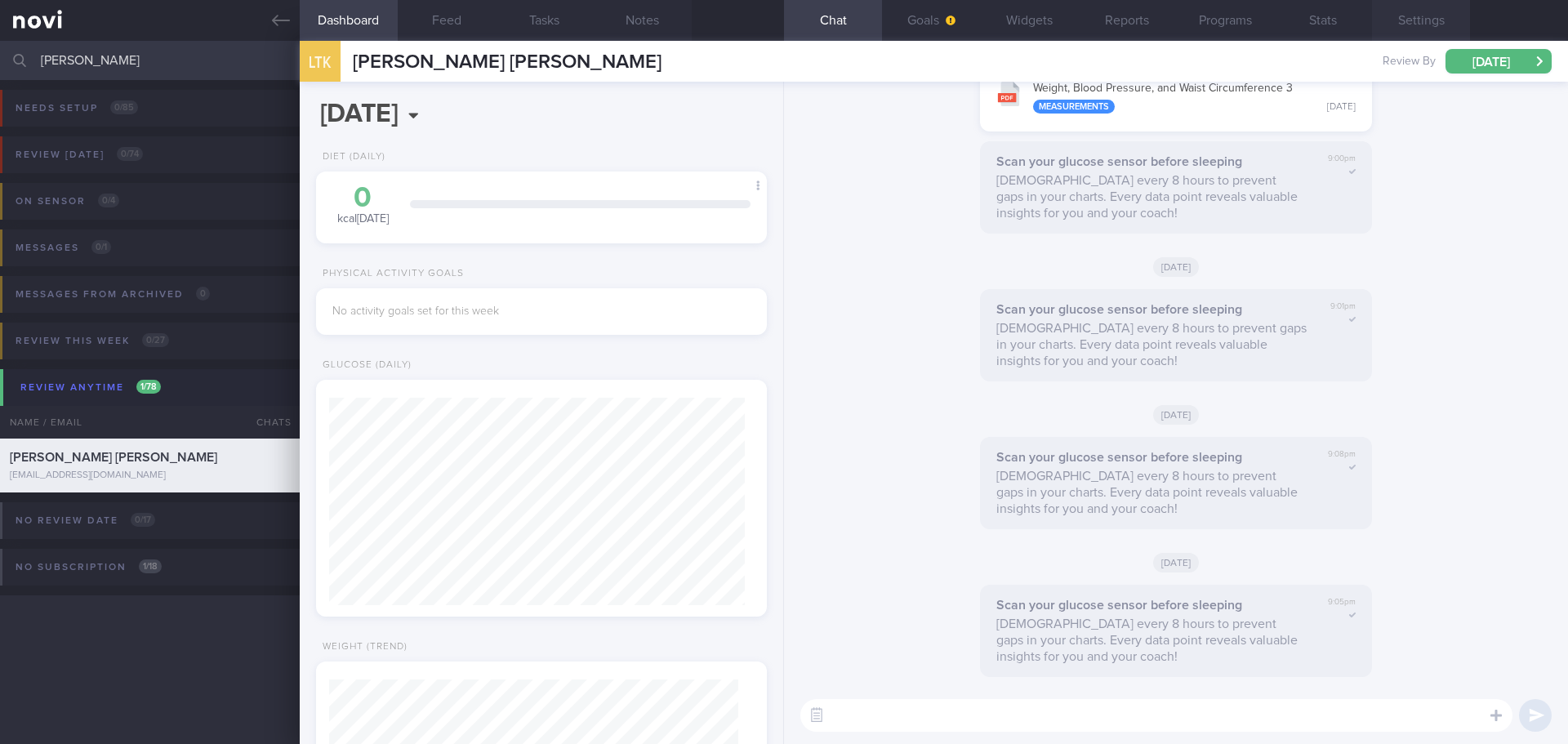
click at [1429, 16] on button "Settings" at bounding box center [1421, 20] width 98 height 41
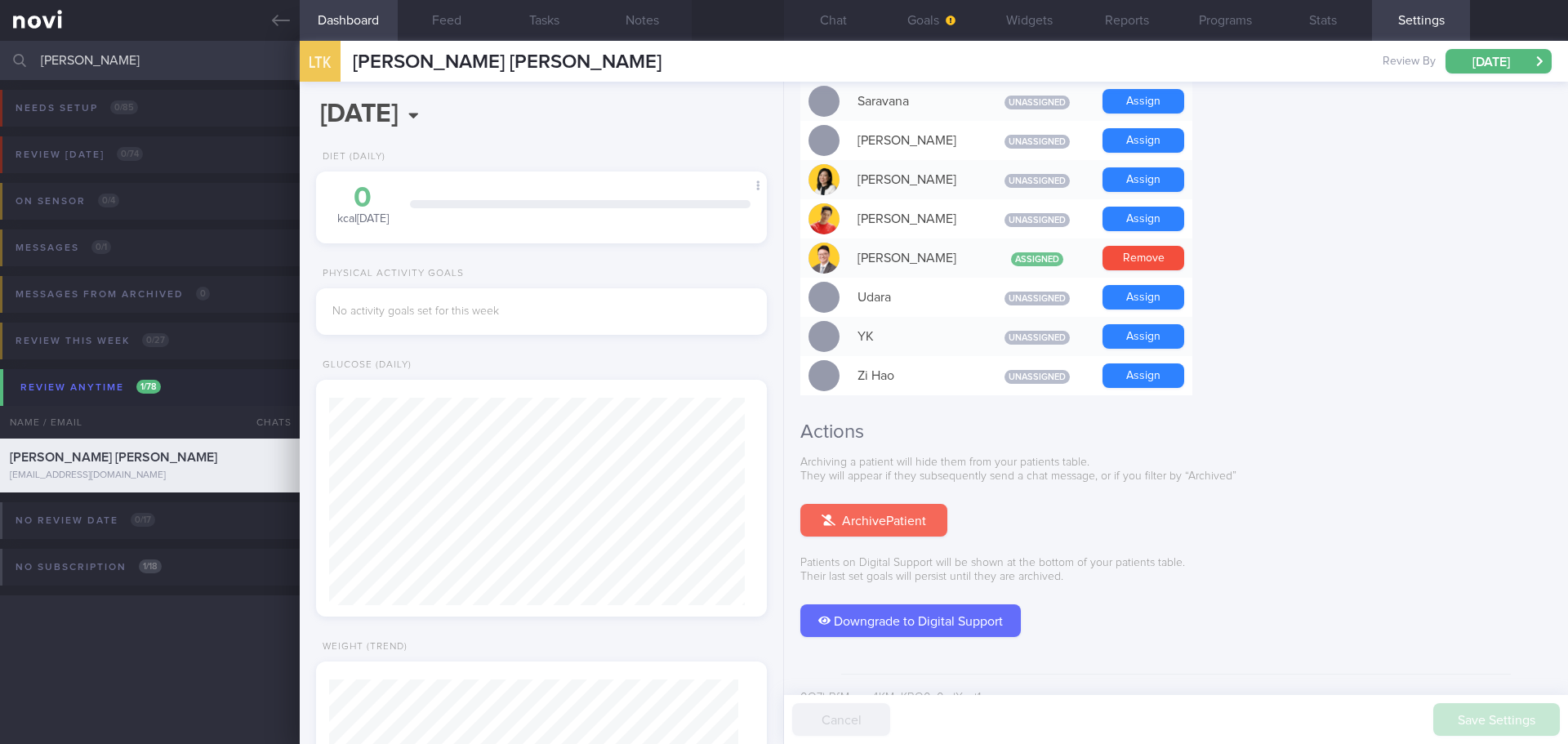
click at [839, 504] on button "Archive Patient" at bounding box center [873, 520] width 147 height 33
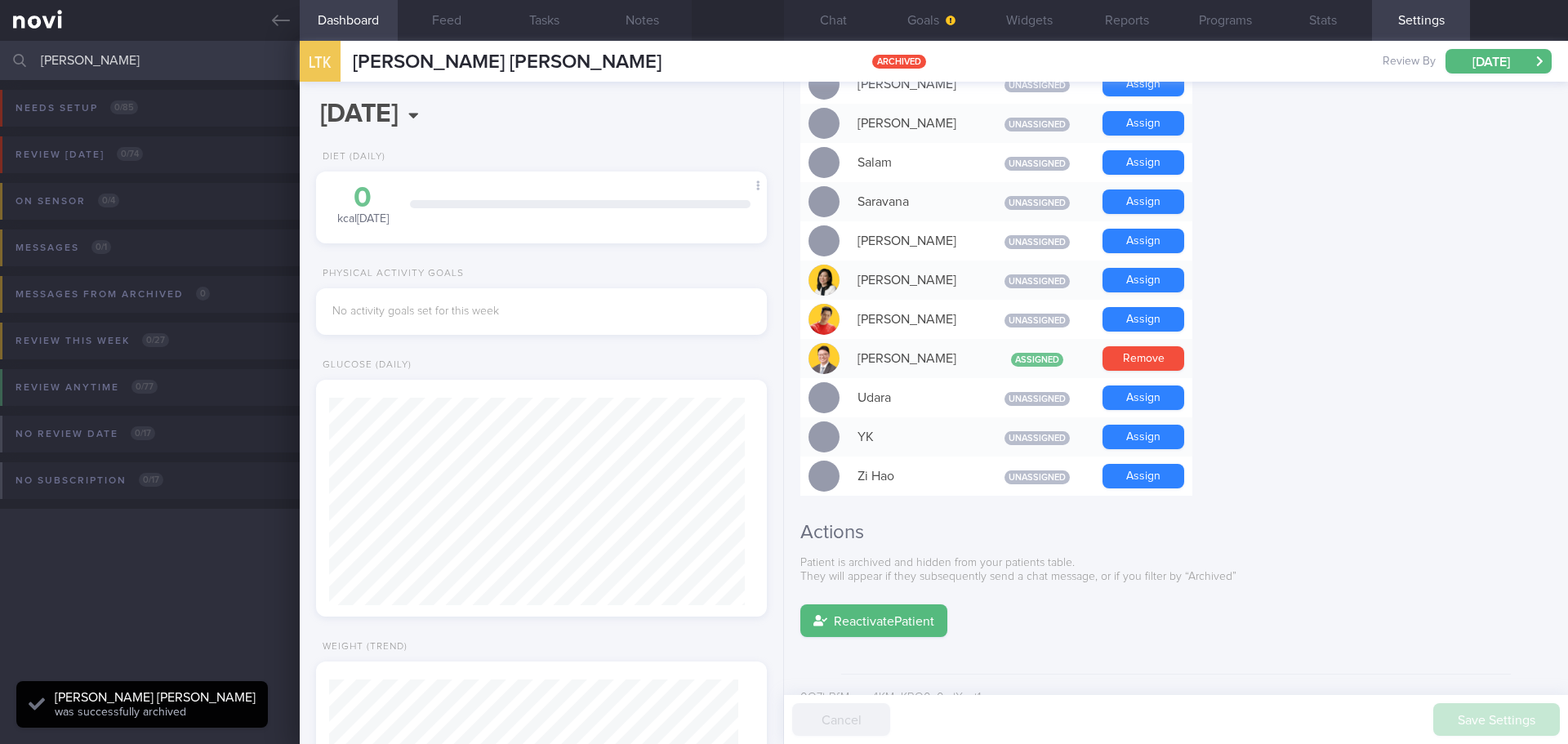
scroll to position [207, 416]
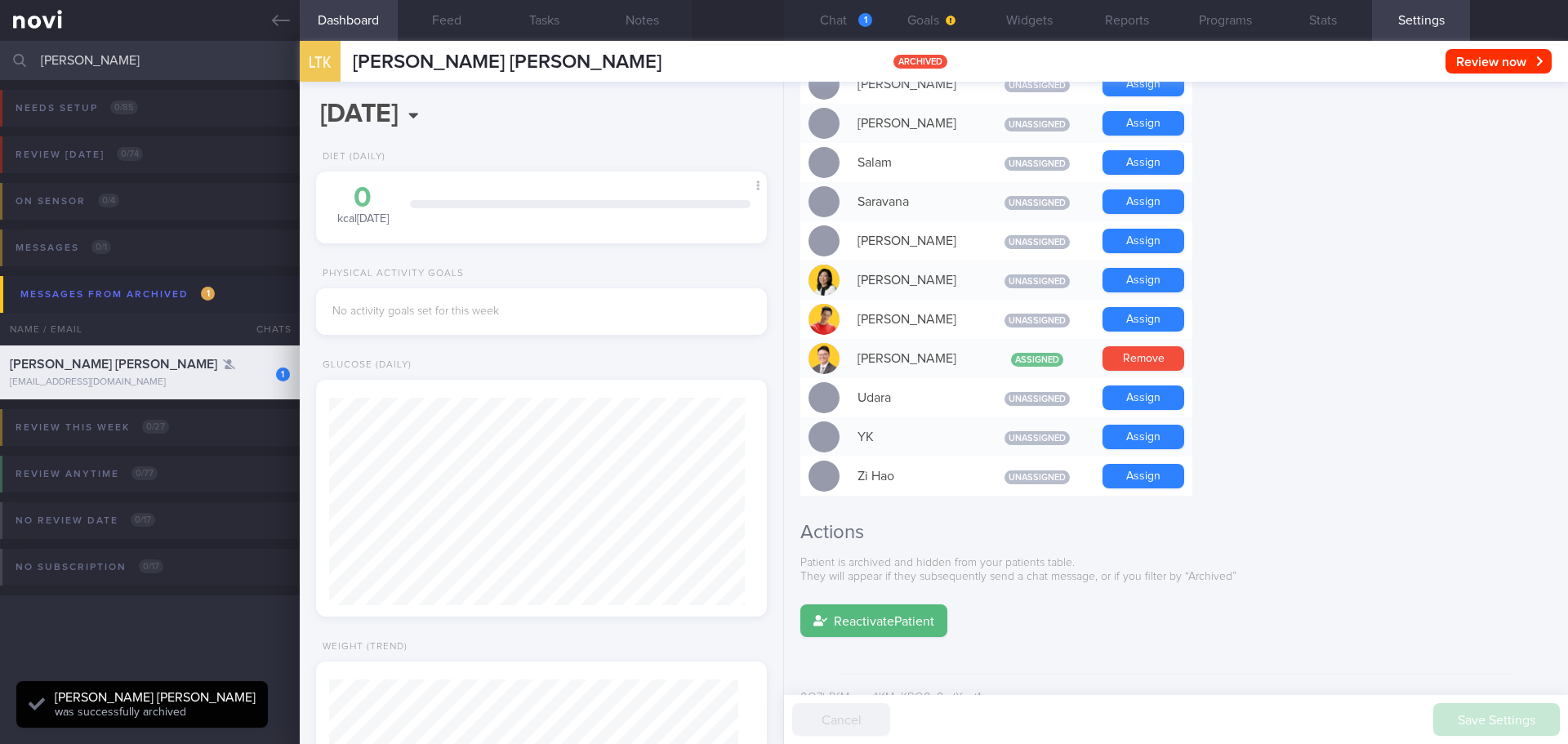
drag, startPoint x: 134, startPoint y: 63, endPoint x: -148, endPoint y: 70, distance: 282.1
click at [0, 70] on html "You are offline! Some functionality will be unavailable Patients New Users Coac…" at bounding box center [784, 372] width 1568 height 744
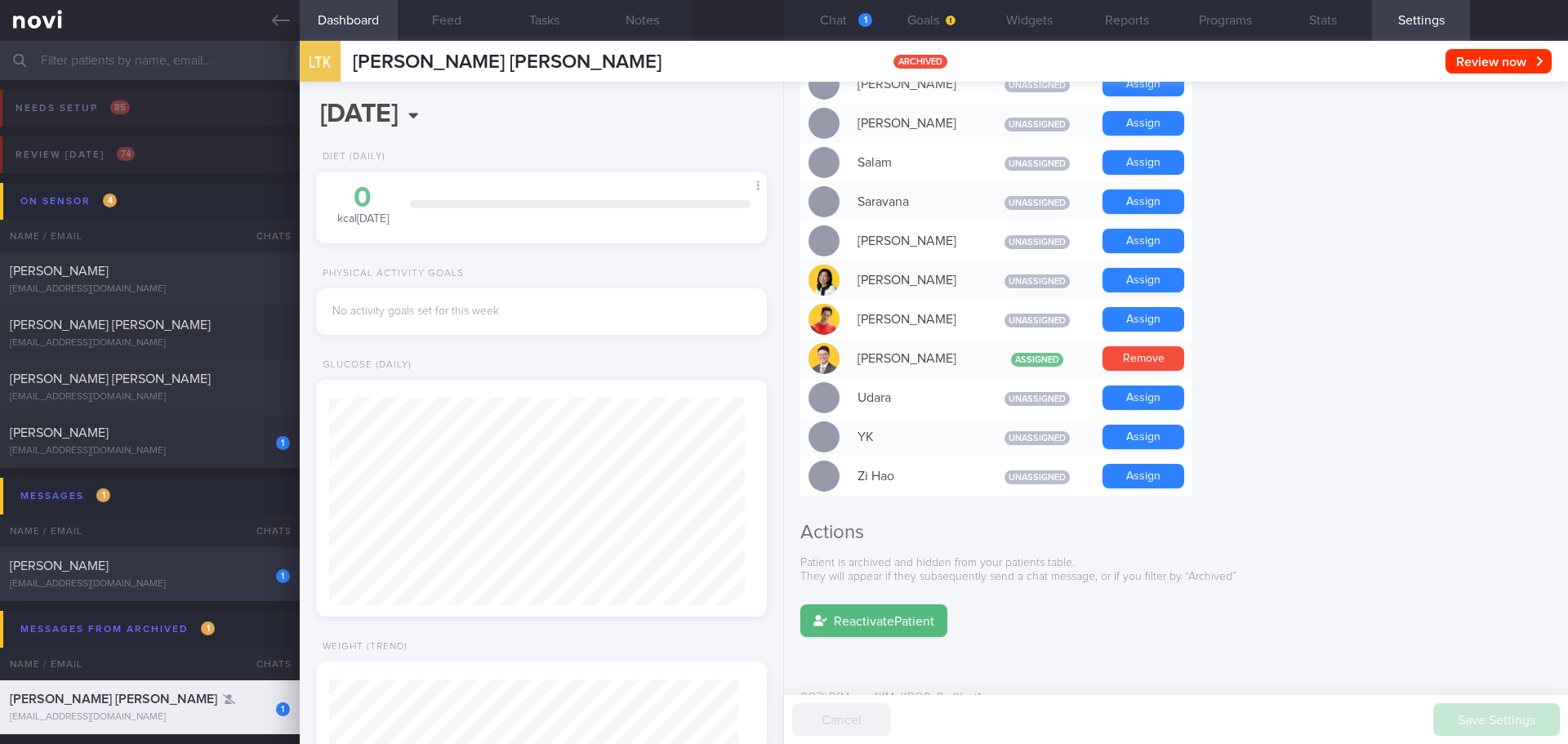
click at [177, 581] on div "[EMAIL_ADDRESS][DOMAIN_NAME]" at bounding box center [149, 584] width 280 height 12
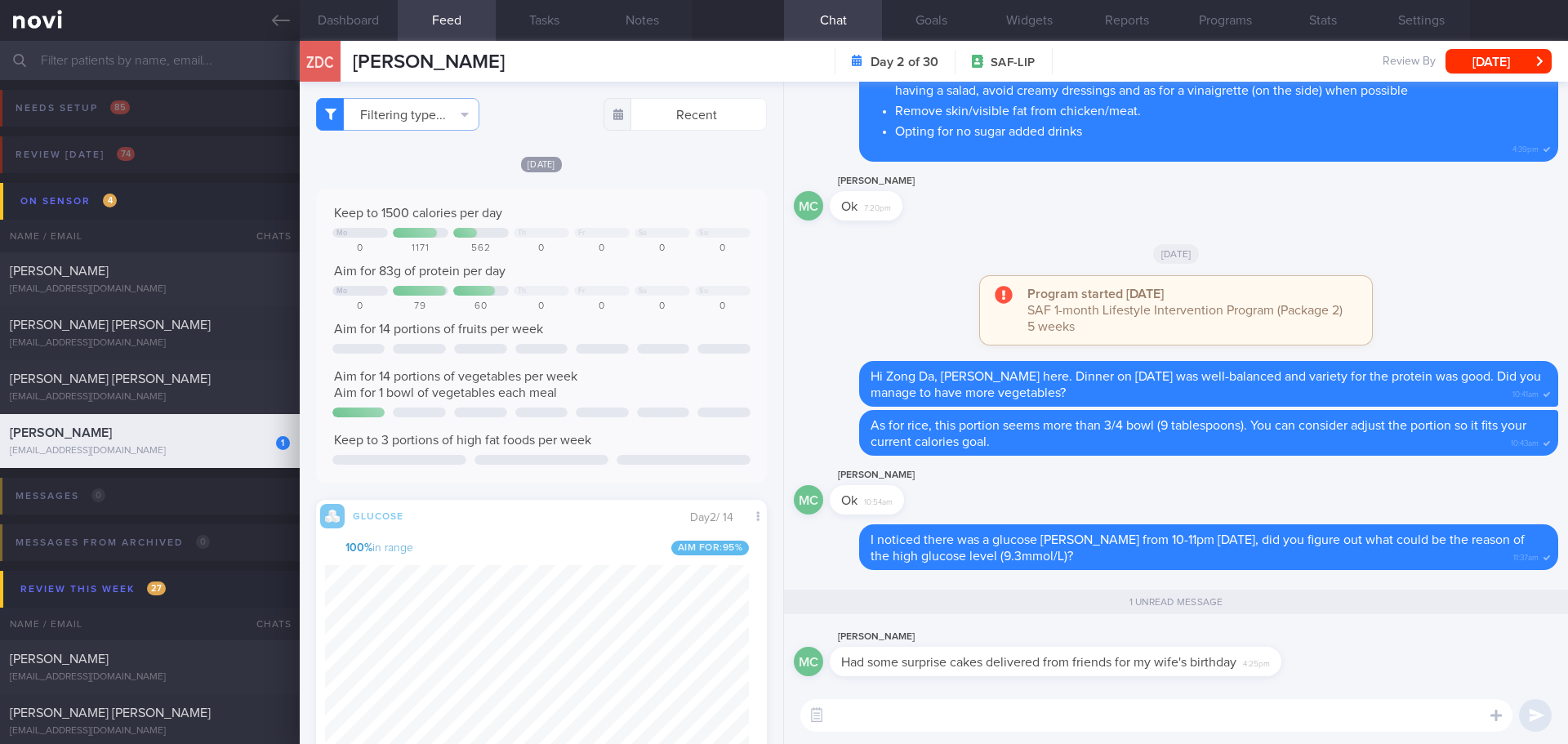
click at [894, 715] on textarea at bounding box center [1156, 715] width 712 height 33
type textarea "I"
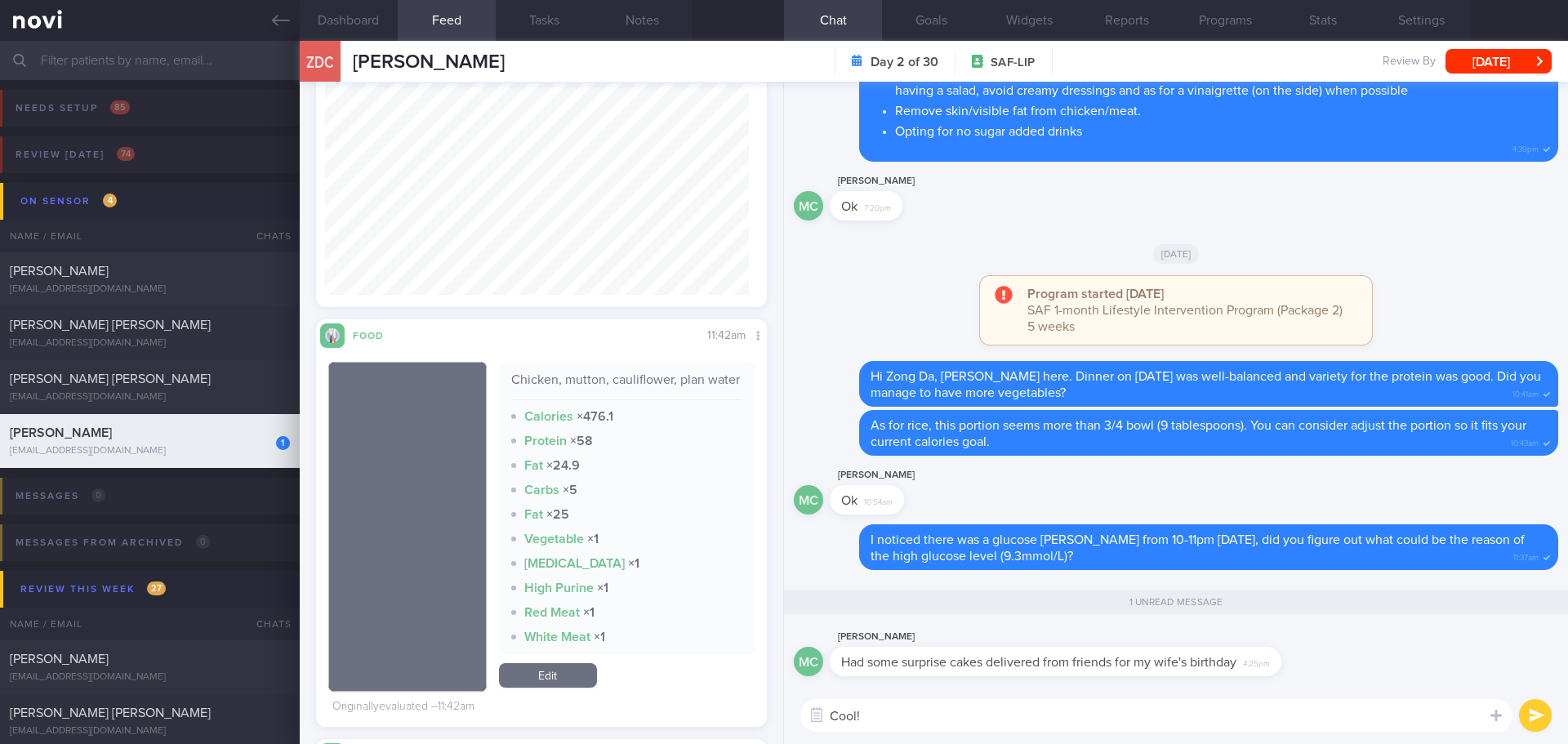
scroll to position [734, 0]
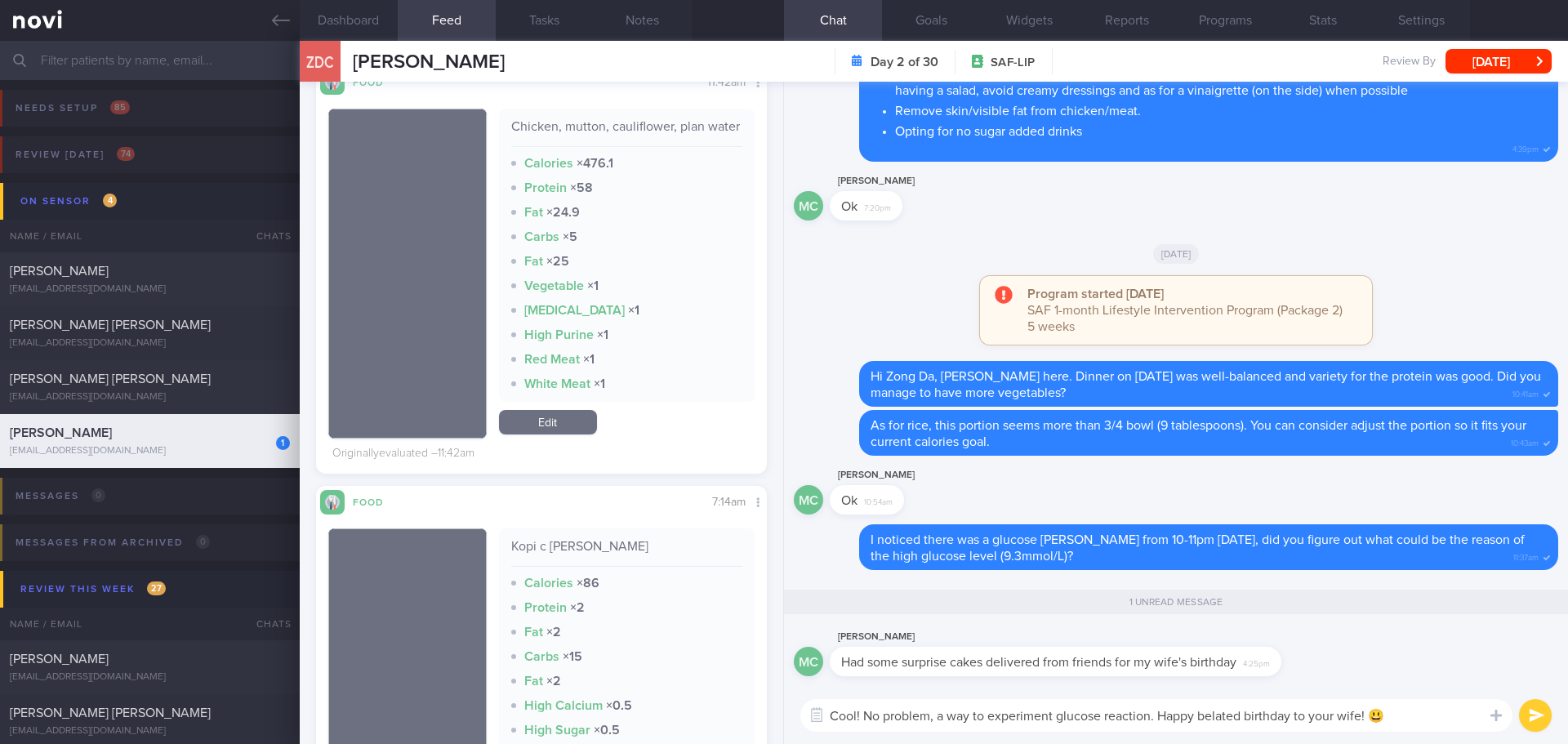
type textarea "Cool! No problem, a way to experiment glucose reaction. Happy belated birthday …"
click at [1527, 721] on button "submit" at bounding box center [1535, 715] width 33 height 33
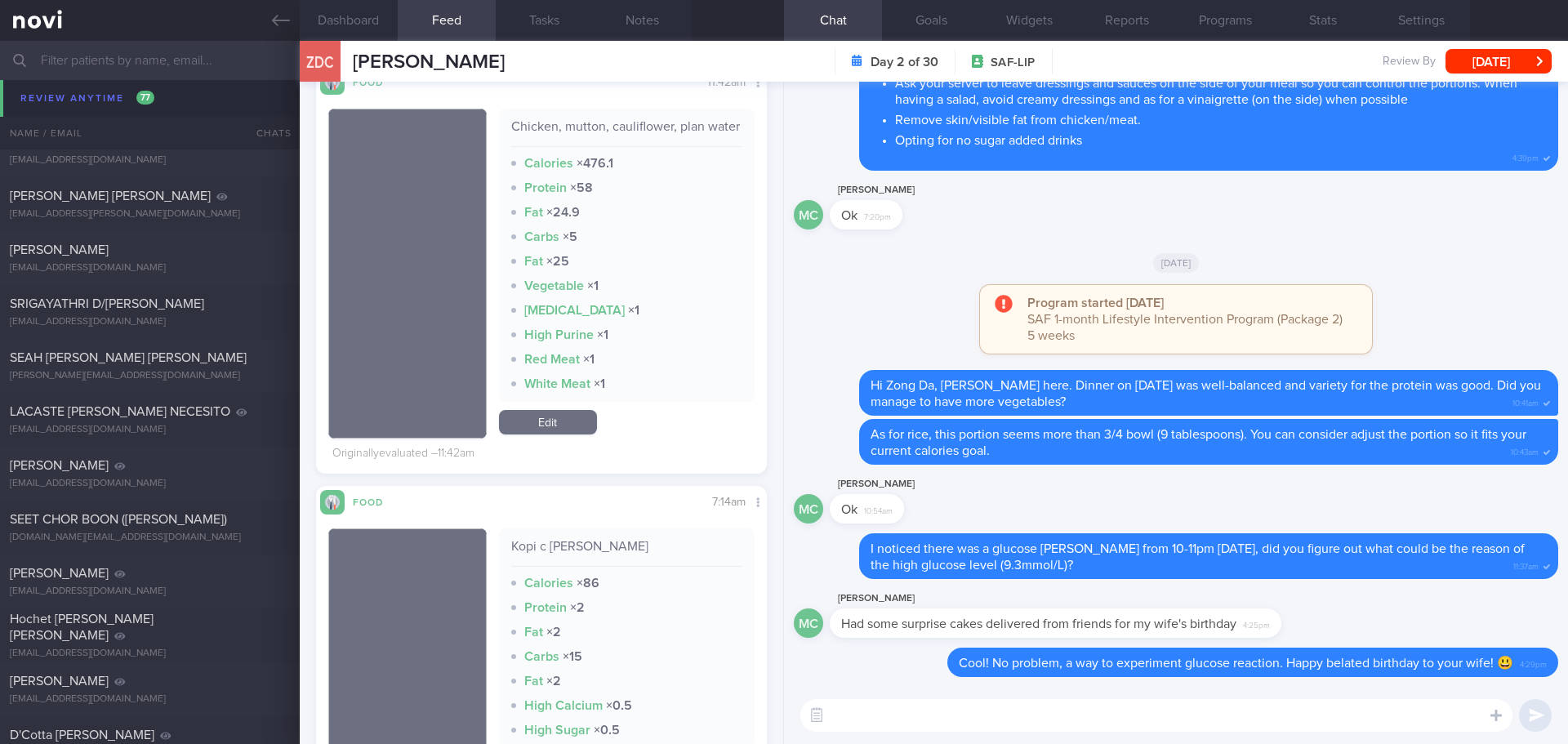
scroll to position [3348, 0]
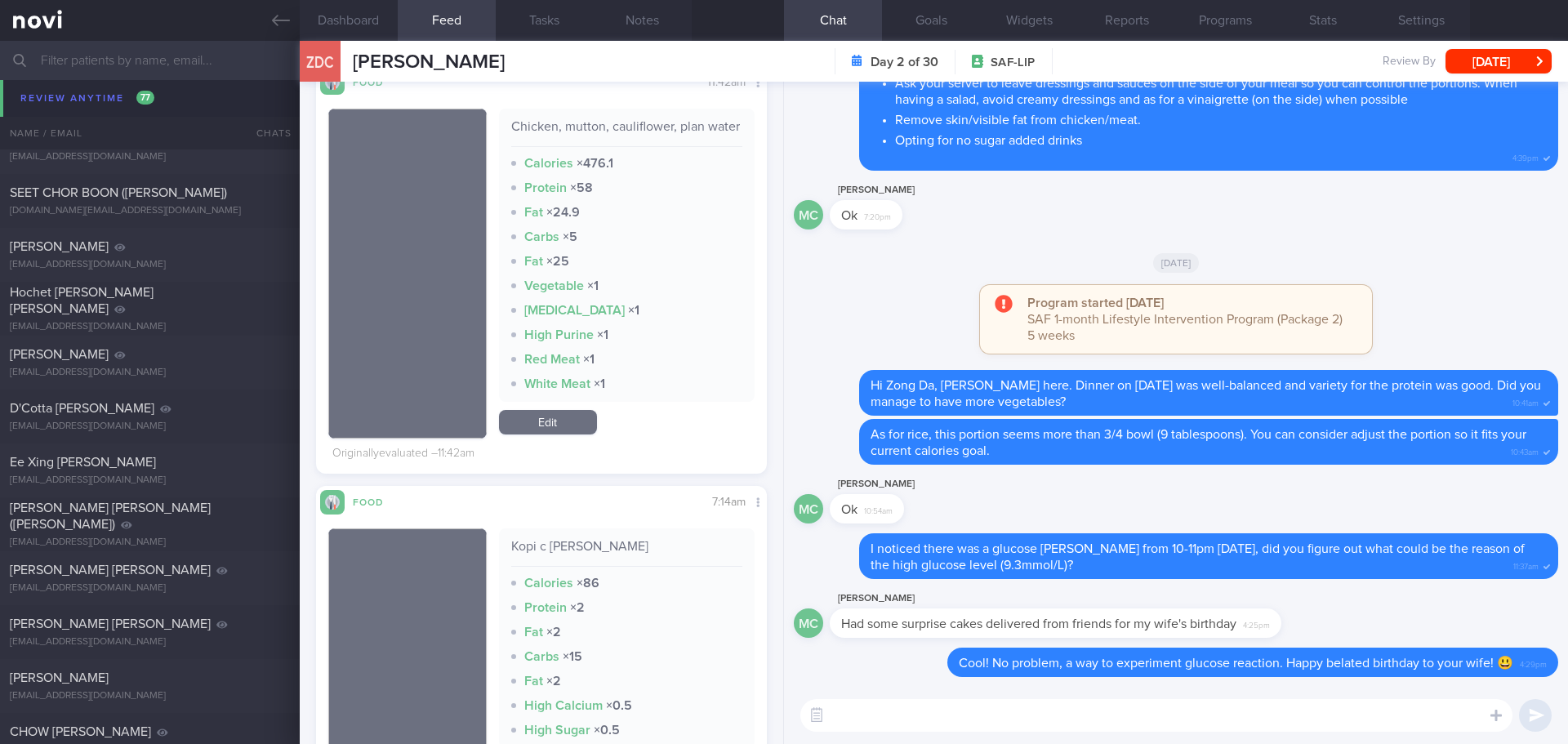
click at [157, 63] on input "text" at bounding box center [784, 60] width 1568 height 39
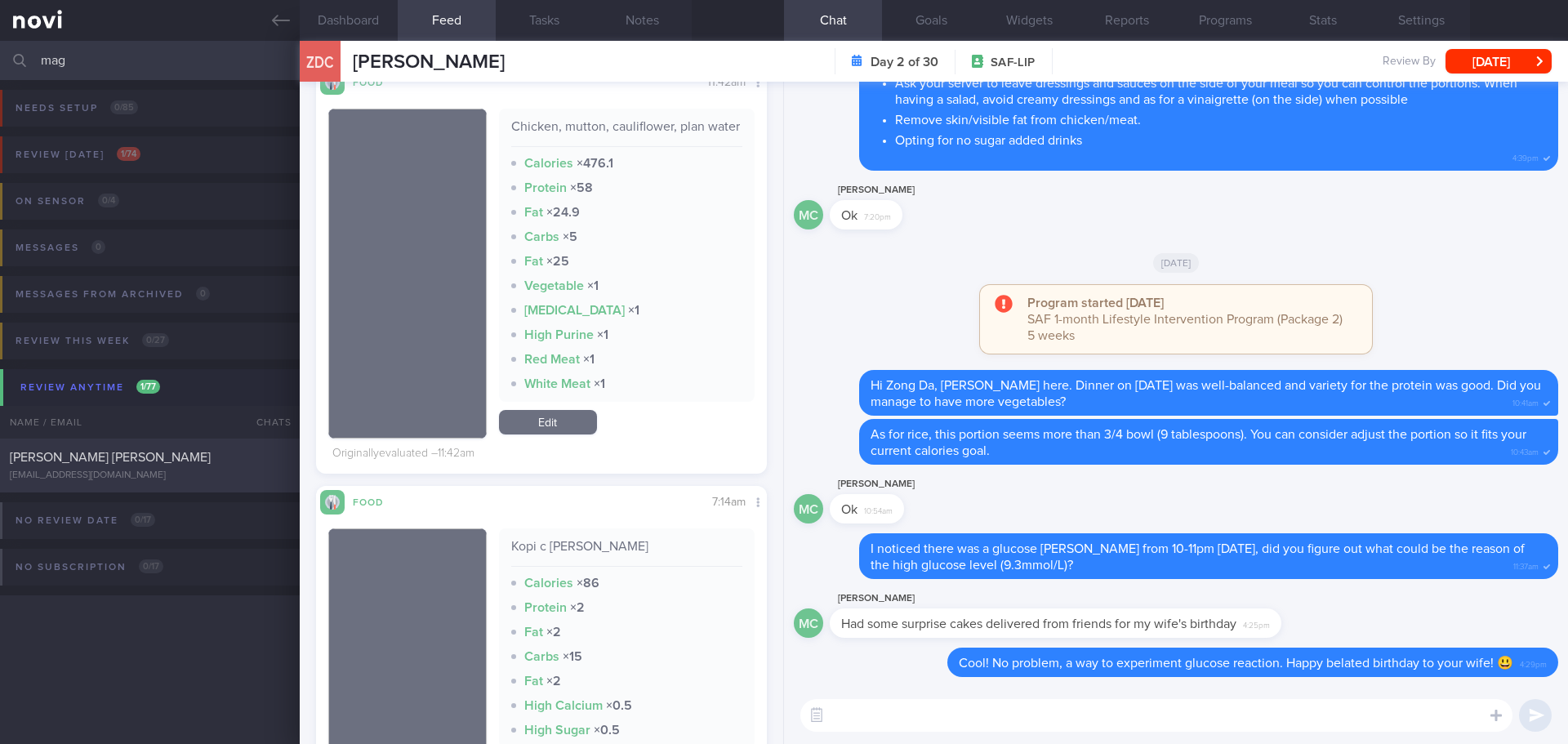
type input "mag"
click at [160, 454] on span "[PERSON_NAME] [PERSON_NAME]" at bounding box center [110, 457] width 201 height 13
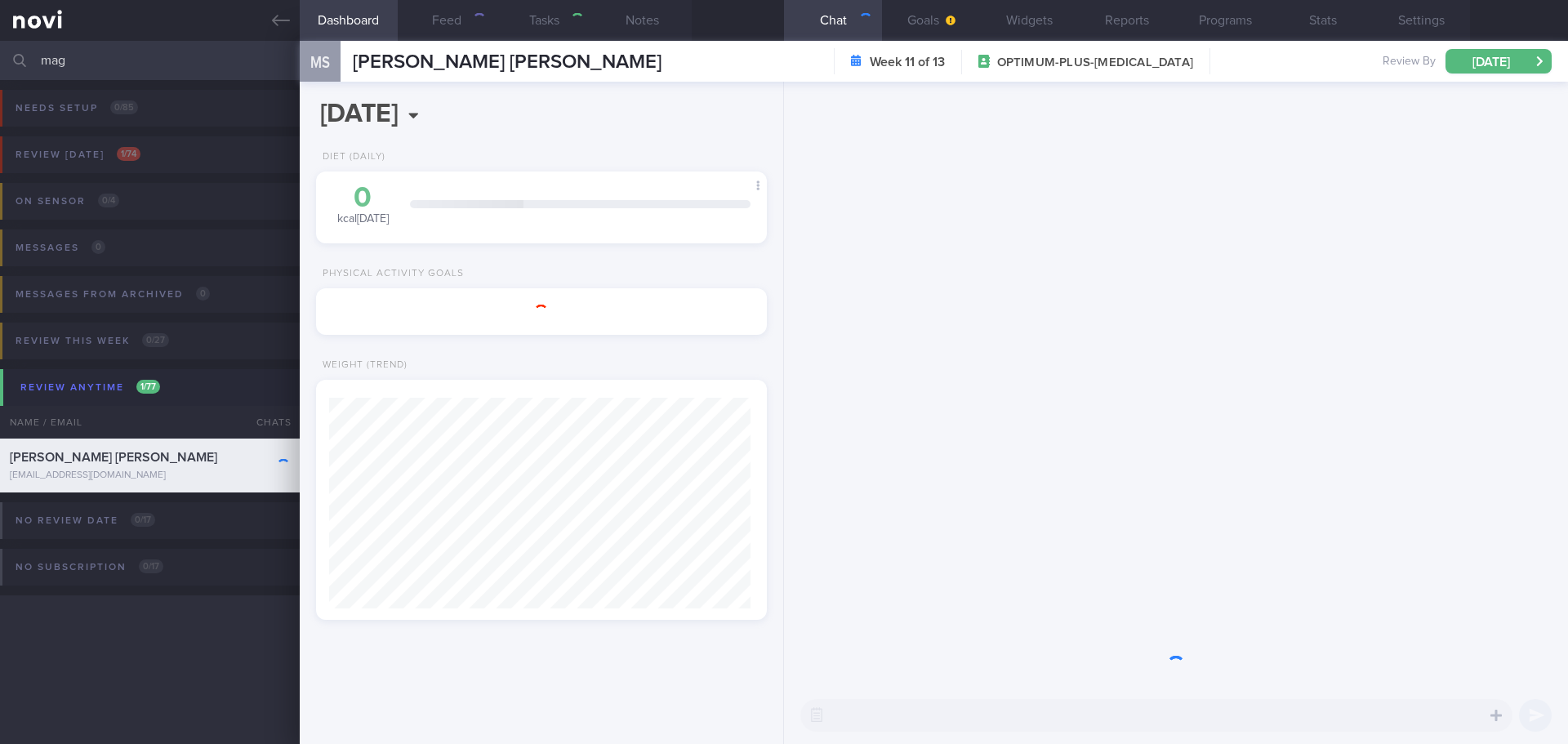
type input "[DATE]"
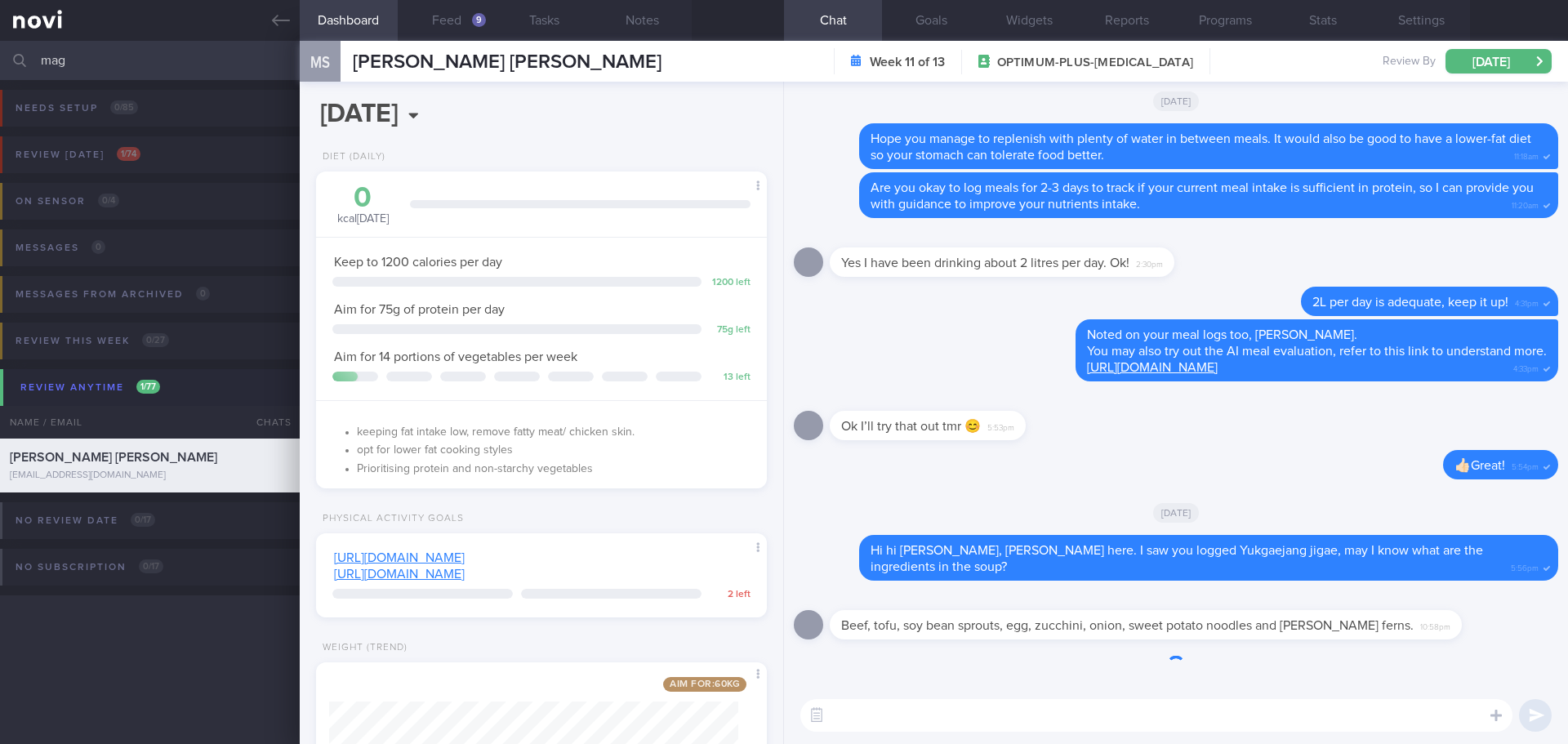
scroll to position [228, 410]
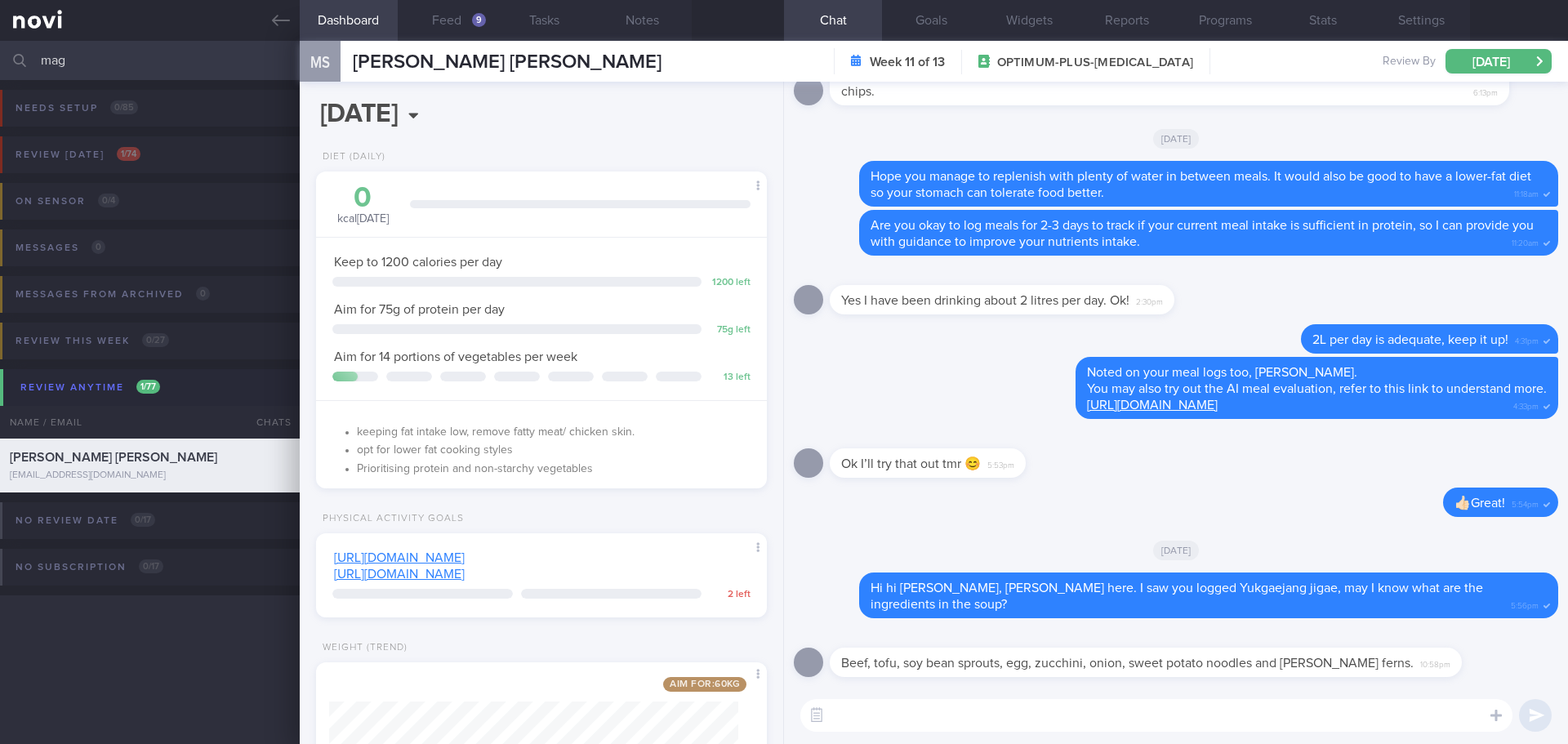
click at [1107, 708] on textarea at bounding box center [1156, 715] width 712 height 33
click at [1107, 708] on textarea at bounding box center [1156, 715] width 712 height 33
click at [462, 15] on button "Feed 9" at bounding box center [447, 20] width 98 height 41
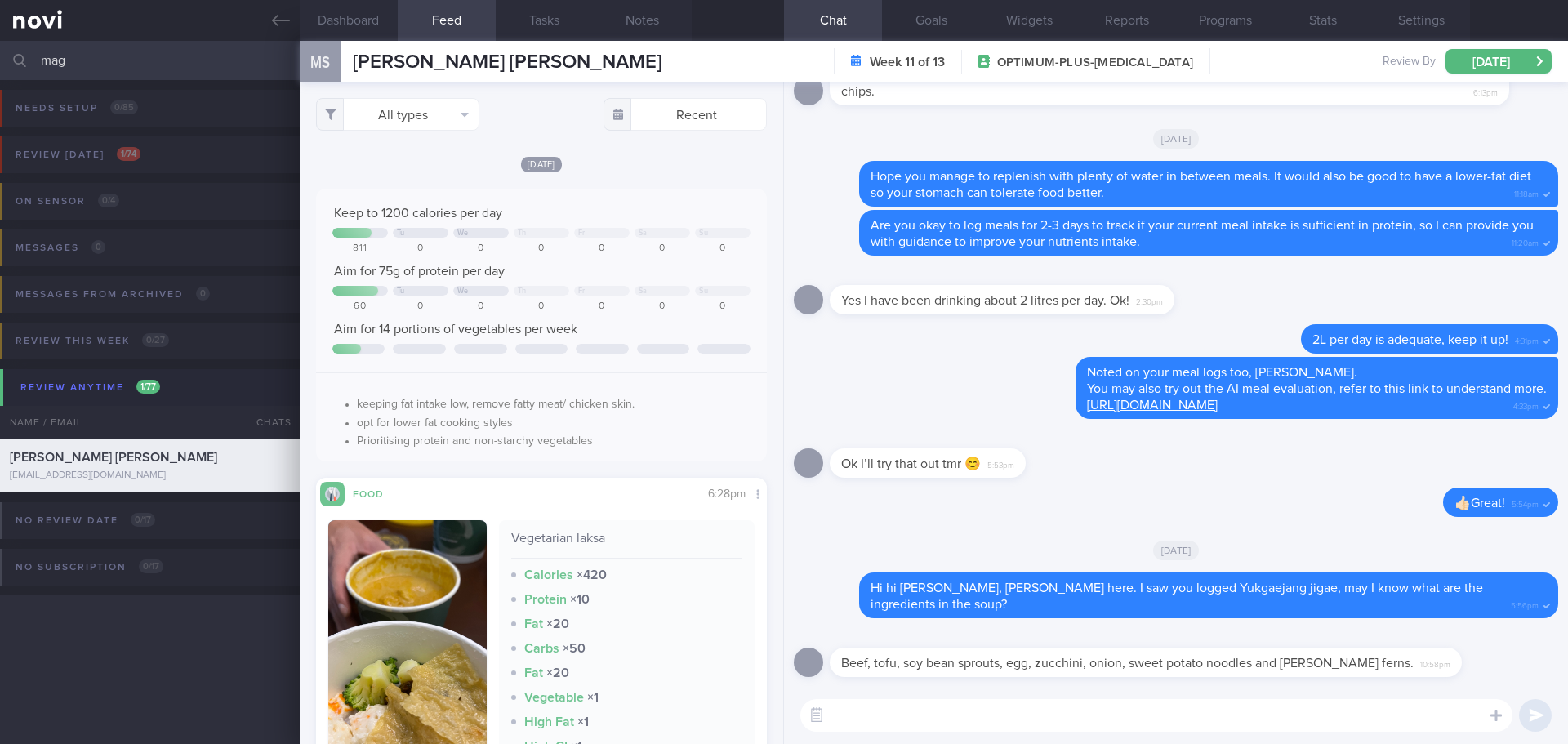
scroll to position [490, 0]
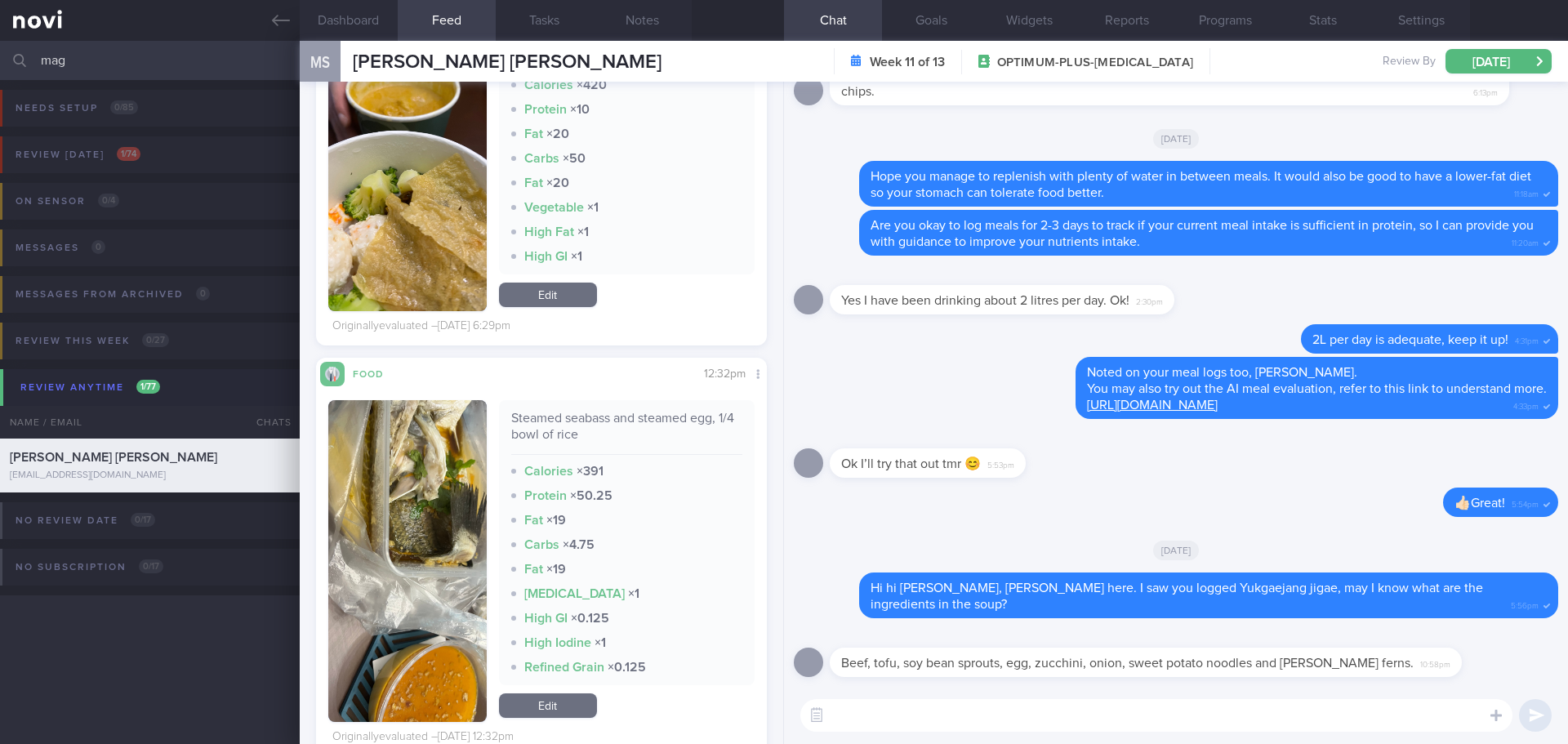
click at [948, 722] on textarea at bounding box center [1156, 715] width 712 height 33
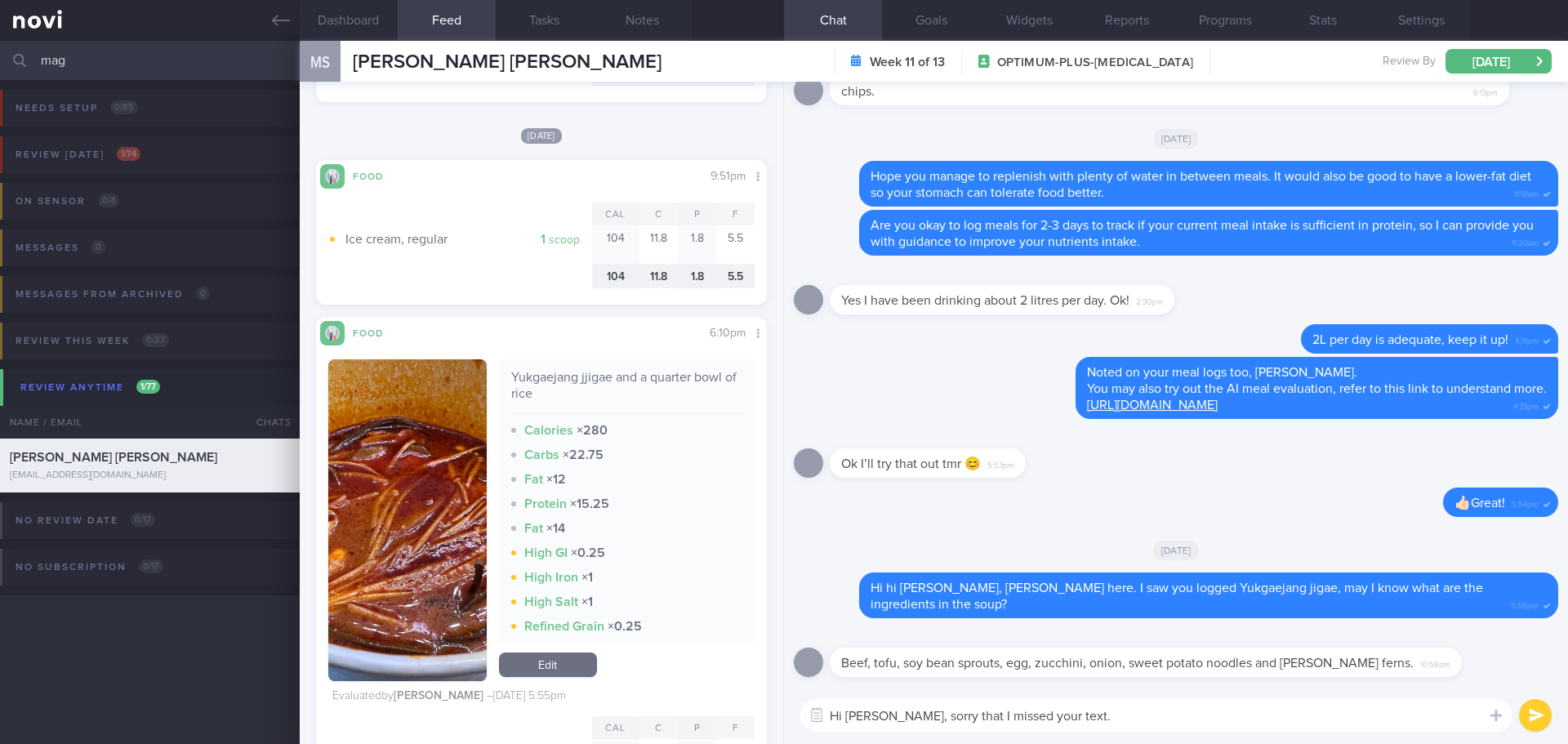
scroll to position [4491, 0]
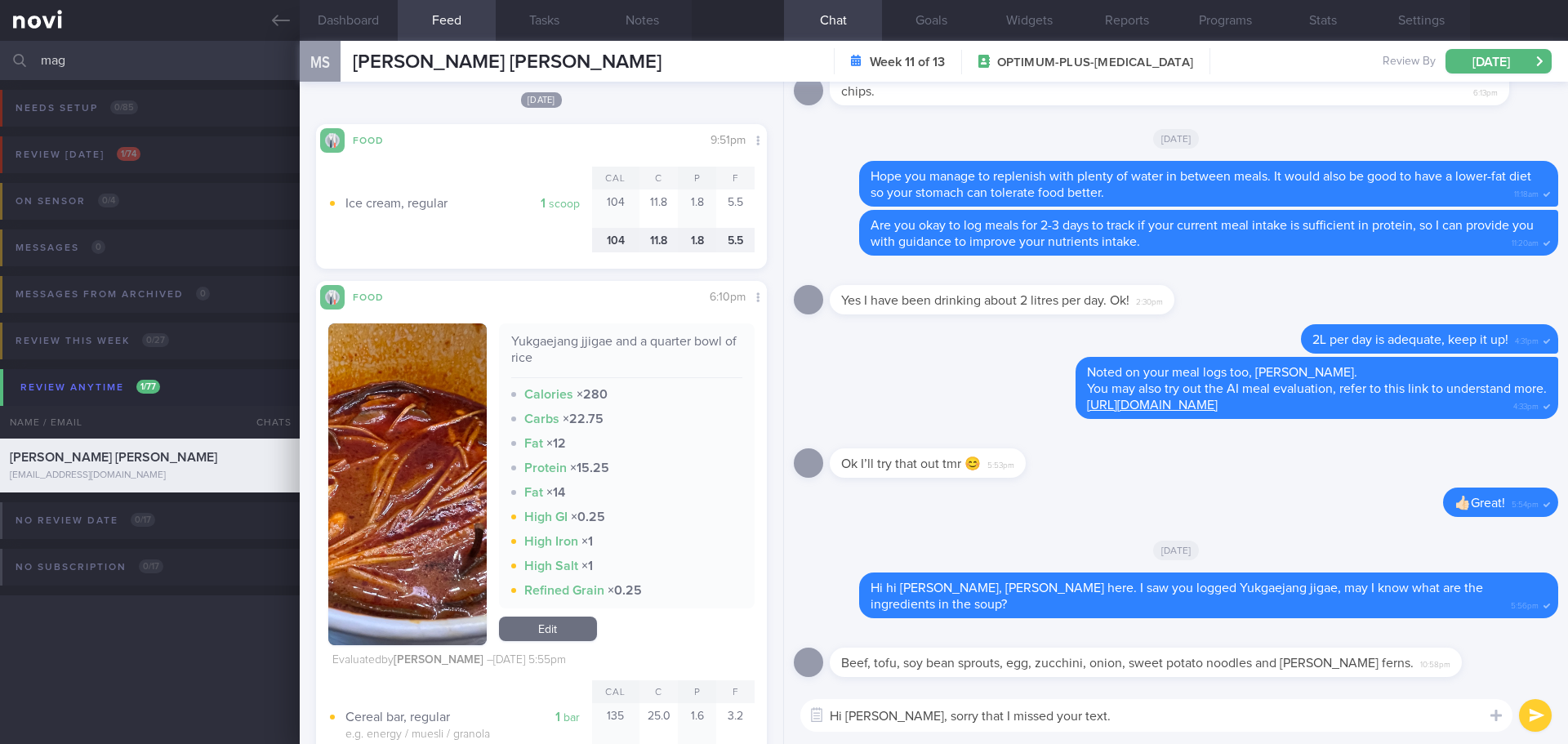
click at [1139, 709] on textarea "Hi [PERSON_NAME], sorry that I missed your text." at bounding box center [1156, 715] width 712 height 33
drag, startPoint x: 507, startPoint y: 368, endPoint x: 607, endPoint y: 364, distance: 100.1
click at [607, 364] on div "Yukgaejang jjigae and a quarter bowl of rice" at bounding box center [626, 356] width 232 height 45
copy div "Yukgaejang jjigae"
click at [1147, 720] on textarea "Hi [PERSON_NAME], sorry that I missed your text. The" at bounding box center [1156, 715] width 712 height 33
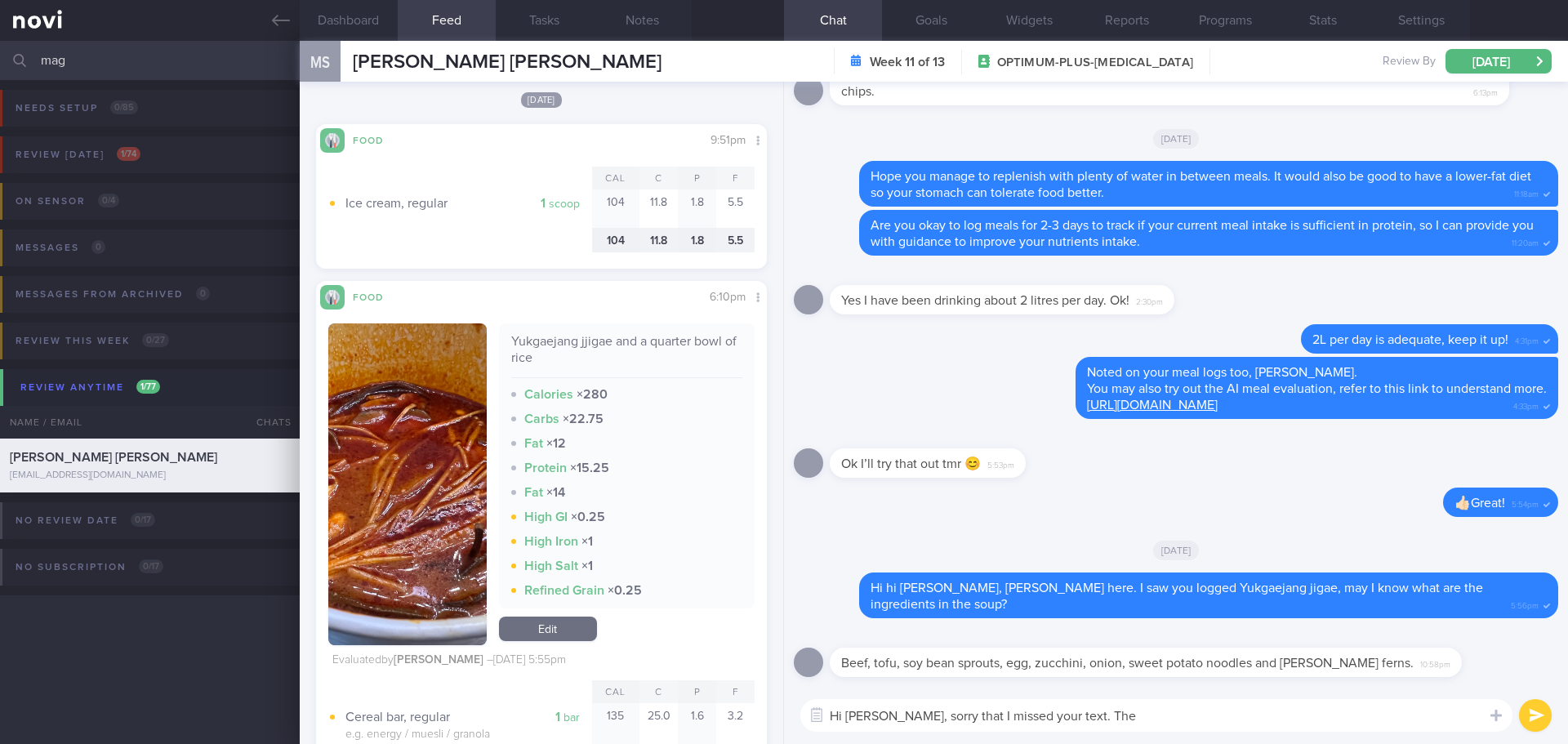
paste textarea "Yukgaejang jjigae"
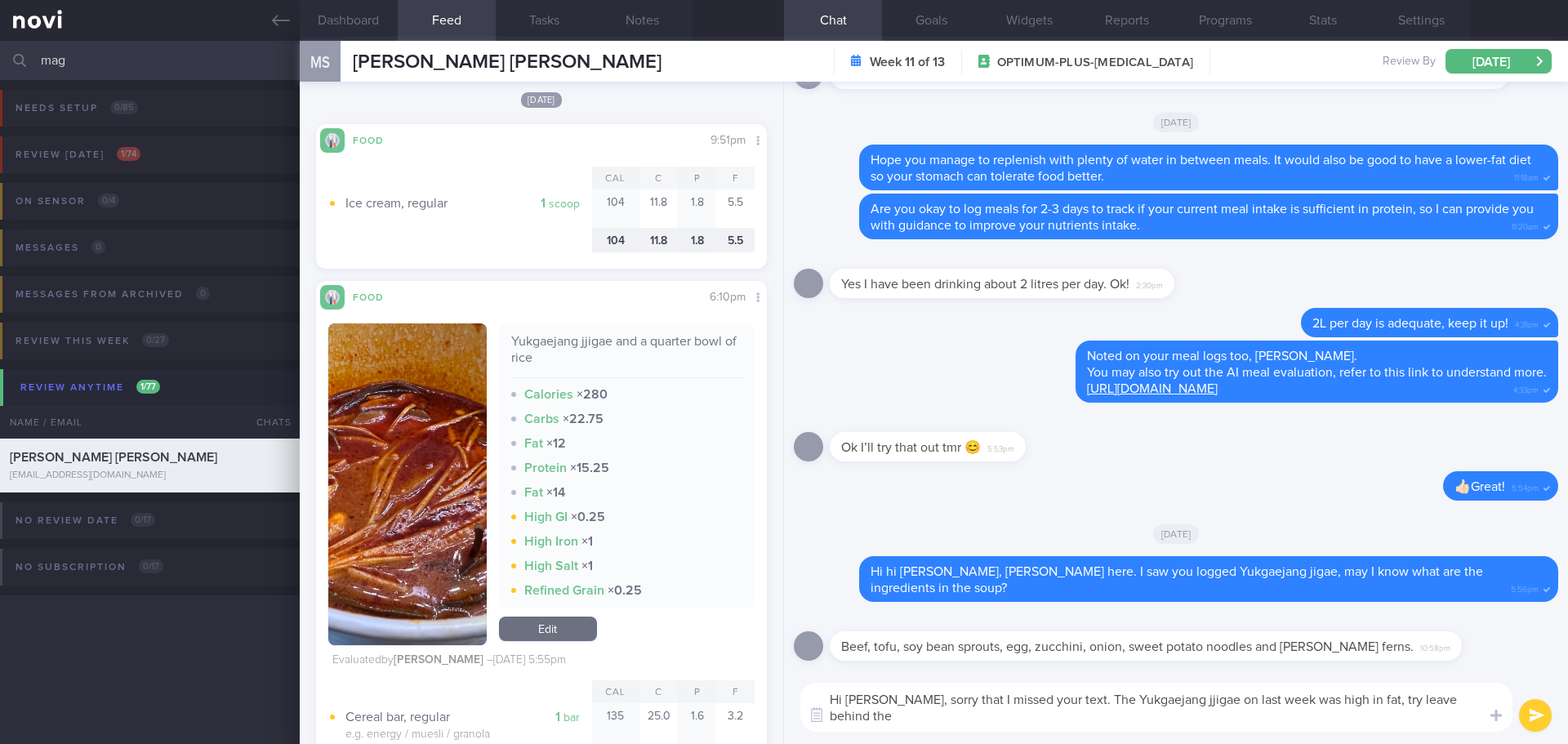
scroll to position [0, 0]
click at [1369, 698] on textarea "Hi [PERSON_NAME], sorry that I missed your text. The Yukgaejang jjigae on last …" at bounding box center [1156, 707] width 712 height 49
type textarea "Hi [PERSON_NAME], sorry that I missed your text. The Yukgaejang jjigae on last …"
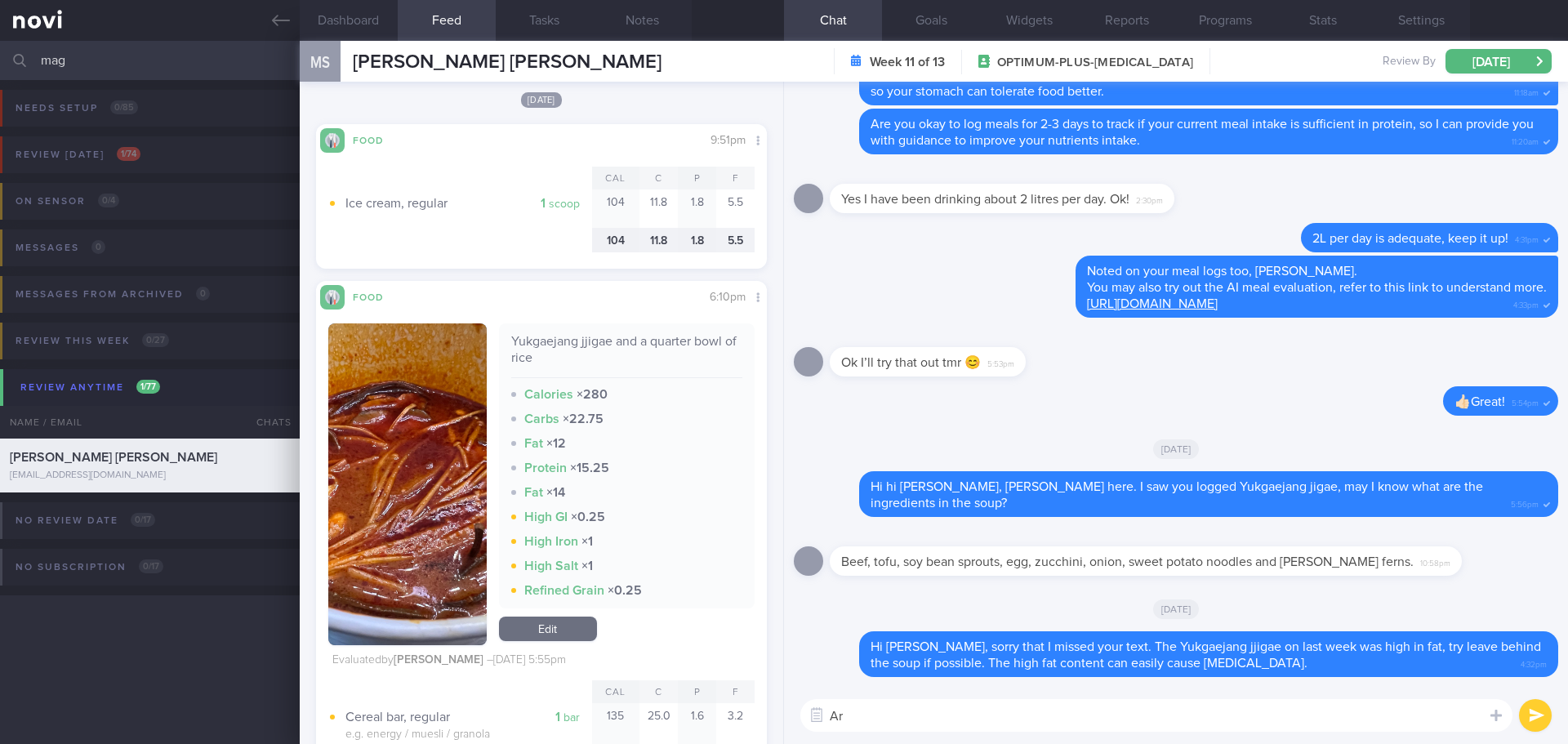
type textarea "A"
click at [1225, 711] on textarea at bounding box center [1156, 715] width 712 height 33
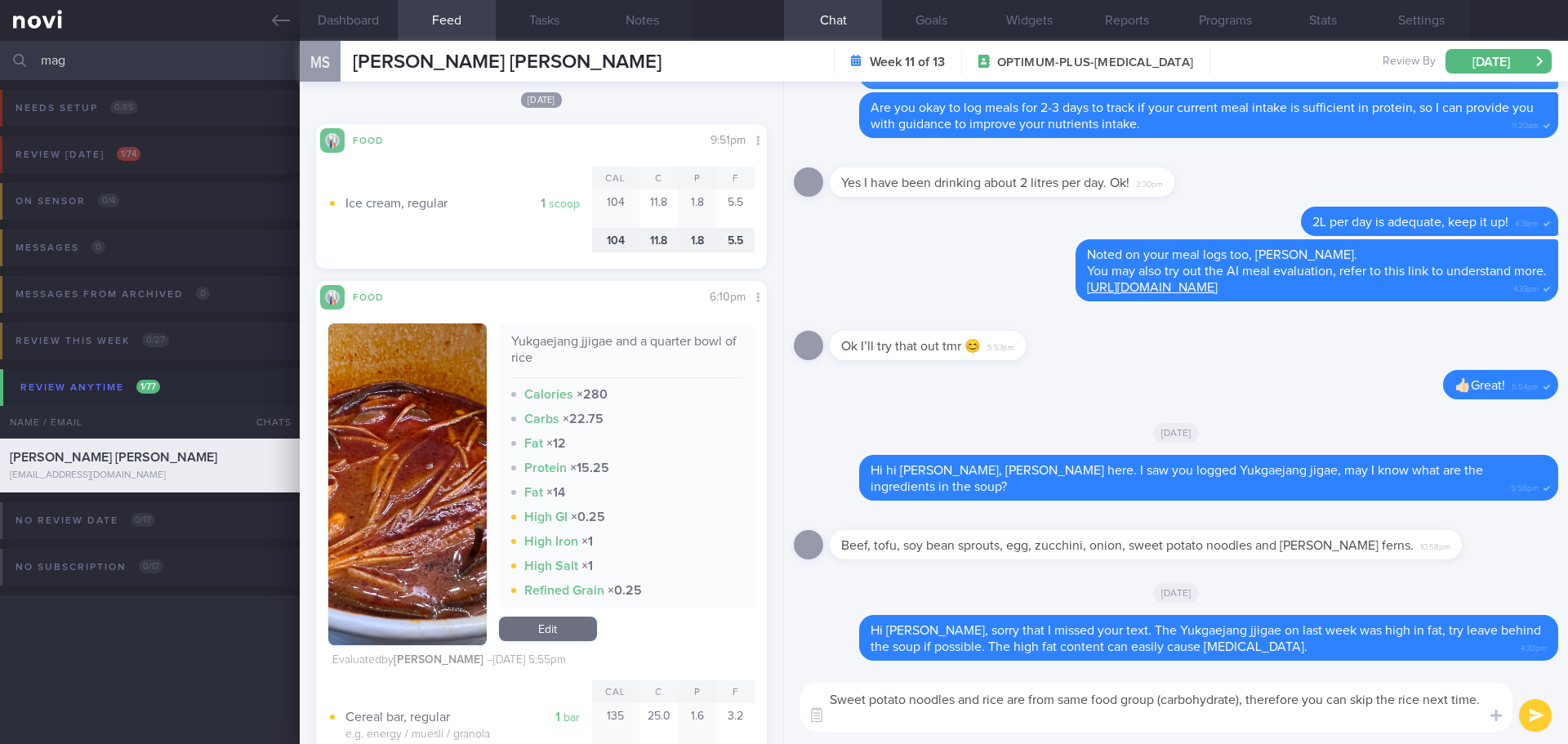
drag, startPoint x: 1381, startPoint y: 700, endPoint x: 1251, endPoint y: 707, distance: 130.2
click at [1251, 707] on textarea "Sweet potato noodles and rice are from same food group (carbohydrate), therefor…" at bounding box center [1156, 707] width 712 height 49
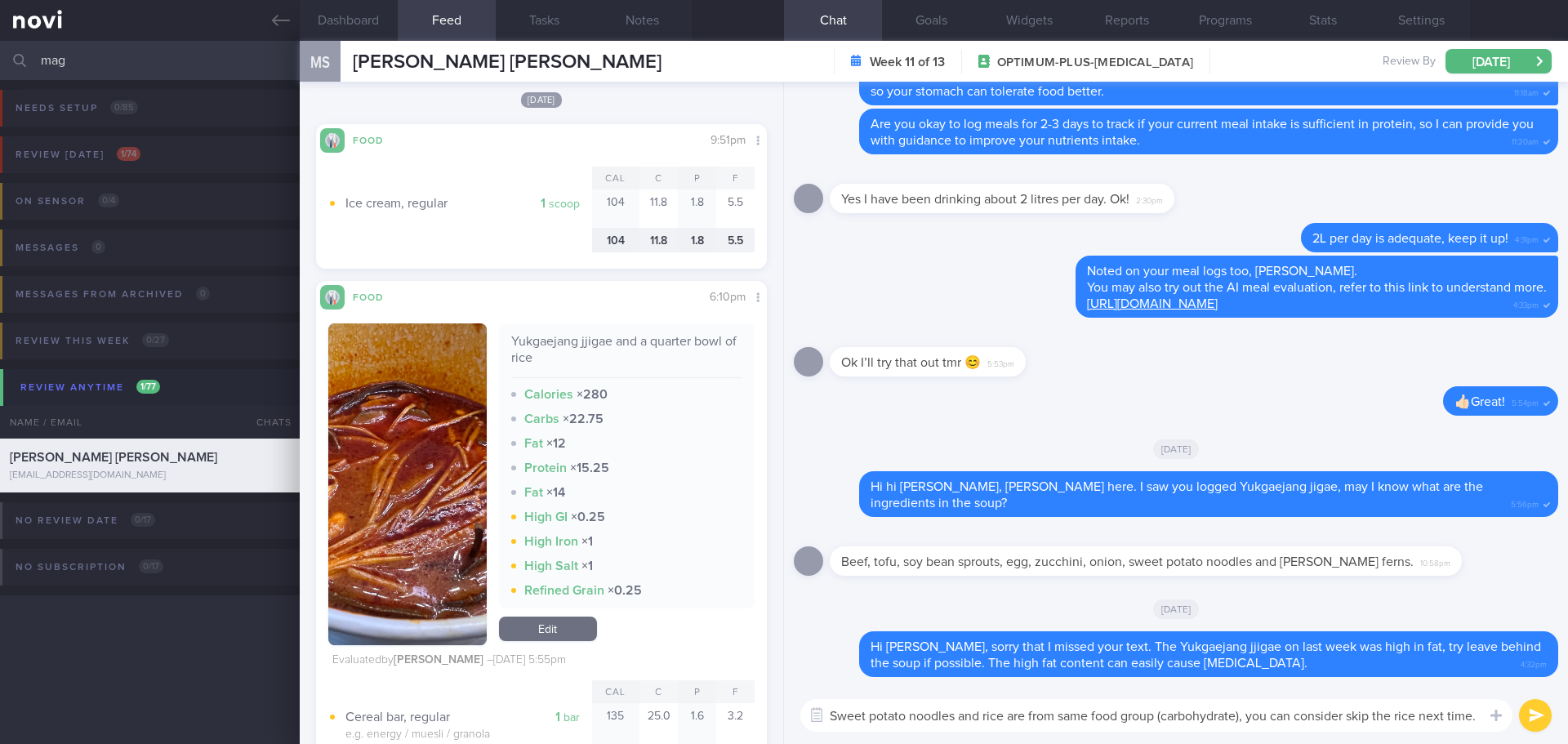
click at [1219, 720] on textarea "Sweet potato noodles and rice are from same food group (carbohydrate), you can …" at bounding box center [1156, 715] width 712 height 33
click at [1155, 715] on textarea "Sweet potato noodles and rice are from same food group (carbohydrate), you can …" at bounding box center [1156, 715] width 712 height 33
type textarea "Sweet potato noodles and rice are from same food group (carbohydrate), you can …"
click at [1315, 734] on div "Sweet potato noodles and rice are from same food group (carbohydrate), you can …" at bounding box center [1176, 715] width 784 height 57
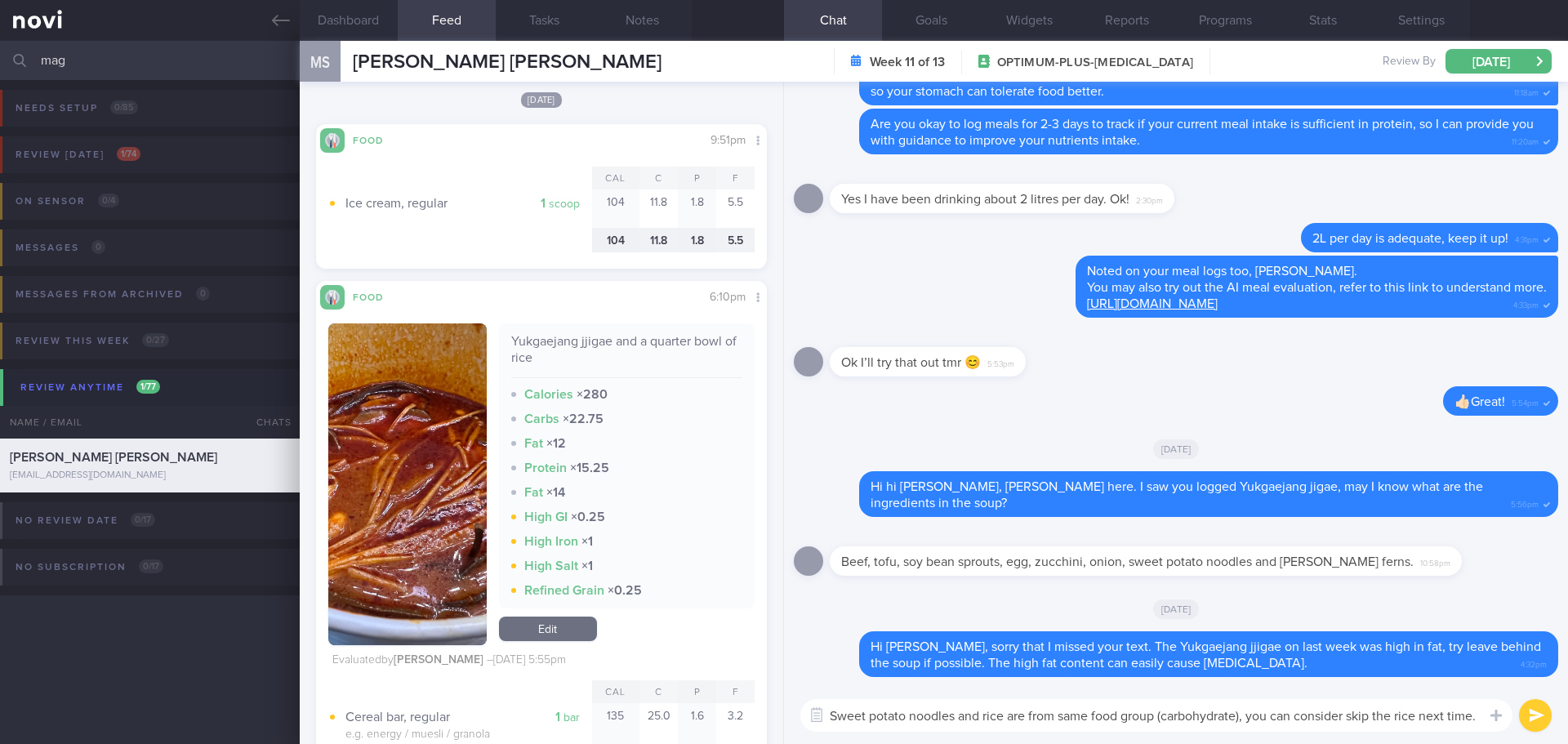
click at [1408, 720] on textarea "Sweet potato noodles and rice are from same food group (carbohydrate), you can …" at bounding box center [1156, 715] width 712 height 33
click at [1531, 715] on button "submit" at bounding box center [1535, 715] width 33 height 33
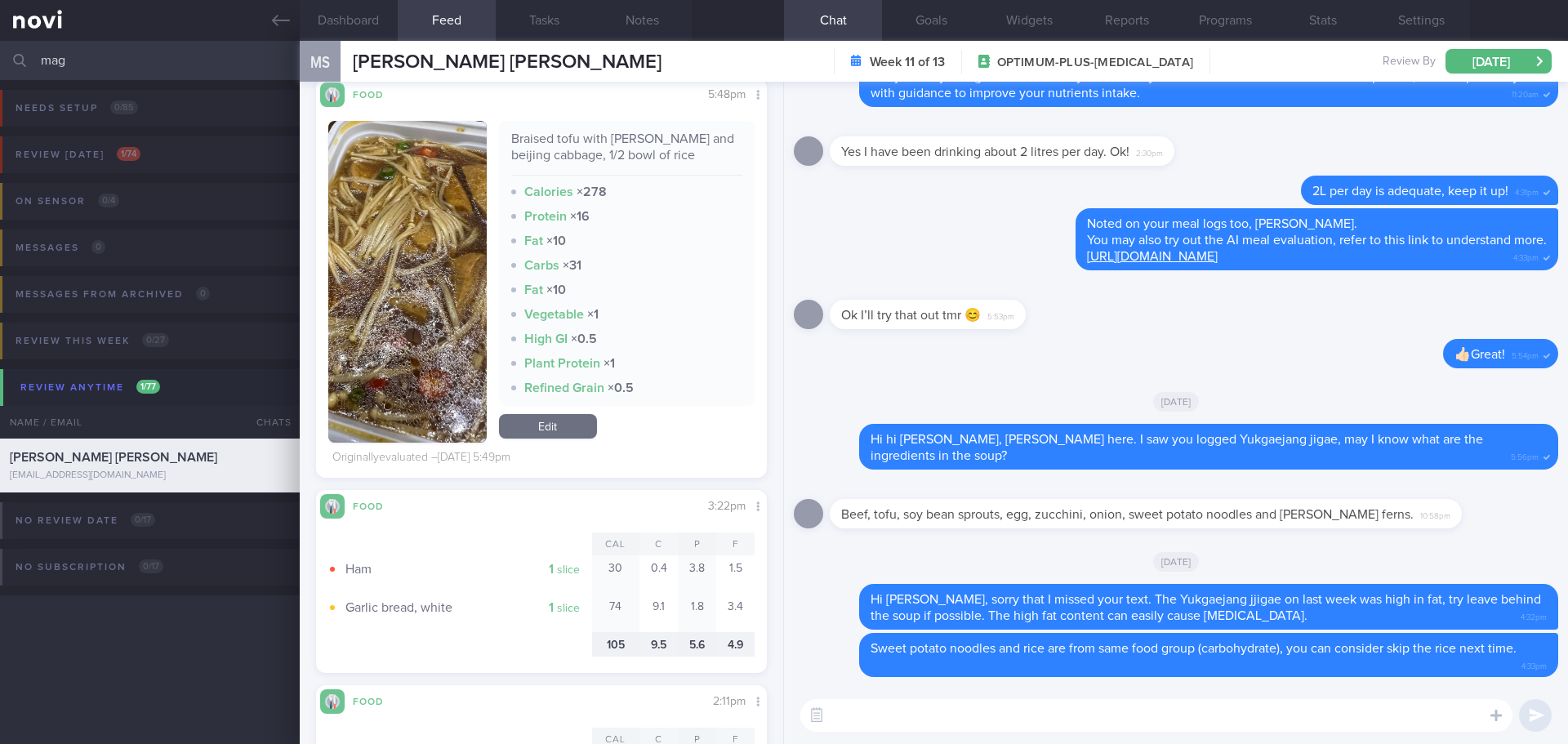
scroll to position [1458, 0]
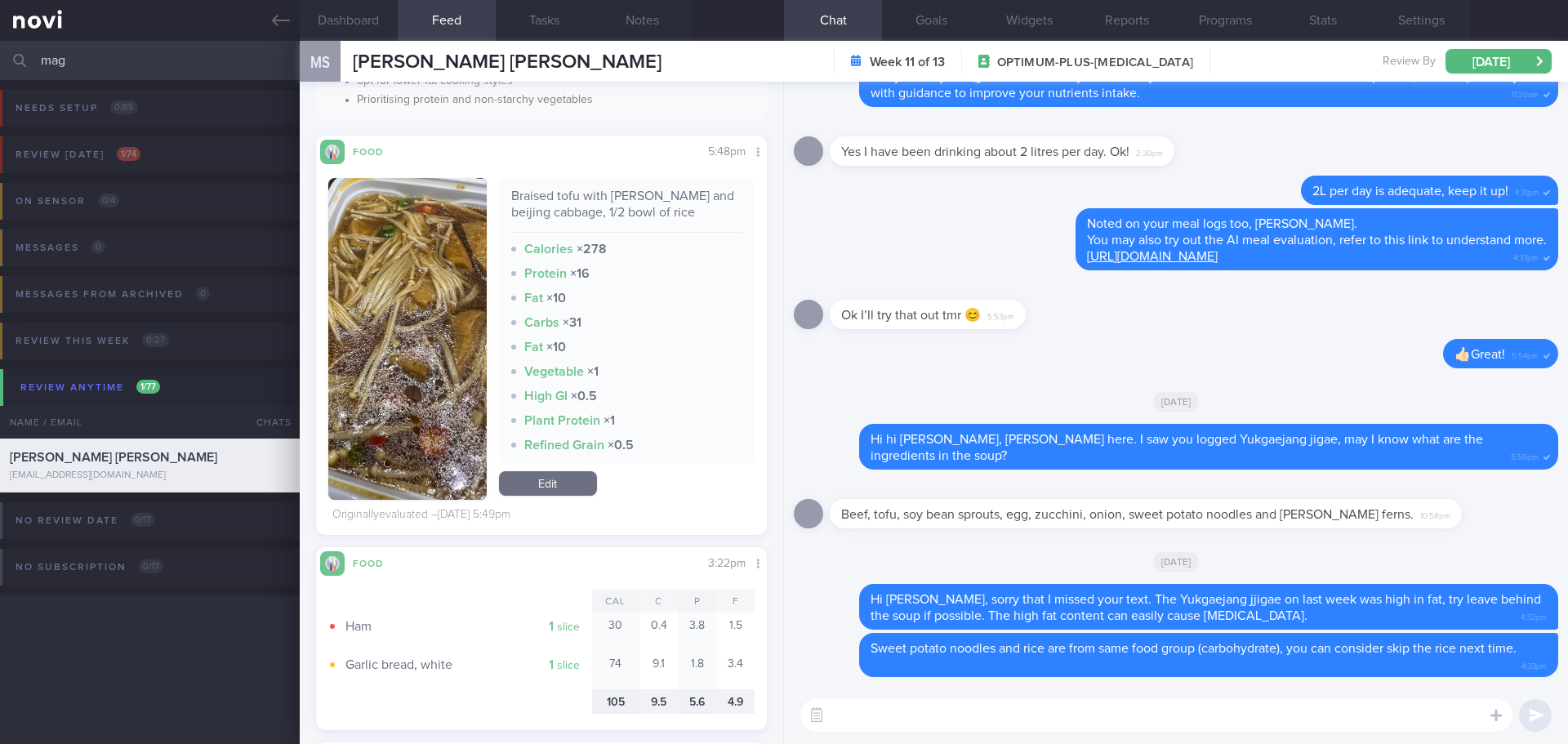
click at [394, 405] on button "button" at bounding box center [408, 338] width 159 height 322
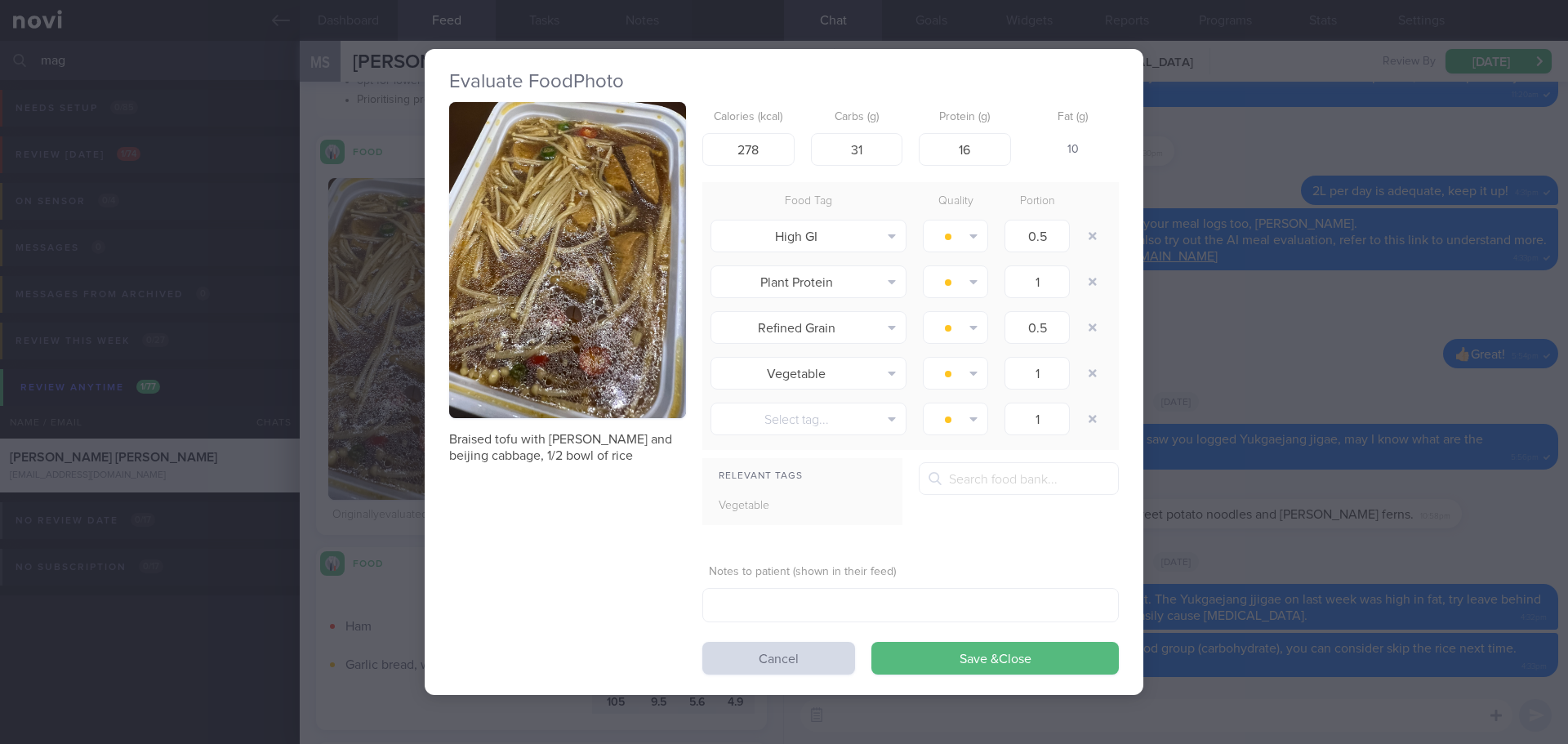
click at [533, 251] on button "button" at bounding box center [567, 260] width 237 height 316
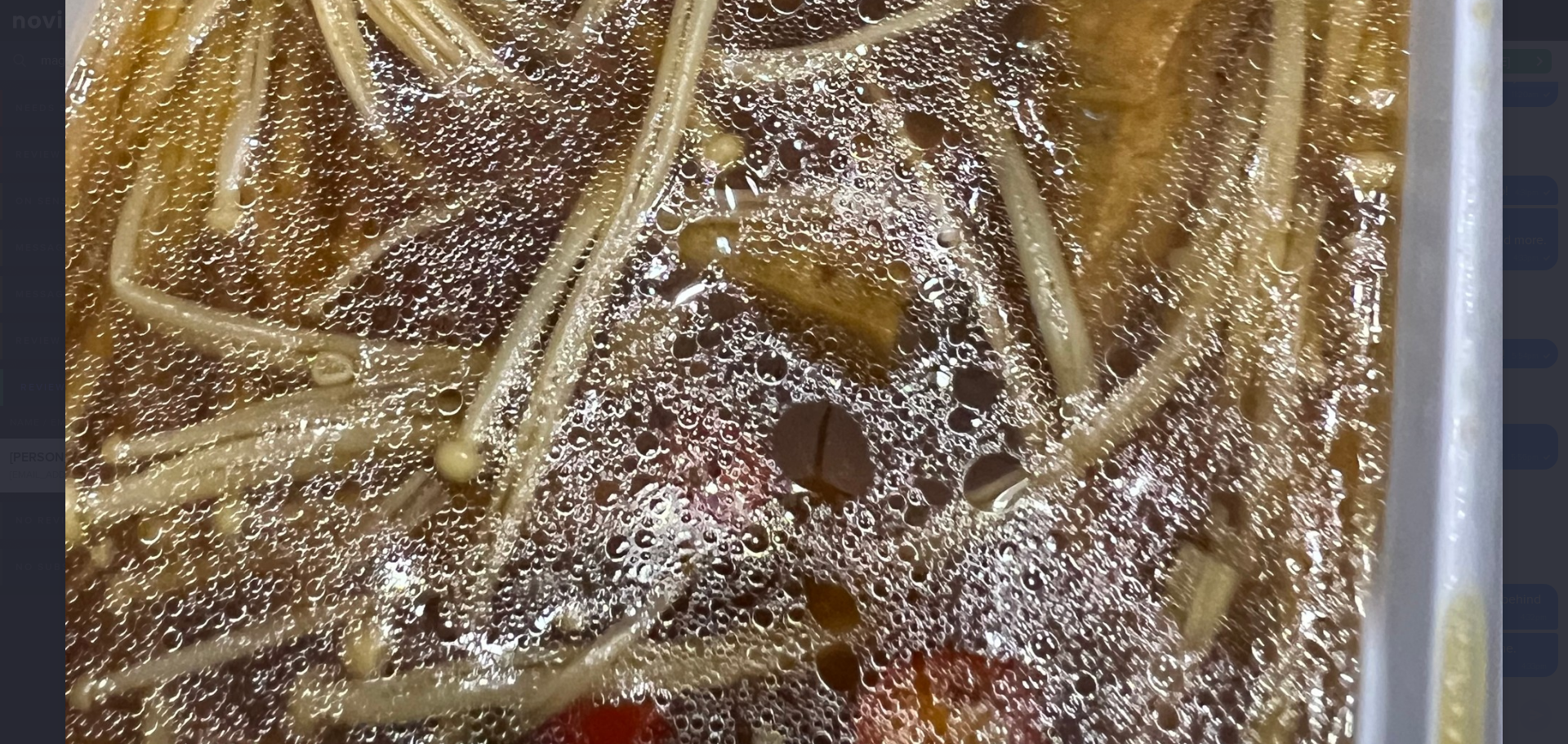
scroll to position [1287, 0]
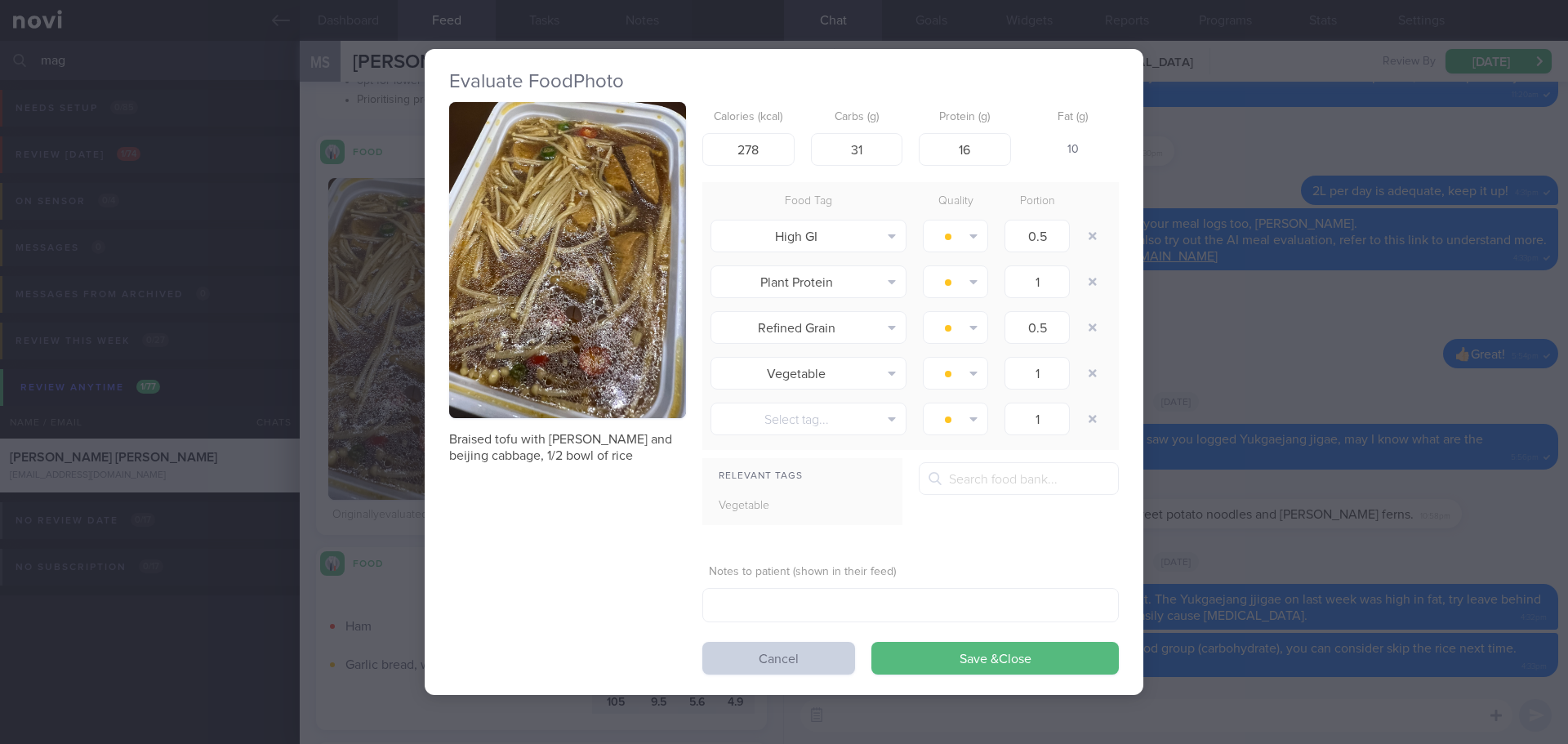
click at [751, 667] on button "Cancel" at bounding box center [779, 658] width 153 height 33
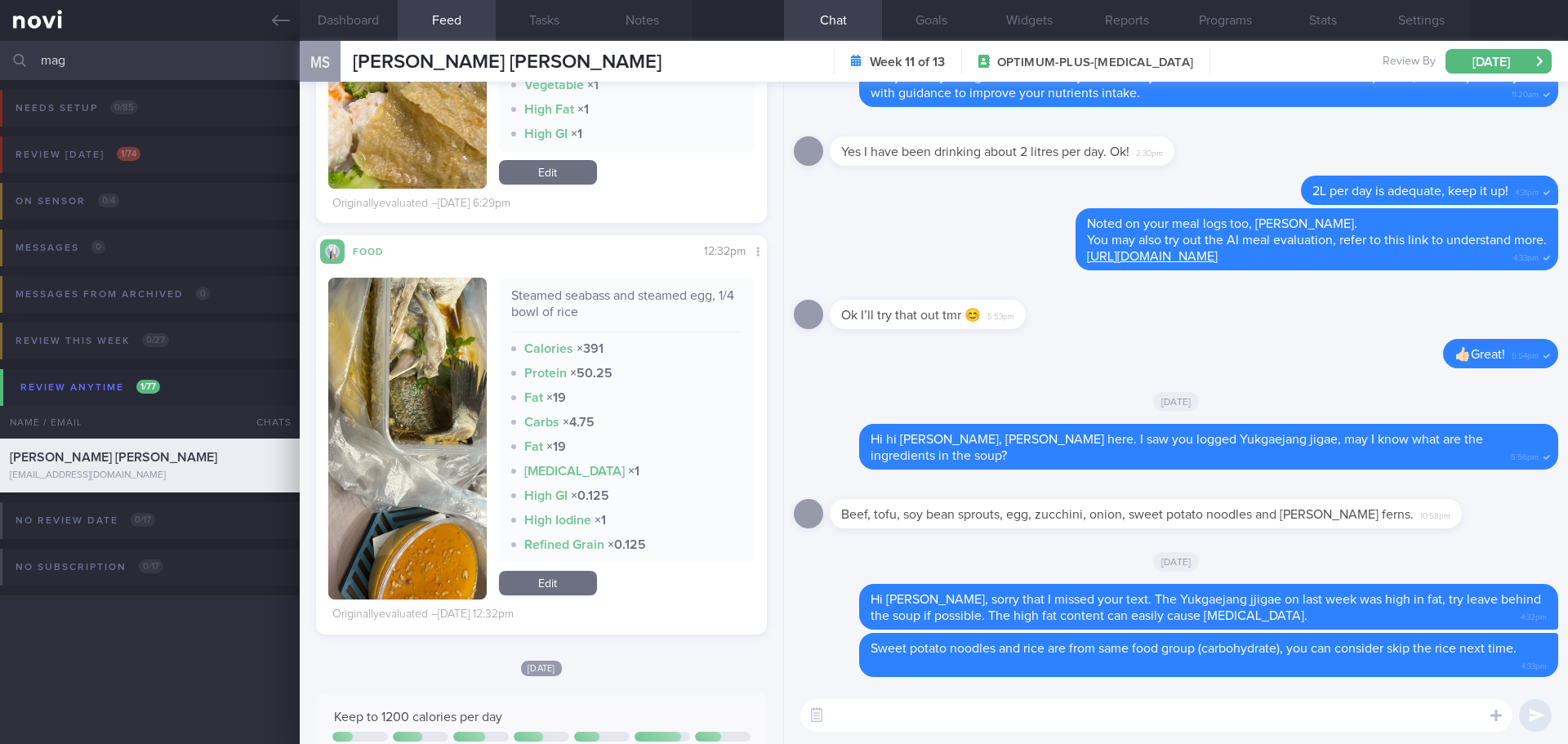
scroll to position [559, 0]
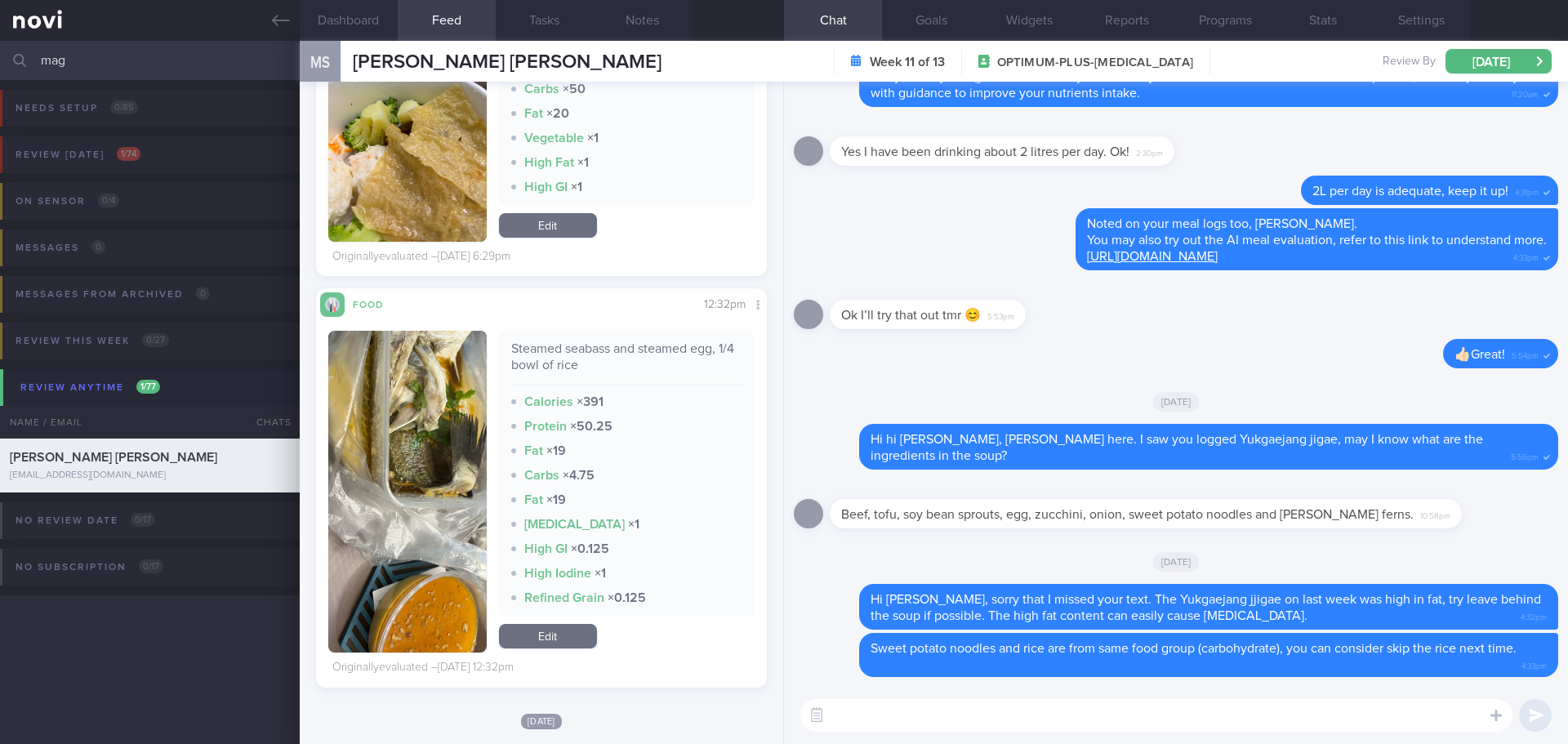
click at [425, 461] on button "button" at bounding box center [408, 491] width 159 height 322
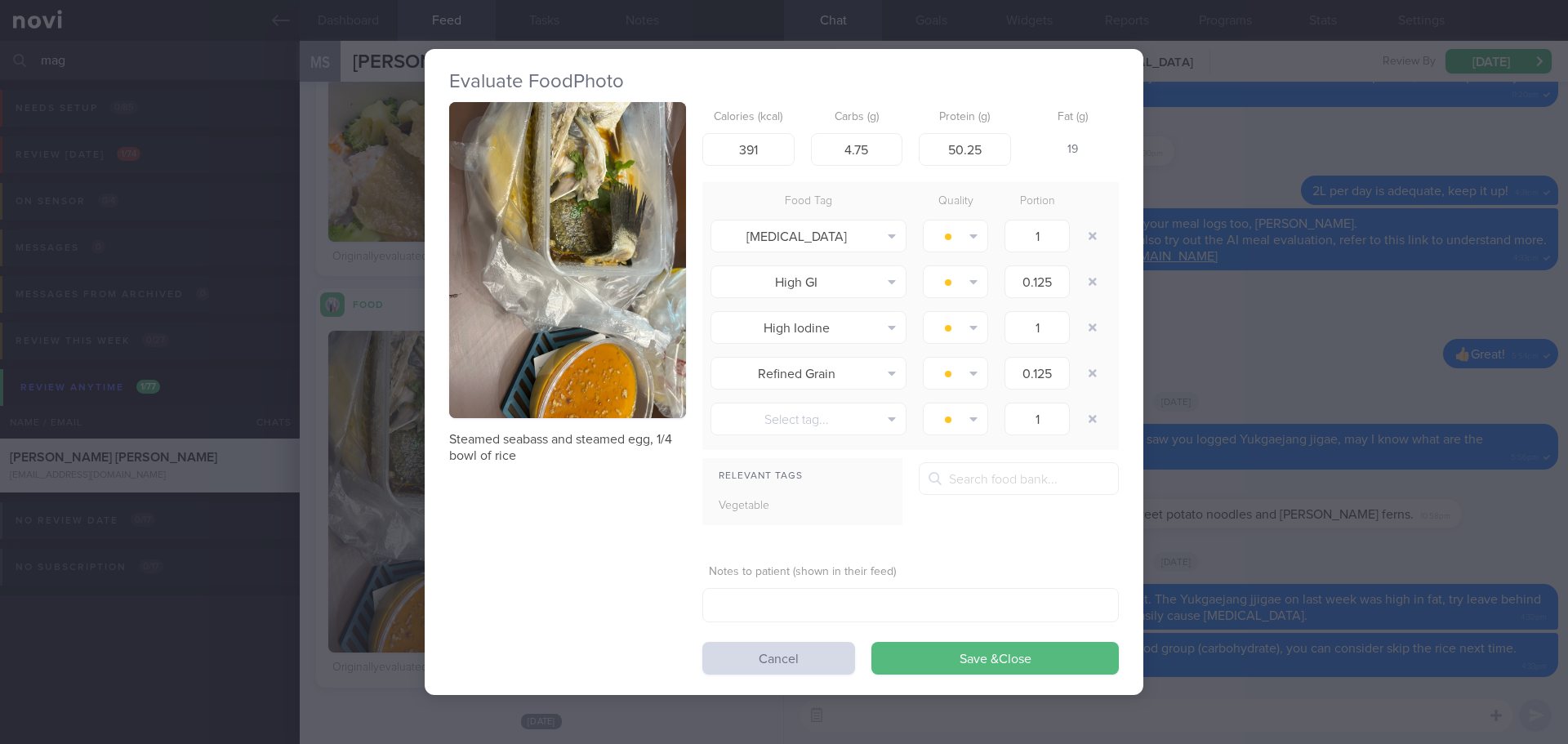
click at [538, 370] on button "button" at bounding box center [567, 260] width 237 height 316
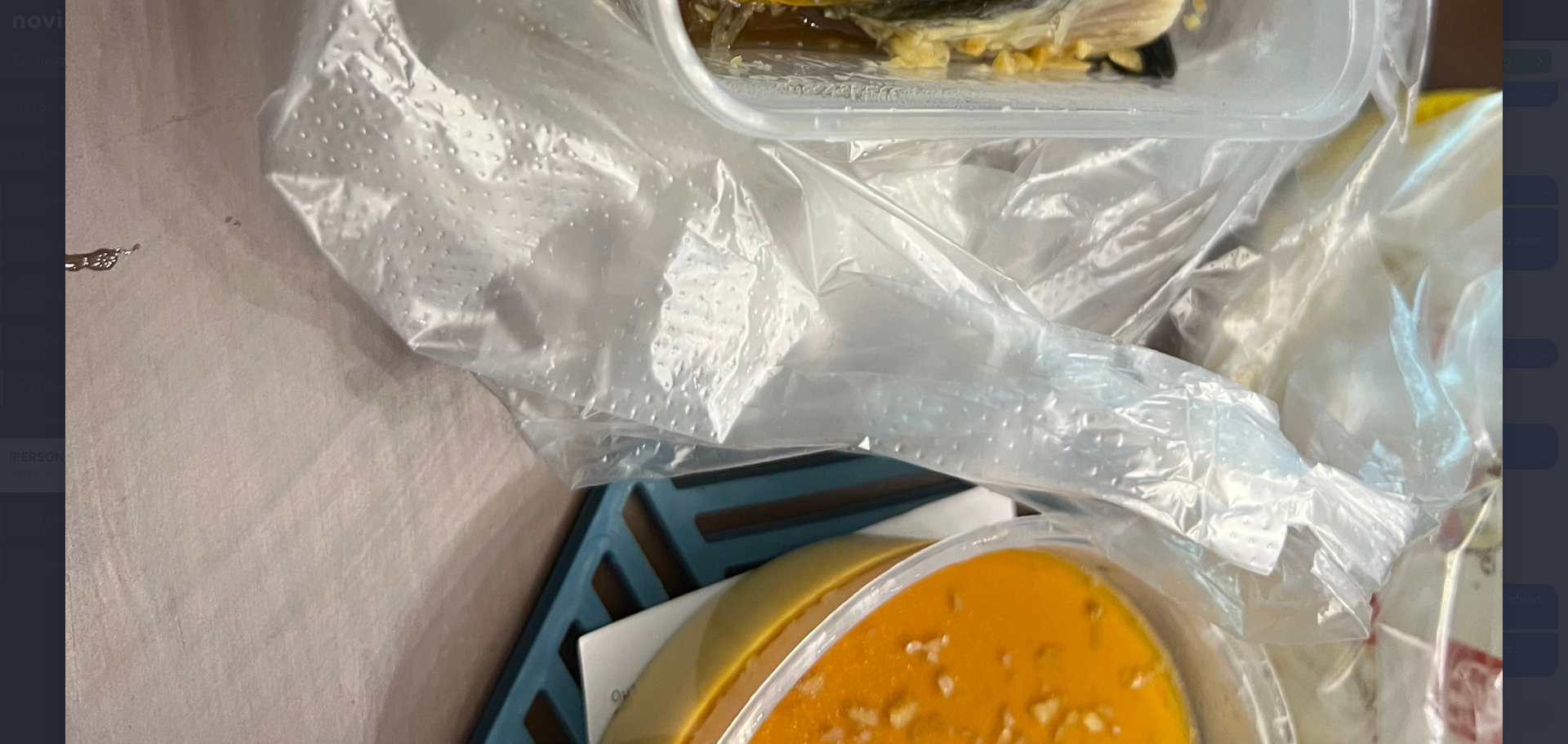
scroll to position [1287, 0]
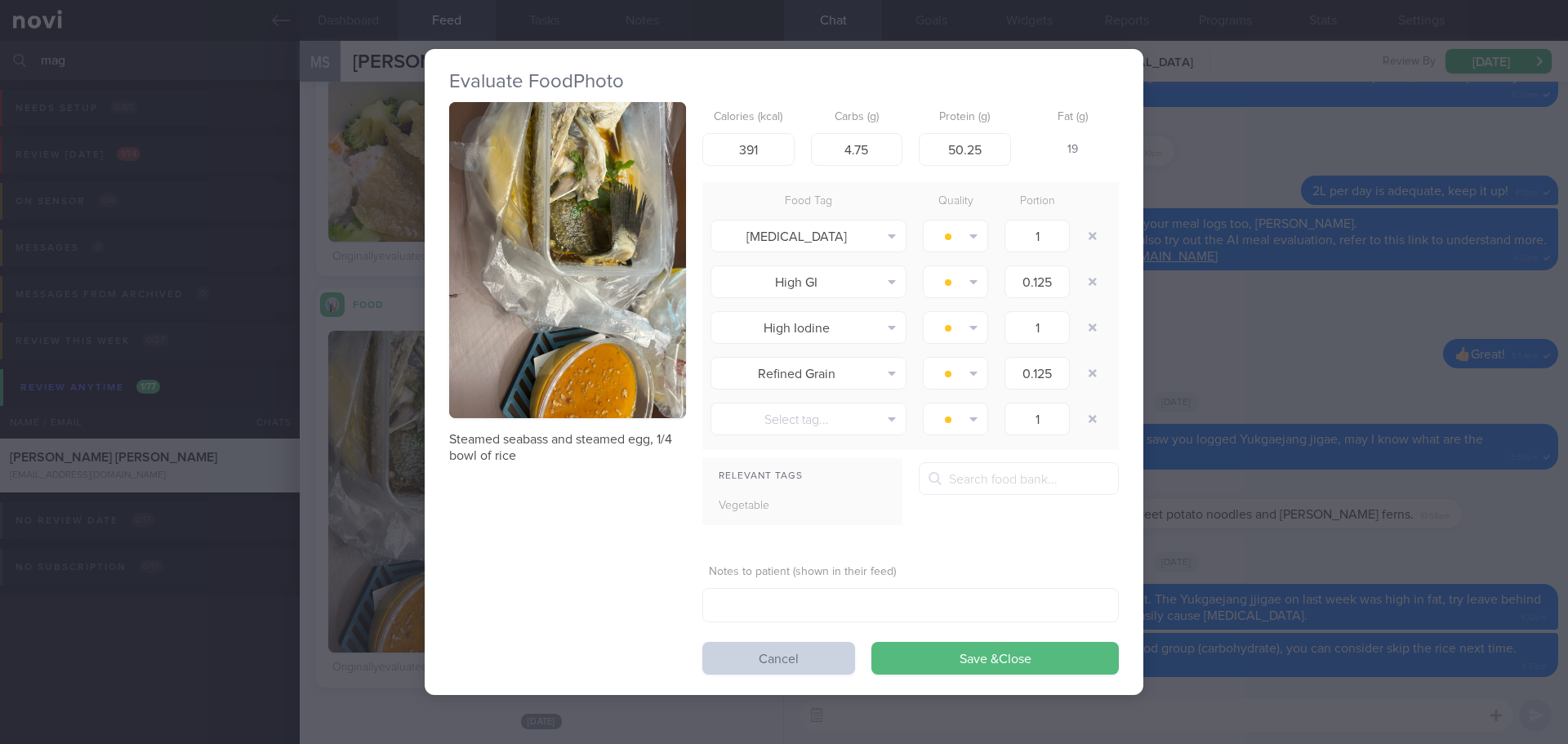
click at [817, 663] on button "Cancel" at bounding box center [779, 658] width 153 height 33
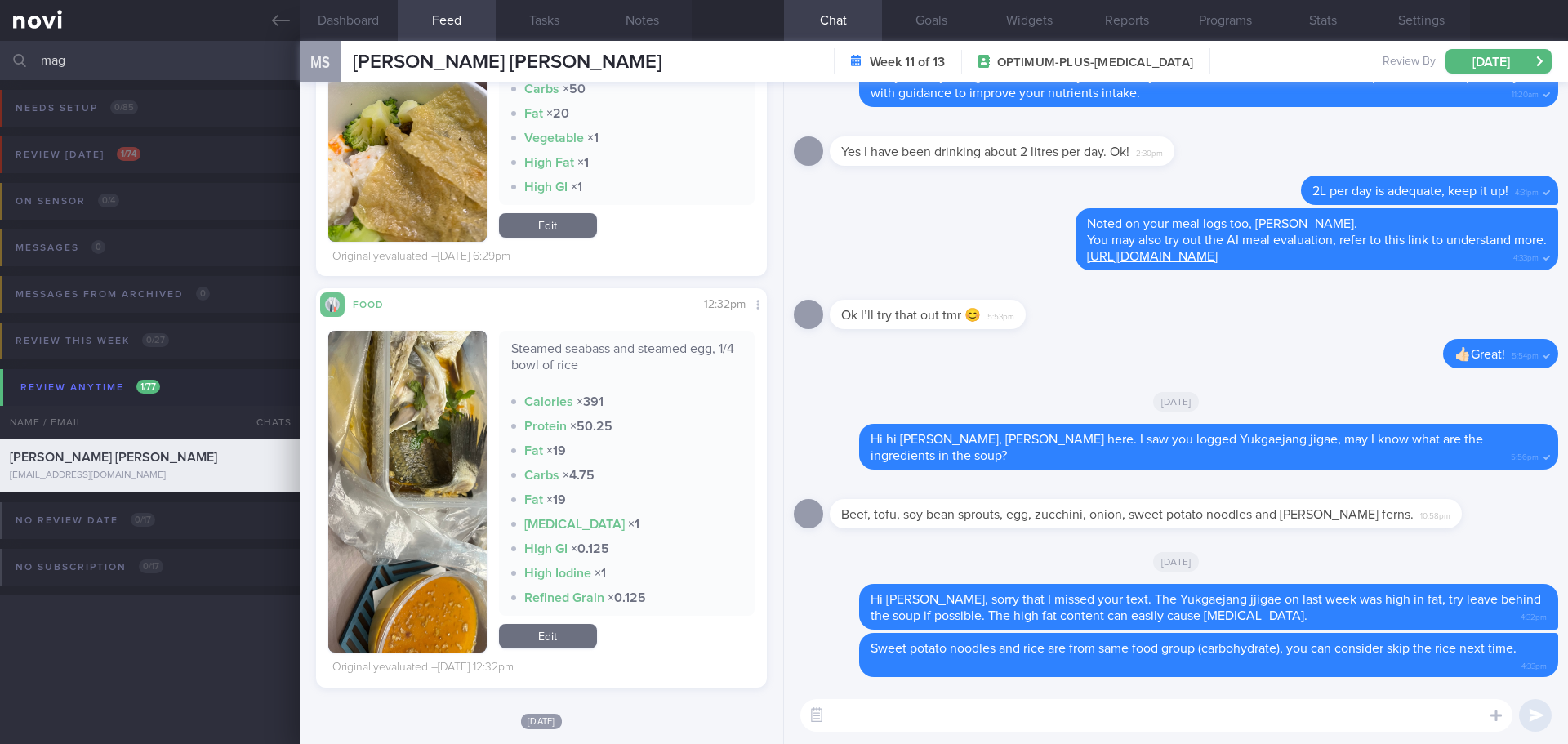
scroll to position [232, 0]
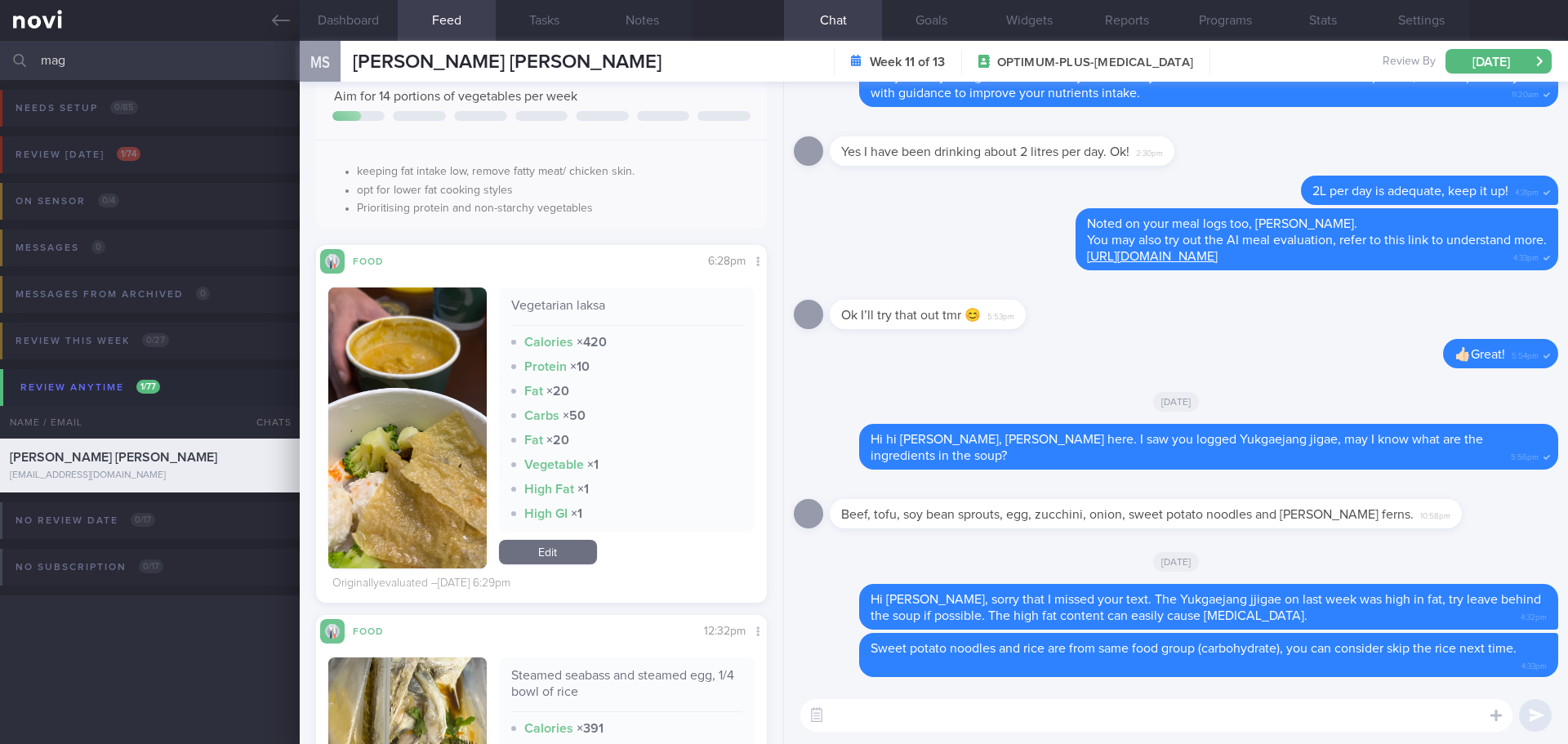
click at [445, 417] on button "button" at bounding box center [408, 427] width 159 height 281
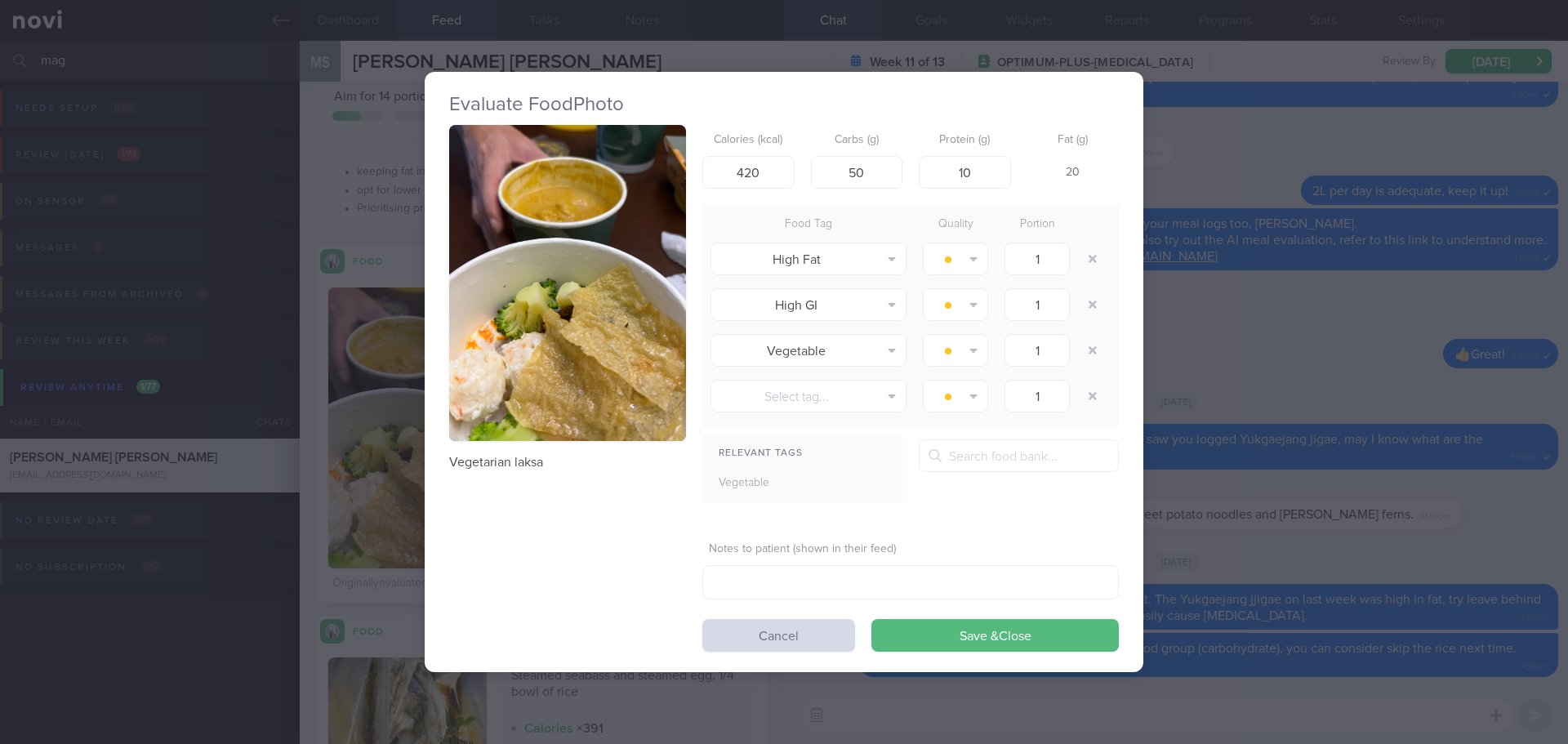
click at [544, 336] on button "button" at bounding box center [567, 283] width 237 height 316
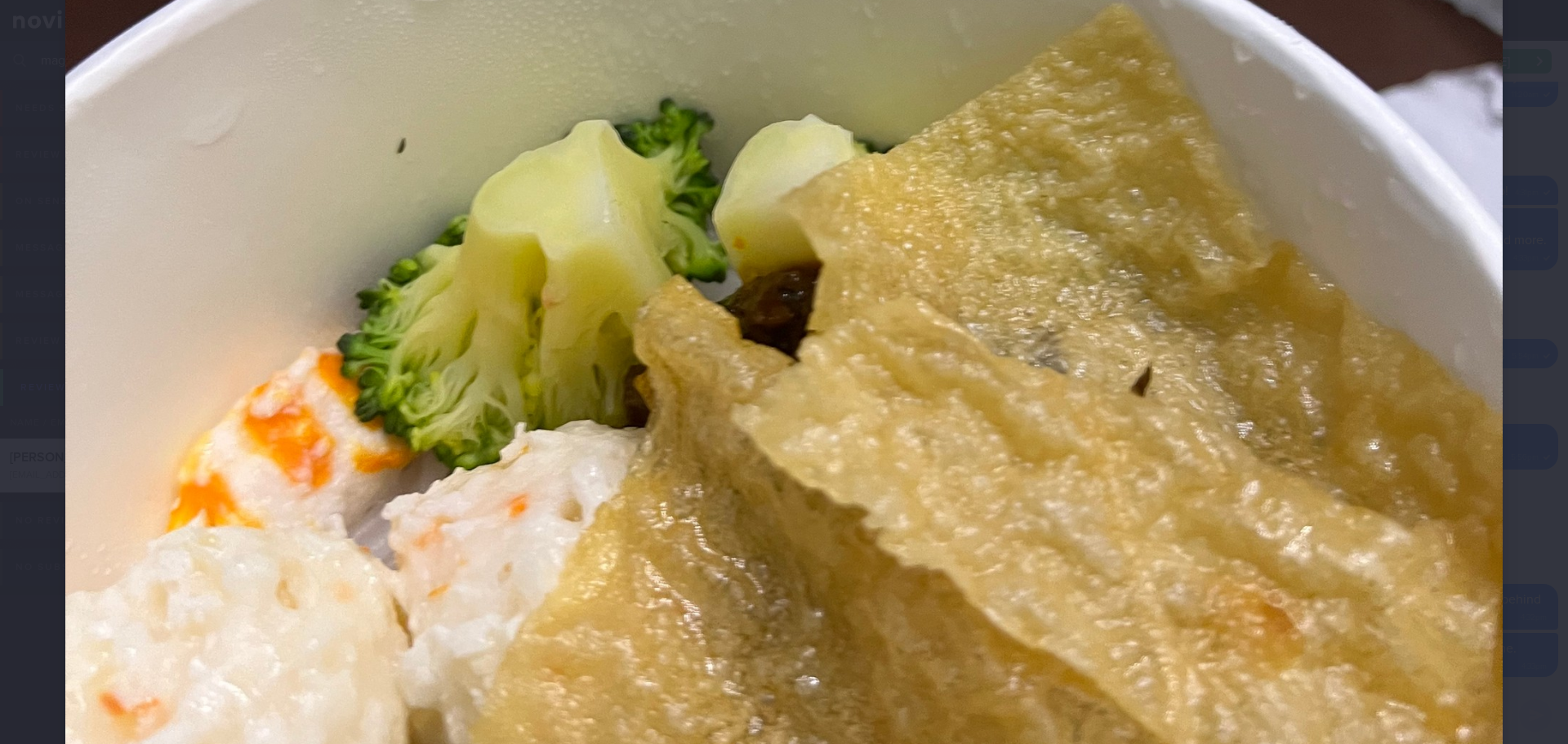
scroll to position [1287, 0]
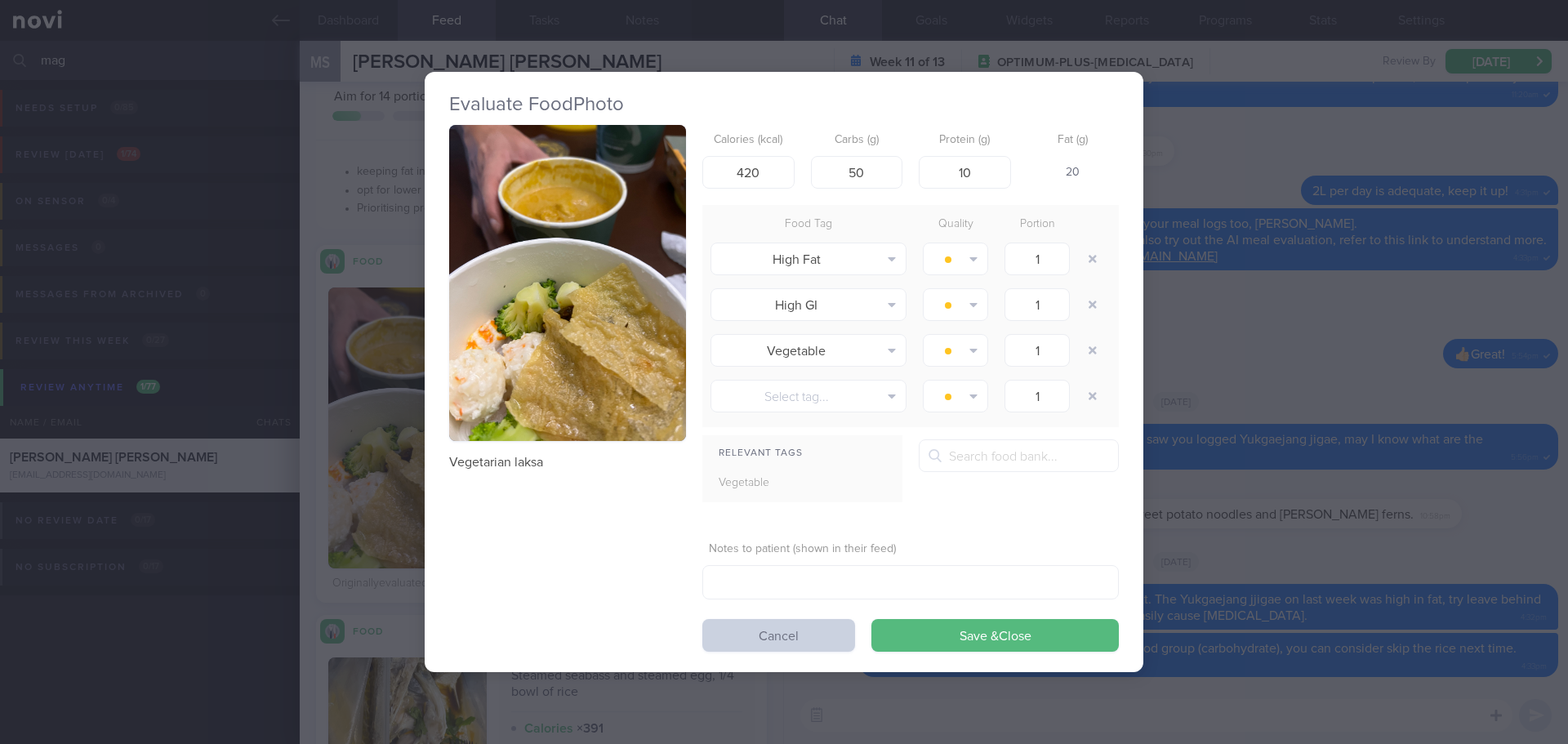
click at [811, 629] on button "Cancel" at bounding box center [779, 636] width 153 height 33
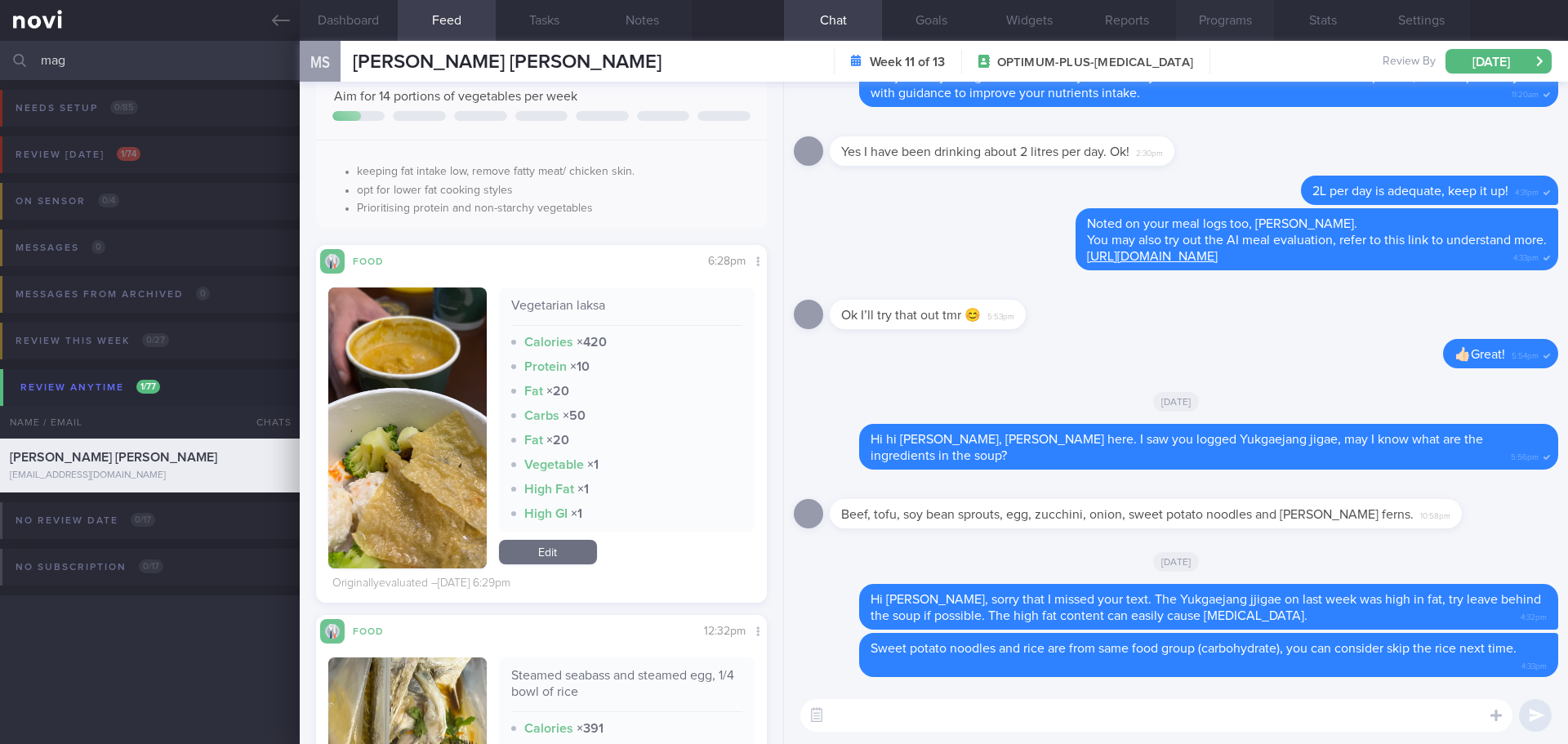
click at [1214, 26] on button "Programs" at bounding box center [1225, 20] width 98 height 41
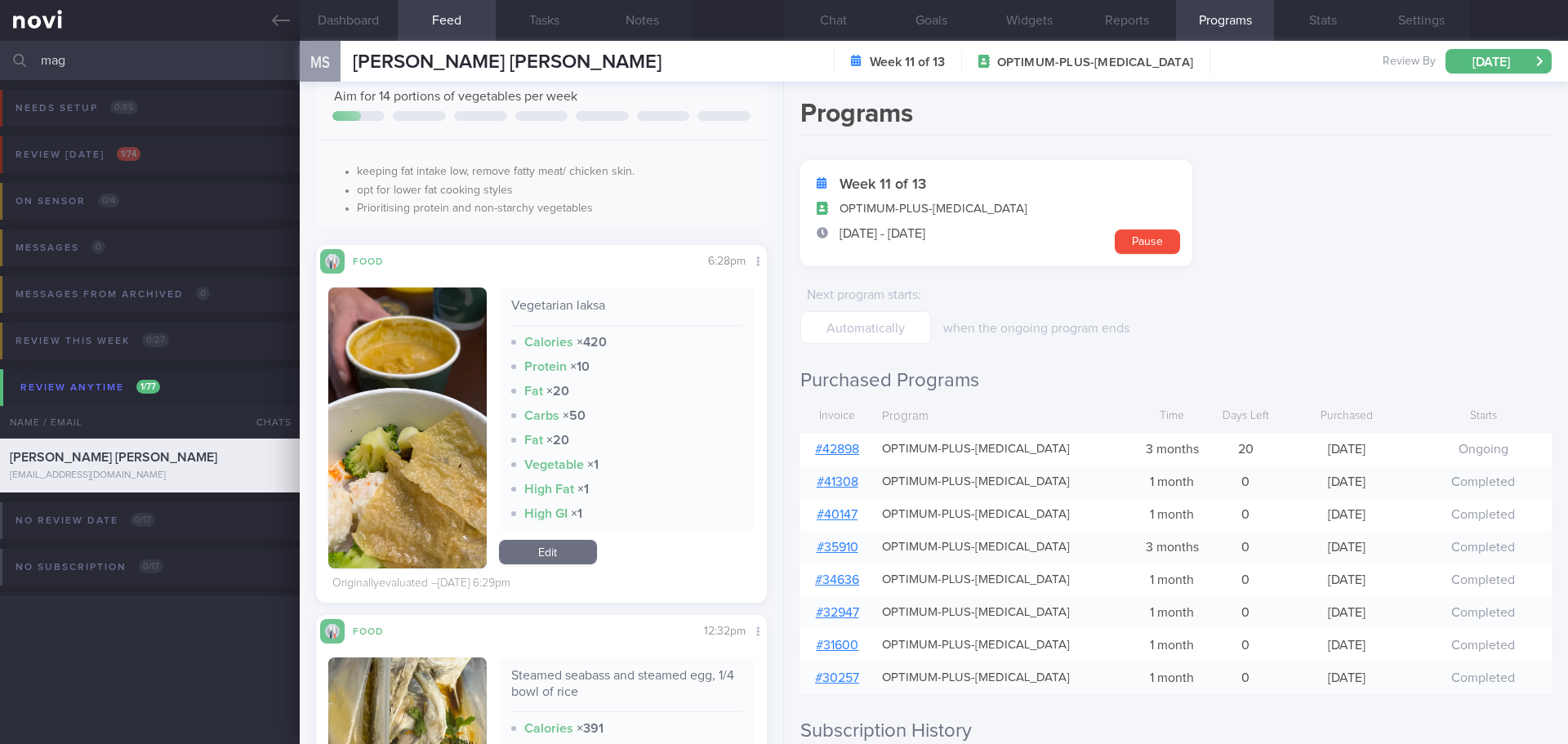
click at [838, 443] on link "# 42898" at bounding box center [837, 448] width 44 height 13
click at [447, 409] on button "button" at bounding box center [408, 427] width 159 height 281
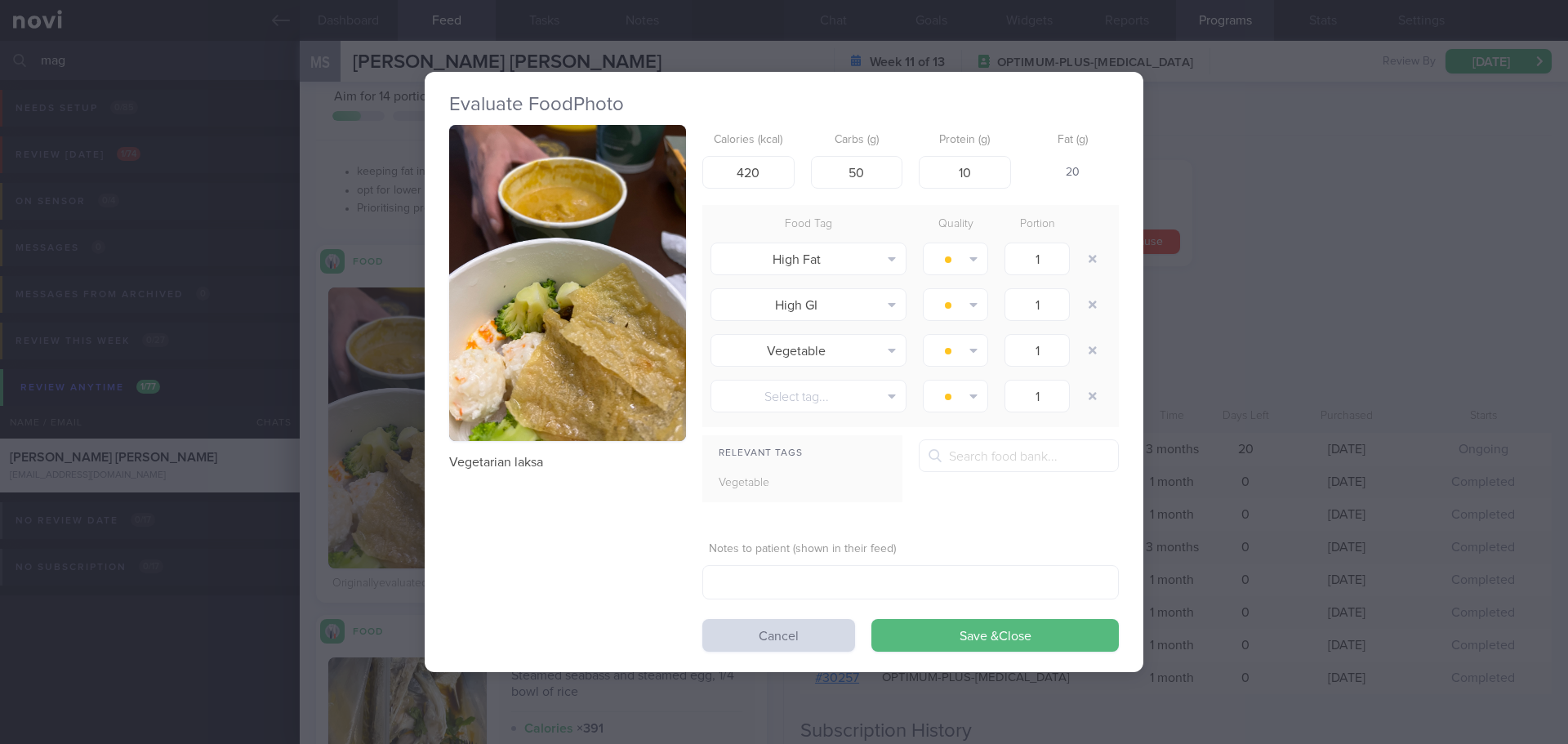
click at [527, 299] on button "button" at bounding box center [567, 283] width 237 height 316
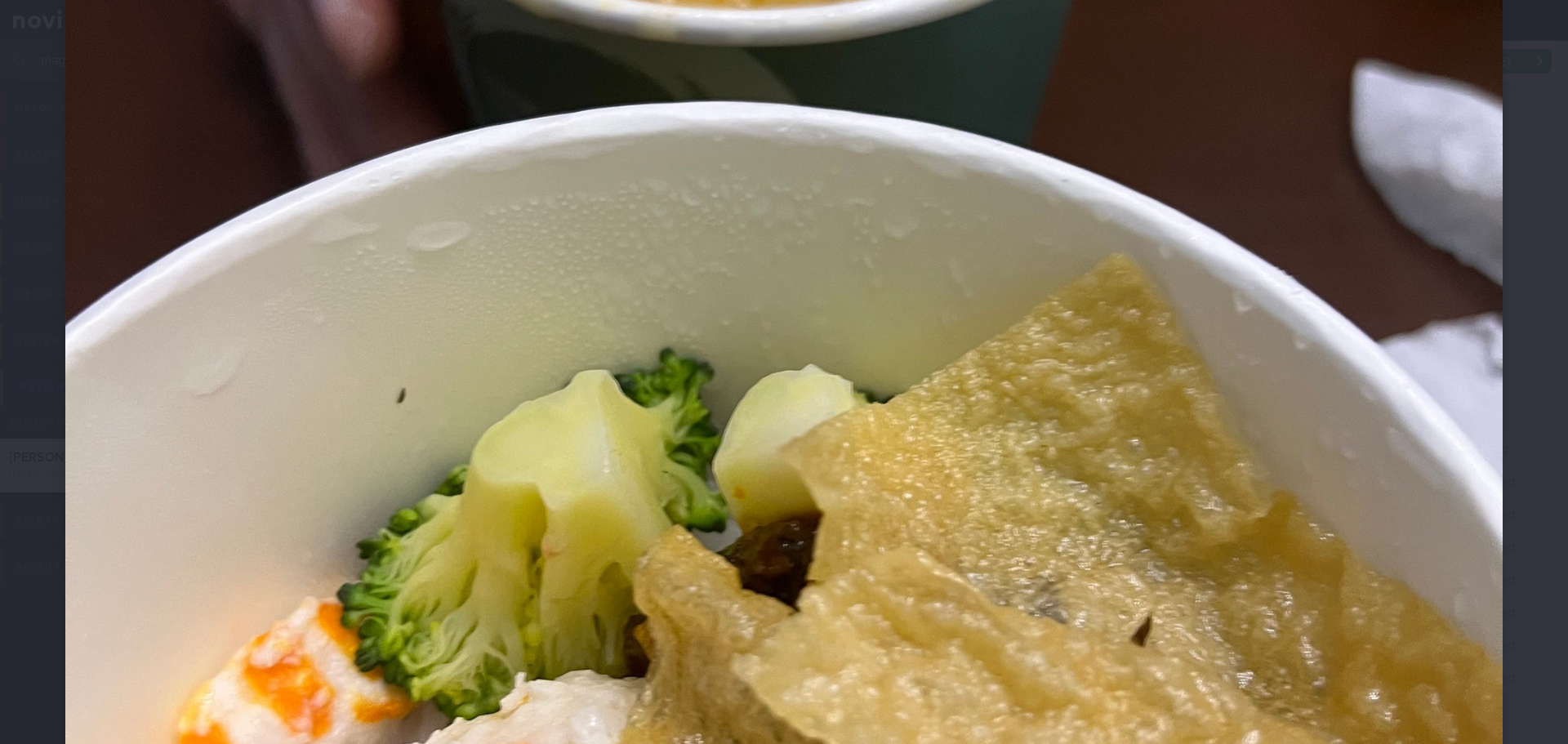
scroll to position [1061, 0]
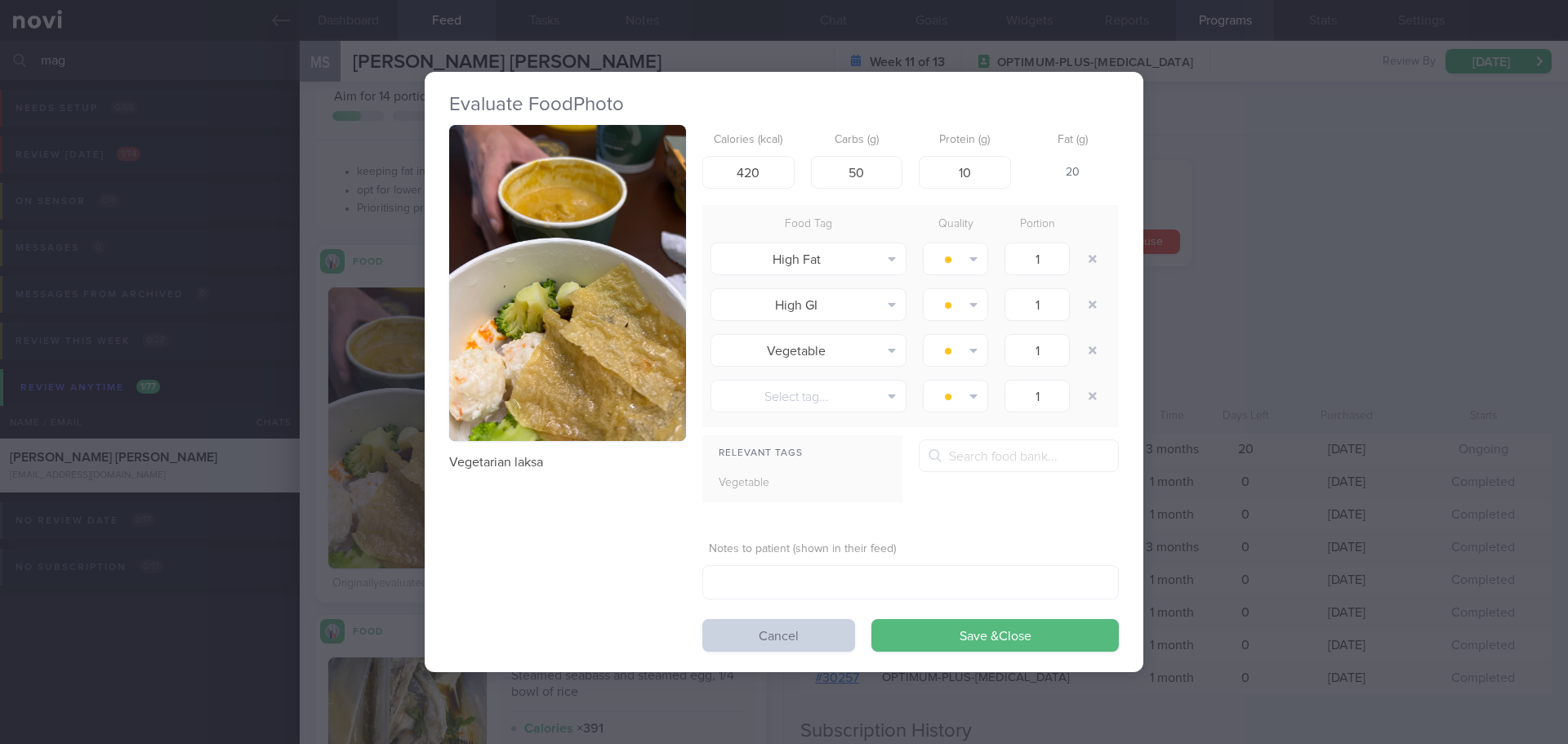
click at [840, 632] on button "Cancel" at bounding box center [779, 636] width 153 height 33
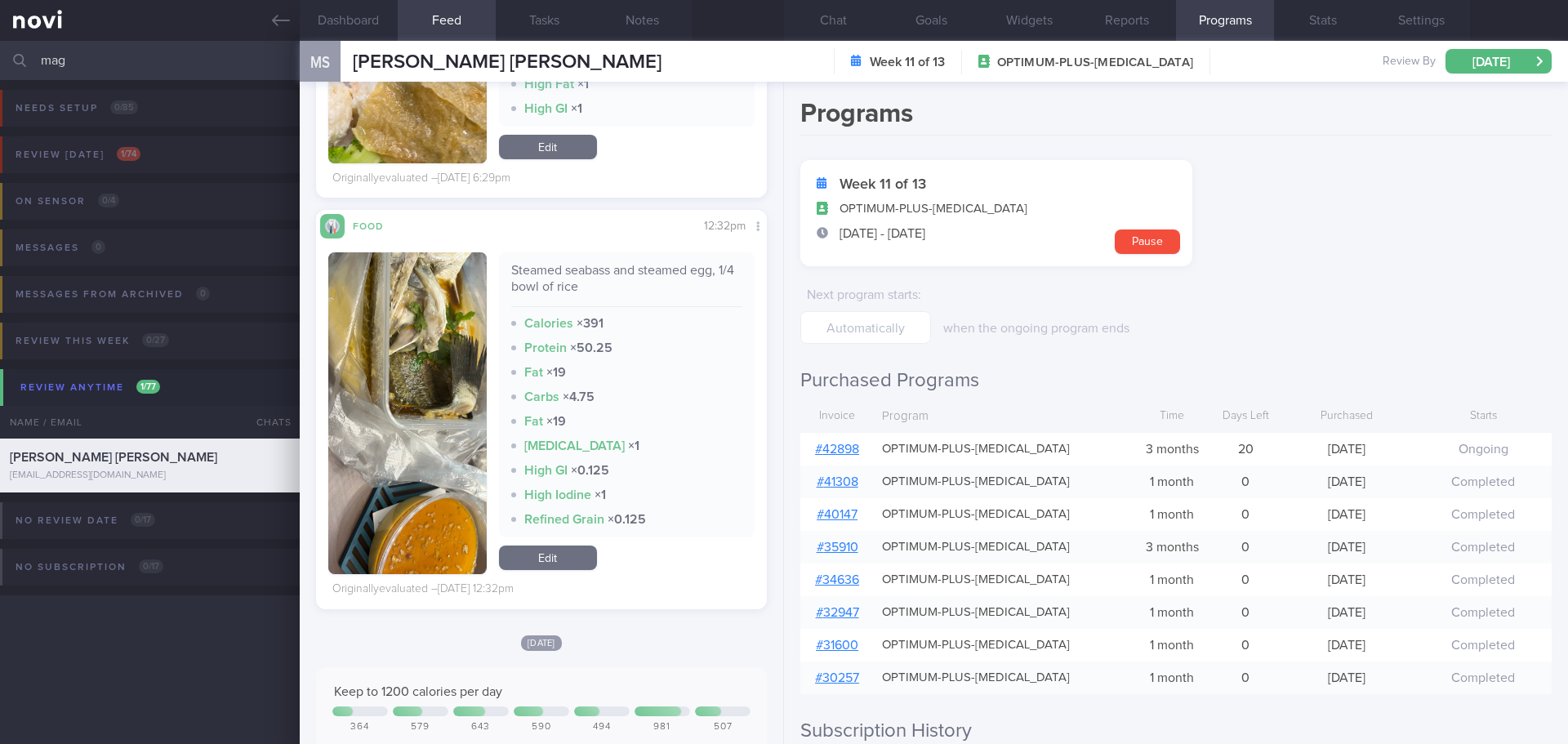
scroll to position [559, 0]
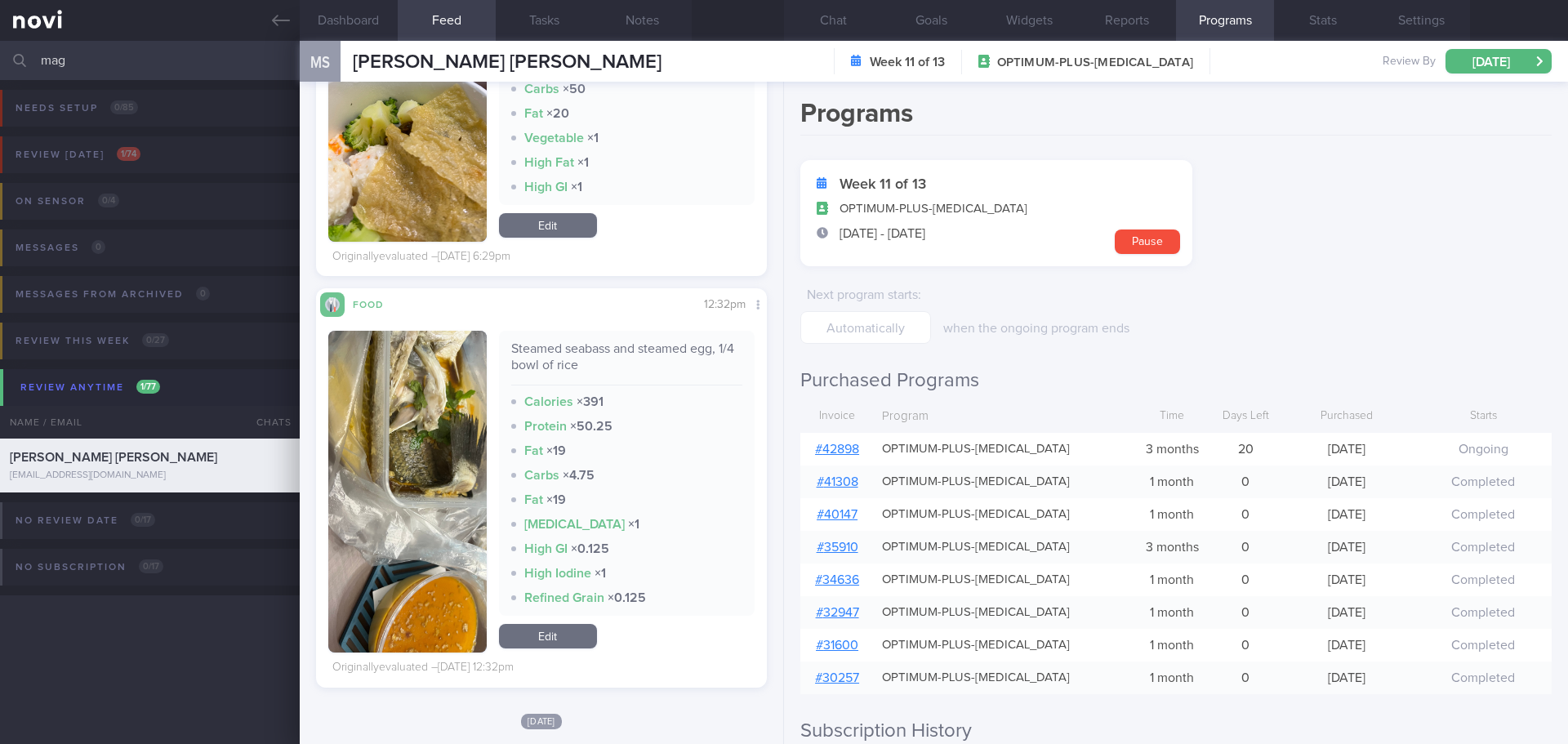
click at [451, 384] on img "button" at bounding box center [408, 491] width 159 height 322
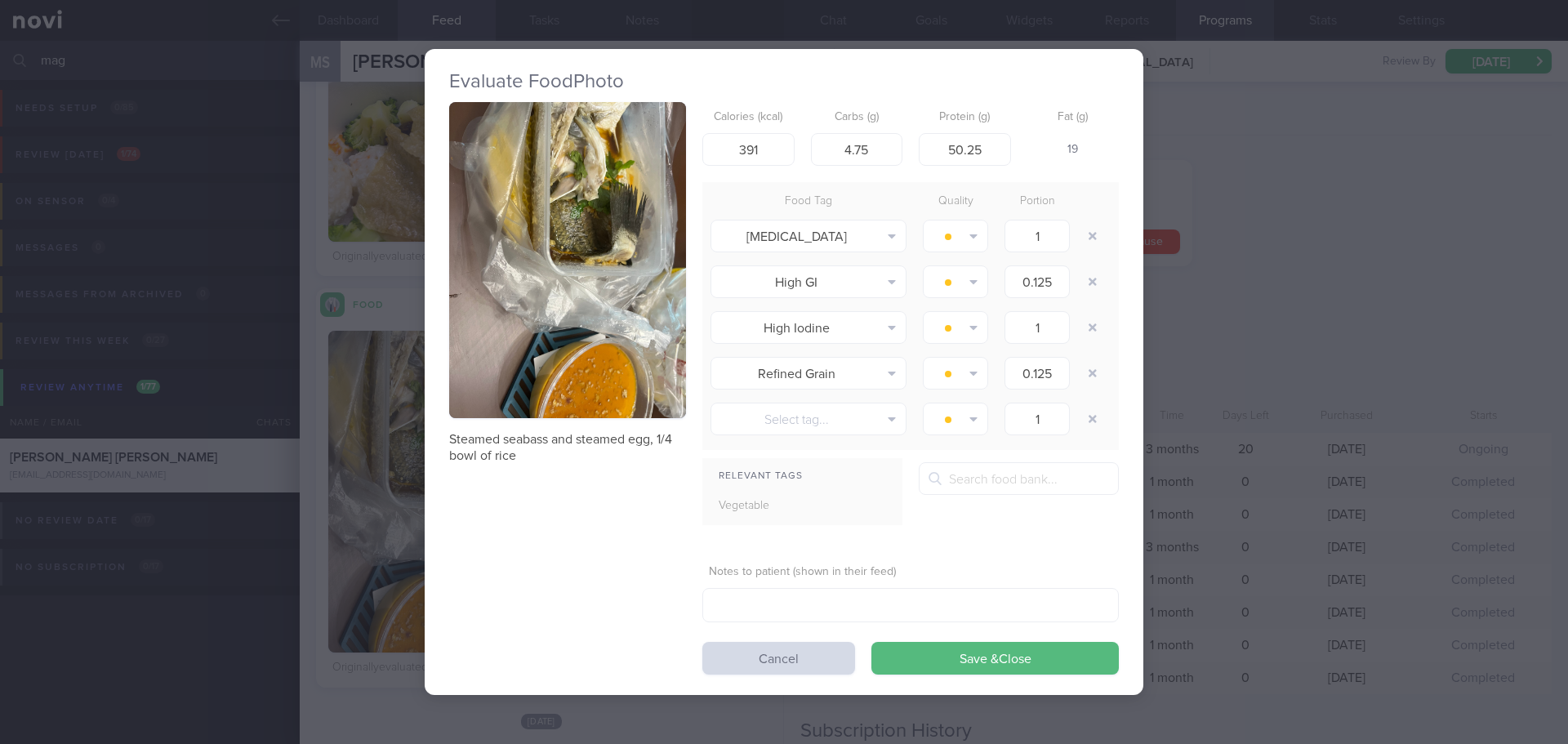
click at [565, 316] on button "button" at bounding box center [567, 260] width 237 height 316
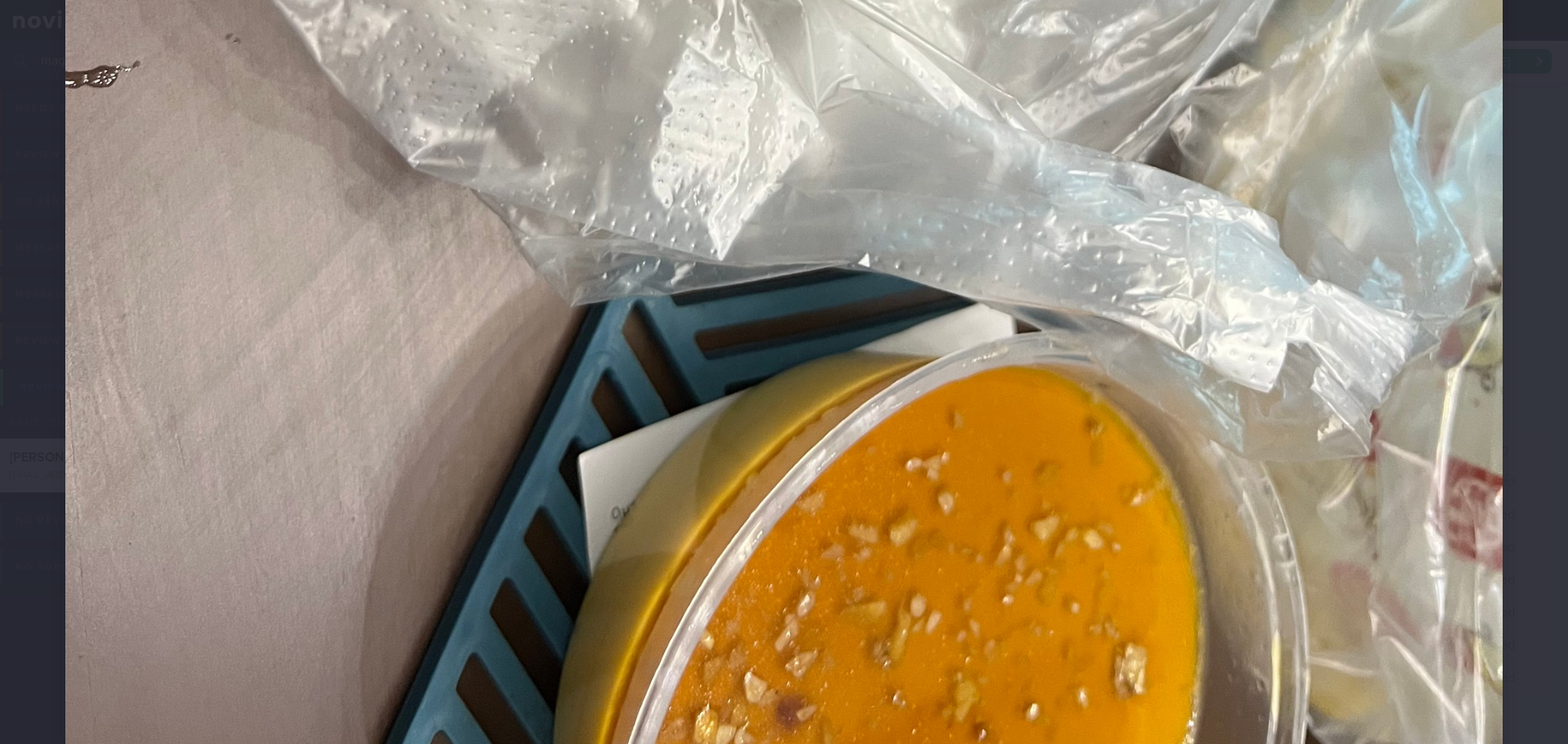
scroll to position [1287, 0]
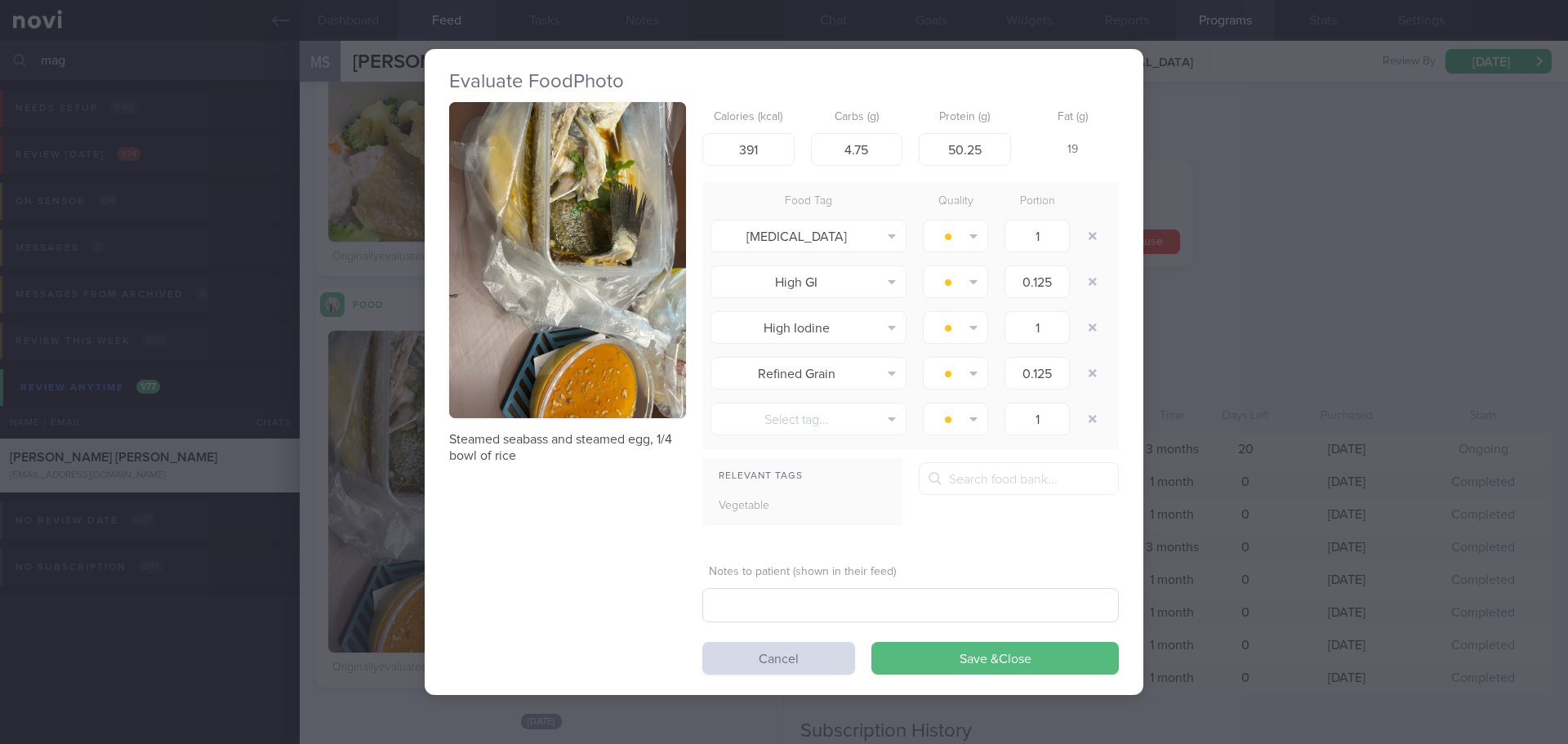
drag, startPoint x: 809, startPoint y: 655, endPoint x: 740, endPoint y: 608, distance: 83.5
click at [808, 652] on button "Cancel" at bounding box center [779, 658] width 153 height 33
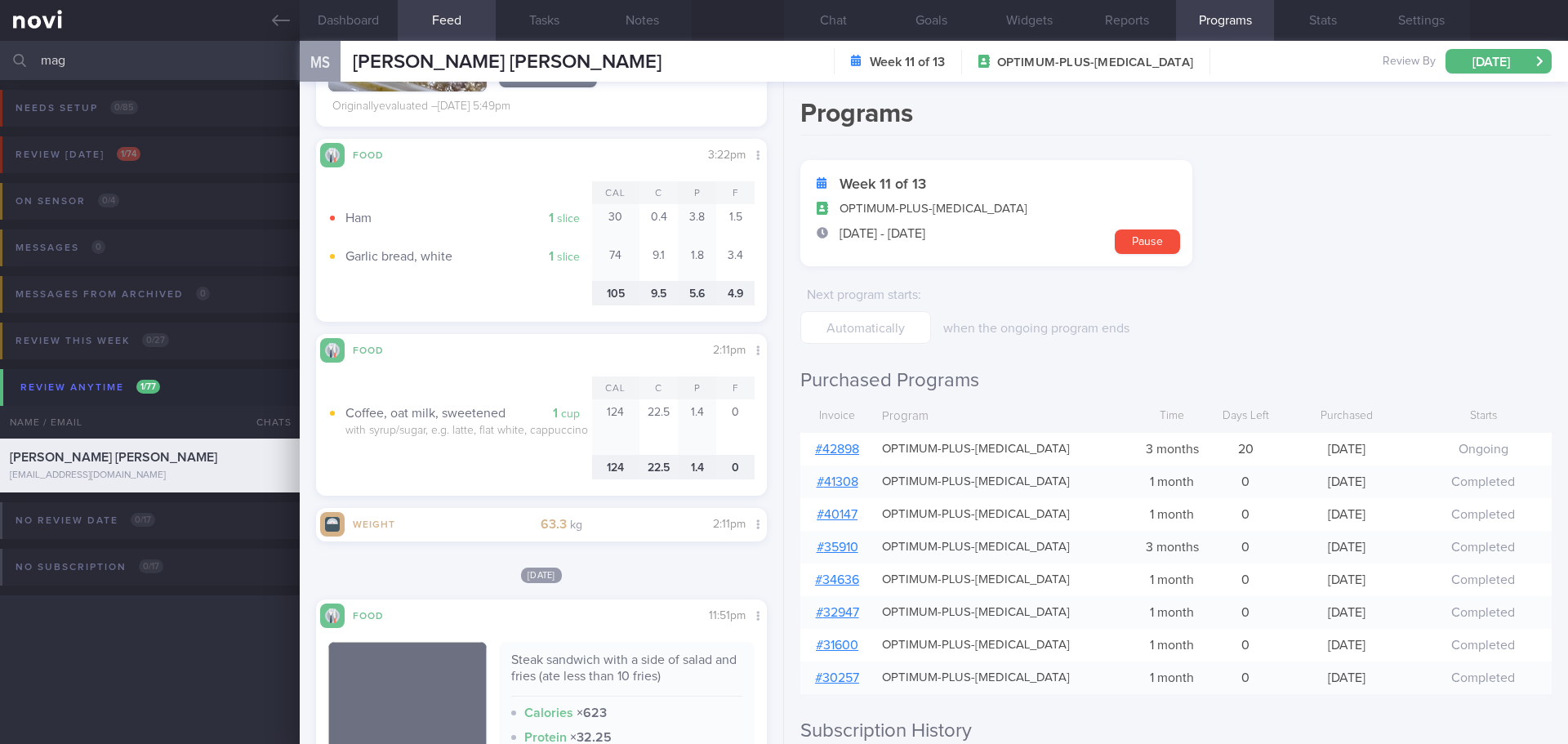
scroll to position [1866, 0]
click at [840, 20] on button "Chat" at bounding box center [833, 20] width 98 height 41
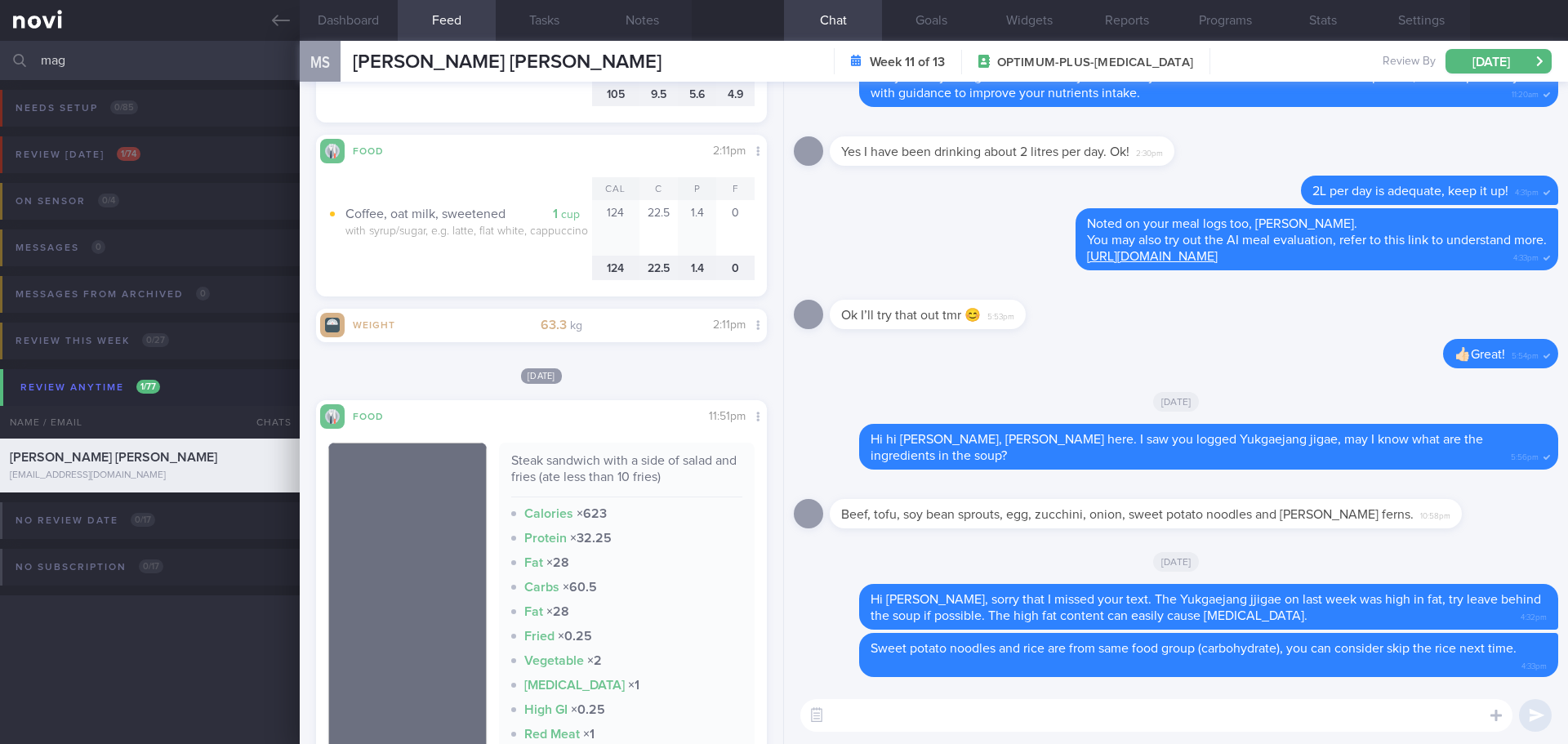
scroll to position [1678, 0]
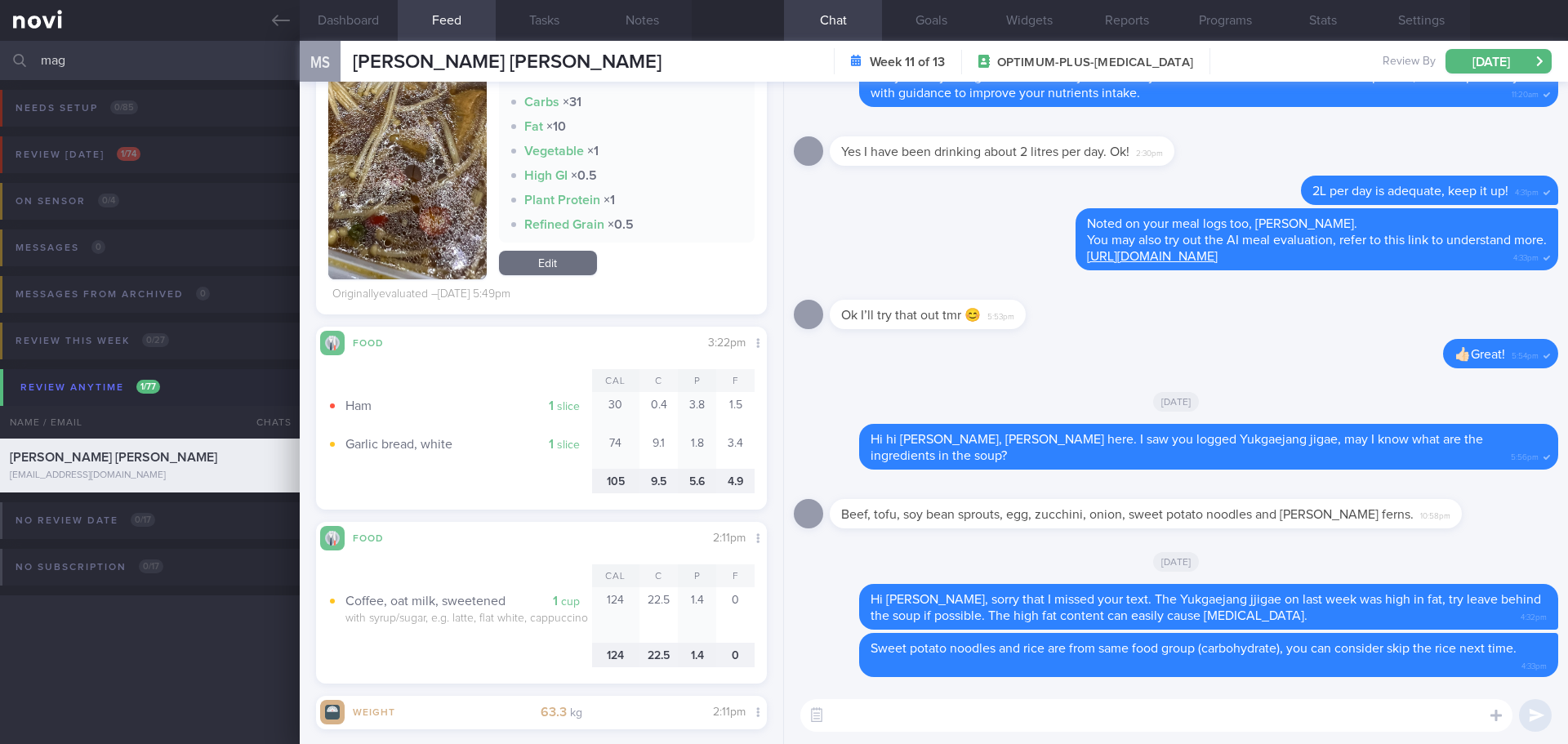
drag, startPoint x: 937, startPoint y: 713, endPoint x: 923, endPoint y: 692, distance: 25.2
click at [936, 710] on textarea at bounding box center [1156, 715] width 712 height 33
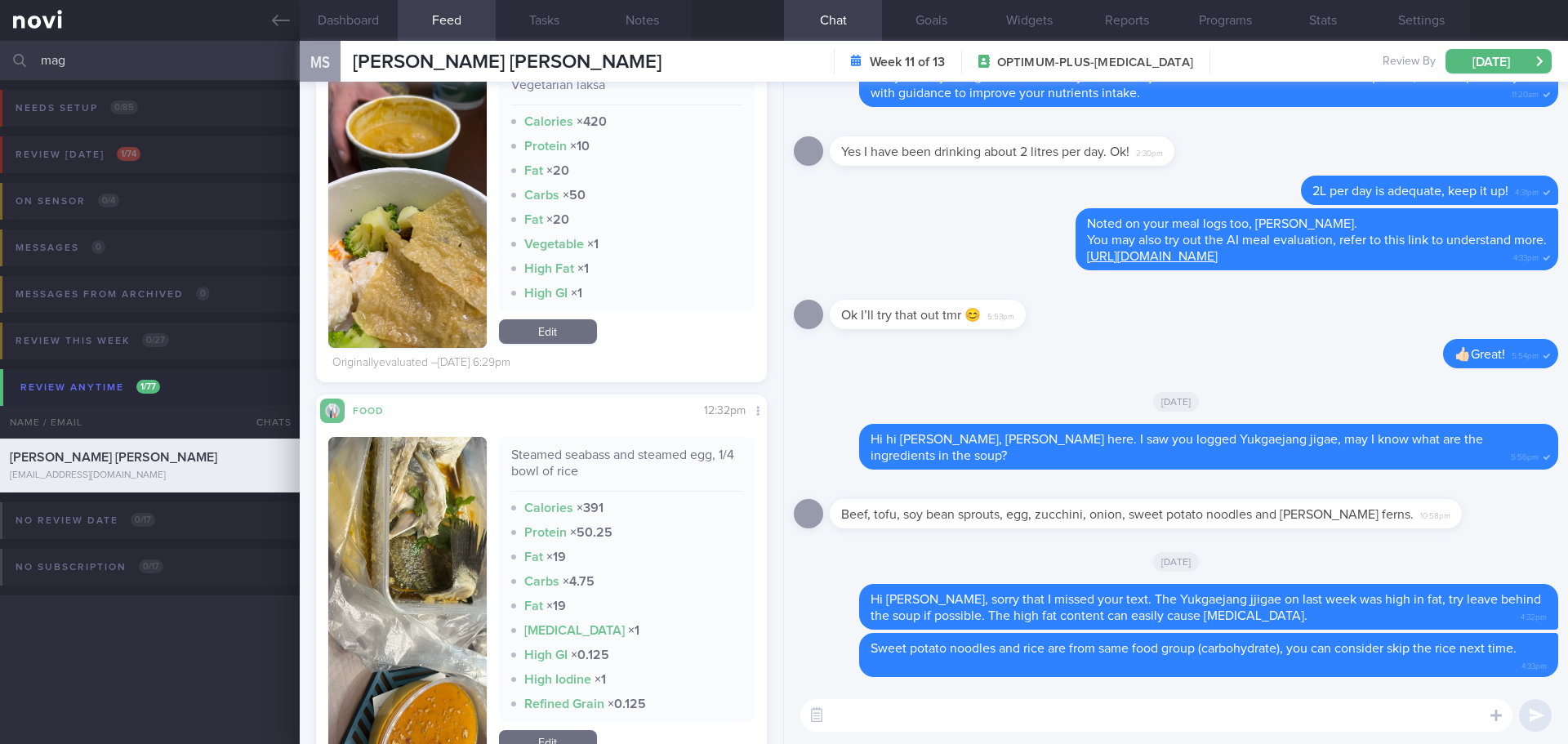
scroll to position [698, 0]
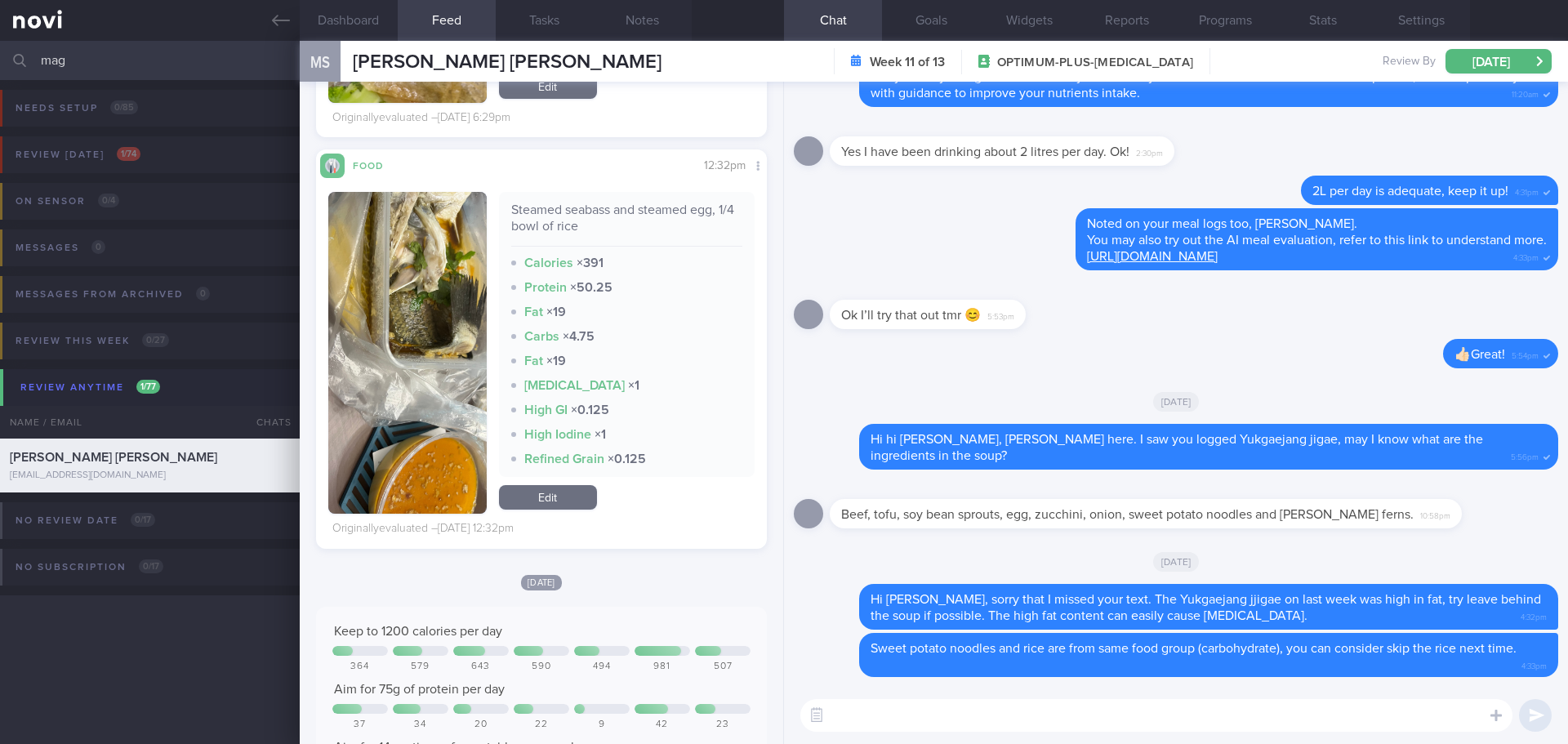
click at [881, 715] on textarea at bounding box center [1156, 715] width 712 height 33
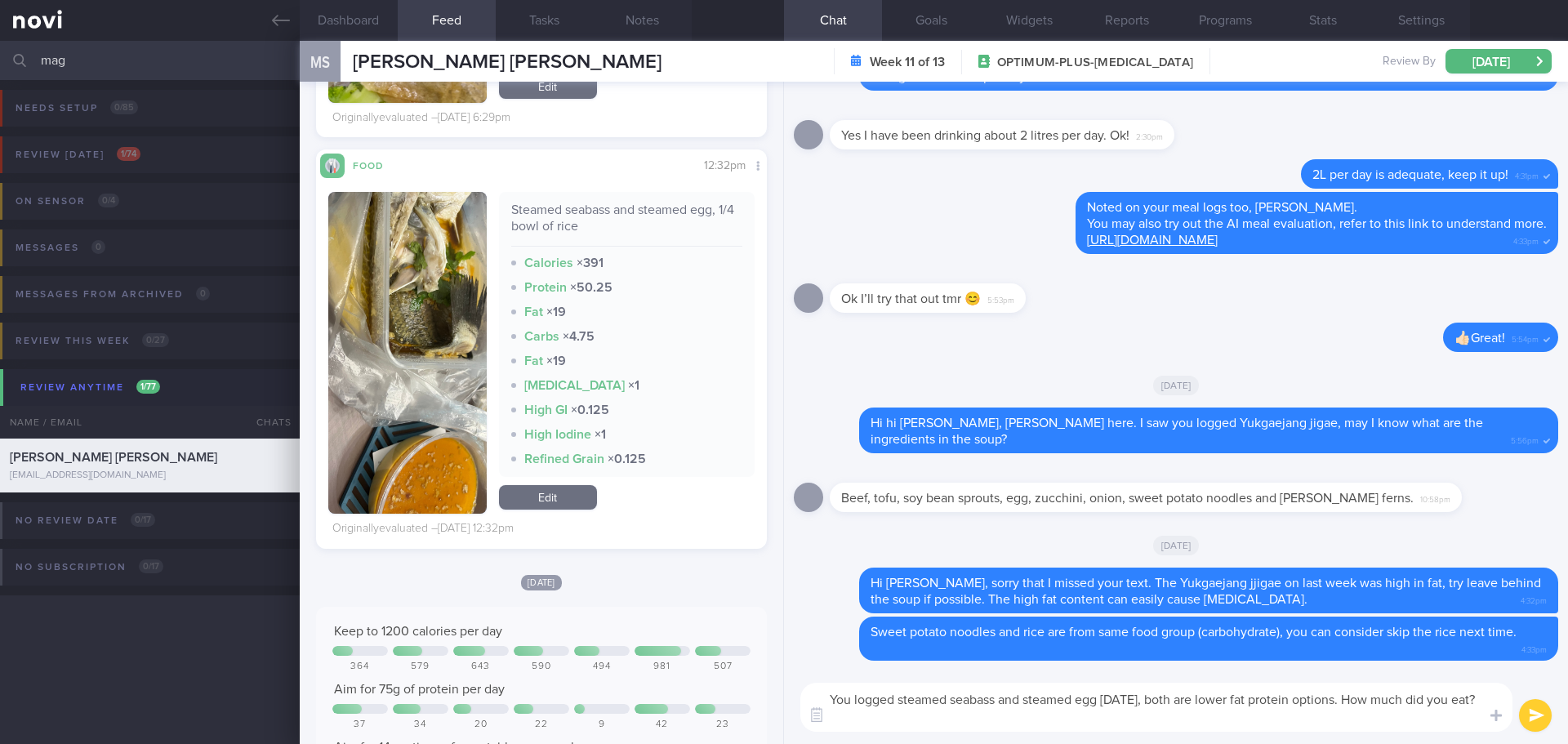
scroll to position [0, 0]
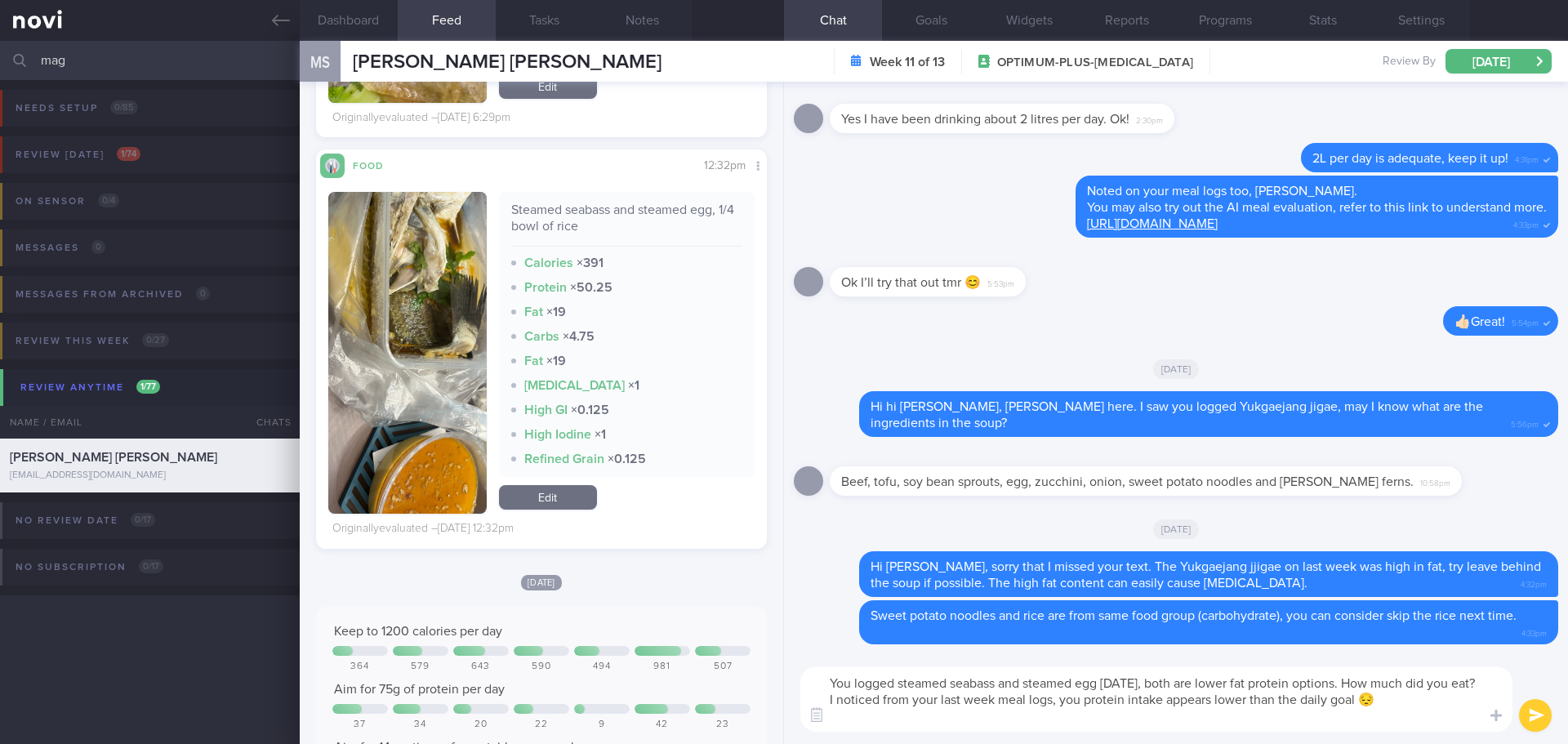
click at [1386, 716] on textarea "You logged steamed seabass and steamed egg [DATE], both are lower fat protein o…" at bounding box center [1156, 698] width 712 height 65
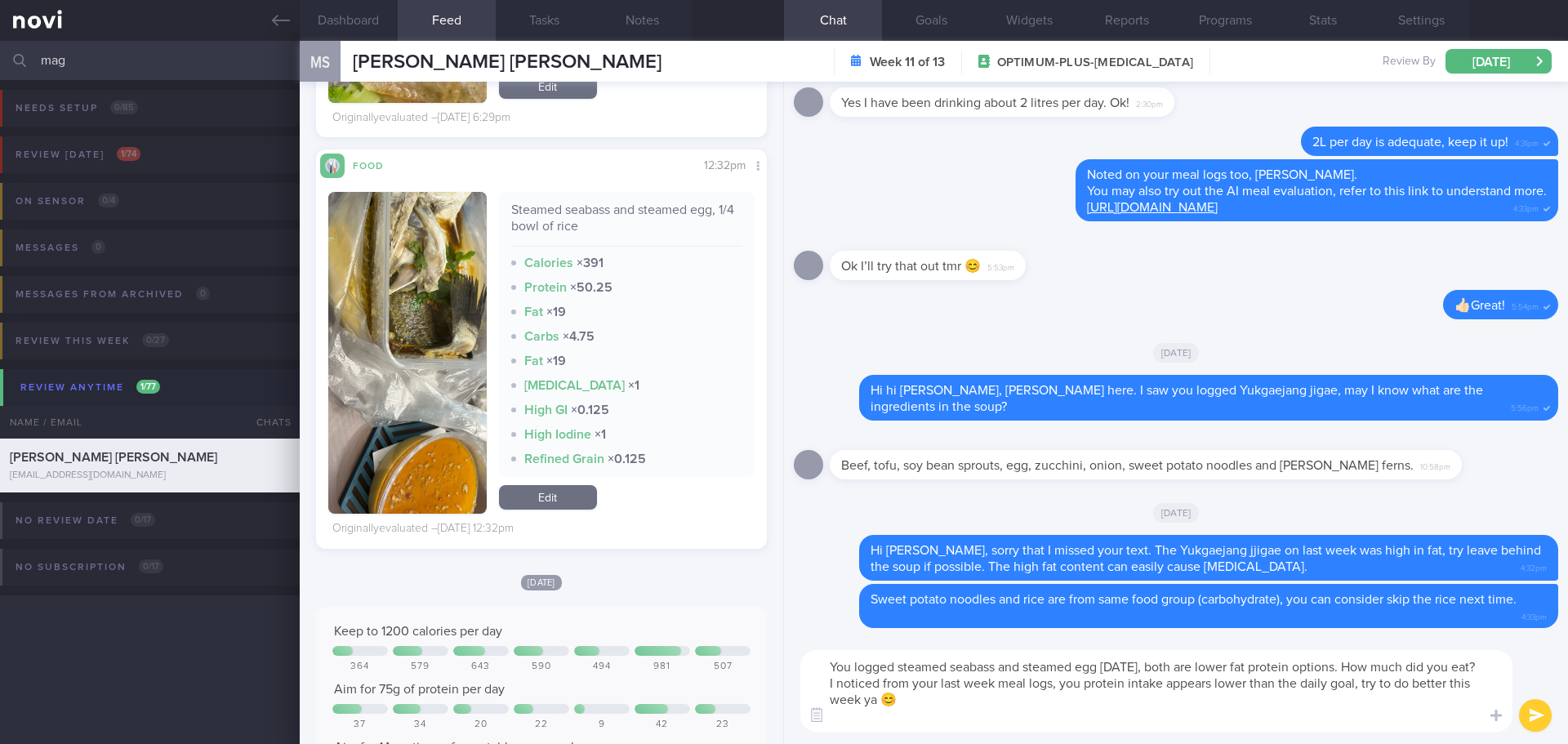
drag, startPoint x: 1350, startPoint y: 703, endPoint x: 1379, endPoint y: 720, distance: 33.6
click at [1351, 705] on textarea "You logged steamed seabass and steamed egg [DATE], both are lower fat protein o…" at bounding box center [1156, 691] width 712 height 82
click at [1380, 720] on textarea "You logged steamed seabass and steamed egg [DATE], both are lower fat protein o…" at bounding box center [1156, 691] width 712 height 82
click at [1404, 721] on textarea "You logged steamed seabass and steamed egg [DATE], both are lower fat protein o…" at bounding box center [1156, 691] width 712 height 82
click at [999, 702] on textarea "You logged steamed seabass and steamed egg [DATE], both are lower fat protein o…" at bounding box center [1156, 691] width 712 height 82
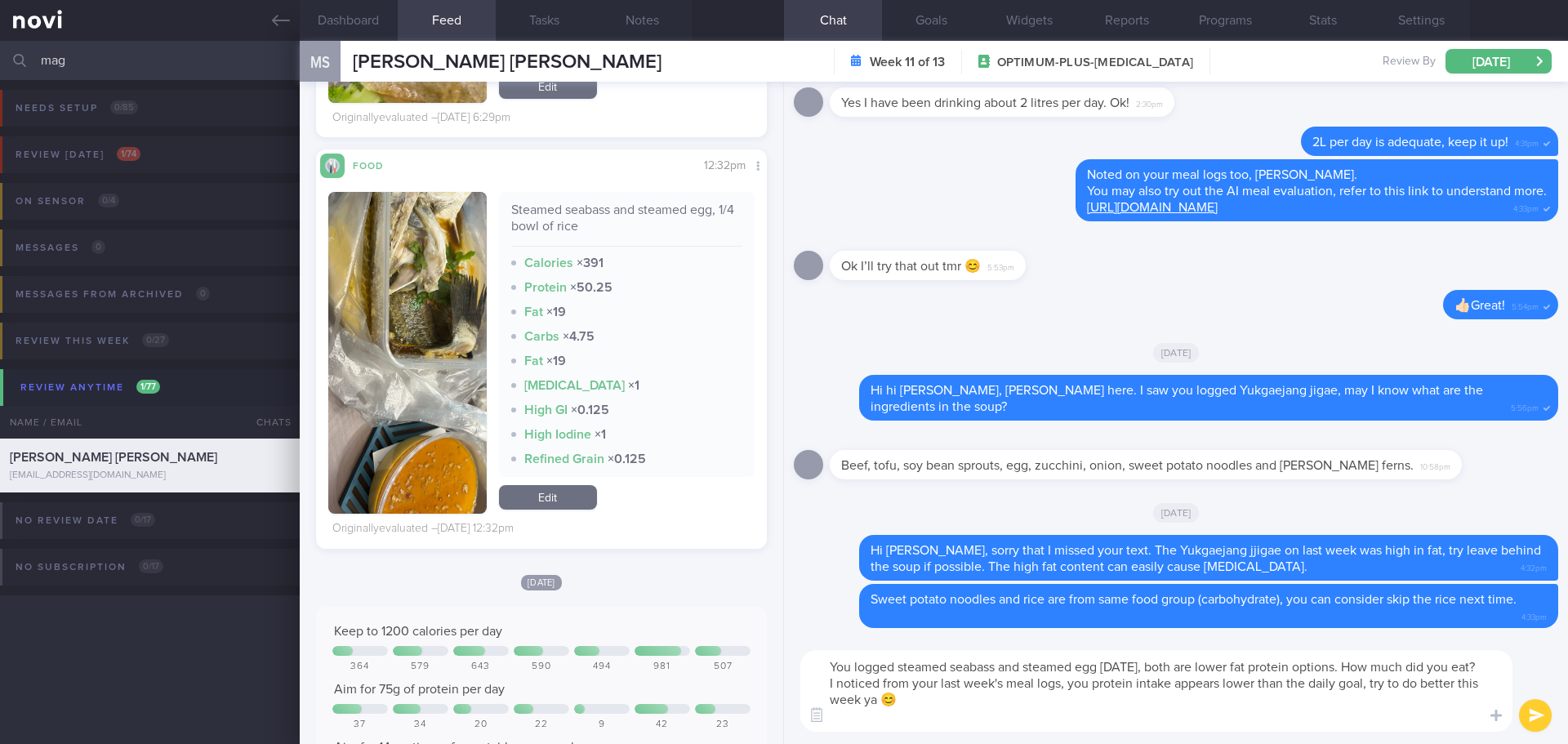
click at [1087, 703] on textarea "You logged steamed seabass and steamed egg [DATE], both are lower fat protein o…" at bounding box center [1156, 691] width 712 height 82
click at [1224, 703] on textarea "You logged steamed seabass and steamed egg [DATE], both are lower fat protein o…" at bounding box center [1156, 691] width 712 height 82
type textarea "You logged steamed seabass and steamed egg [DATE], both are lower fat protein o…"
click at [1541, 715] on button "submit" at bounding box center [1535, 715] width 33 height 33
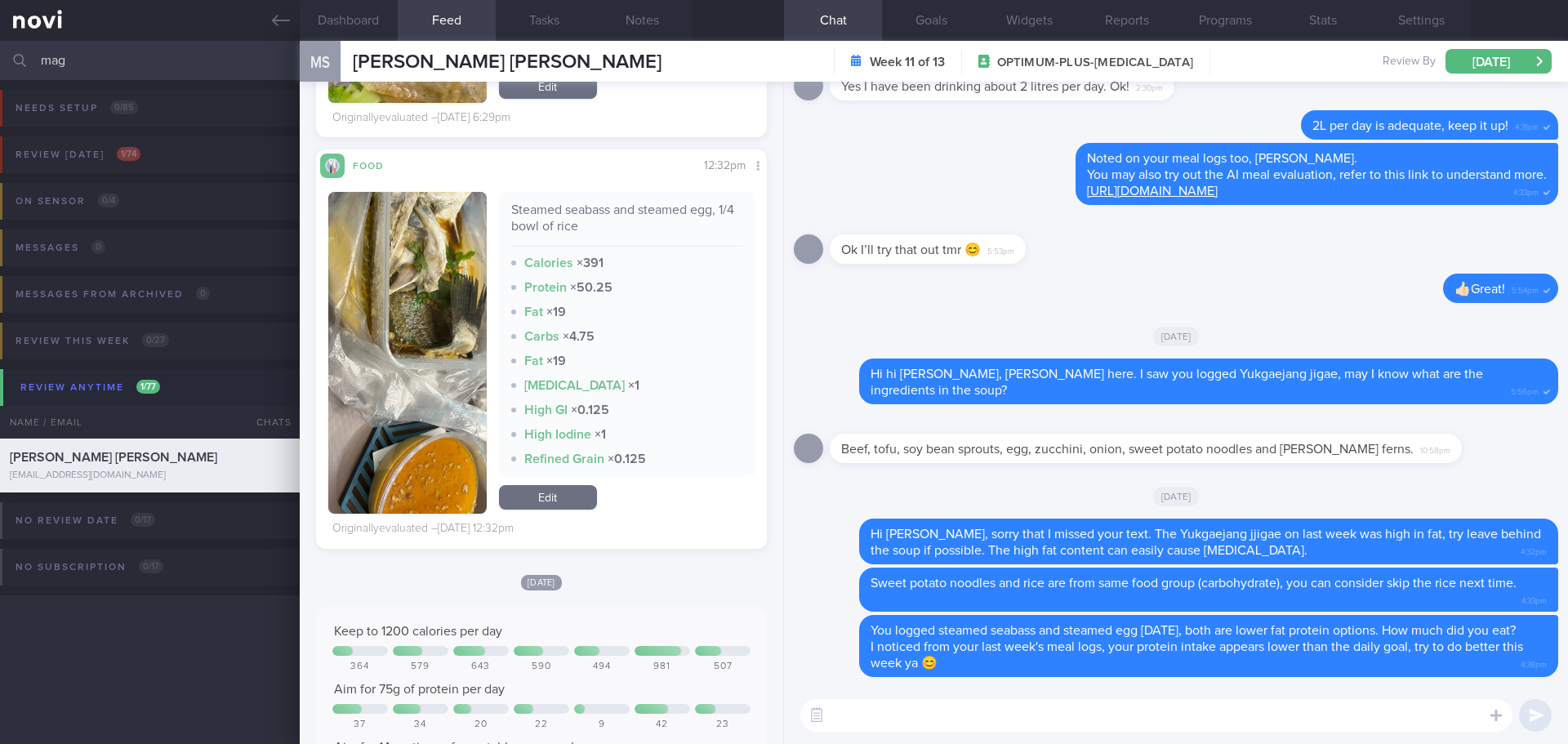
drag, startPoint x: 126, startPoint y: 60, endPoint x: -3, endPoint y: 62, distance: 129.0
click at [0, 62] on html "You are offline! Some functionality will be unavailable Patients New Users Coac…" at bounding box center [784, 372] width 1568 height 744
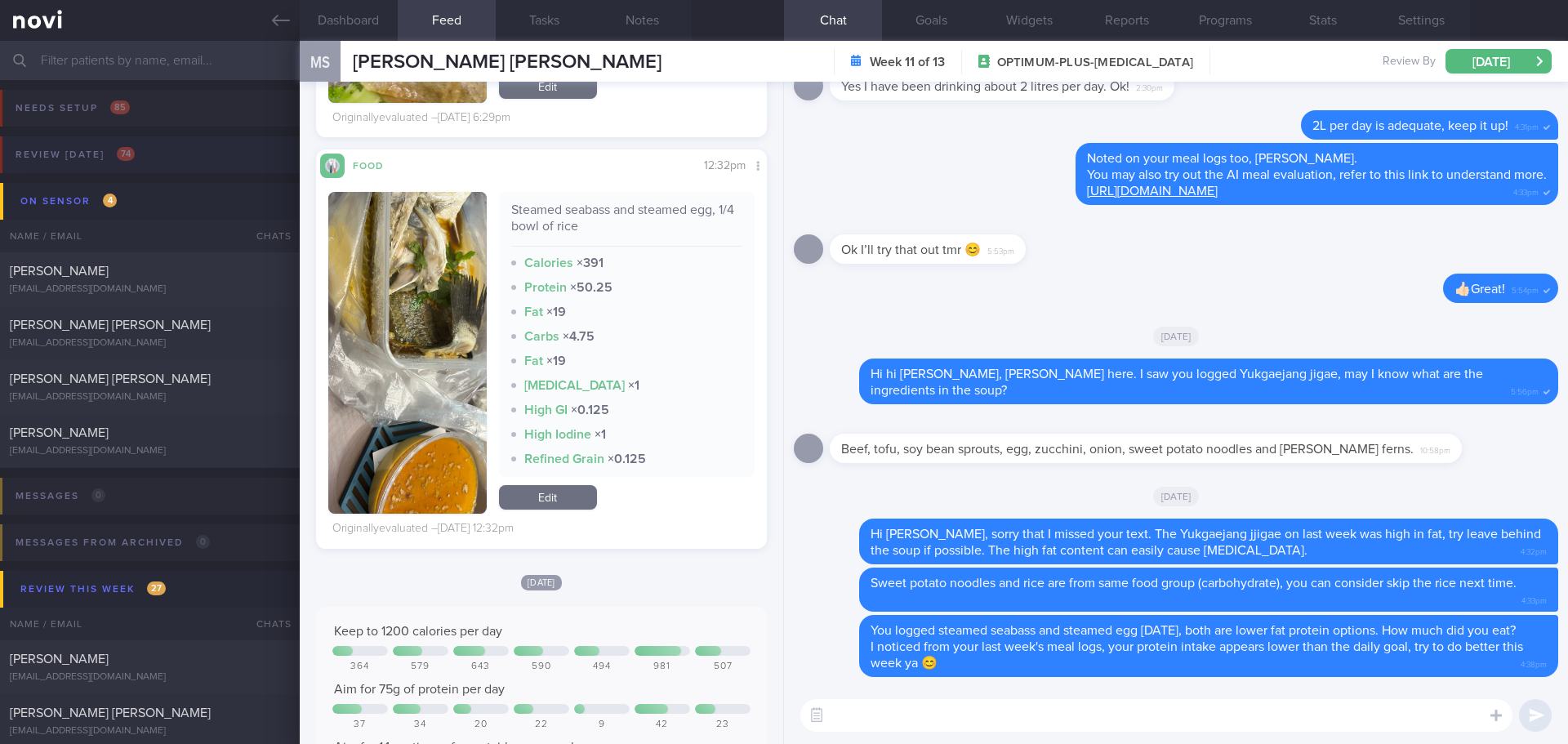
click at [124, 162] on div "Review [DATE] 74" at bounding box center [75, 154] width 127 height 22
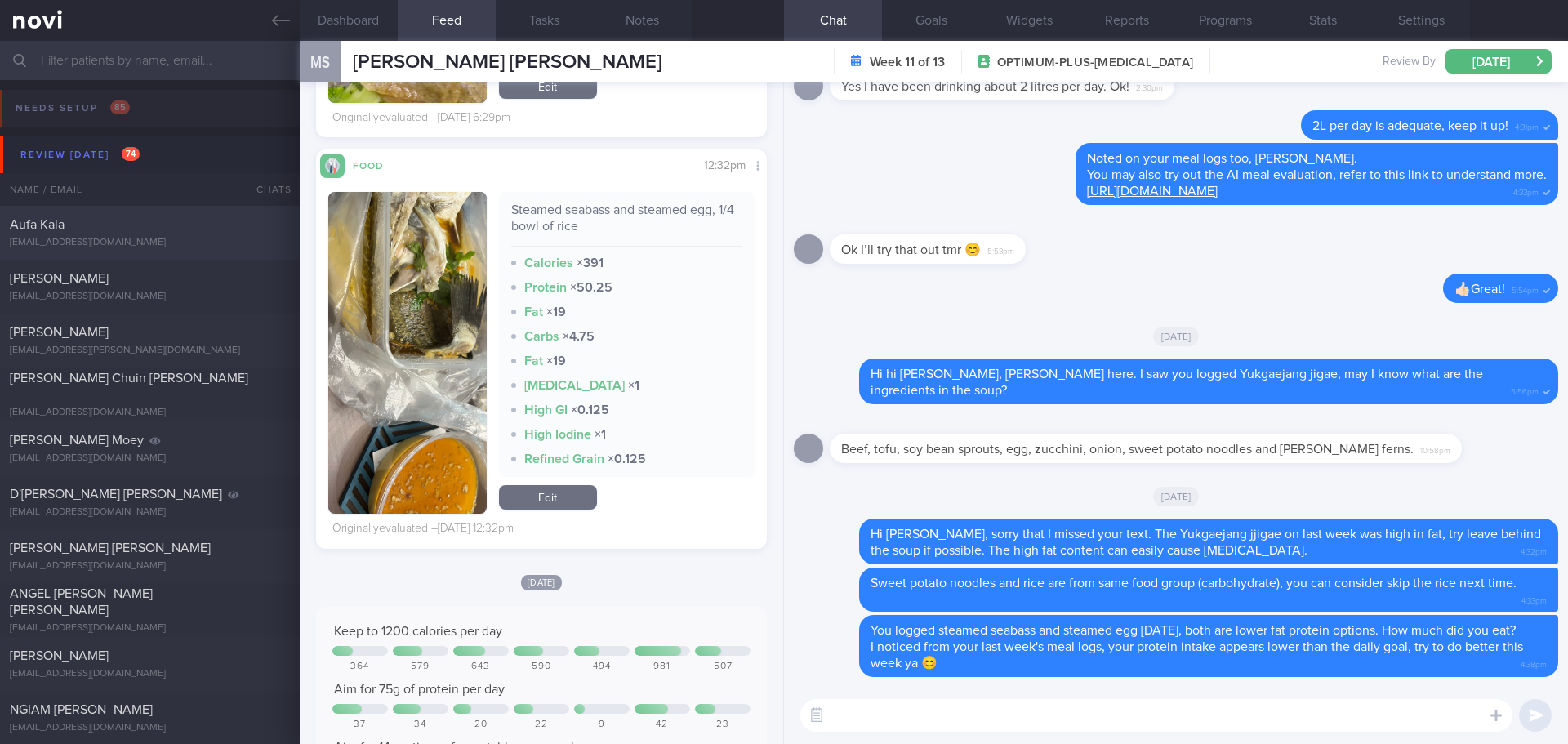
click at [56, 231] on div "Aufa Kala" at bounding box center [147, 225] width 276 height 16
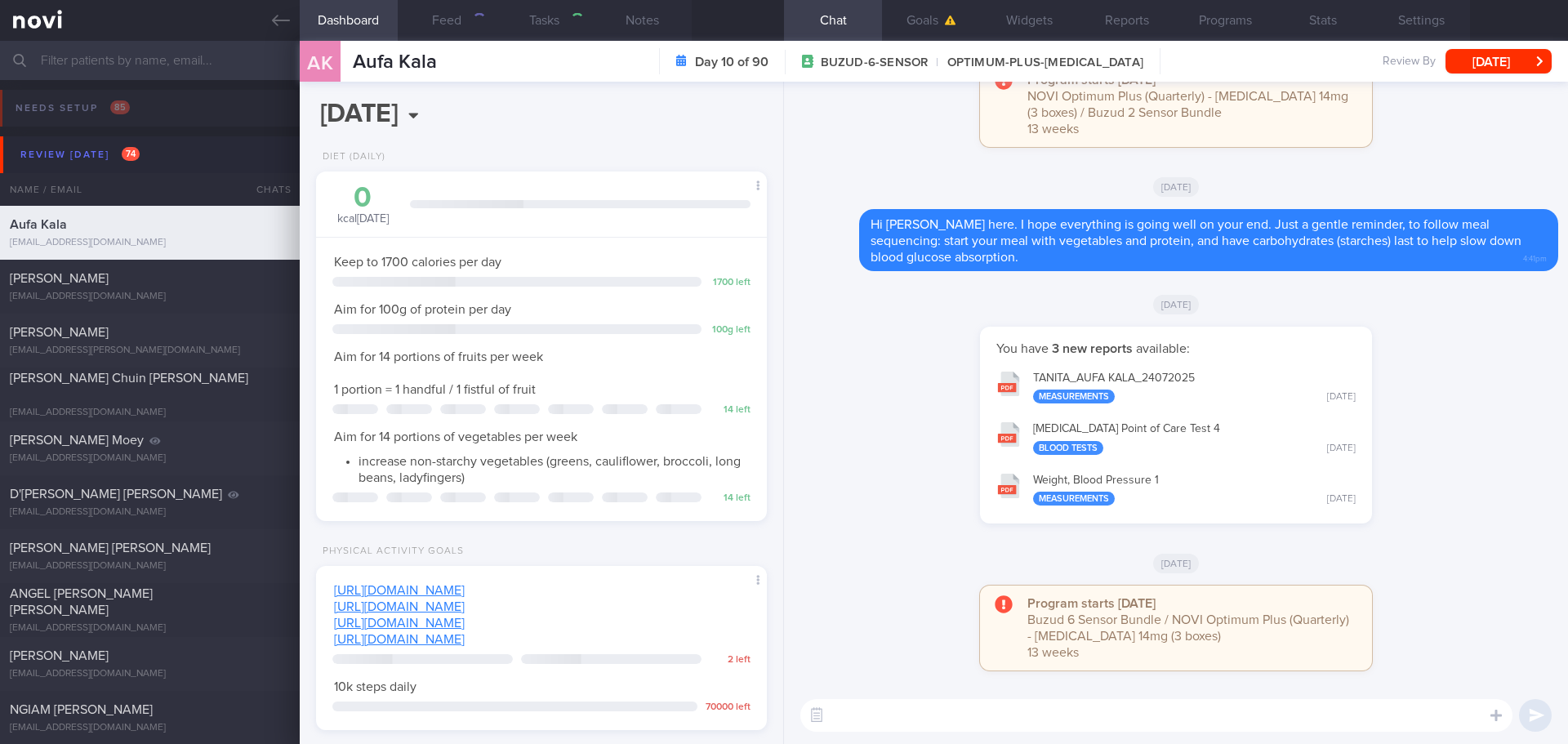
scroll to position [207, 416]
click at [1434, 343] on div "You have 3 new reports available: TANITA_ AUFA KALA_ 24072025 Measurements [DAT…" at bounding box center [1175, 434] width 764 height 214
click at [211, 56] on input "text" at bounding box center [784, 60] width 1568 height 39
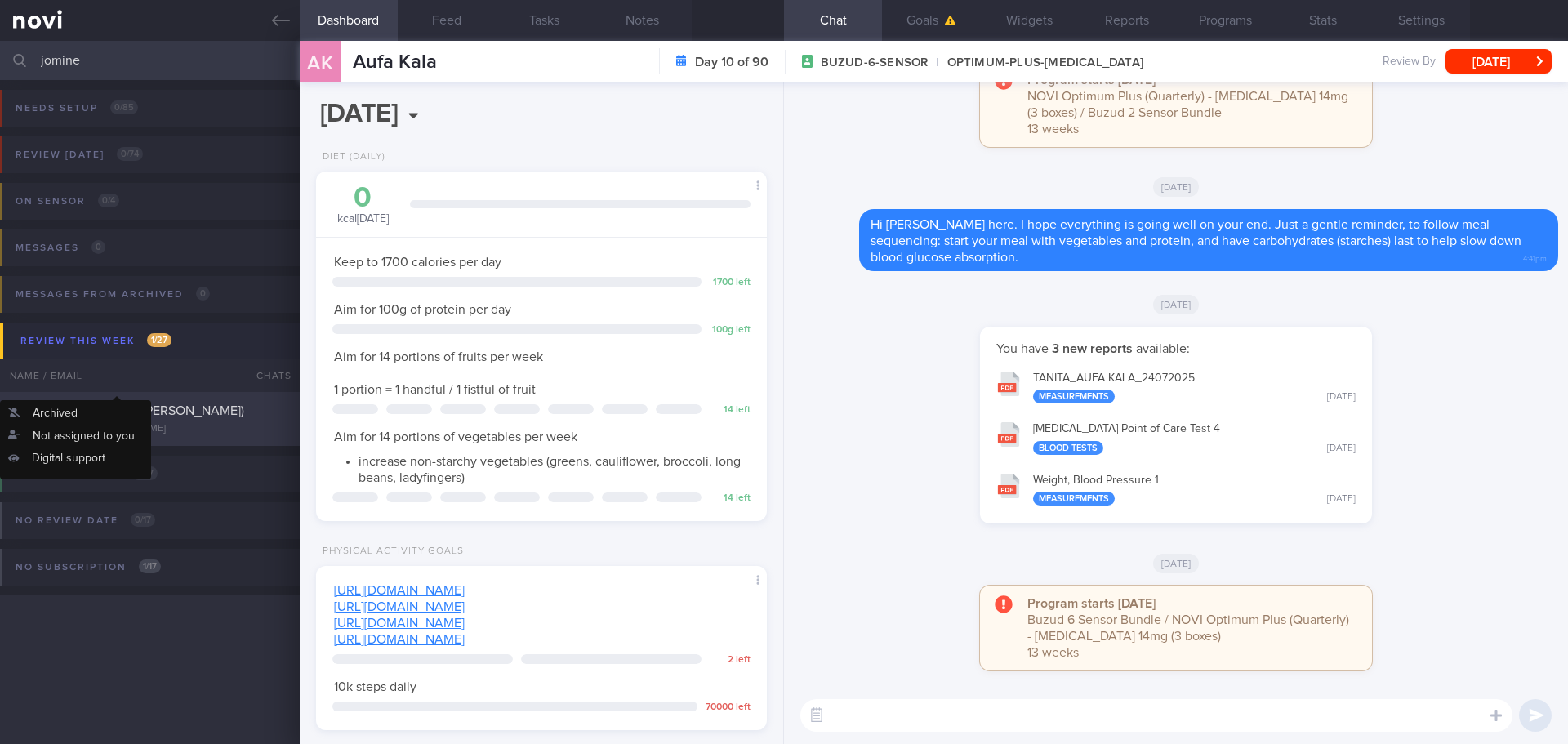
type input "jomine"
click at [160, 418] on div "[PERSON_NAME] MOI ([PERSON_NAME]) [EMAIL_ADDRESS][DOMAIN_NAME]" at bounding box center [150, 419] width 300 height 33
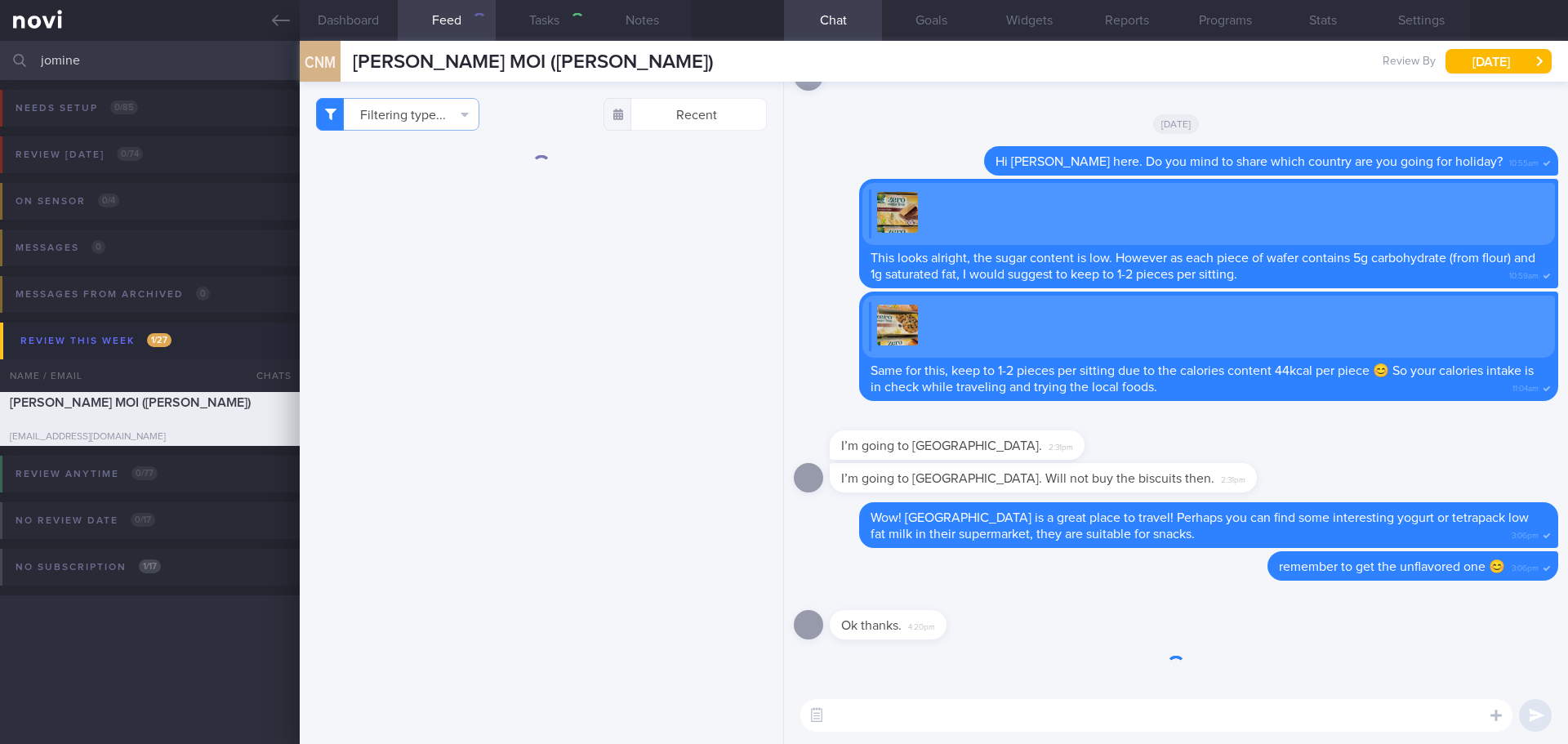
type input "[DATE]"
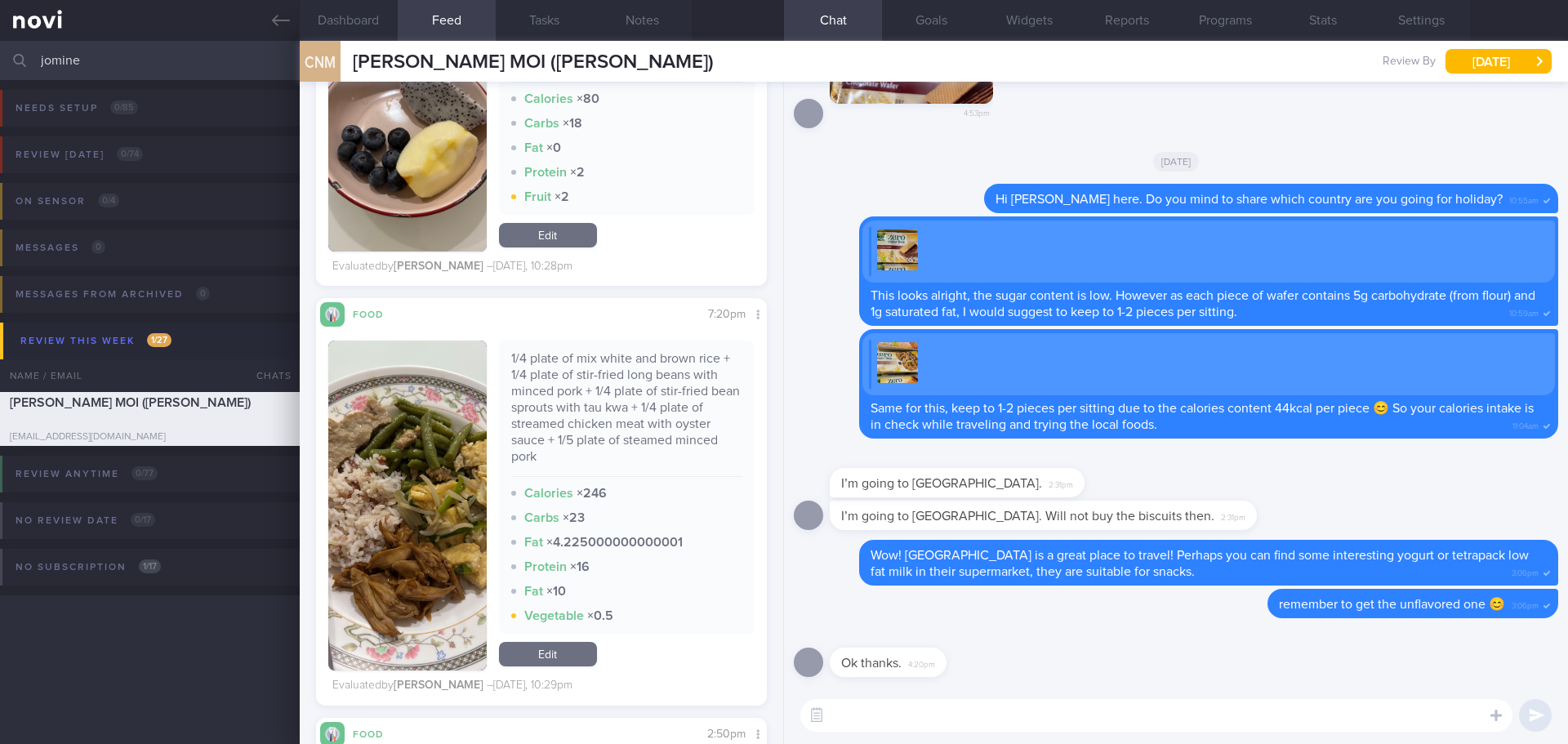
scroll to position [2531, 0]
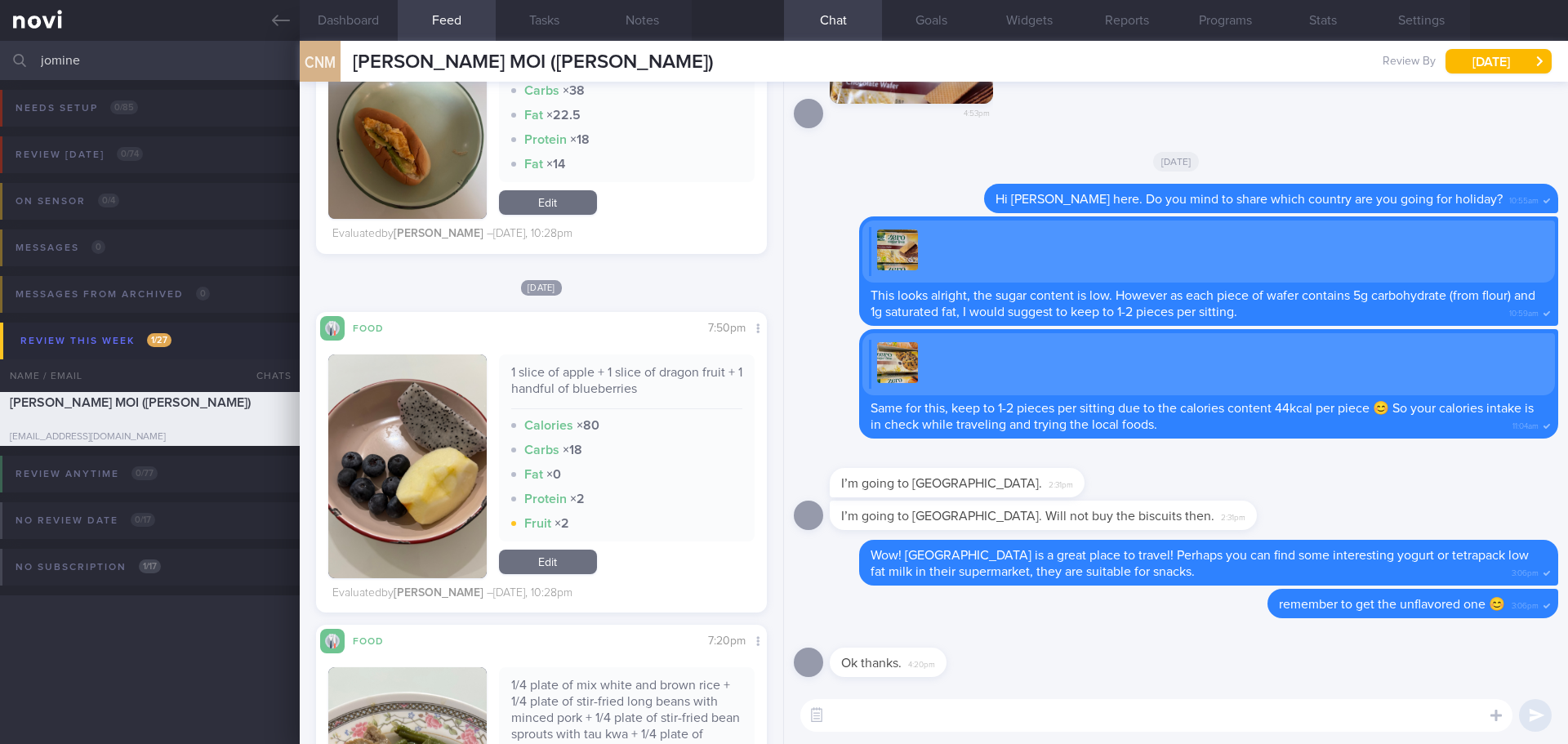
click at [1032, 666] on div "Ok thanks. 4:20pm" at bounding box center [1175, 657] width 764 height 59
drag, startPoint x: 87, startPoint y: 62, endPoint x: 30, endPoint y: 58, distance: 57.1
click at [33, 59] on div "jomine Assigned patients Assigned patients All active patients Archived patients" at bounding box center [784, 60] width 1568 height 39
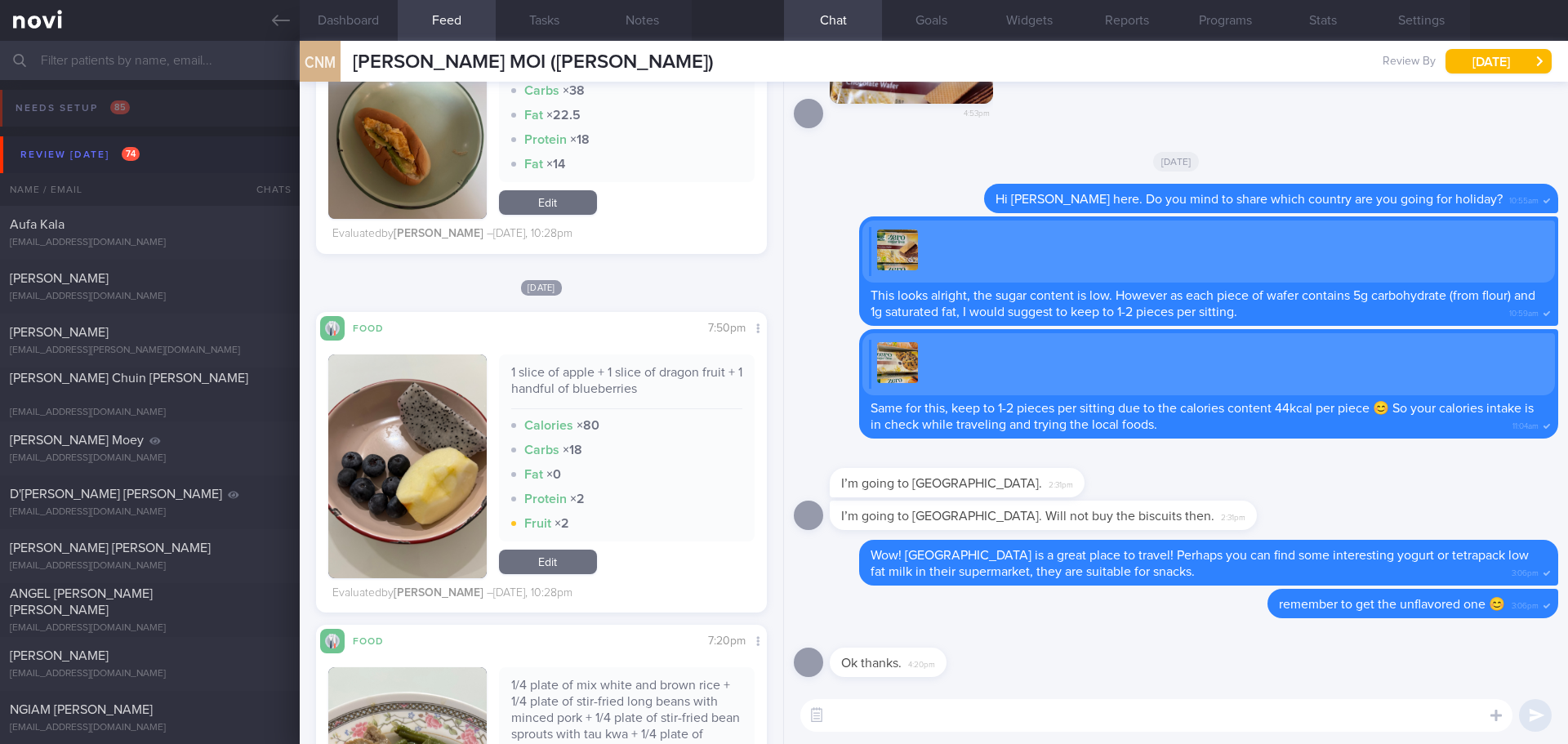
click at [102, 58] on input "text" at bounding box center [784, 60] width 1568 height 39
type input "jomine"
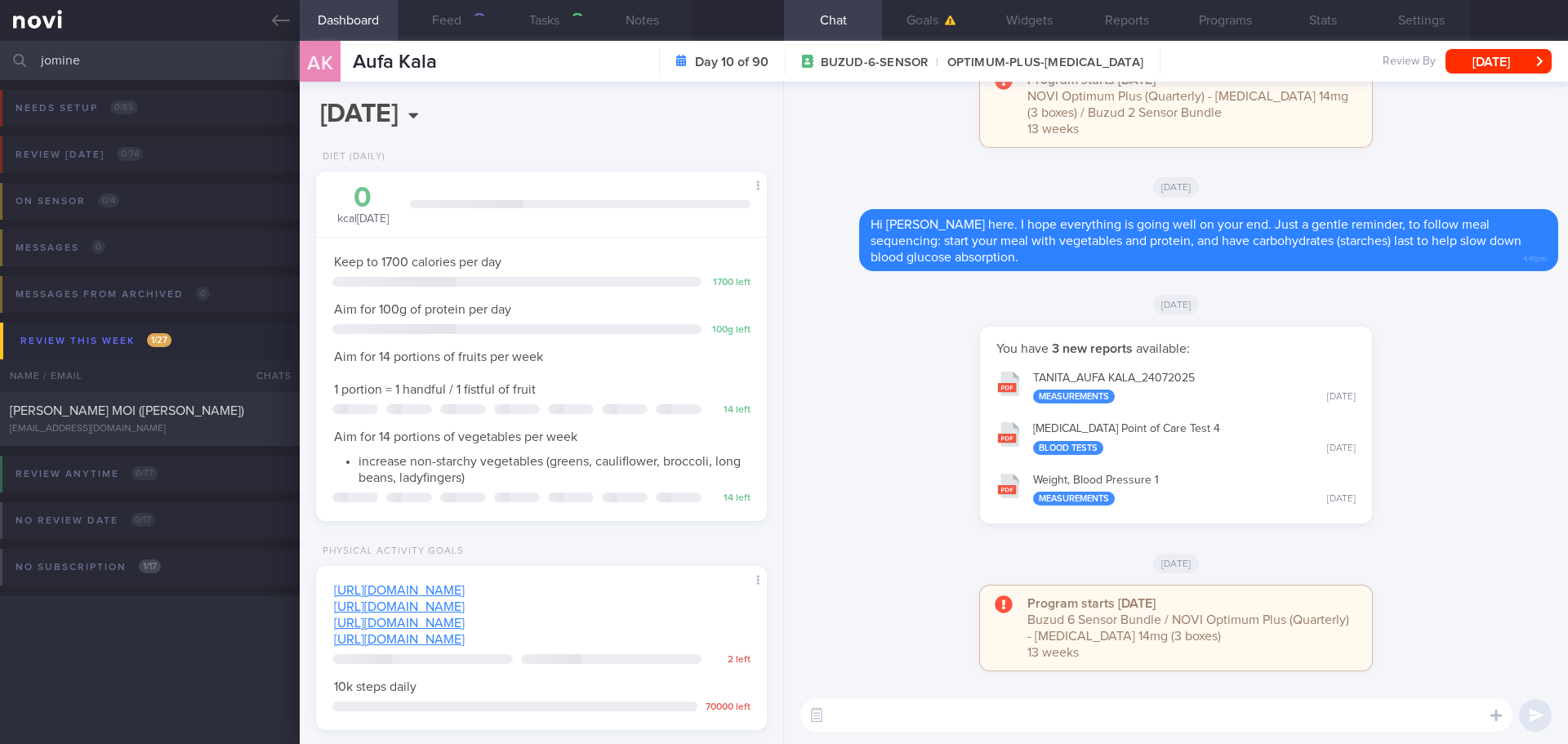
click at [285, 22] on icon at bounding box center [281, 20] width 18 height 18
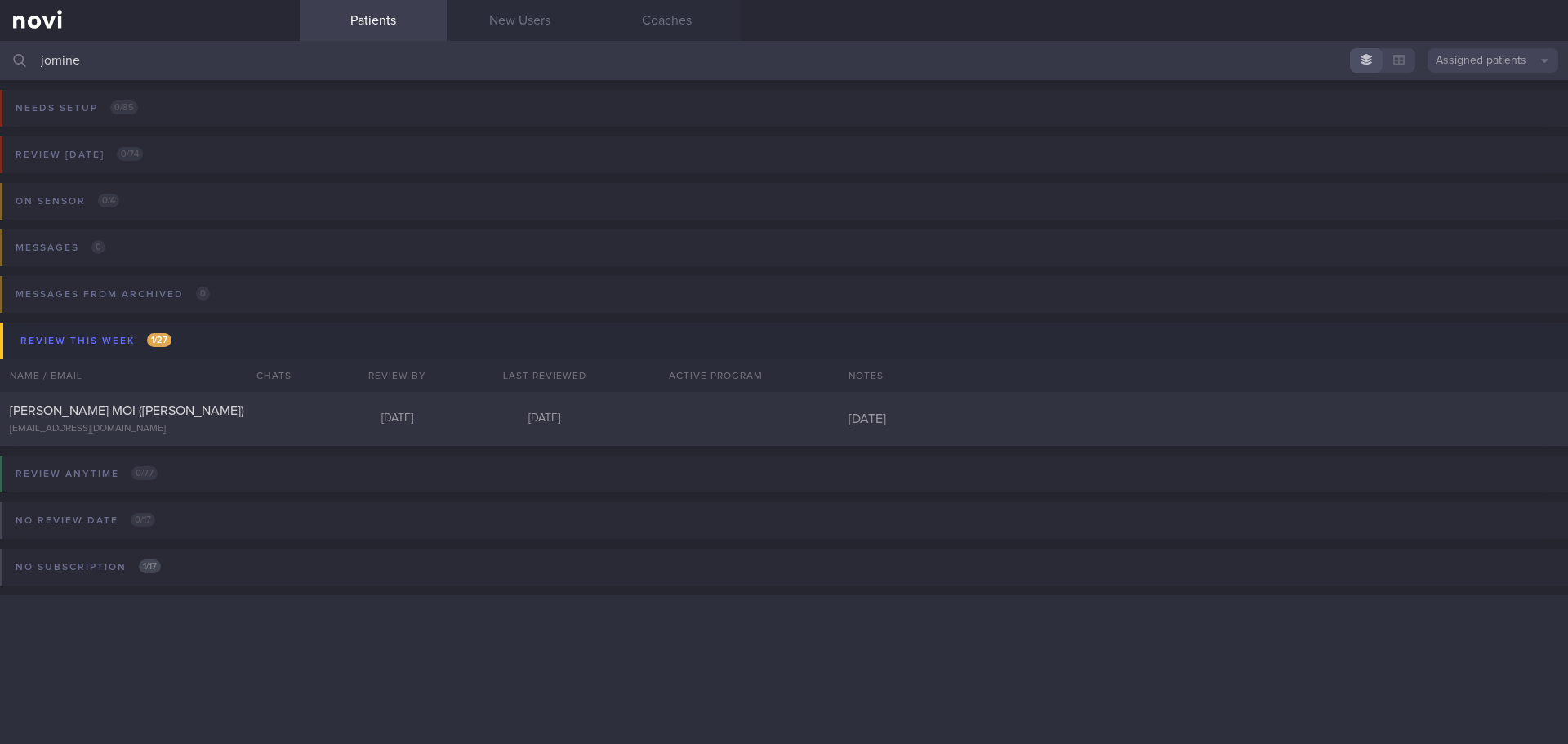
select select "7"
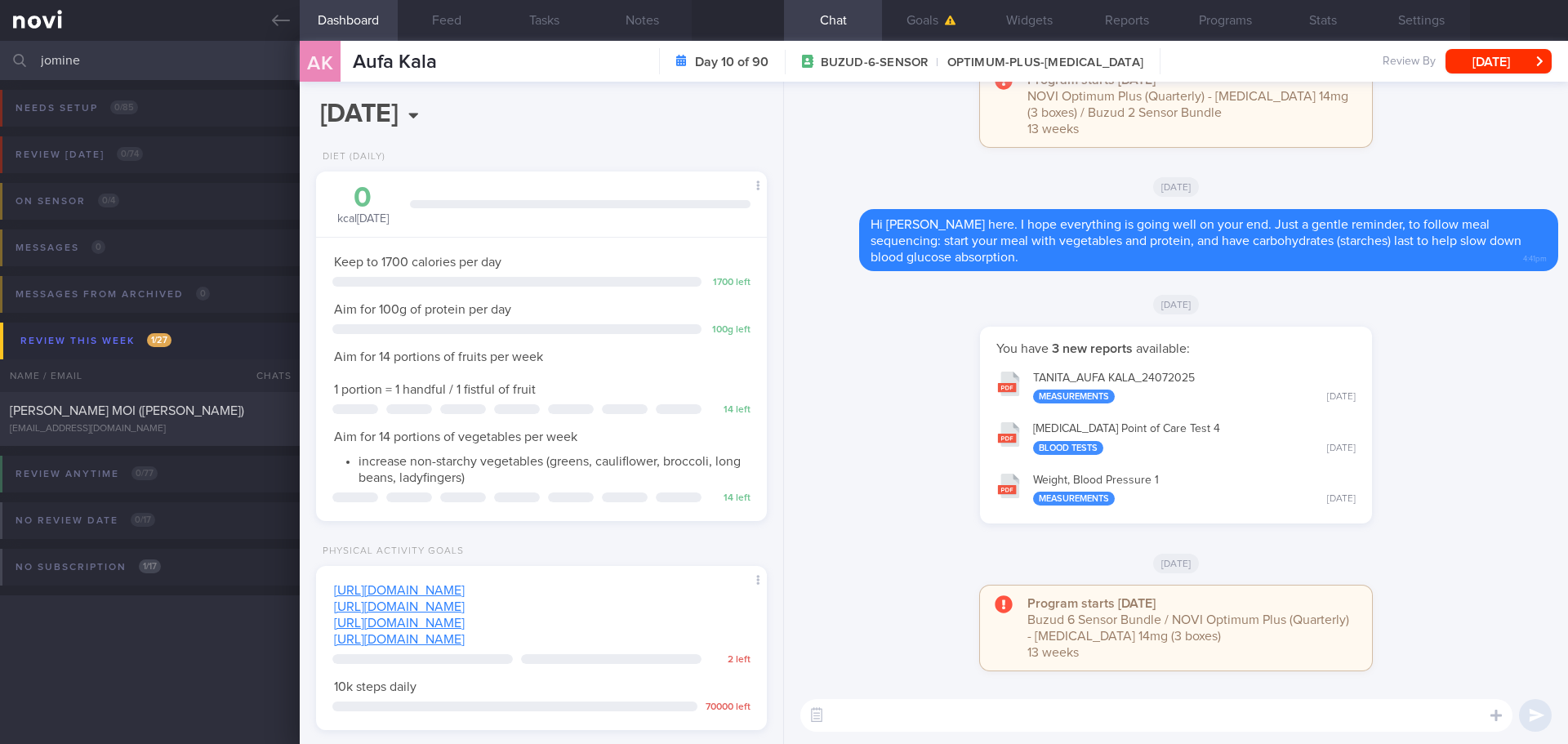
scroll to position [207, 416]
drag, startPoint x: 149, startPoint y: 51, endPoint x: 103, endPoint y: 54, distance: 46.1
click at [147, 51] on input "jomine" at bounding box center [784, 60] width 1568 height 39
drag, startPoint x: 103, startPoint y: 54, endPoint x: 27, endPoint y: 63, distance: 76.5
click at [27, 63] on div "jomine Assigned patients Assigned patients All active patients Archived patients" at bounding box center [784, 60] width 1568 height 39
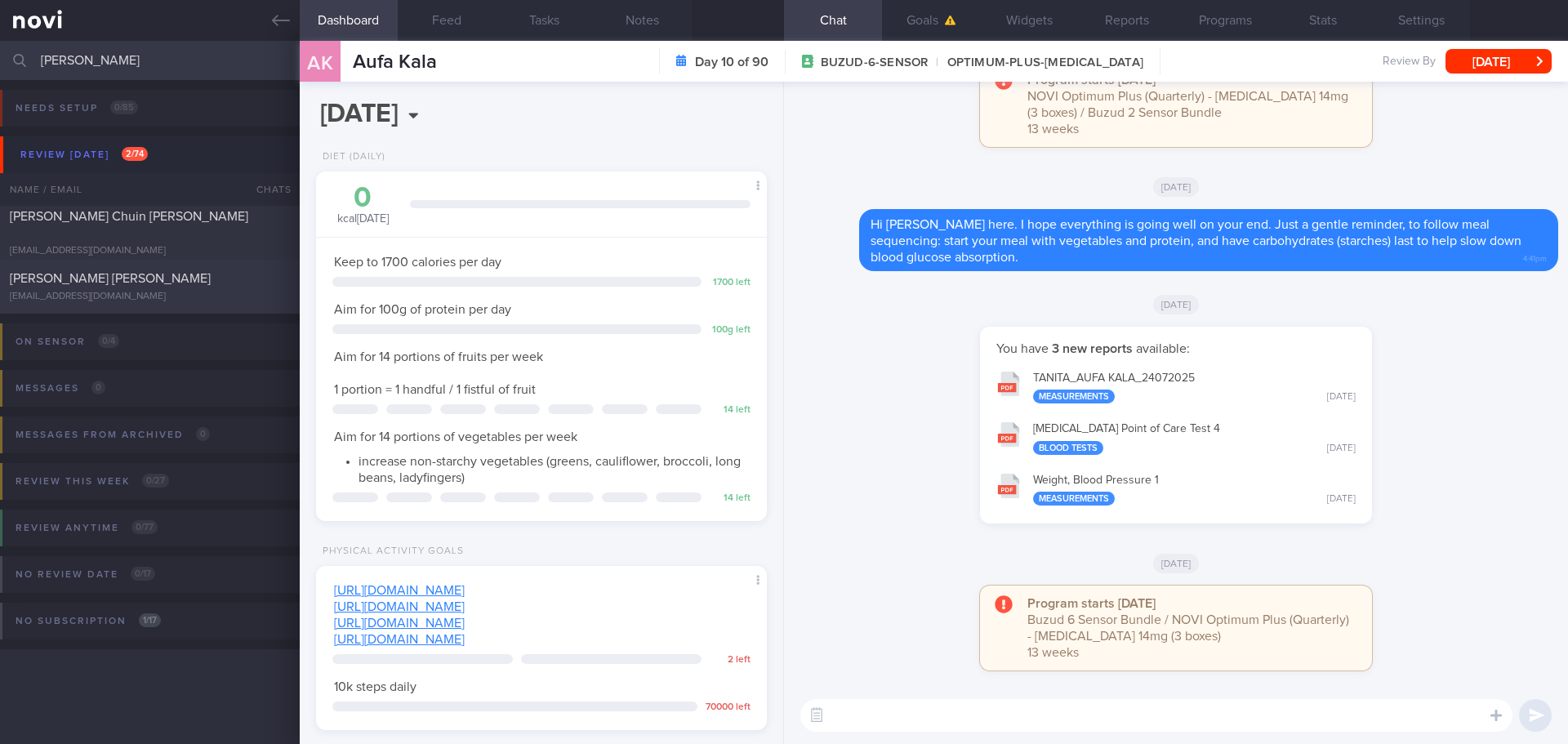
type input "[PERSON_NAME]"
click at [189, 277] on div "[PERSON_NAME] [PERSON_NAME]" at bounding box center [147, 278] width 276 height 16
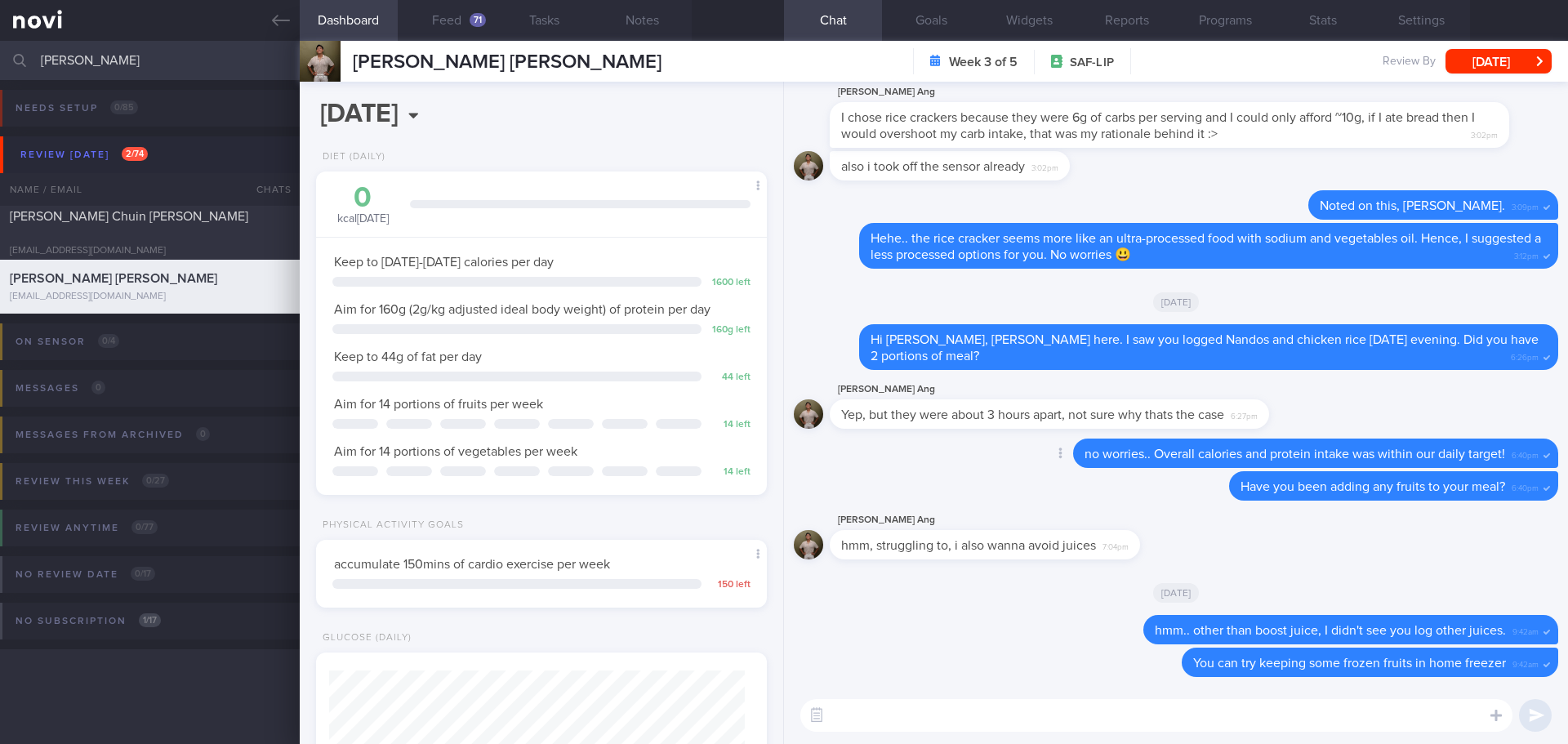
scroll to position [207, 416]
click at [467, 28] on button "Feed 71" at bounding box center [447, 20] width 98 height 41
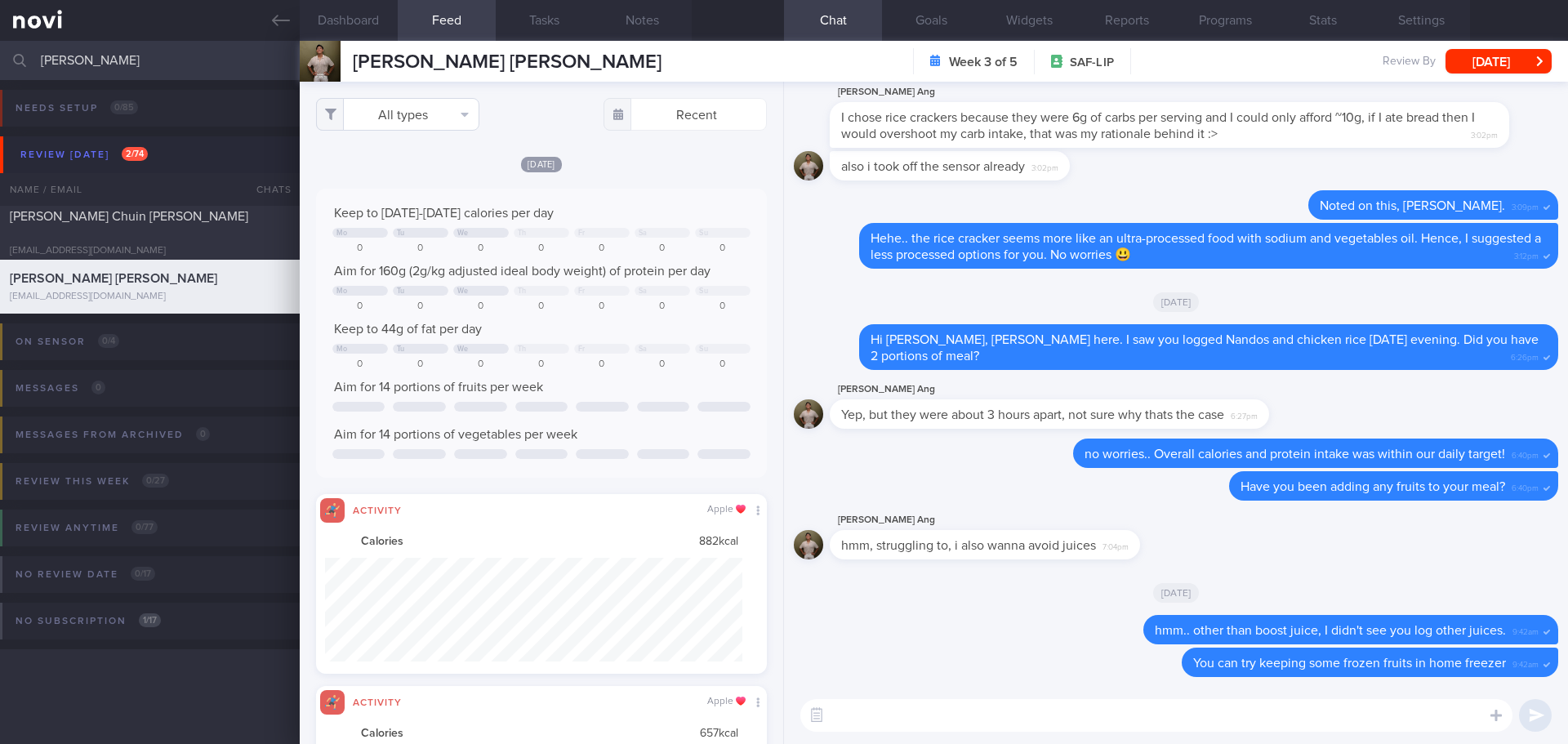
scroll to position [104, 418]
click at [456, 121] on button "All types" at bounding box center [397, 114] width 163 height 33
click at [446, 168] on button "Activity" at bounding box center [397, 171] width 161 height 24
checkbox input "false"
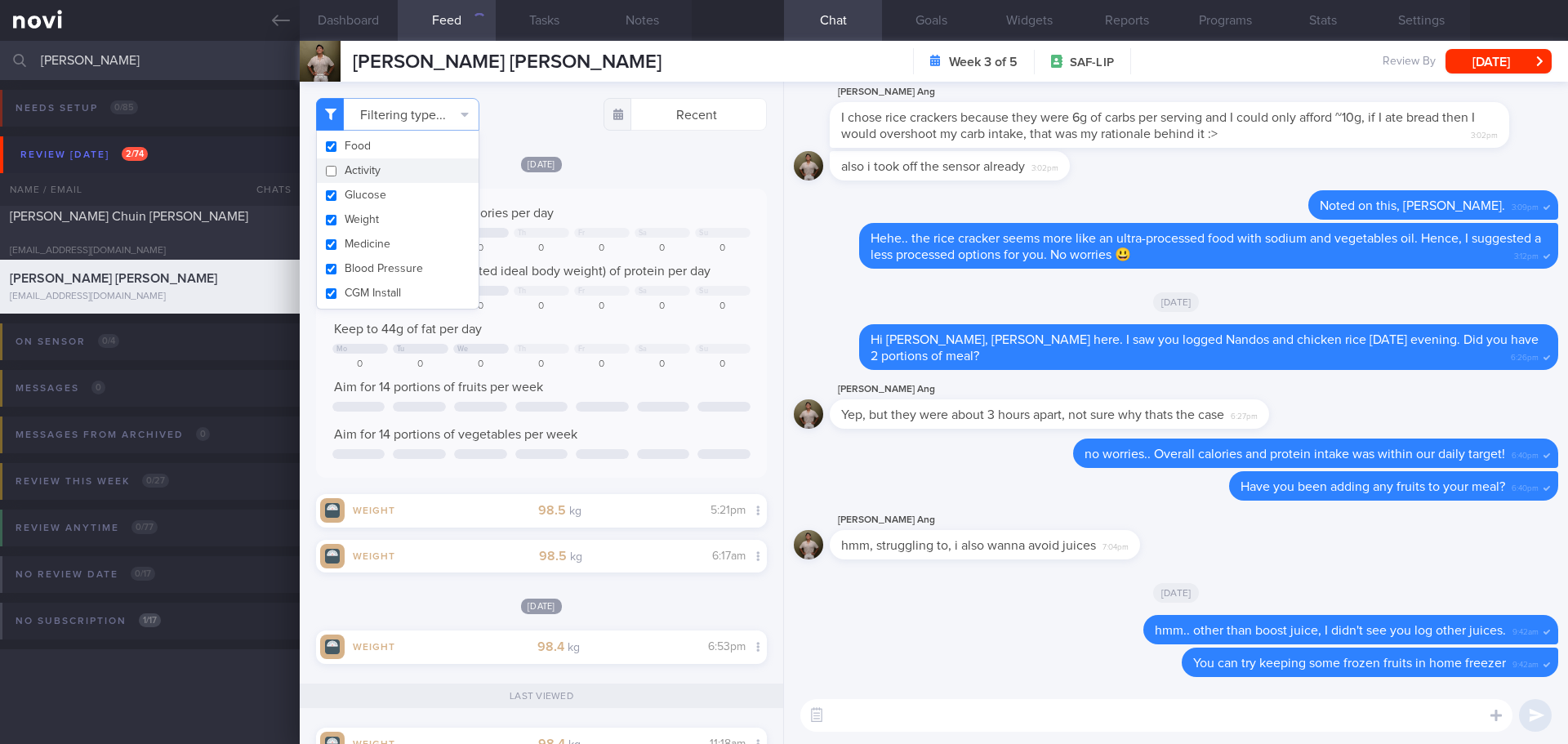
click at [681, 683] on div "[DATE] Keep to [DATE]-[DATE] calories per day Mo Tu We Th Fr Sa Su 0 0 0 0 0 0 …" at bounding box center [541, 695] width 451 height 24
click at [971, 711] on textarea at bounding box center [1156, 715] width 712 height 33
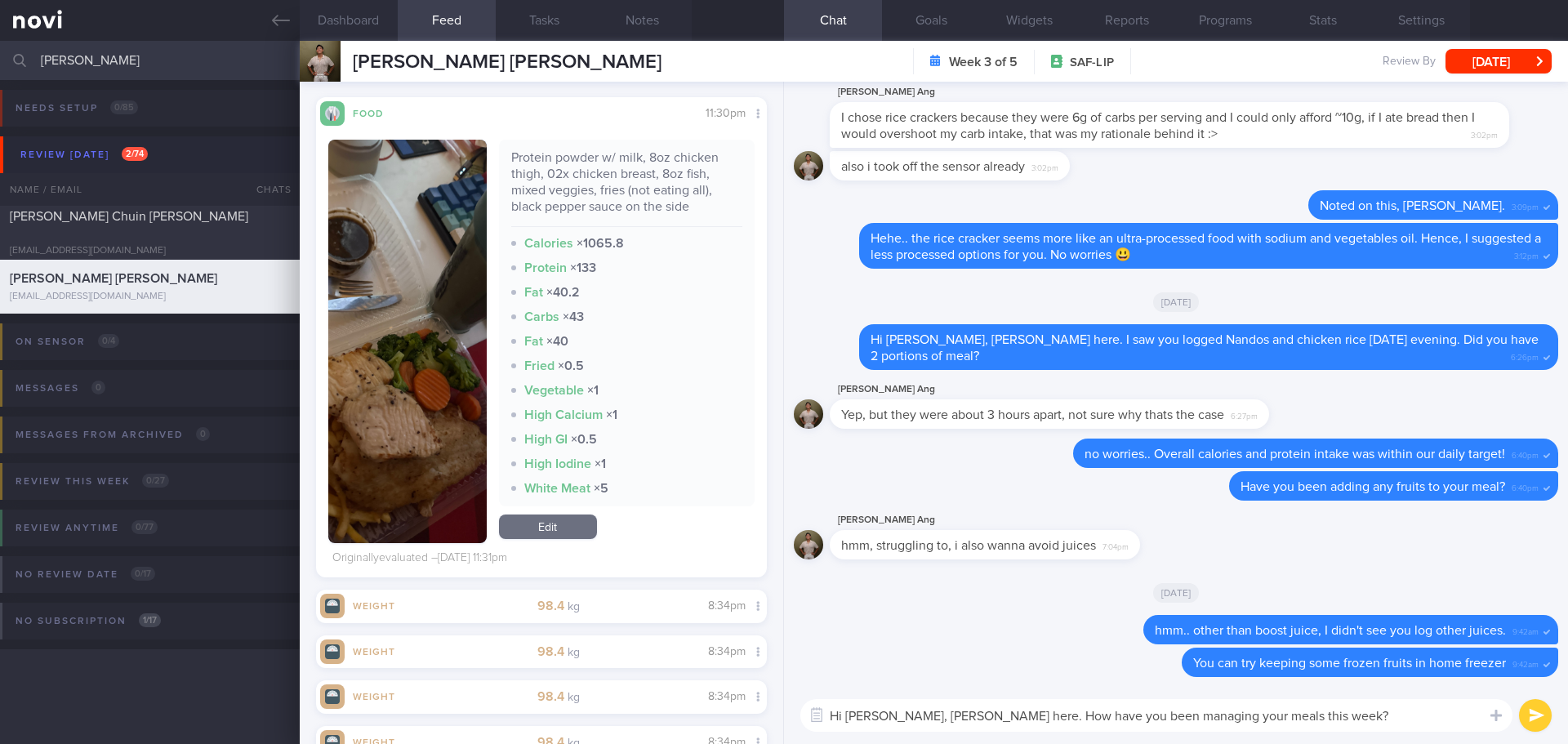
scroll to position [3417, 0]
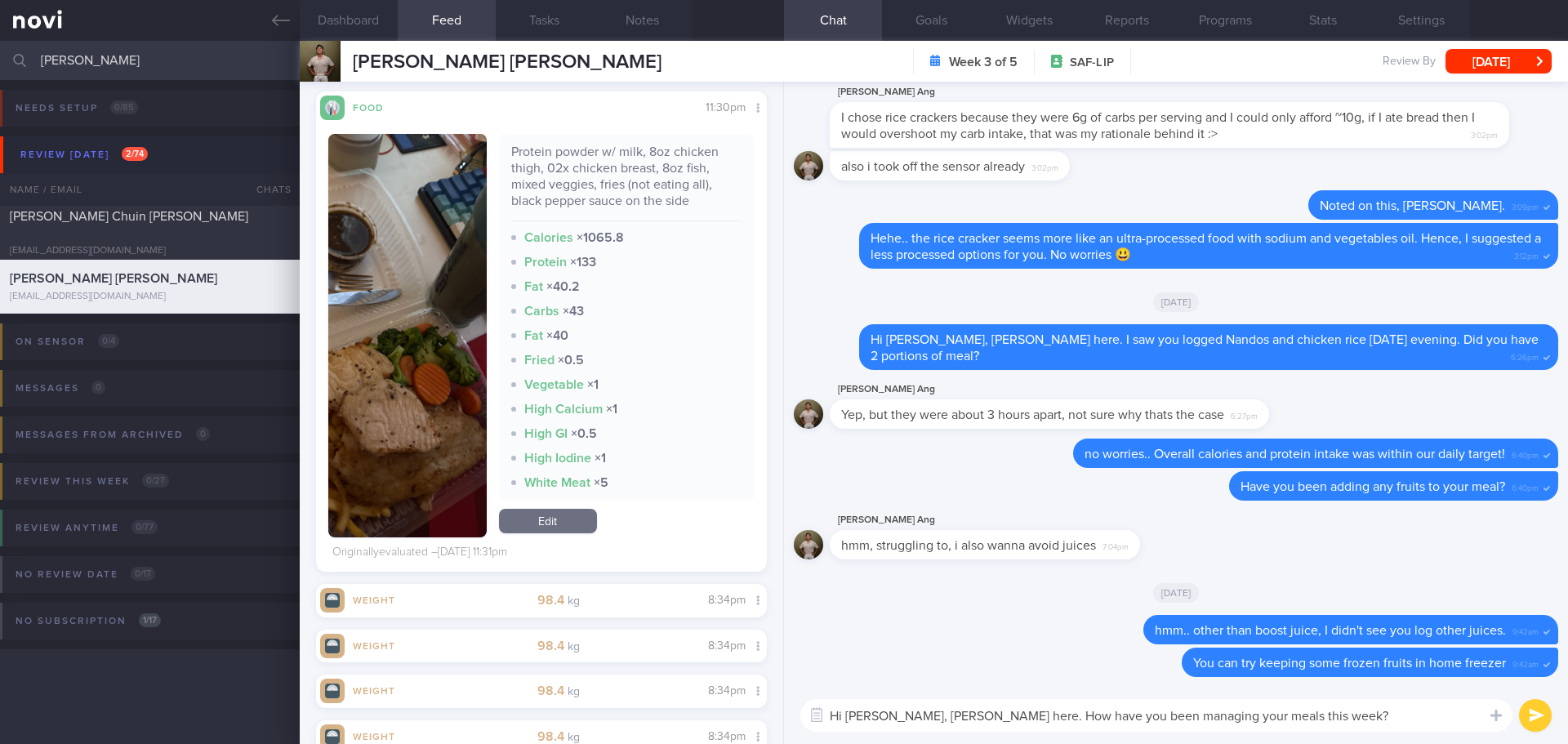
type textarea "Hi Timothy, Elizabeth here. How have you been managing your meals this week?"
click at [460, 333] on button "button" at bounding box center [408, 335] width 159 height 403
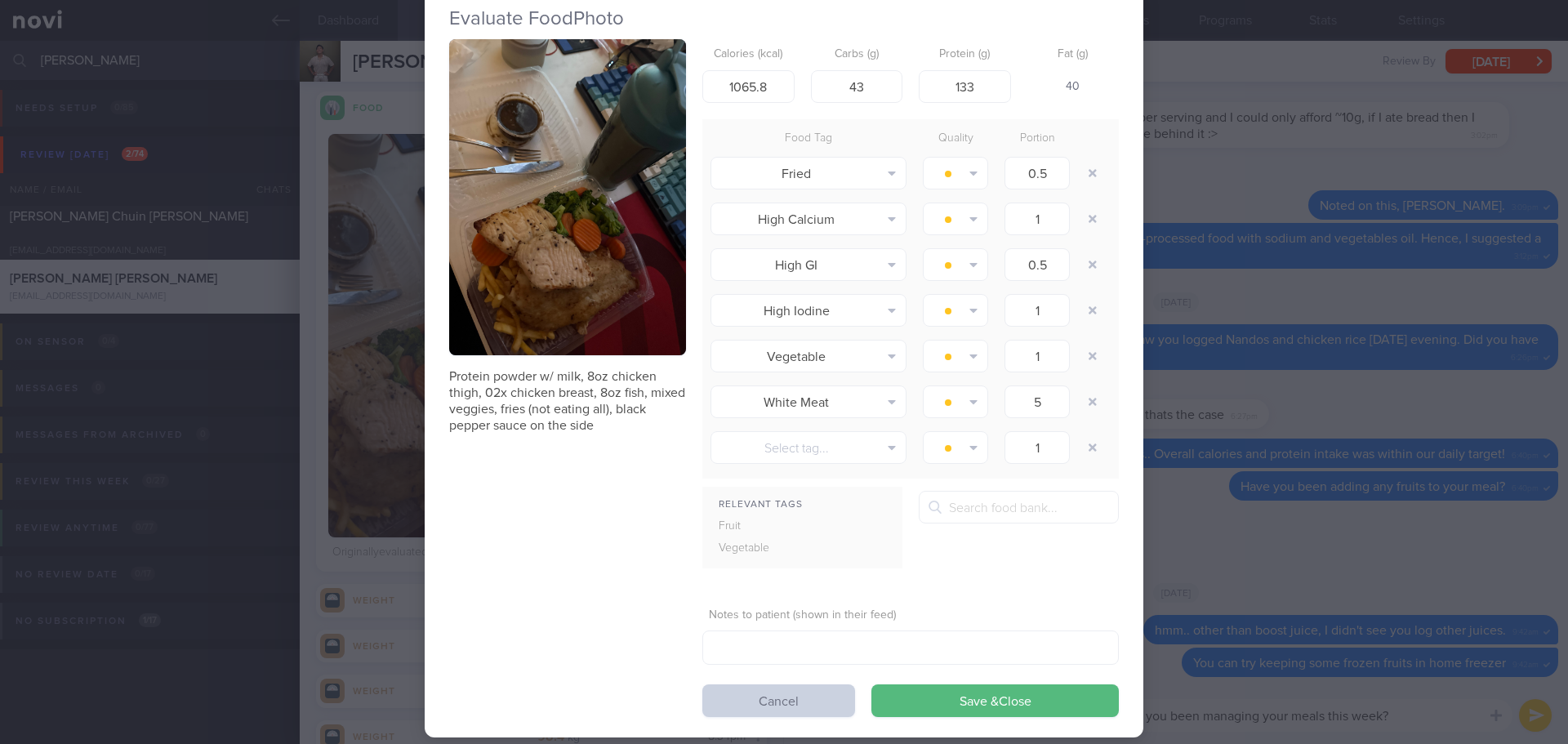
scroll to position [73, 0]
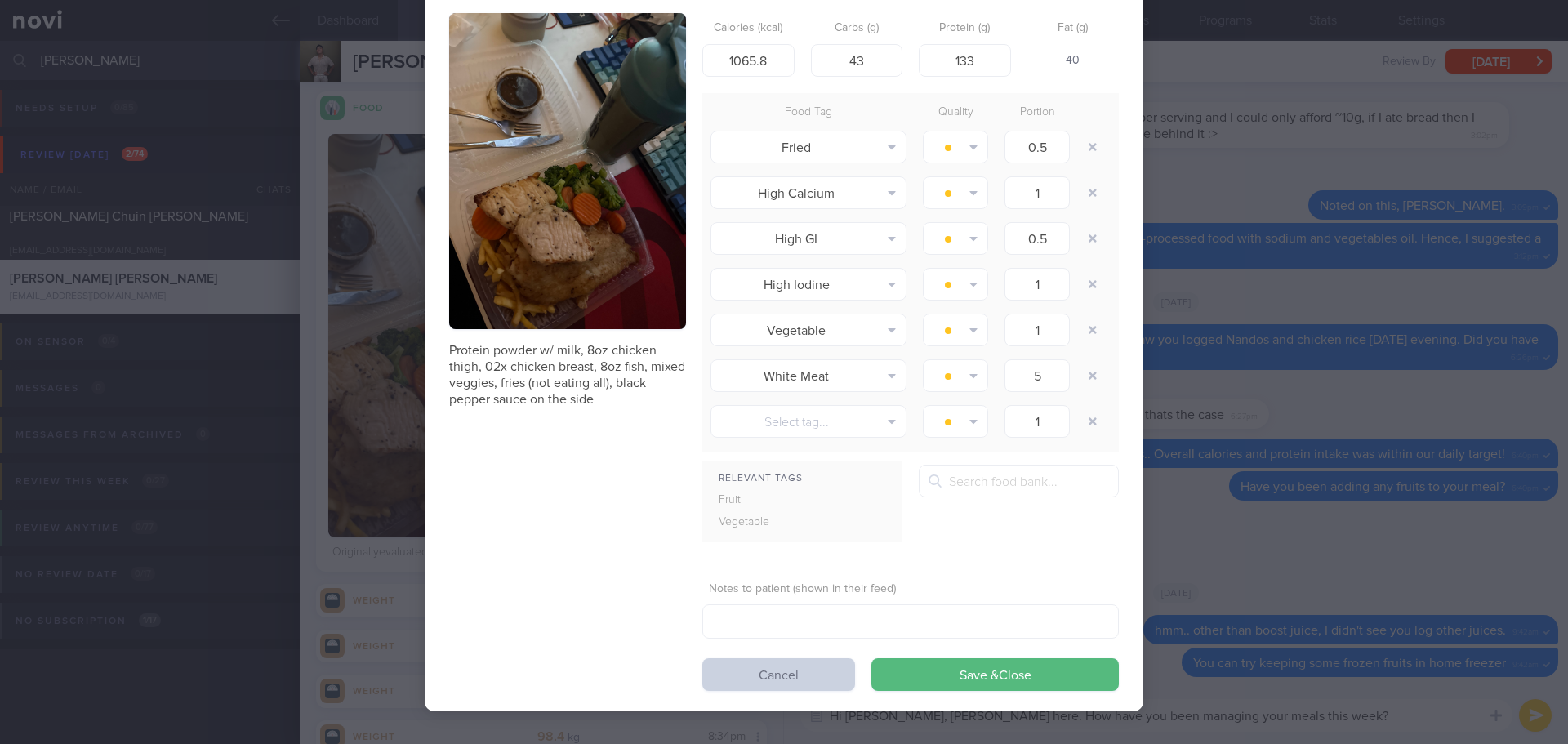
click at [804, 678] on button "Cancel" at bounding box center [779, 675] width 153 height 33
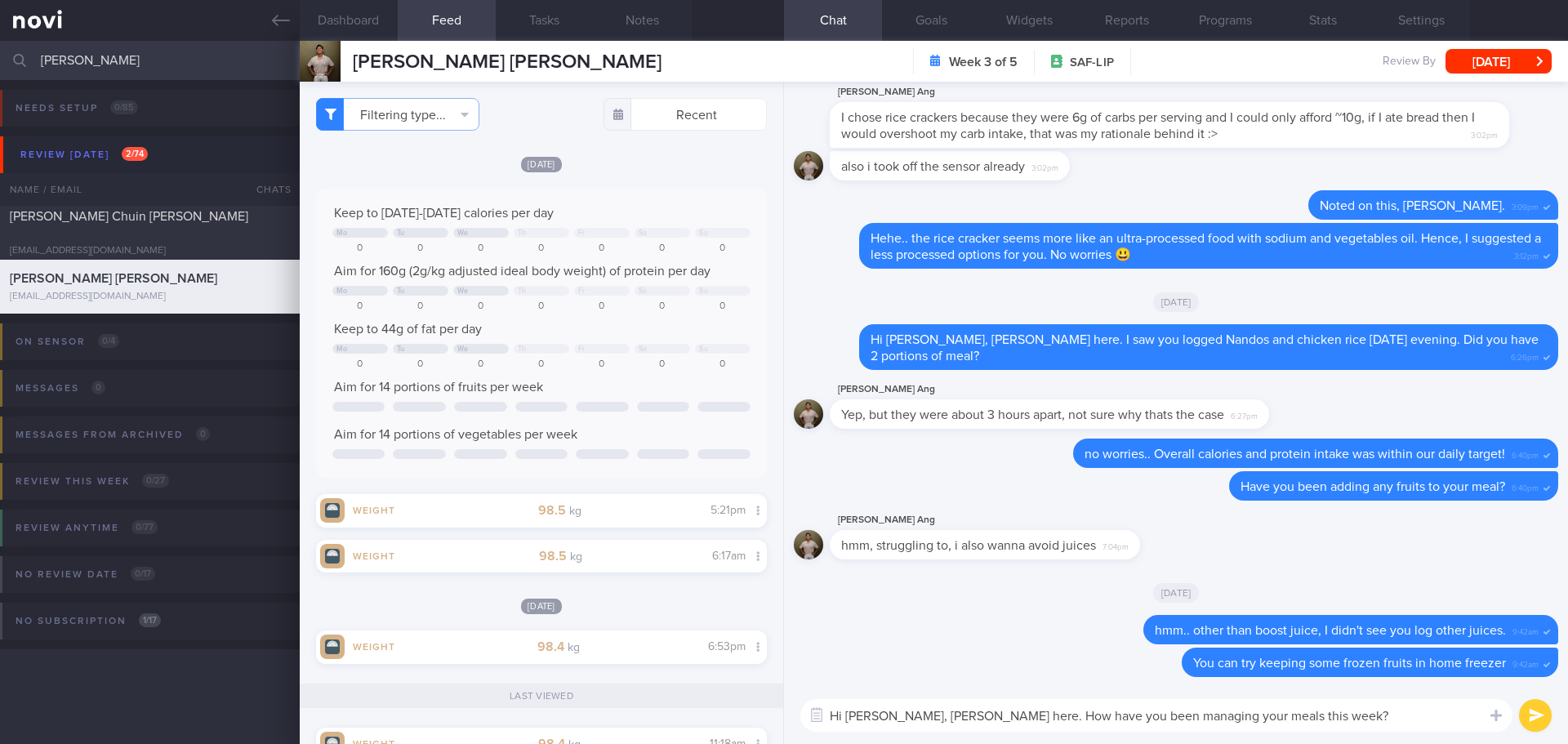
click at [706, 683] on div "[DATE] Keep to [DATE]-[DATE] calories per day Mo Tu We Th Fr Sa Su 0 0 0 0 0 0 …" at bounding box center [541, 695] width 451 height 24
click at [360, 25] on button "Dashboard" at bounding box center [349, 20] width 98 height 41
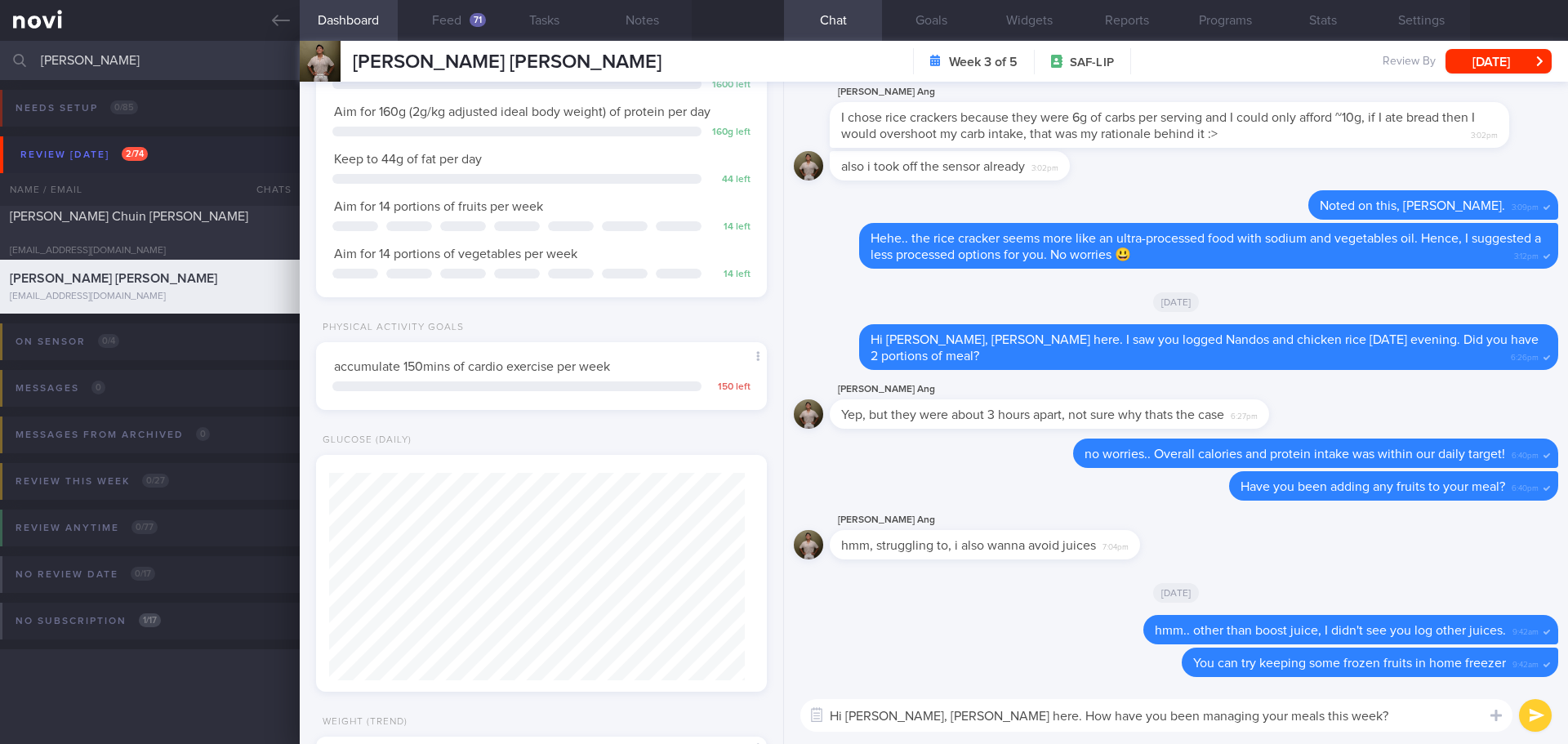
scroll to position [486, 0]
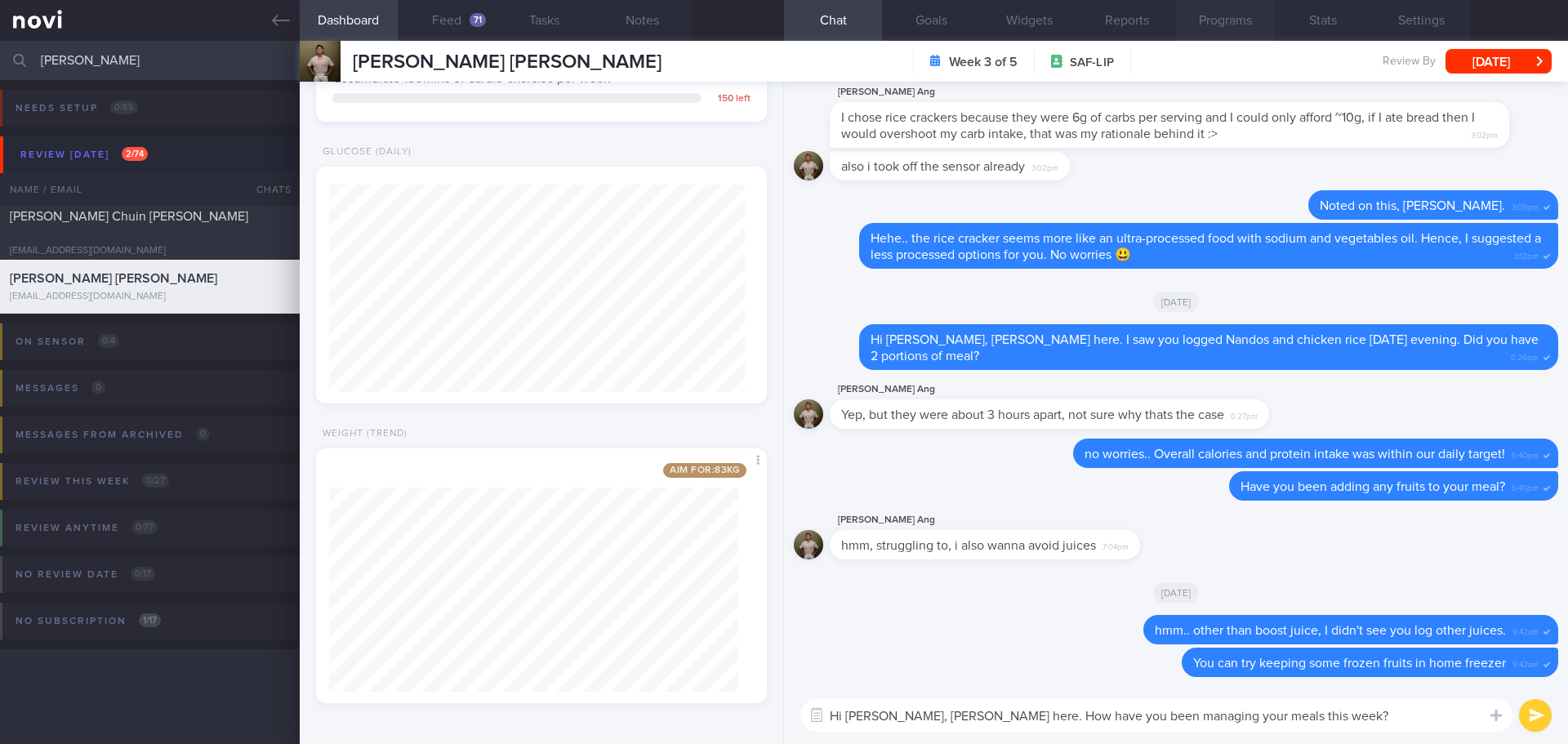
click at [1197, 23] on button "Programs" at bounding box center [1225, 20] width 98 height 41
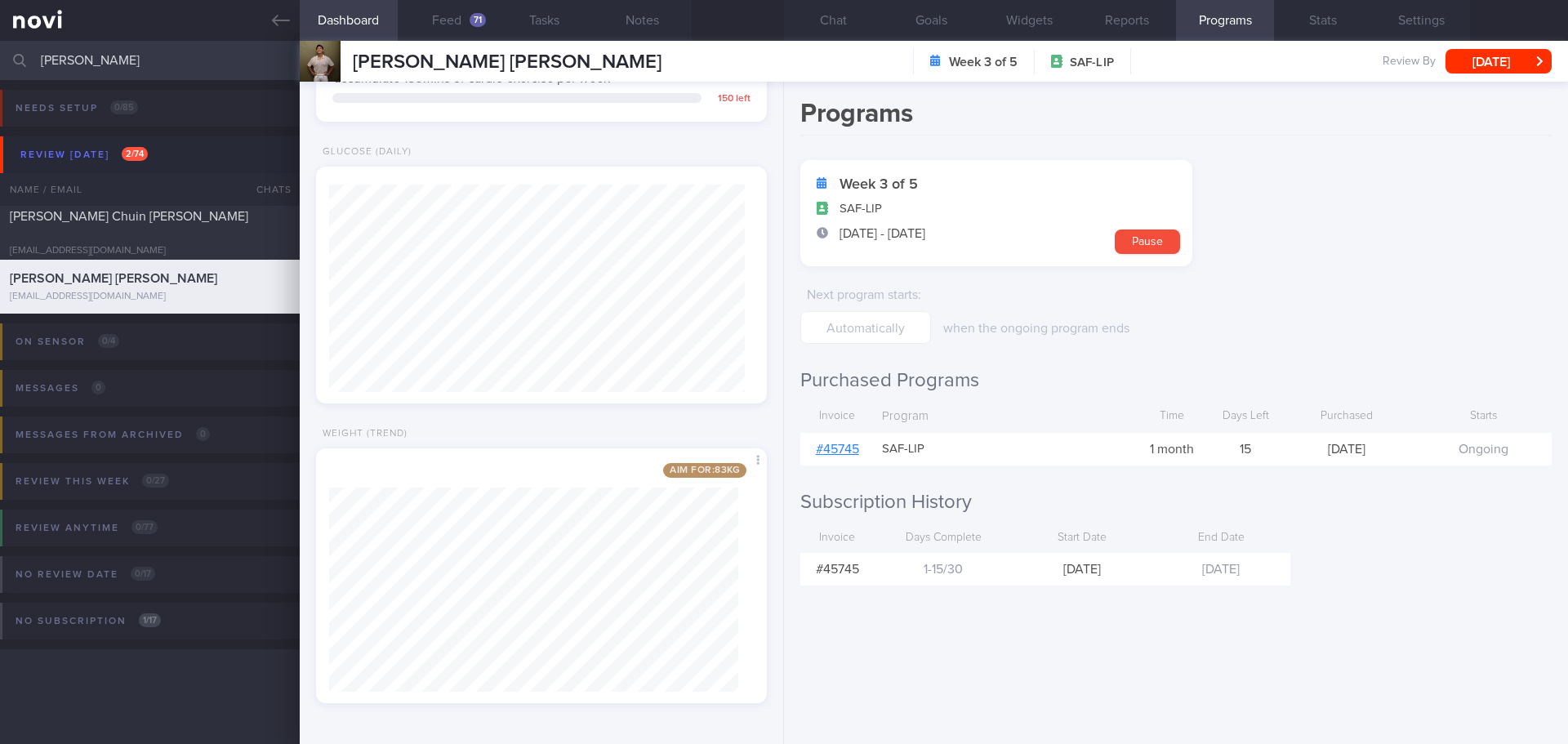
click at [836, 454] on link "# 45745" at bounding box center [838, 448] width 43 height 13
click at [820, 27] on button "Chat" at bounding box center [833, 20] width 98 height 41
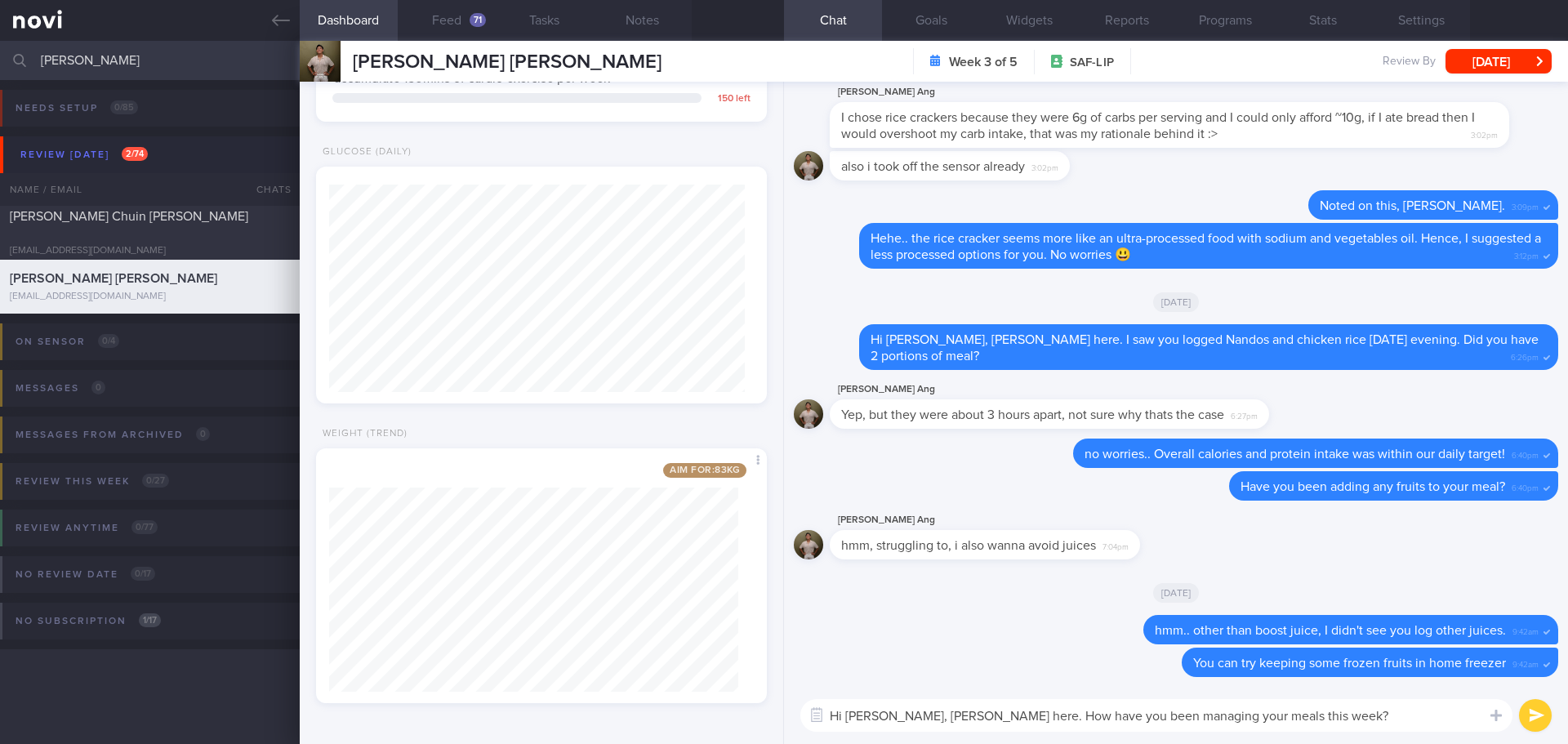
click at [1345, 722] on textarea "Hi Timothy, Elizabeth here. How have you been managing your meals this week?" at bounding box center [1156, 715] width 712 height 33
click at [1346, 711] on textarea "Hi Timothy, Elizabeth here. How have you been managing your meals this week?" at bounding box center [1156, 715] width 712 height 33
drag, startPoint x: 1321, startPoint y: 715, endPoint x: 986, endPoint y: 708, distance: 335.1
click at [986, 708] on textarea "Hi Timothy, Elizabeth here. How have you been managing your meals this week?" at bounding box center [1156, 715] width 712 height 33
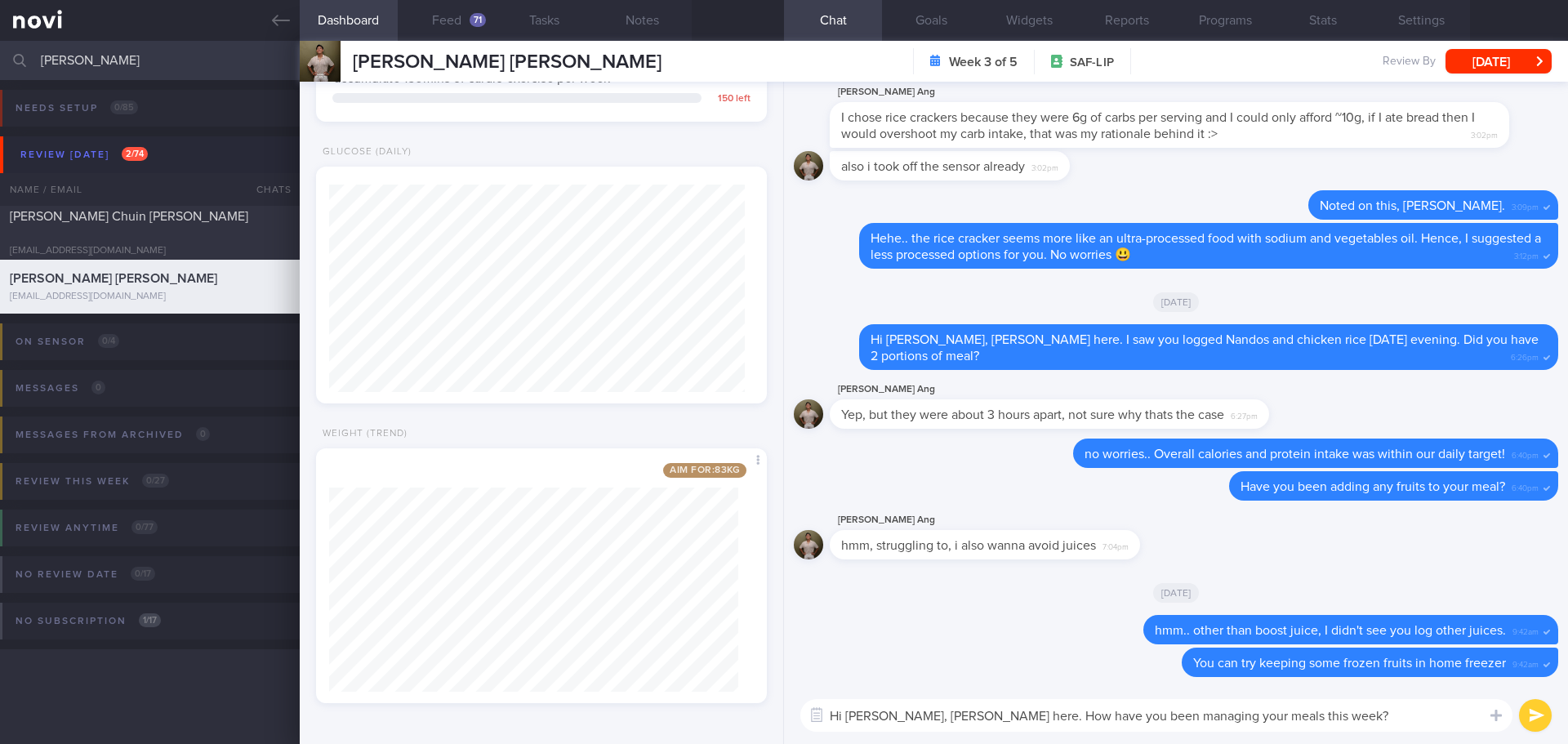
click at [1444, 713] on textarea "Hi Timothy, Elizabeth here. How have you been managing your meals this week?" at bounding box center [1156, 715] width 712 height 33
click at [1539, 720] on button "submit" at bounding box center [1535, 715] width 33 height 33
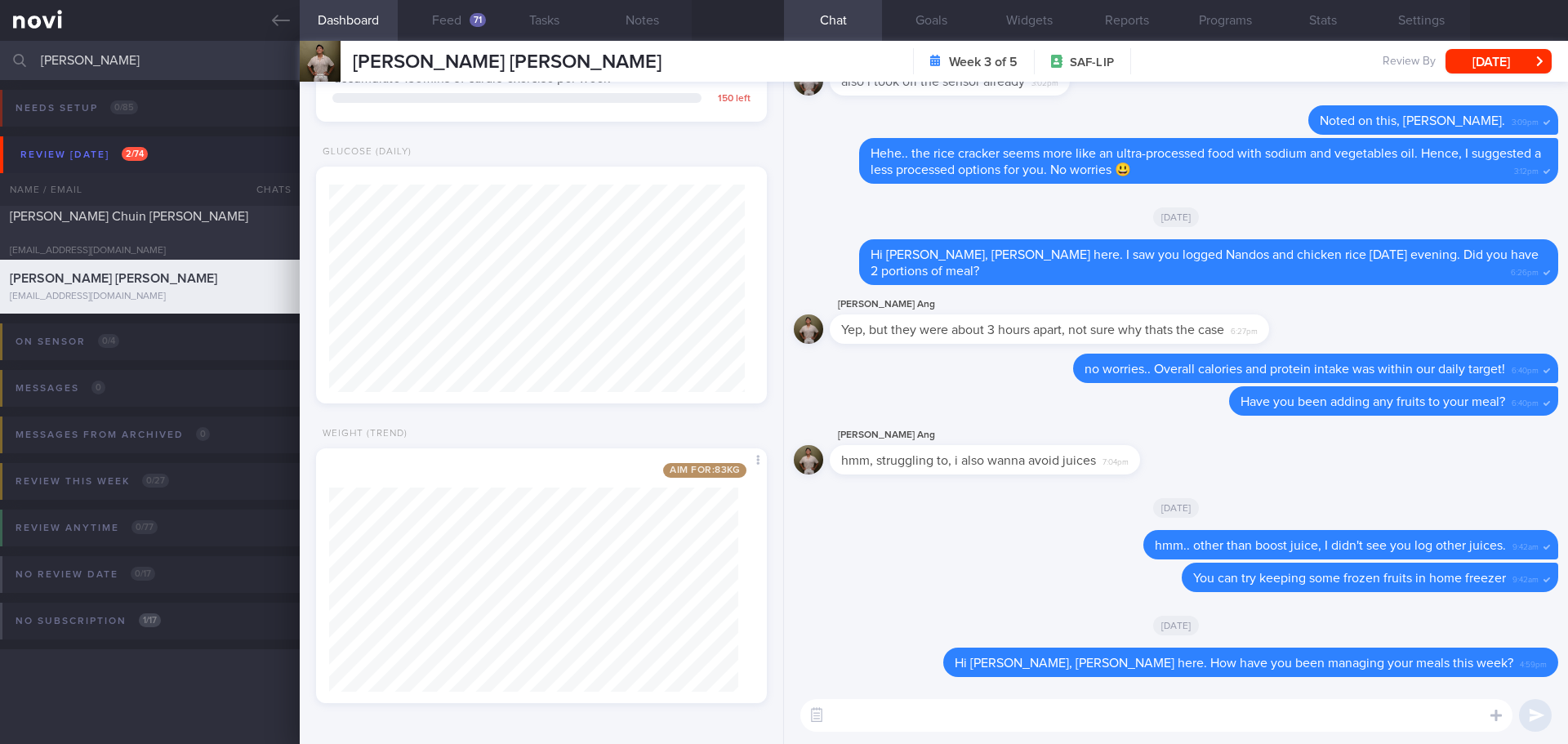
drag, startPoint x: 91, startPoint y: 61, endPoint x: -39, endPoint y: 68, distance: 130.2
click at [0, 68] on html "You are offline! Some functionality will be unavailable Patients New Users Coac…" at bounding box center [784, 372] width 1568 height 744
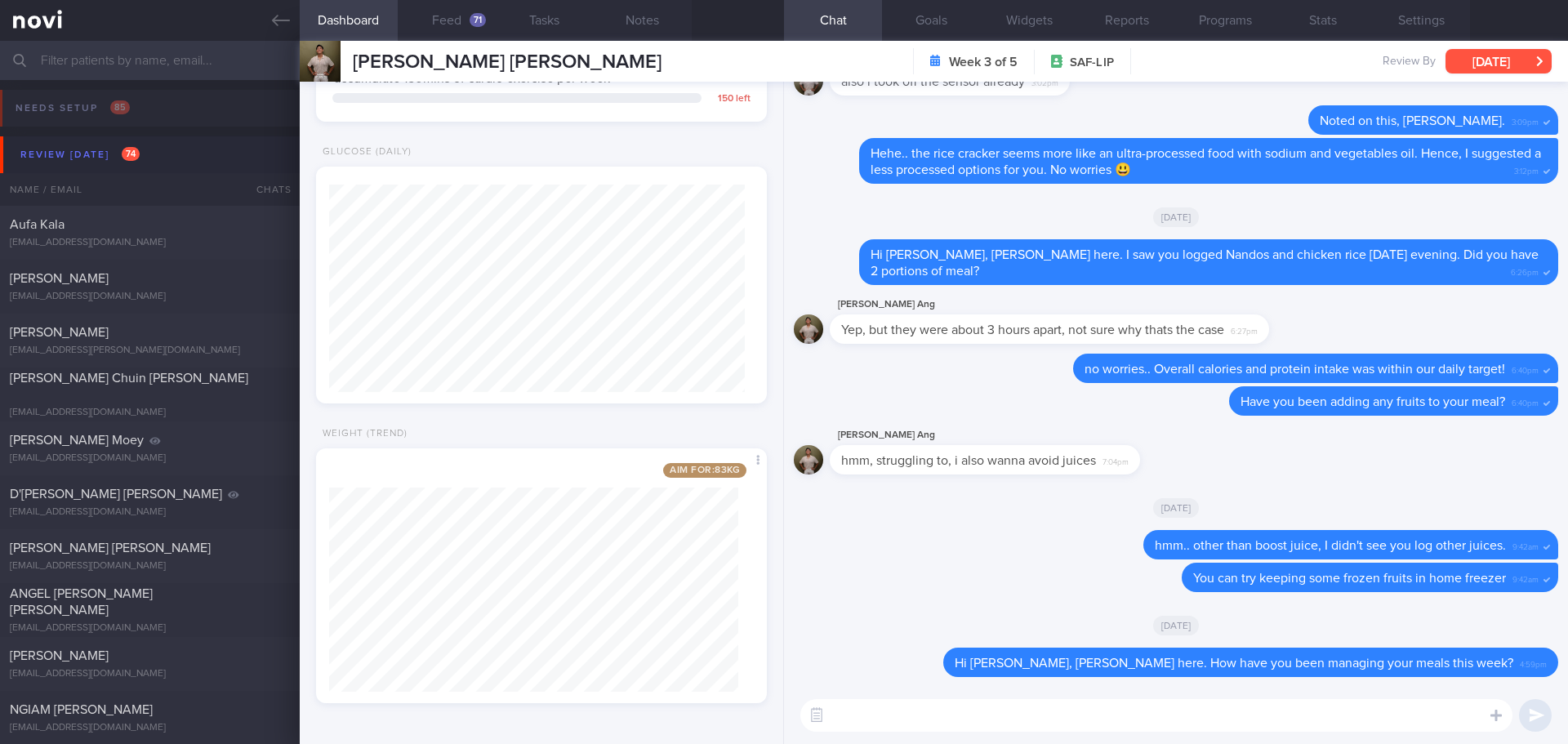
click at [1506, 64] on button "[DATE]" at bounding box center [1499, 61] width 106 height 24
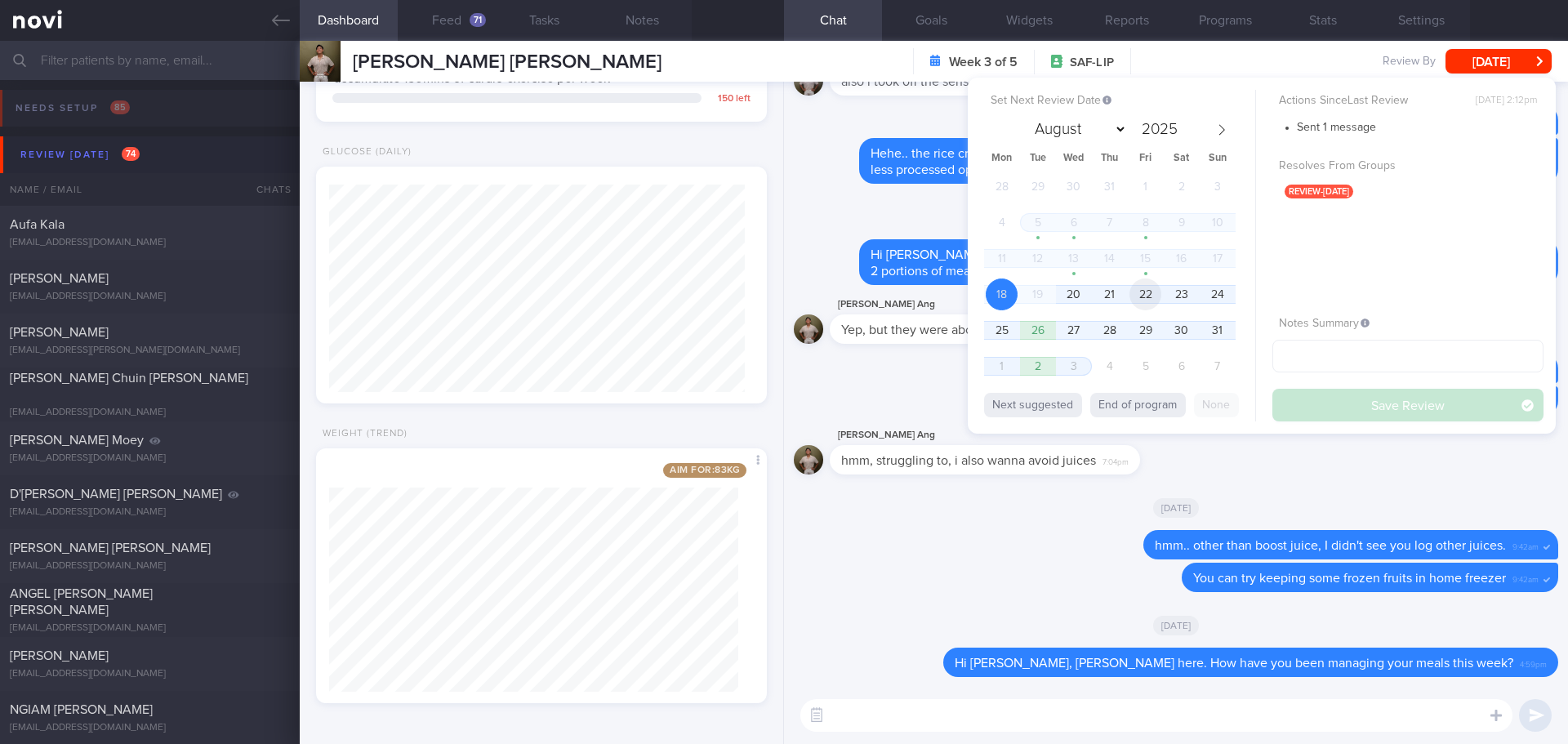
click at [1137, 296] on span "22" at bounding box center [1145, 294] width 32 height 32
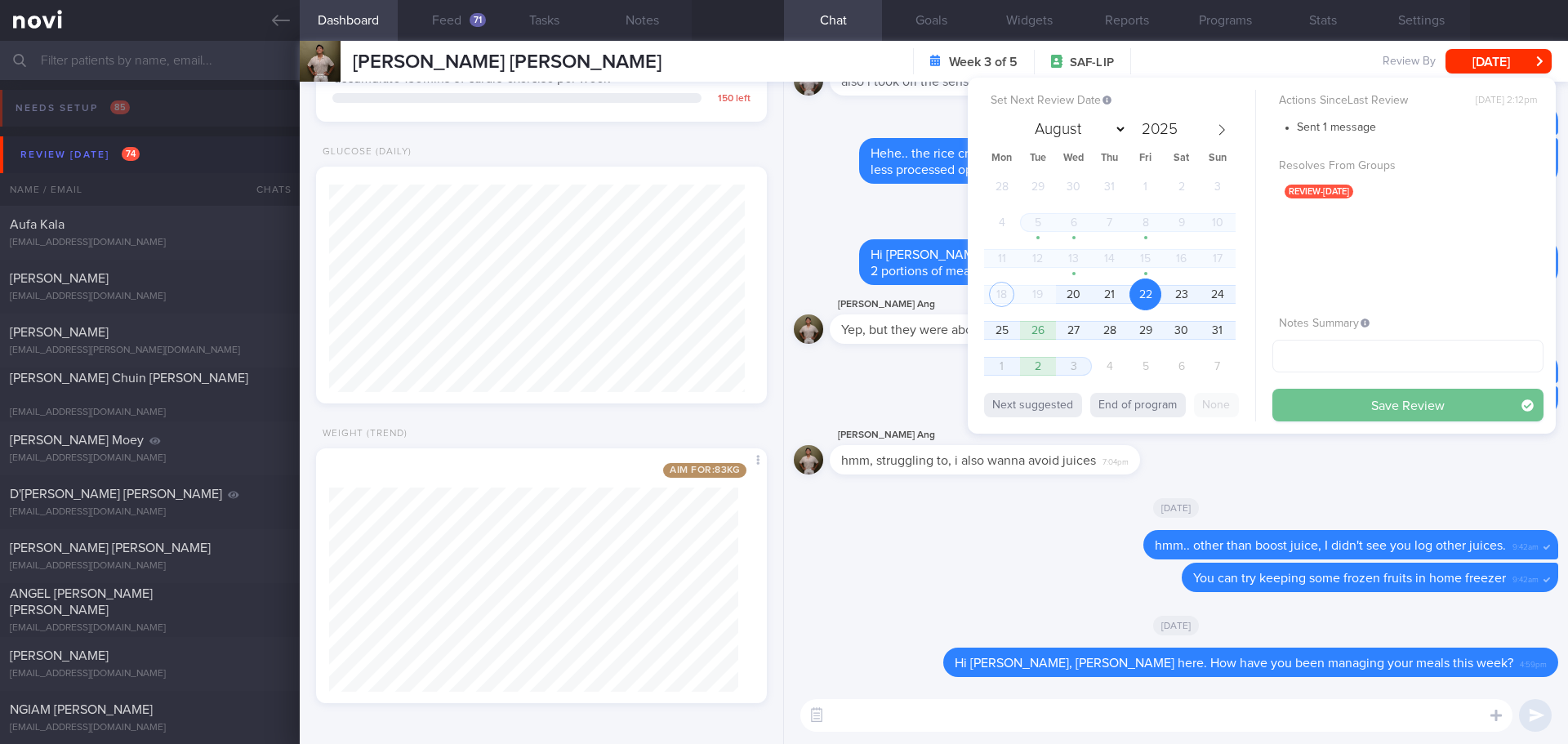
click at [1345, 404] on button "Save Review" at bounding box center [1408, 405] width 271 height 33
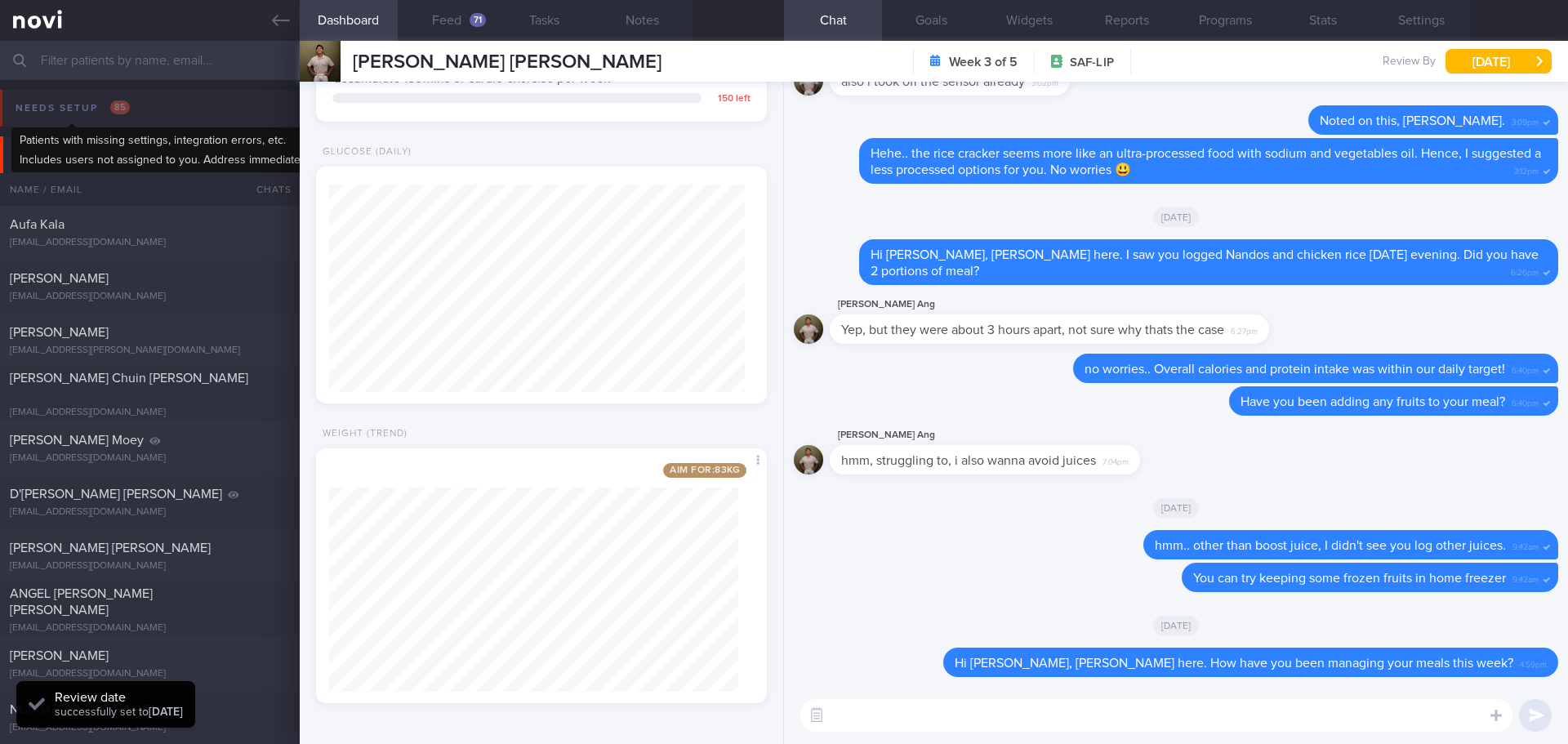
click at [69, 105] on div "Needs setup 85" at bounding box center [72, 108] width 122 height 22
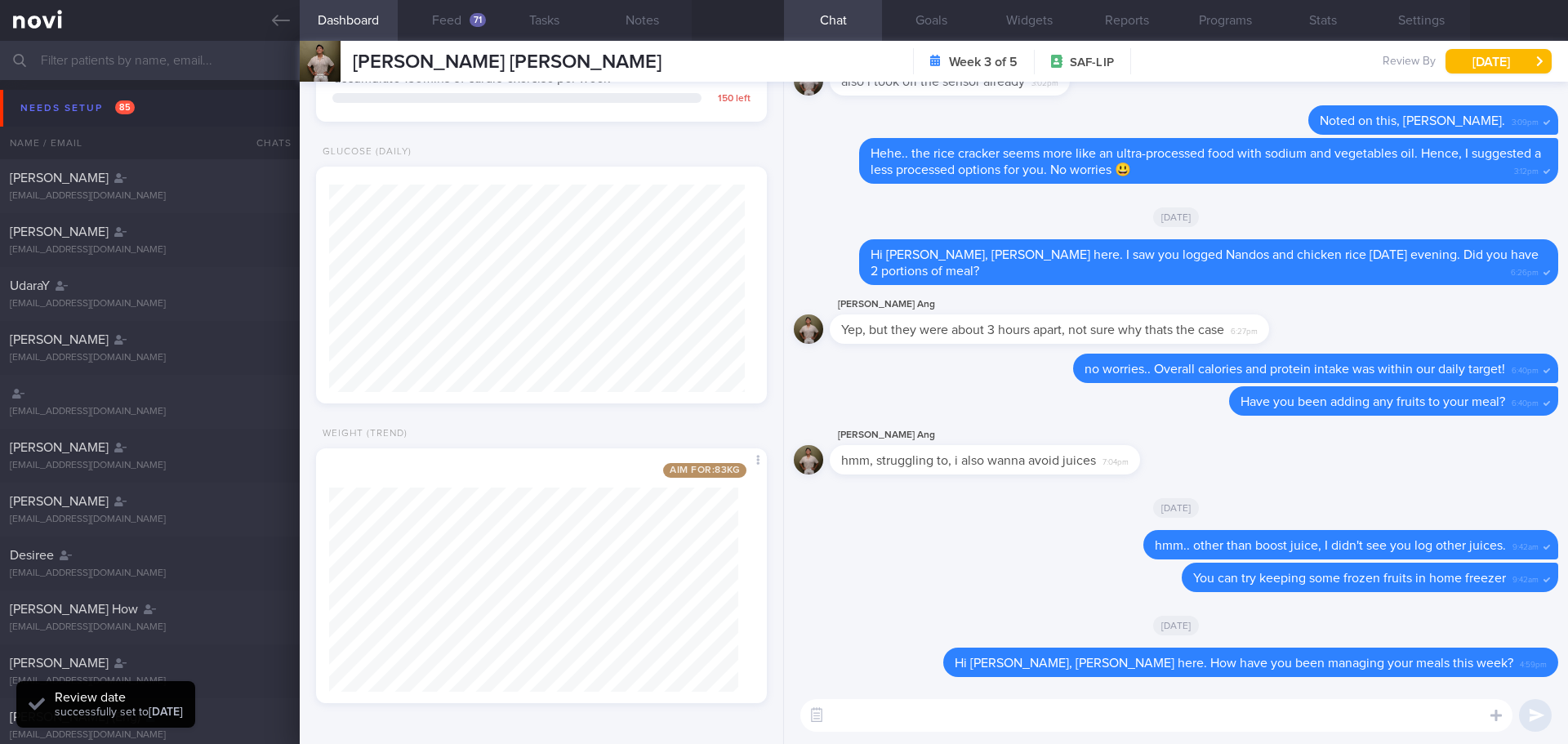
scroll to position [207, 416]
click at [64, 105] on div "Needs setup 85" at bounding box center [77, 108] width 122 height 22
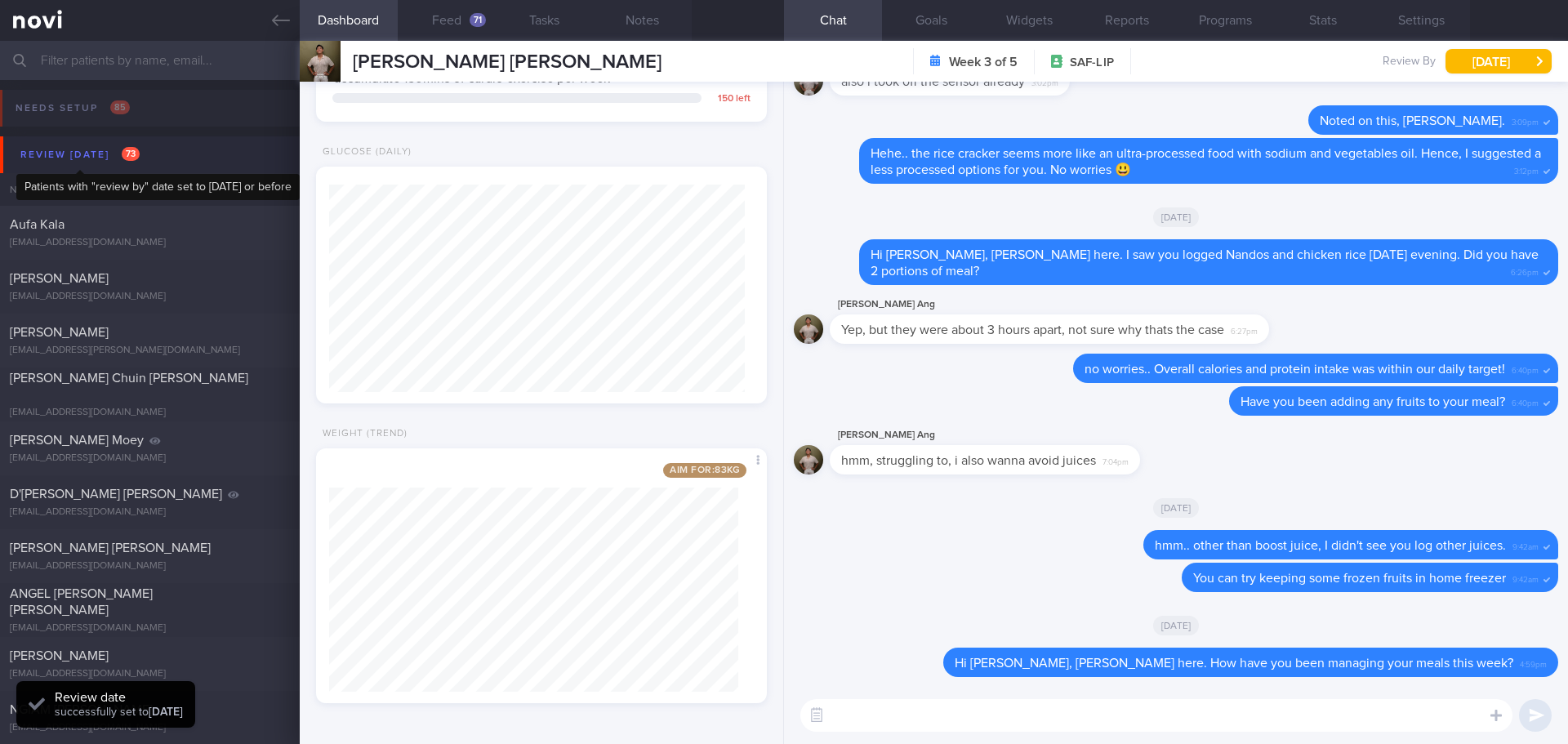
click at [77, 159] on div "Review today 73" at bounding box center [80, 154] width 127 height 22
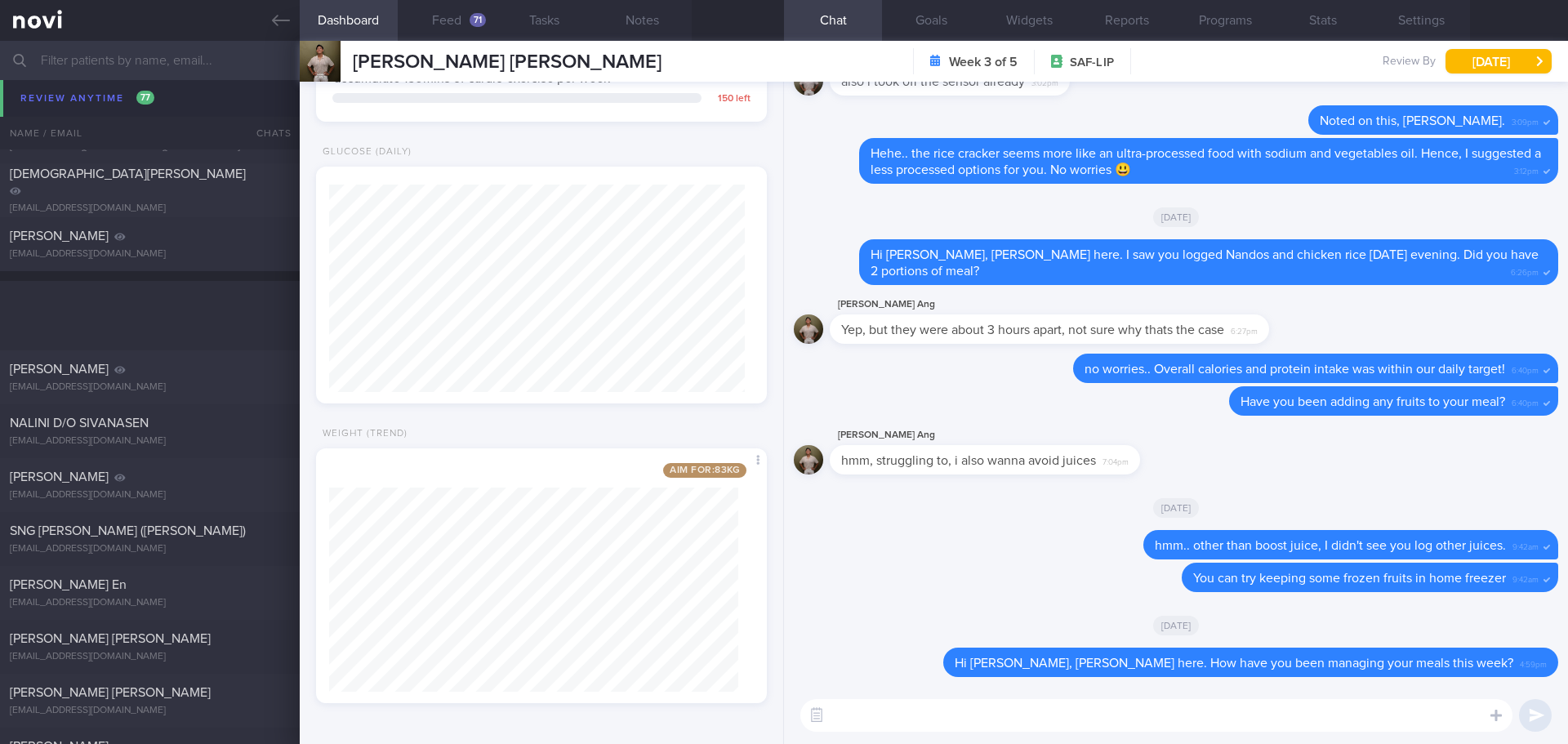
scroll to position [2368, 0]
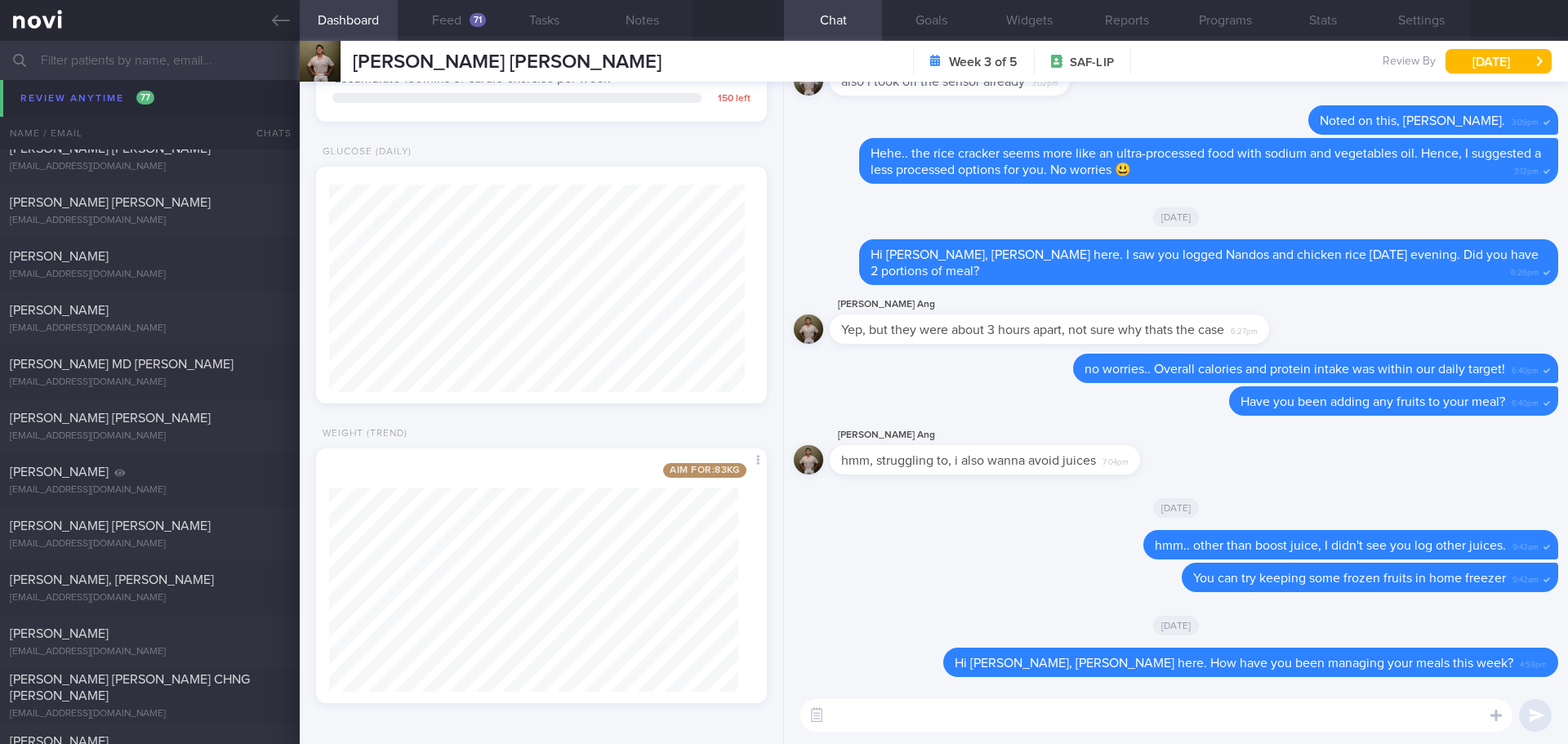
click at [119, 75] on input "text" at bounding box center [784, 60] width 1568 height 39
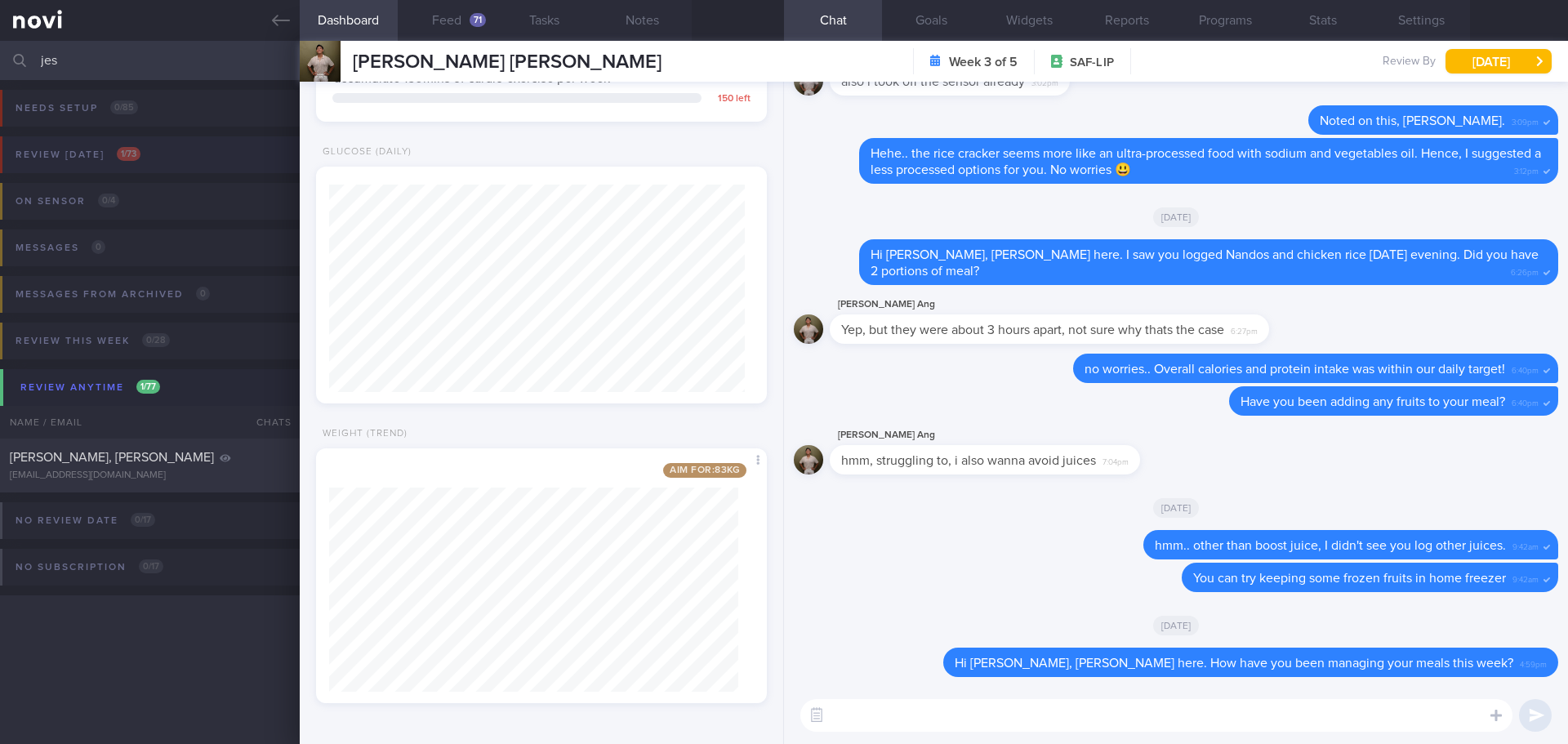
type input "jes"
click at [100, 156] on div "Review today 1 / 73" at bounding box center [77, 154] width 133 height 22
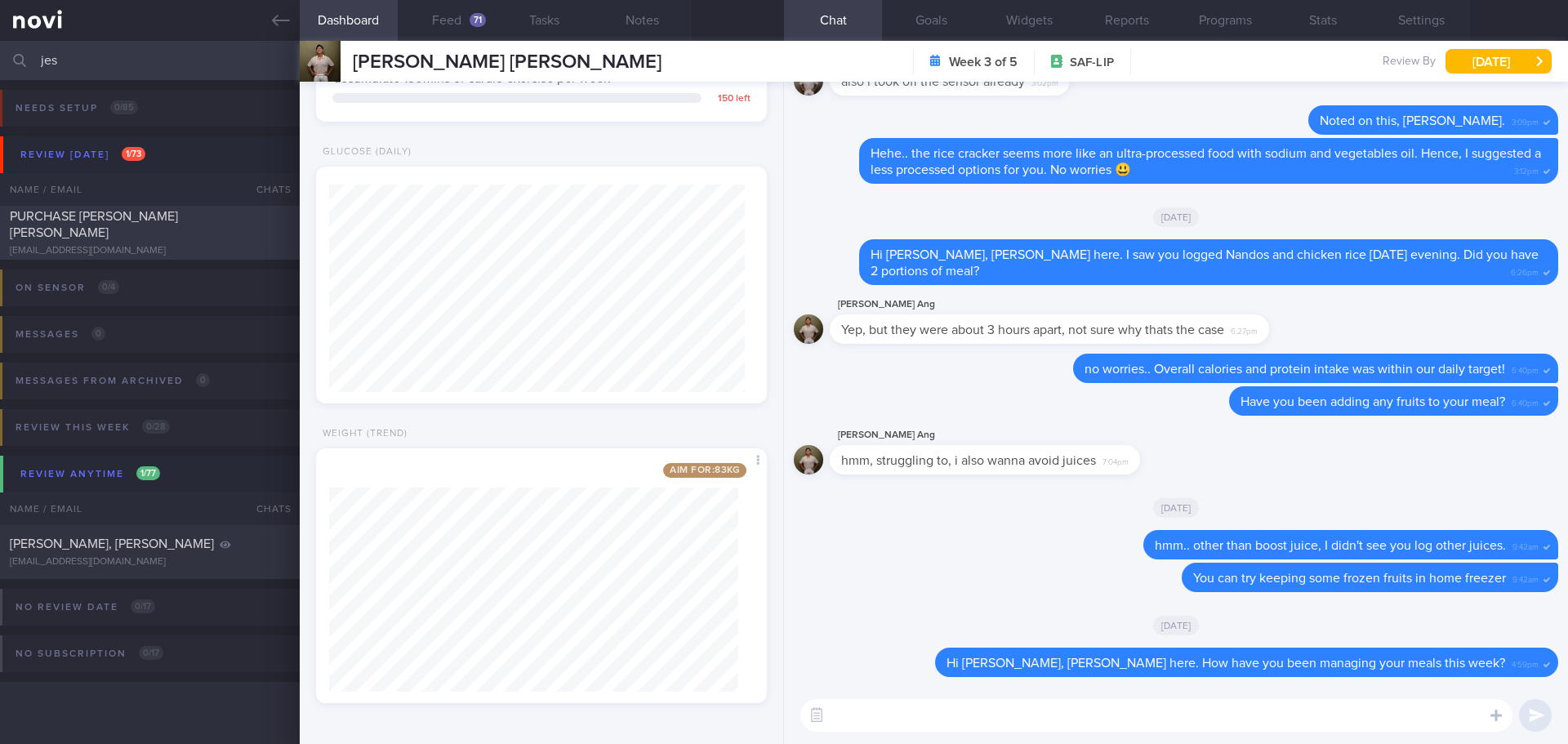
click at [163, 231] on span "PURCHASE [PERSON_NAME] [PERSON_NAME]" at bounding box center [94, 225] width 168 height 29
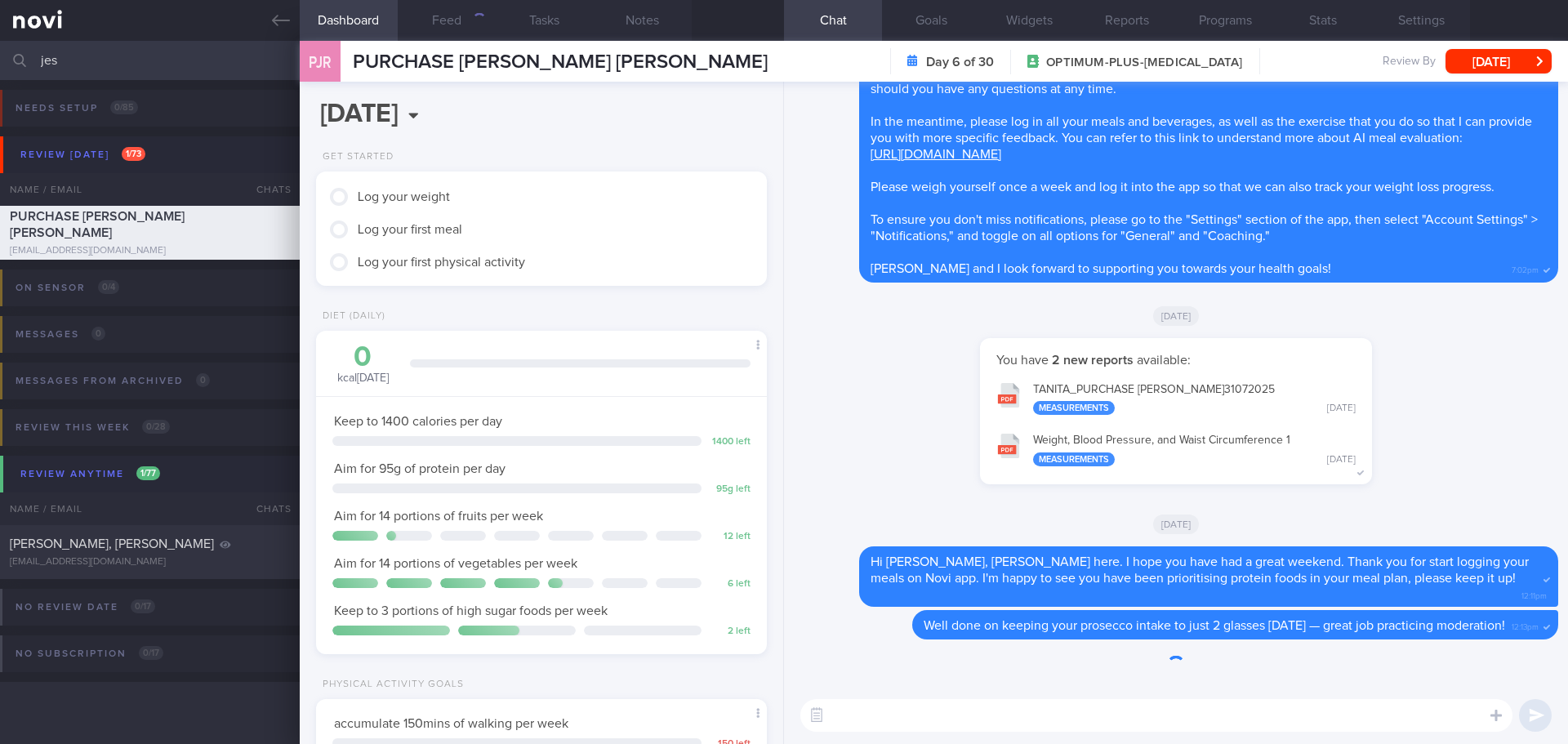
scroll to position [228, 410]
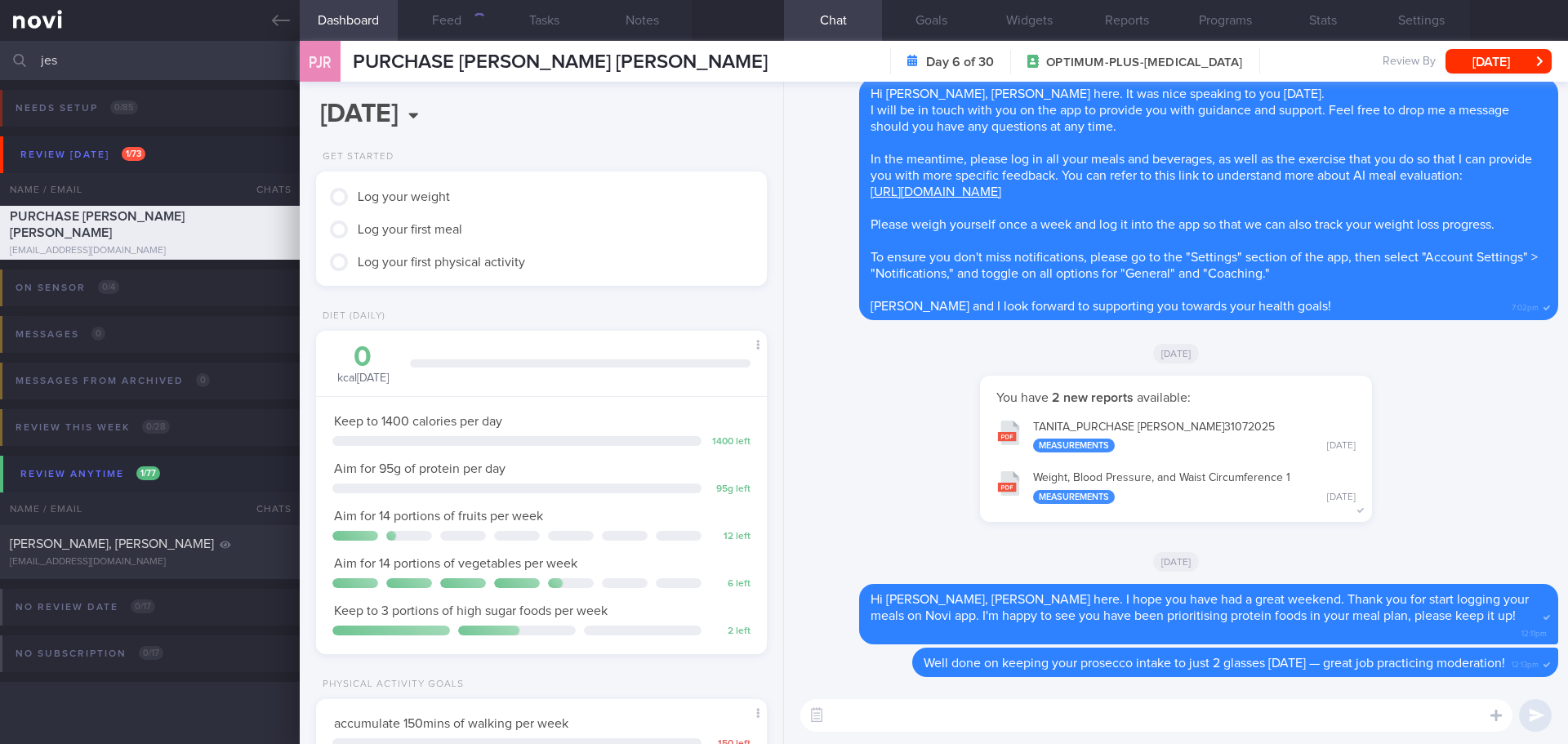
click at [1037, 703] on textarea at bounding box center [1156, 715] width 712 height 33
click at [467, 15] on button "Feed" at bounding box center [447, 20] width 98 height 41
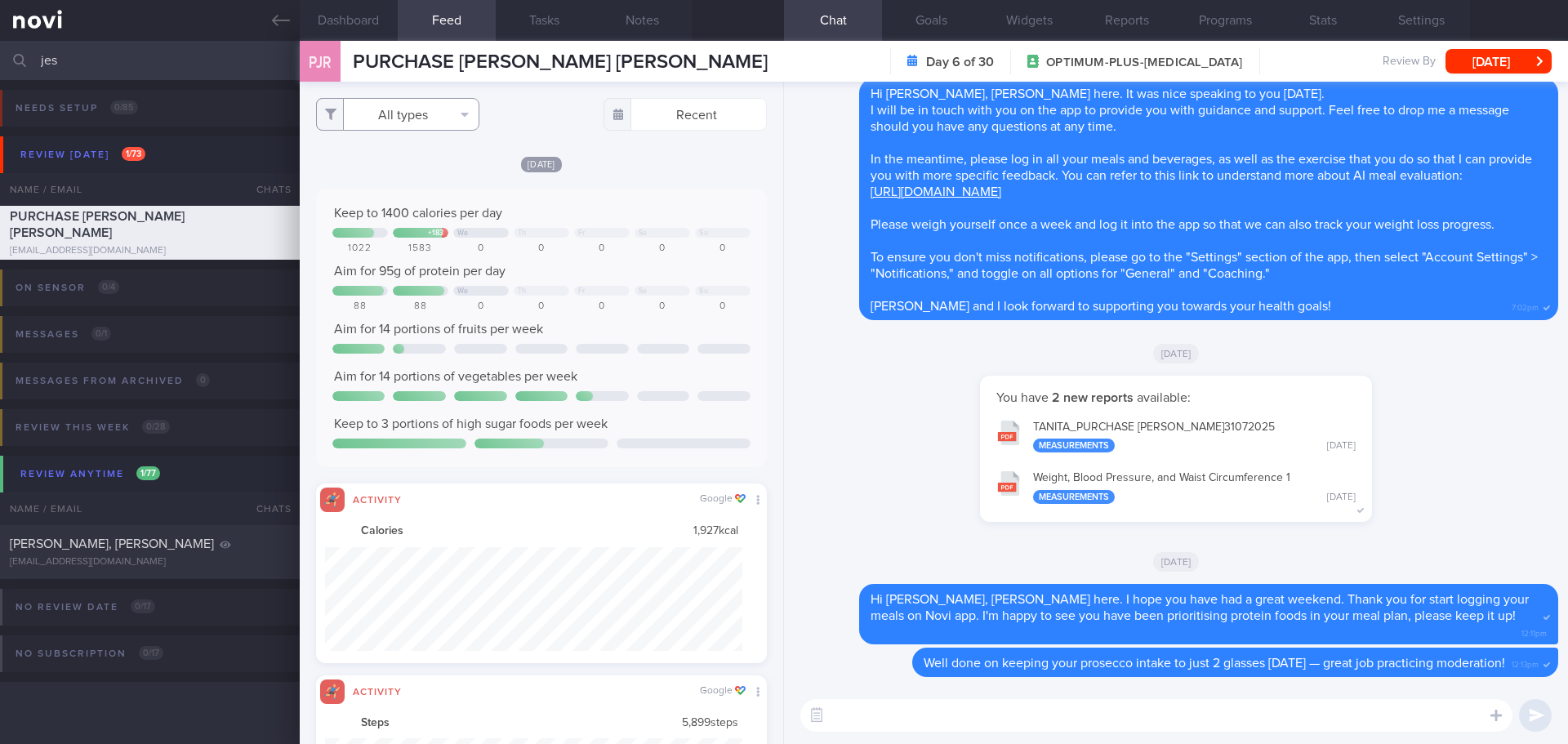
click at [391, 118] on button "All types" at bounding box center [397, 114] width 163 height 33
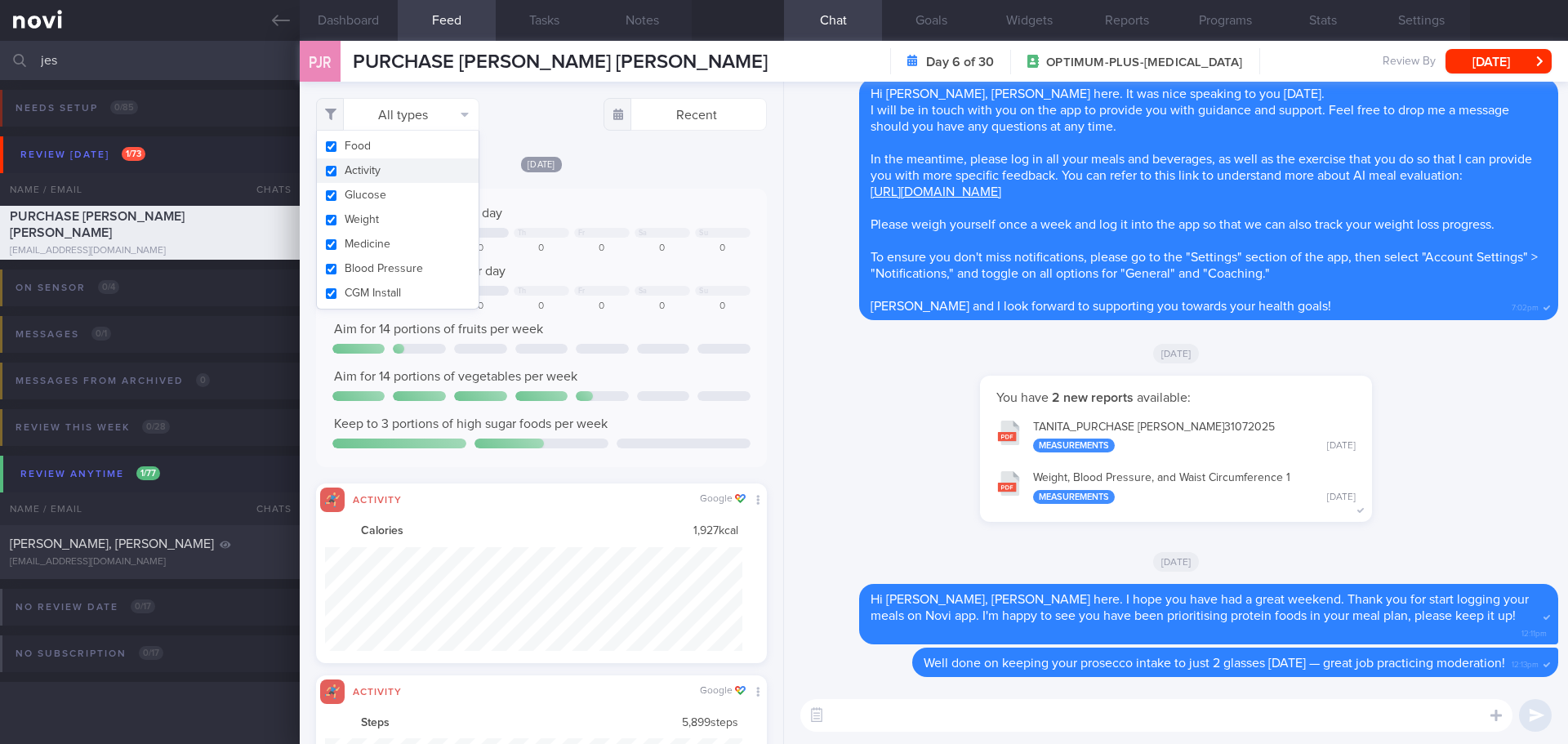
click at [386, 167] on button "Activity" at bounding box center [397, 171] width 161 height 24
checkbox input "false"
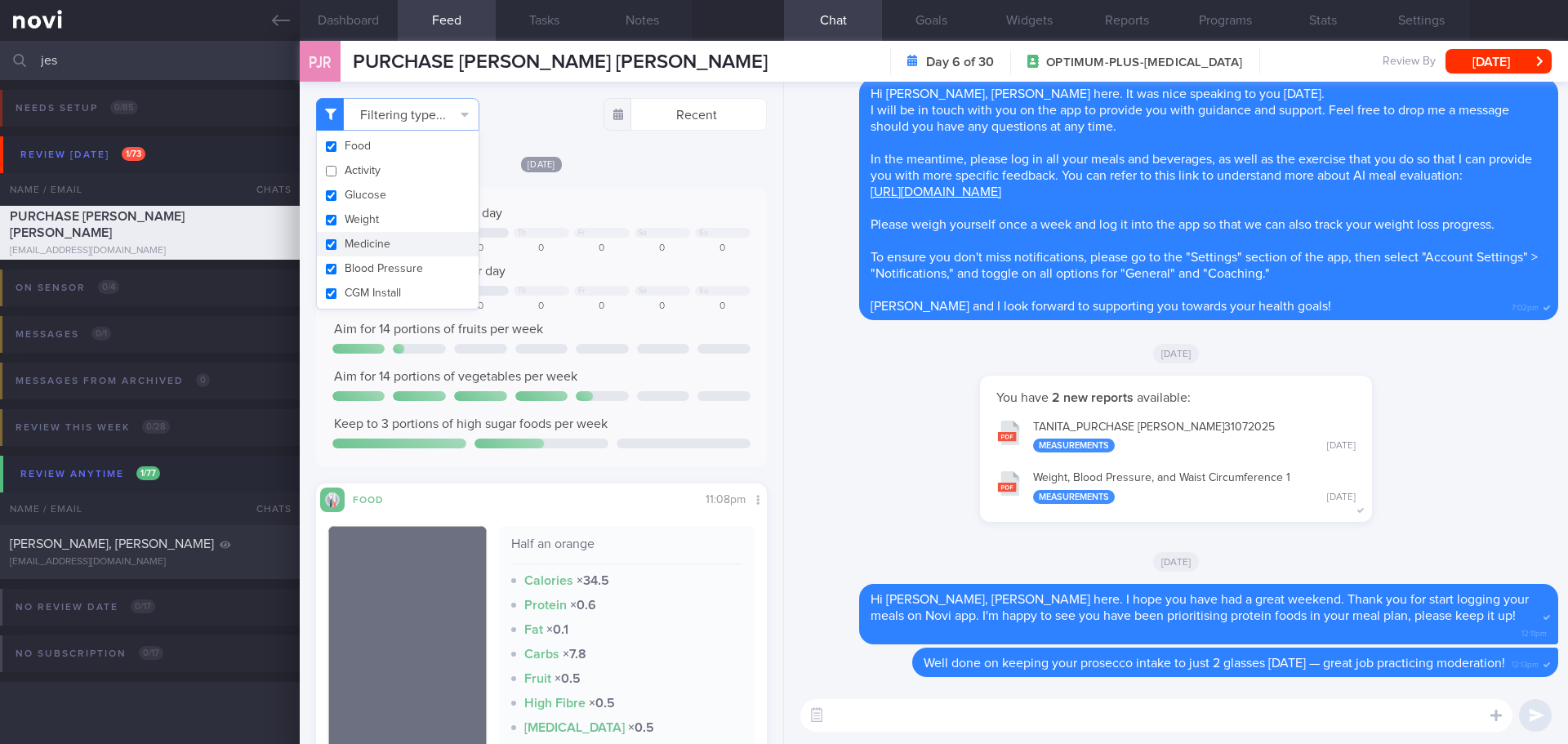
click at [621, 158] on div "[DATE]" at bounding box center [541, 164] width 451 height 17
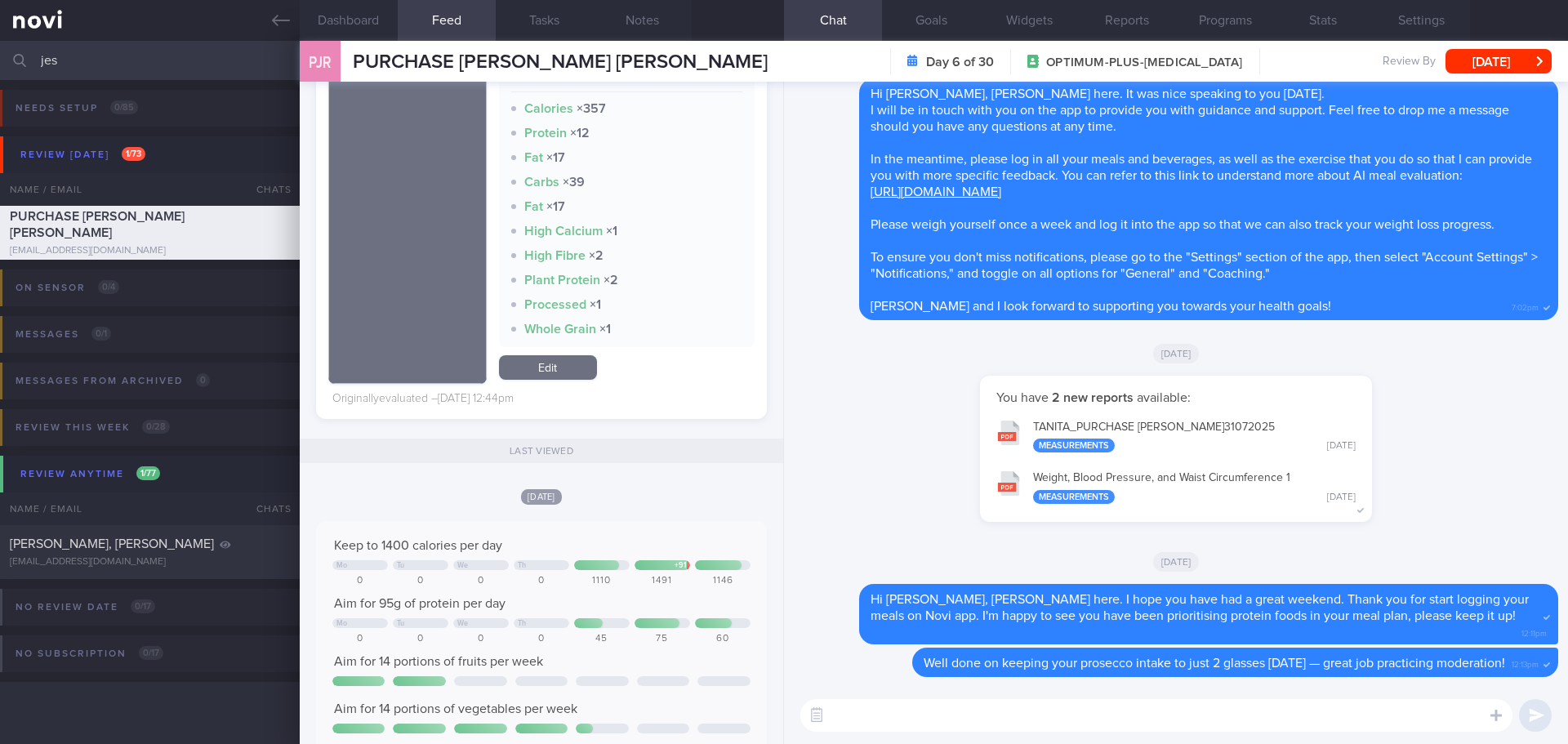
scroll to position [4001, 0]
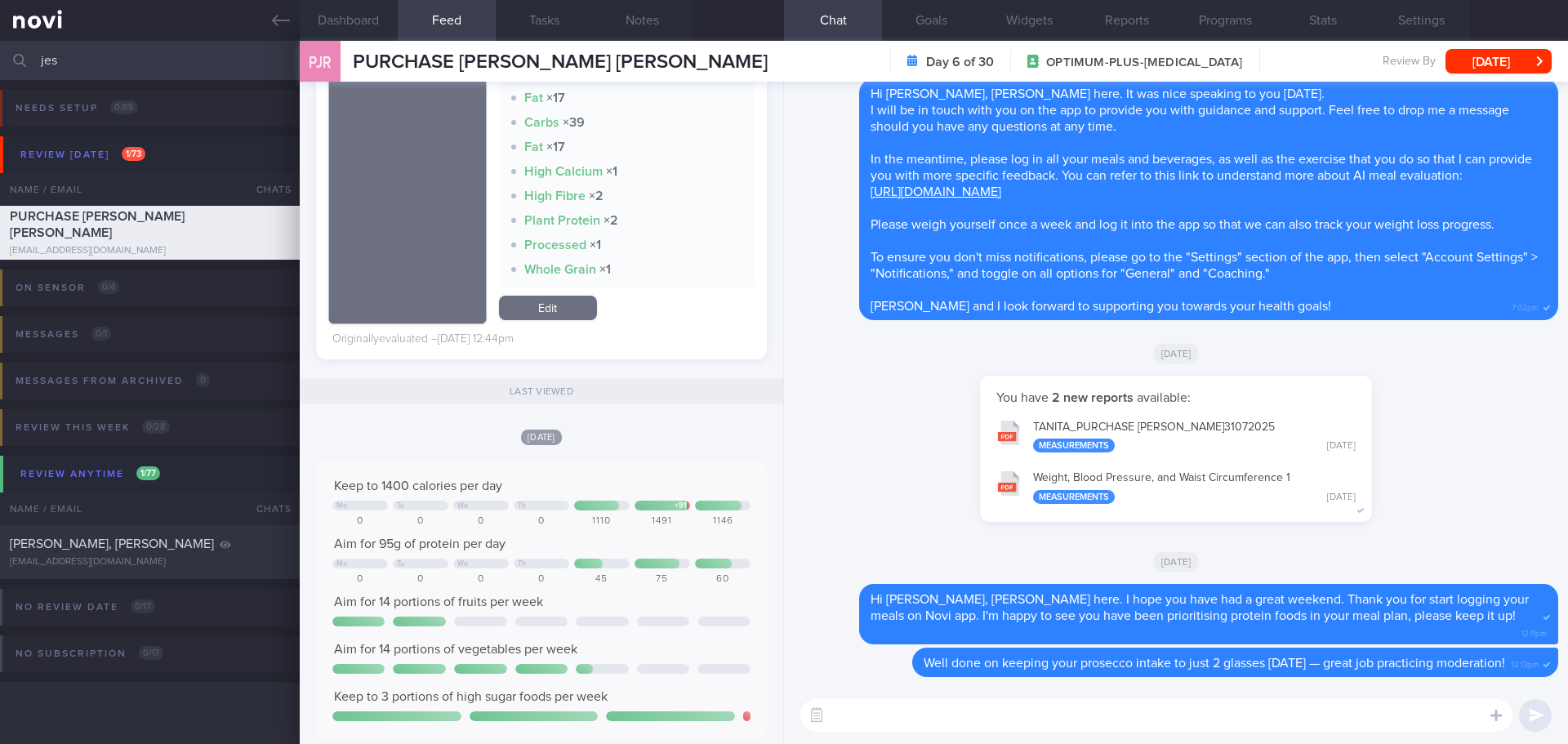
click at [881, 714] on textarea at bounding box center [1156, 715] width 712 height 33
type textarea "Hi Jessica, how are you doing this week?"
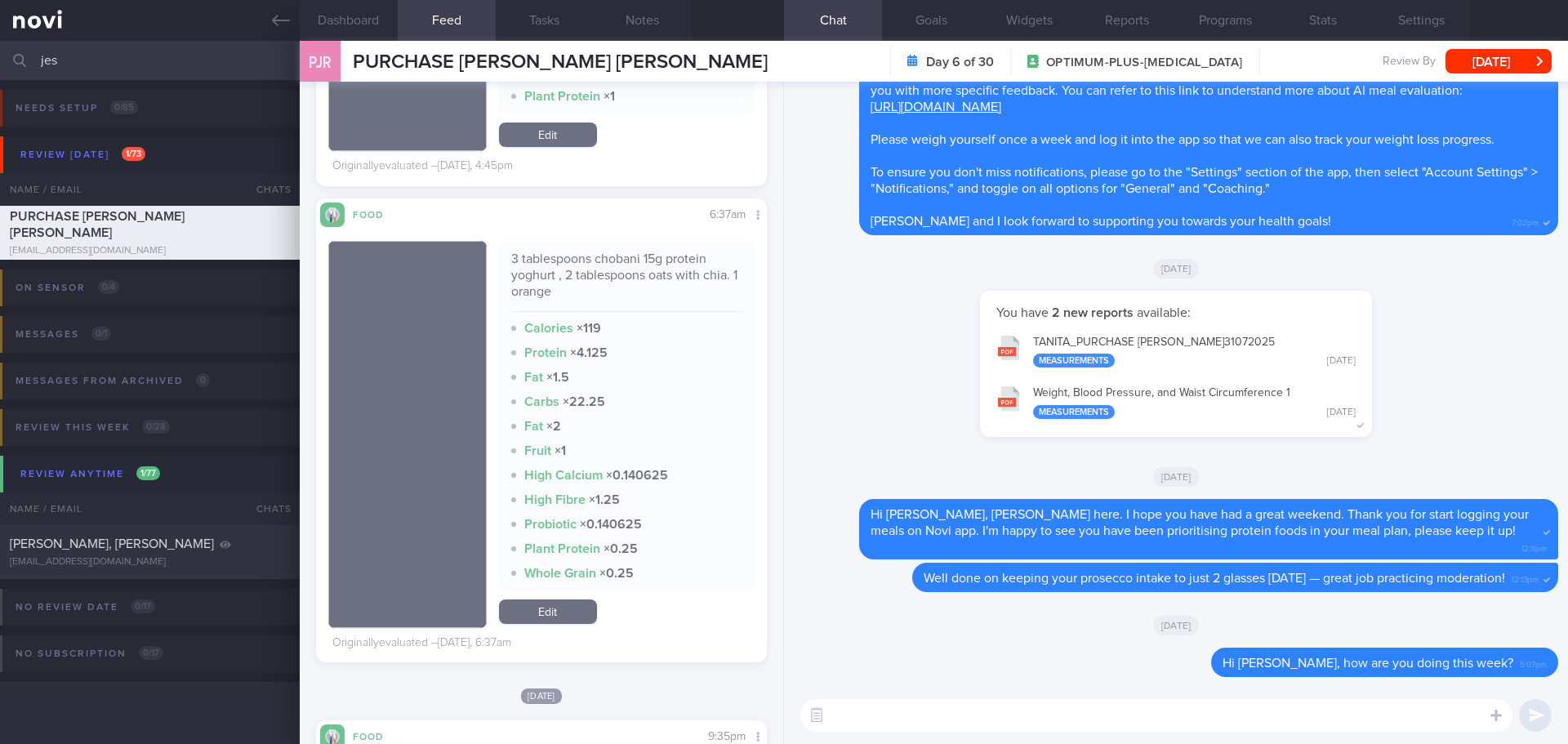
scroll to position [2355, 0]
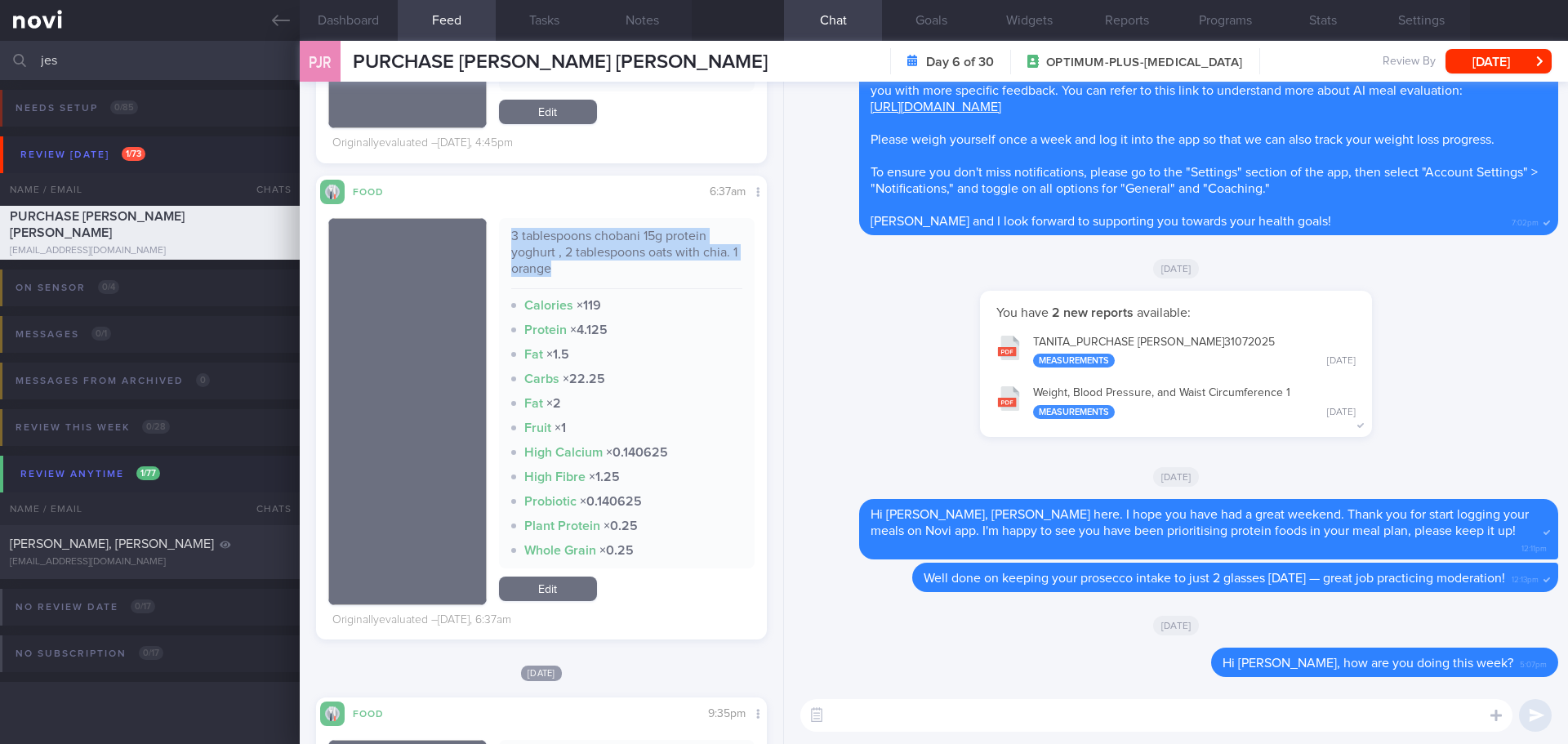
drag, startPoint x: 567, startPoint y: 271, endPoint x: 504, endPoint y: 242, distance: 69.4
click at [504, 242] on div "3 tablespoons chobani 15g protein yoghurt , 2 tablespoons oats with chia. 1 ora…" at bounding box center [627, 393] width 257 height 350
copy div "3 tablespoons chobani 15g protein yoghurt , 2 tablespoons oats with chia. 1 ora…"
click at [1166, 727] on textarea at bounding box center [1156, 715] width 712 height 33
click at [1166, 721] on textarea at bounding box center [1156, 715] width 712 height 33
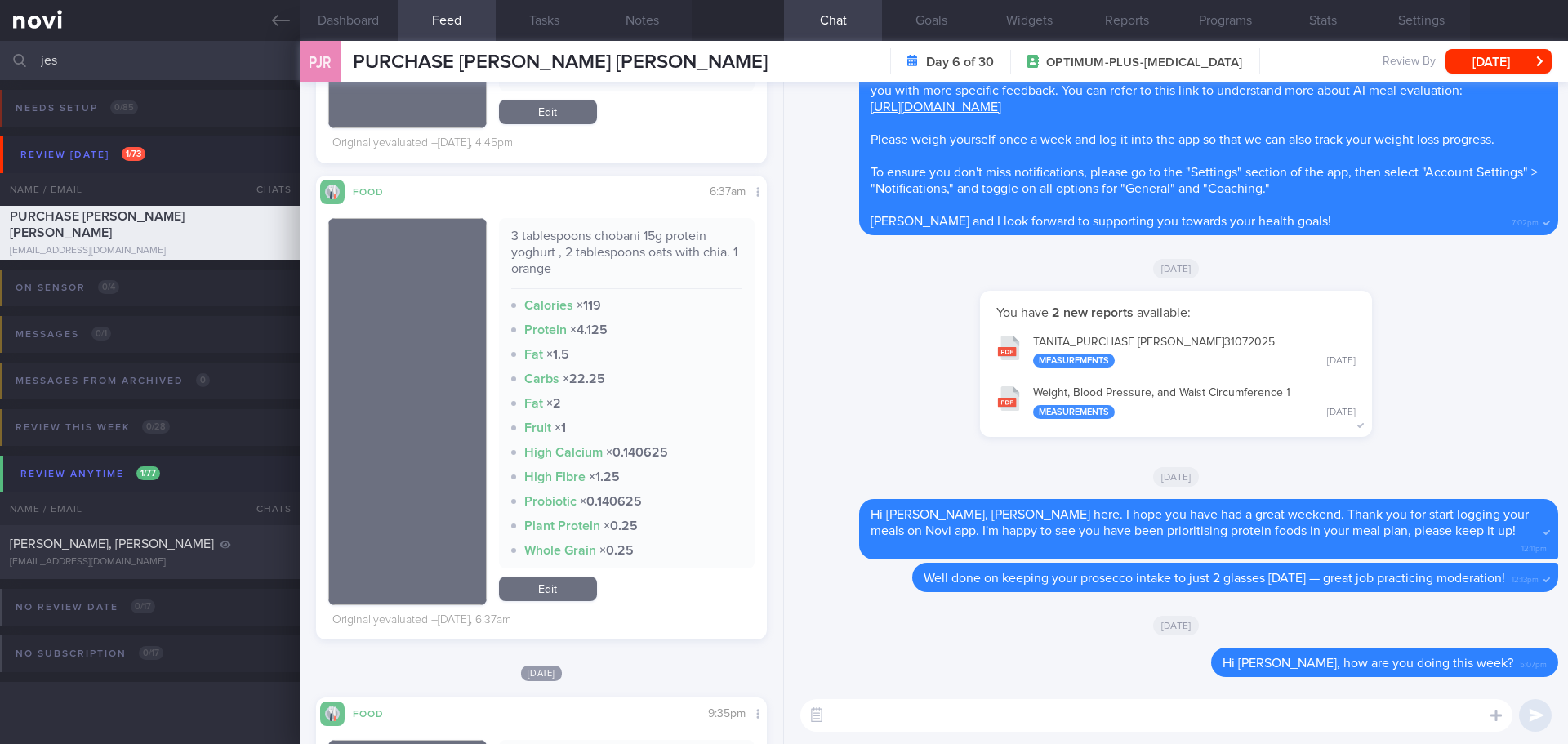
paste textarea "3 tablespoons chobani 15g protein yoghurt , 2 tablespoons oats with chia. 1 ora…"
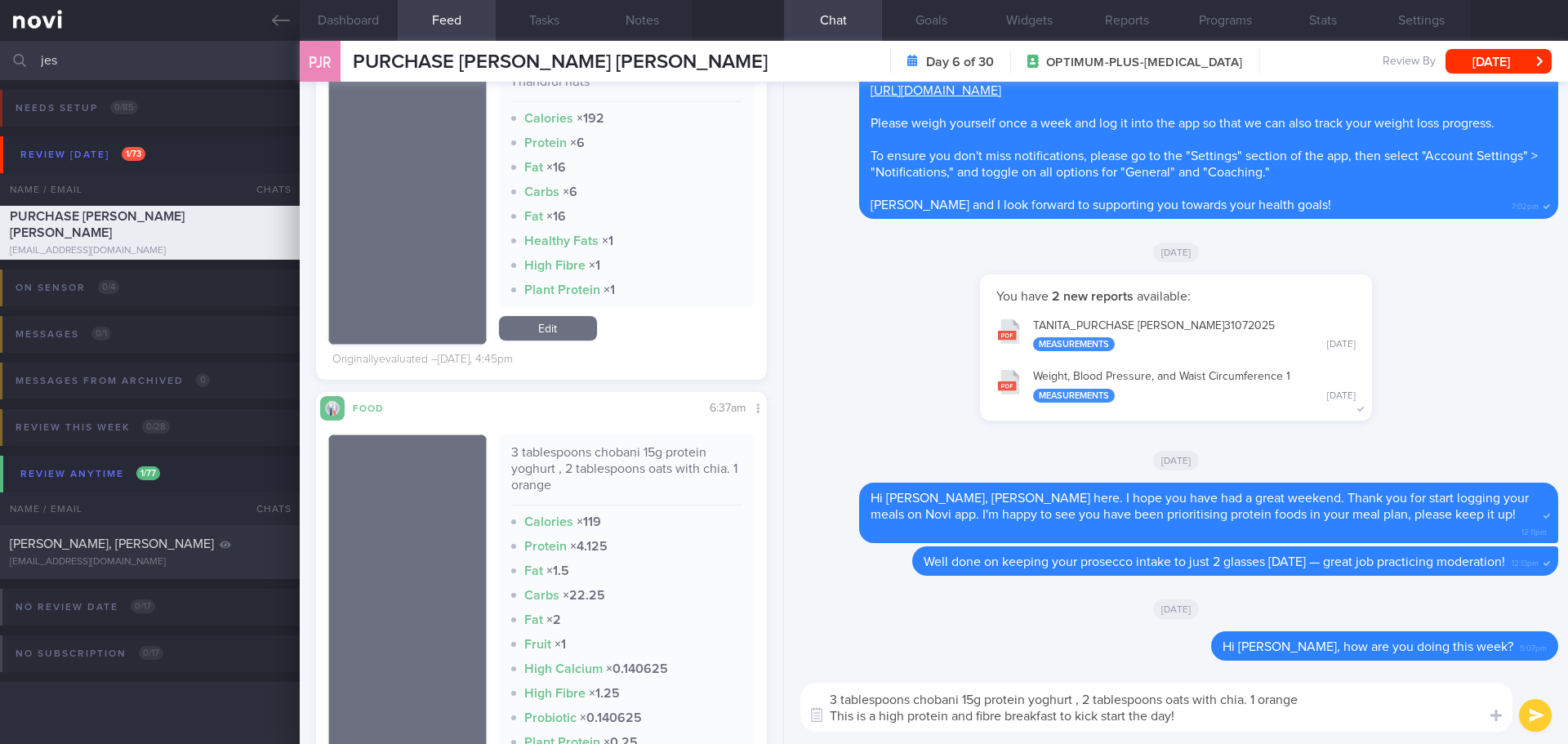
scroll to position [2111, 0]
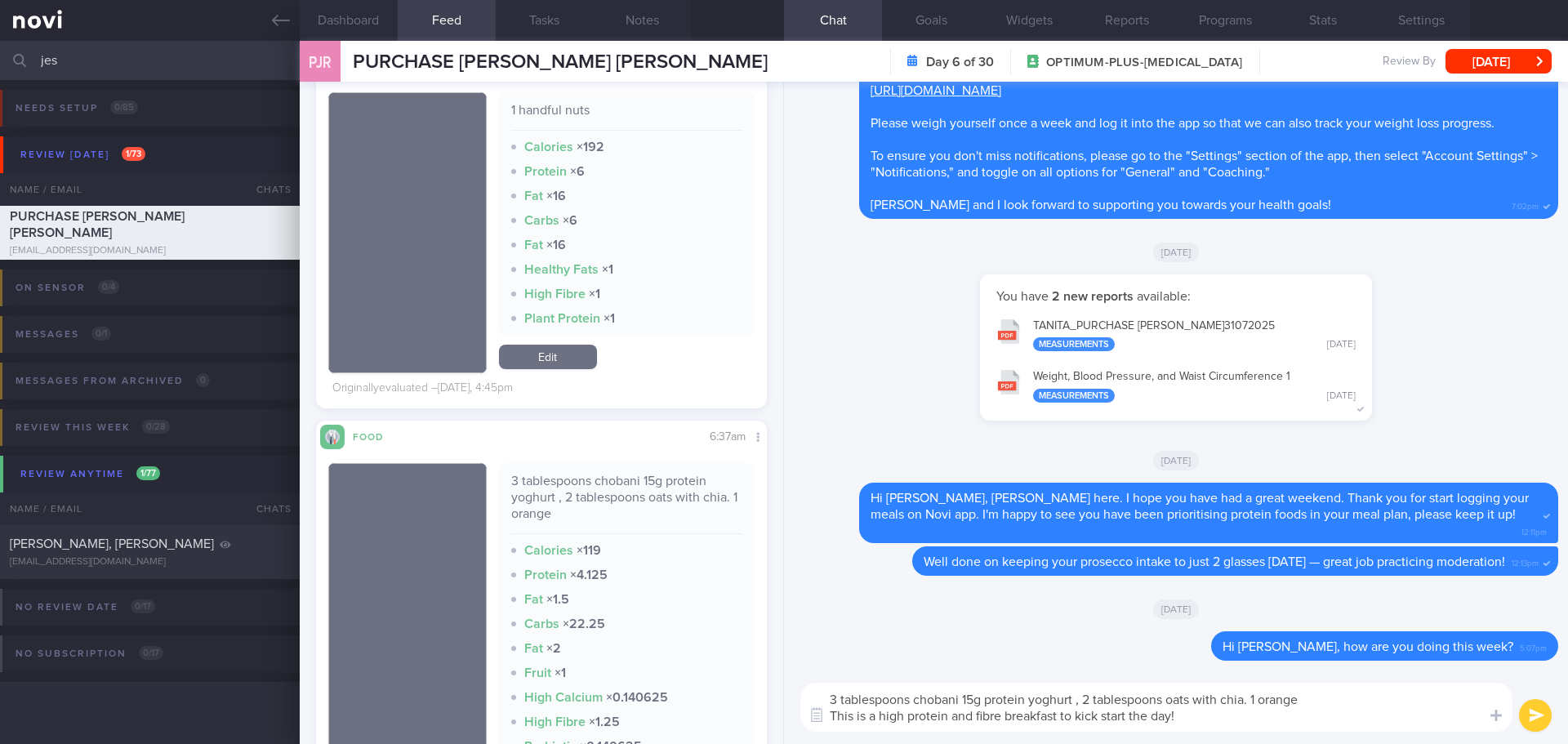
click at [1194, 717] on textarea "3 tablespoons chobani 15g protein yoghurt , 2 tablespoons oats with chia. 1 ora…" at bounding box center [1156, 707] width 712 height 49
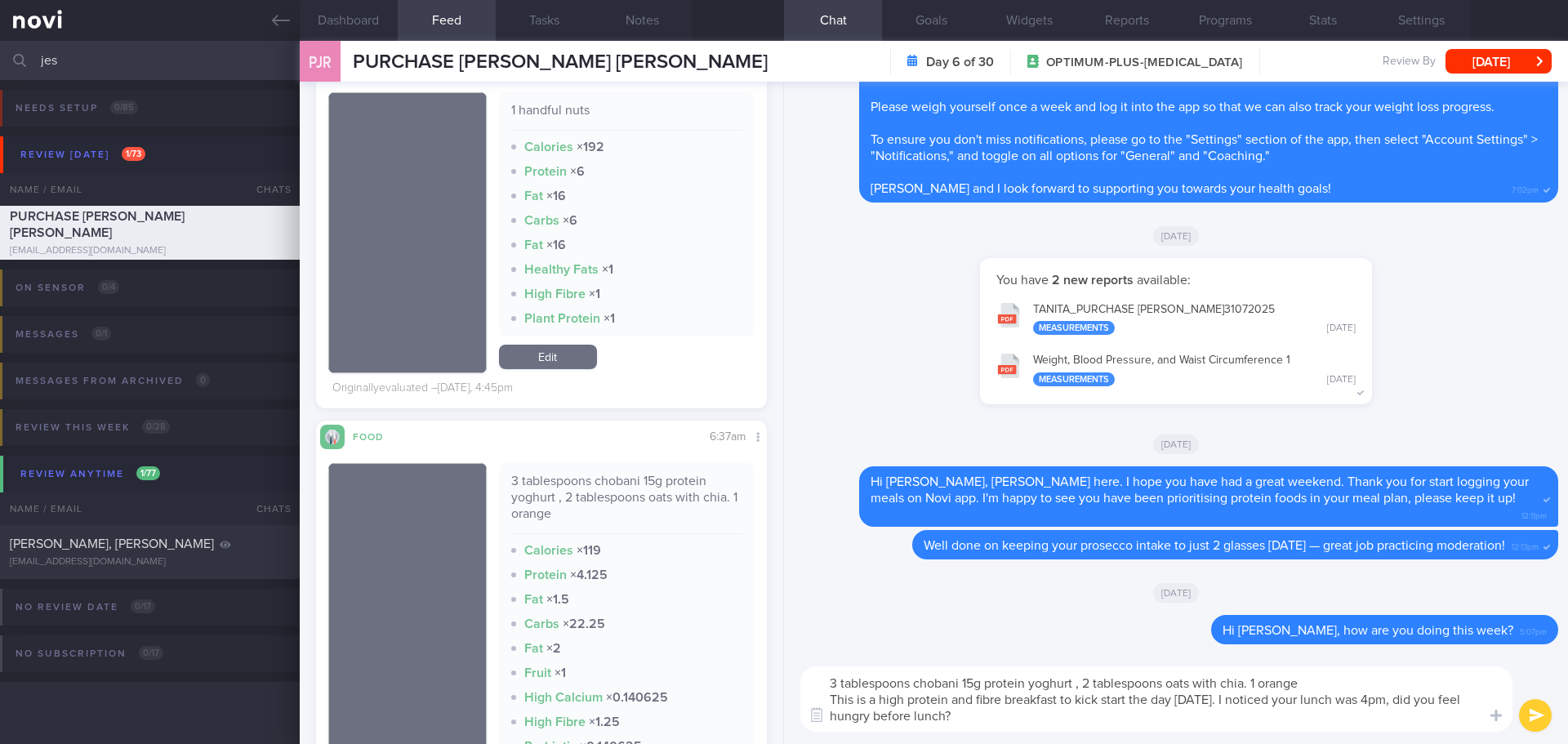
drag, startPoint x: 990, startPoint y: 710, endPoint x: 800, endPoint y: 691, distance: 190.9
click at [800, 691] on textarea "3 tablespoons chobani 15g protein yoghurt , 2 tablespoons oats with chia. 1 ora…" at bounding box center [1156, 698] width 712 height 65
click at [983, 713] on textarea "3 tablespoons chobani 15g protein yoghurt , 2 tablespoons oats with chia. 1 ora…" at bounding box center [1156, 698] width 712 height 65
click at [983, 718] on textarea "3 tablespoons chobani 15g protein yoghurt , 2 tablespoons oats with chia. 1 ora…" at bounding box center [1156, 698] width 712 height 65
drag, startPoint x: 902, startPoint y: 716, endPoint x: 821, endPoint y: 703, distance: 82.0
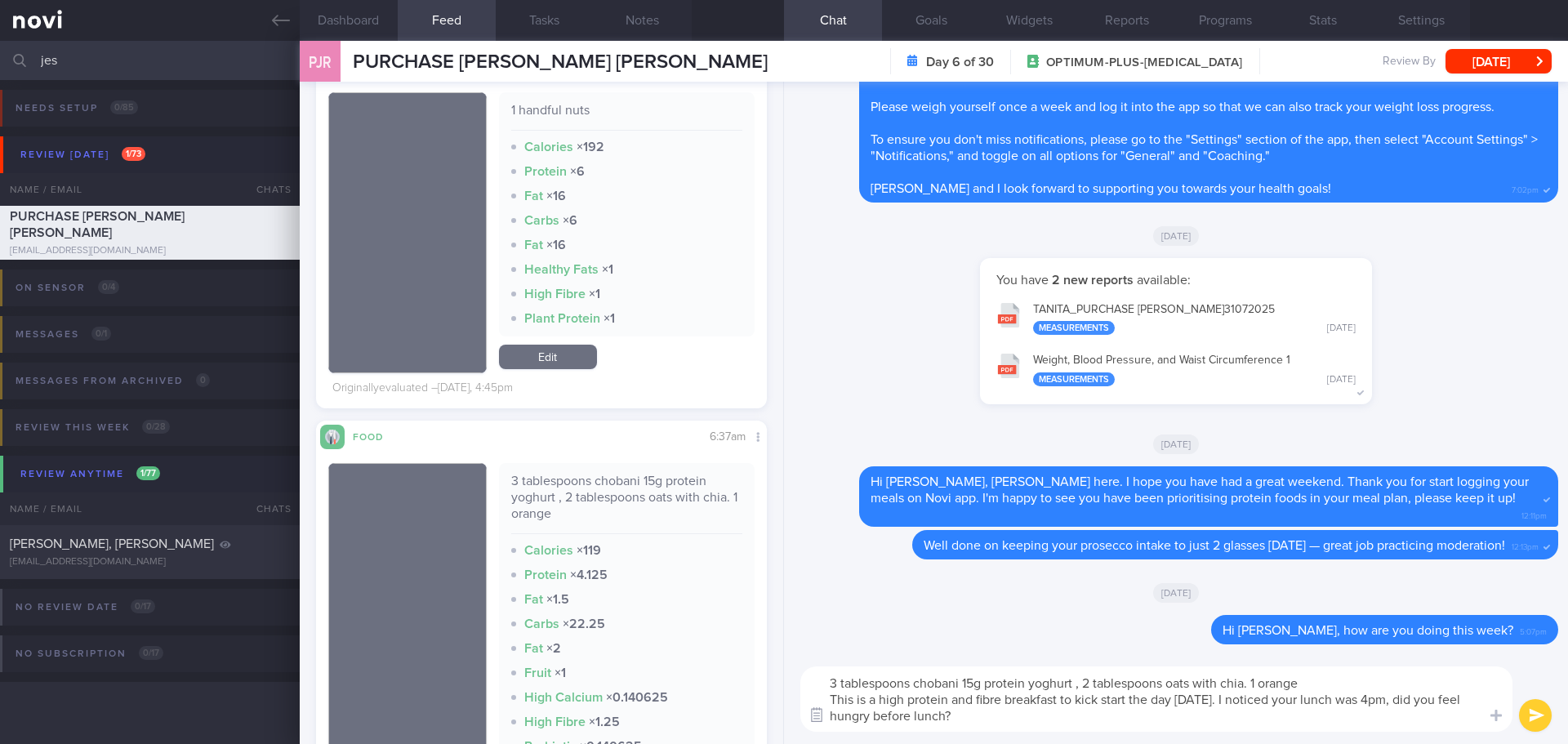
click at [821, 703] on div "Chat Templates Admin CGM Weight Nutrition Physical Activity Infographics Articl…" at bounding box center [1176, 699] width 784 height 90
paste textarea "3 tablespoons chobani 15g protein yoghurt , 2 tablespoons oats with chia. 1 ora…"
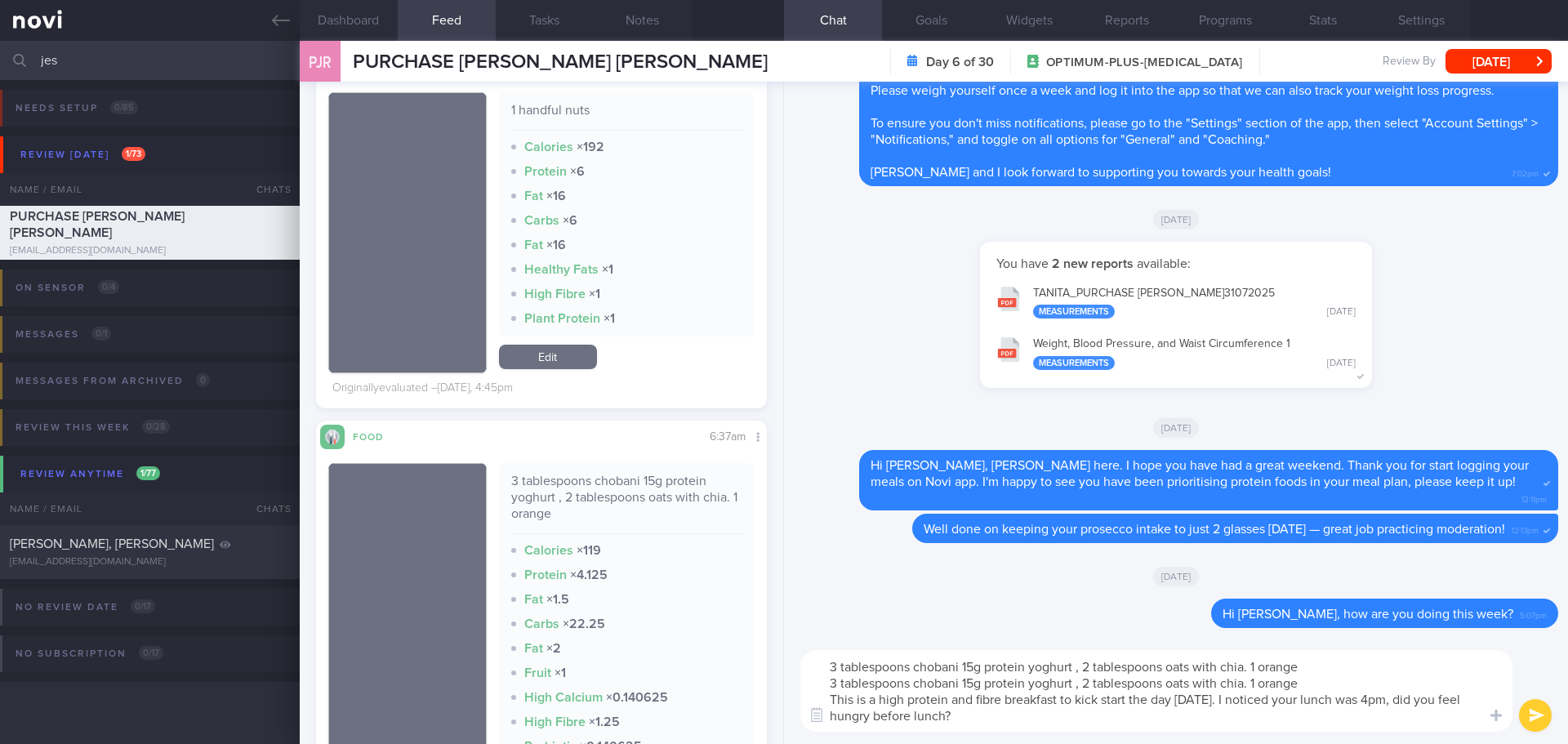
drag, startPoint x: 1290, startPoint y: 680, endPoint x: 616, endPoint y: 661, distance: 674.3
click at [696, 686] on div "Dashboard Feed 435 Tasks Notes Chat Goals Widgets Reports Programs Stats Settin…" at bounding box center [934, 392] width 1268 height 703
drag, startPoint x: 983, startPoint y: 715, endPoint x: 818, endPoint y: 699, distance: 165.8
click at [818, 699] on textarea "3 tablespoons chobani 15g protein yoghurt , 2 tablespoons oats with chia. 1 ora…" at bounding box center [1156, 691] width 712 height 82
click at [1009, 722] on textarea "3 tablespoons chobani 15g protein yoghurt , 2 tablespoons oats with chia. 1 ora…" at bounding box center [1156, 691] width 712 height 82
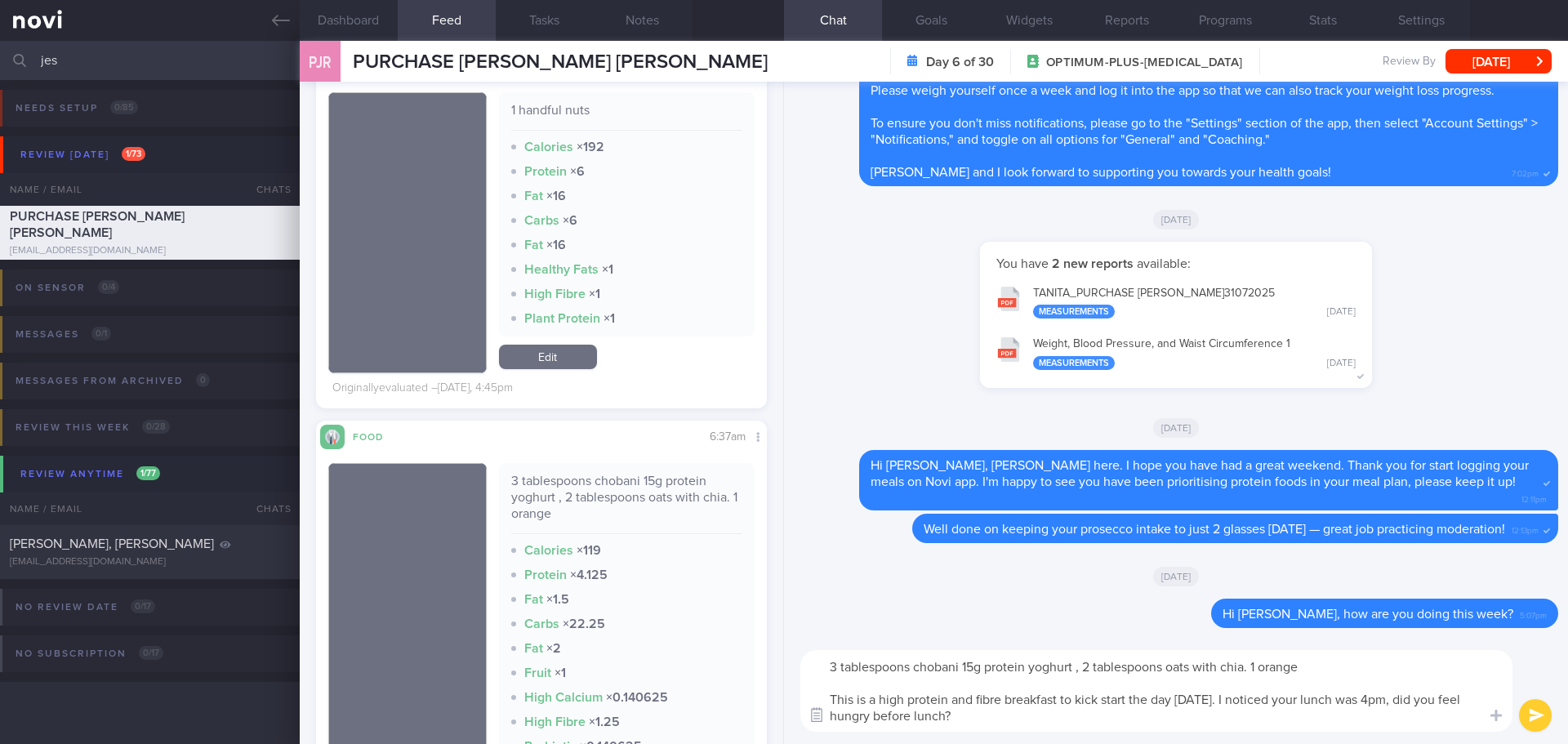
drag, startPoint x: 978, startPoint y: 719, endPoint x: 818, endPoint y: 703, distance: 160.8
click at [818, 703] on div "Chat Templates Admin CGM Weight Nutrition Physical Activity Infographics Articl…" at bounding box center [1176, 690] width 784 height 106
paste textarea "breakfast is high in protein and fibre to help kickstart your Monday. I noticed…"
drag, startPoint x: 1126, startPoint y: 717, endPoint x: 1134, endPoint y: 720, distance: 8.5
click at [1127, 719] on textarea "3 tablespoons chobani 15g protein yoghurt , 2 tablespoons oats with chia. 1 ora…" at bounding box center [1156, 691] width 712 height 82
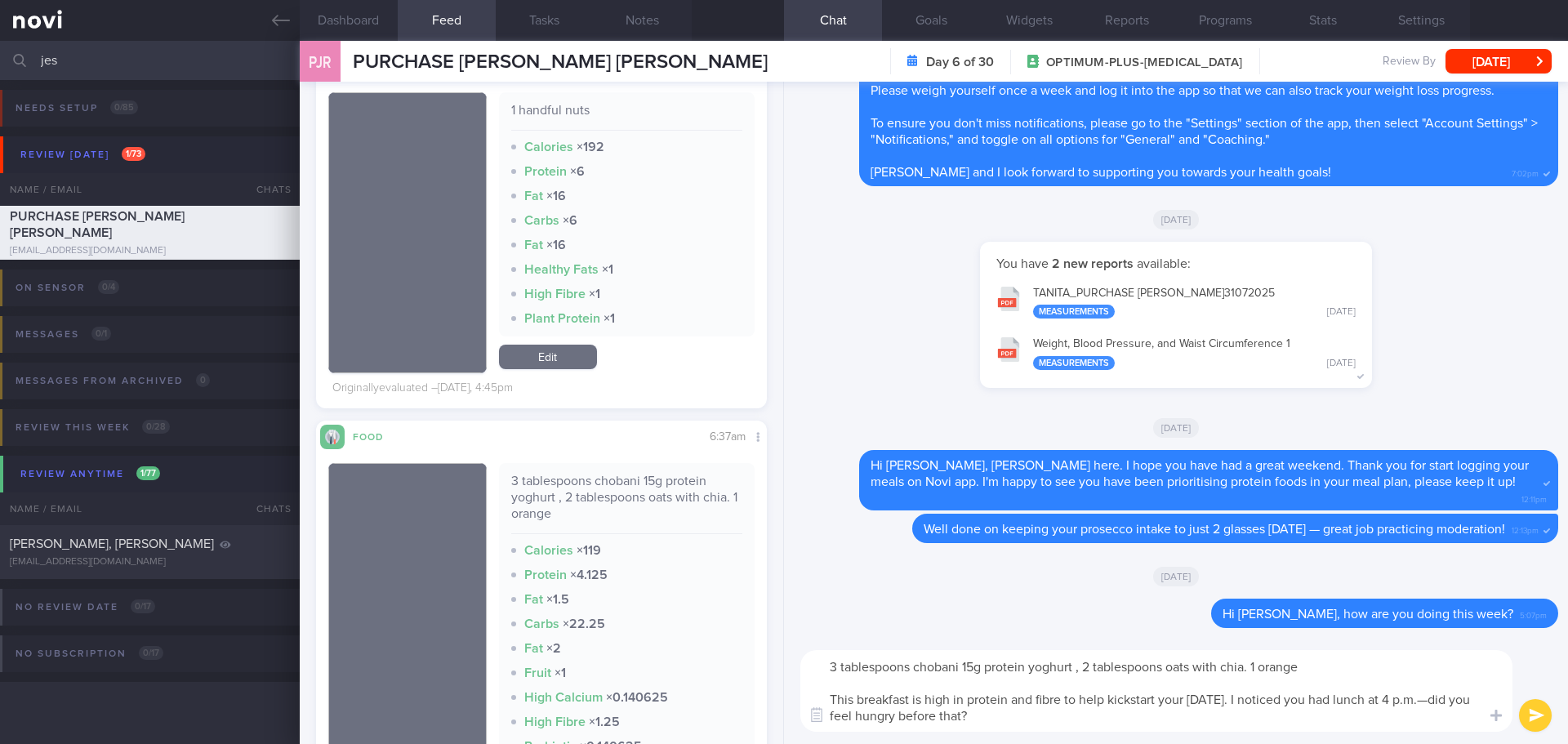
drag, startPoint x: 1185, startPoint y: 723, endPoint x: 1195, endPoint y: 723, distance: 10.0
click at [1188, 723] on textarea "3 tablespoons chobani 15g protein yoghurt , 2 tablespoons oats with chia. 1 ora…" at bounding box center [1156, 691] width 712 height 82
drag, startPoint x: 1251, startPoint y: 723, endPoint x: 1298, endPoint y: 720, distance: 47.1
click at [1252, 723] on textarea "3 tablespoons chobani 15g protein yoghurt , 2 tablespoons oats with chia. 1 ora…" at bounding box center [1156, 691] width 712 height 82
click at [1298, 720] on textarea "3 tablespoons chobani 15g protein yoghurt , 2 tablespoons oats with chia. 1 ora…" at bounding box center [1156, 691] width 712 height 82
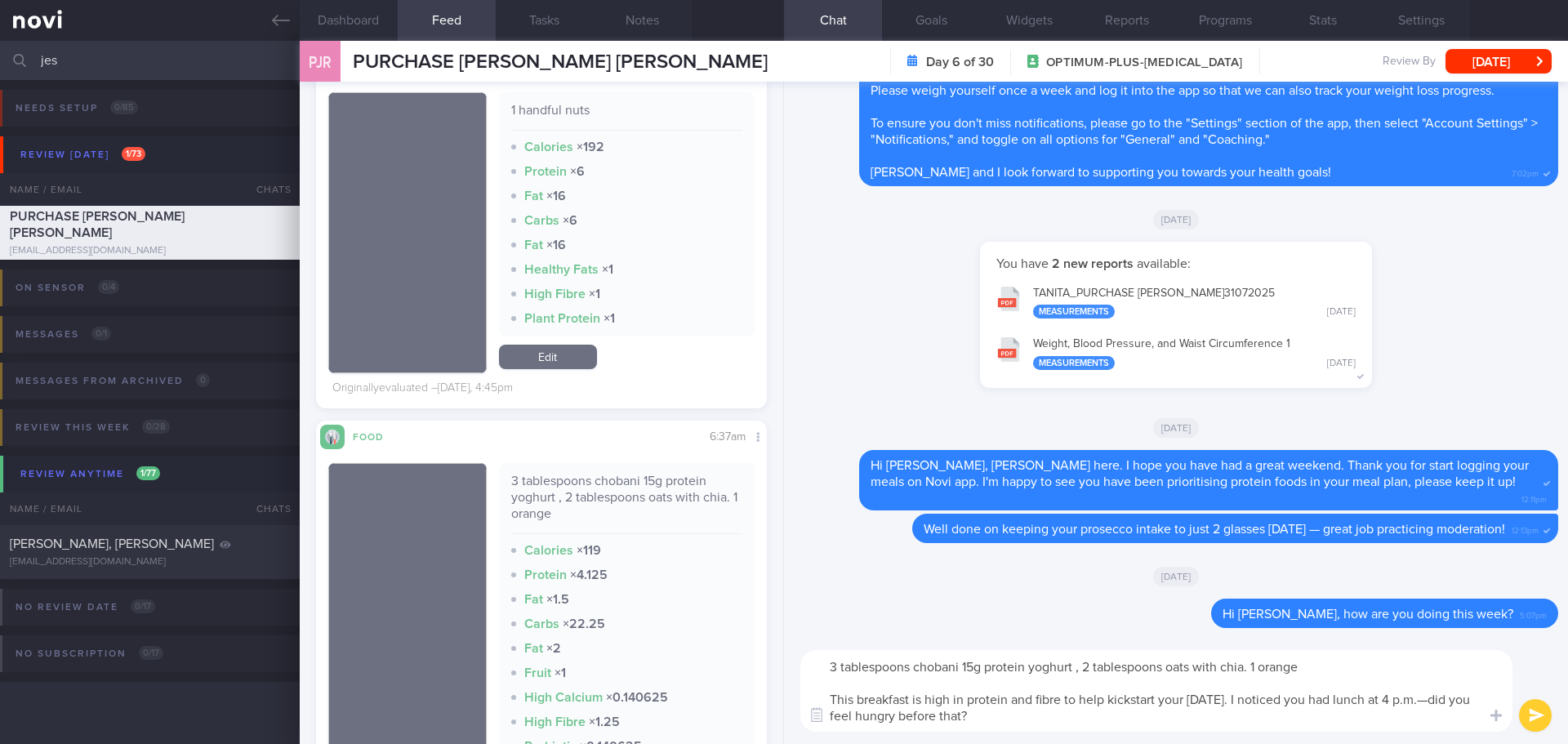
click at [1313, 720] on textarea "3 tablespoons chobani 15g protein yoghurt , 2 tablespoons oats with chia. 1 ora…" at bounding box center [1156, 691] width 712 height 82
type textarea "3 tablespoons chobani 15g protein yoghurt , 2 tablespoons oats with chia. 1 ora…"
click at [1542, 713] on button "submit" at bounding box center [1535, 715] width 33 height 33
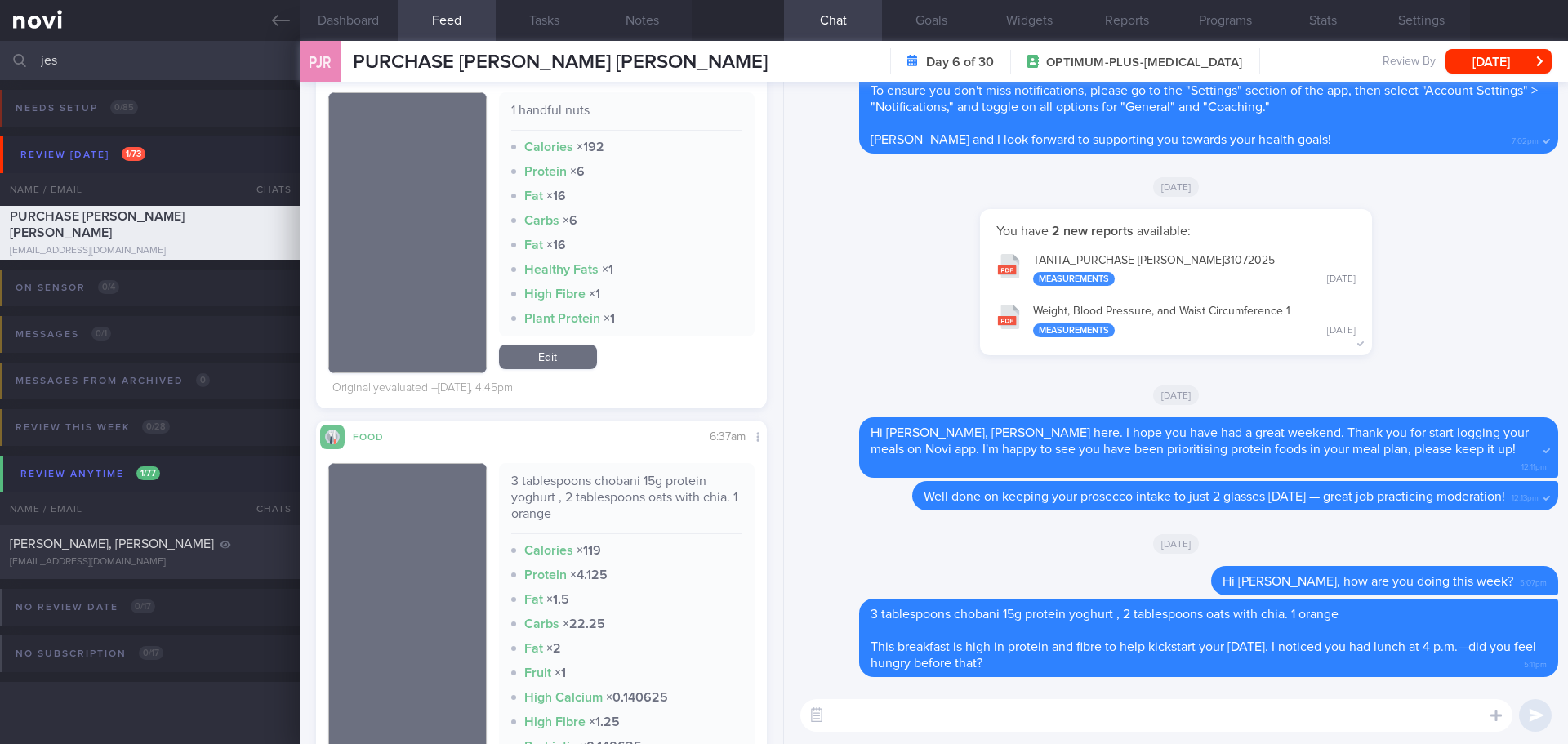
click at [1123, 542] on div "[DATE]" at bounding box center [1175, 543] width 764 height 46
drag, startPoint x: -7, startPoint y: 62, endPoint x: -212, endPoint y: 52, distance: 205.2
click at [0, 52] on html "You are offline! Some functionality will be unavailable Patients New Users Coac…" at bounding box center [784, 372] width 1568 height 744
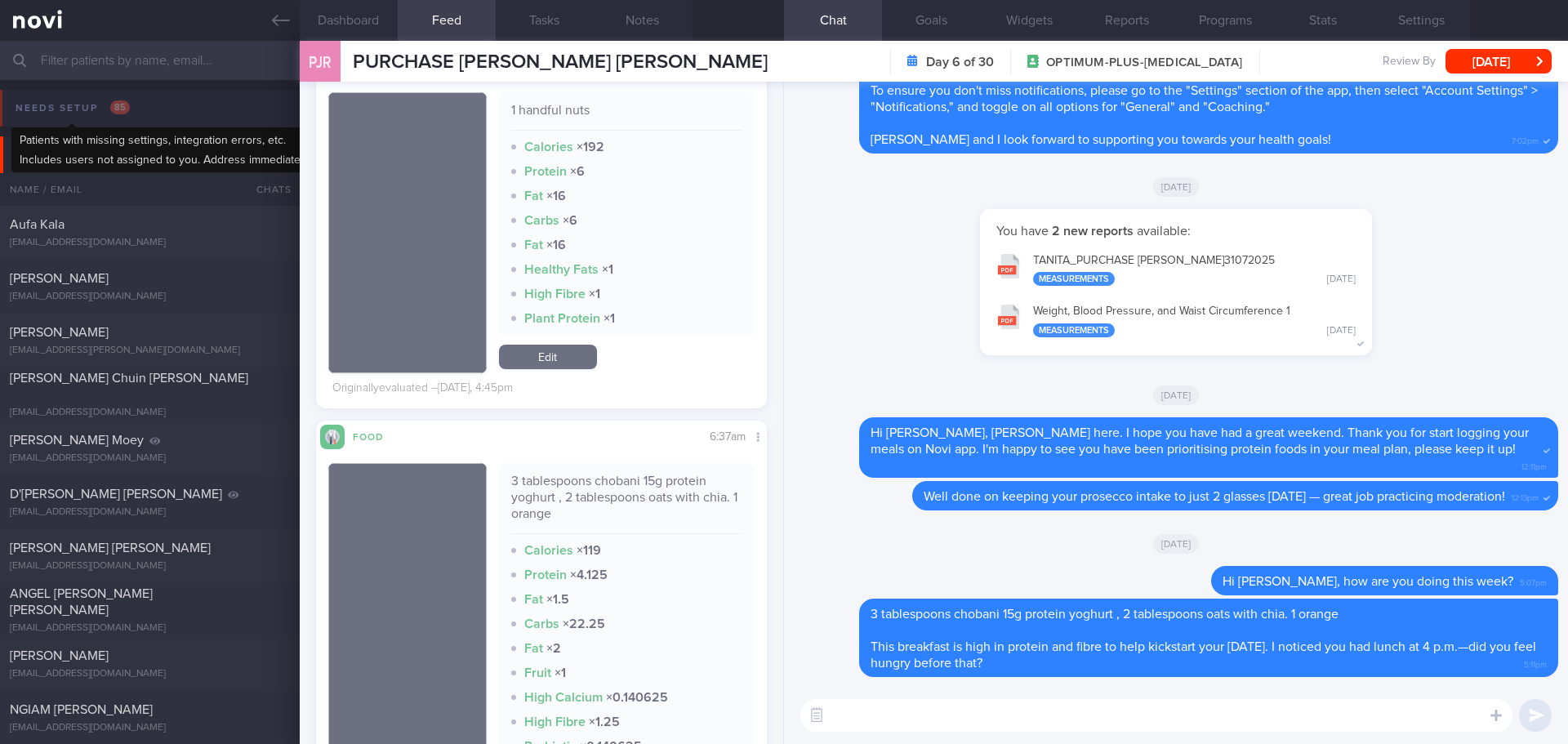
click at [89, 111] on div "Needs setup 85" at bounding box center [72, 108] width 122 height 22
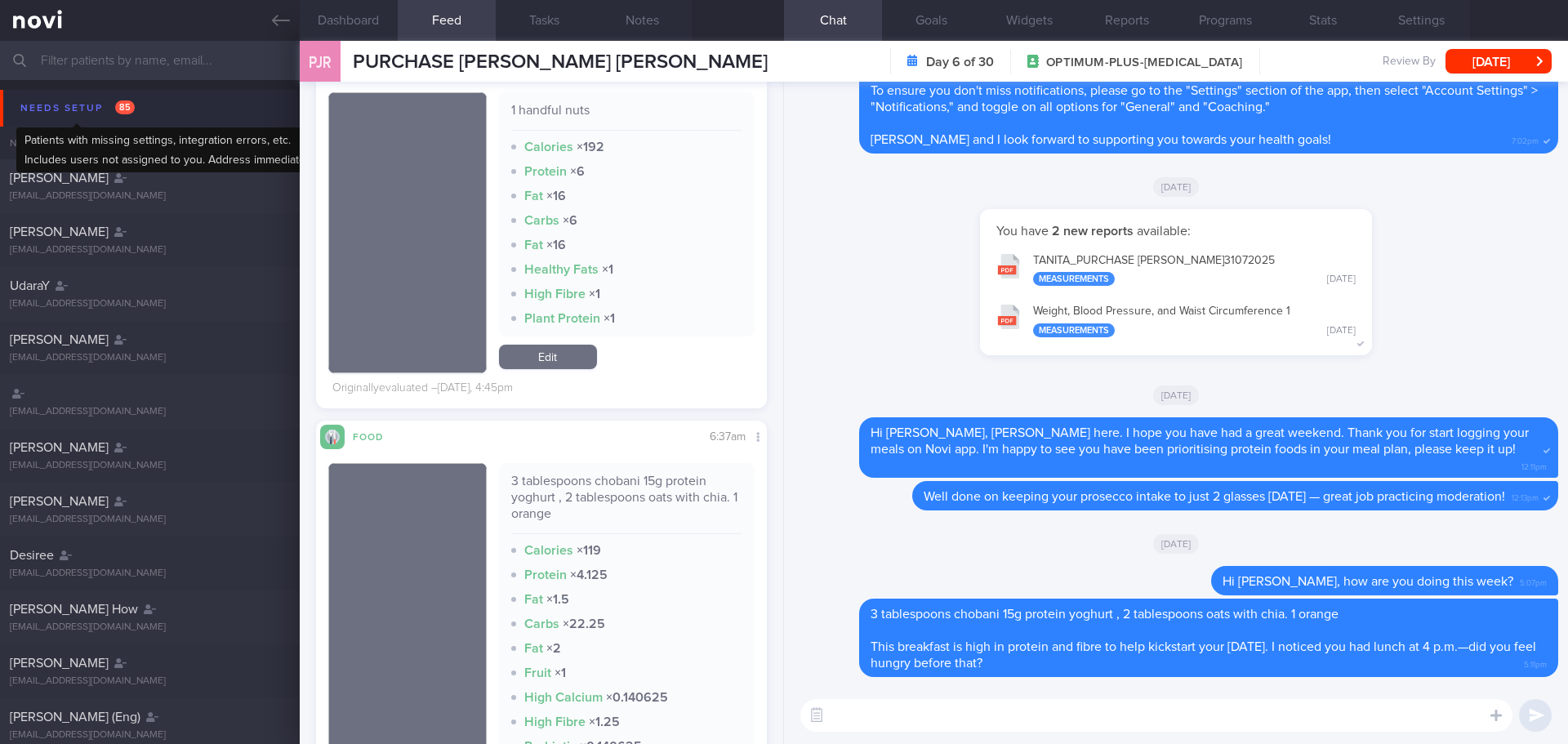
click at [65, 116] on div "Needs setup 85" at bounding box center [77, 108] width 122 height 22
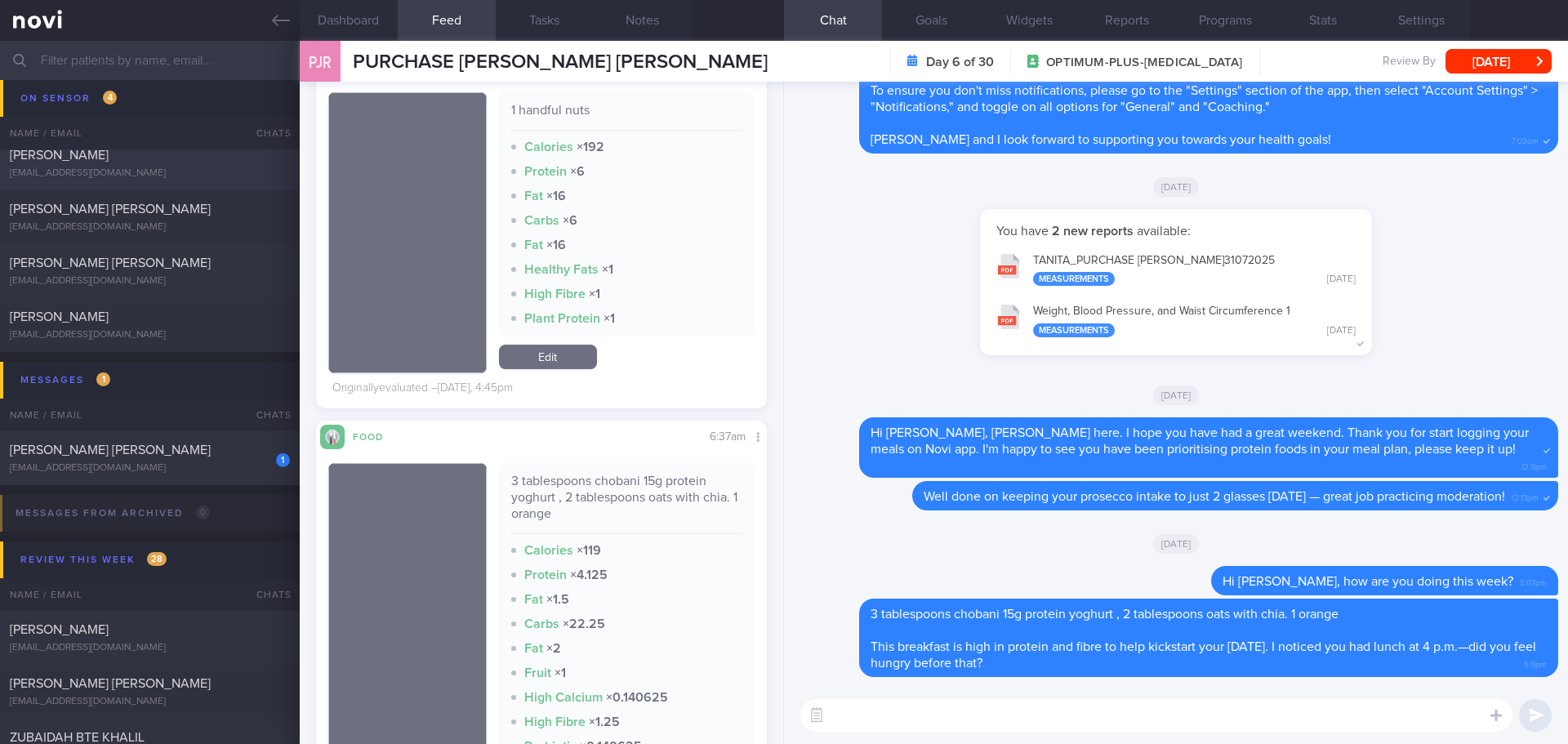
scroll to position [4164, 0]
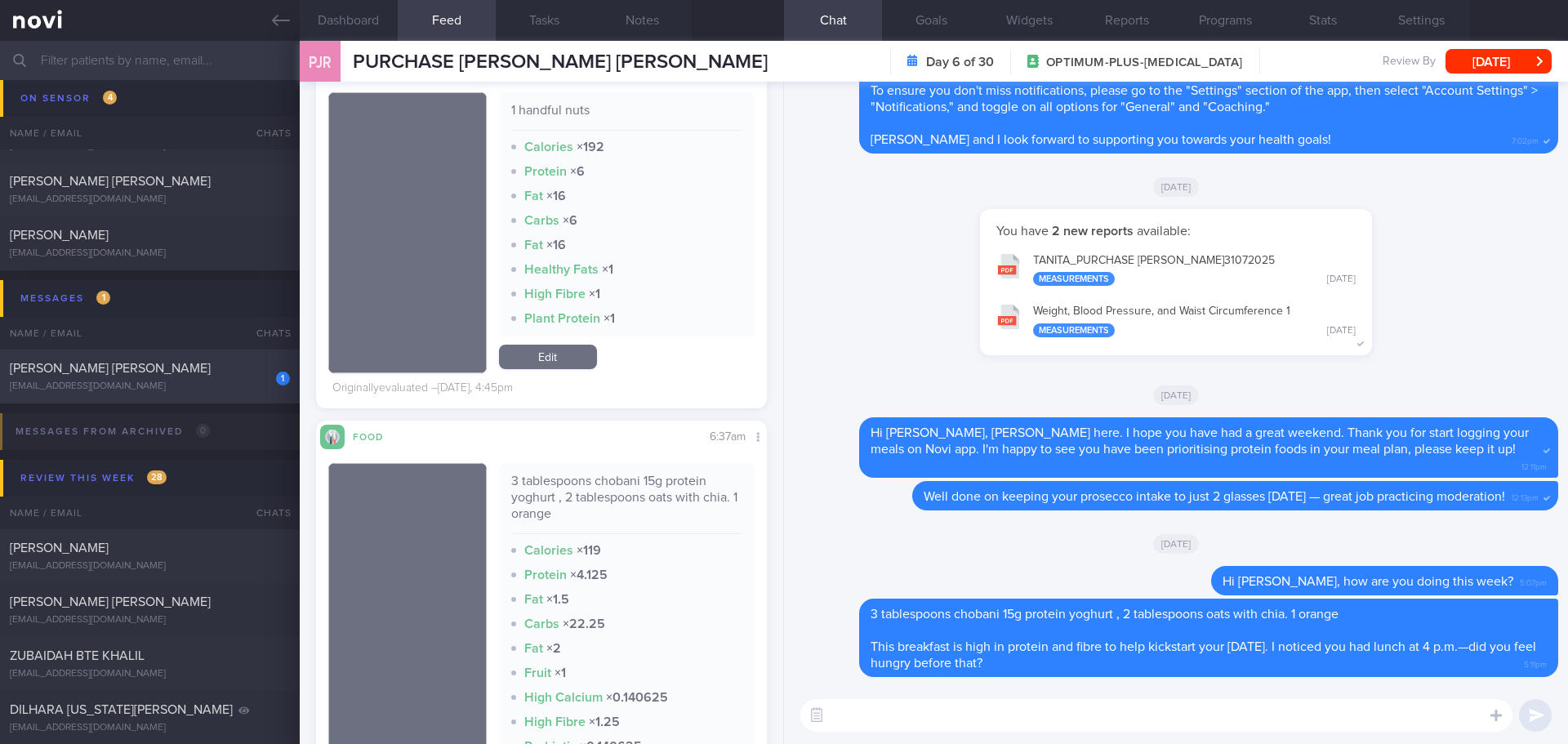
drag, startPoint x: 155, startPoint y: 369, endPoint x: 245, endPoint y: 378, distance: 90.4
click at [156, 369] on div "[PERSON_NAME] [PERSON_NAME]" at bounding box center [147, 368] width 276 height 16
click at [245, 376] on div "[PERSON_NAME] [PERSON_NAME]" at bounding box center [147, 368] width 276 height 16
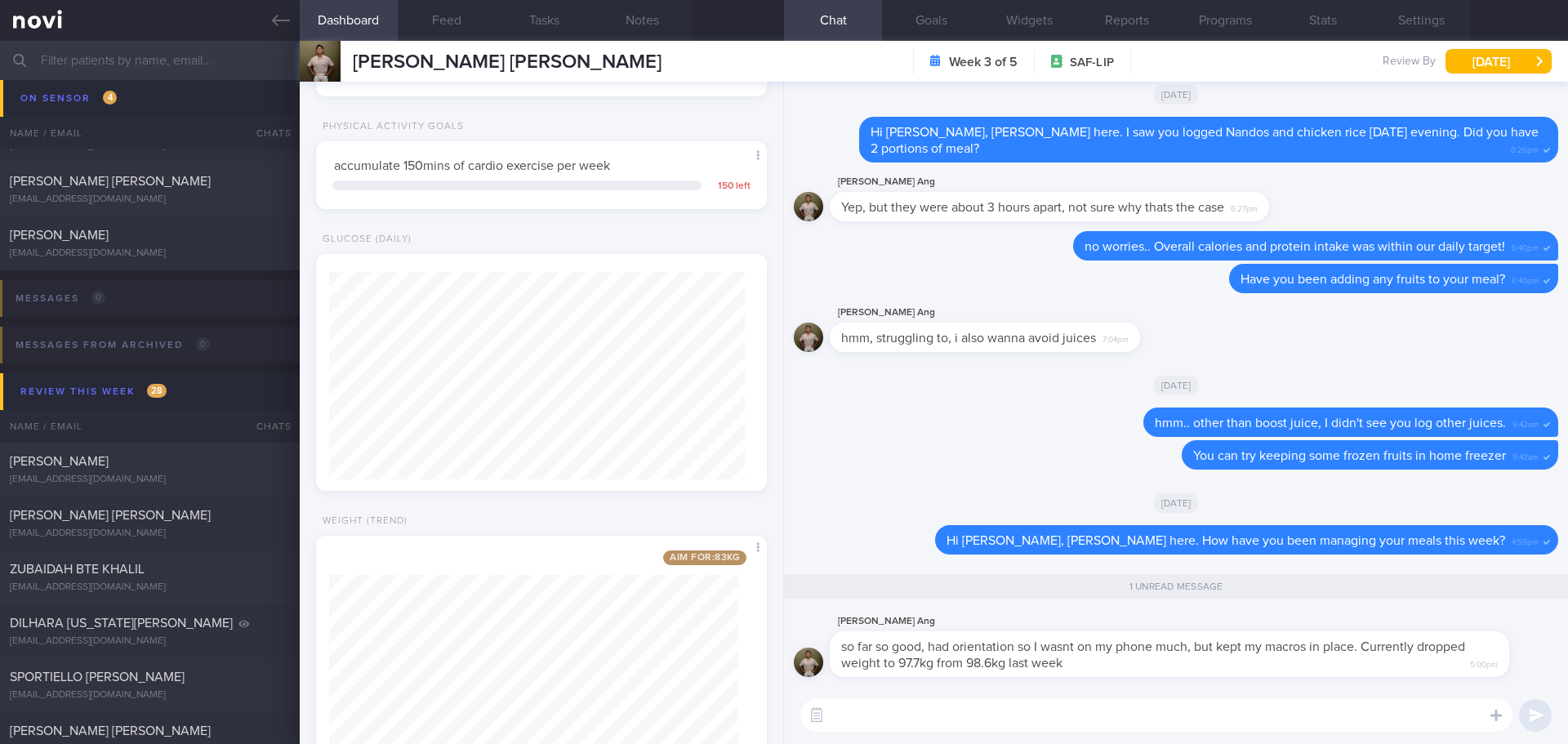
scroll to position [486, 0]
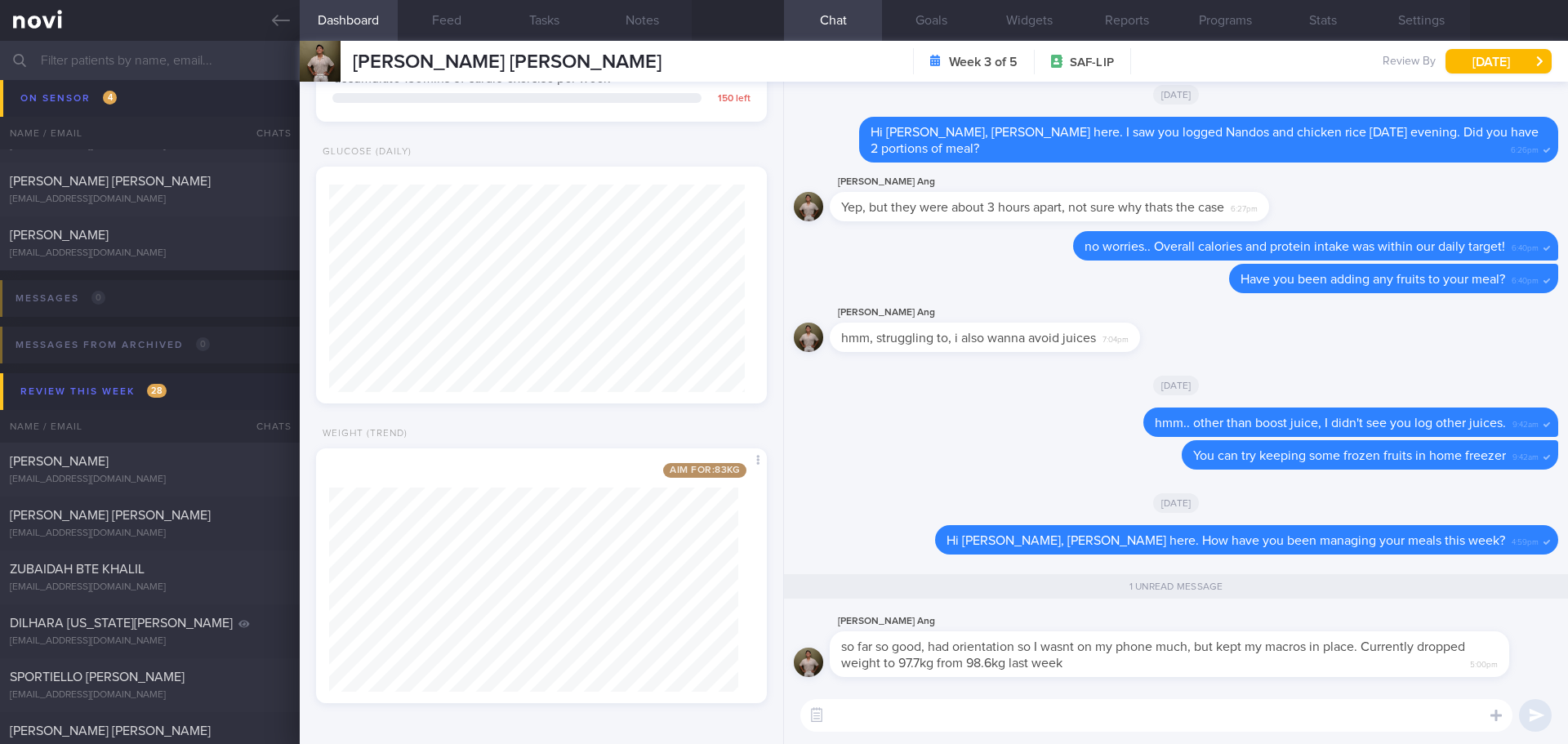
click at [962, 720] on textarea at bounding box center [1156, 715] width 712 height 33
type textarea "F"
type textarea "B"
click at [1217, 15] on button "Programs" at bounding box center [1225, 20] width 98 height 41
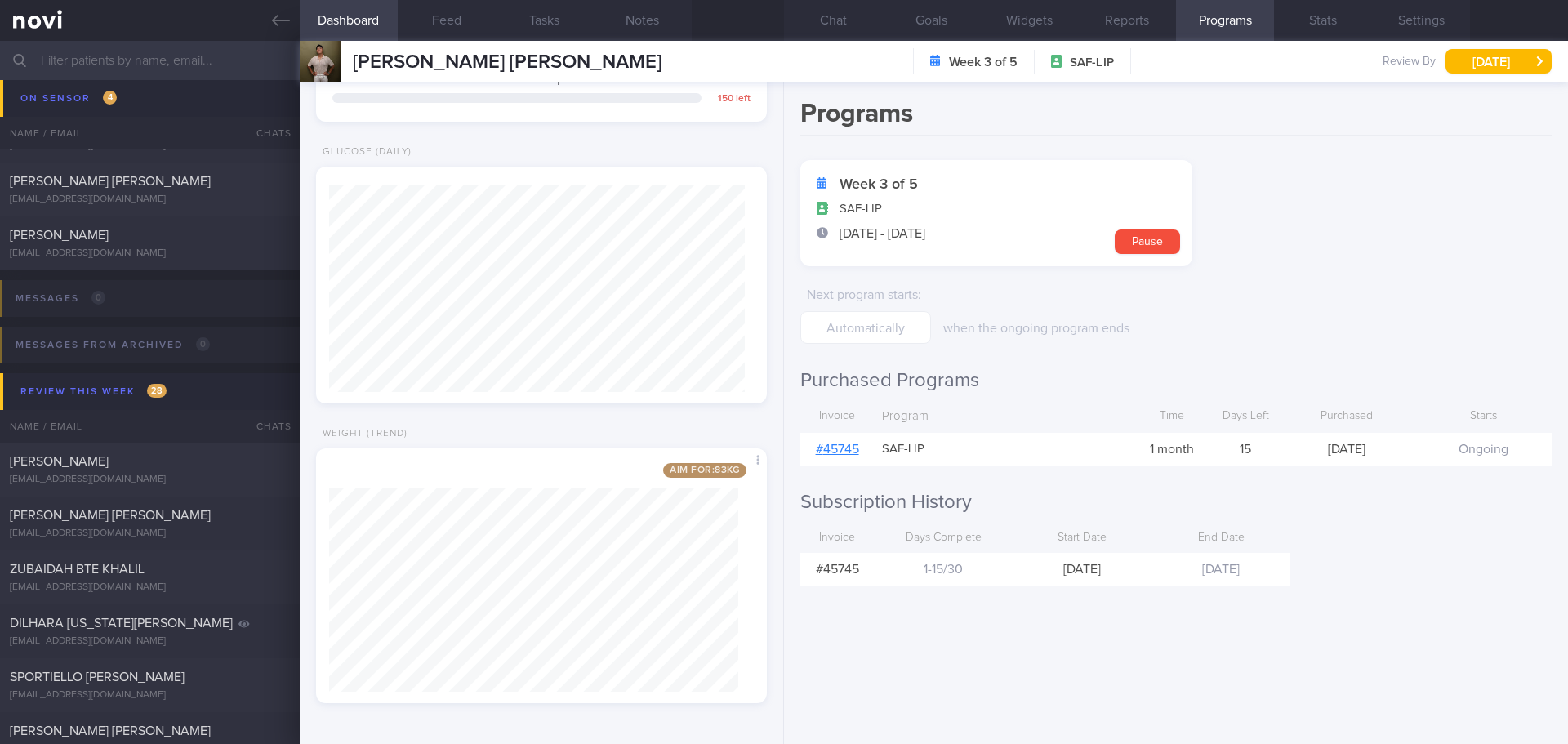
click at [842, 449] on link "# 45745" at bounding box center [838, 448] width 43 height 13
click at [836, 12] on button "Chat" at bounding box center [833, 20] width 98 height 41
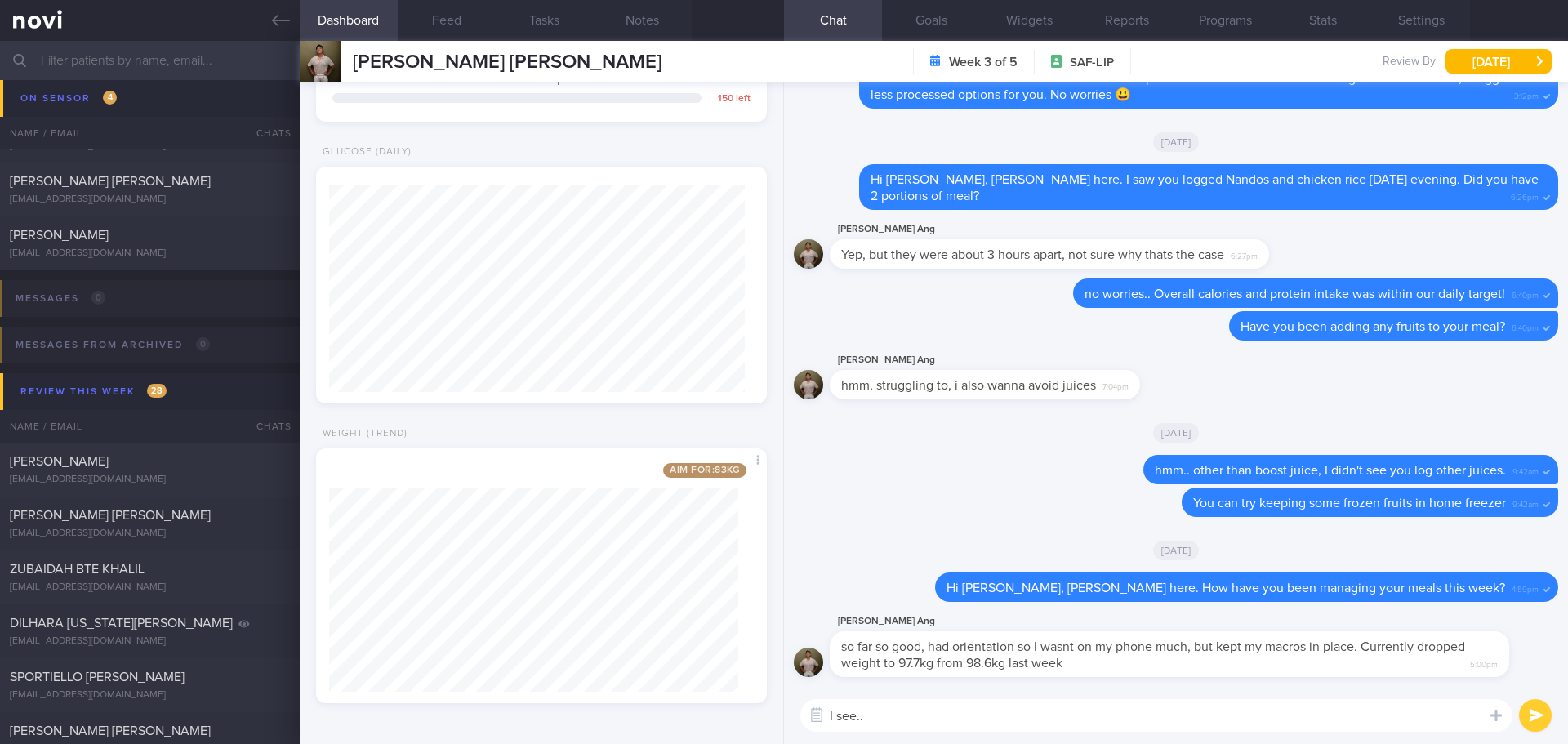
drag, startPoint x: 932, startPoint y: 719, endPoint x: 753, endPoint y: 736, distance: 179.8
click at [753, 736] on div "Dashboard Feed Tasks Notes Chat Goals Widgets Reports Programs Stats Settings A…" at bounding box center [934, 392] width 1268 height 703
type textarea "H"
click at [872, 713] on textarea "I see.. the orientation is it for your study? Hope you have been having a great…" at bounding box center [1156, 715] width 712 height 33
click at [1320, 715] on textarea "I see.. The orientation is it for your study? Hope you have been having a great…" at bounding box center [1156, 715] width 712 height 33
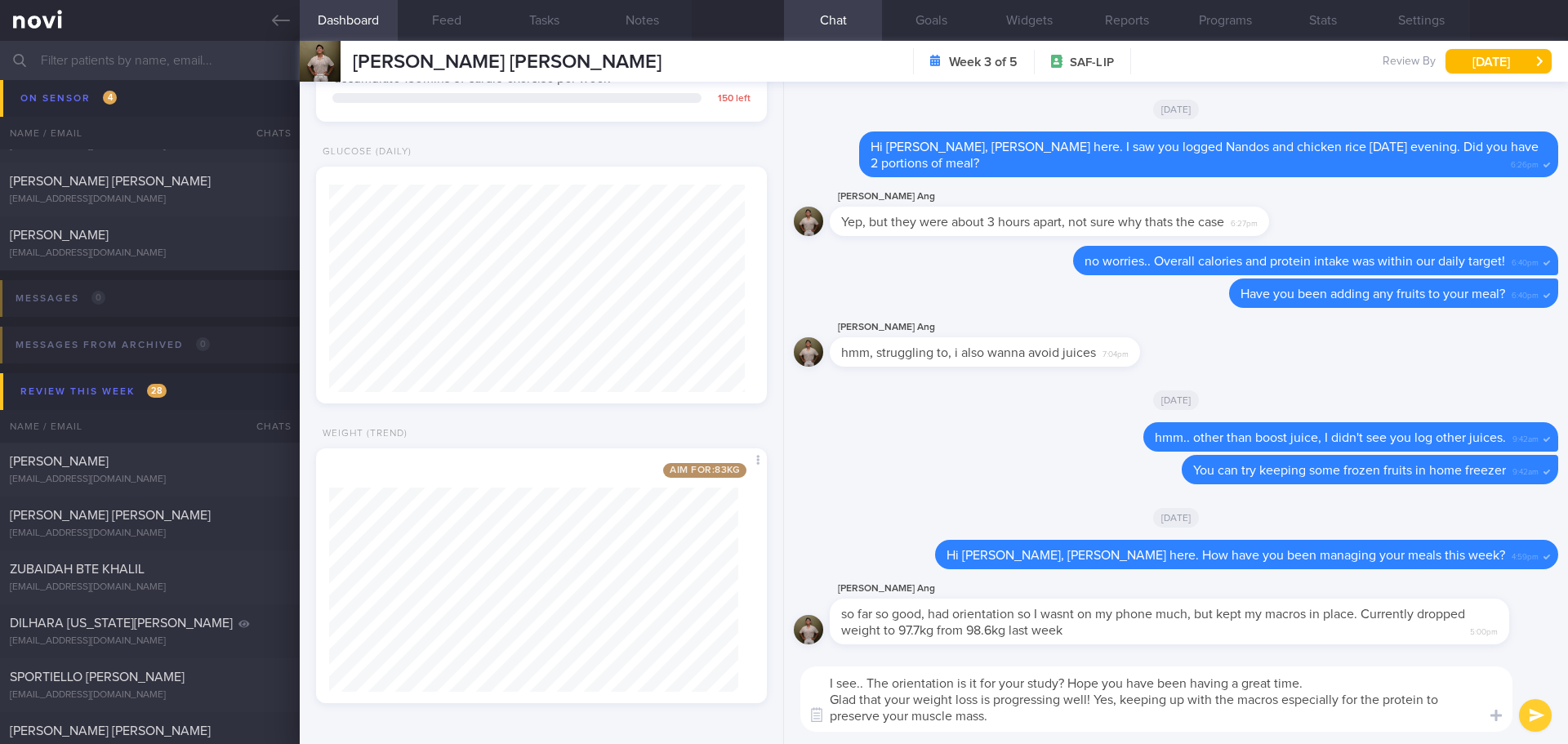
type textarea "I see.. The orientation is it for your study? Hope you have been having a great…"
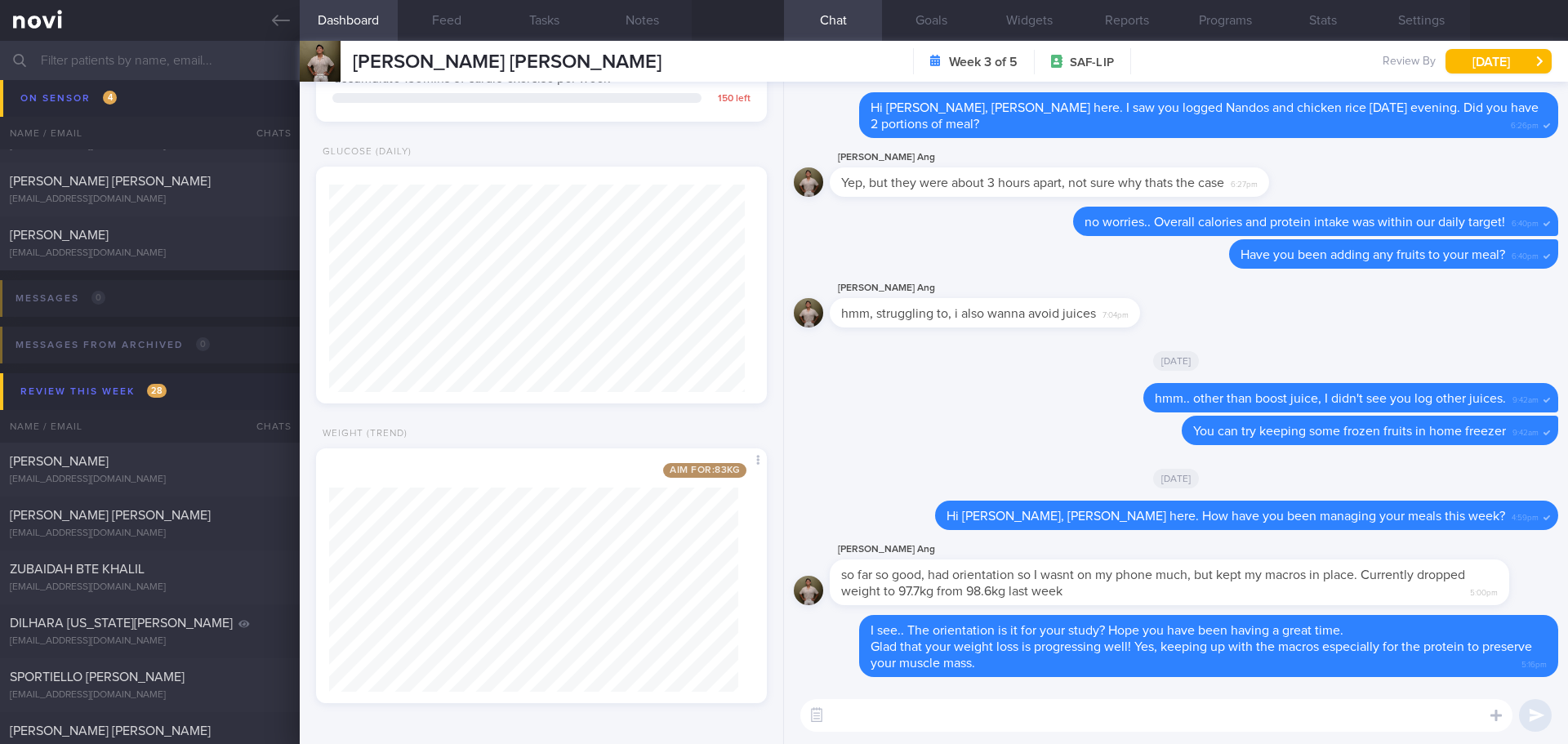
type textarea "F"
type textarea "f"
drag, startPoint x: 1197, startPoint y: 717, endPoint x: 807, endPoint y: 732, distance: 390.3
click at [815, 723] on div "Chat Templates Admin CGM Weight Nutrition Physical Activity Infographics Articl…" at bounding box center [1176, 715] width 784 height 57
drag, startPoint x: 1384, startPoint y: 694, endPoint x: 1374, endPoint y: 706, distance: 15.6
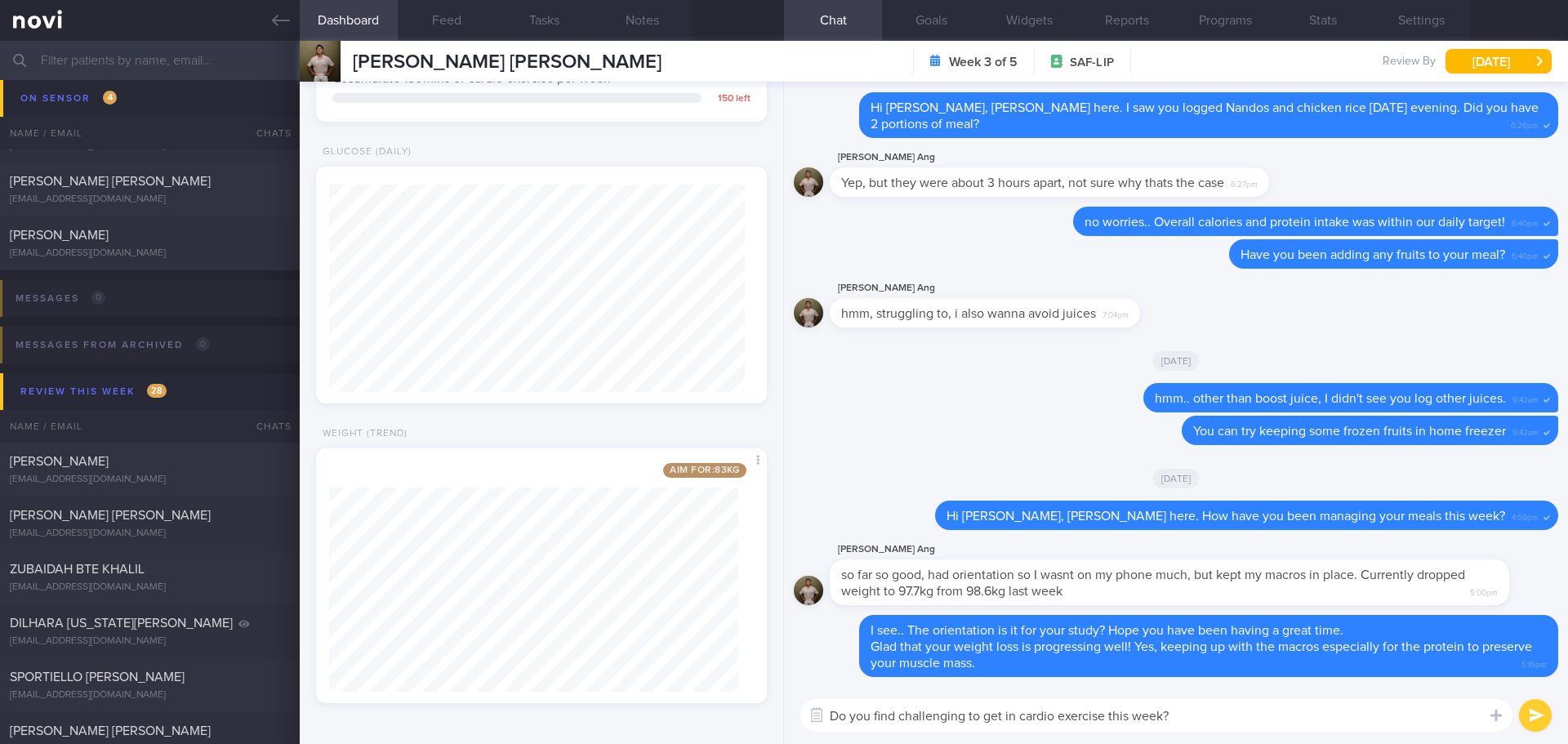
click at [1384, 694] on div "Do you find challenging to get in cardio exercise this week? Do you find challe…" at bounding box center [1176, 715] width 784 height 57
click at [1362, 710] on textarea "Do you find challenging to get in cardio exercise this week?" at bounding box center [1156, 715] width 712 height 33
drag, startPoint x: 1312, startPoint y: 718, endPoint x: 732, endPoint y: 744, distance: 580.6
click at [732, 743] on html "You are offline! Some functionality will be unavailable Patients New Users Coac…" at bounding box center [784, 372] width 1568 height 744
paste textarea "id you find it challenging to get in any cardio exercise this week?"
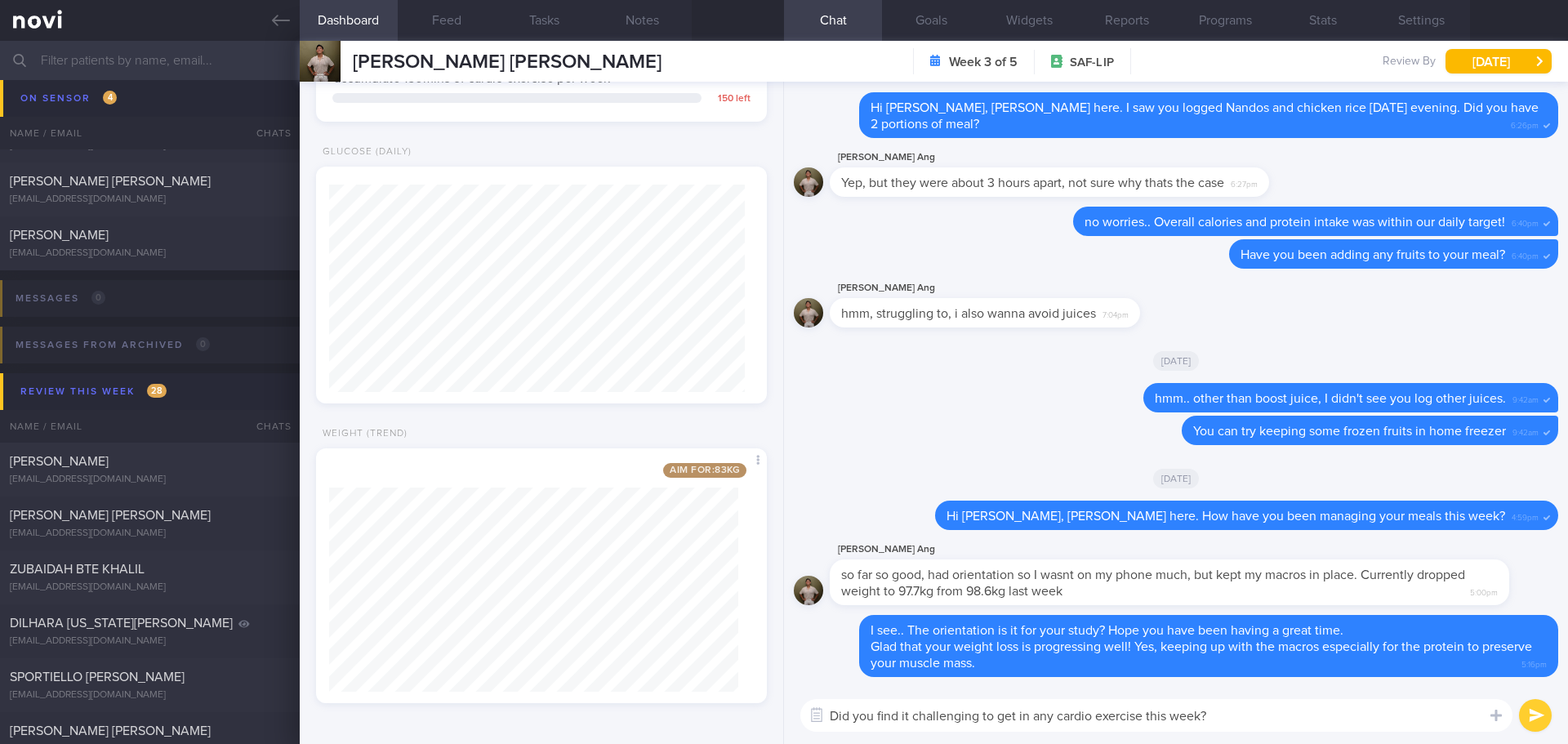
click at [1277, 724] on textarea "Did you find it challenging to get in any cardio exercise this week?" at bounding box center [1156, 715] width 712 height 33
type textarea "Did you find it challenging to get in any cardio exercise this week?"
click at [1525, 714] on button "submit" at bounding box center [1535, 715] width 33 height 33
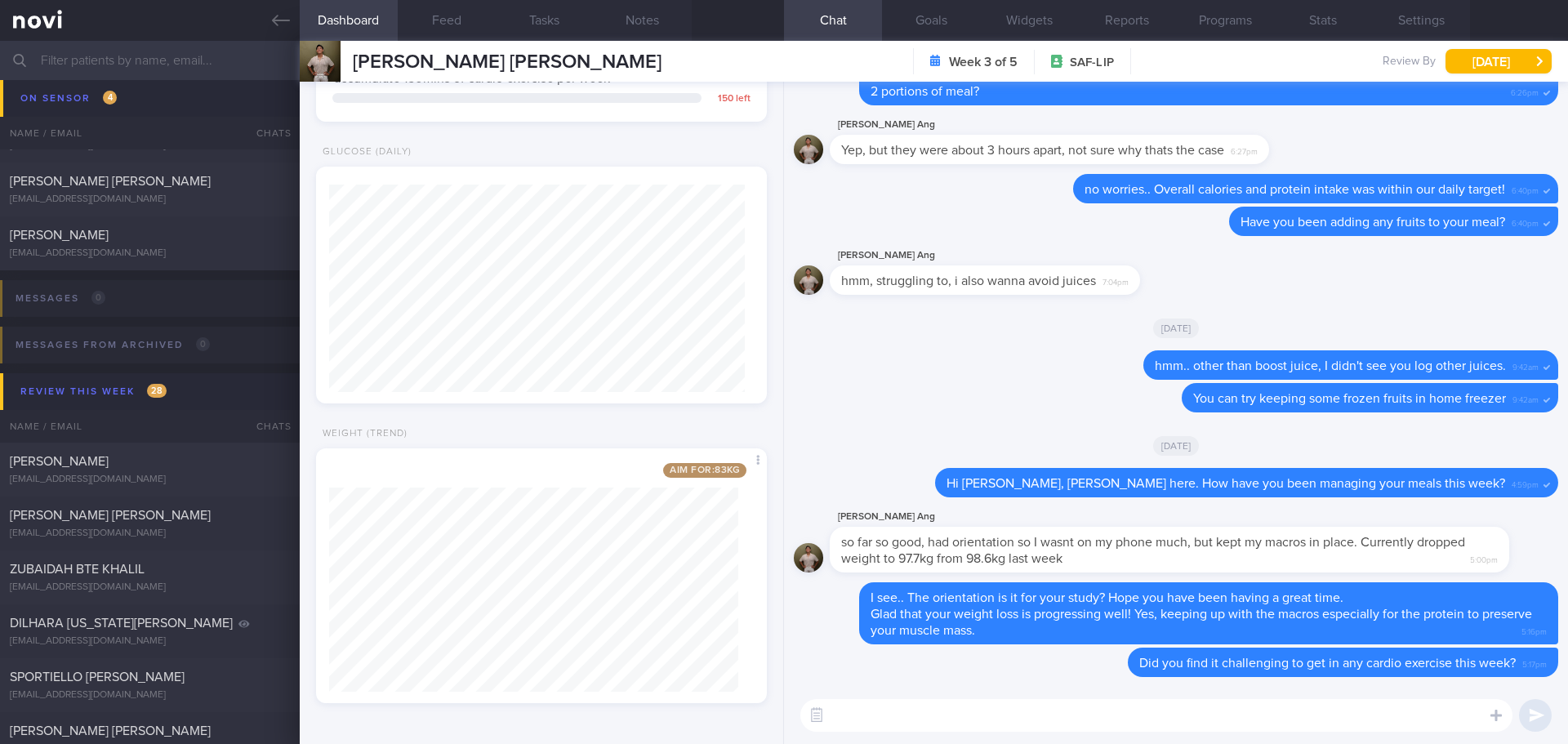
click at [1470, 75] on div "ANG SIONG YEOW, TIMOTHY SINGAARO ANG SIONG YEOW, TIMOTHY SINGAARO timothysingaa…" at bounding box center [934, 61] width 1268 height 41
click at [1037, 224] on div "Delete Have you been adding any fruits to your meal? 6:40pm" at bounding box center [1175, 225] width 764 height 39
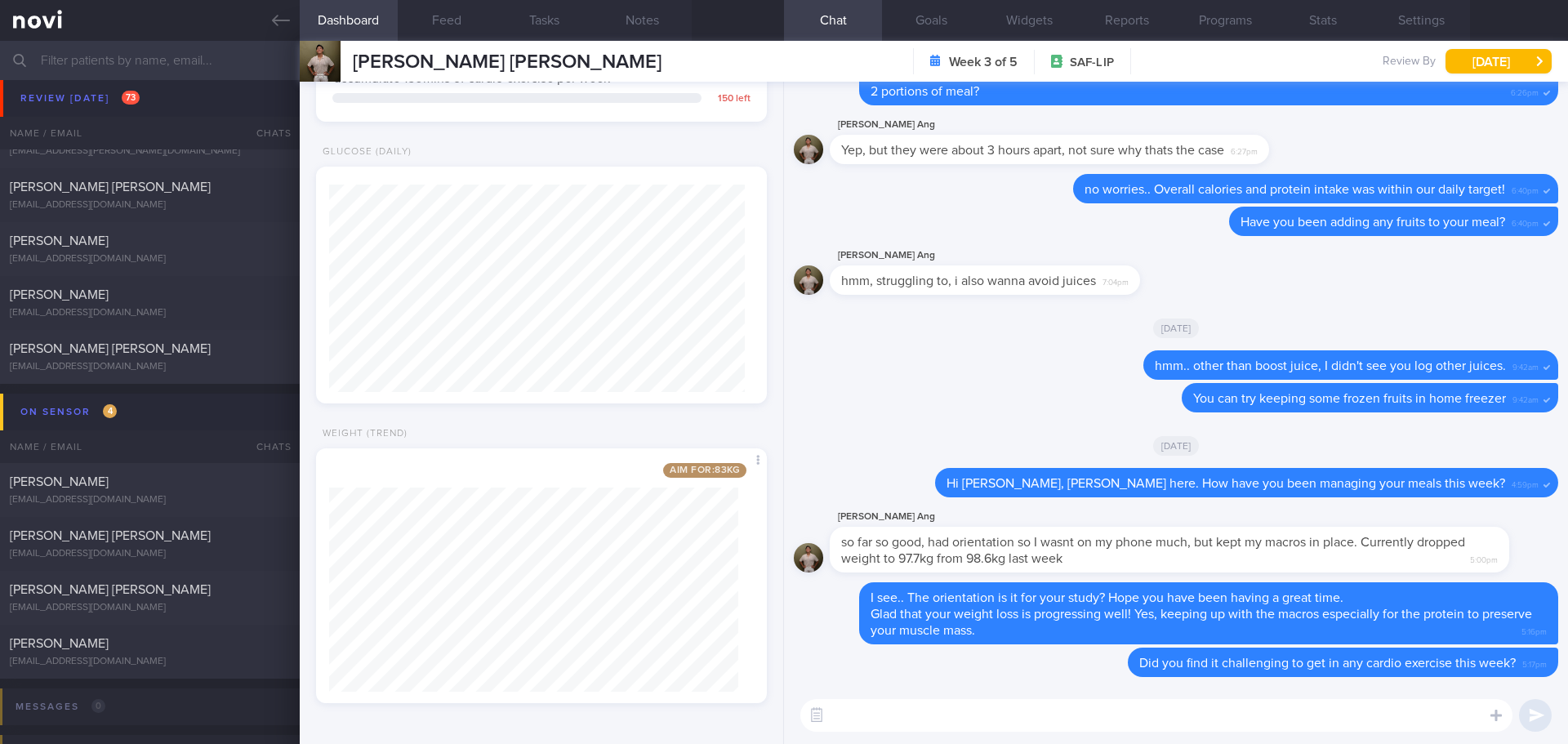
click at [148, 57] on input "text" at bounding box center [784, 60] width 1568 height 39
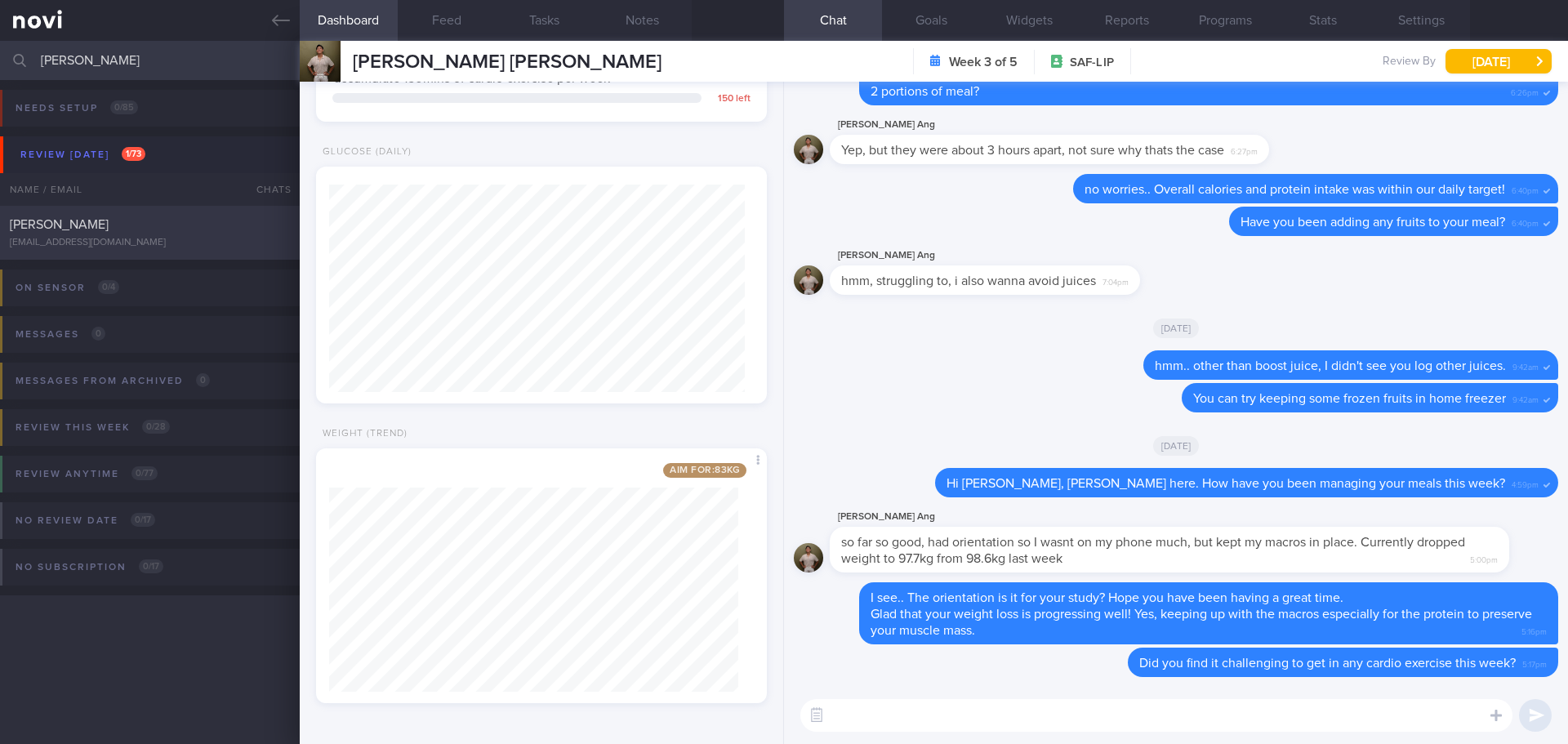
type input "feng jie"
click at [138, 246] on div "[EMAIL_ADDRESS][DOMAIN_NAME]" at bounding box center [149, 243] width 280 height 12
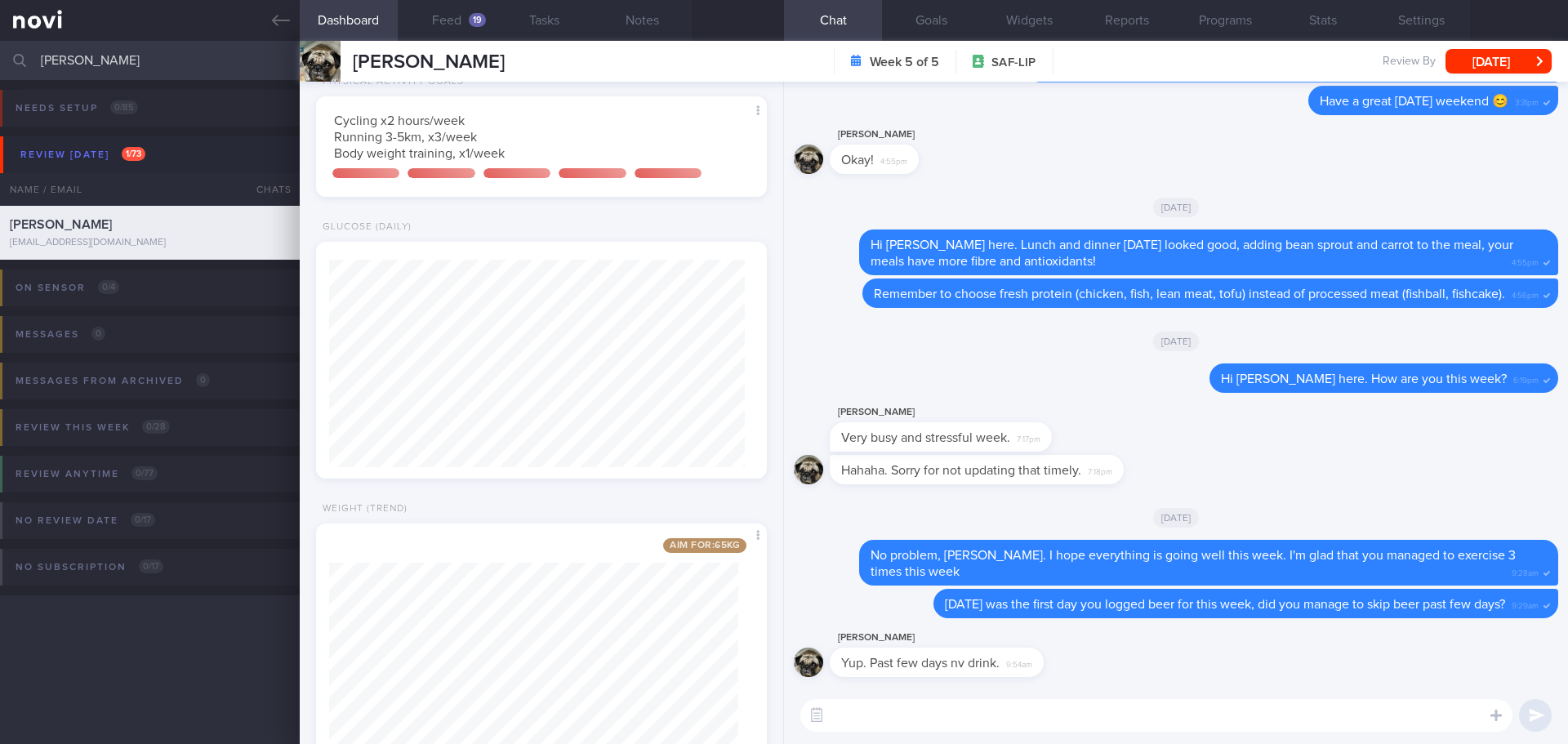
scroll to position [207, 416]
click at [939, 348] on div "[DATE]" at bounding box center [1175, 340] width 764 height 46
click at [987, 334] on div "[DATE]" at bounding box center [1175, 340] width 764 height 46
click at [434, 25] on button "Feed 19" at bounding box center [447, 20] width 98 height 41
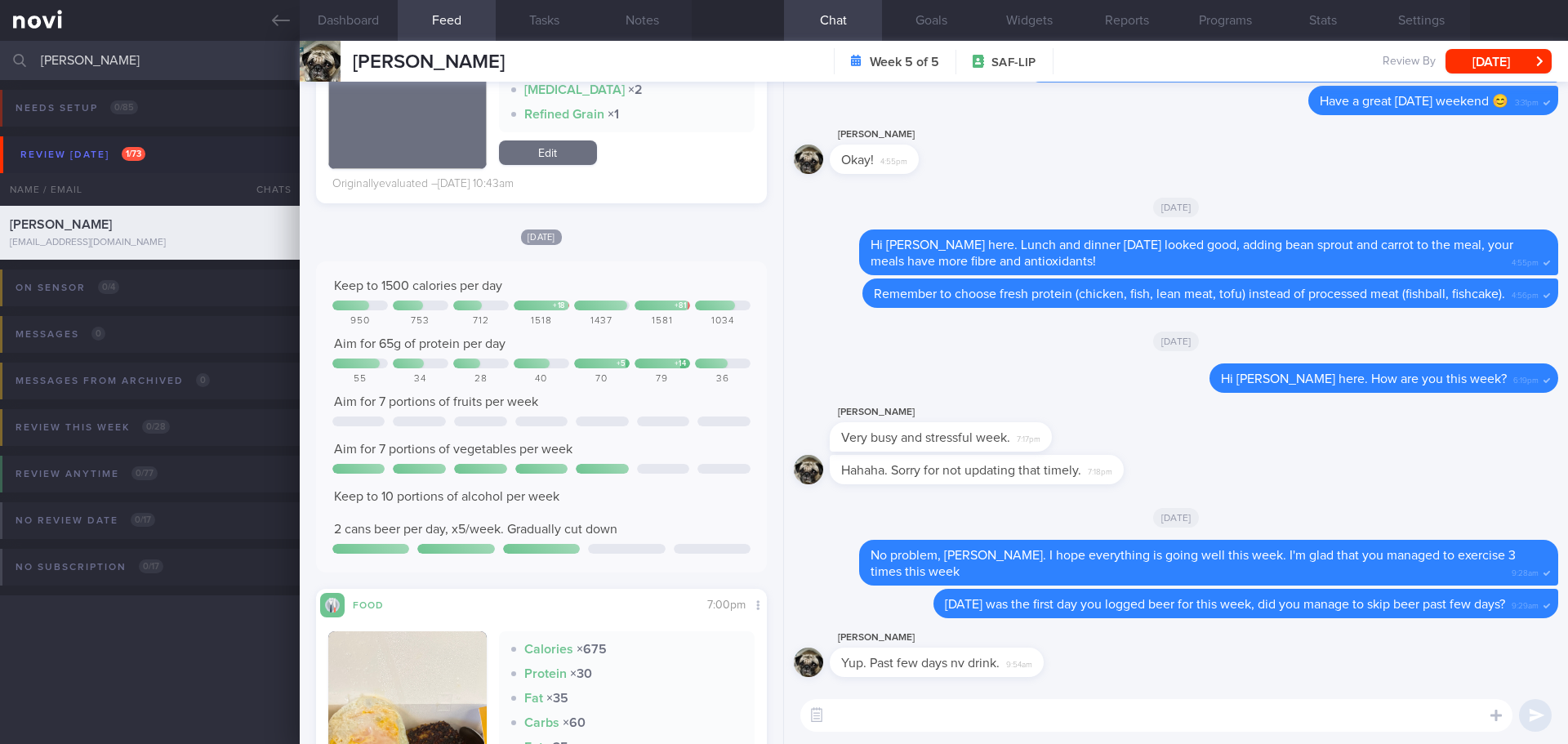
scroll to position [3103, 0]
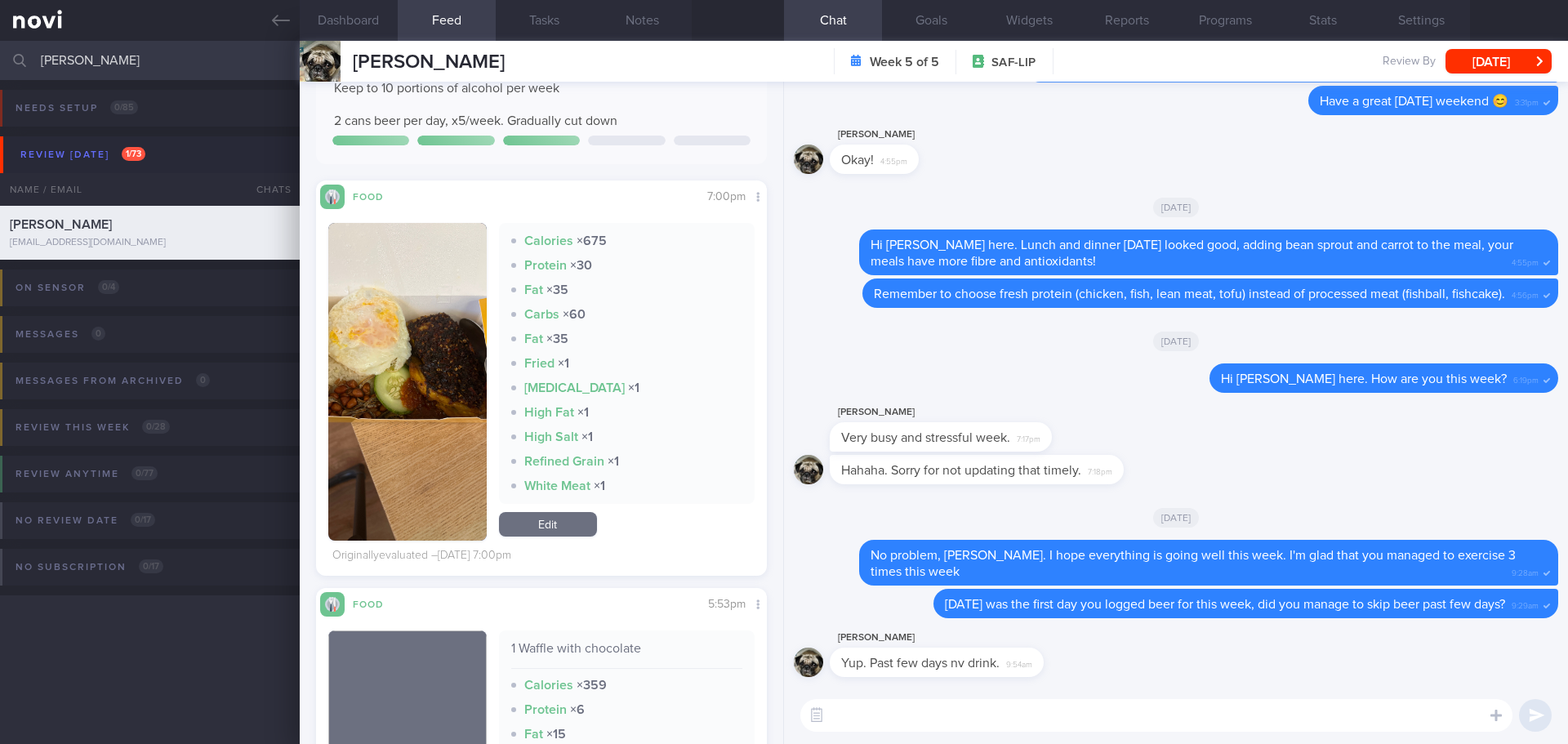
click at [424, 398] on button "button" at bounding box center [408, 382] width 159 height 317
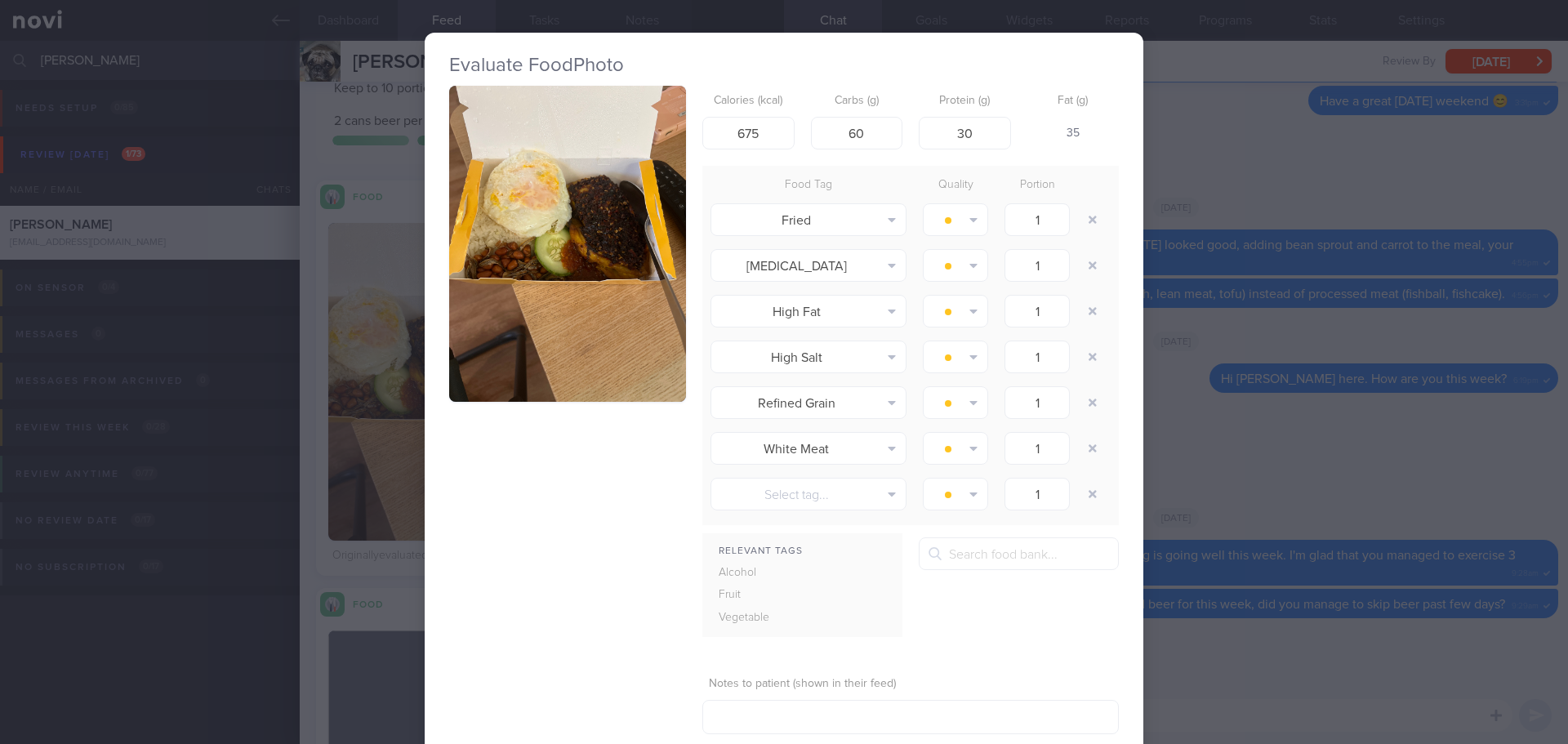
click at [505, 284] on button "button" at bounding box center [567, 244] width 237 height 316
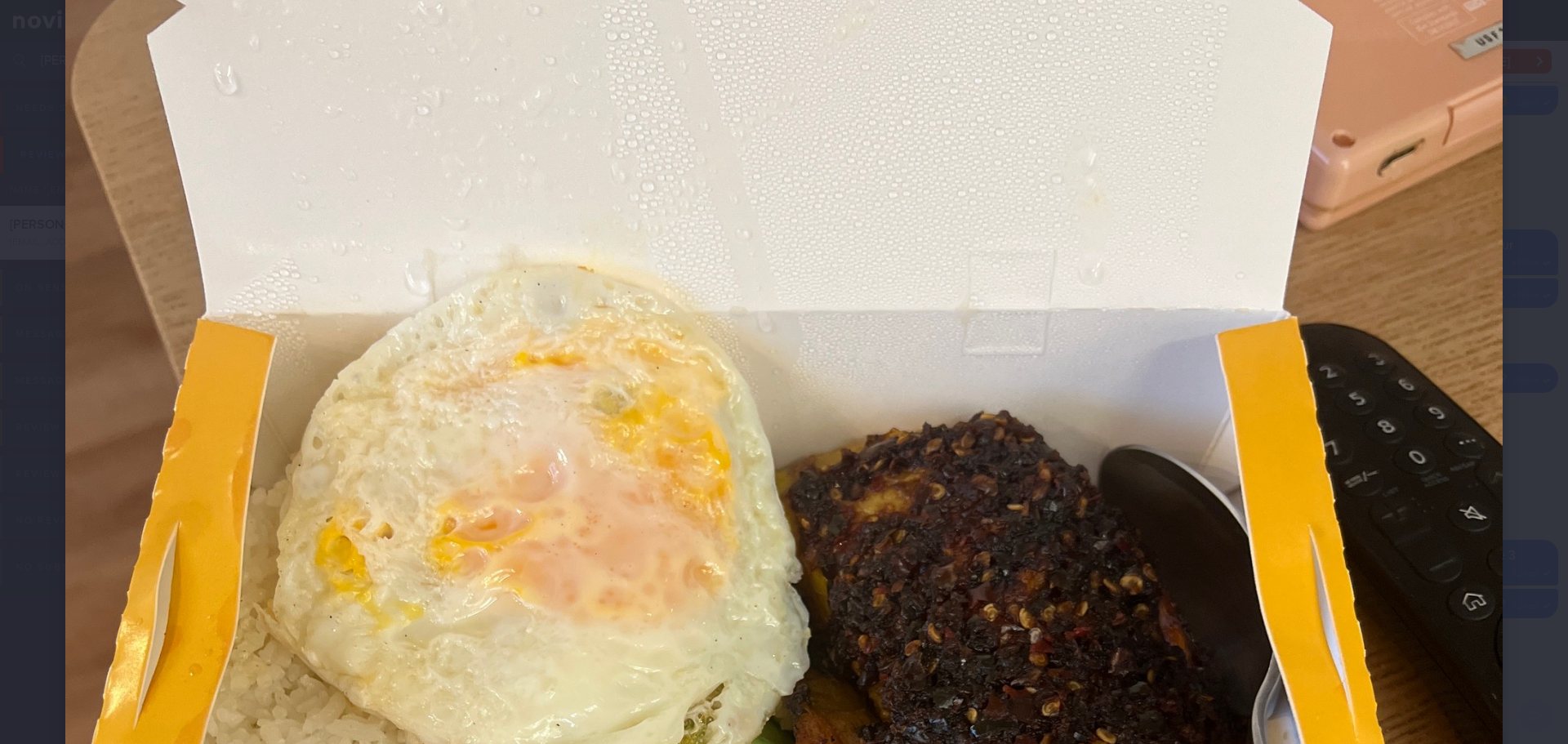
scroll to position [490, 0]
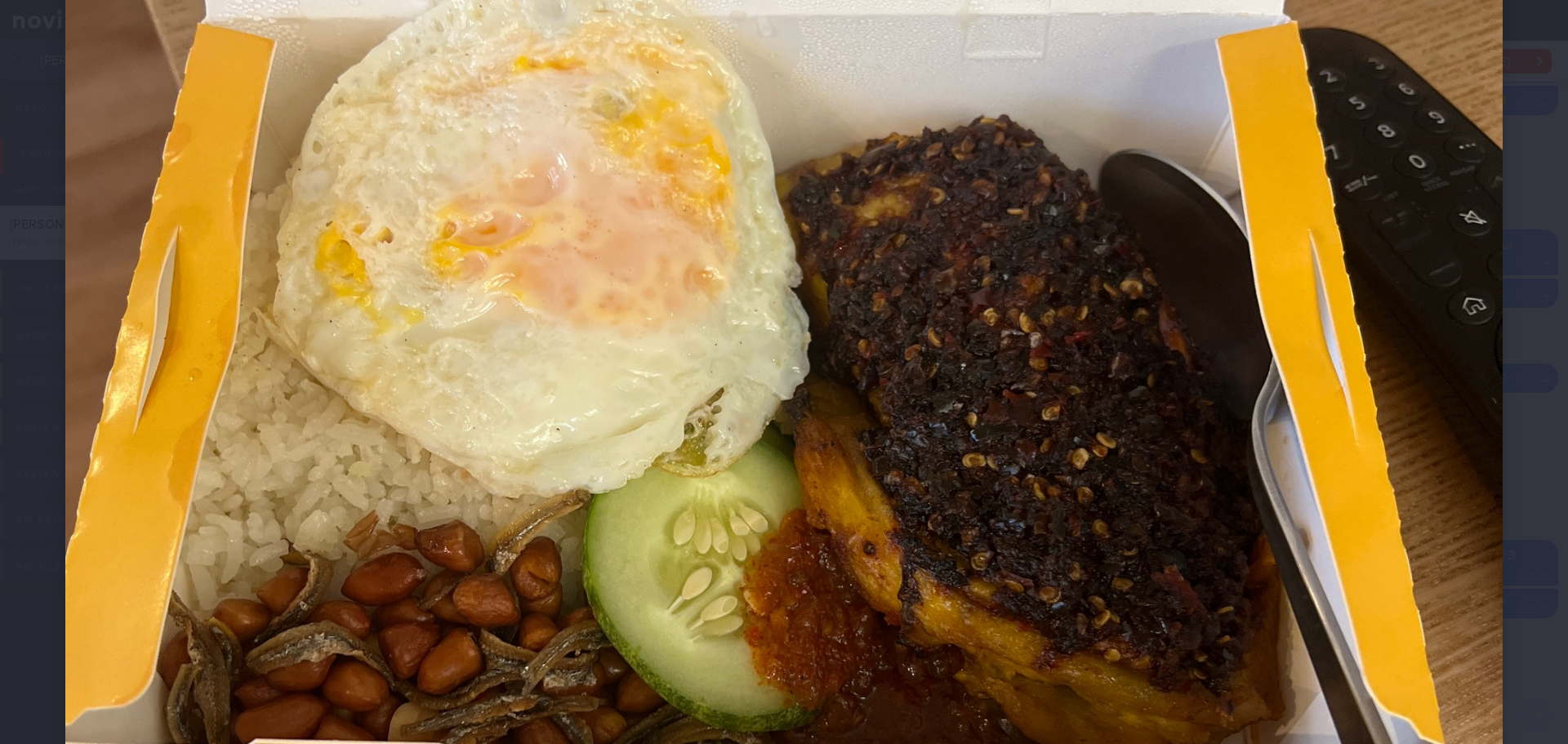
click at [1517, 295] on div at bounding box center [784, 533] width 1568 height 2047
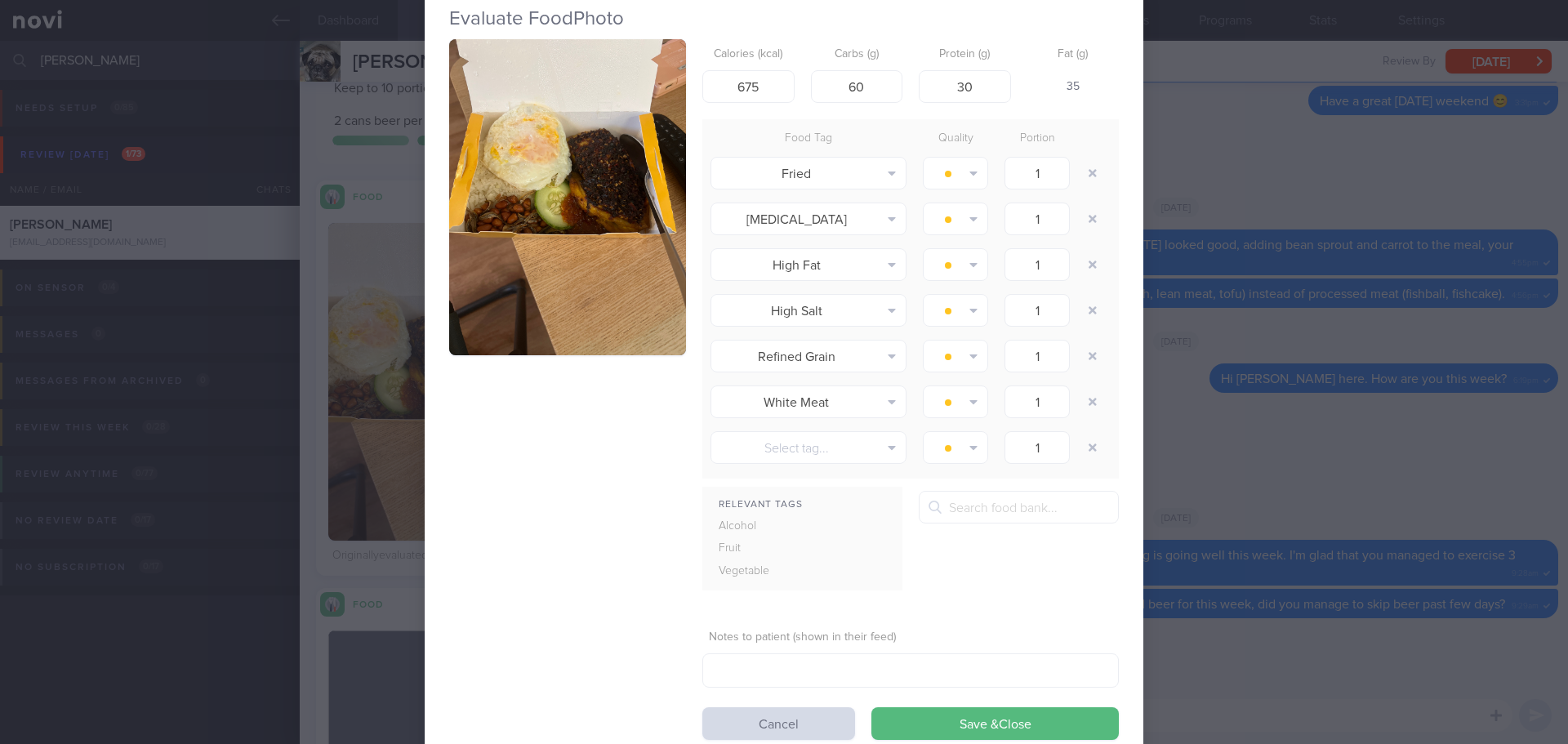
scroll to position [95, 0]
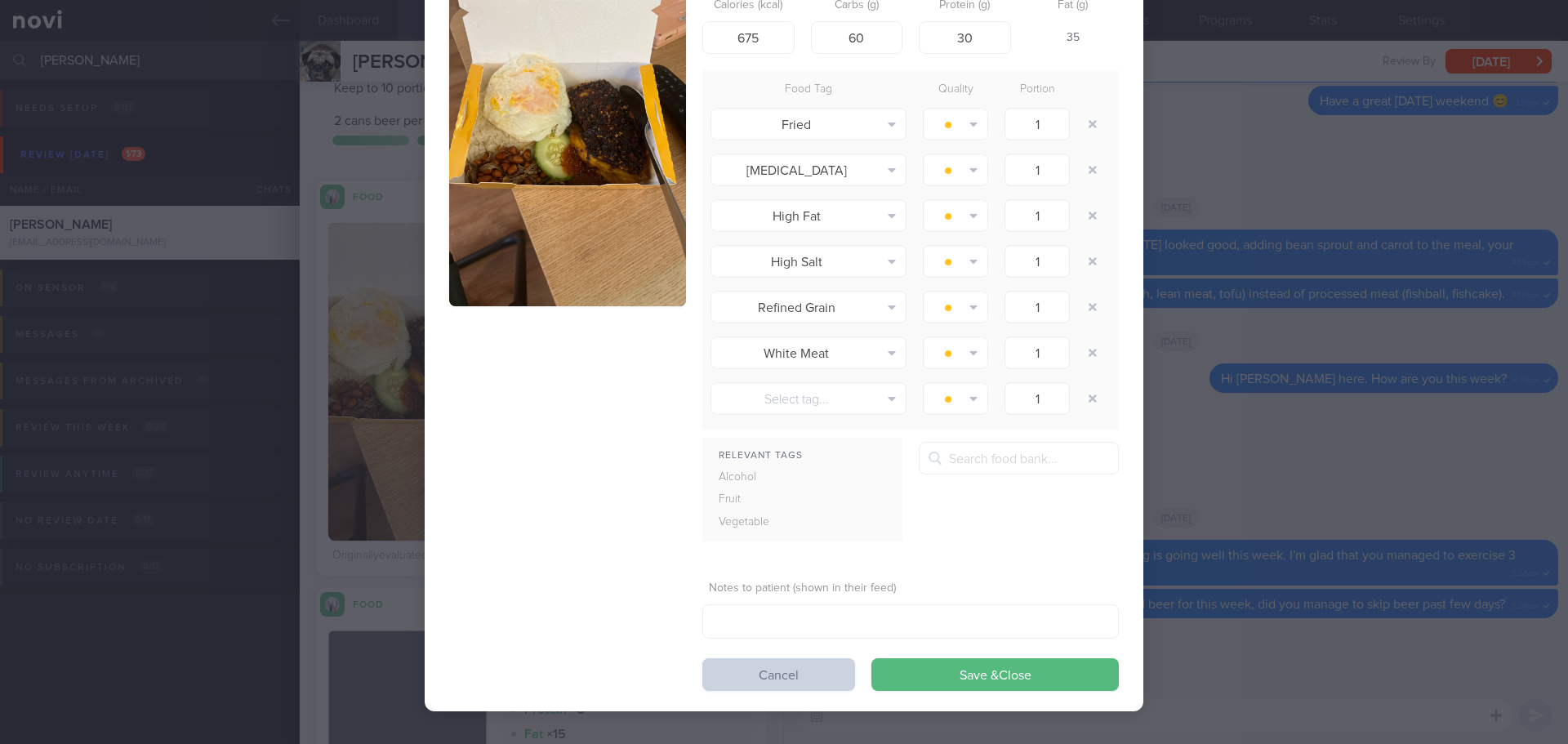
click at [771, 668] on button "Cancel" at bounding box center [779, 675] width 153 height 33
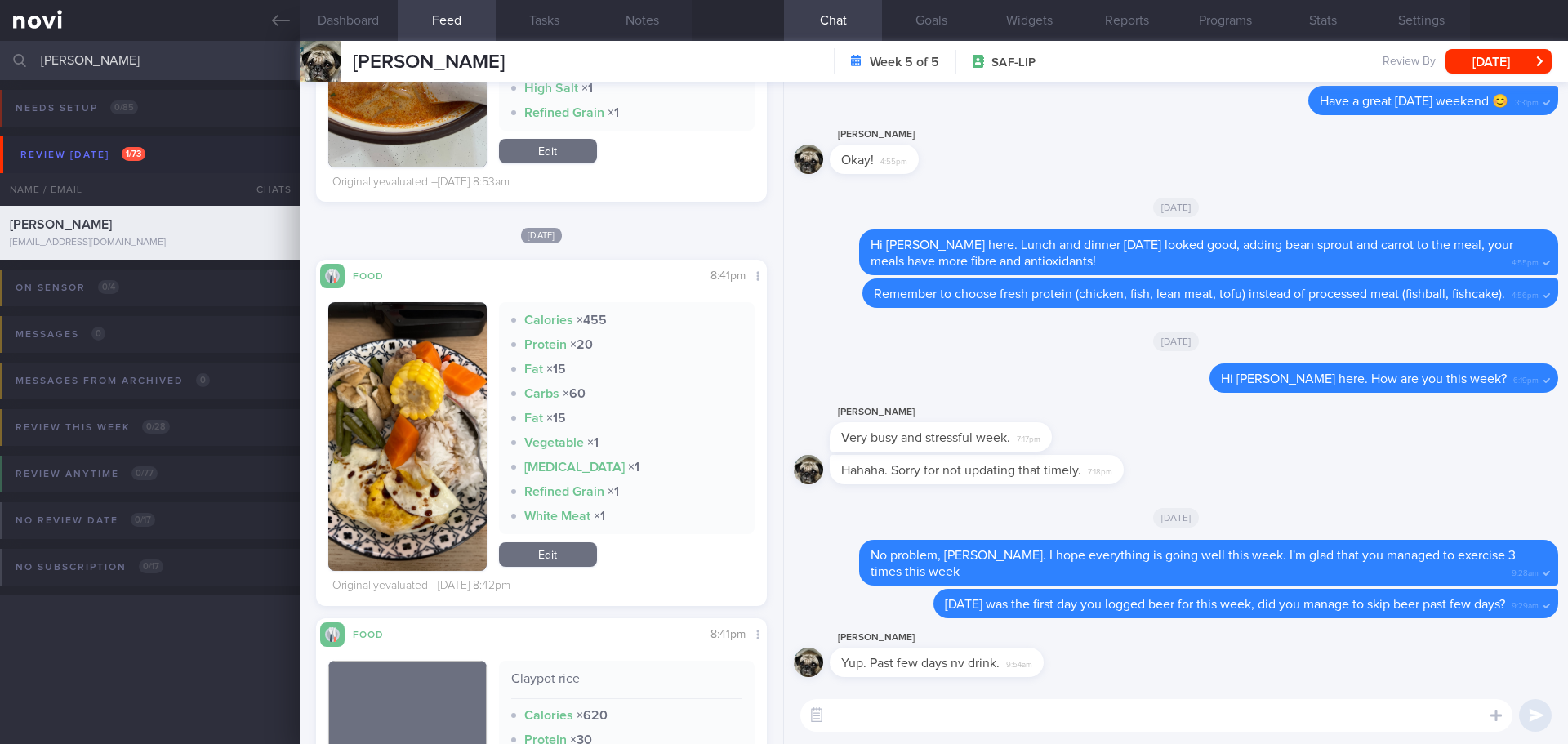
scroll to position [5307, 0]
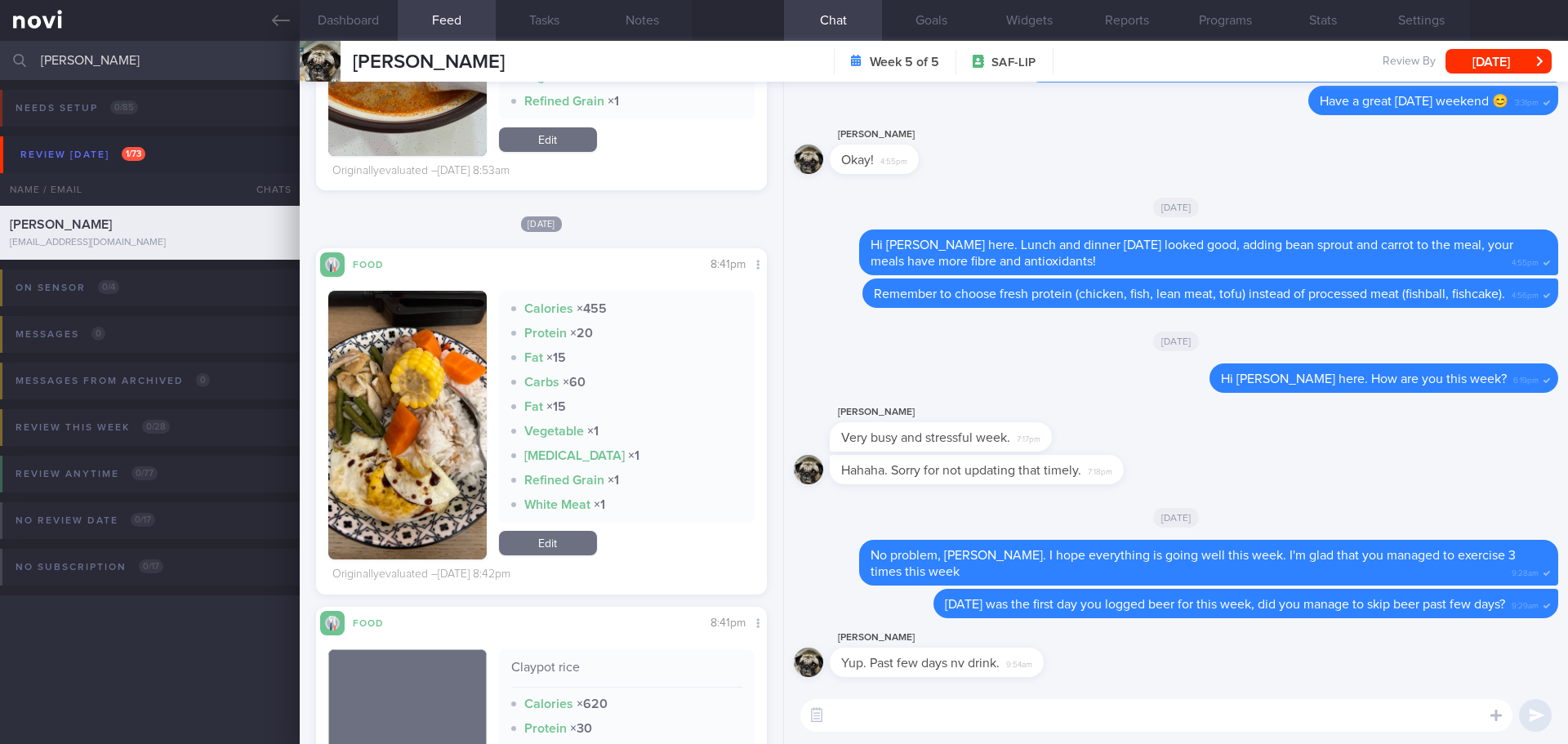
click at [384, 415] on button "button" at bounding box center [408, 425] width 159 height 269
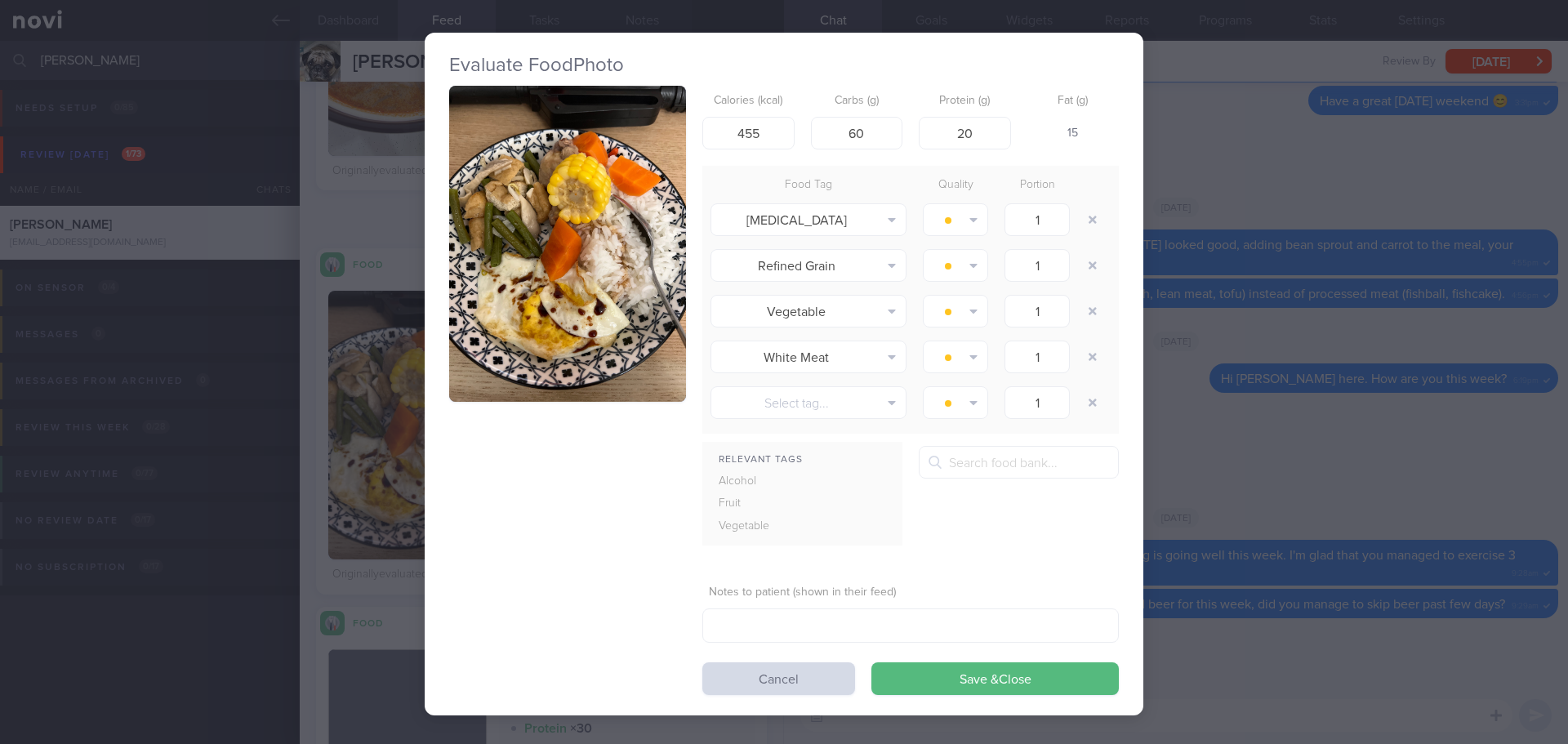
click at [524, 308] on img "button" at bounding box center [567, 244] width 237 height 316
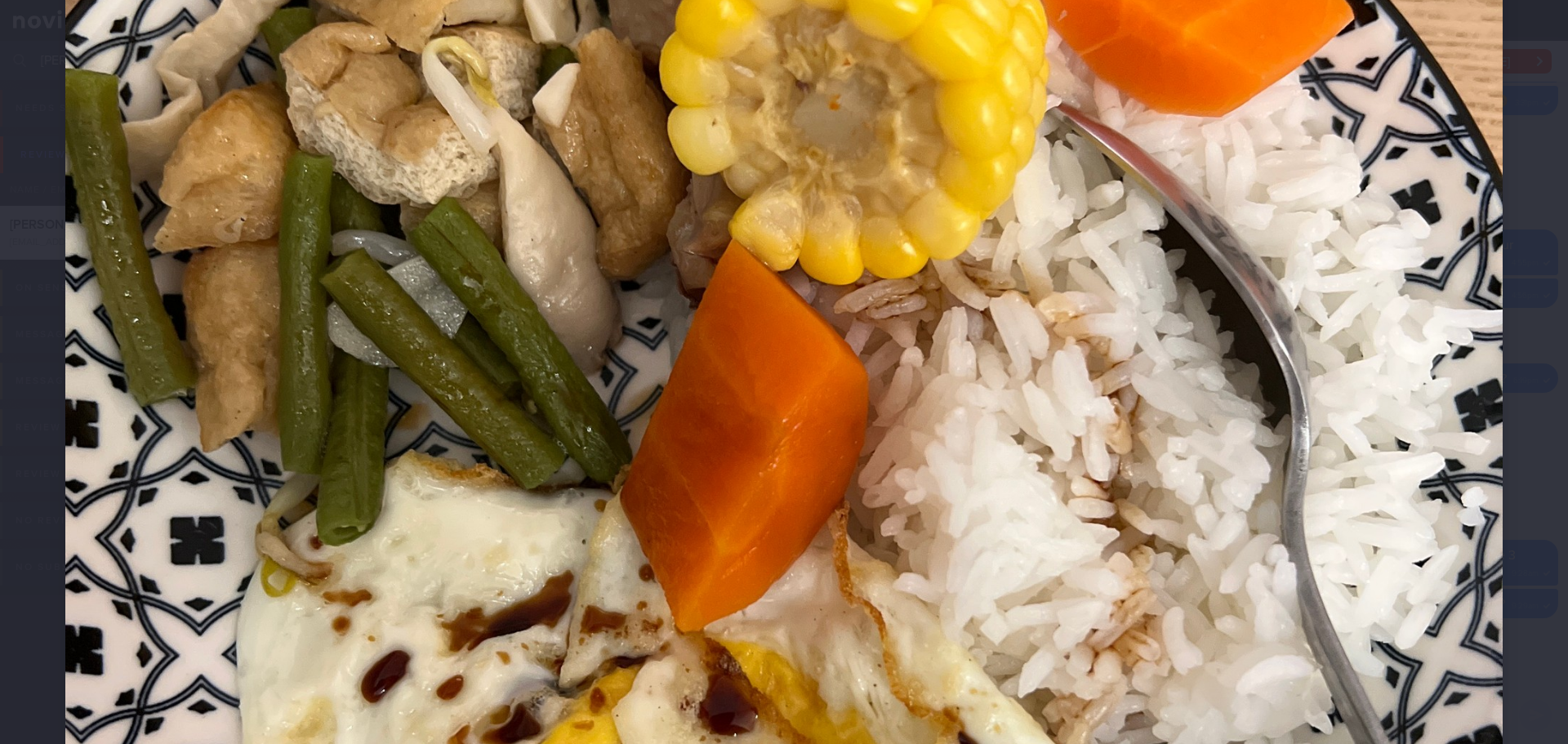
scroll to position [653, 0]
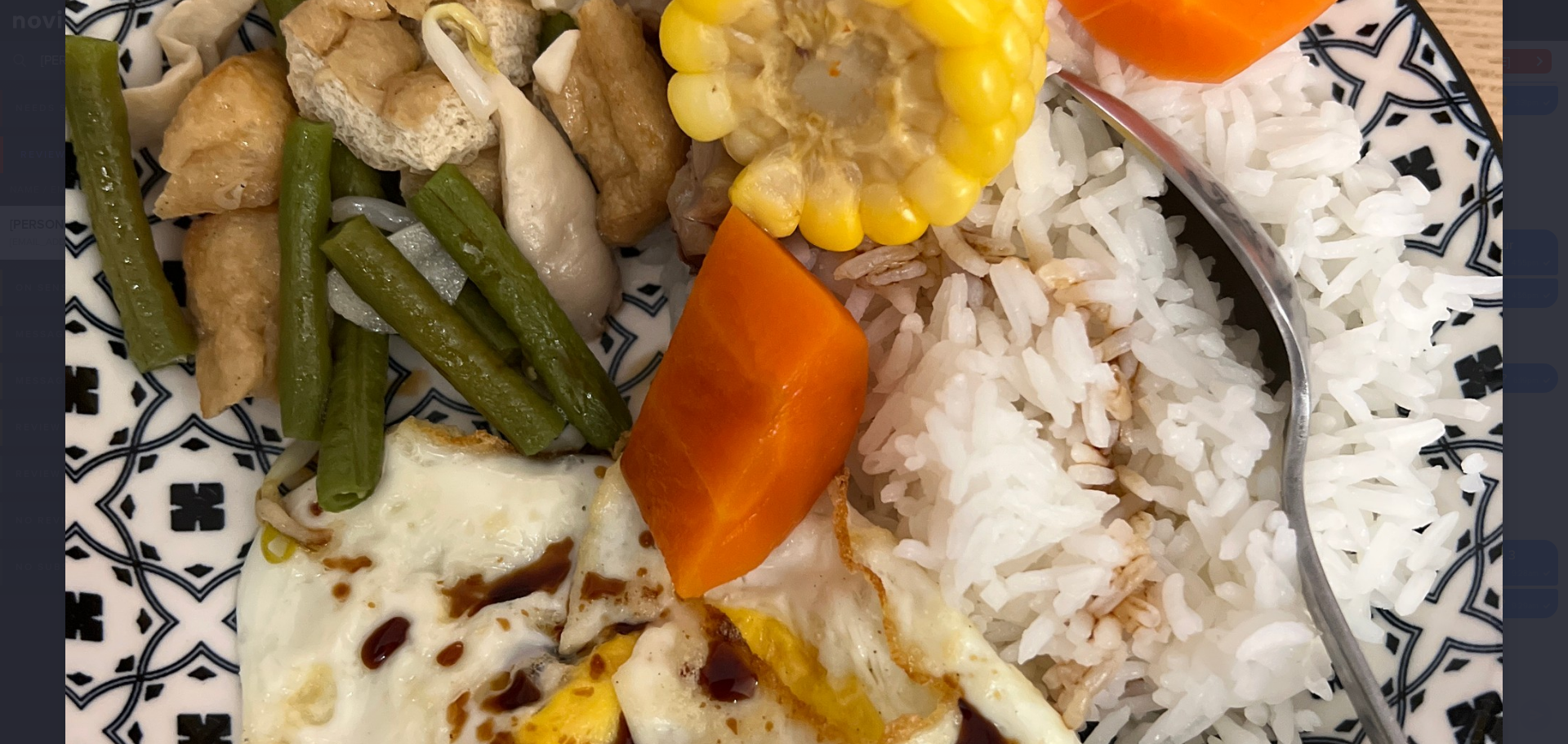
click at [1511, 420] on div at bounding box center [784, 370] width 1568 height 2047
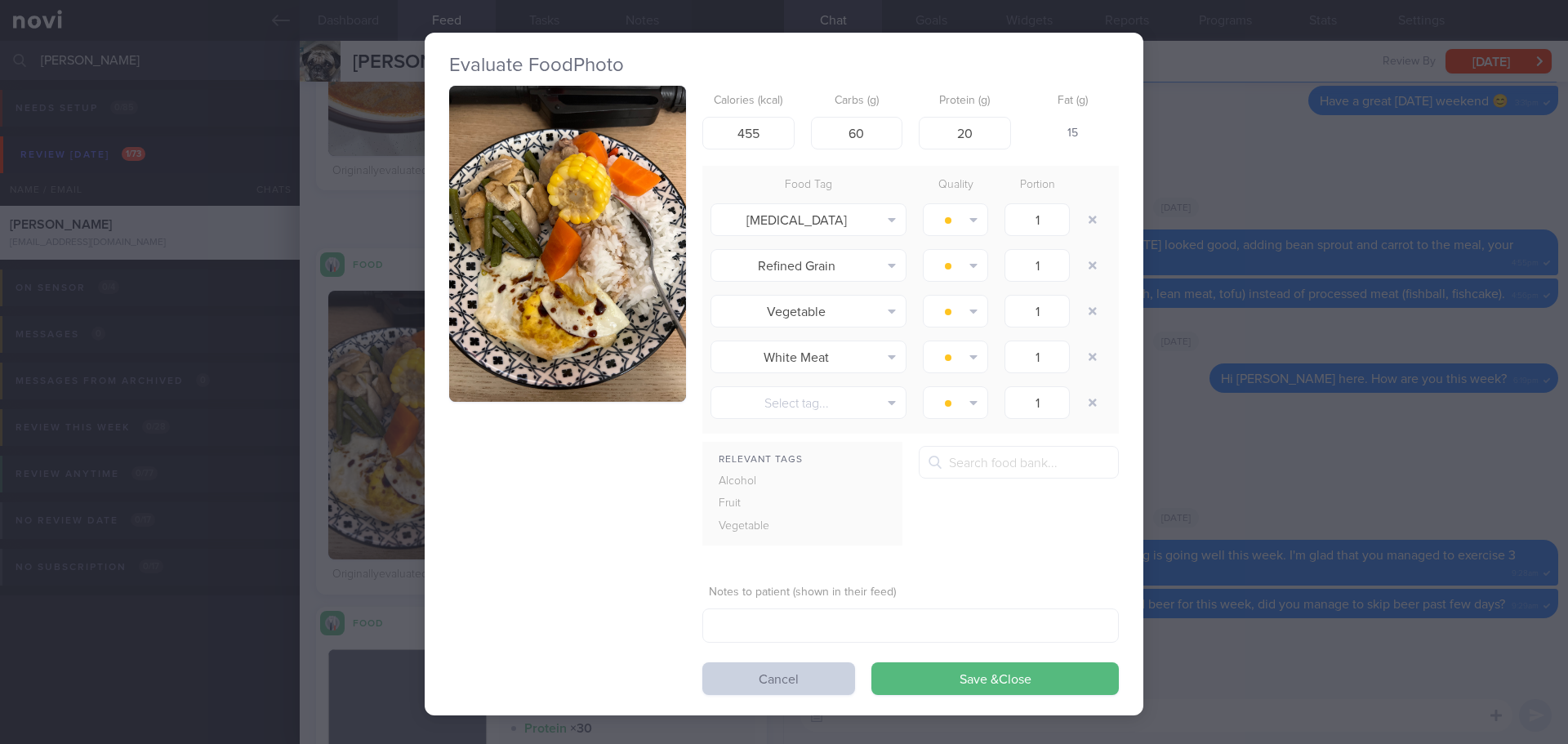
click at [827, 677] on button "Cancel" at bounding box center [779, 679] width 153 height 33
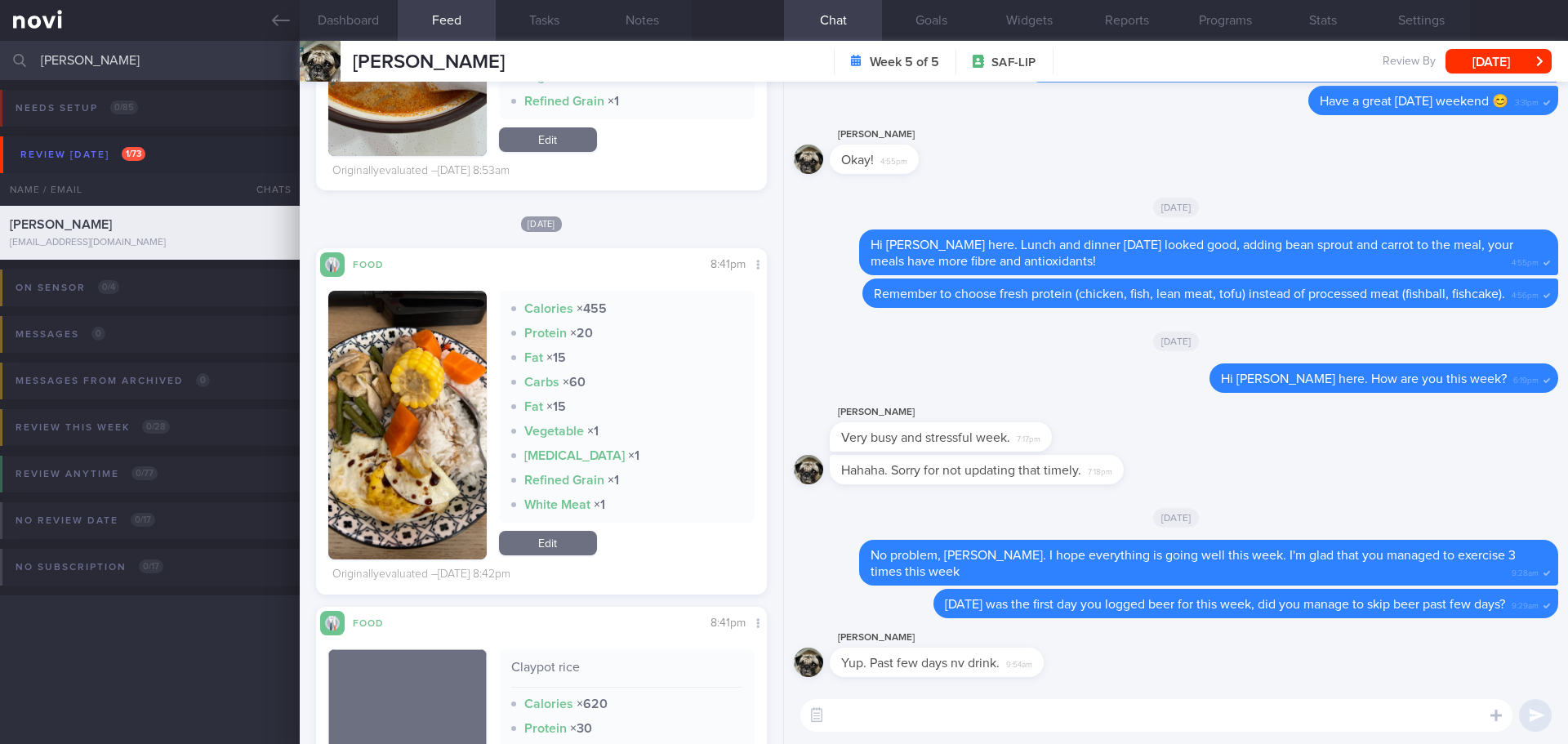
click at [977, 707] on textarea at bounding box center [1156, 715] width 712 height 33
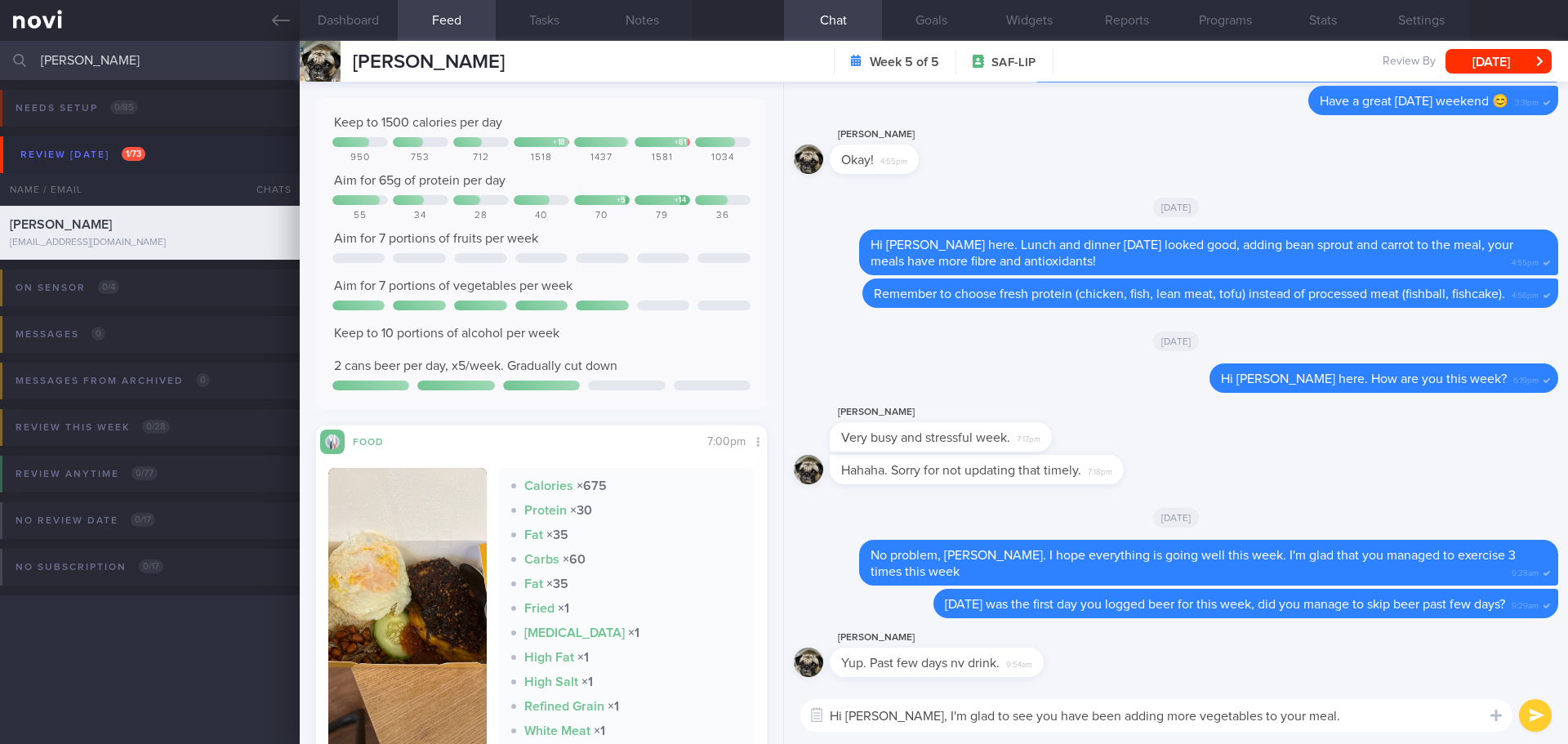
scroll to position [2299, 0]
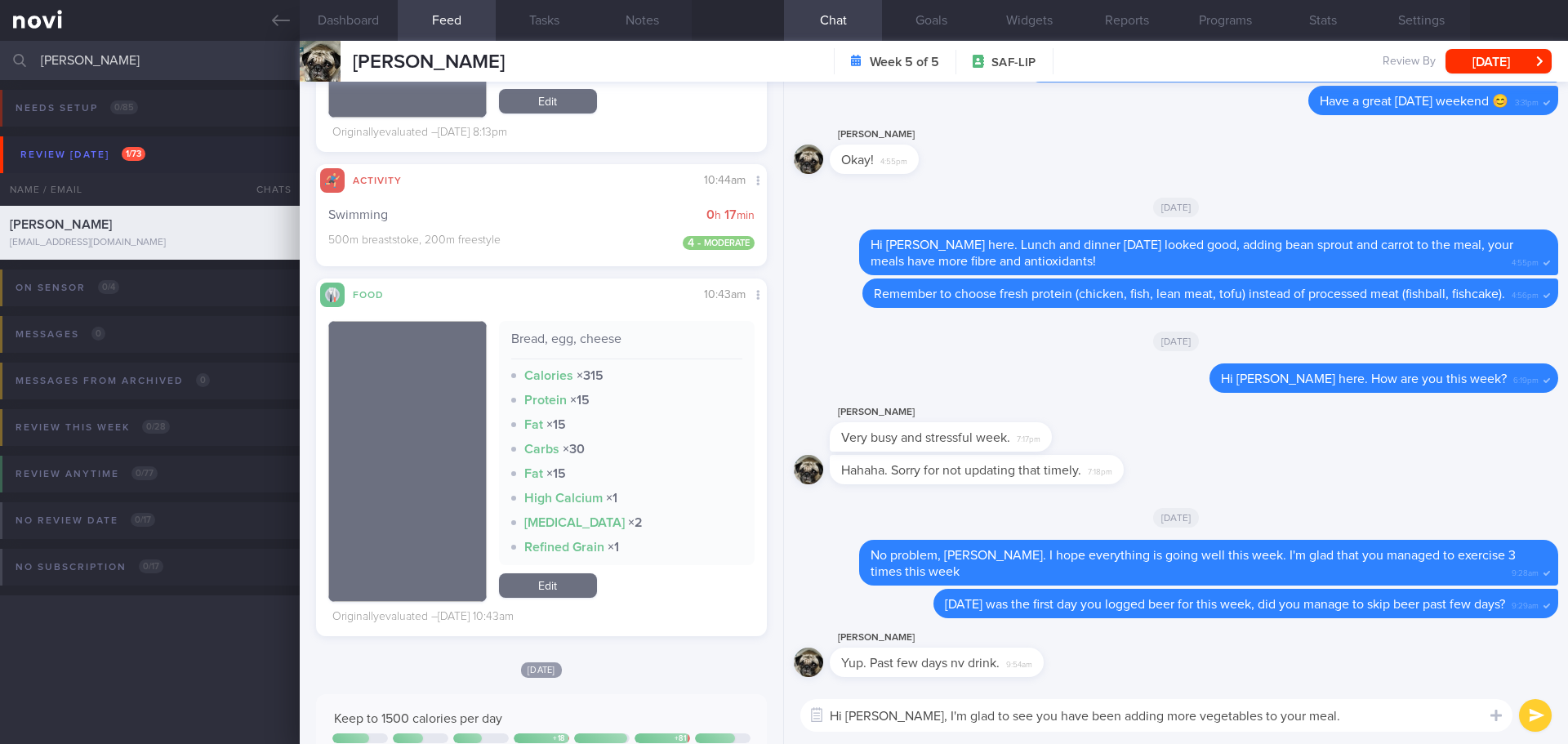
click at [1310, 713] on textarea "Hi Fengjie, I'm glad to see you have been adding more vegetables to your meal." at bounding box center [1156, 715] width 712 height 33
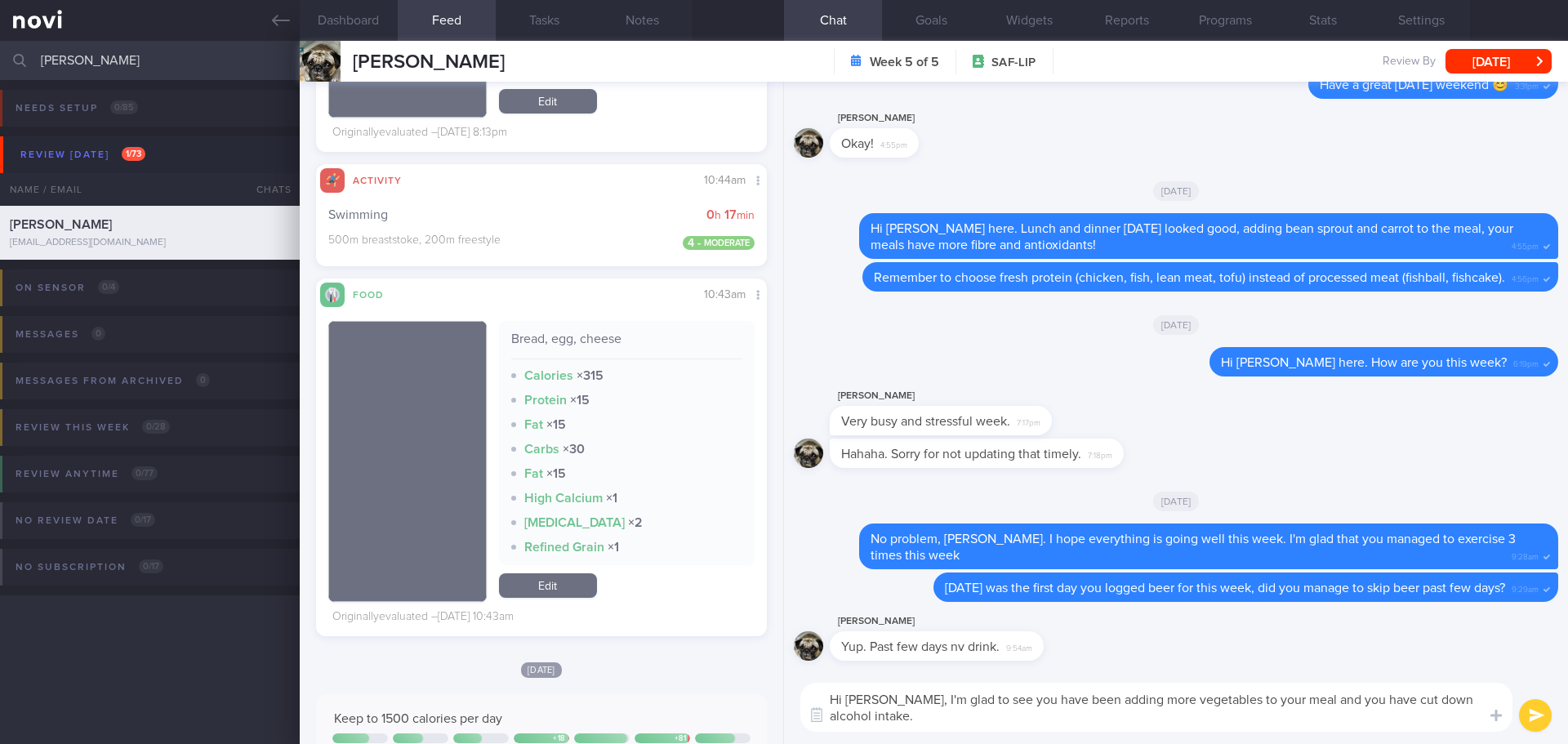
type textarea "Hi Fengjie, I'm glad to see you have been adding more vegetables to your meal a…"
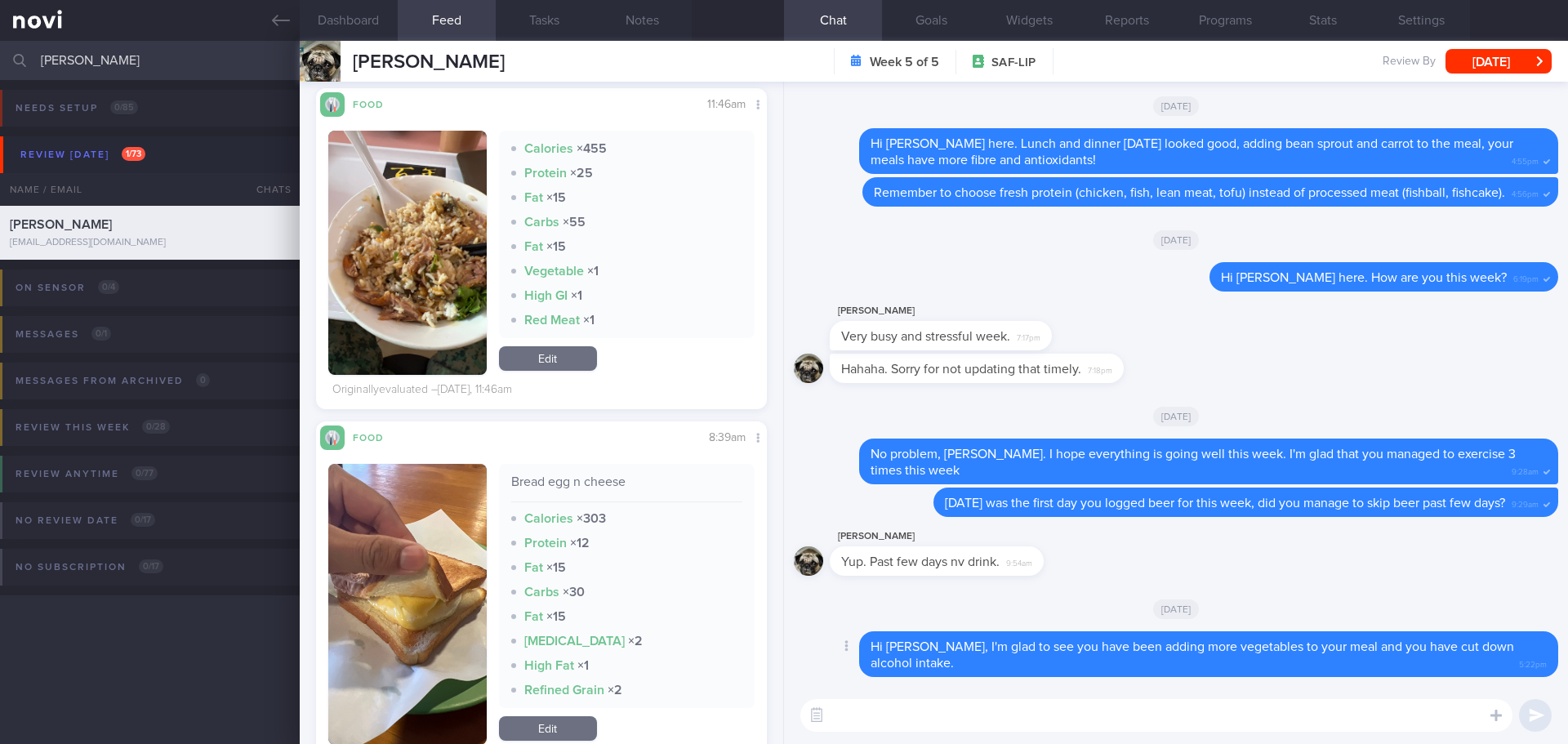
scroll to position [1061, 0]
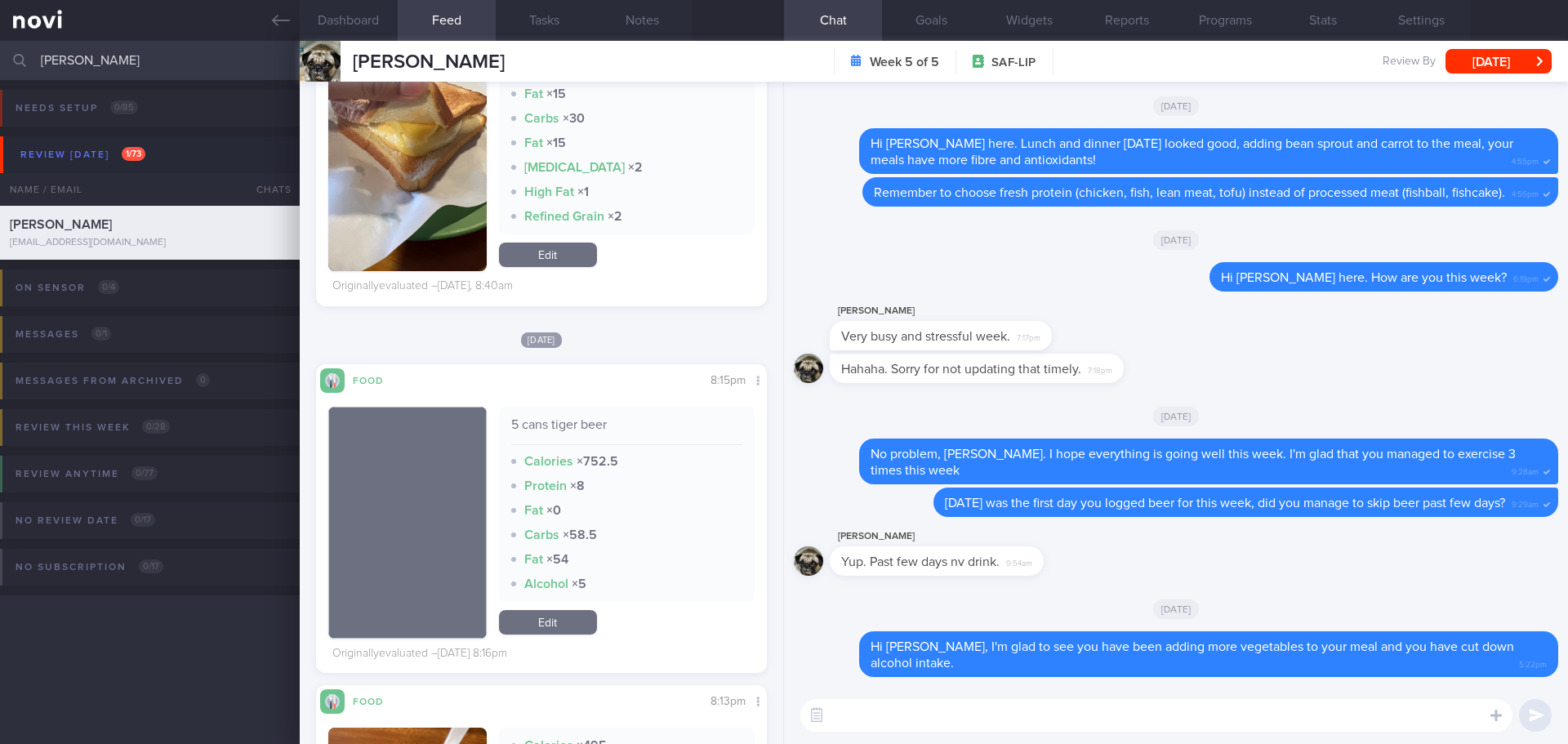
click at [869, 722] on textarea at bounding box center [1156, 715] width 712 height 33
type textarea "Y"
type textarea "F"
type textarea "T"
click at [1225, 714] on textarea "In the subsequent weeks, you can try to practise" at bounding box center [1156, 715] width 712 height 33
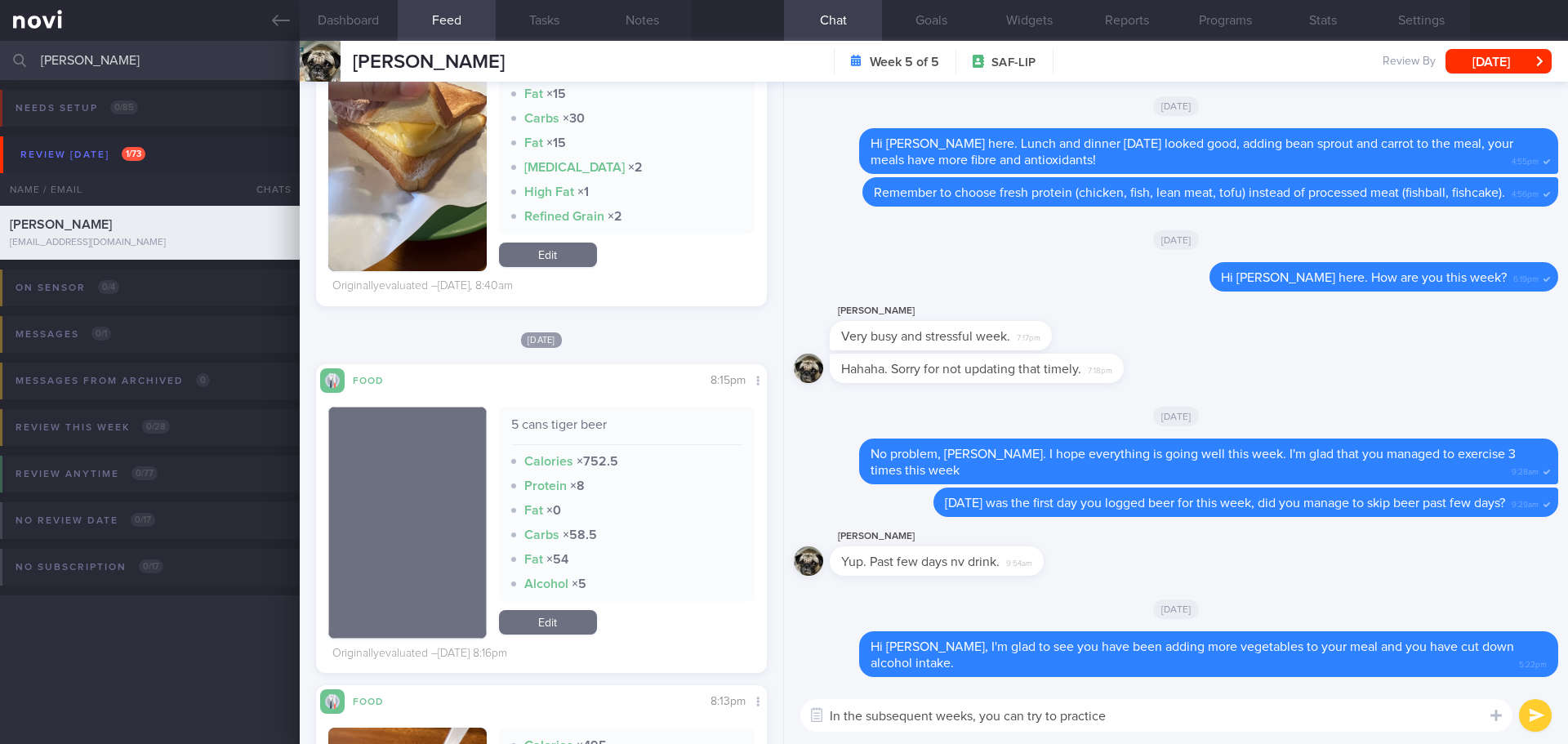
click at [1137, 728] on textarea "In the subsequent weeks, you can try to practice" at bounding box center [1156, 715] width 712 height 33
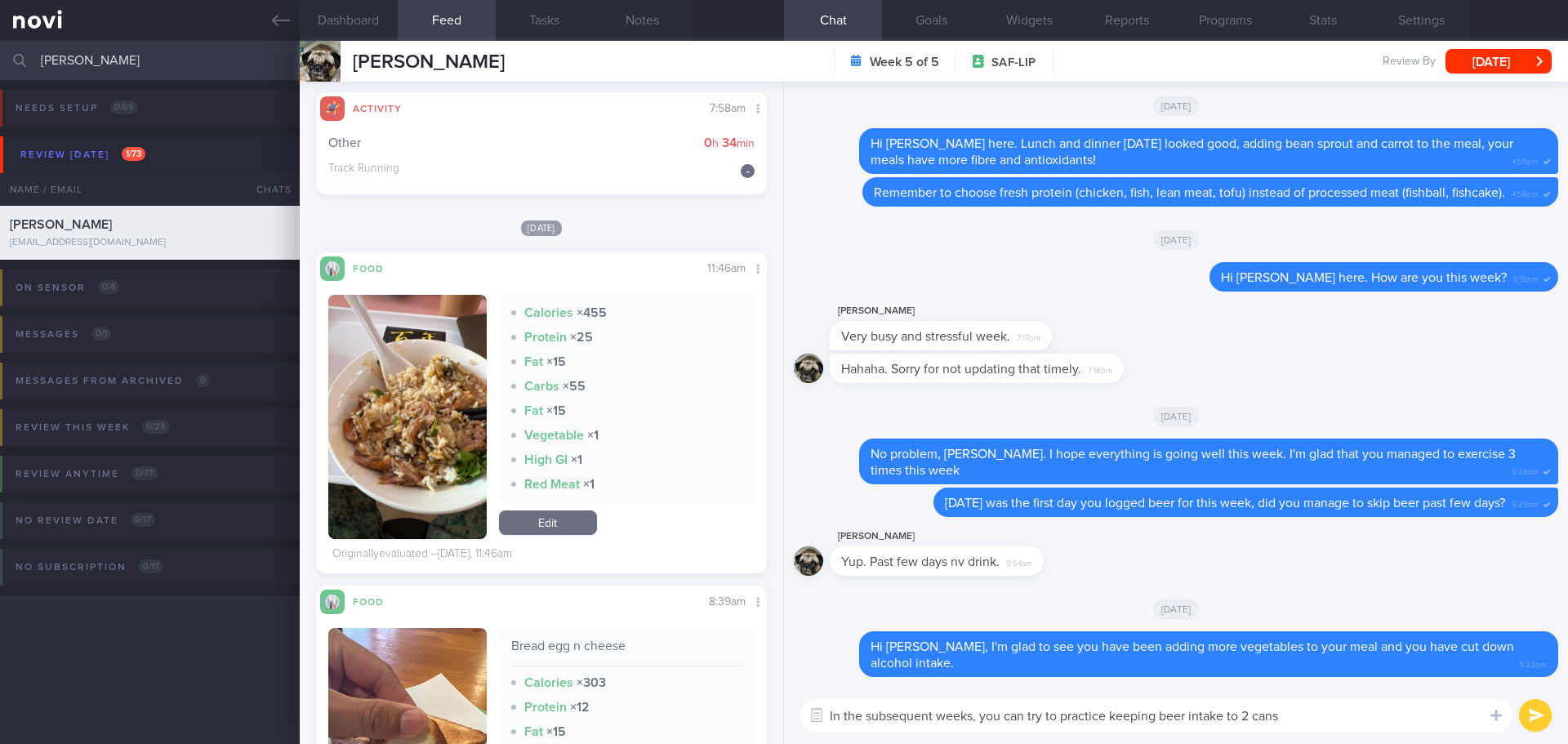
scroll to position [0, 0]
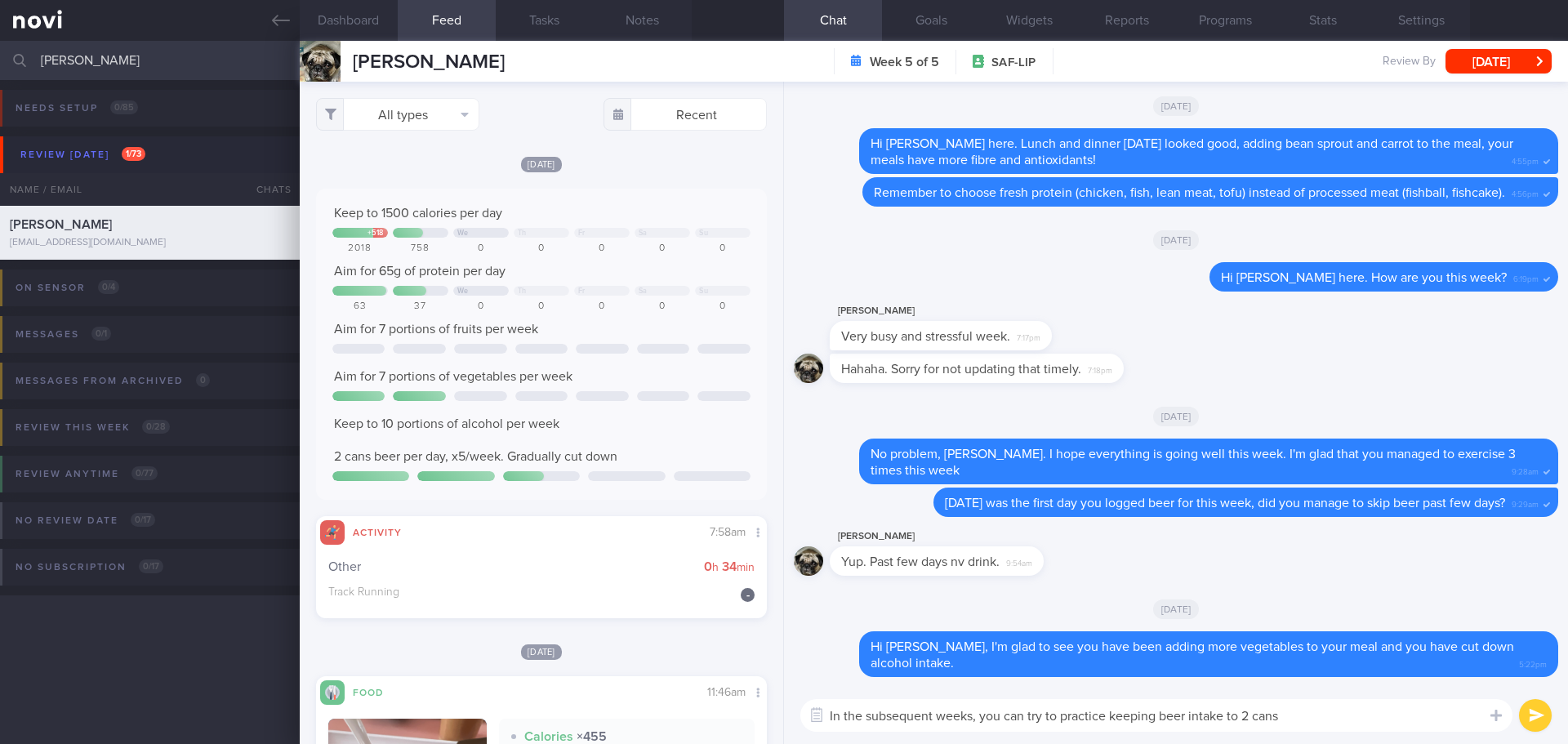
click at [1291, 721] on textarea "In the subsequent weeks, you can try to practice keeping beer intake to 2 cans" at bounding box center [1156, 715] width 712 height 33
click at [1432, 713] on textarea "In the subsequent weeks, you can try to practice keeping beer intake to not mor…" at bounding box center [1156, 715] width 712 height 33
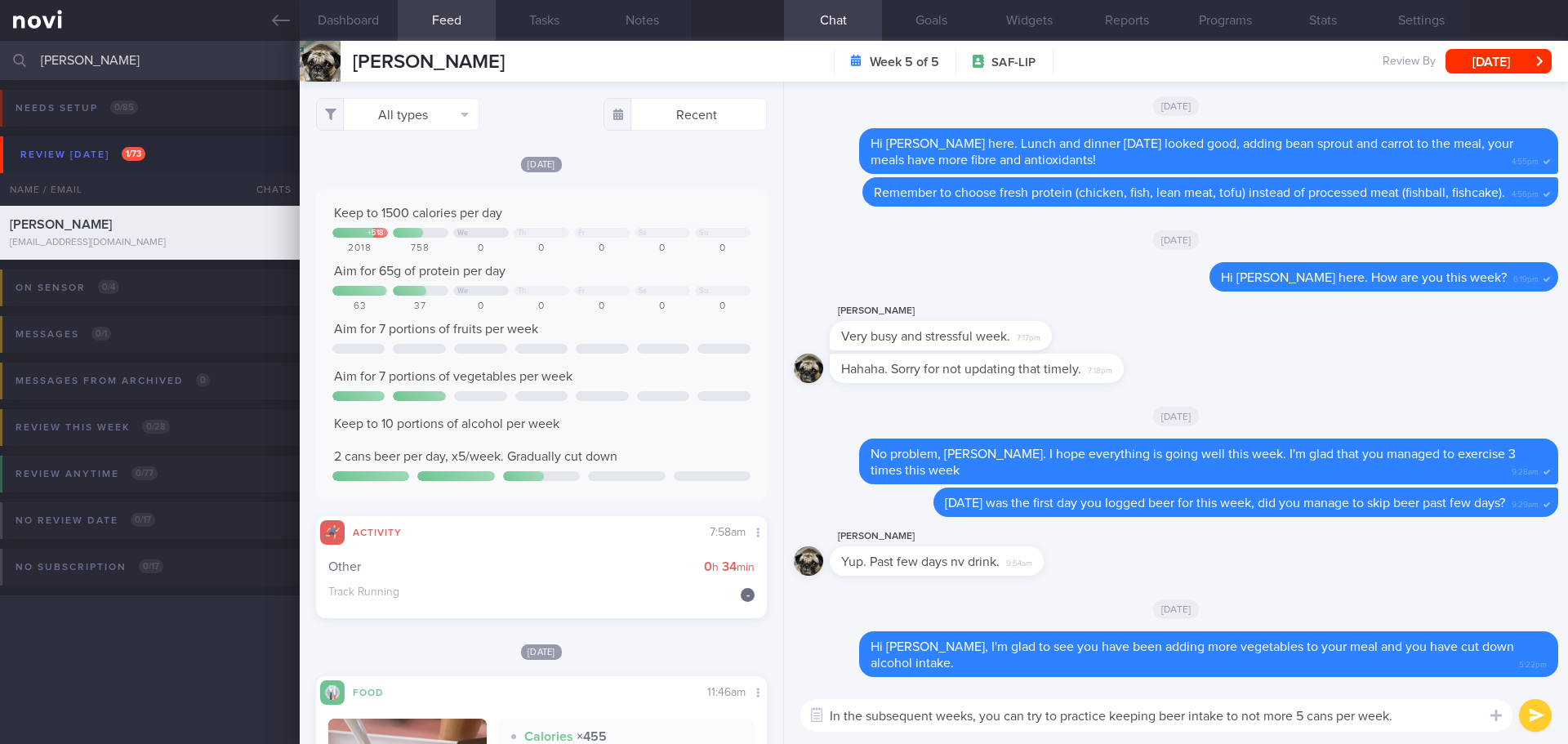
drag, startPoint x: 1408, startPoint y: 715, endPoint x: 786, endPoint y: 721, distance: 622.0
click at [786, 721] on div "In the subsequent weeks, you can try to practice keeping beer intake to not mor…" at bounding box center [1176, 715] width 784 height 57
type textarea "I hope you find your energy level is improving with these changes."
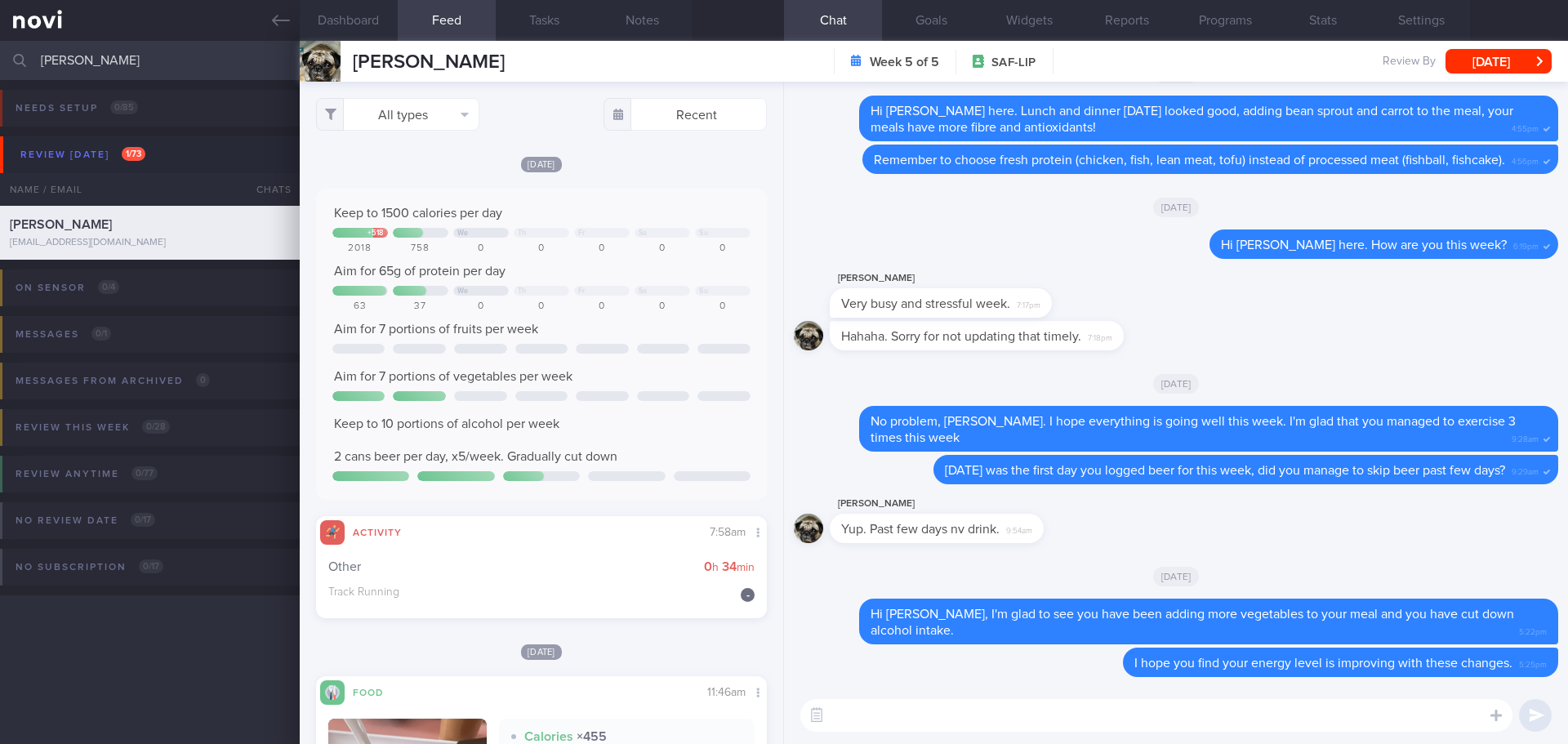
drag, startPoint x: 105, startPoint y: 60, endPoint x: -7, endPoint y: 73, distance: 112.8
click at [0, 73] on html "You are offline! Some functionality will be unavailable Patients New Users Coac…" at bounding box center [784, 372] width 1568 height 744
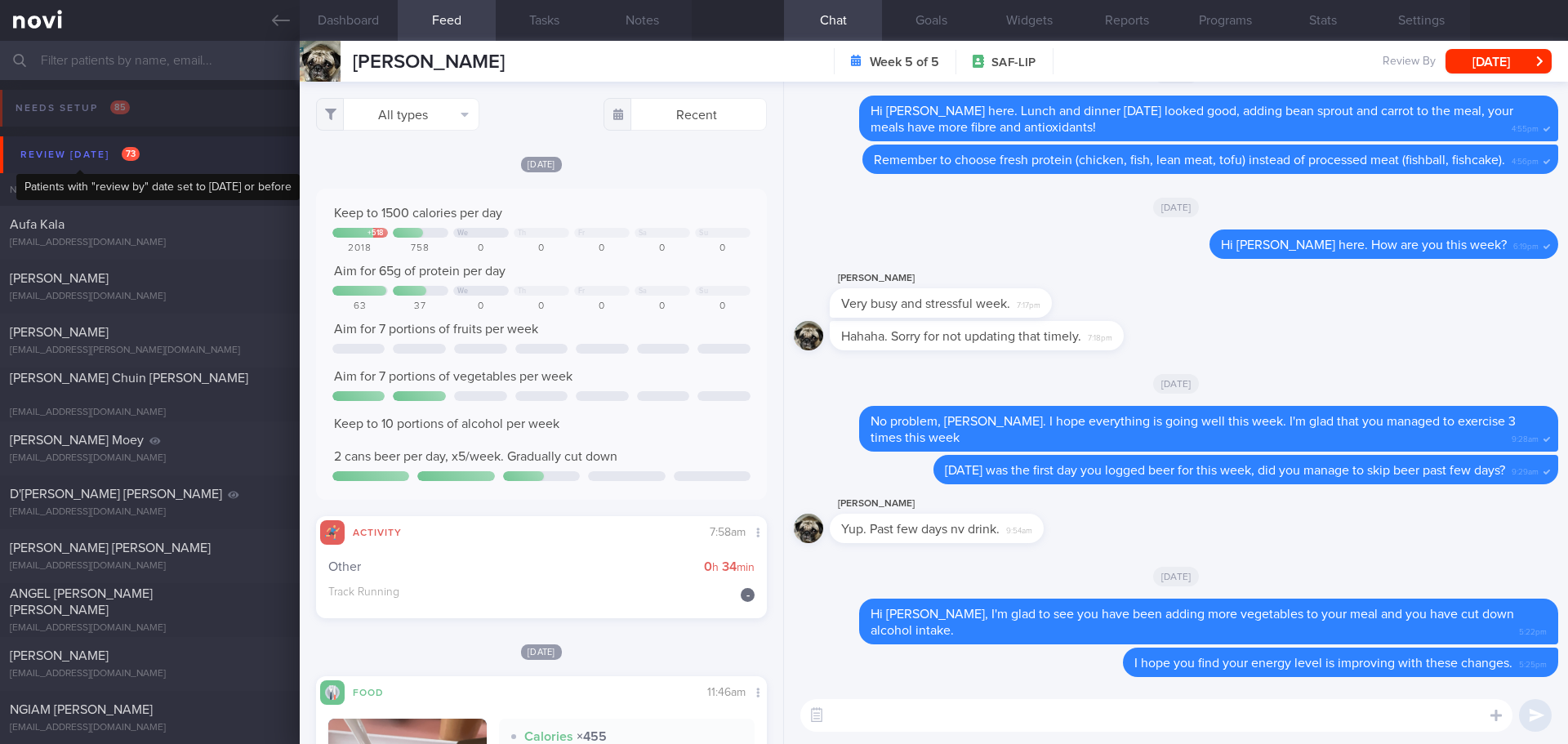
click at [91, 161] on div "Review today 73" at bounding box center [80, 154] width 127 height 22
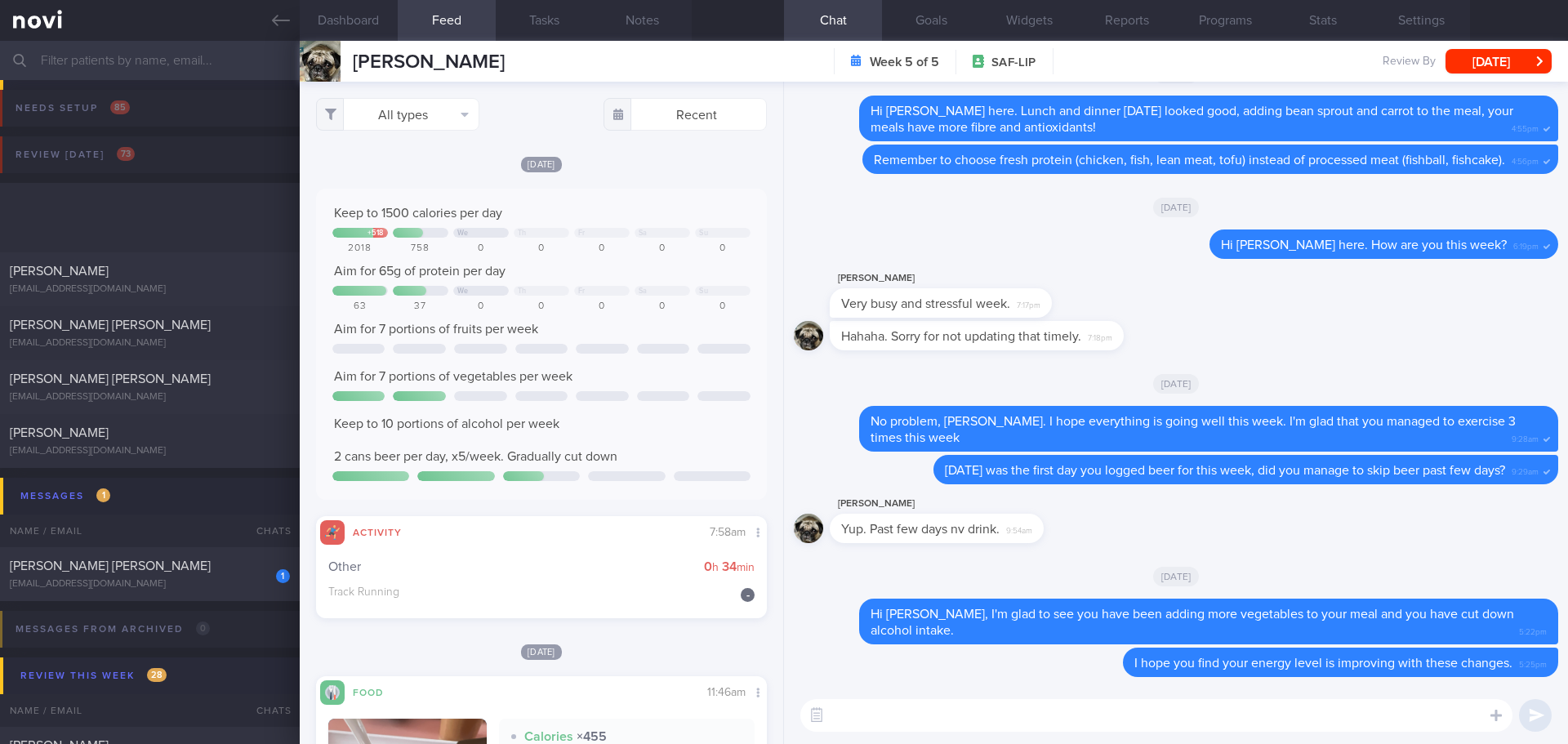
scroll to position [245, 0]
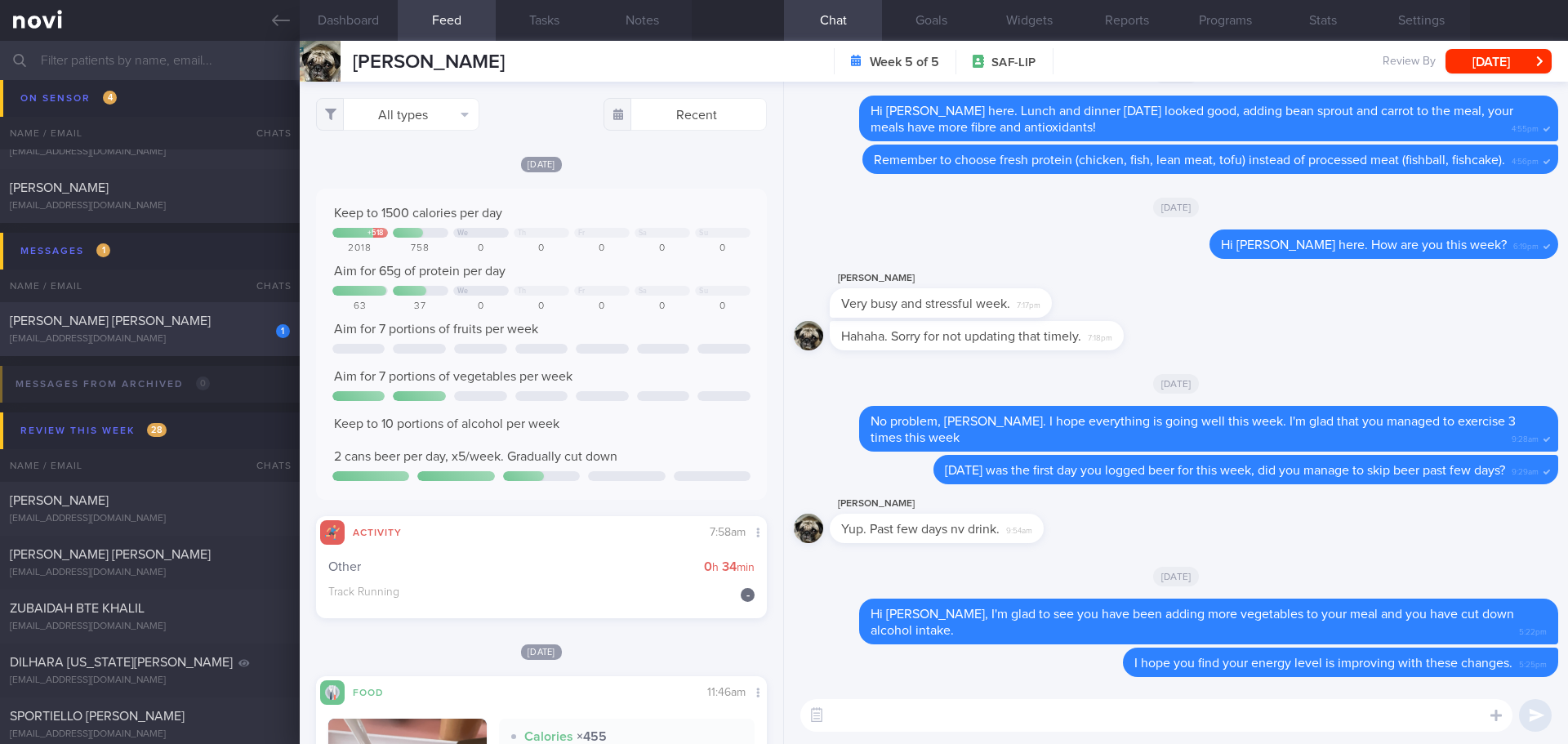
click at [208, 313] on div "[PERSON_NAME] [PERSON_NAME]" at bounding box center [147, 321] width 276 height 16
click at [190, 322] on div "[PERSON_NAME] [PERSON_NAME]" at bounding box center [147, 321] width 276 height 16
click at [91, 326] on div "[PERSON_NAME] [PERSON_NAME]" at bounding box center [147, 321] width 276 height 16
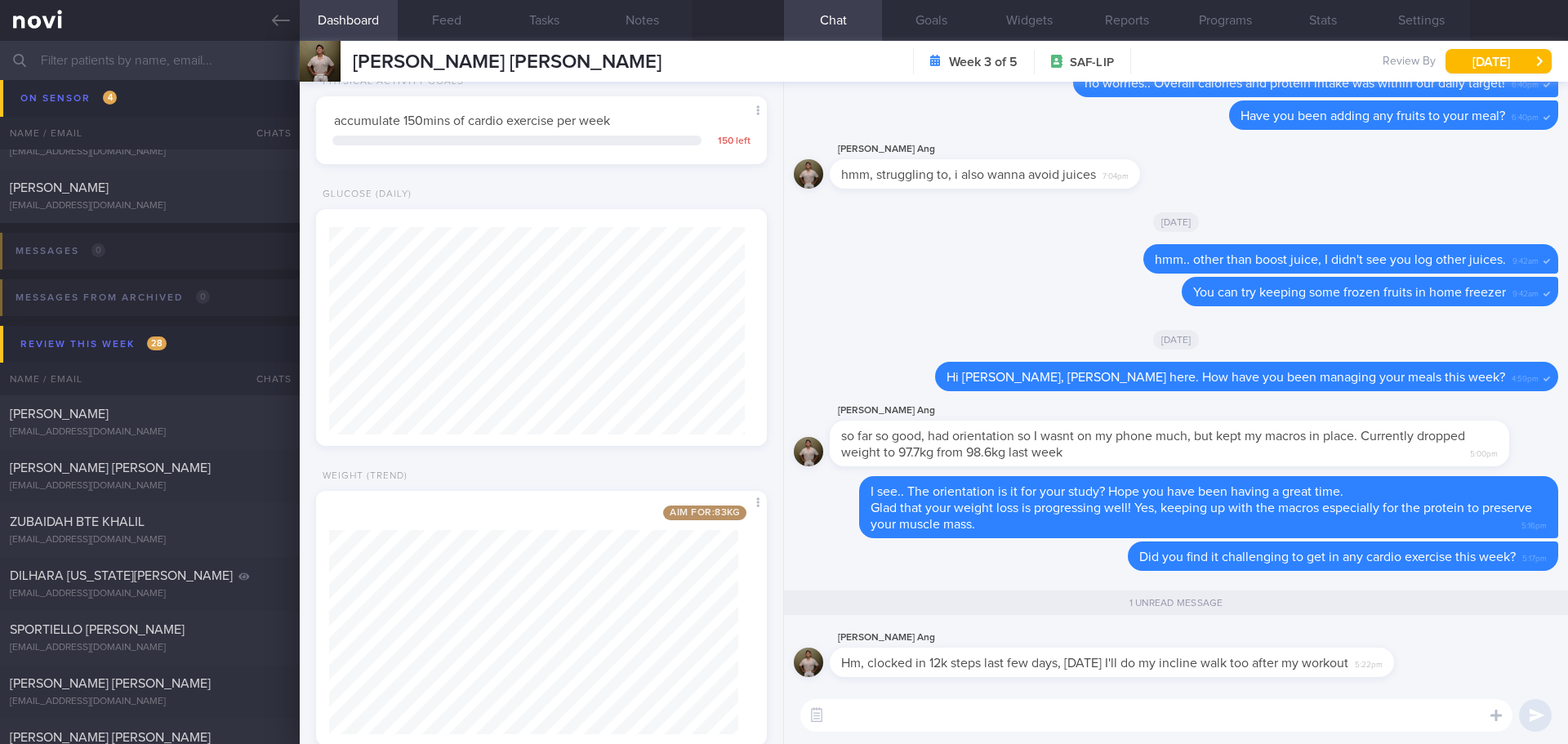
scroll to position [228, 410]
click at [1048, 710] on textarea at bounding box center [1156, 715] width 712 height 33
click at [1047, 709] on textarea at bounding box center [1156, 715] width 712 height 33
click at [1047, 708] on textarea at bounding box center [1156, 715] width 712 height 33
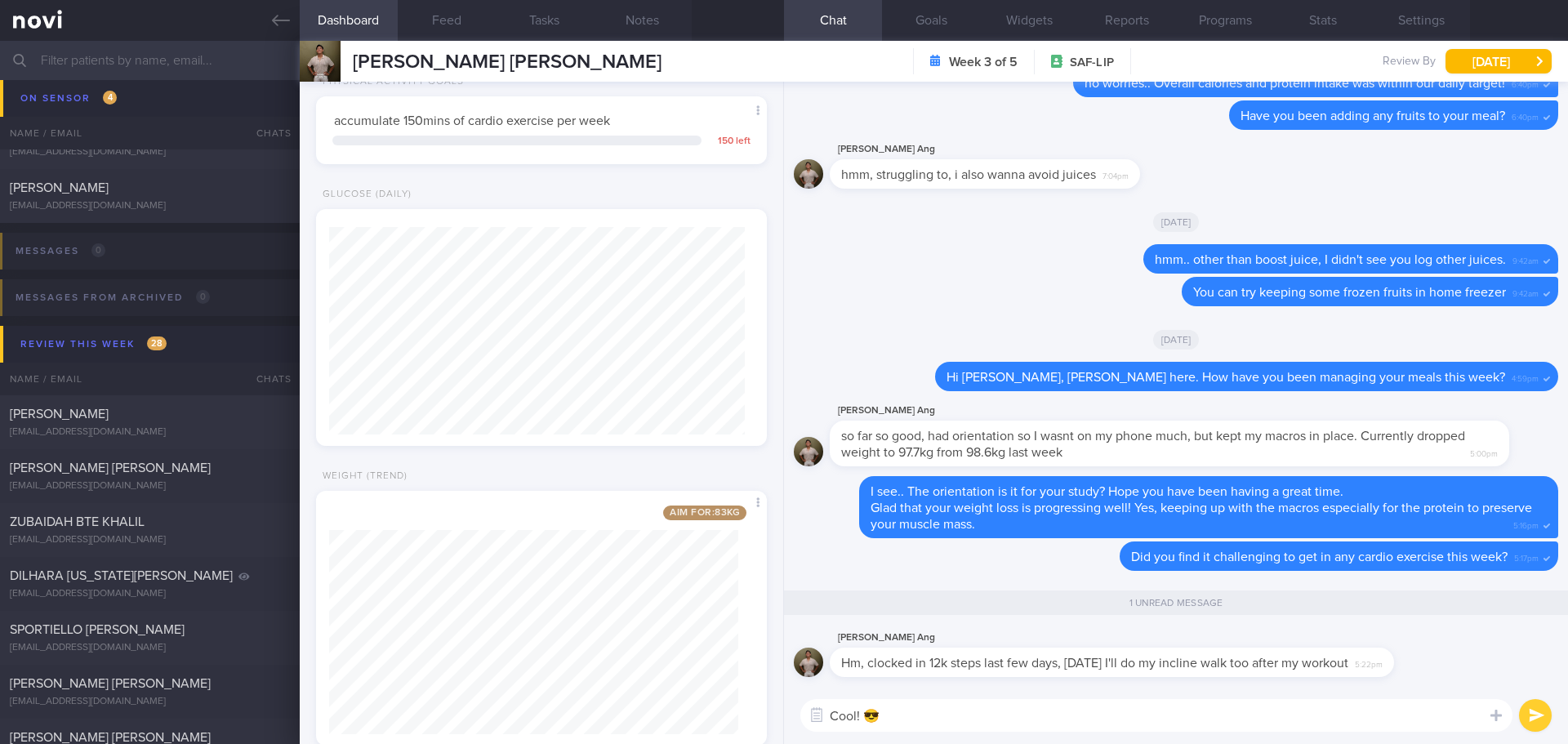
click at [1008, 720] on textarea "Cool! 😎" at bounding box center [1156, 715] width 712 height 33
click at [921, 720] on textarea "Cool! 😎" at bounding box center [1156, 715] width 712 height 33
type textarea "Cool!"
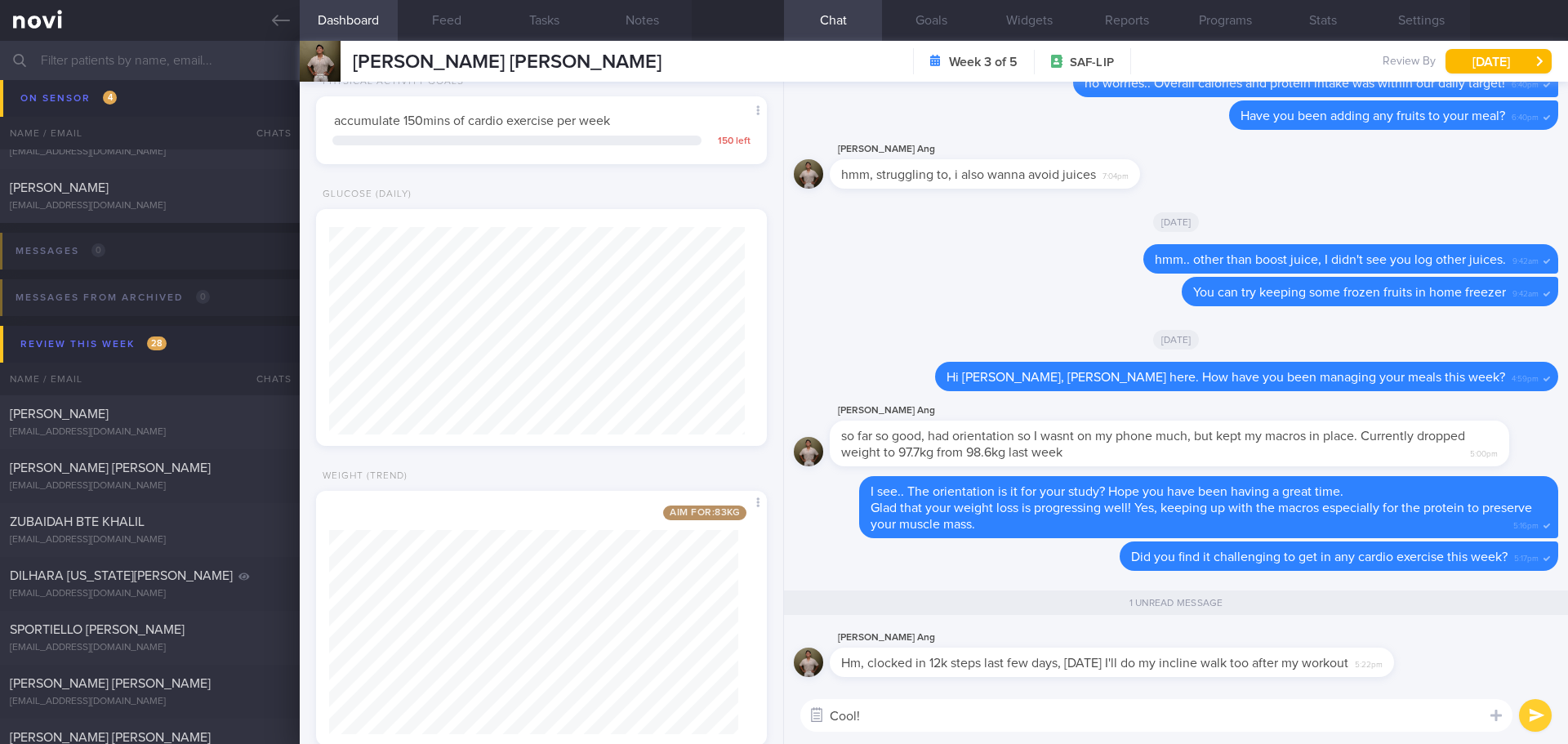
drag, startPoint x: 863, startPoint y: 721, endPoint x: 826, endPoint y: 721, distance: 37.0
click at [826, 721] on div "Chat Templates Admin CGM Weight Nutrition Physical Activity Infographics Articl…" at bounding box center [1176, 715] width 784 height 57
click at [1004, 708] on textarea "👍🏻👍🏻" at bounding box center [1156, 715] width 712 height 33
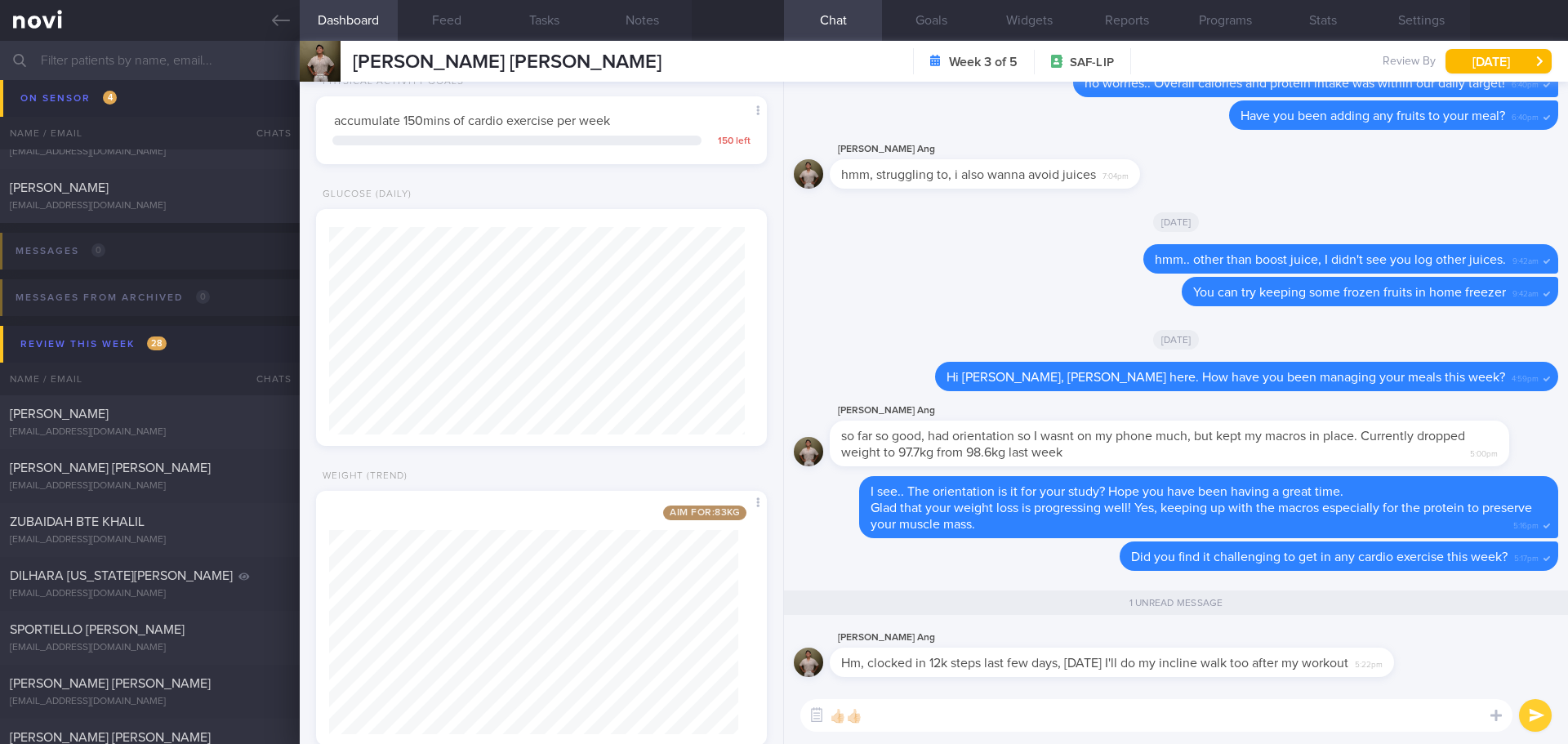
type textarea "👍🏻👍🏻"
click at [1545, 712] on button "submit" at bounding box center [1535, 715] width 33 height 33
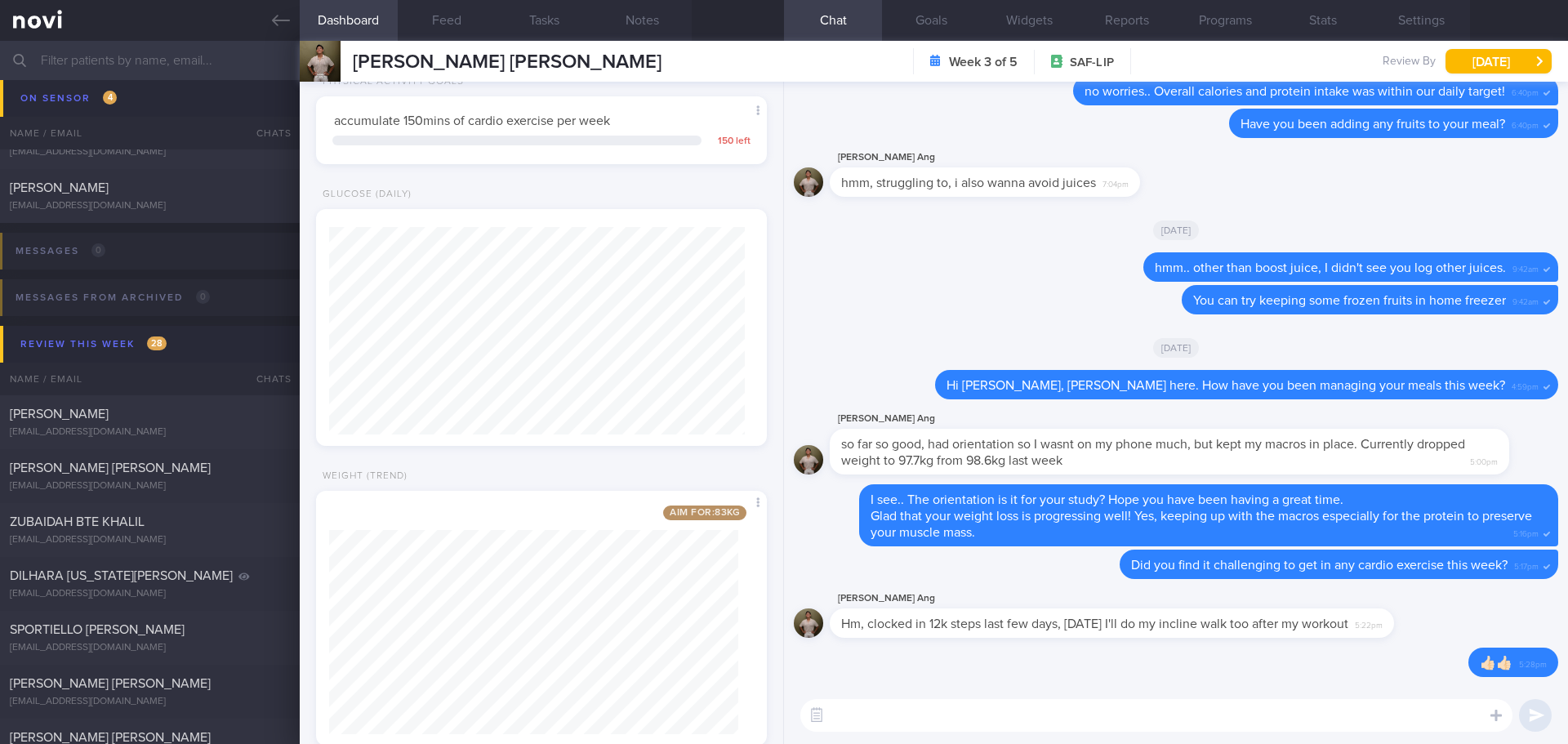
click at [155, 64] on input "text" at bounding box center [784, 60] width 1568 height 39
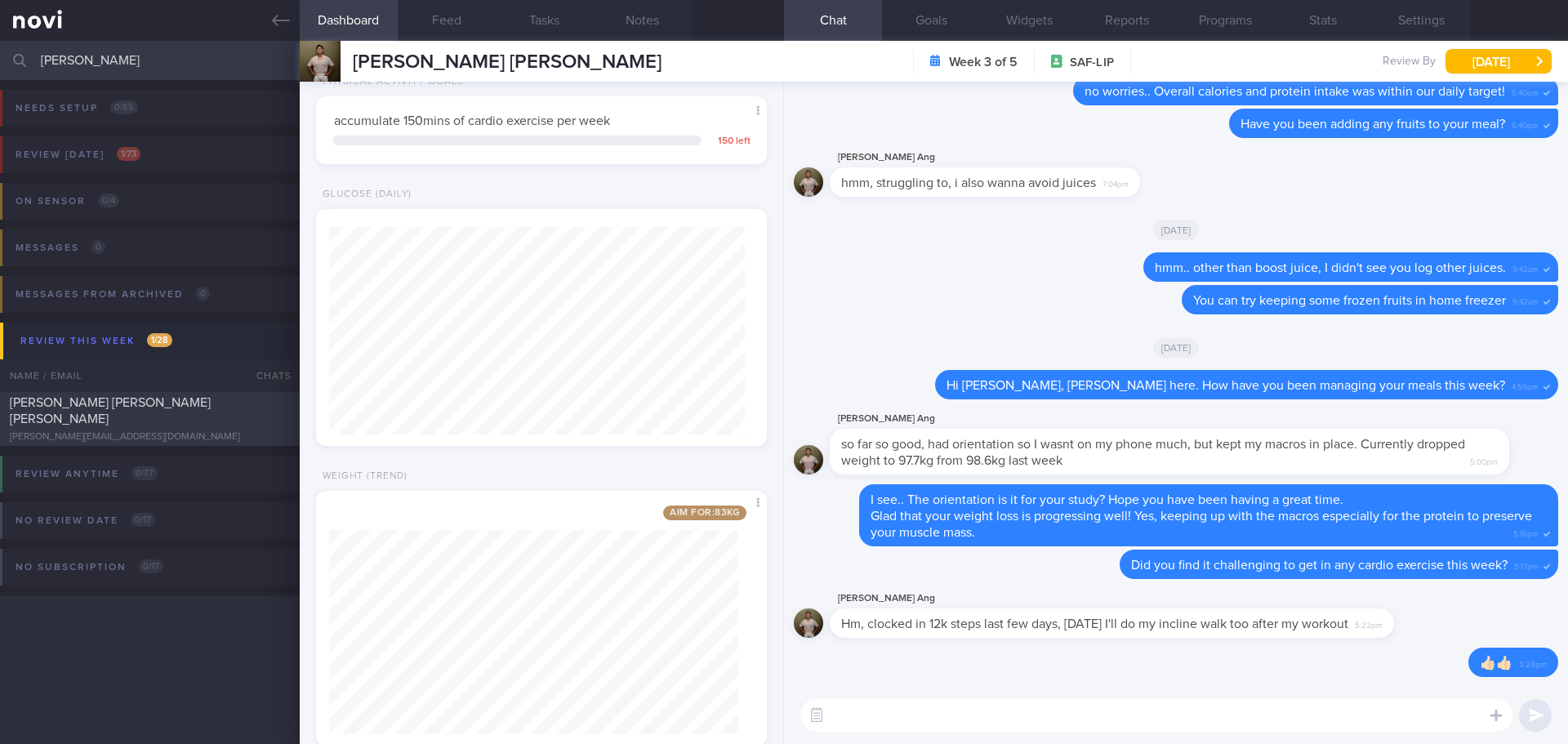
type input "joey"
click at [145, 413] on div "[PERSON_NAME] [PERSON_NAME] [PERSON_NAME]" at bounding box center [147, 411] width 276 height 33
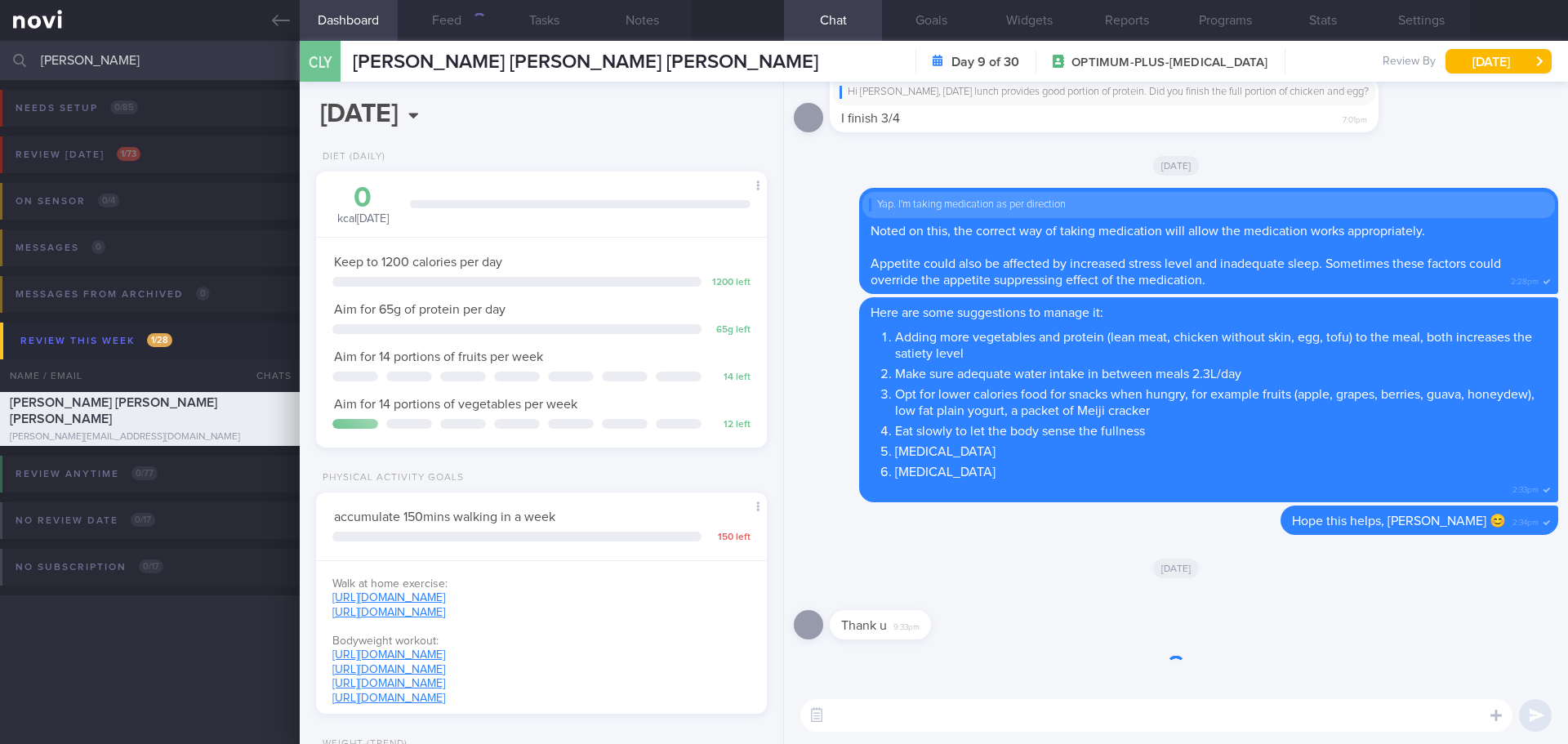
scroll to position [228, 410]
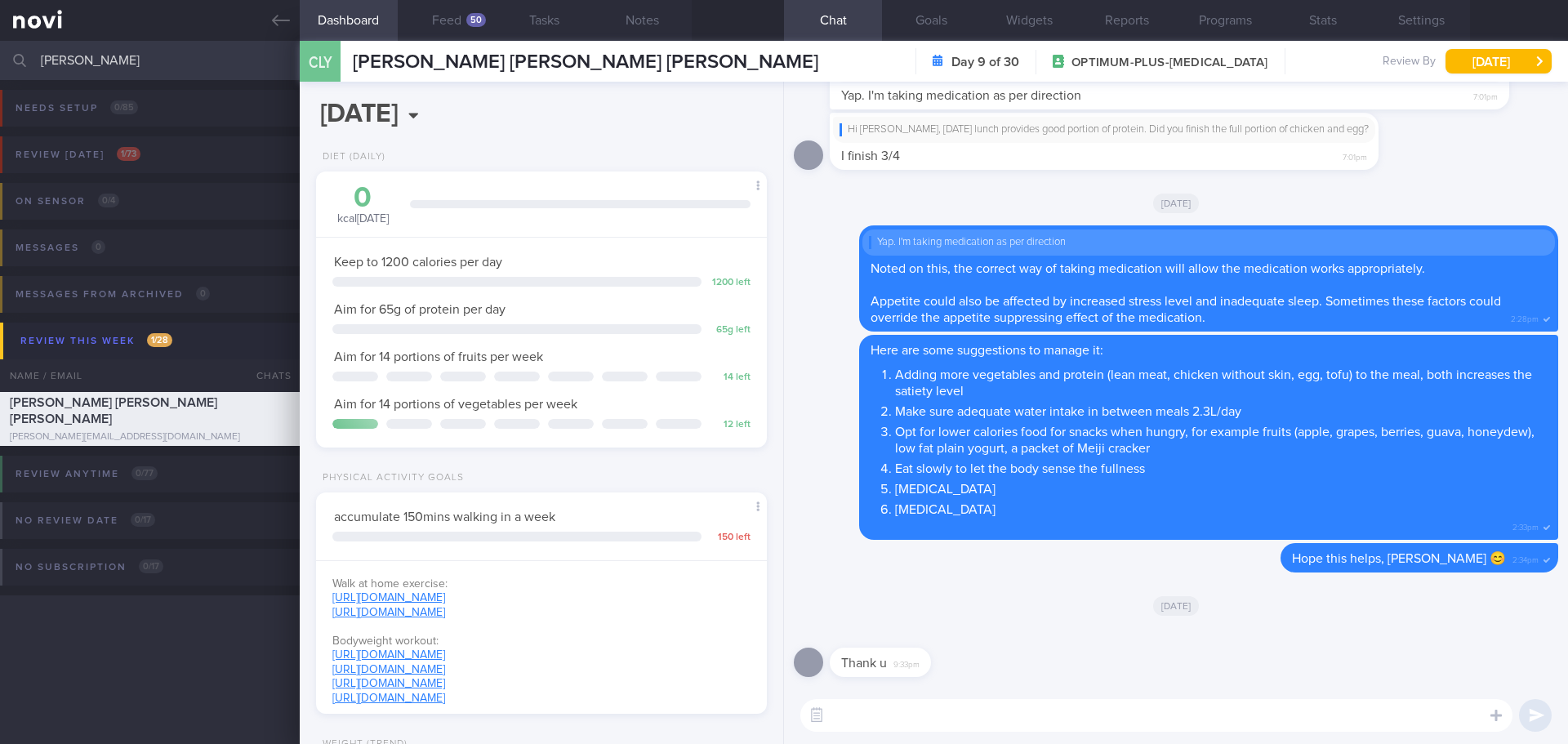
click at [434, 42] on div "CLY CHAN LI YING JOEY CHAN LI YING JOEY joey_chan@hotmail.com" at bounding box center [559, 61] width 519 height 41
click at [438, 26] on button "Feed 50" at bounding box center [447, 20] width 98 height 41
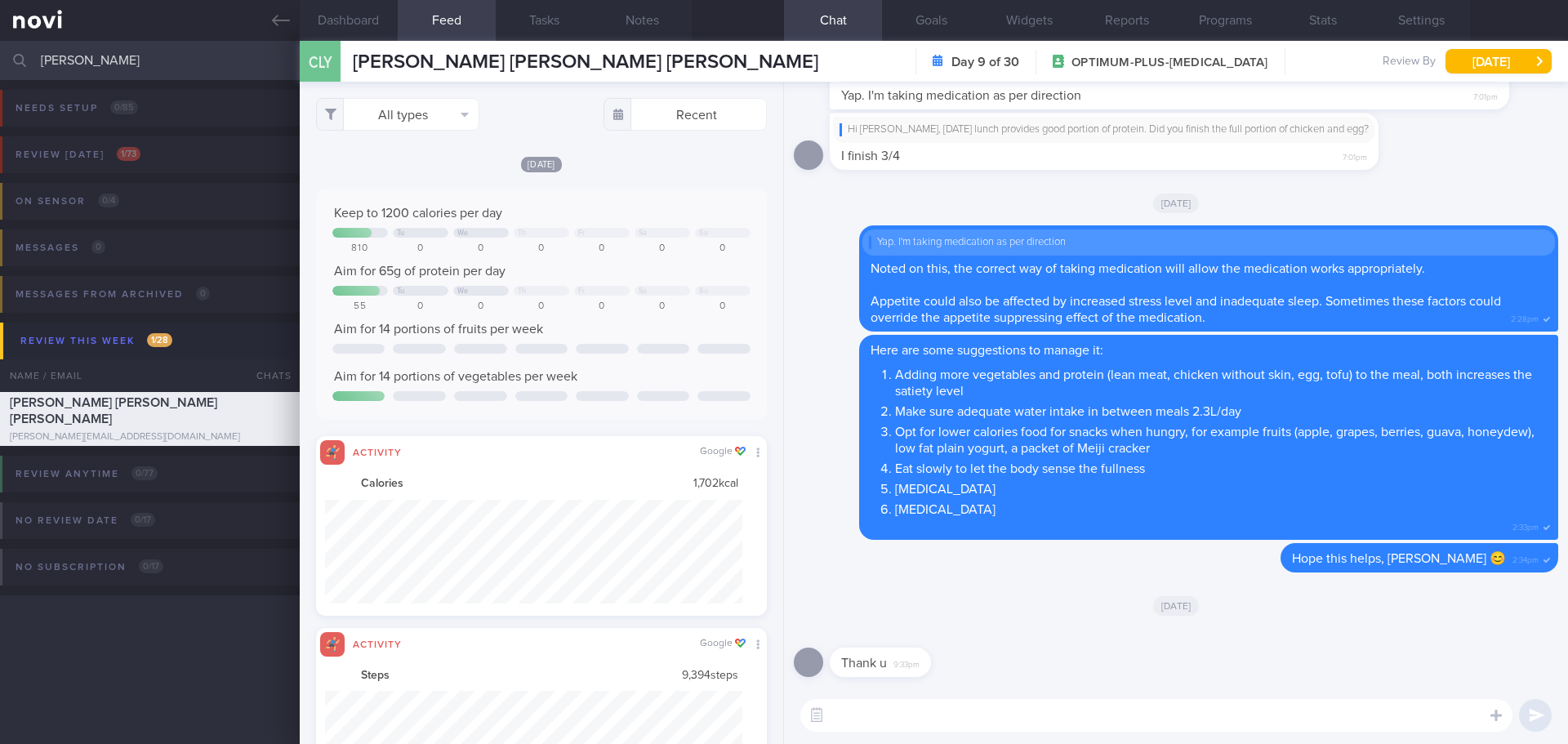
scroll to position [104, 418]
click at [425, 140] on div "All types Food Activity Glucose Weight Medicine Blood Pressure CGM Install Rece…" at bounding box center [541, 413] width 483 height 662
click at [432, 109] on button "All types" at bounding box center [397, 114] width 163 height 33
click at [395, 169] on button "Activity" at bounding box center [397, 171] width 161 height 24
checkbox input "false"
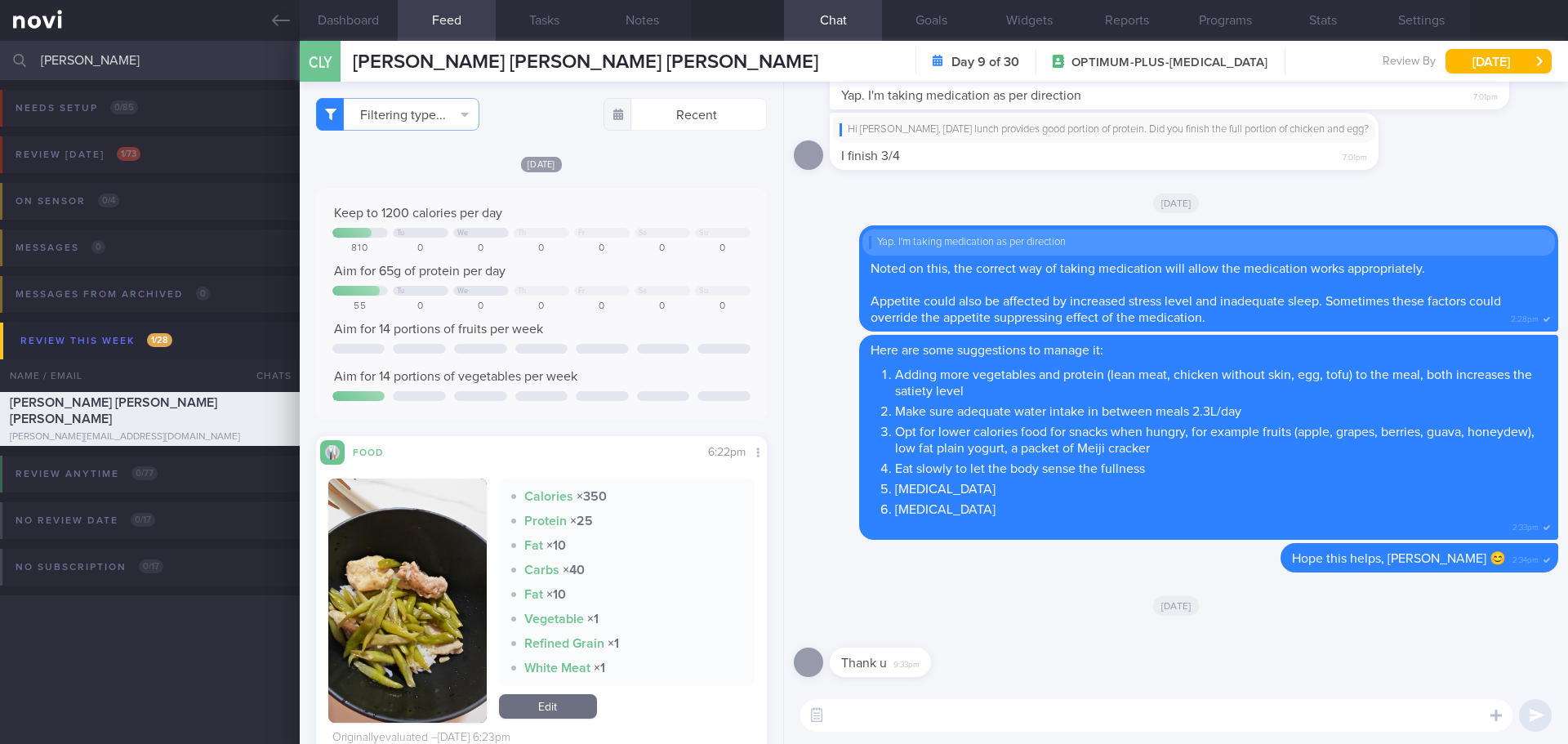
click at [625, 170] on div "[DATE]" at bounding box center [541, 164] width 451 height 17
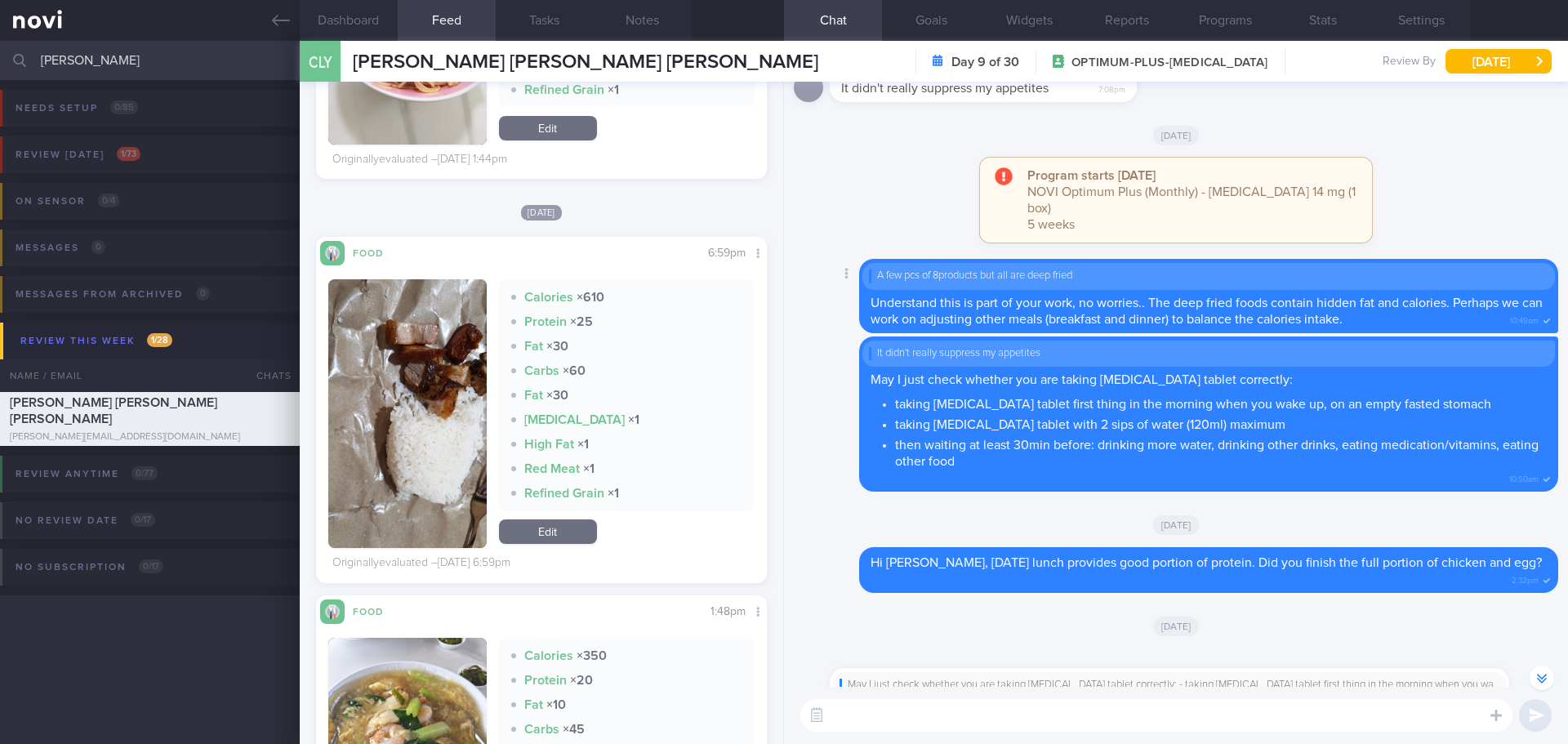
scroll to position [-734, 0]
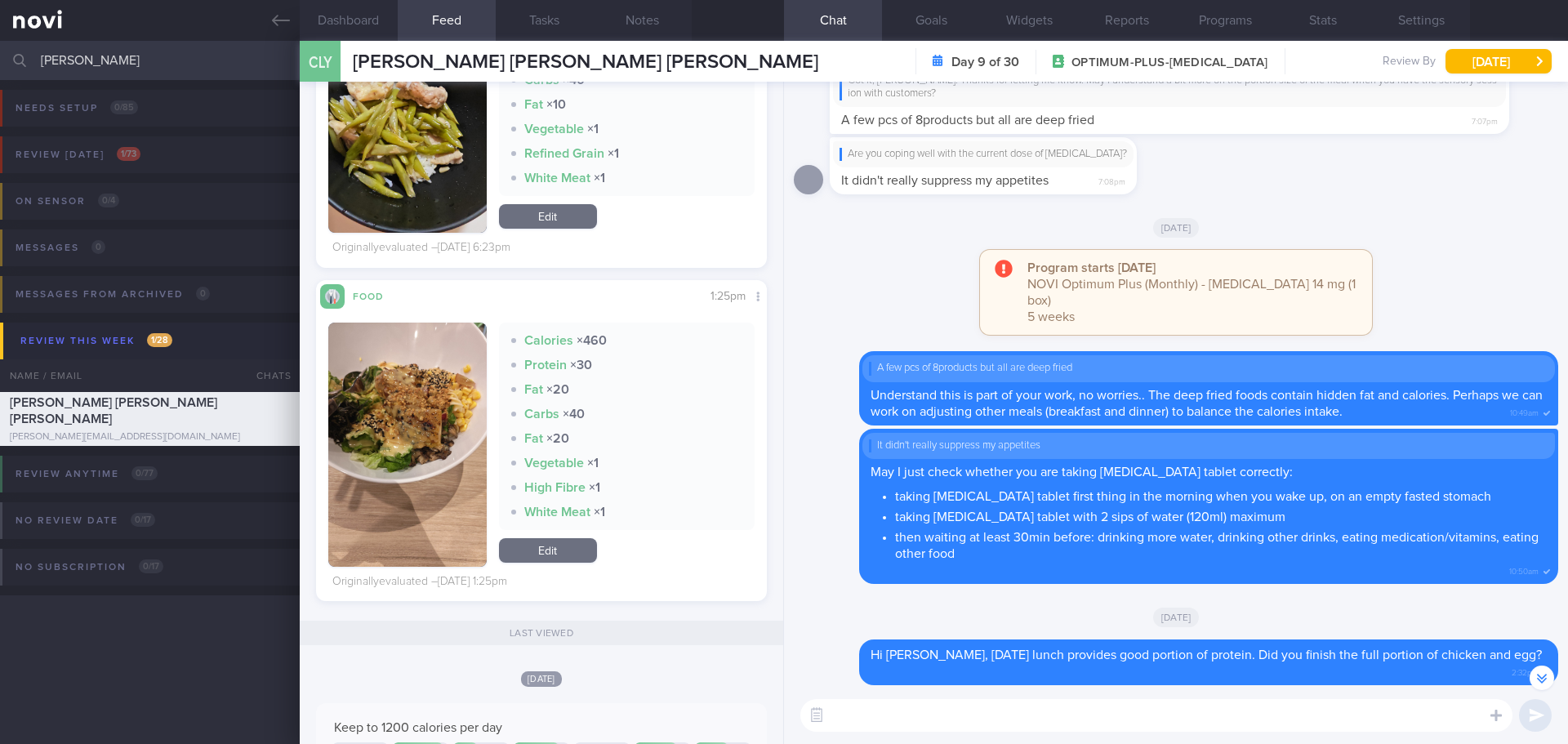
click at [460, 367] on button "button" at bounding box center [408, 445] width 159 height 245
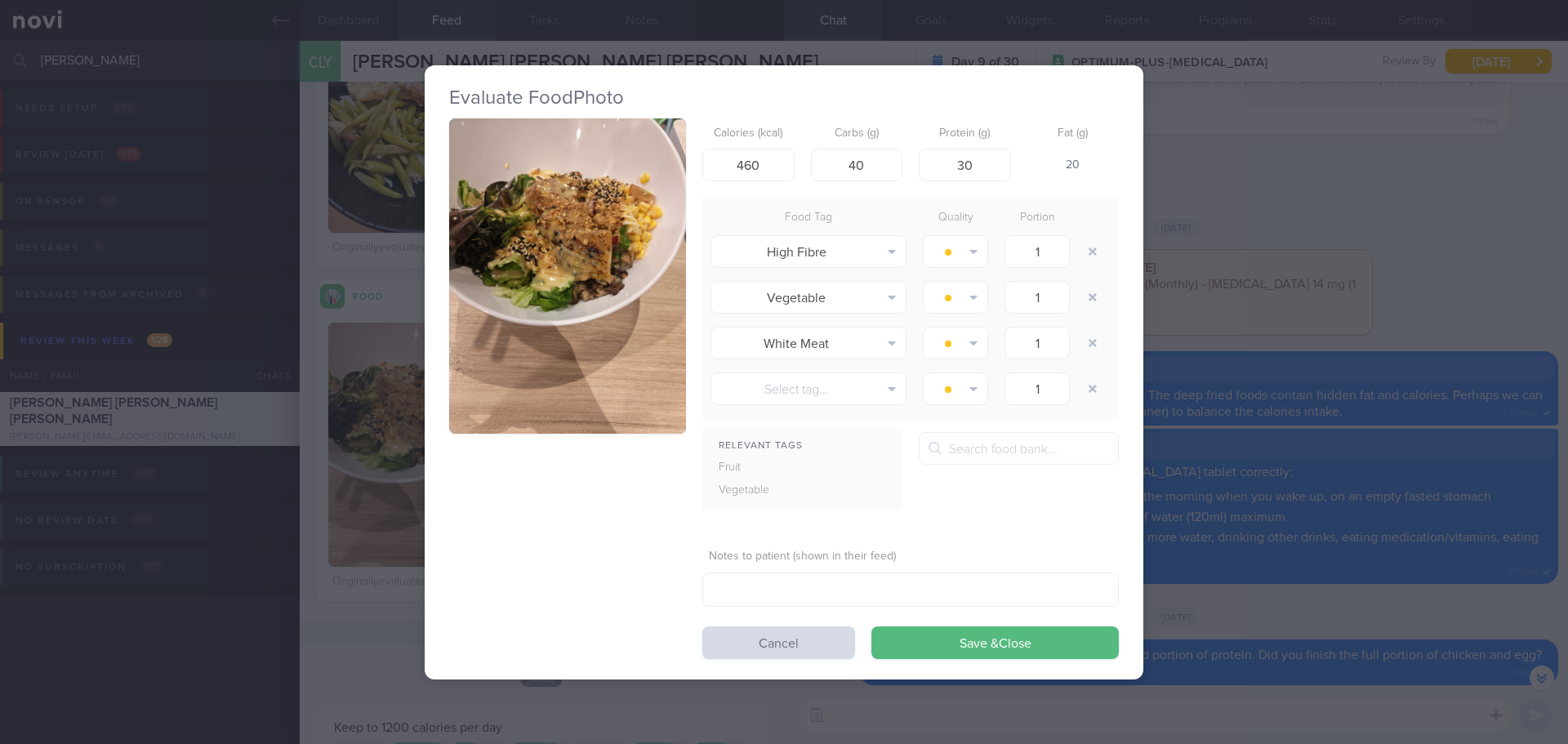
click at [539, 266] on button "button" at bounding box center [567, 277] width 237 height 316
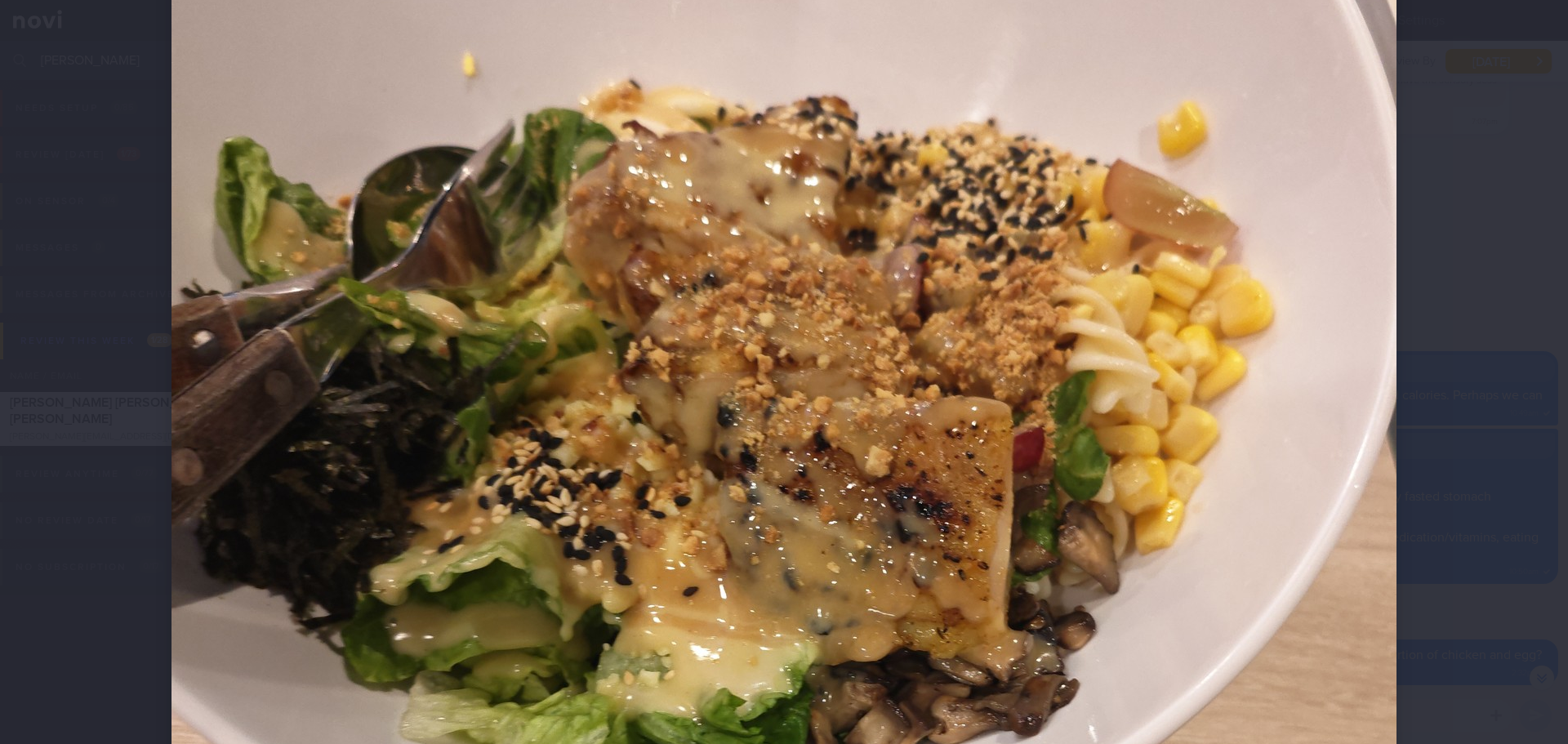
click at [1489, 385] on div at bounding box center [784, 372] width 1568 height 744
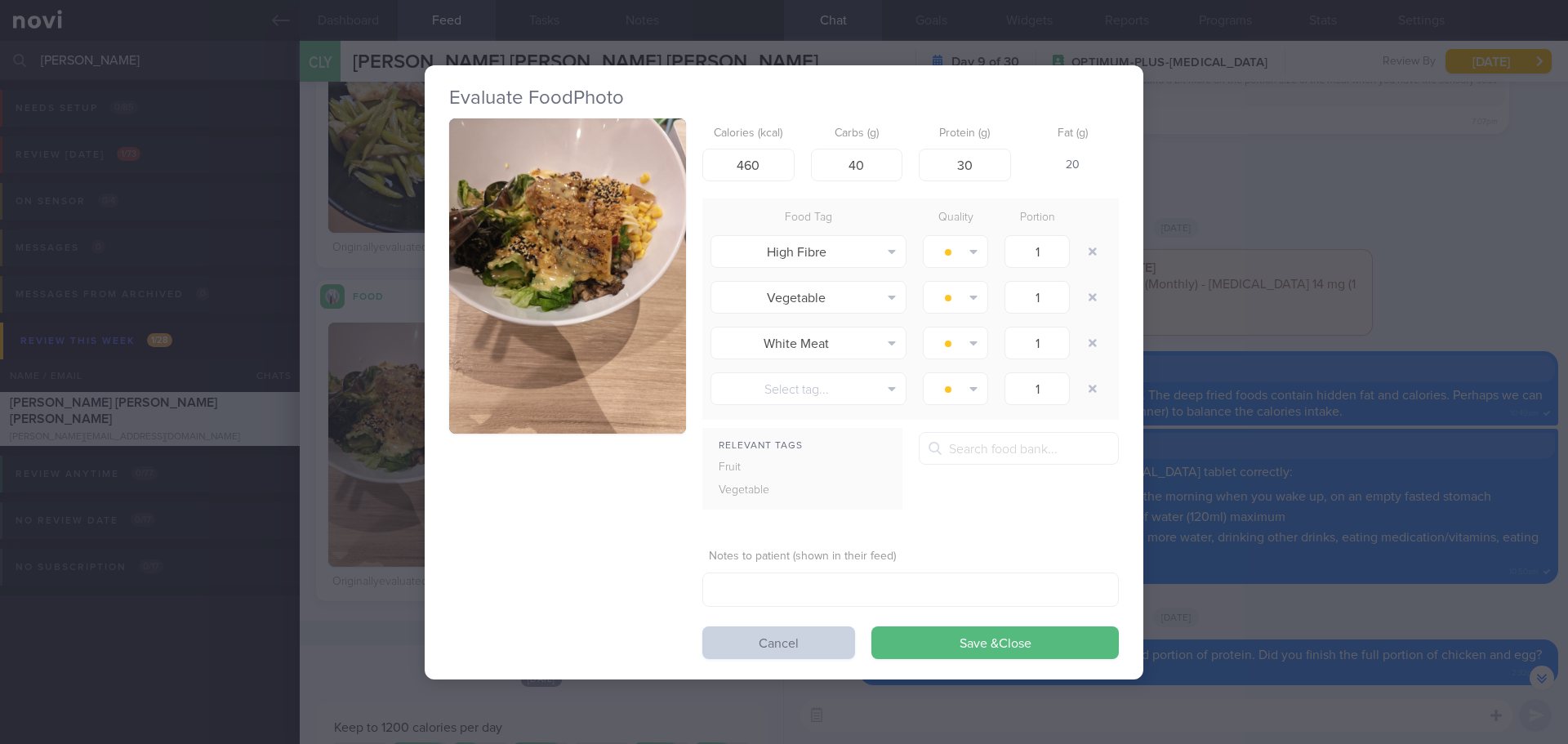
click at [835, 634] on button "Cancel" at bounding box center [779, 643] width 153 height 33
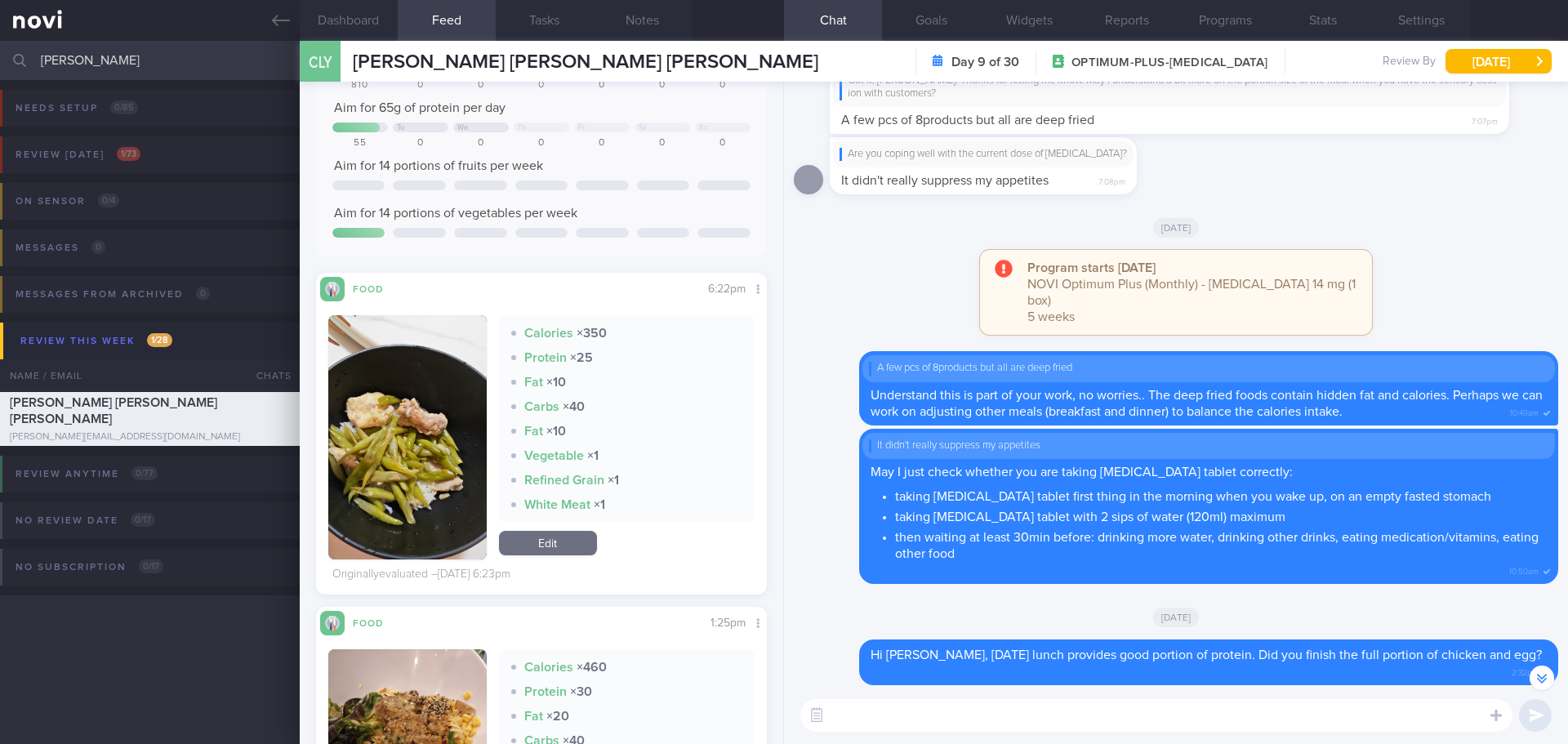
click at [385, 402] on button "button" at bounding box center [408, 437] width 159 height 245
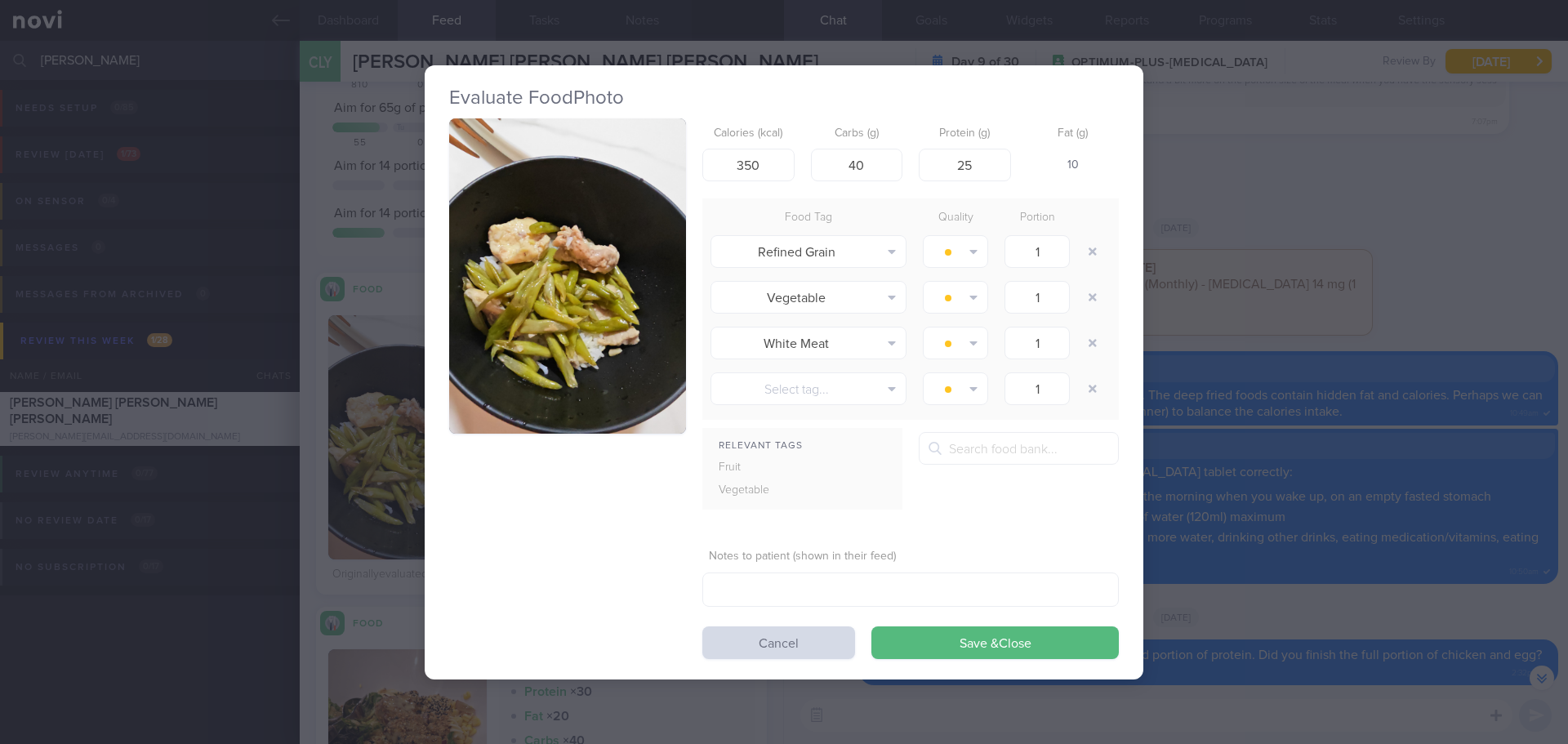
click at [539, 290] on button "button" at bounding box center [567, 277] width 237 height 316
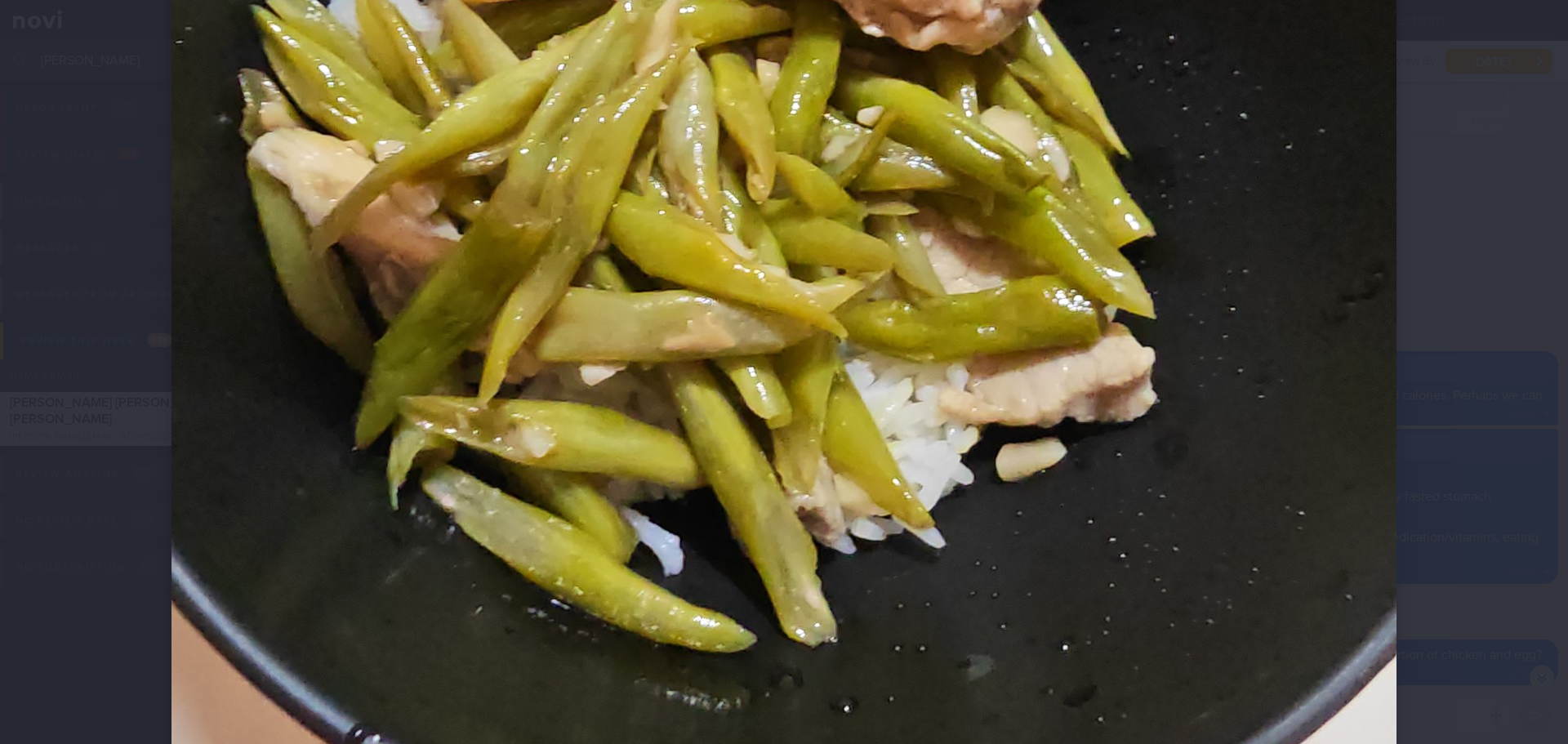
click at [1523, 320] on div at bounding box center [784, 372] width 1568 height 744
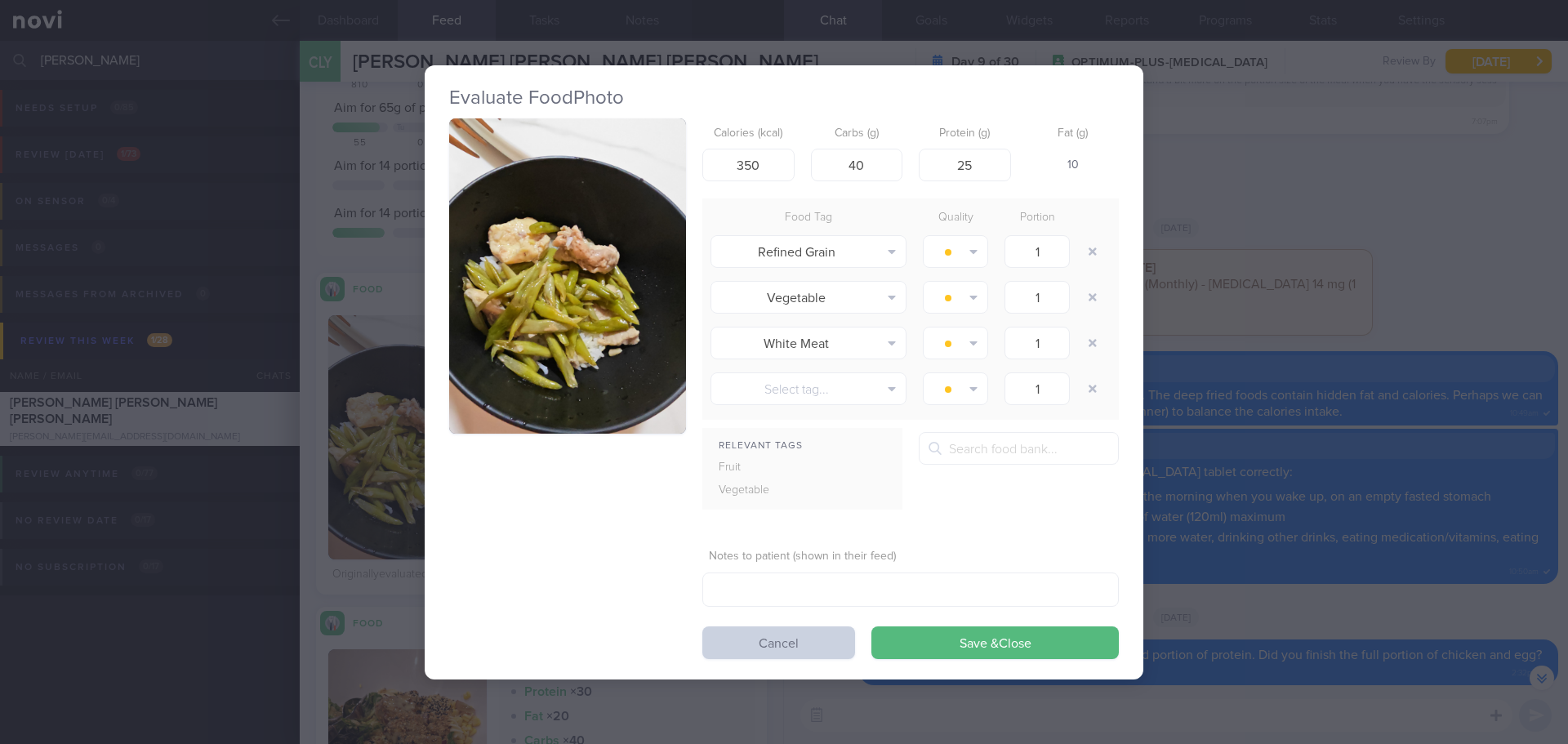
click at [828, 638] on button "Cancel" at bounding box center [779, 643] width 153 height 33
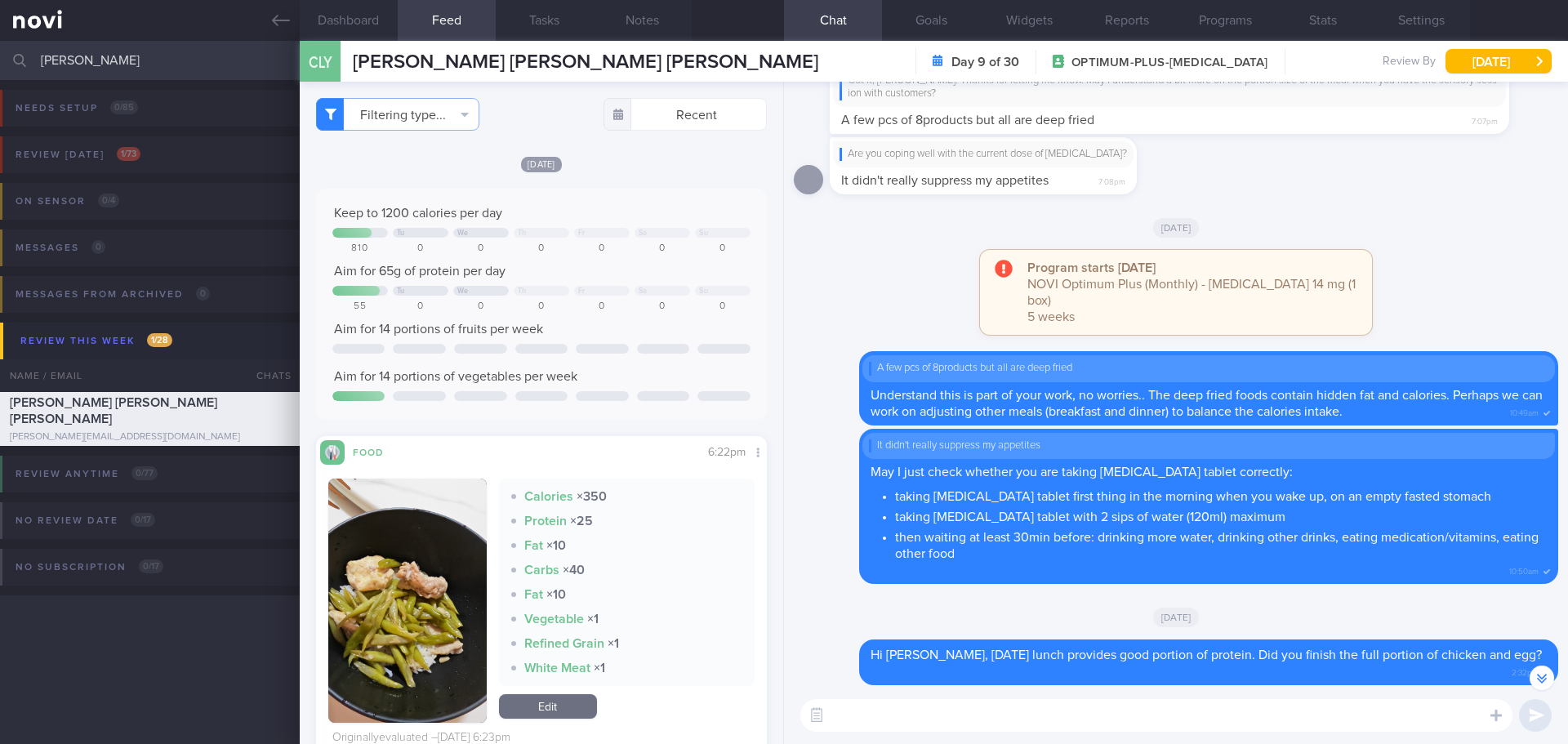
click at [847, 710] on textarea at bounding box center [1156, 715] width 712 height 33
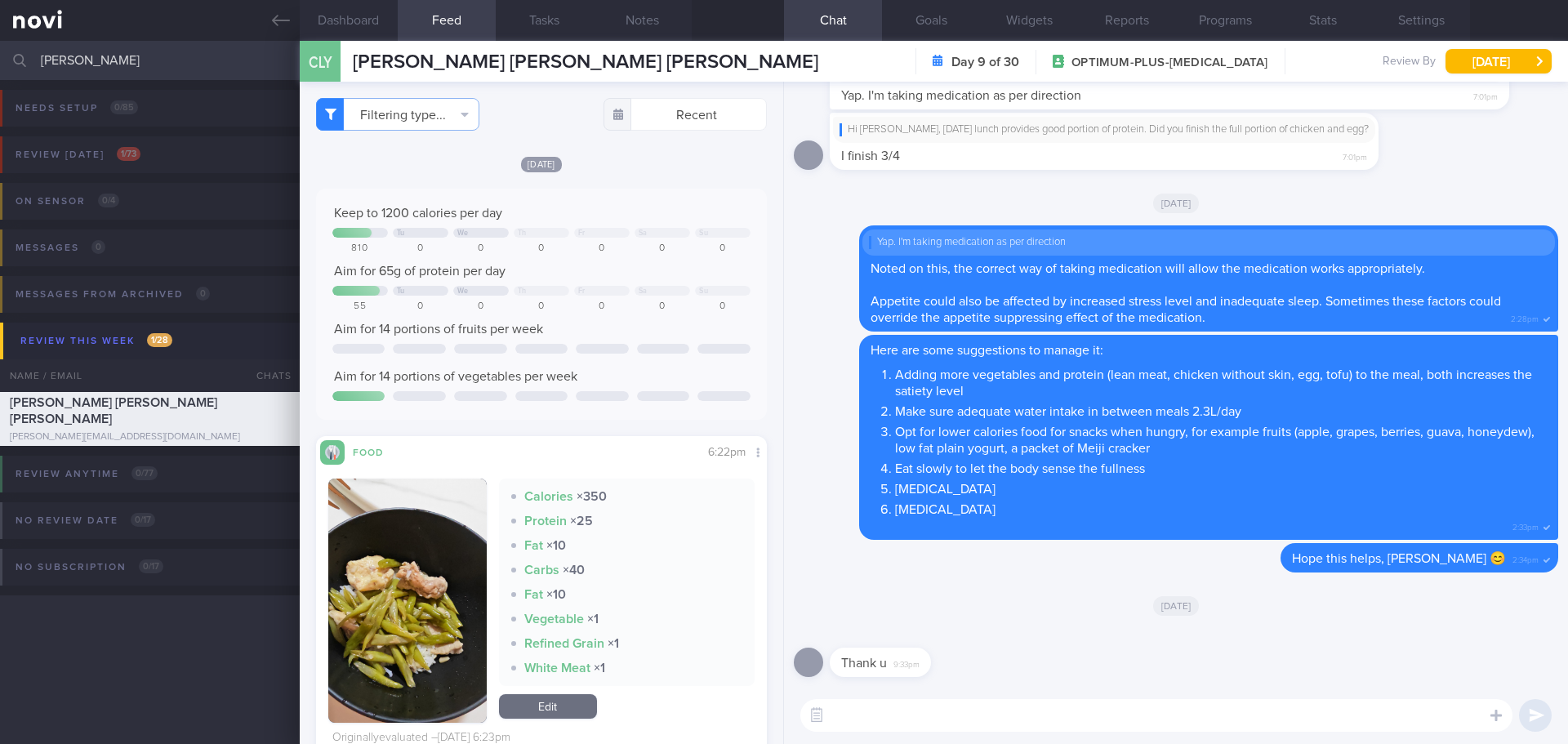
scroll to position [1, 0]
click at [983, 722] on textarea at bounding box center [1156, 715] width 712 height 33
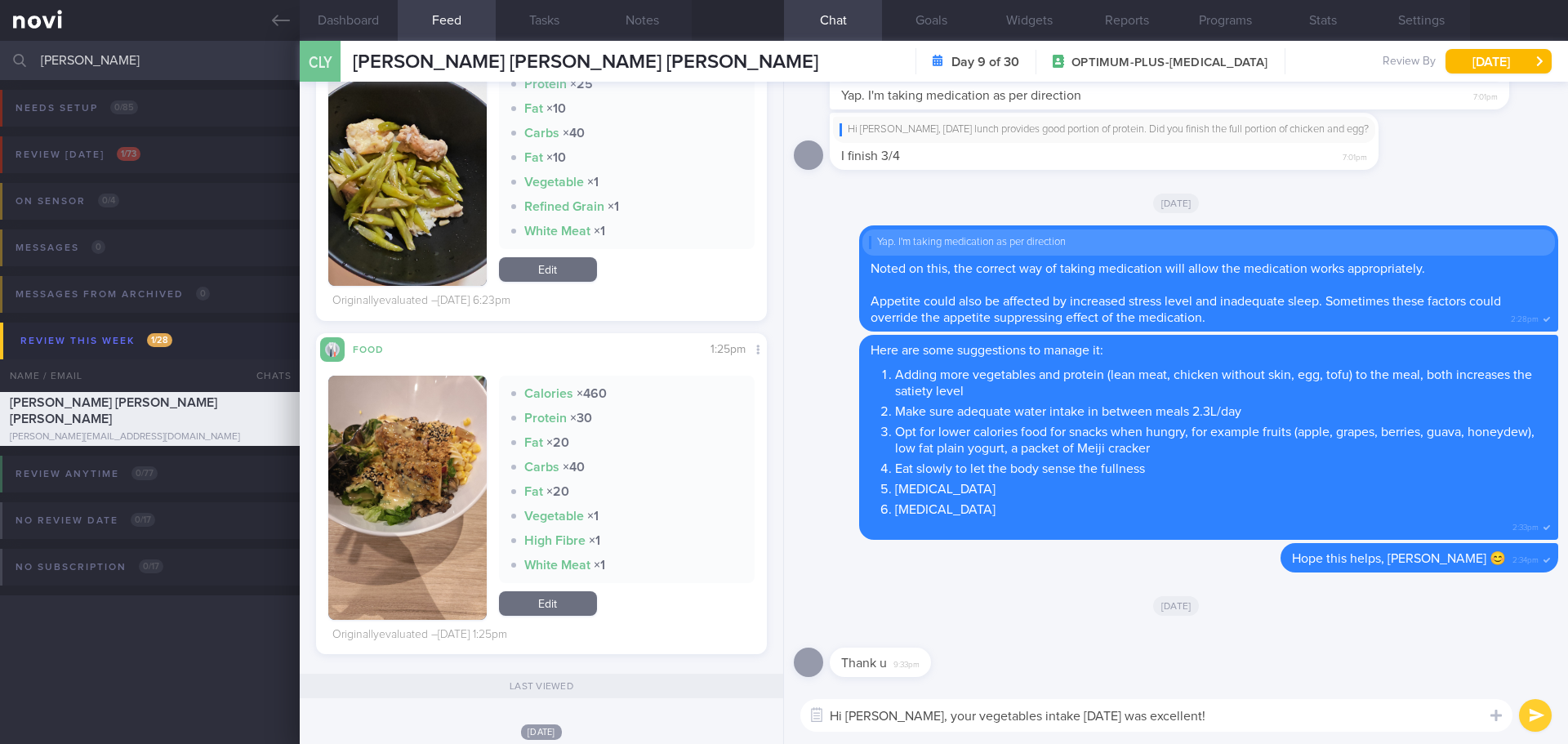
scroll to position [327, 0]
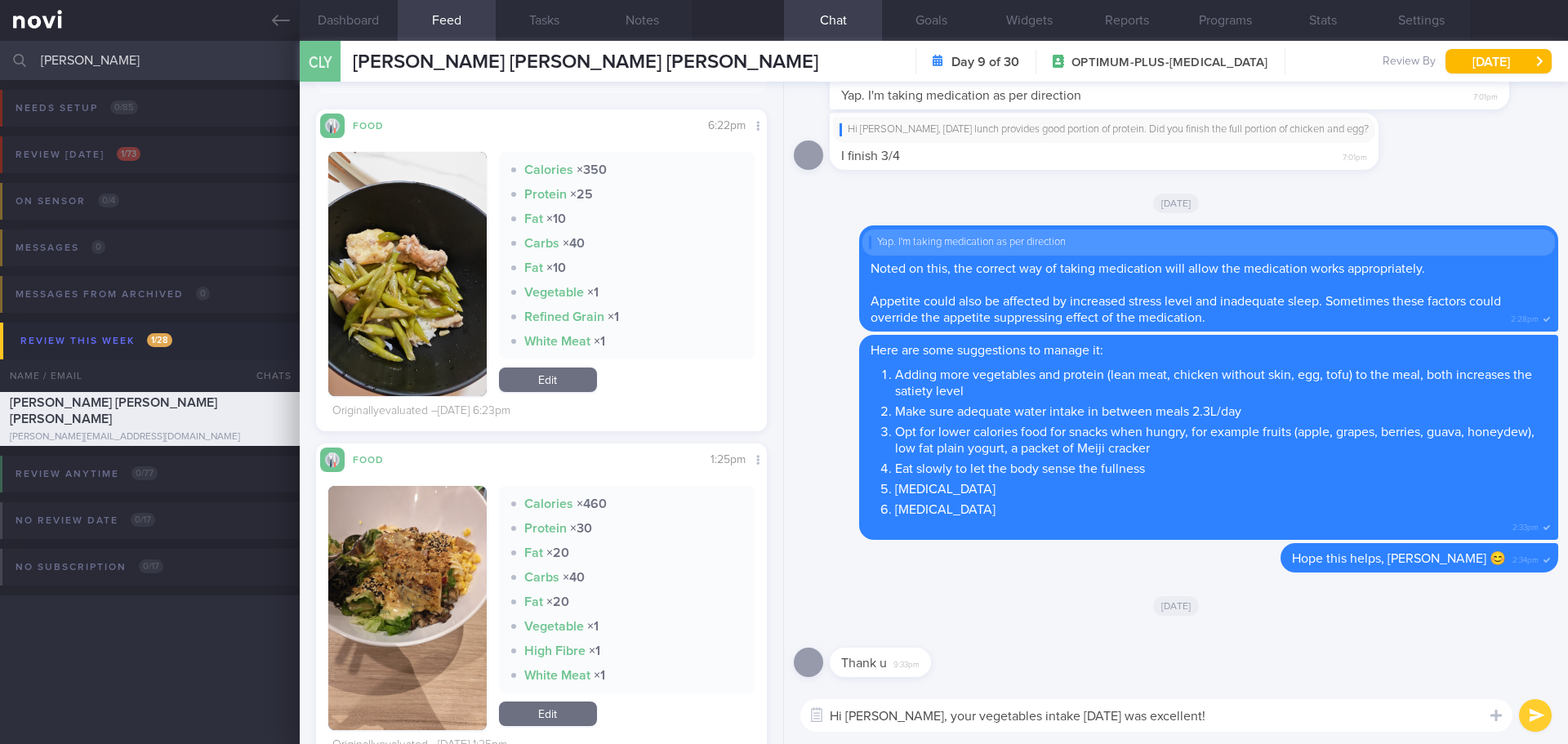
click at [1203, 716] on textarea "Hi Joey, your vegetables intake on Monday was excellent!" at bounding box center [1156, 715] width 712 height 33
click at [1453, 711] on textarea "Hi Joey, your vegetables intake on Monday was excellent! Did you feel full afte…" at bounding box center [1156, 715] width 712 height 33
drag, startPoint x: 1453, startPoint y: 711, endPoint x: 1186, endPoint y: 720, distance: 267.2
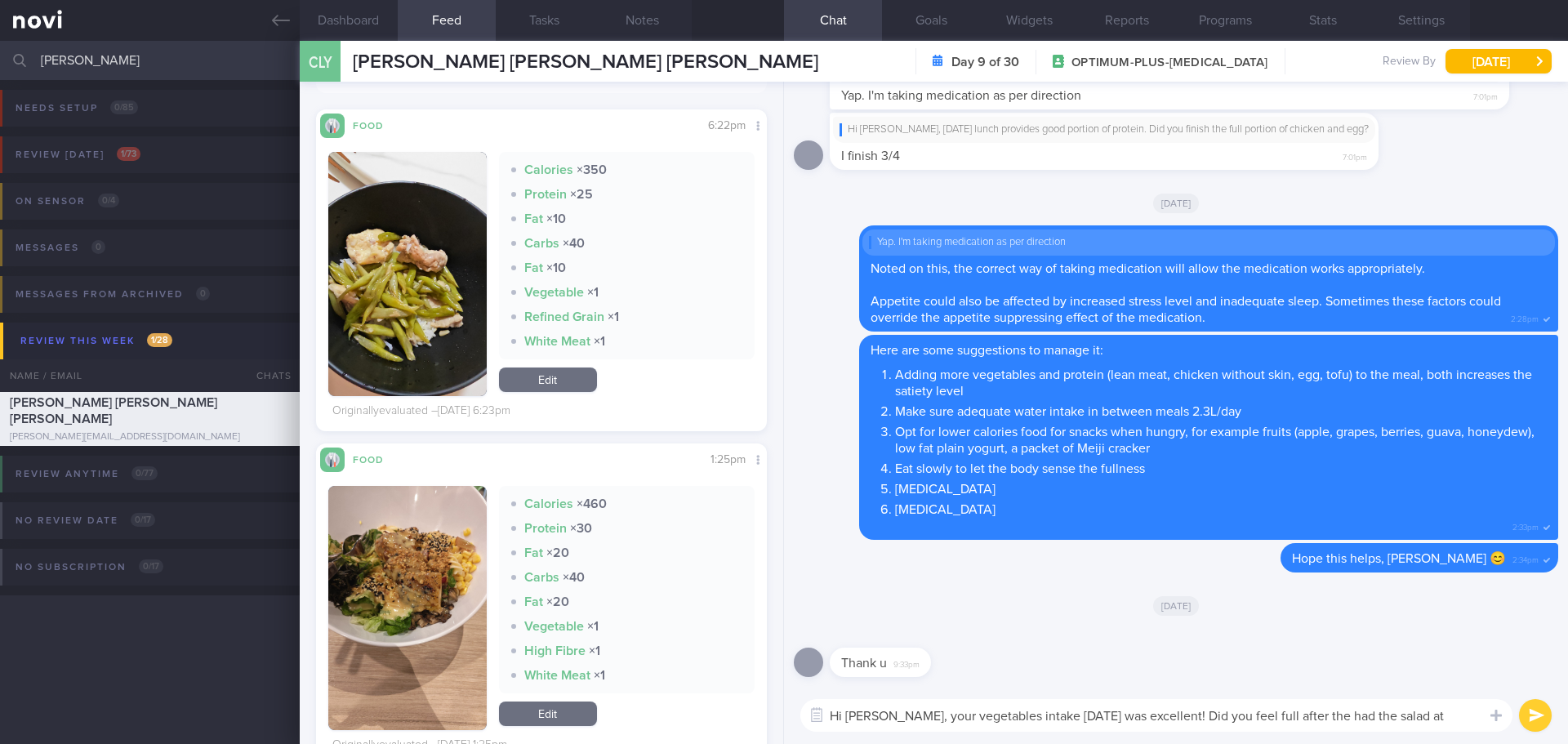
click at [1186, 720] on textarea "Hi Joey, your vegetables intake on Monday was excellent! Did you feel full afte…" at bounding box center [1156, 715] width 712 height 33
drag, startPoint x: 1442, startPoint y: 719, endPoint x: 1166, endPoint y: 715, distance: 276.0
click at [1166, 715] on textarea "Hi Joey, your vegetables intake on Monday was excellent! Did you find the salad…" at bounding box center [1156, 715] width 712 height 33
click at [1238, 717] on textarea "Hi Joey, your vegetables intake on Monday was excellent! Did you find the salad…" at bounding box center [1156, 715] width 712 height 33
type textarea "Hi Joey, your vegetables intake on Monday was excellent! Did you find that the …"
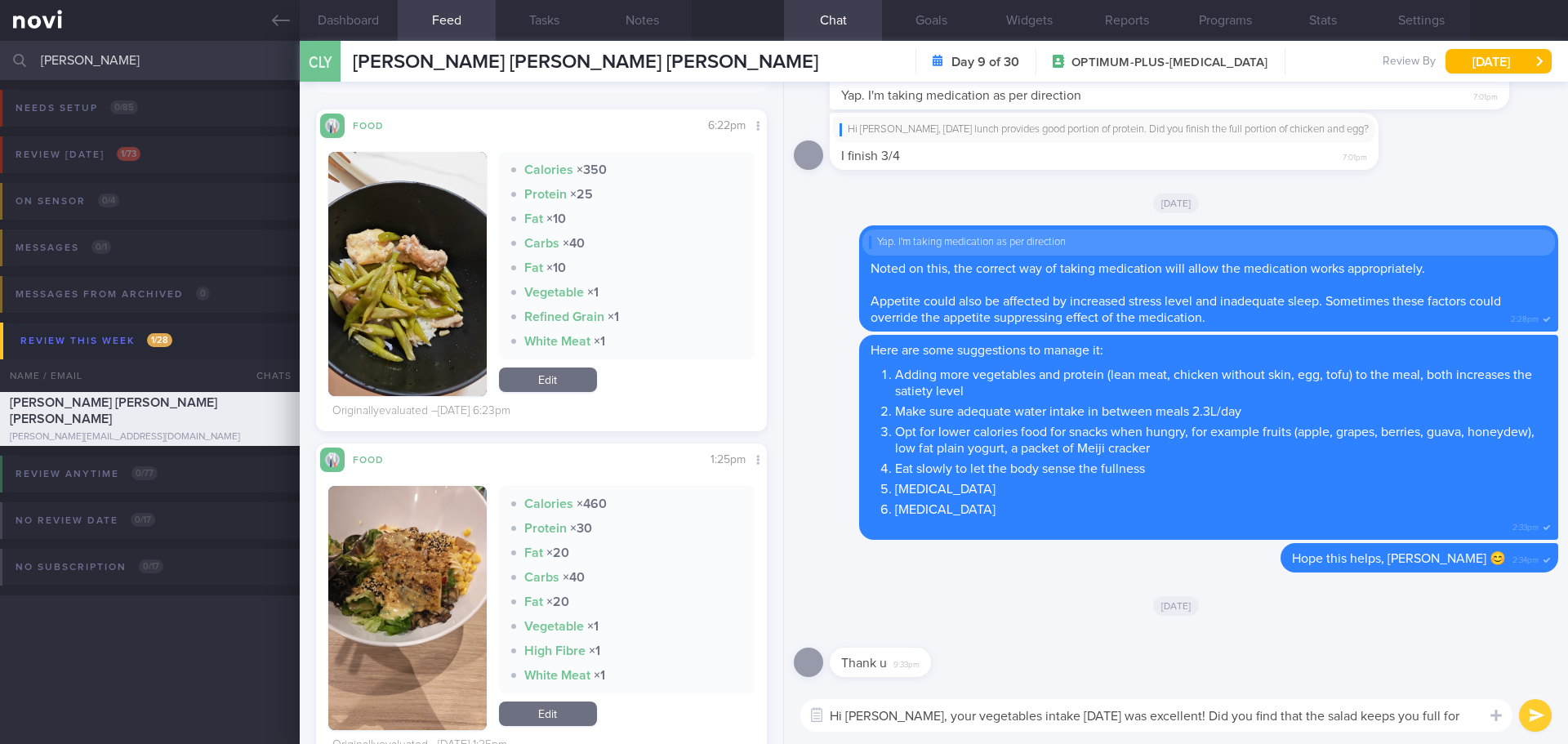
click at [1547, 708] on button "submit" at bounding box center [1535, 715] width 33 height 33
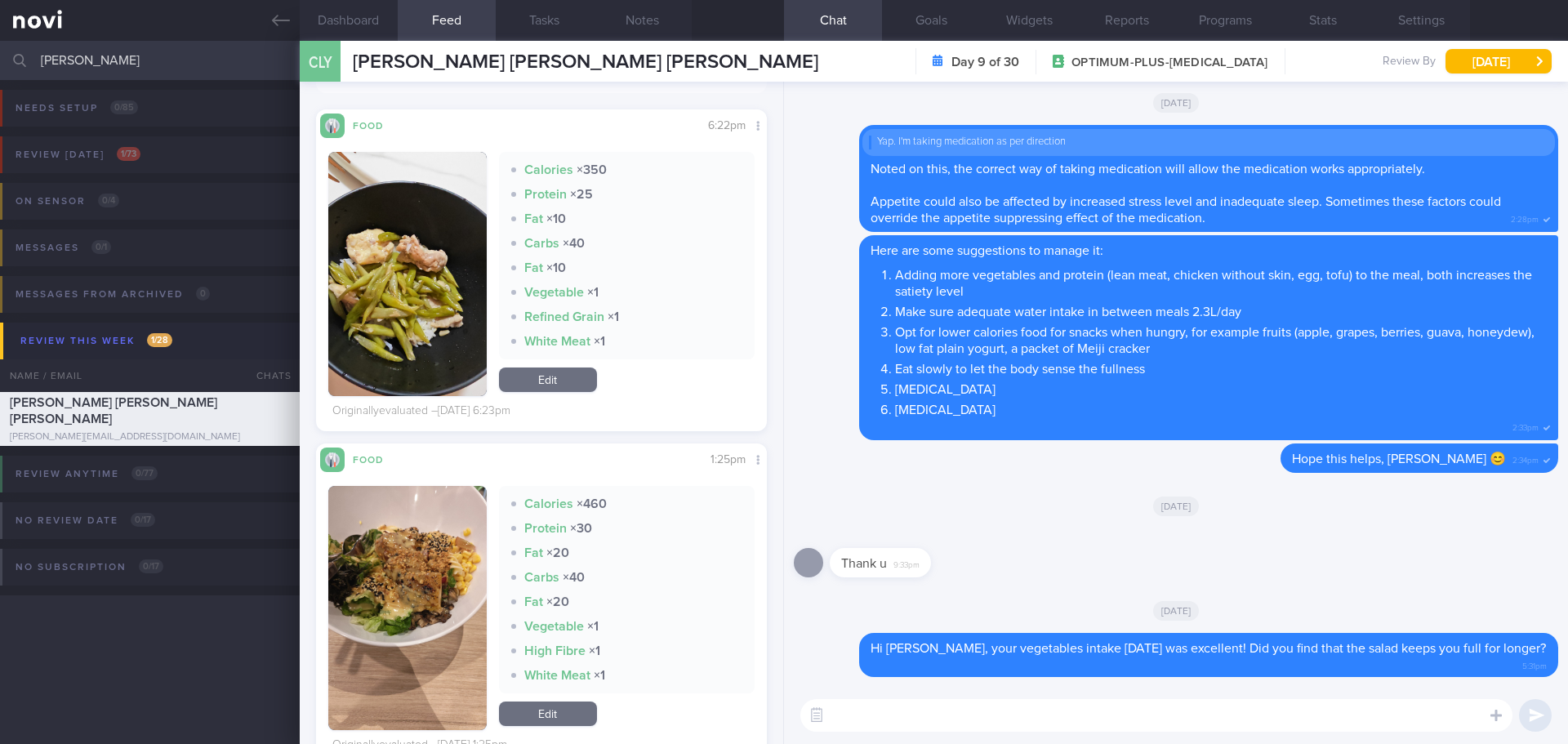
scroll to position [0, 0]
drag, startPoint x: 97, startPoint y: 68, endPoint x: -104, endPoint y: 63, distance: 201.1
click at [0, 63] on html "You are offline! Some functionality will be unavailable Patients New Users Coac…" at bounding box center [784, 372] width 1568 height 744
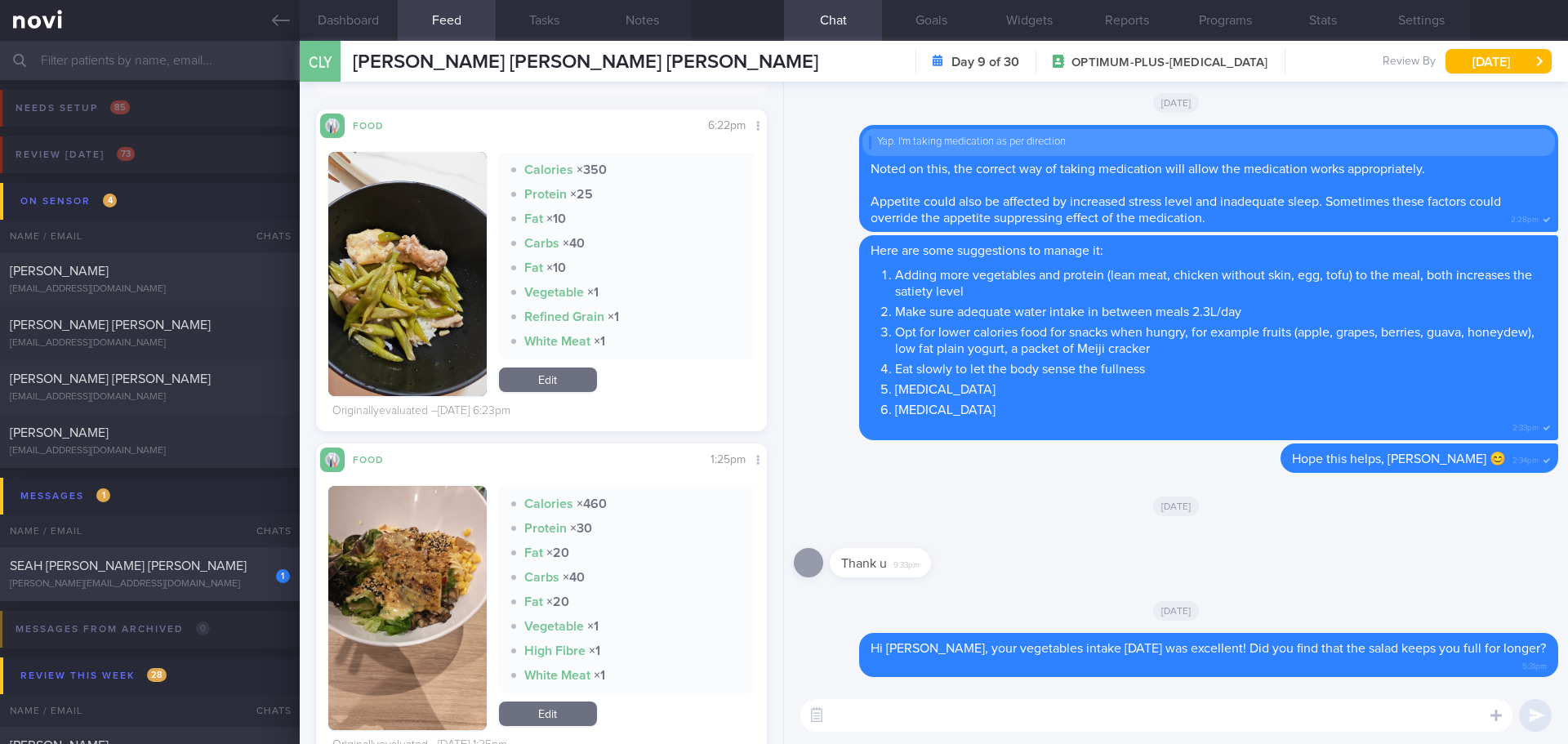
click at [180, 561] on div "SEAH [PERSON_NAME] [PERSON_NAME]" at bounding box center [147, 565] width 276 height 16
checkbox input "true"
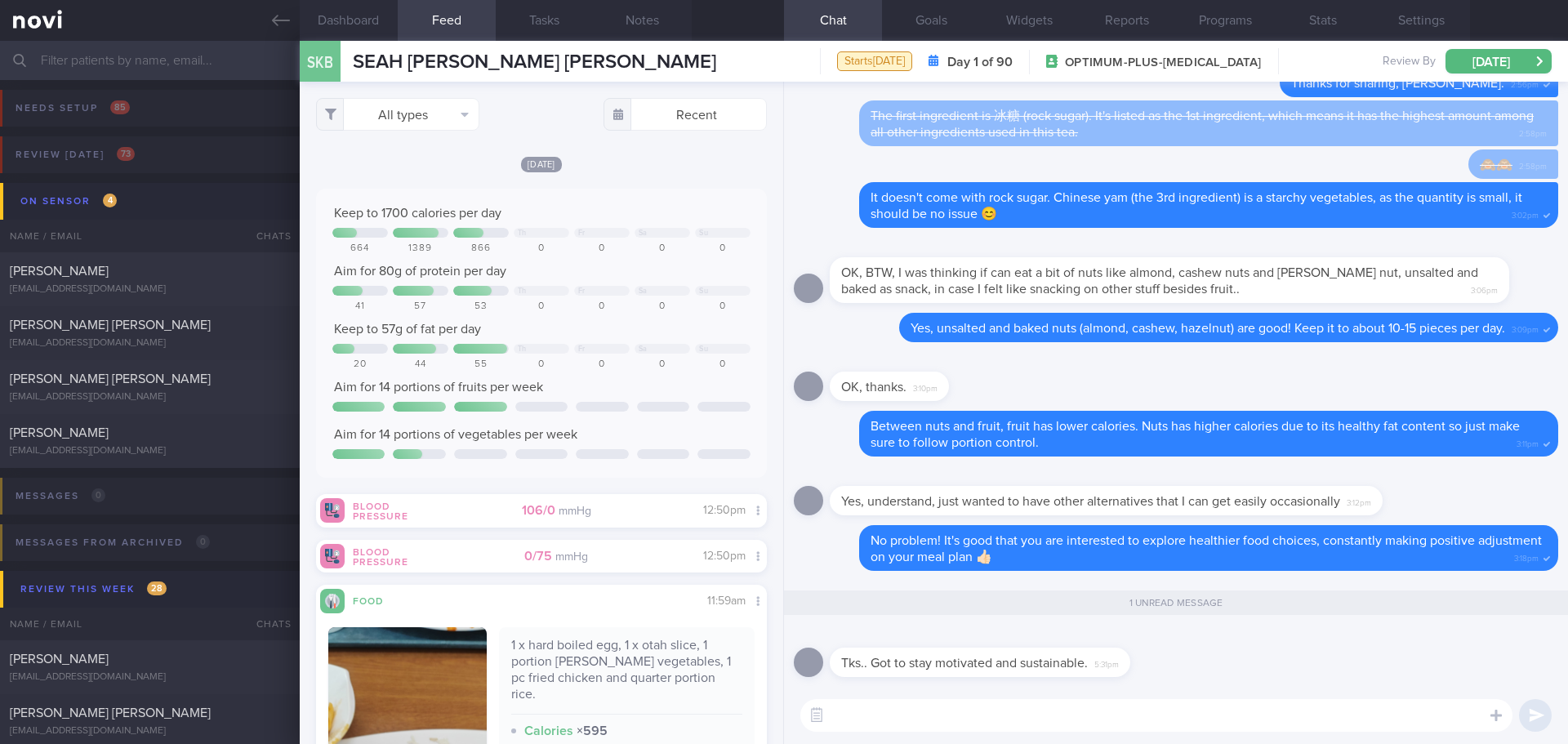
click at [1246, 681] on div "Tks.. Got to stay motivated and sustainable. 5:31pm" at bounding box center [1175, 657] width 764 height 59
click at [1174, 686] on div "Tks.. Got to stay motivated and sustainable. 5:31pm" at bounding box center [1175, 657] width 764 height 59
click at [1054, 711] on textarea at bounding box center [1156, 715] width 712 height 33
click at [1053, 708] on textarea at bounding box center [1156, 715] width 712 height 33
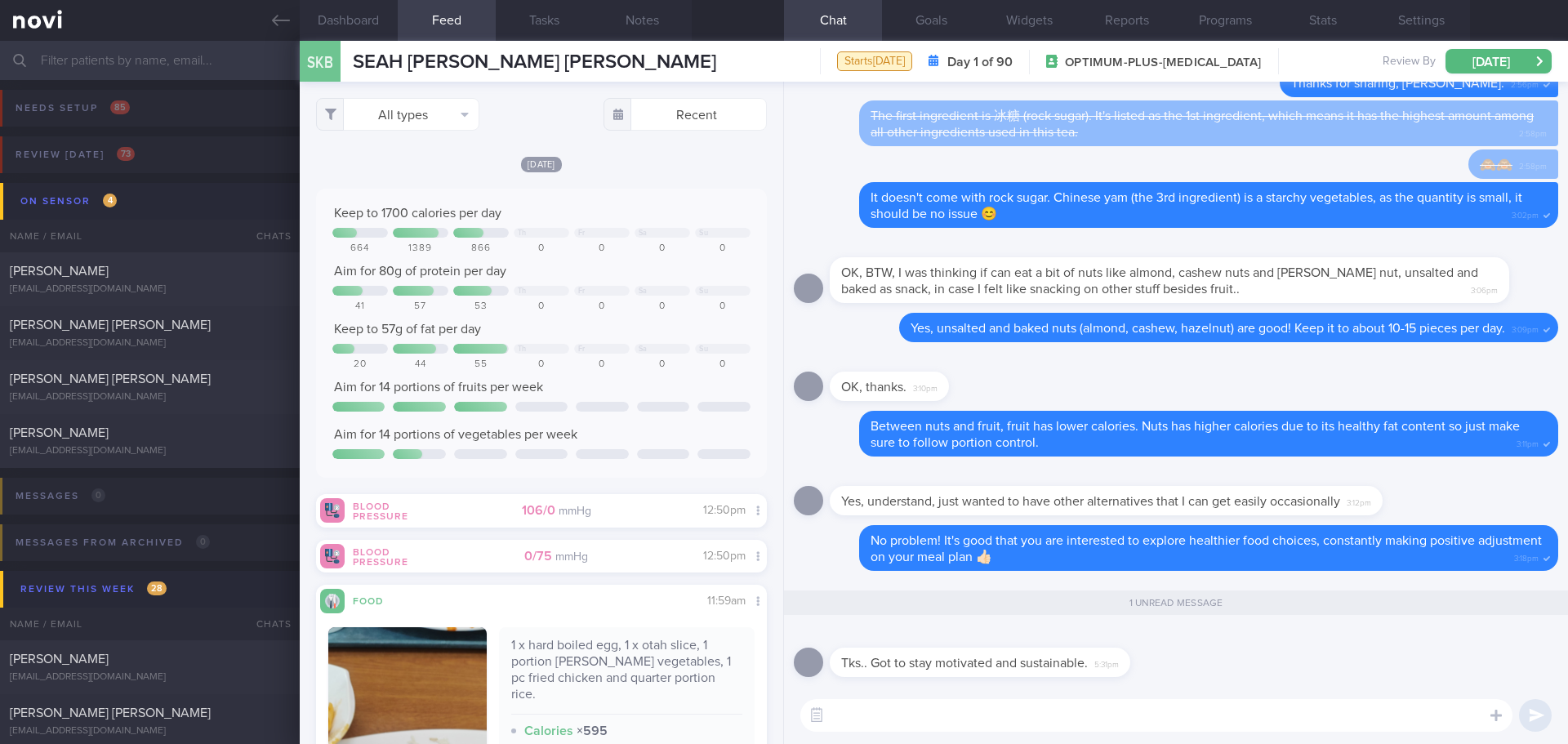
click at [1053, 708] on textarea at bounding box center [1156, 715] width 712 height 33
click at [1052, 708] on textarea at bounding box center [1156, 715] width 712 height 33
click at [1051, 708] on textarea at bounding box center [1156, 715] width 712 height 33
type textarea "Yes, keep the momentum going! 💪🏻"
click at [1271, 690] on div "Yes, keep the momentum going! 💪🏻 Yes, keep the momentum going! 💪🏻 ​ Yes, keep t…" at bounding box center [1176, 715] width 784 height 57
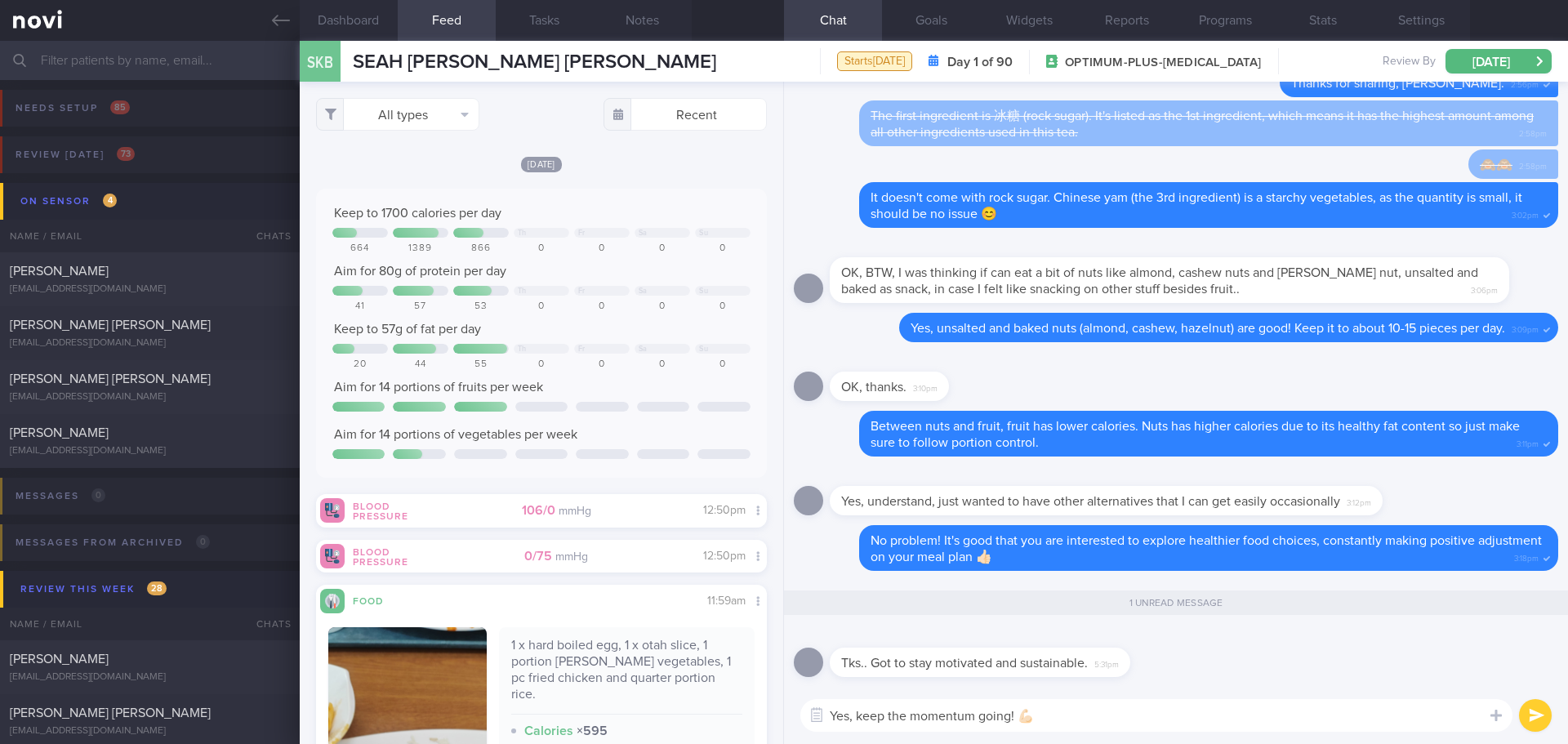
click at [1539, 710] on button "submit" at bounding box center [1535, 715] width 33 height 33
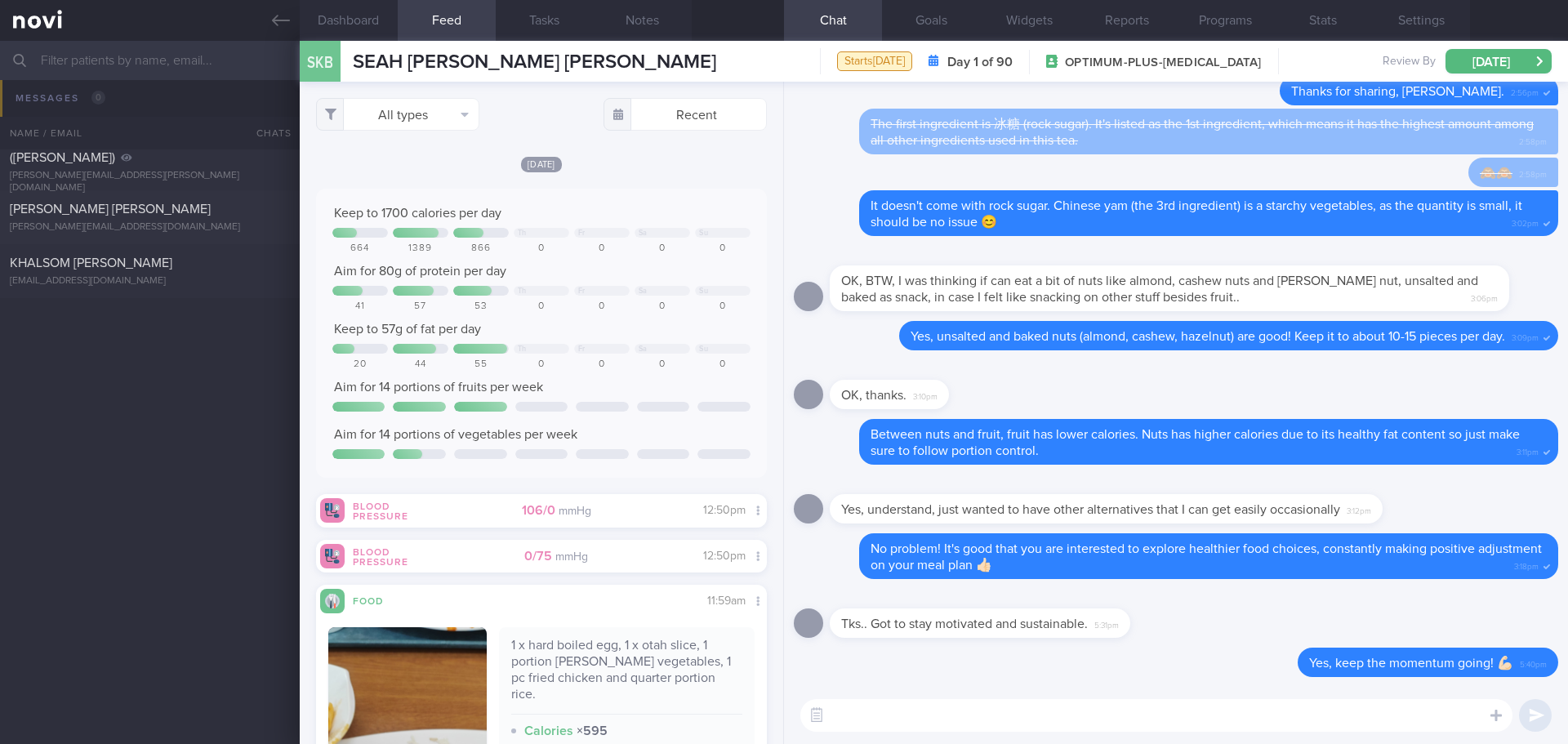
scroll to position [408, 0]
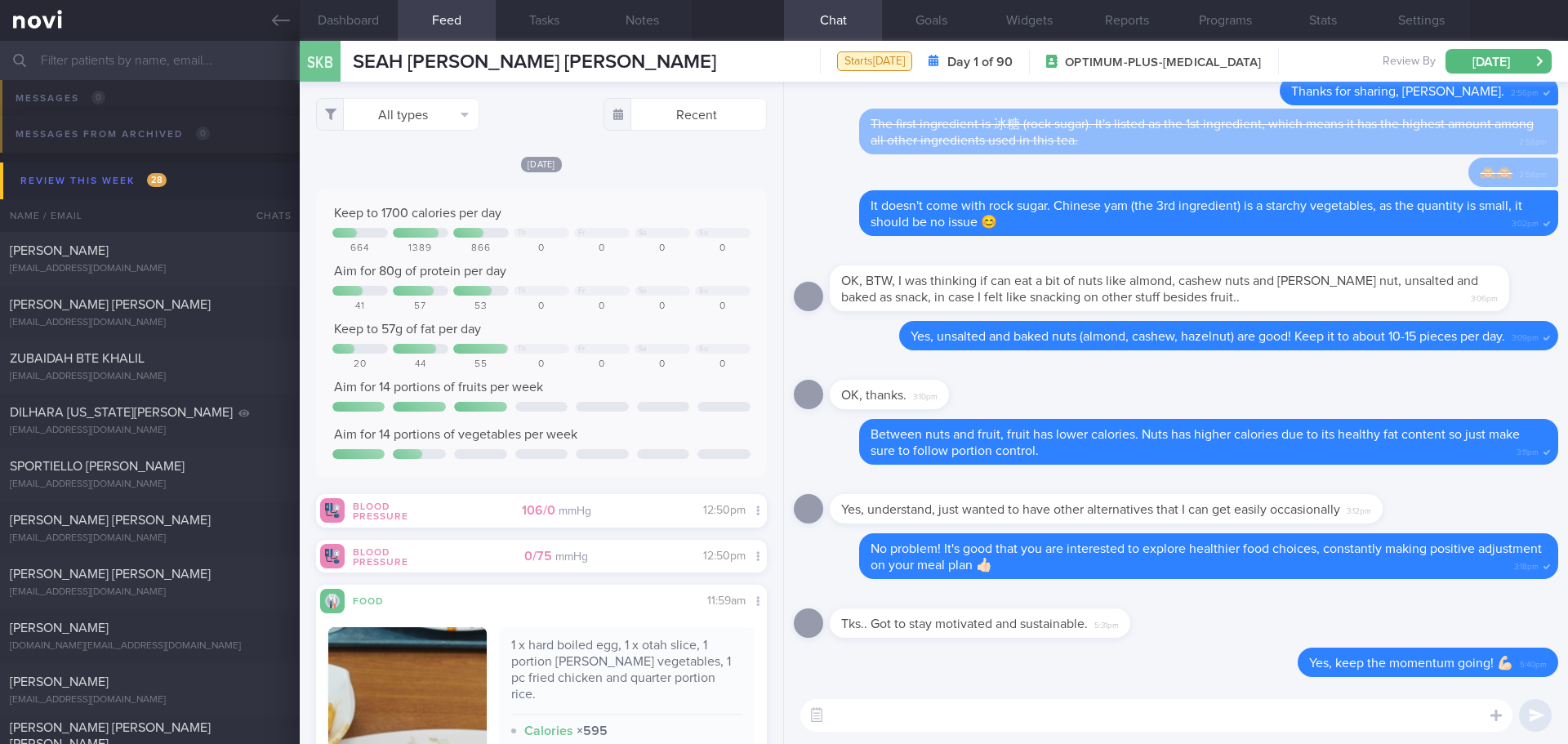
click at [160, 62] on input "text" at bounding box center [784, 60] width 1568 height 39
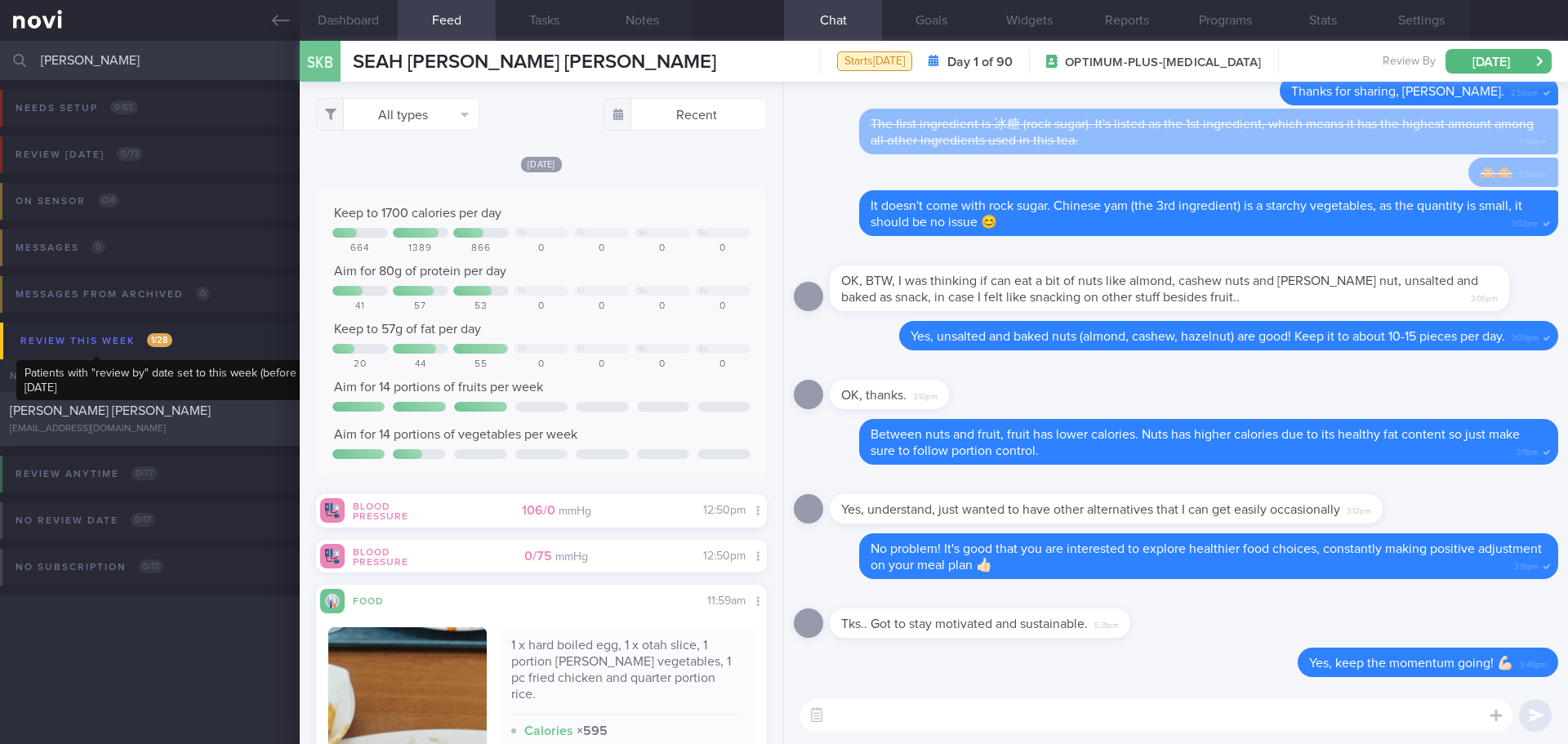
type input "neil"
click at [134, 428] on div "[EMAIL_ADDRESS][DOMAIN_NAME]" at bounding box center [149, 429] width 280 height 12
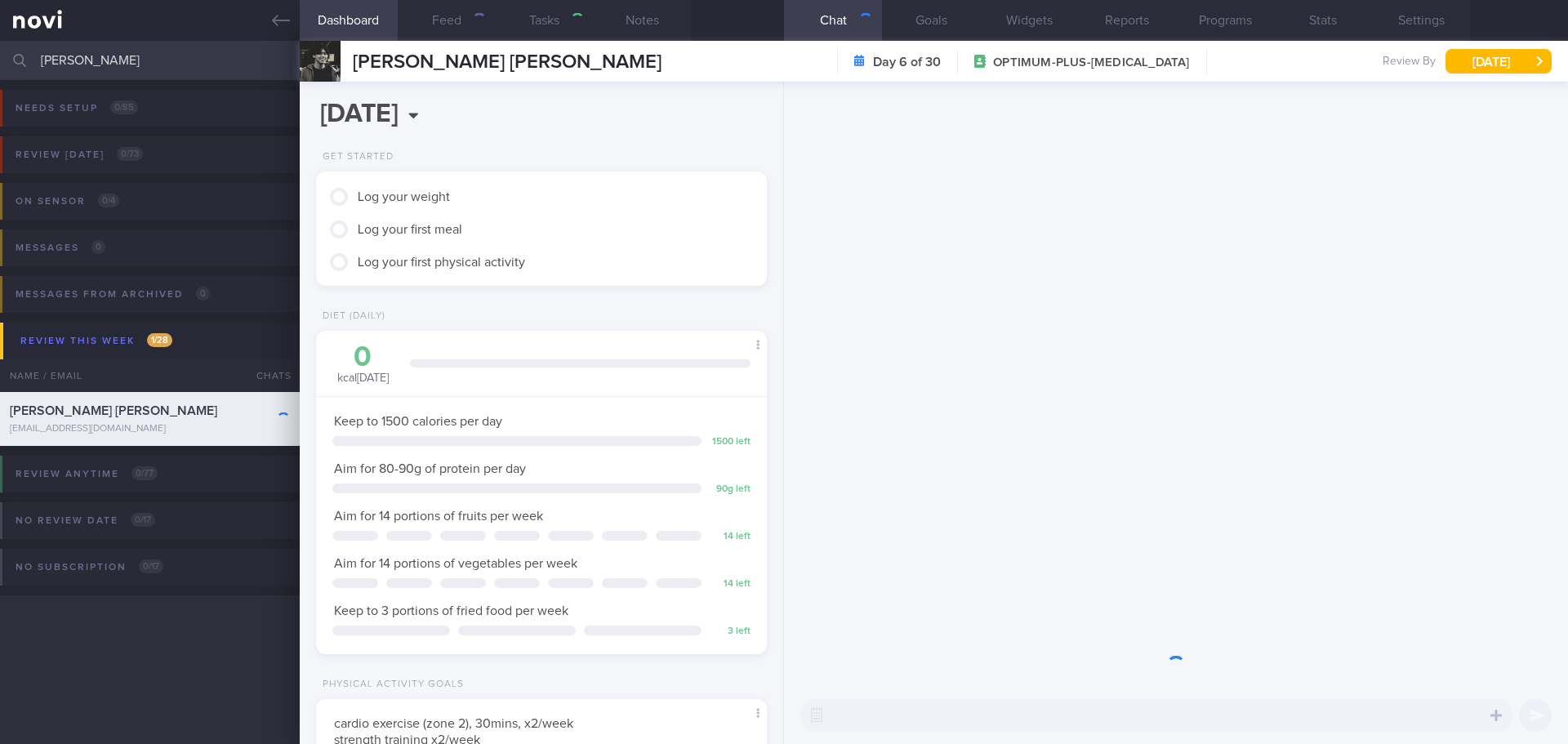
scroll to position [228, 410]
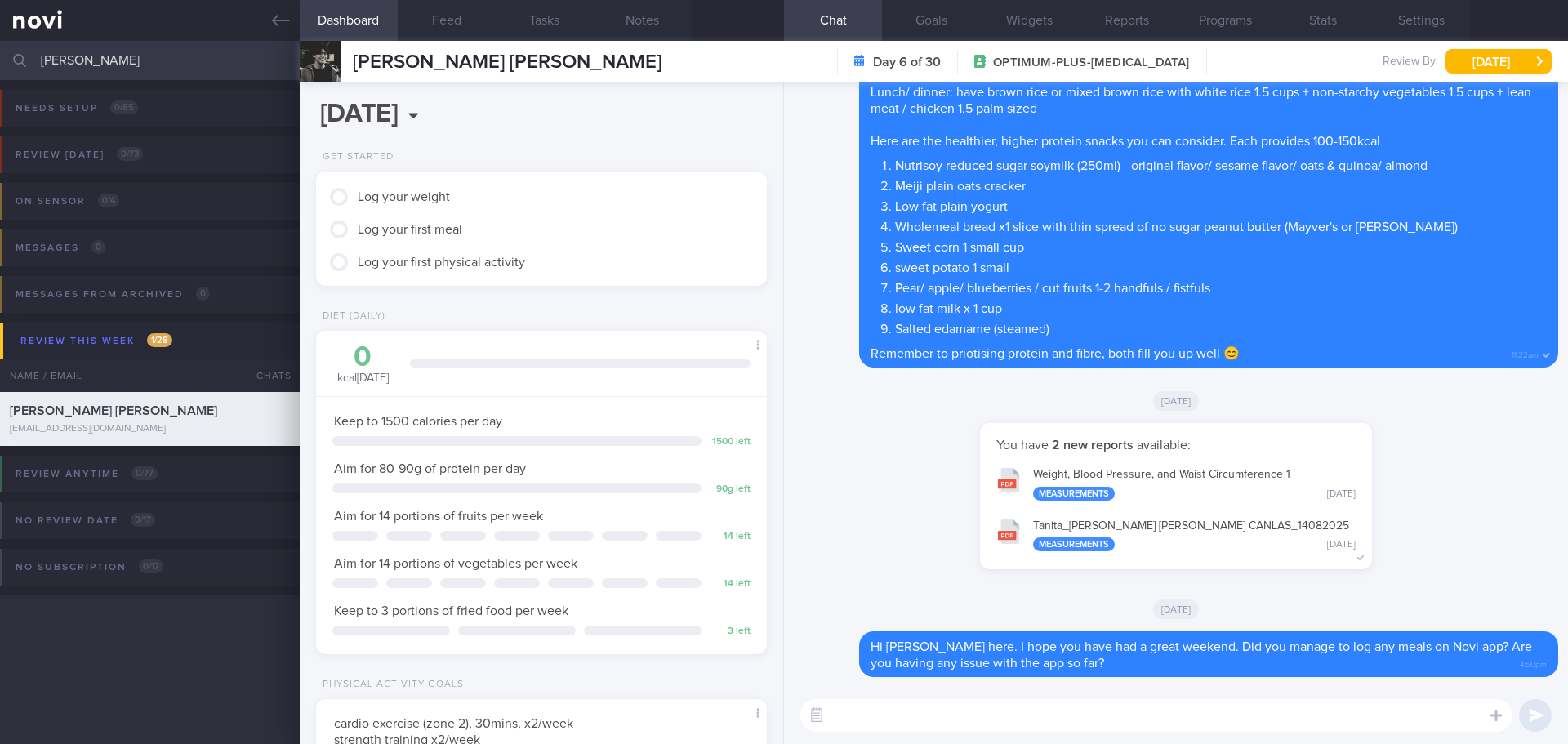
click at [1036, 701] on textarea at bounding box center [1156, 715] width 712 height 33
type textarea "J"
type textarea "Hi Neil, how's your week been?"
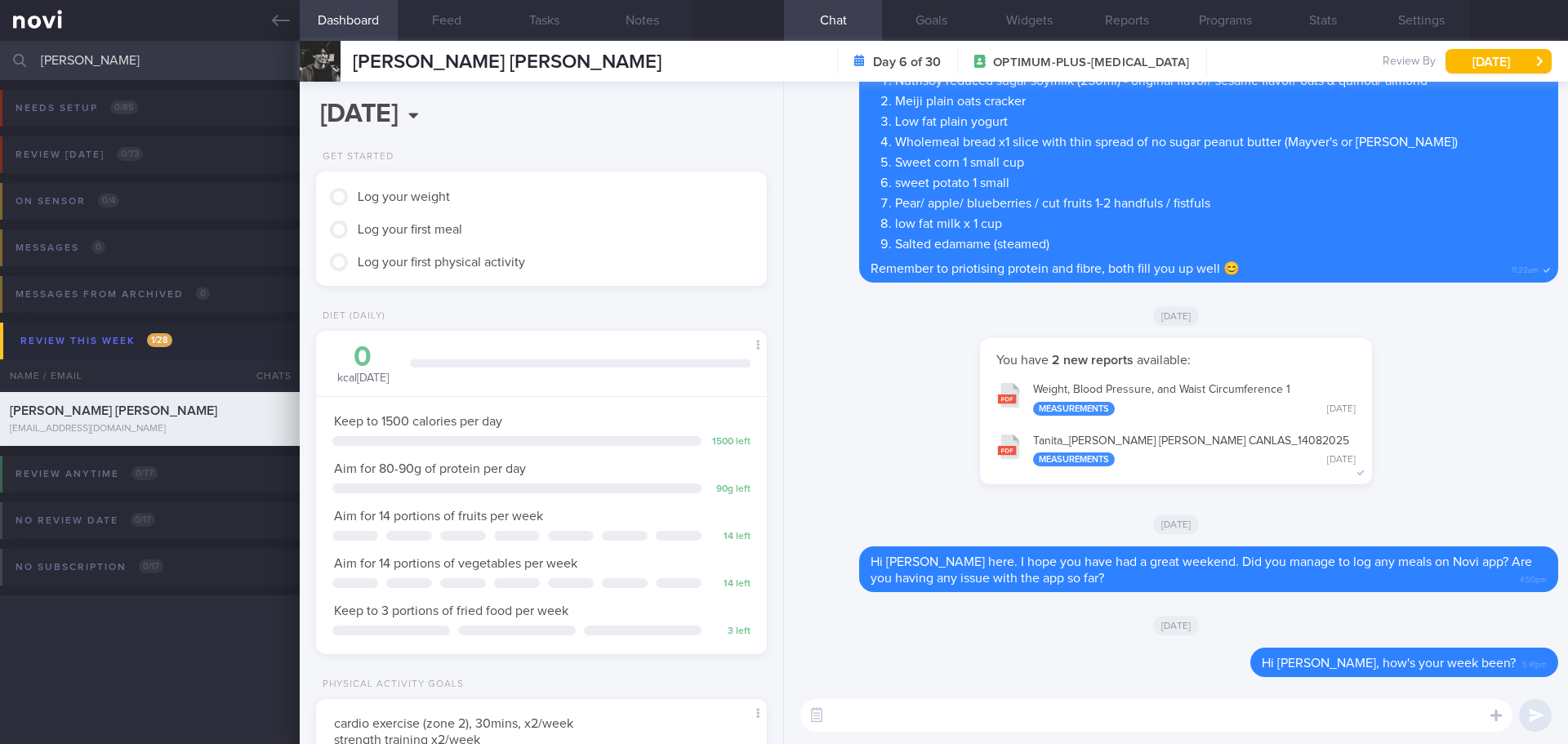
drag, startPoint x: 100, startPoint y: 71, endPoint x: -37, endPoint y: 72, distance: 137.0
click at [0, 72] on html "You are offline! Some functionality will be unavailable Patients New Users Coac…" at bounding box center [784, 372] width 1568 height 744
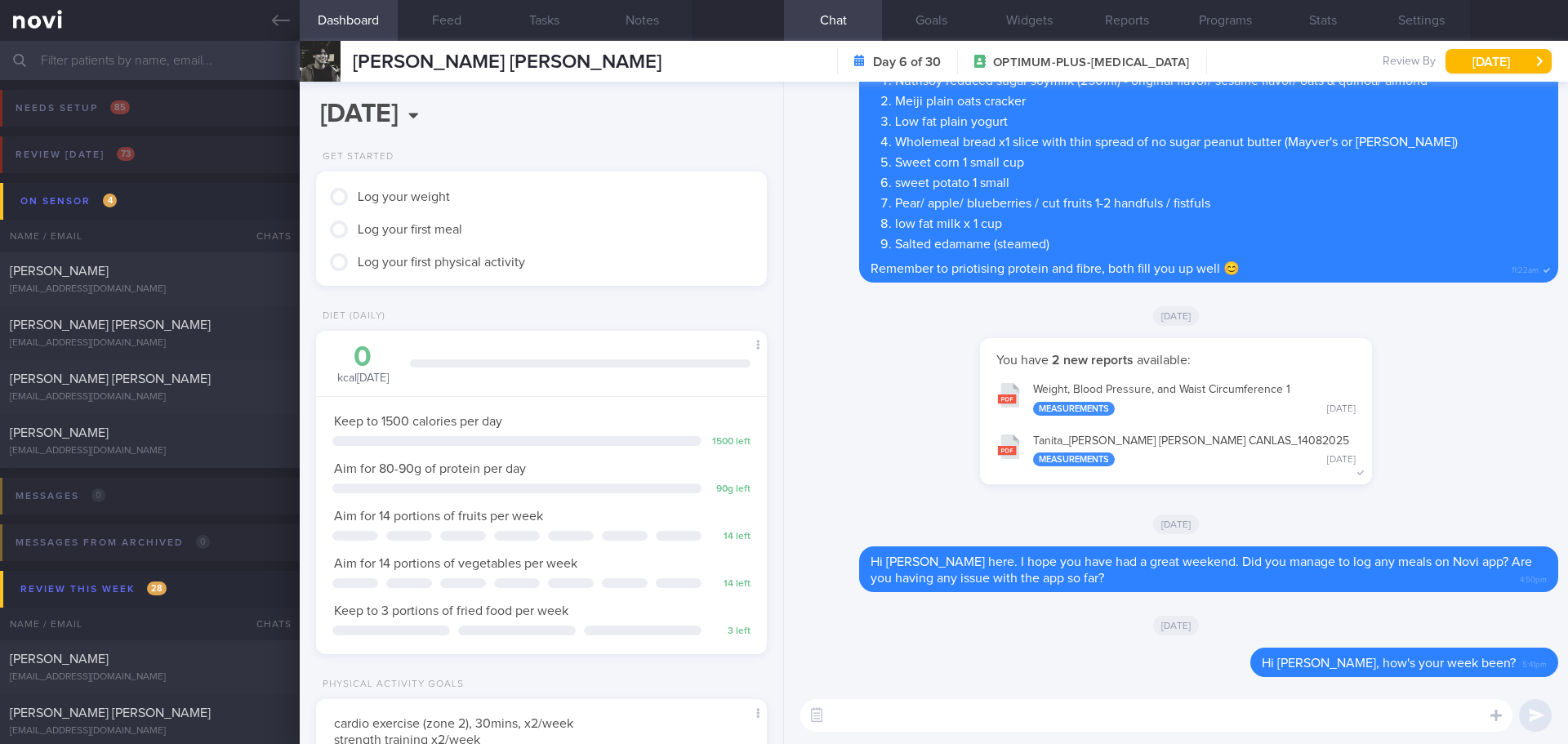
click at [127, 53] on input "text" at bounding box center [784, 60] width 1568 height 39
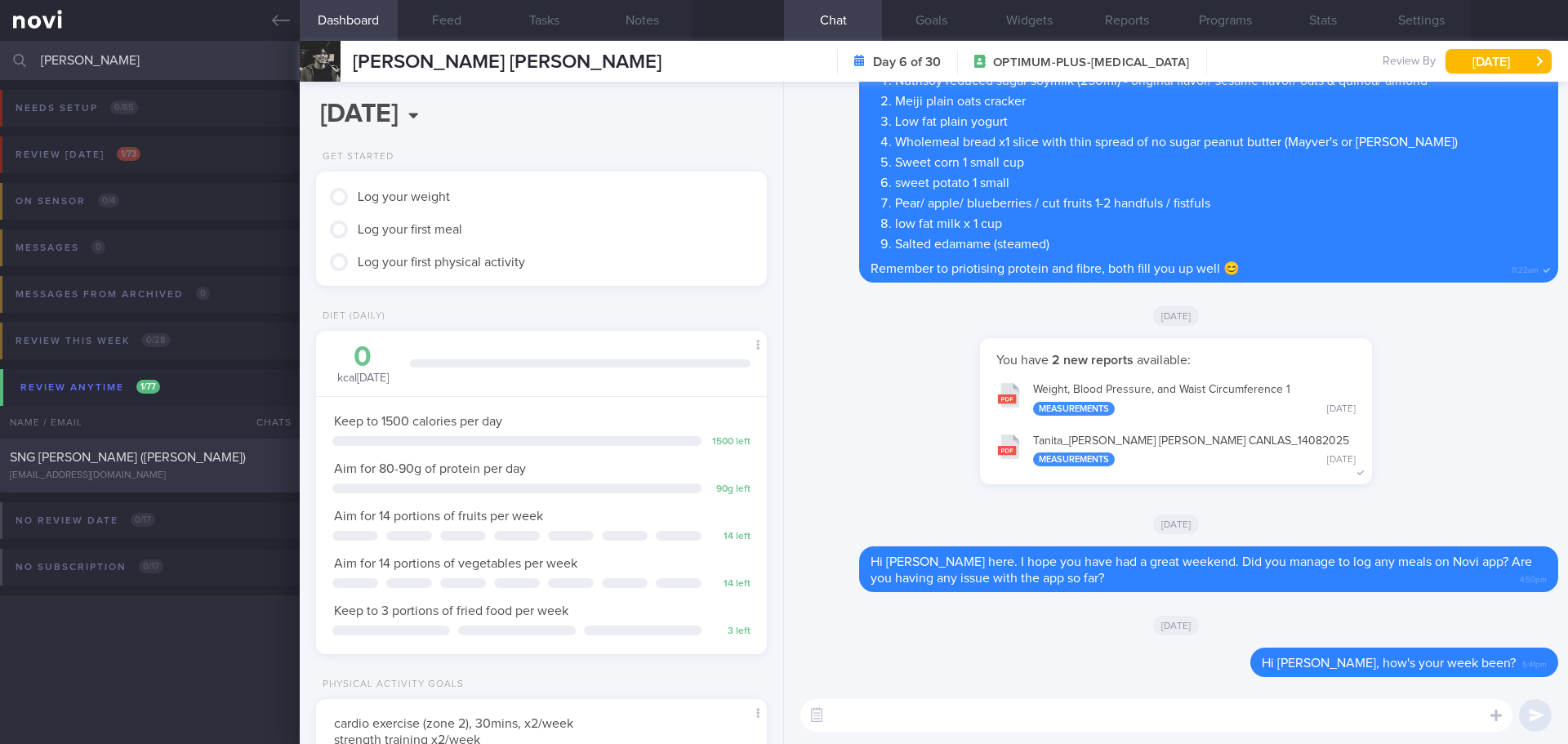
type input "eric"
click at [176, 469] on div "[EMAIL_ADDRESS][DOMAIN_NAME]" at bounding box center [149, 475] width 280 height 12
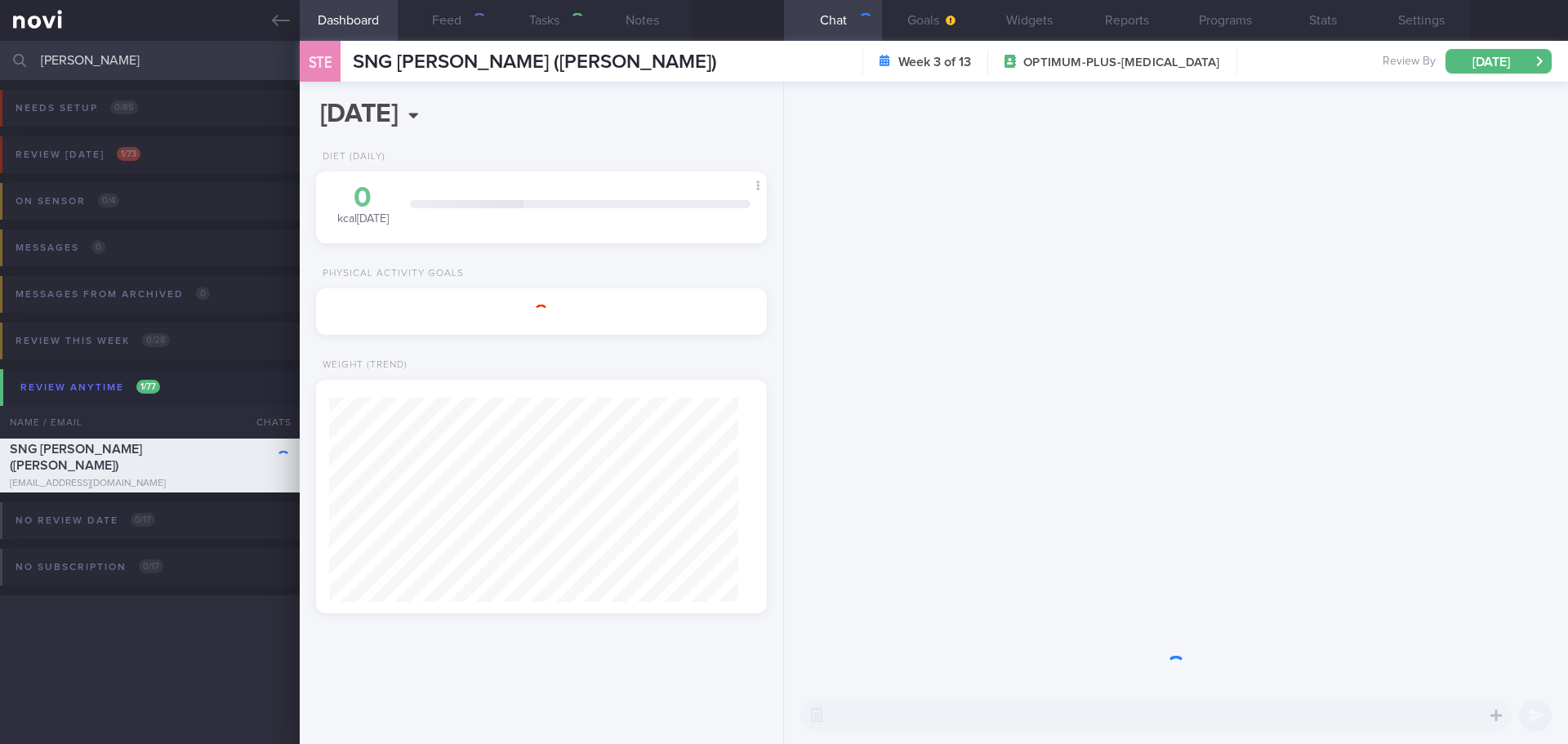
type input "[DATE]"
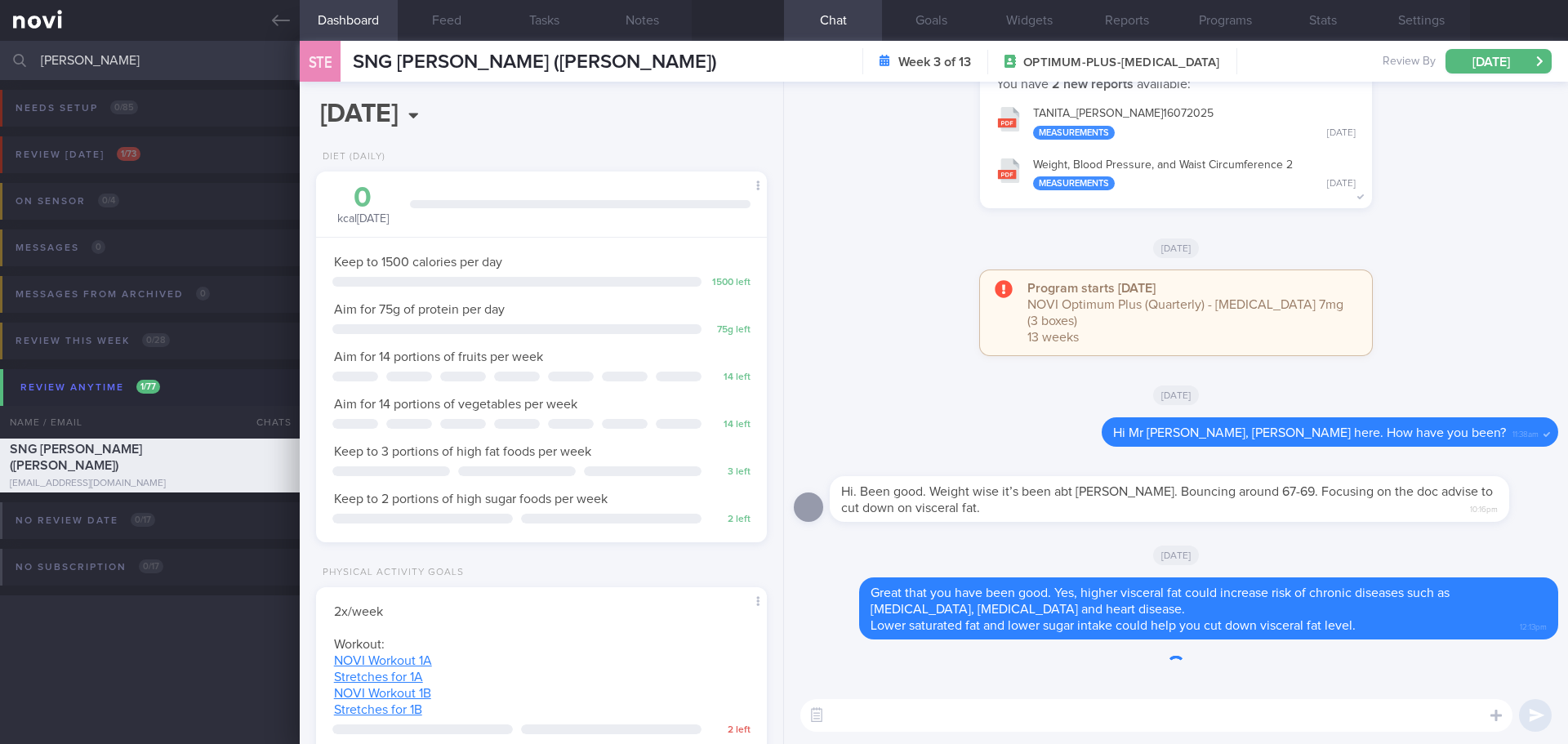
scroll to position [228, 410]
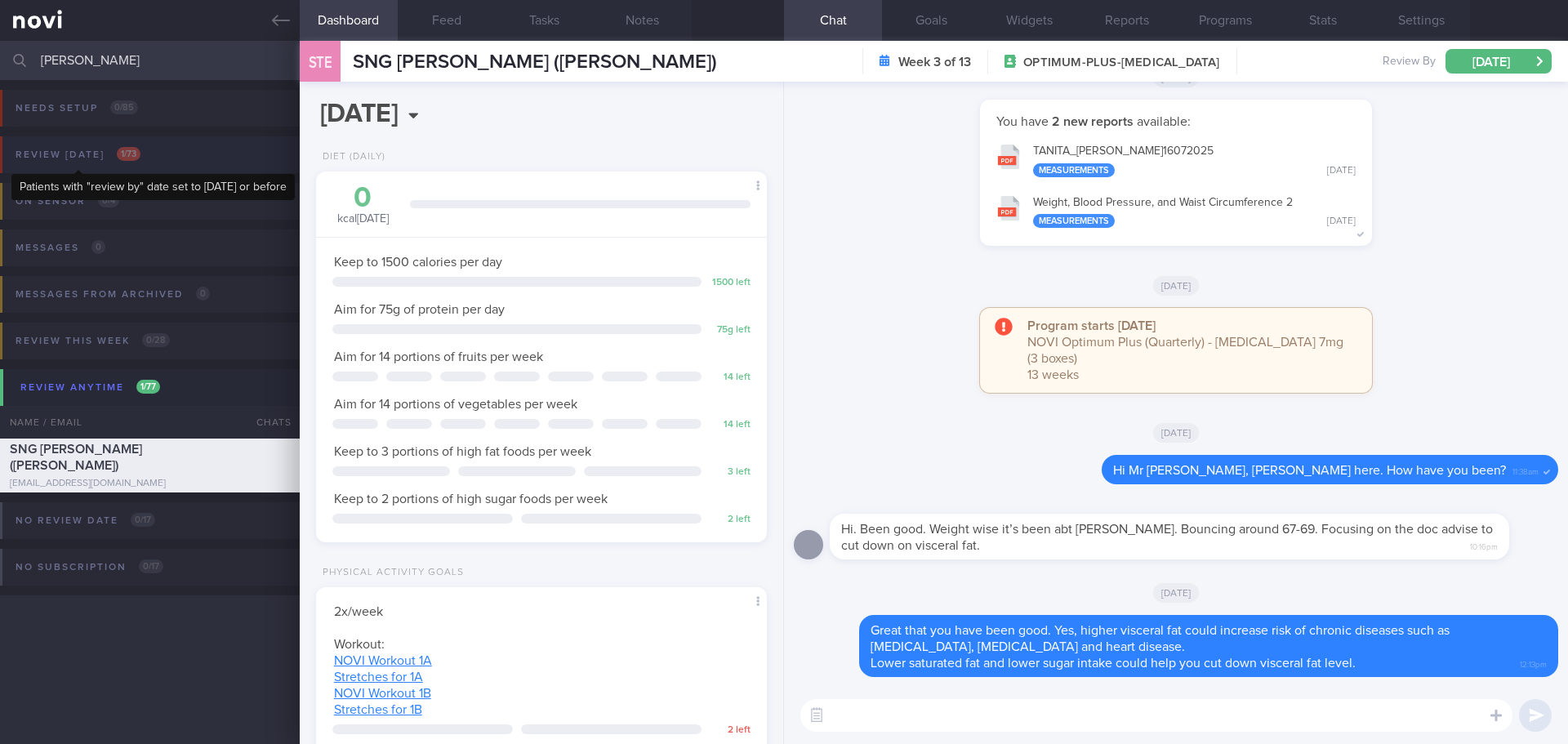
click at [131, 160] on span "1 / 73" at bounding box center [128, 153] width 23 height 14
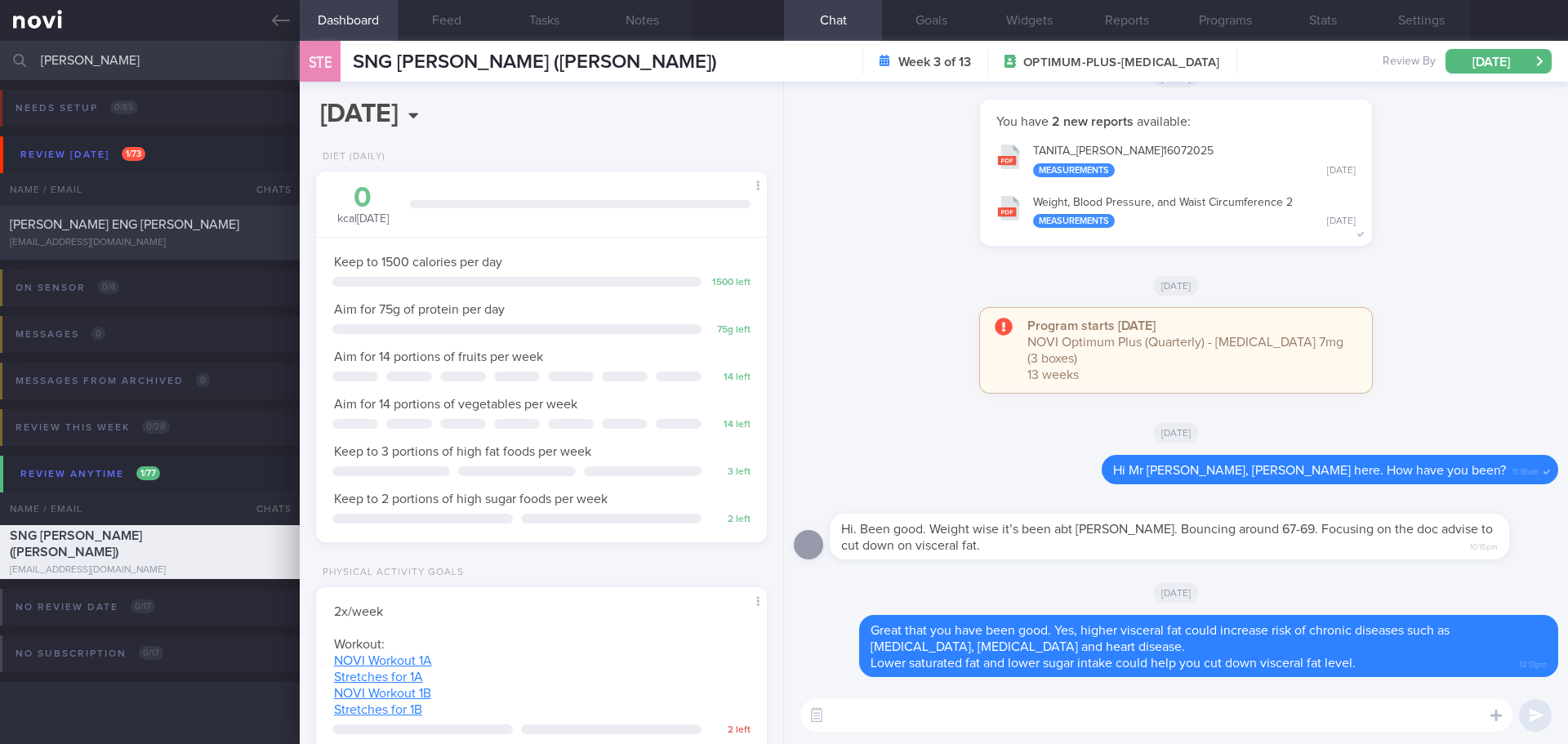
click at [130, 224] on div "[PERSON_NAME] ENG [PERSON_NAME]" at bounding box center [147, 225] width 276 height 16
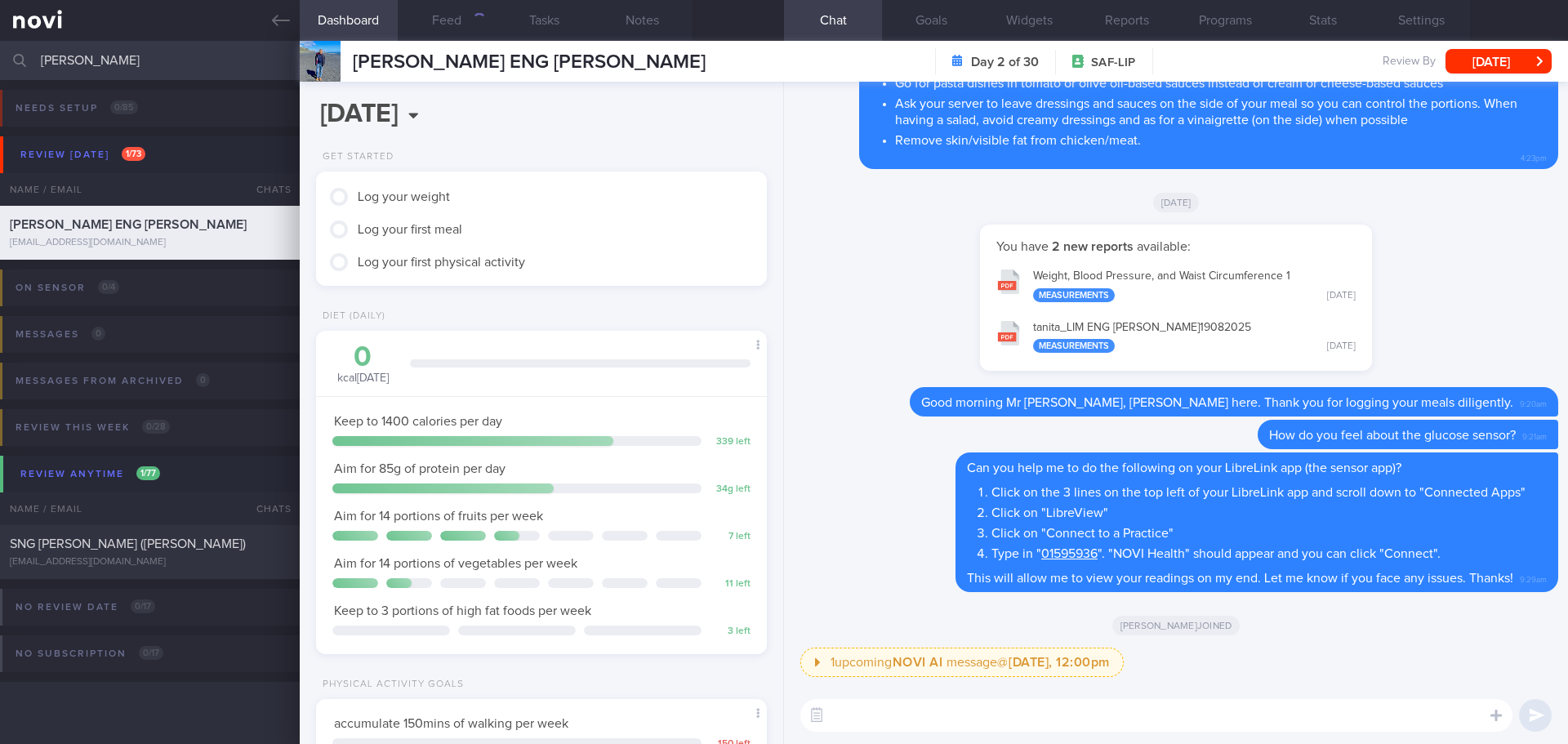
scroll to position [207, 416]
click at [896, 424] on button "Delete" at bounding box center [923, 434] width 66 height 24
click at [444, 21] on button "Feed 288" at bounding box center [447, 20] width 98 height 41
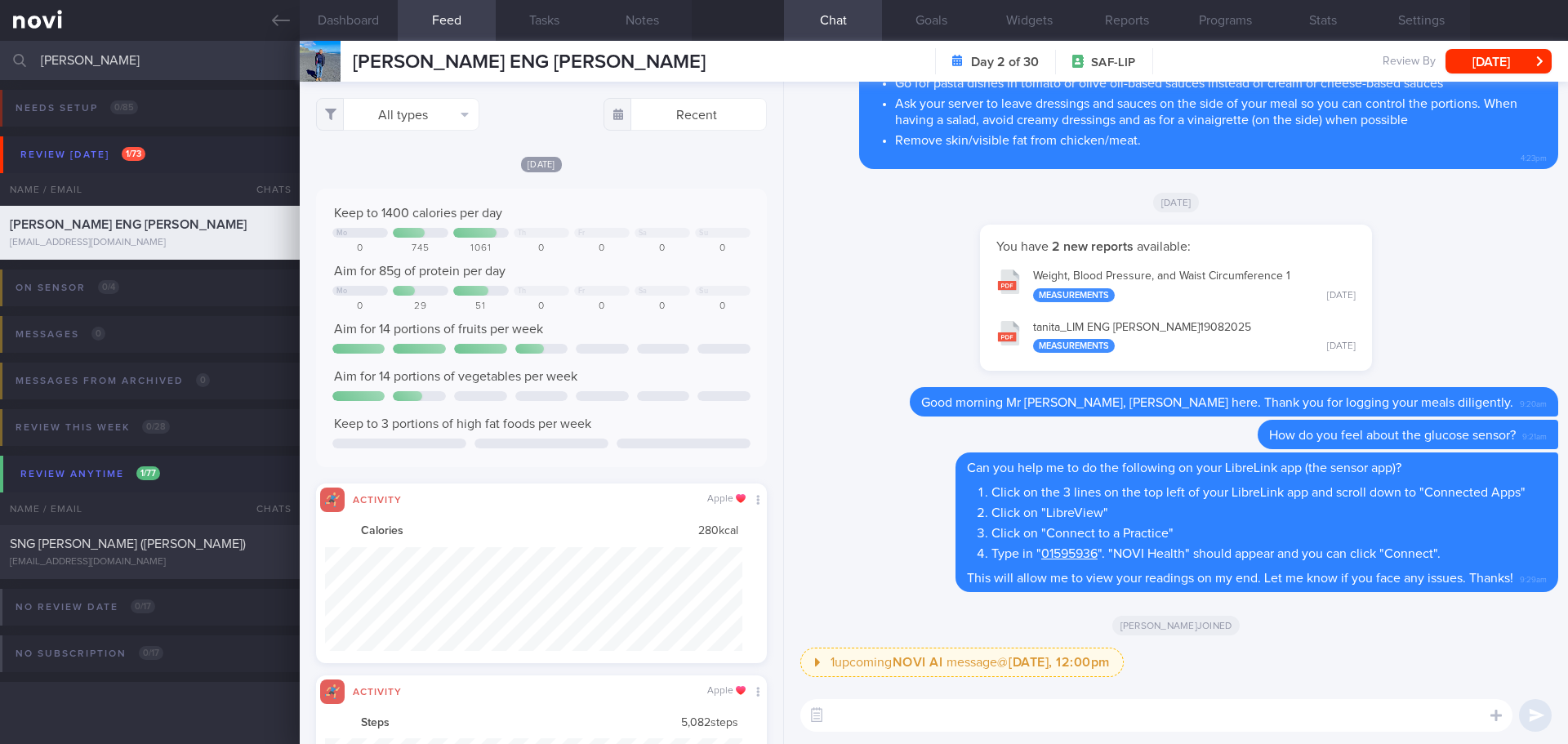
scroll to position [104, 418]
click at [454, 114] on button "All types" at bounding box center [397, 114] width 163 height 33
click at [407, 167] on button "Activity" at bounding box center [397, 171] width 161 height 24
checkbox input "false"
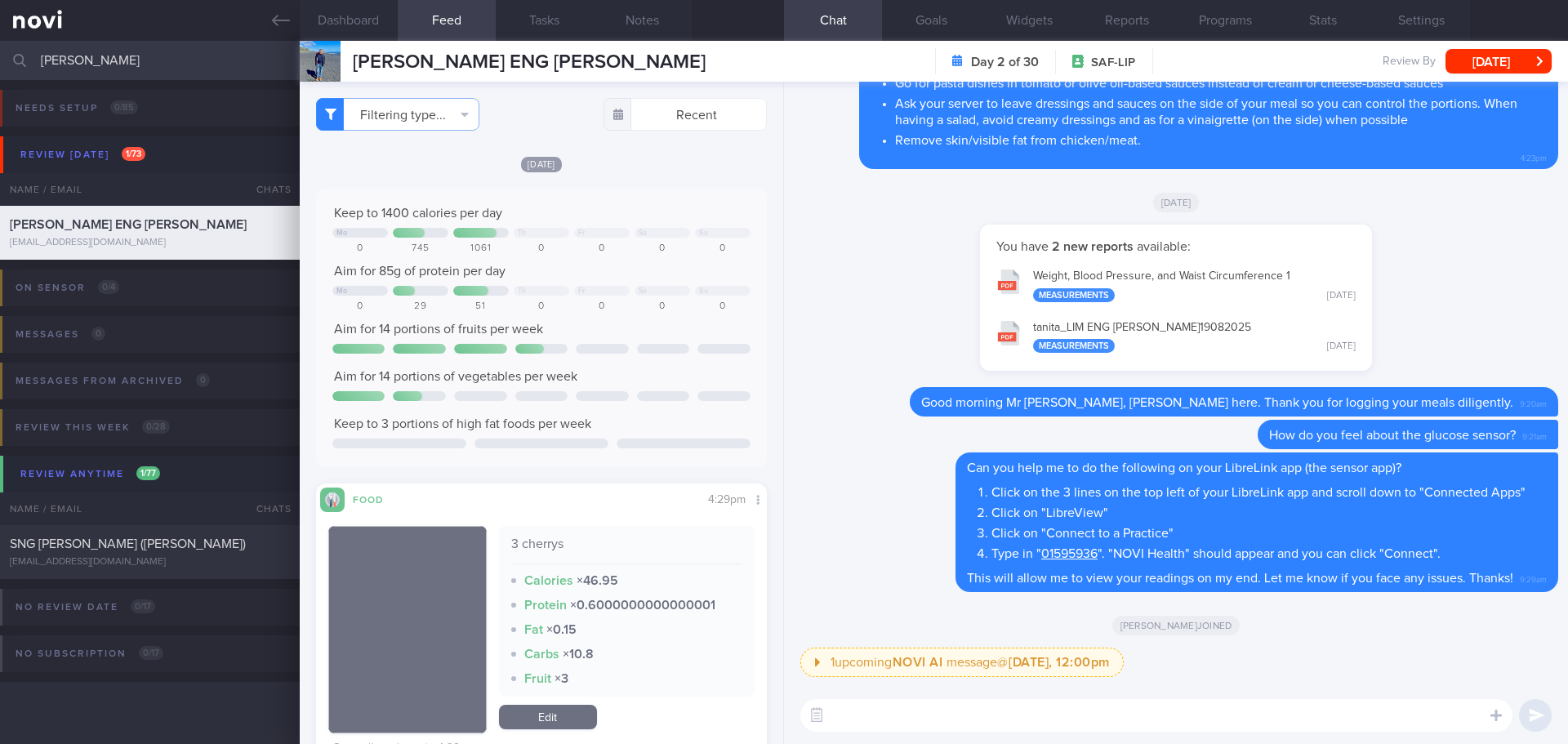
click at [888, 709] on textarea at bounding box center [1156, 715] width 712 height 33
click at [1291, 708] on textarea "Hi Mr Eric, Elizabeth here. I hope you manage to read the text here 👋🏻" at bounding box center [1156, 715] width 712 height 33
click at [1299, 713] on textarea "Hi Mr Eric, Elizabeth here. I hope you manage to read the text here 👋🏻" at bounding box center [1156, 715] width 712 height 33
click at [1309, 713] on textarea "Hi Mr Eric, Elizabeth here. I hope you manage to read the text here 👋🏻" at bounding box center [1156, 715] width 712 height 33
click at [1319, 712] on textarea "Hi Mr Eric, Elizabeth here. I hope you manage to read the text here 👋🏻" at bounding box center [1156, 715] width 712 height 33
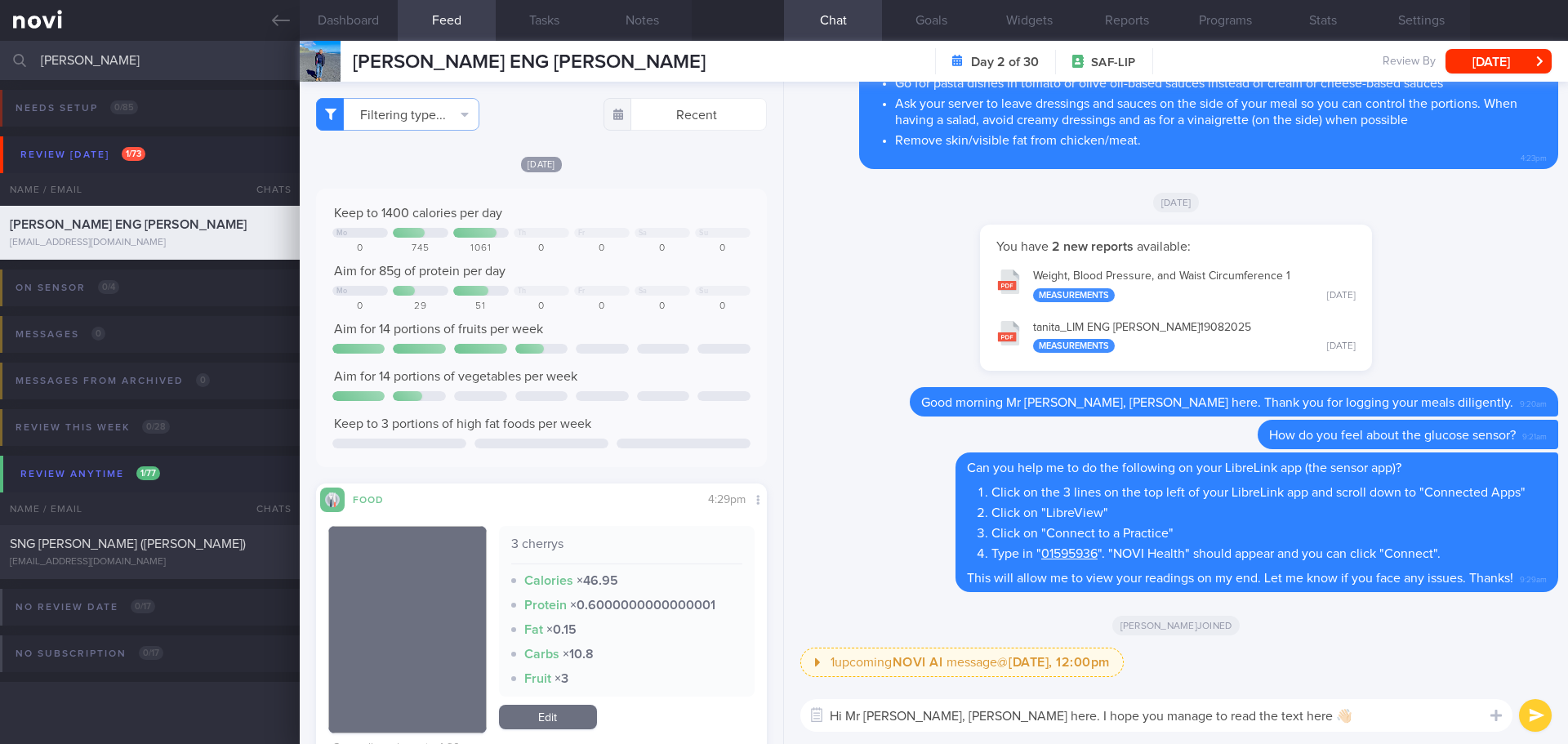
click at [1327, 710] on textarea "Hi Mr Eric, Elizabeth here. I hope you manage to read the text here 👋🏻" at bounding box center [1156, 715] width 712 height 33
click at [1337, 709] on textarea "Hi Mr Eric, Elizabeth here. I hope you manage to read the text here 👋🏻" at bounding box center [1156, 715] width 712 height 33
click at [1363, 714] on textarea "Hi Mr Eric, Elizabeth here. I hope you manage to read the text here 👋🏻" at bounding box center [1156, 715] width 712 height 33
type textarea "Hi Mr Eric, Elizabeth here. I hope you manage to read the text here 👋🏻"
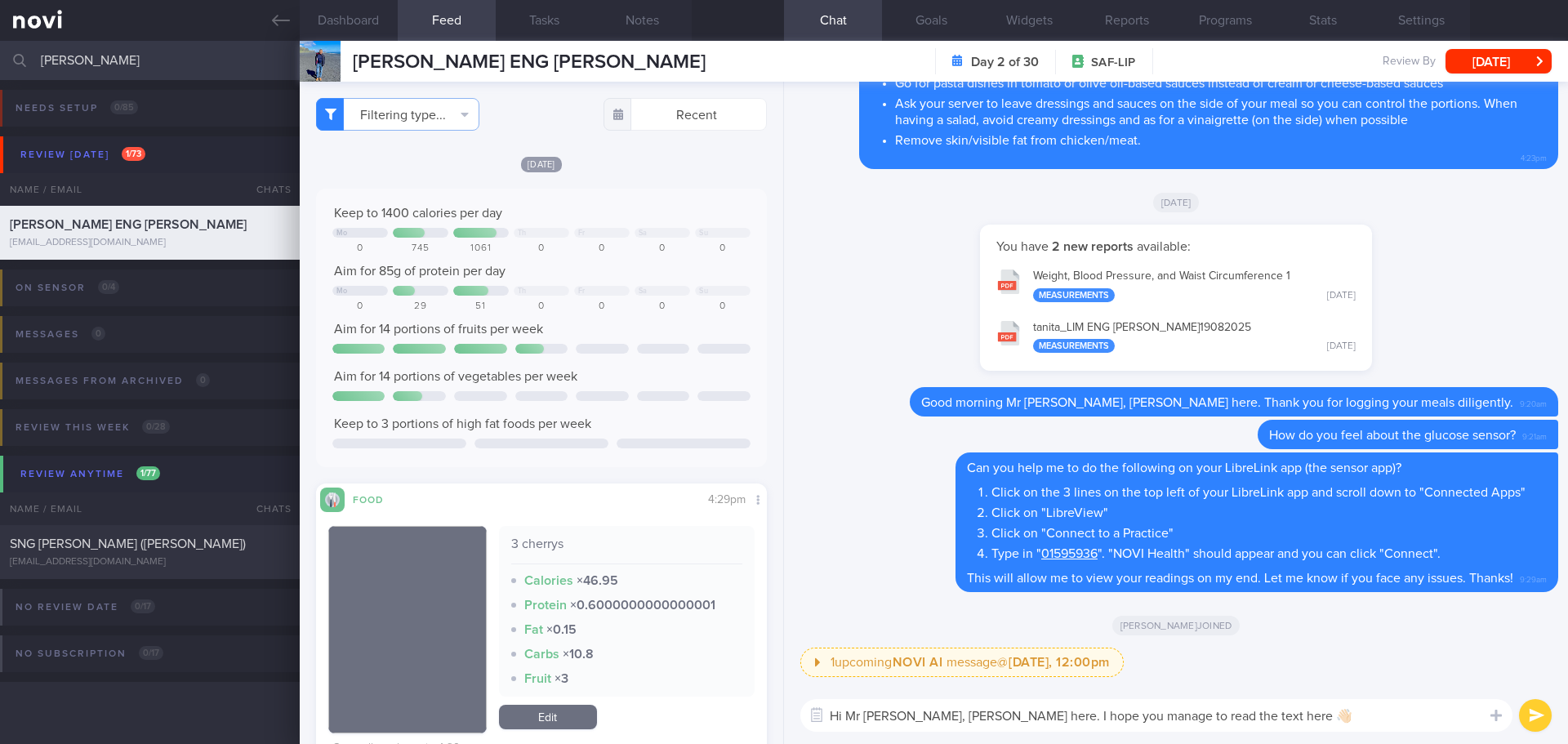
click at [1532, 723] on button "submit" at bounding box center [1535, 715] width 33 height 33
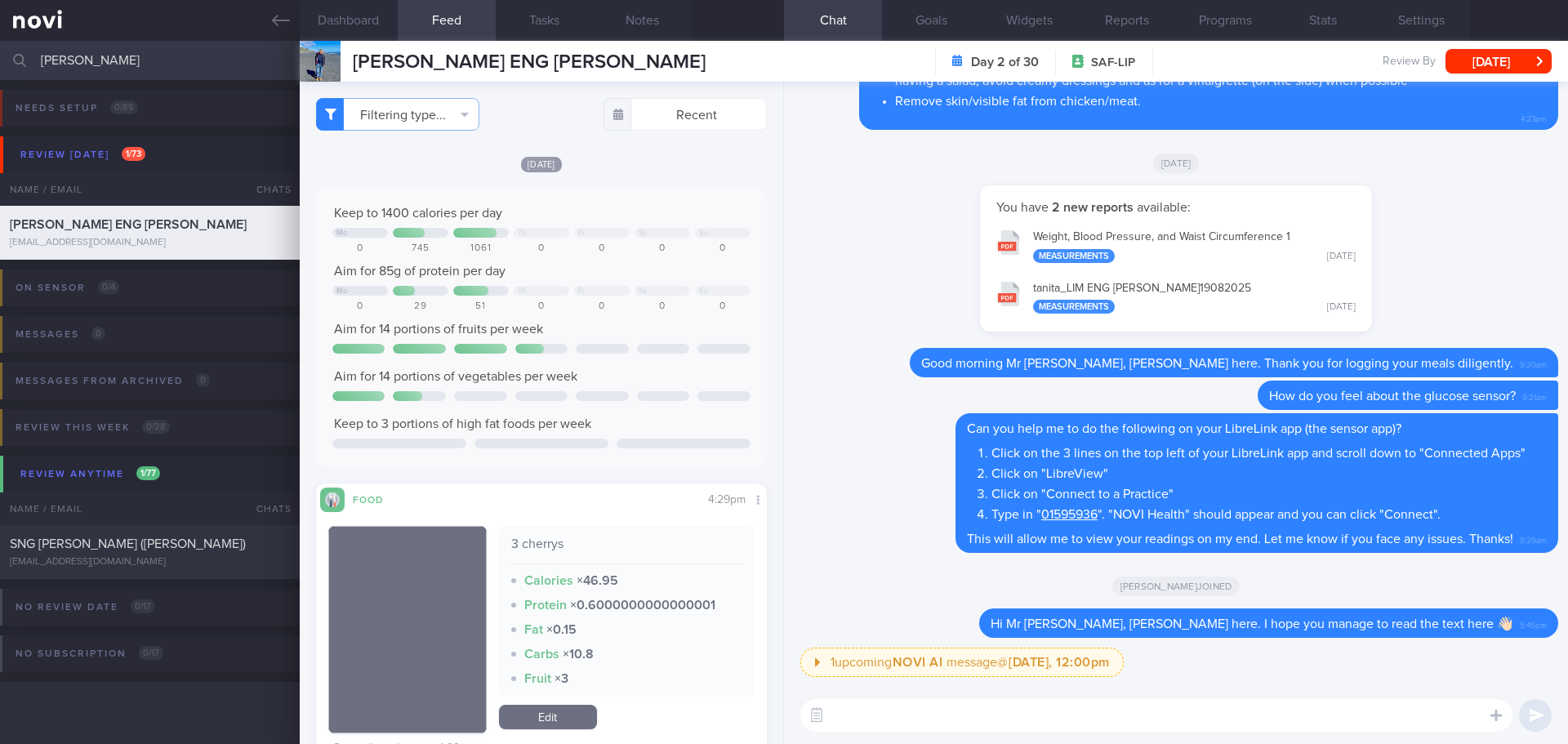
click at [1337, 715] on textarea at bounding box center [1156, 715] width 712 height 33
click at [1330, 712] on textarea at bounding box center [1156, 715] width 712 height 33
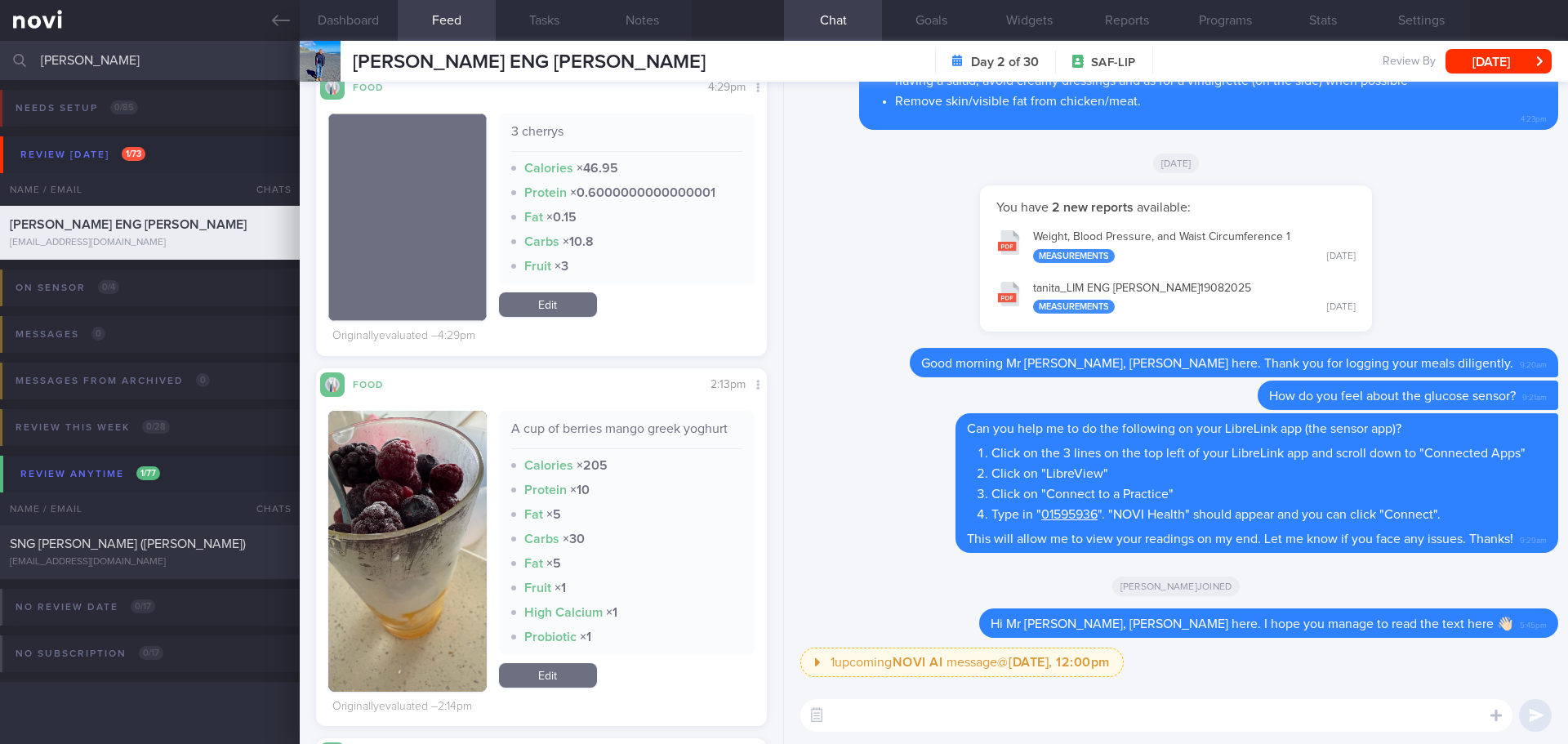
scroll to position [571, 0]
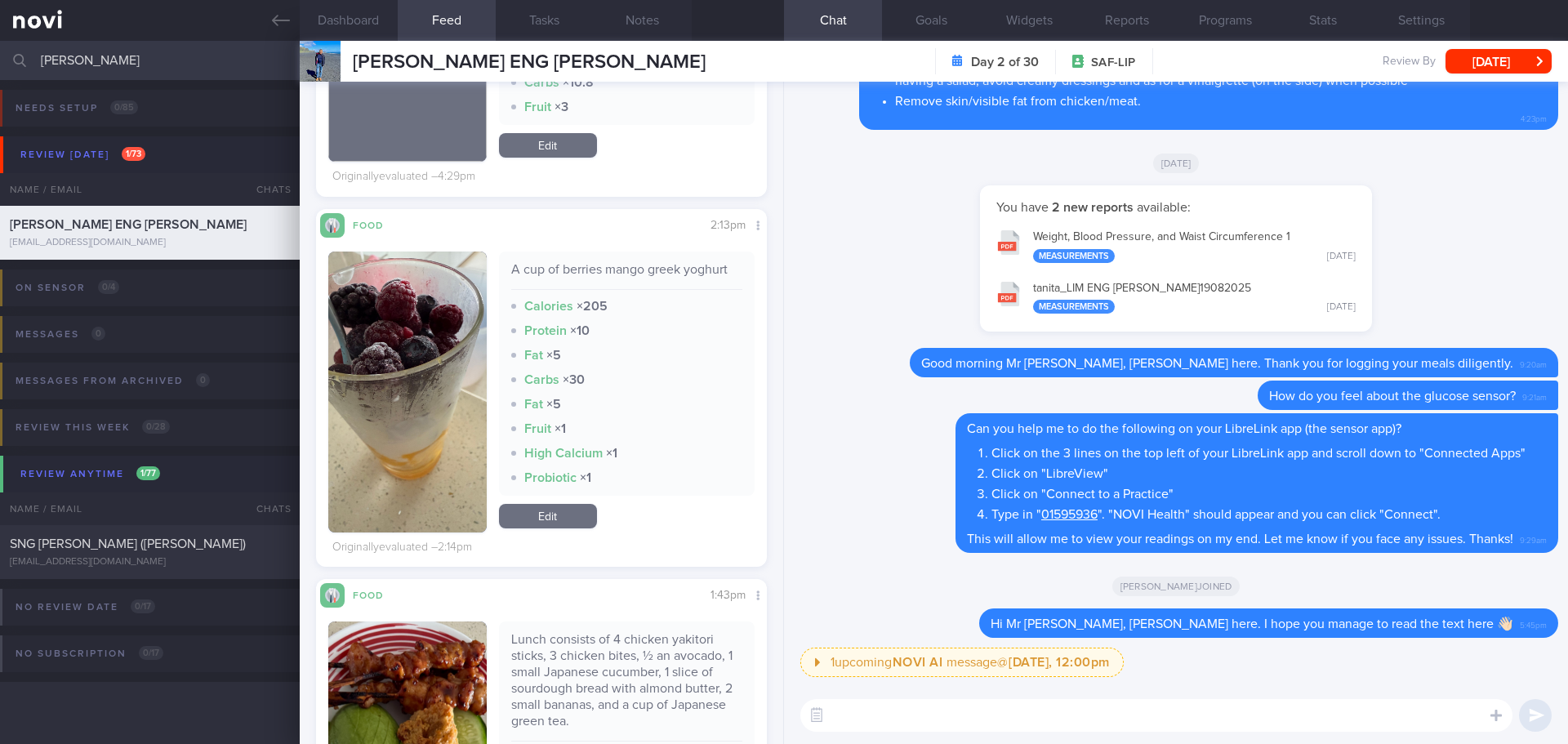
click at [425, 324] on button "button" at bounding box center [408, 392] width 159 height 281
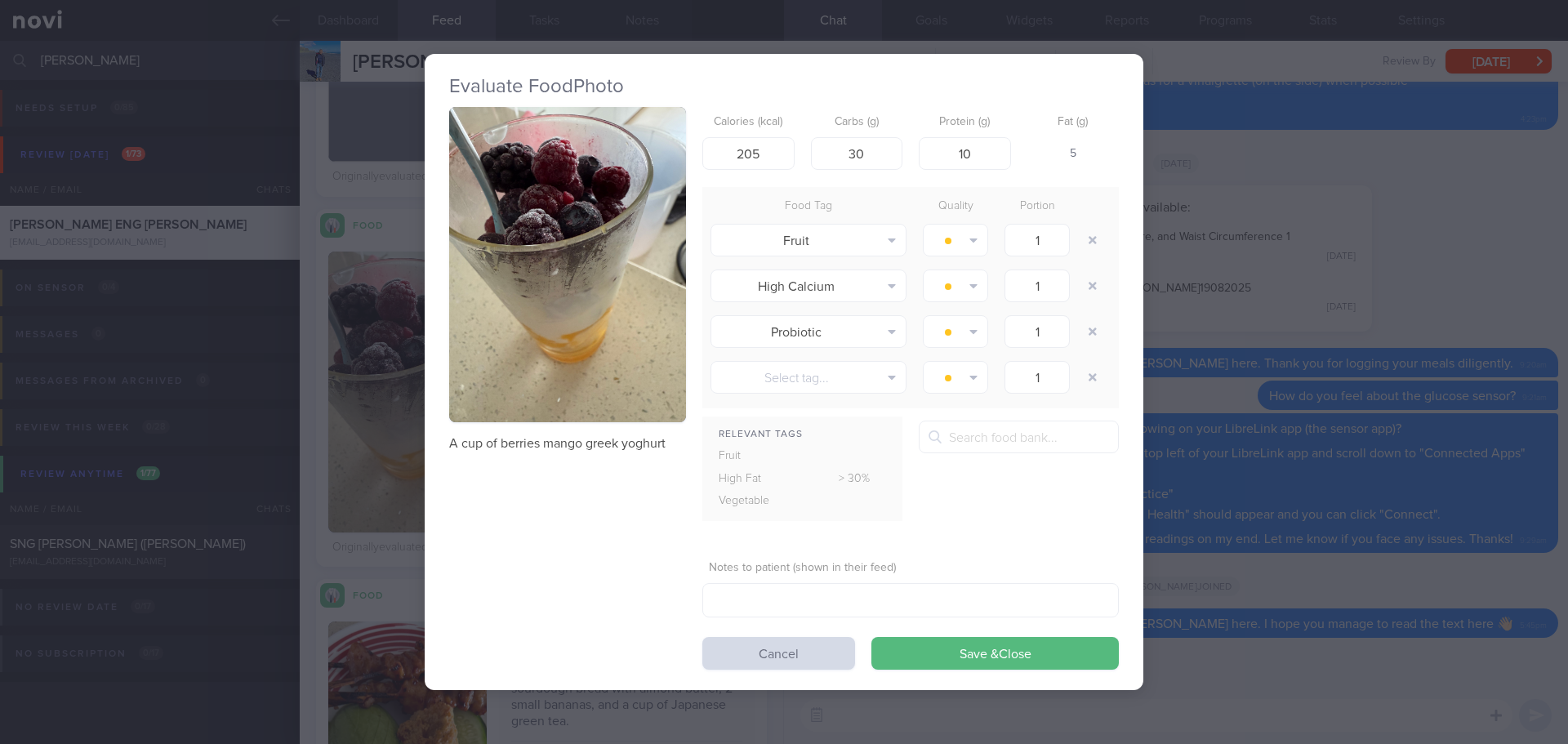
click at [559, 284] on button "button" at bounding box center [567, 264] width 237 height 316
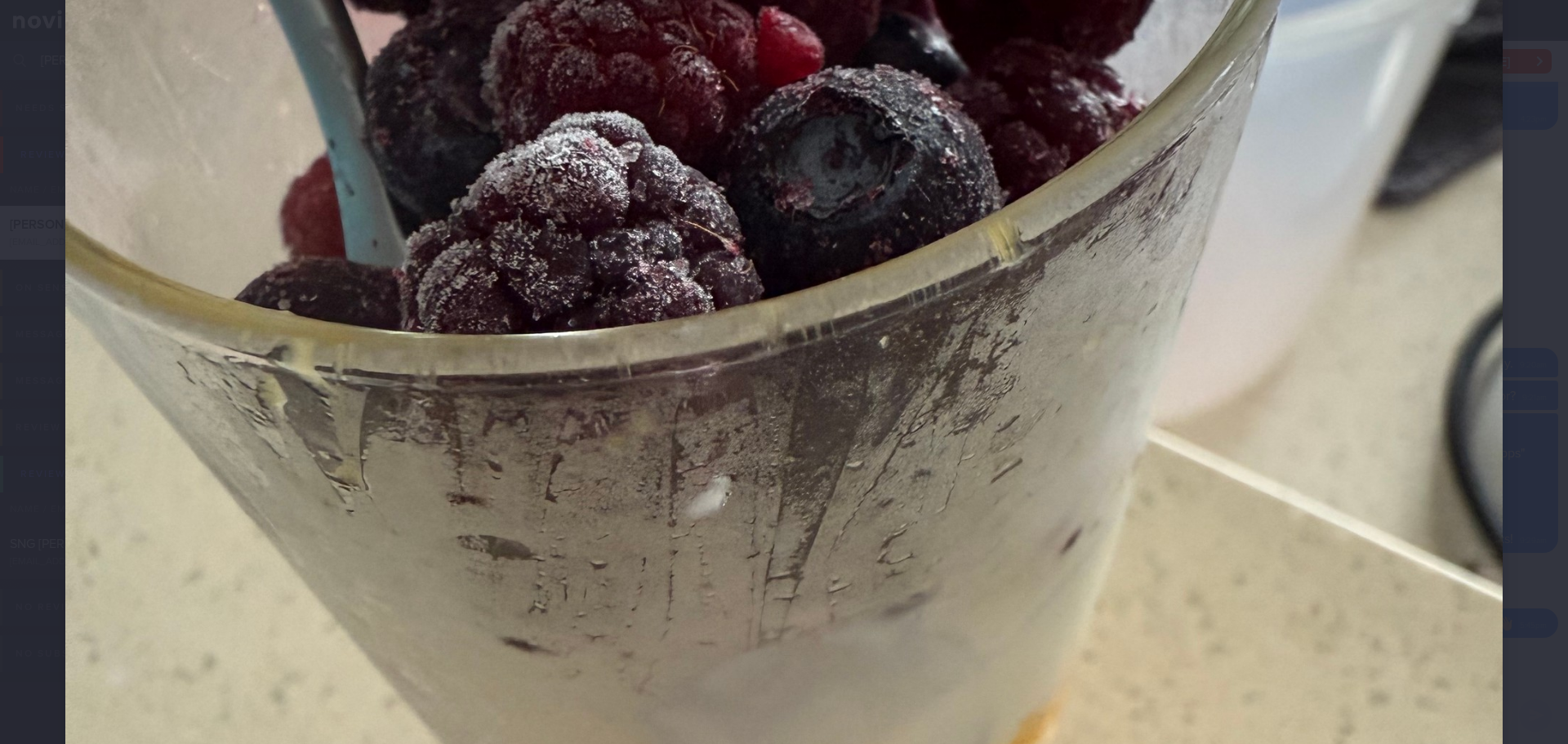
scroll to position [1061, 0]
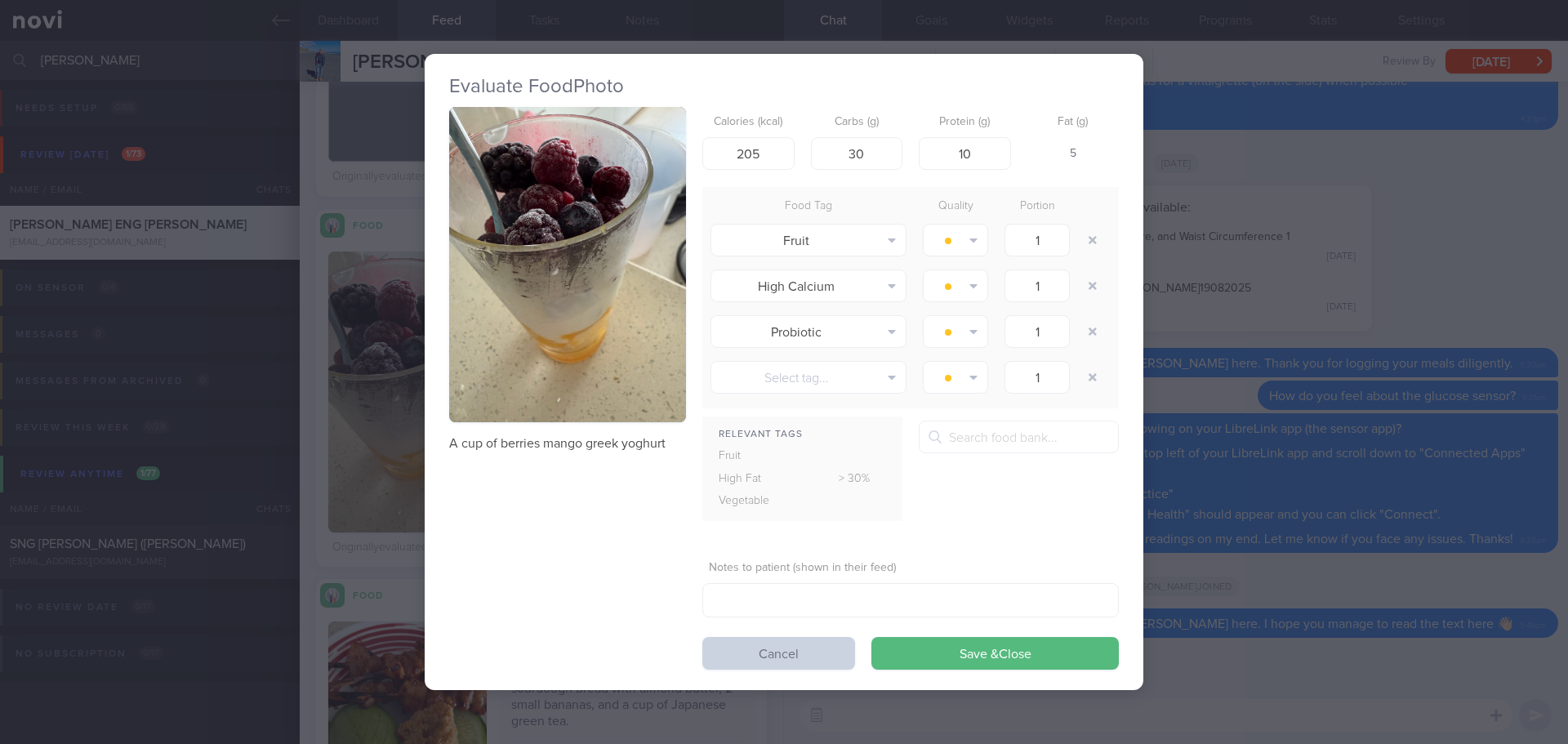
click at [769, 646] on button "Cancel" at bounding box center [779, 653] width 153 height 33
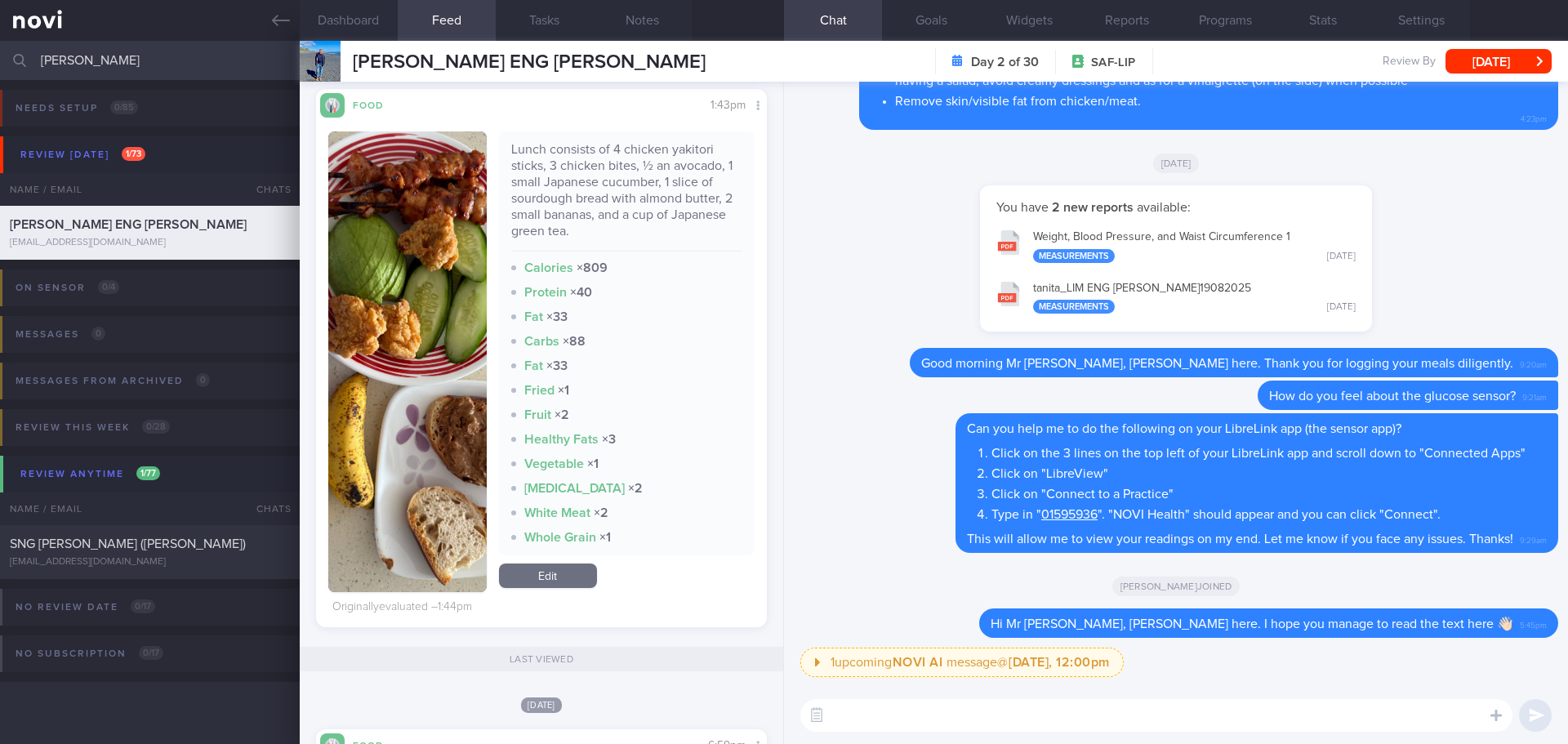
drag, startPoint x: 110, startPoint y: 49, endPoint x: -63, endPoint y: 78, distance: 175.4
click at [0, 78] on html "You are offline! Some functionality will be unavailable Patients New Users Coac…" at bounding box center [784, 372] width 1568 height 744
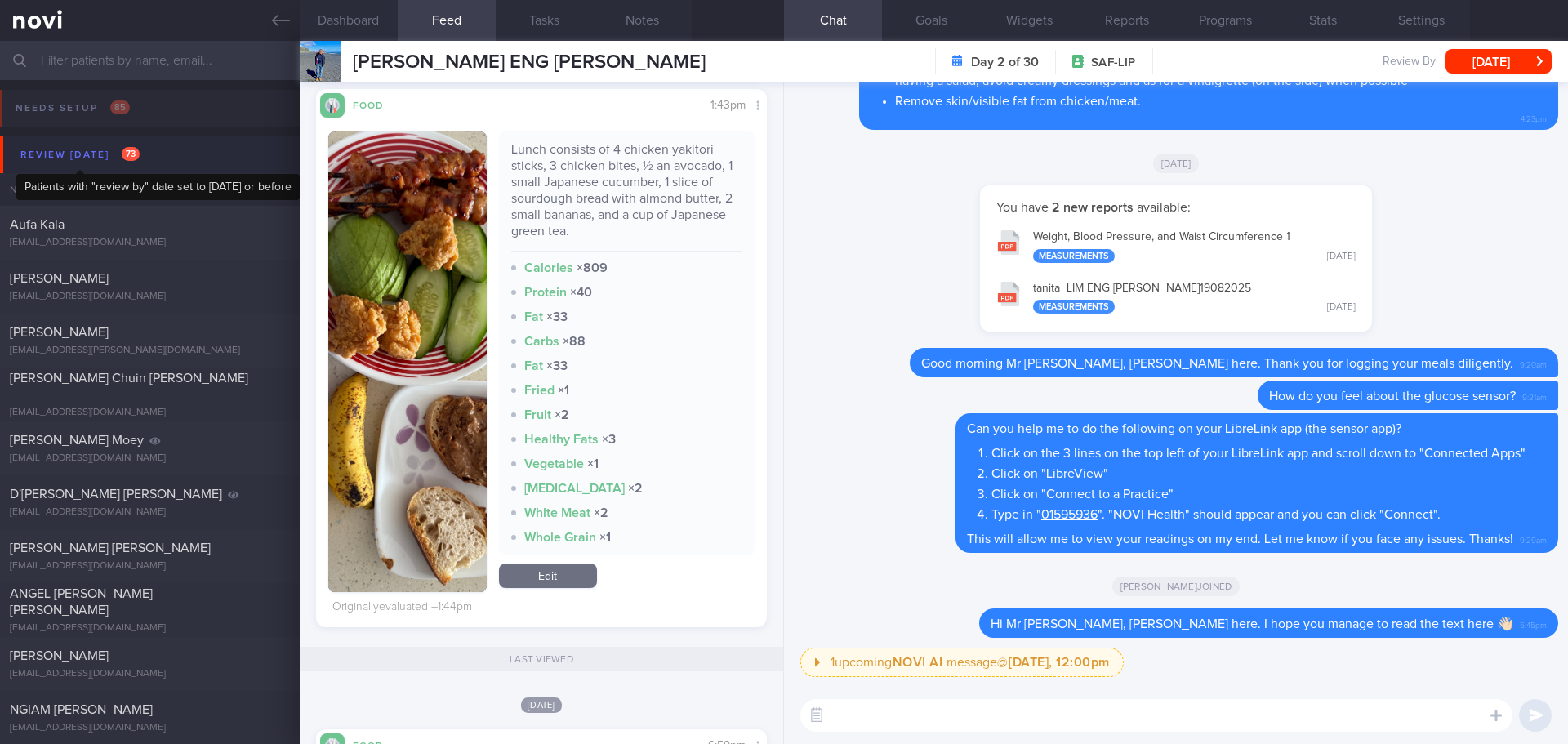
click at [65, 155] on div "Review today 73" at bounding box center [80, 154] width 127 height 22
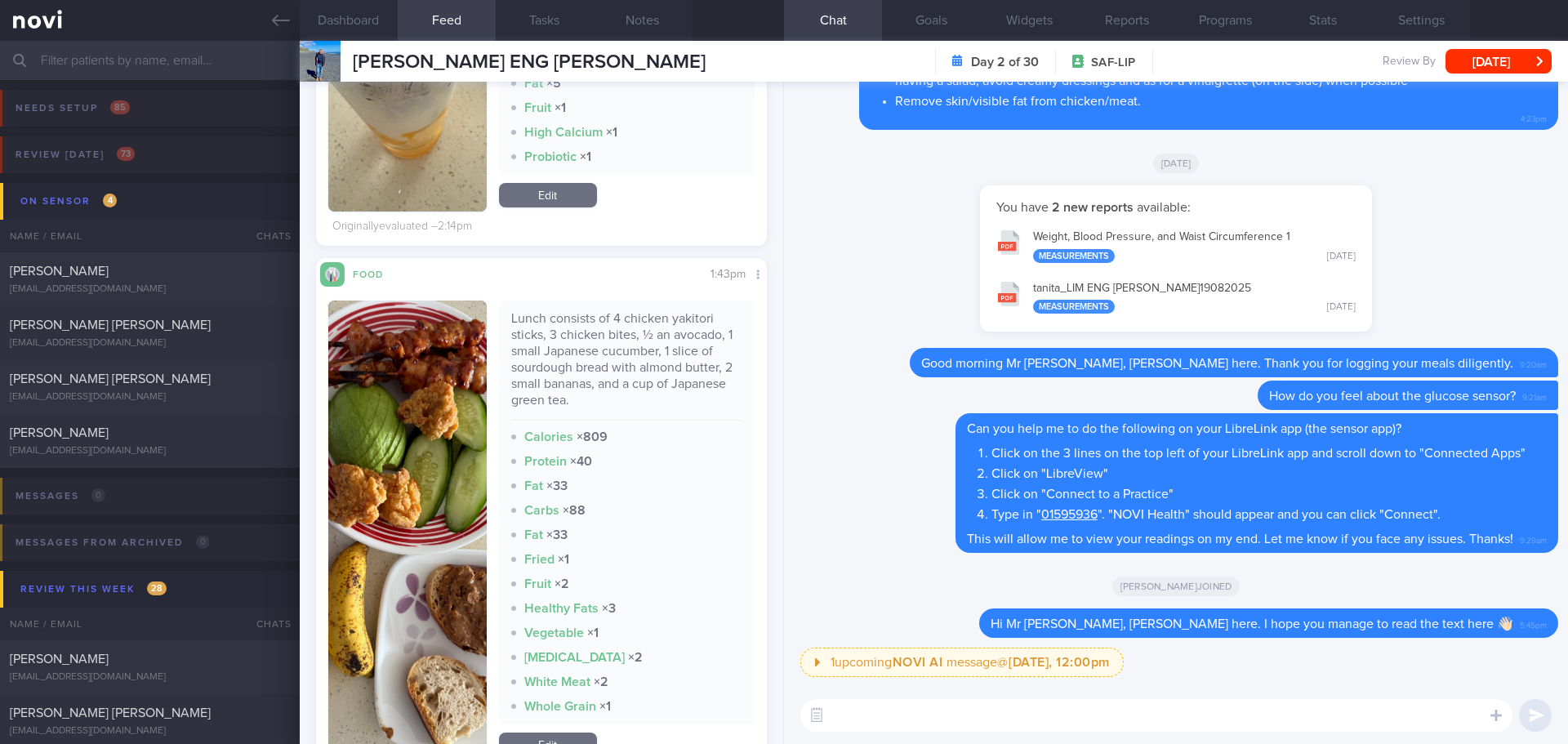
scroll to position [898, 0]
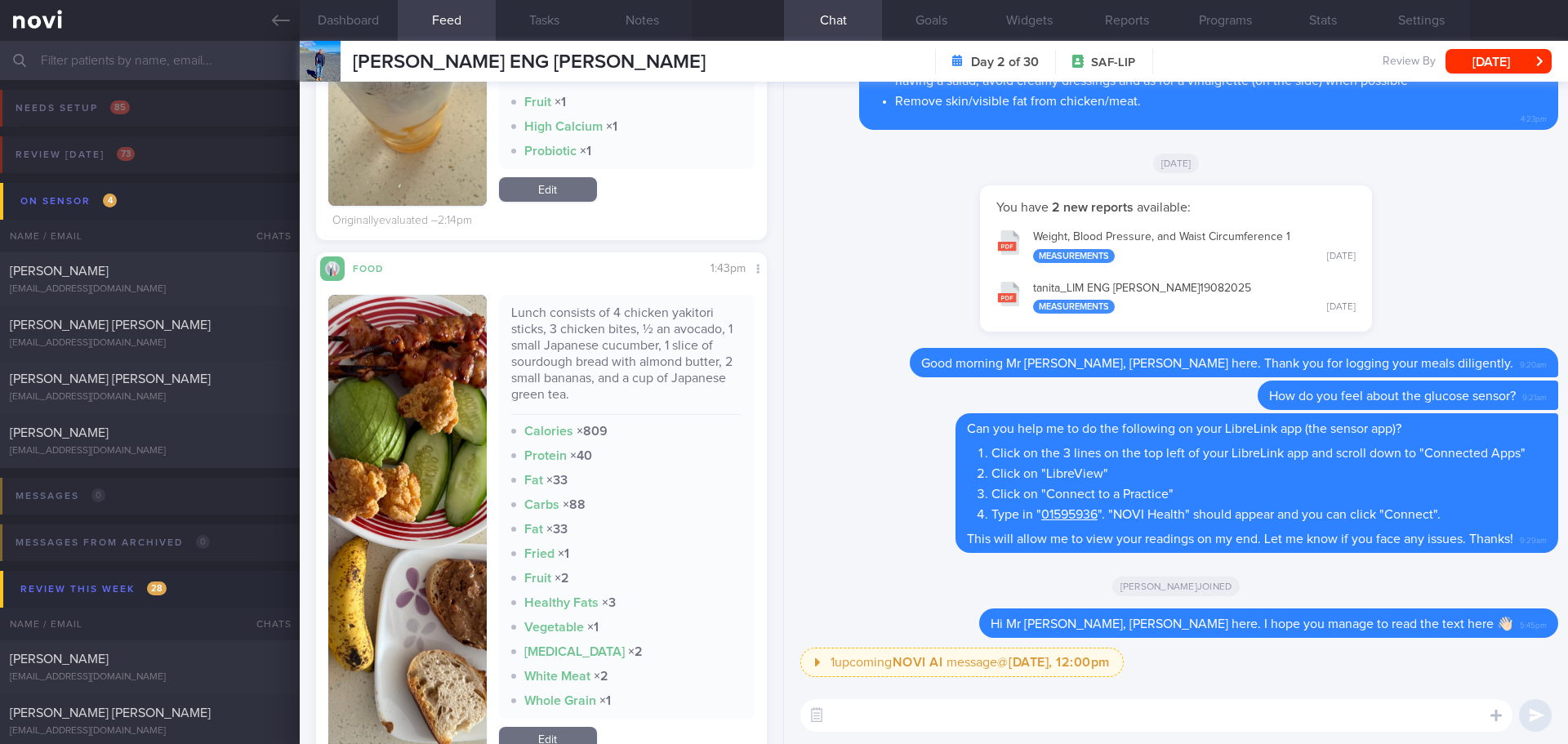
click at [406, 318] on img "button" at bounding box center [408, 525] width 159 height 460
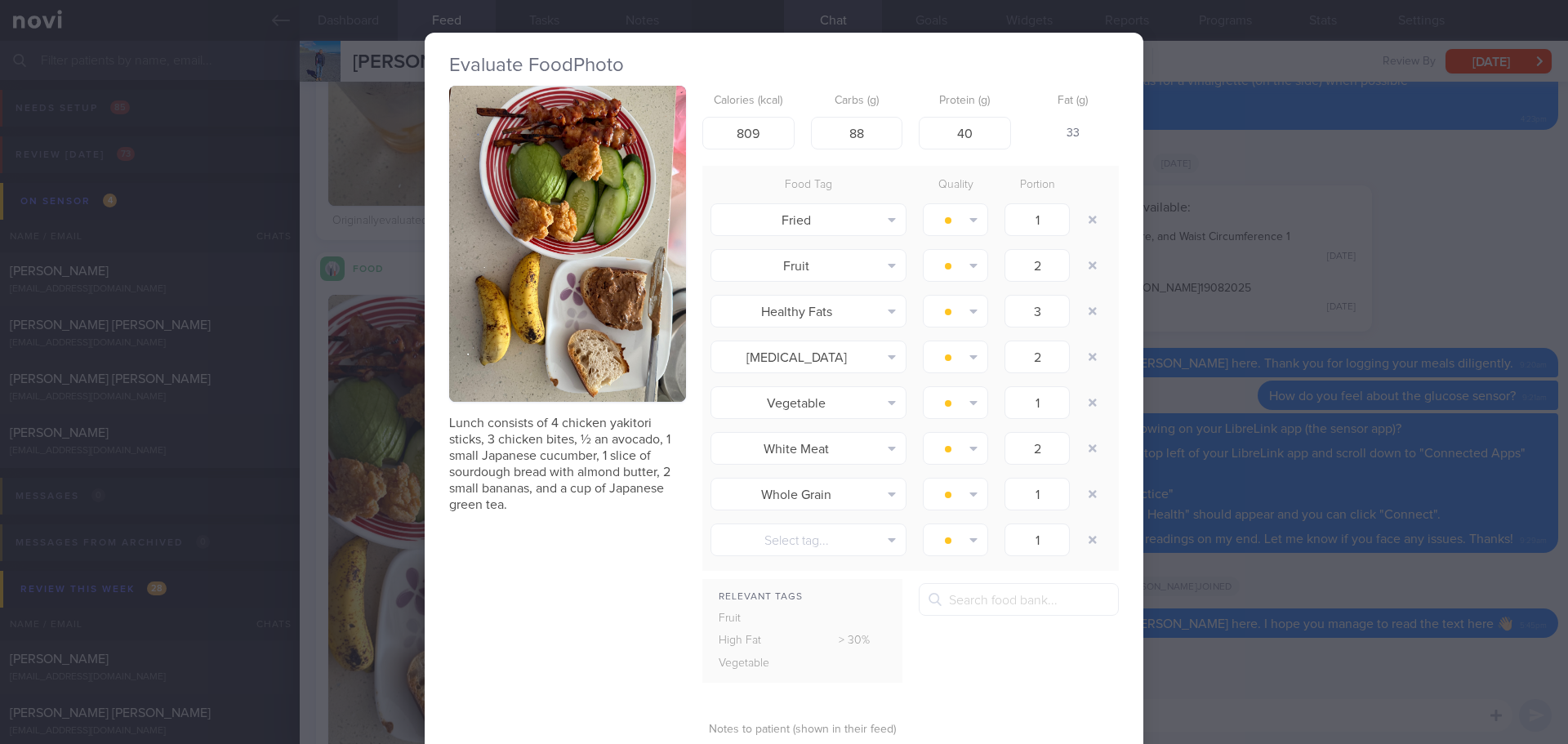
click at [527, 287] on button "button" at bounding box center [567, 244] width 237 height 316
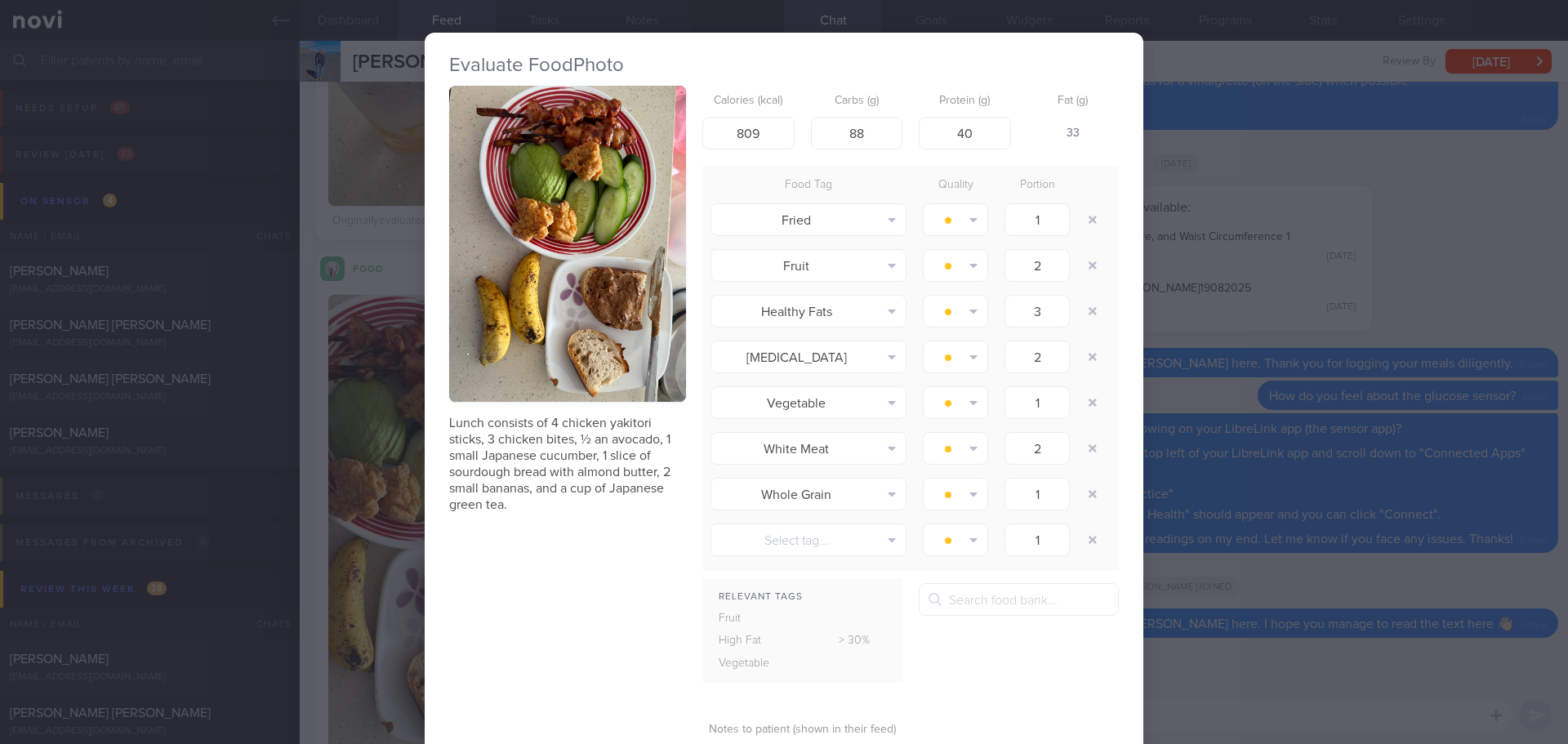
scroll to position [141, 0]
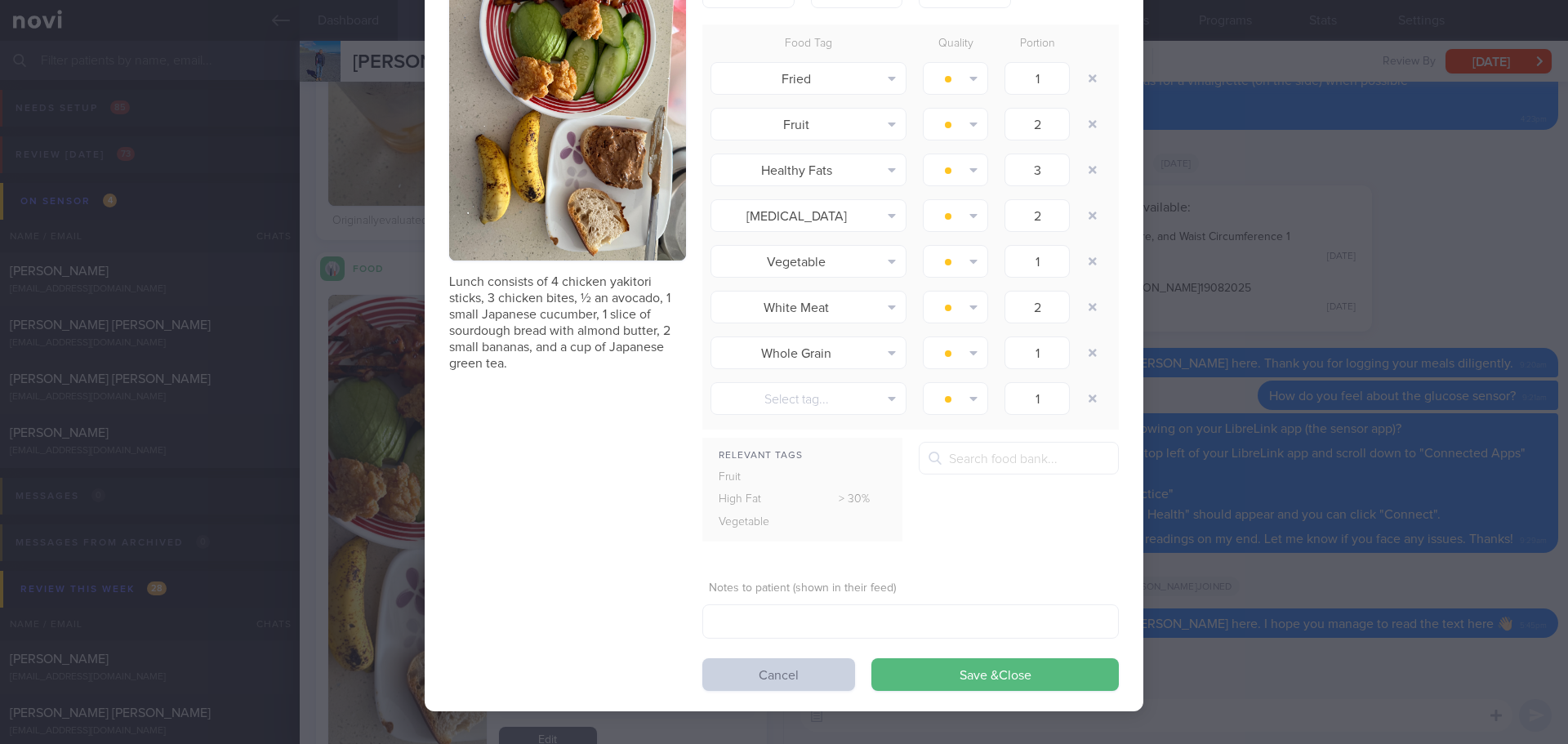
click at [780, 683] on button "Cancel" at bounding box center [779, 675] width 153 height 33
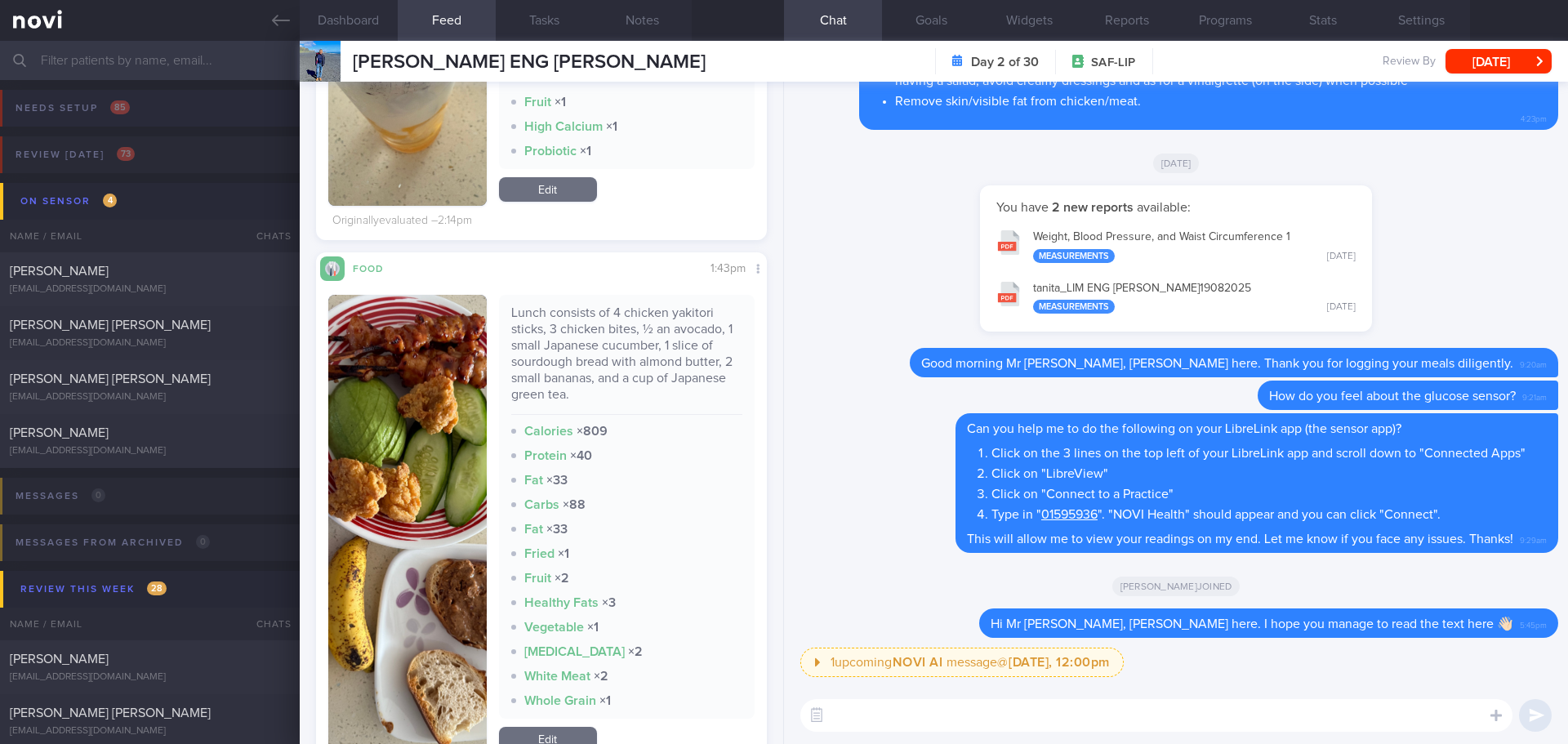
drag, startPoint x: 267, startPoint y: 19, endPoint x: 941, endPoint y: 96, distance: 678.4
click at [267, 19] on link at bounding box center [150, 20] width 300 height 41
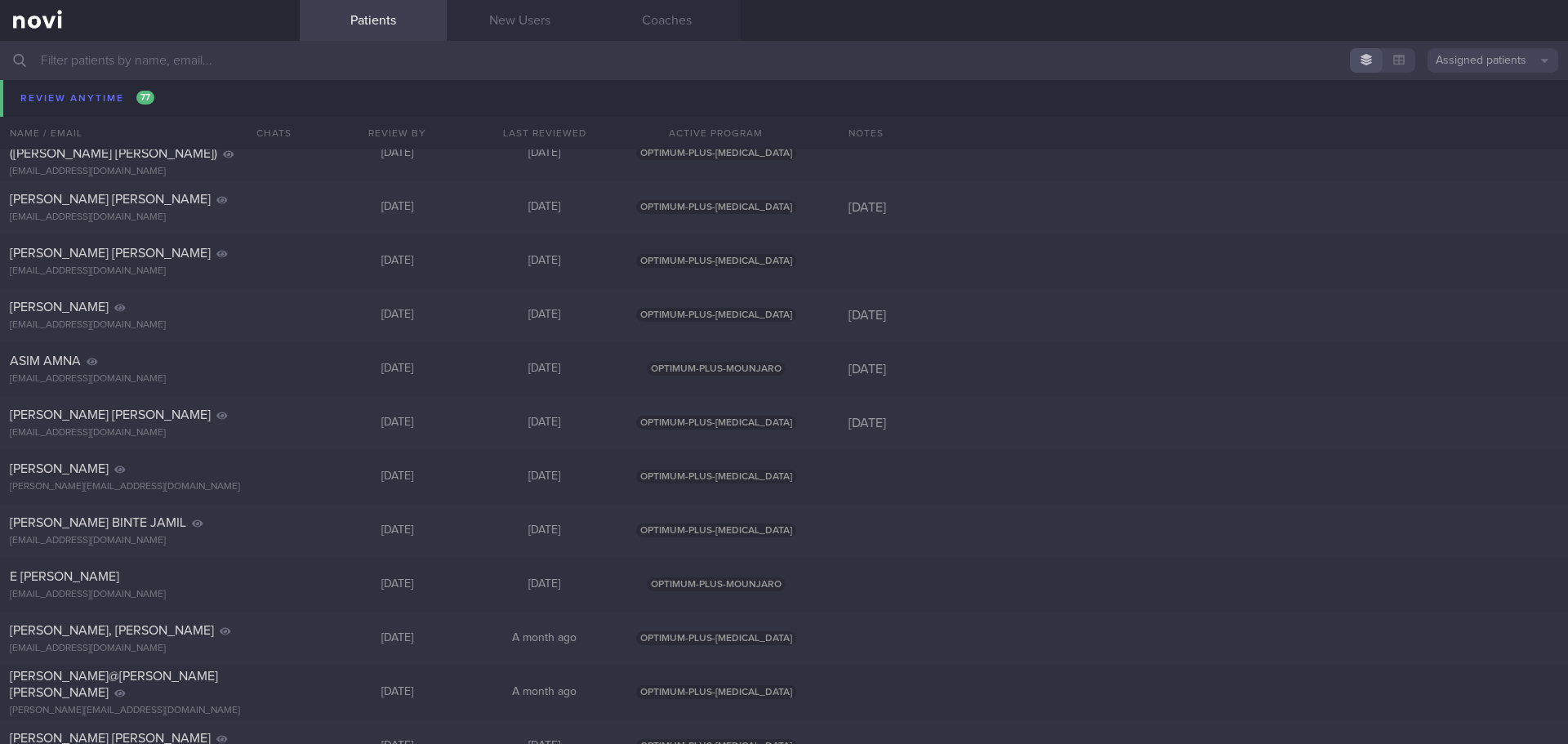
scroll to position [5780, 0]
